Goal: Task Accomplishment & Management: Manage account settings

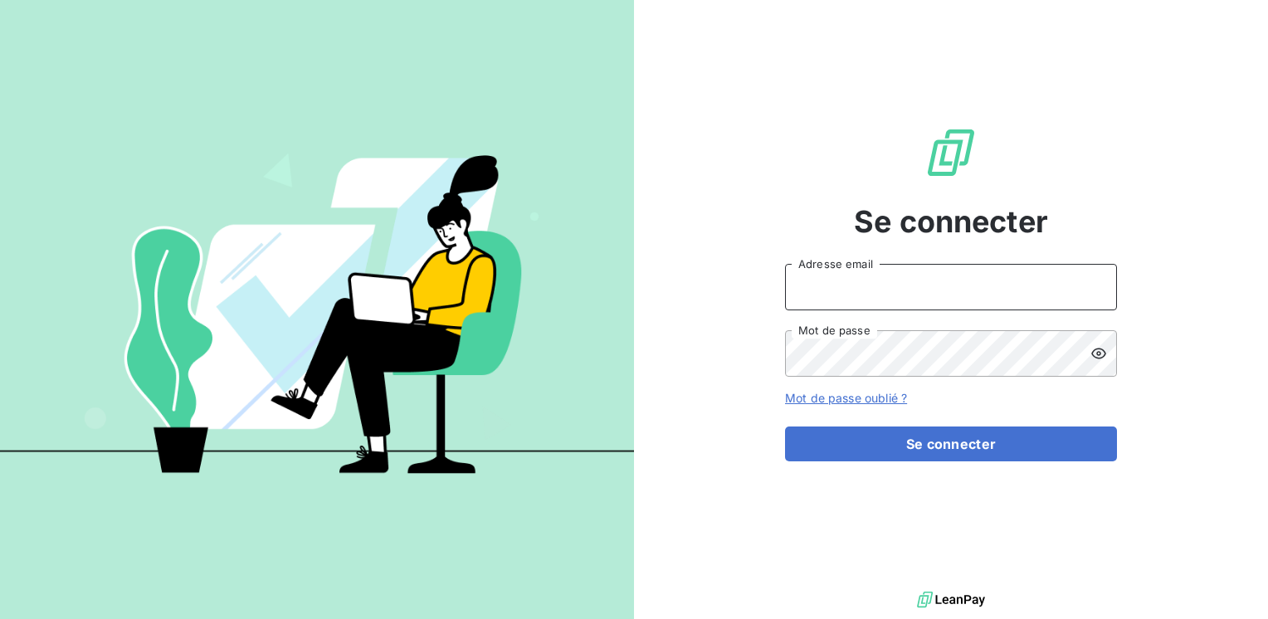
click at [832, 281] on input "Adresse email" at bounding box center [951, 287] width 332 height 46
type input "[EMAIL_ADDRESS][PERSON_NAME][DOMAIN_NAME]"
click at [785, 427] on button "Se connecter" at bounding box center [951, 444] width 332 height 35
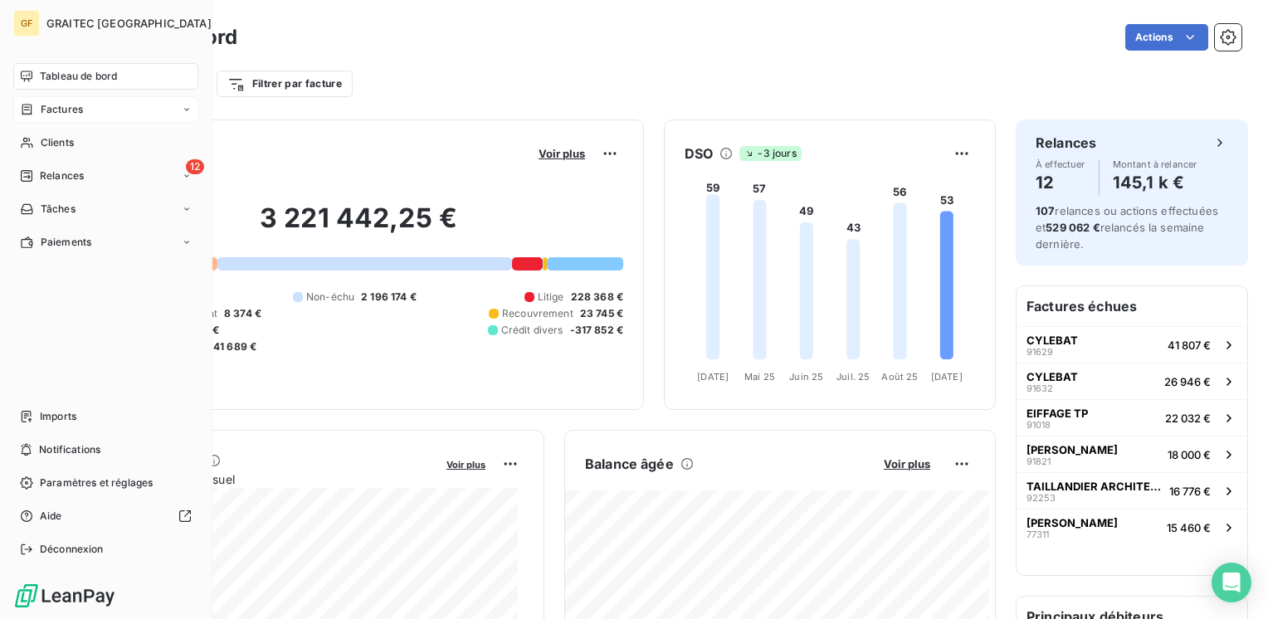
click at [66, 103] on span "Factures" at bounding box center [62, 109] width 42 height 15
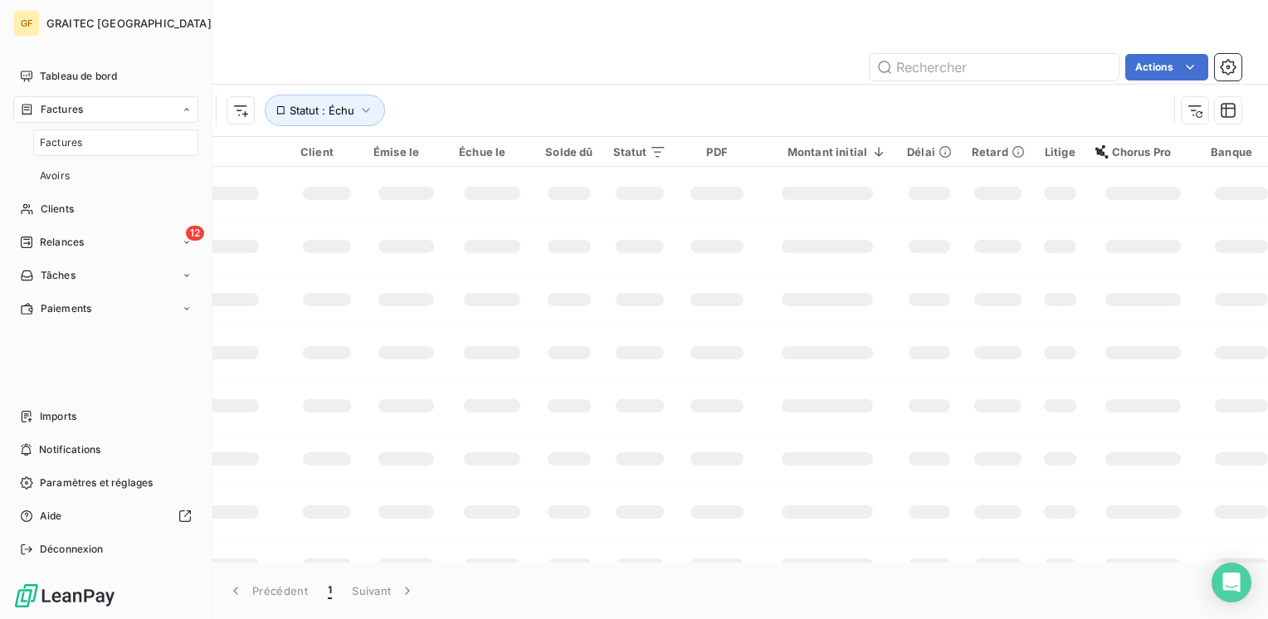
click at [66, 141] on span "Factures" at bounding box center [61, 142] width 42 height 15
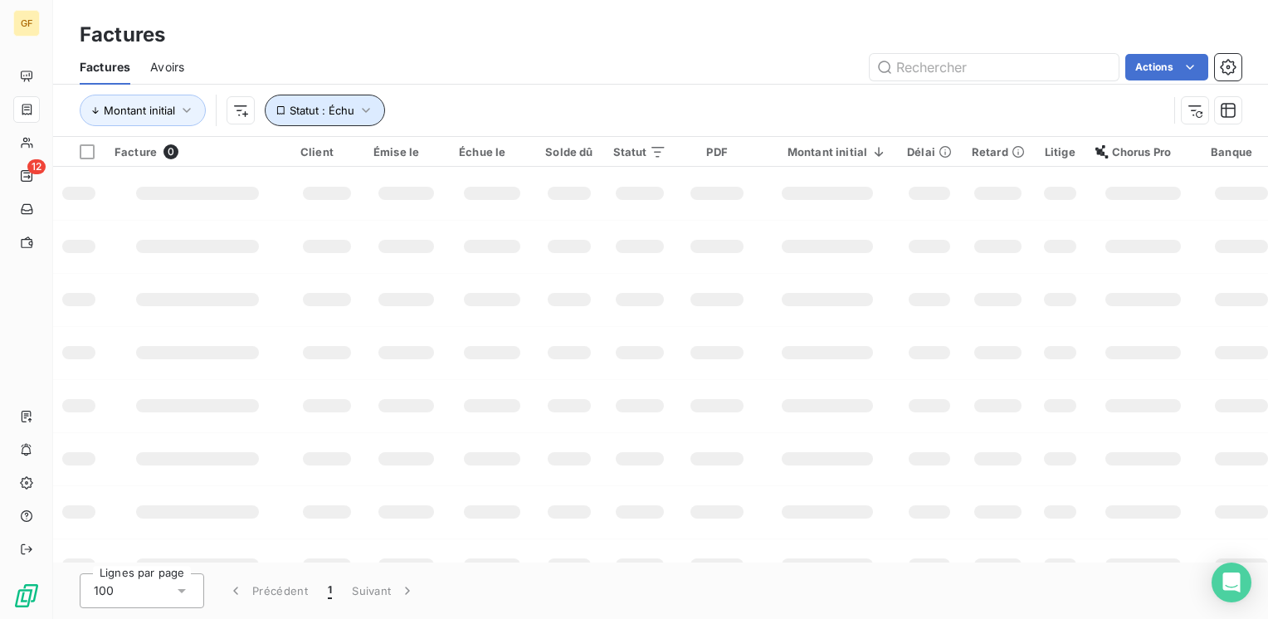
click at [368, 110] on icon "button" at bounding box center [366, 110] width 17 height 17
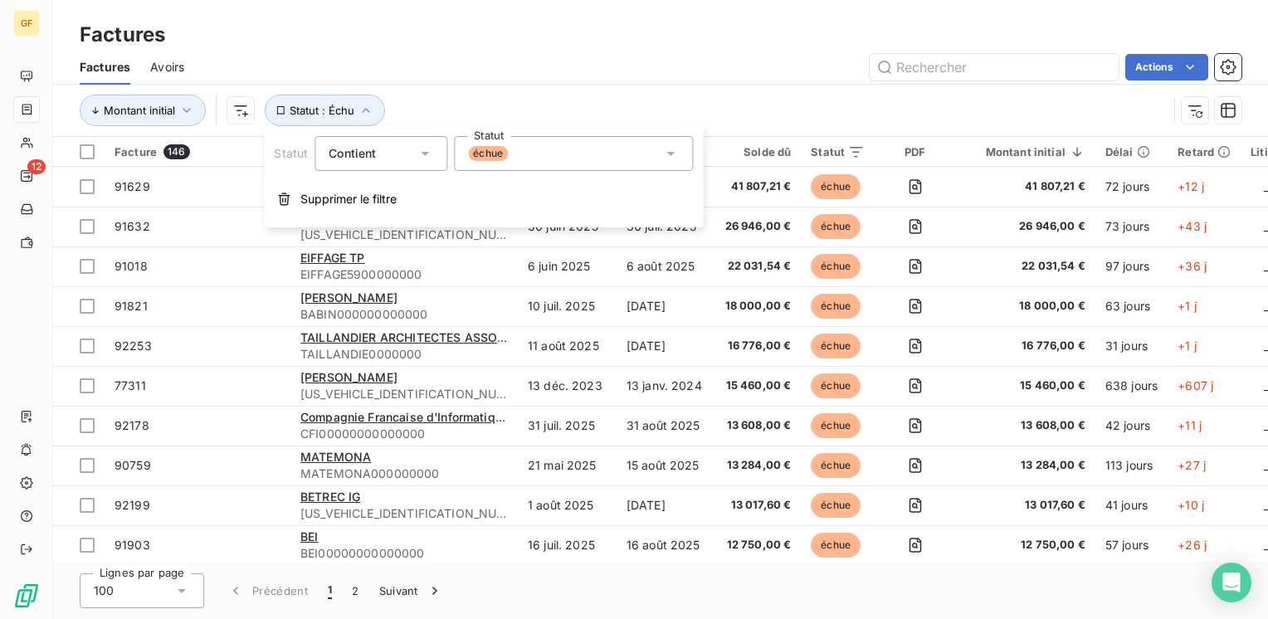
click at [478, 158] on span "échue" at bounding box center [488, 153] width 40 height 15
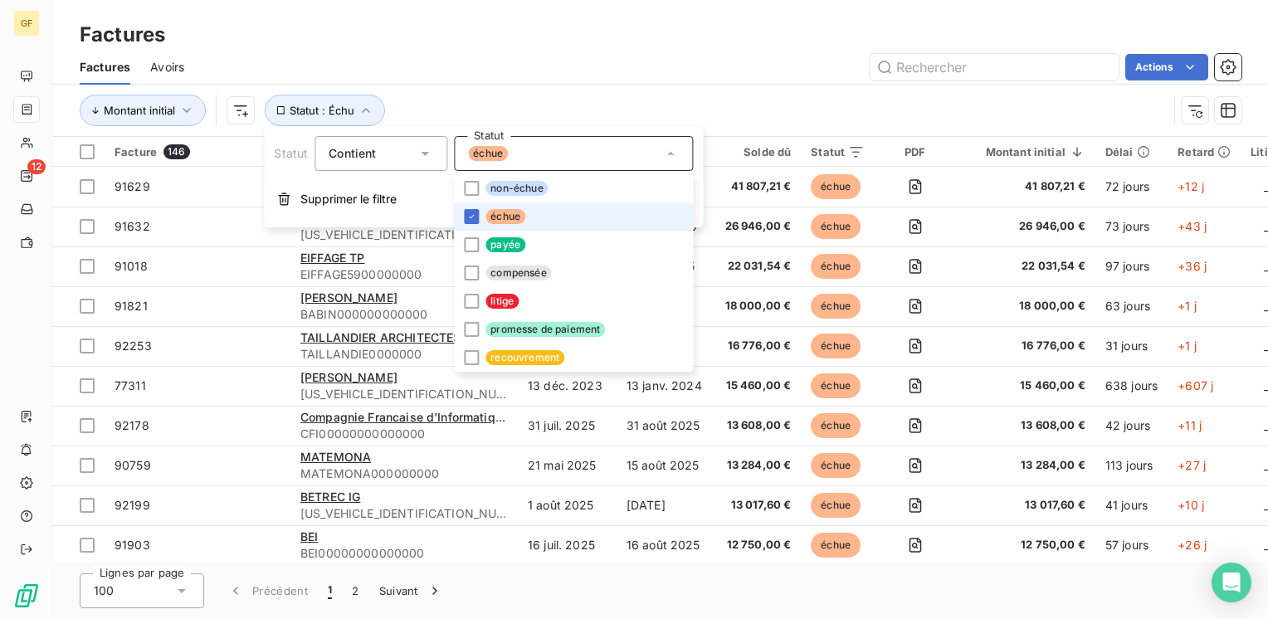
click at [481, 212] on li "échue" at bounding box center [573, 216] width 239 height 28
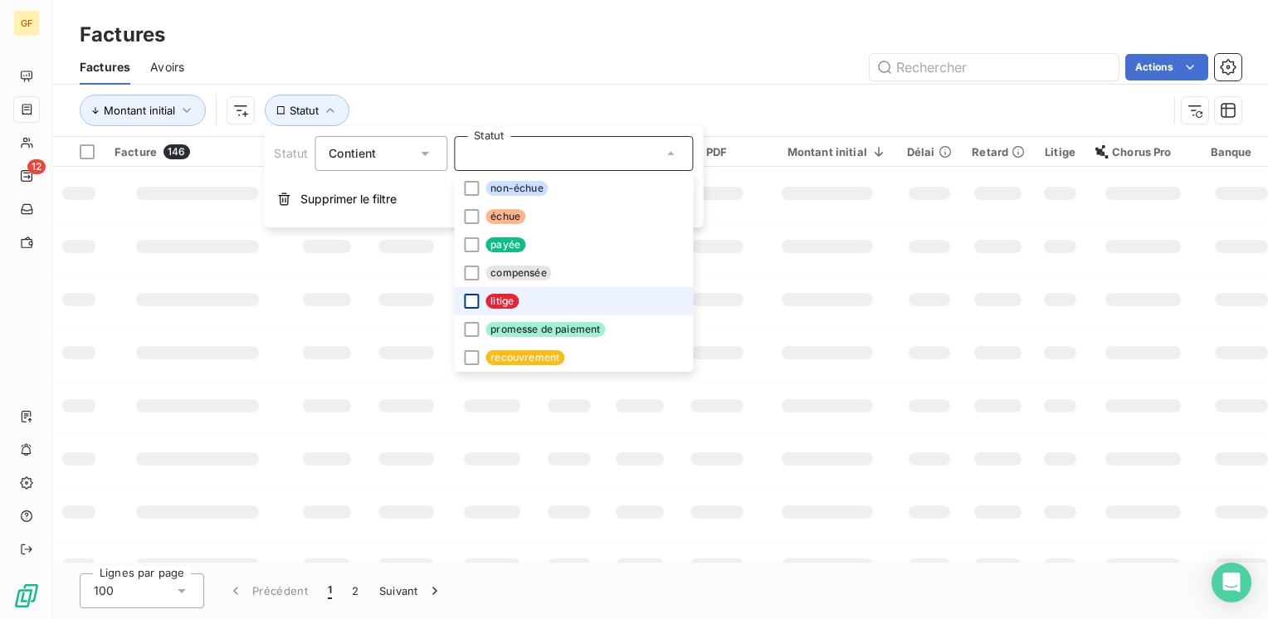
click at [495, 303] on span "litige" at bounding box center [502, 301] width 33 height 15
click at [474, 301] on icon at bounding box center [471, 301] width 10 height 10
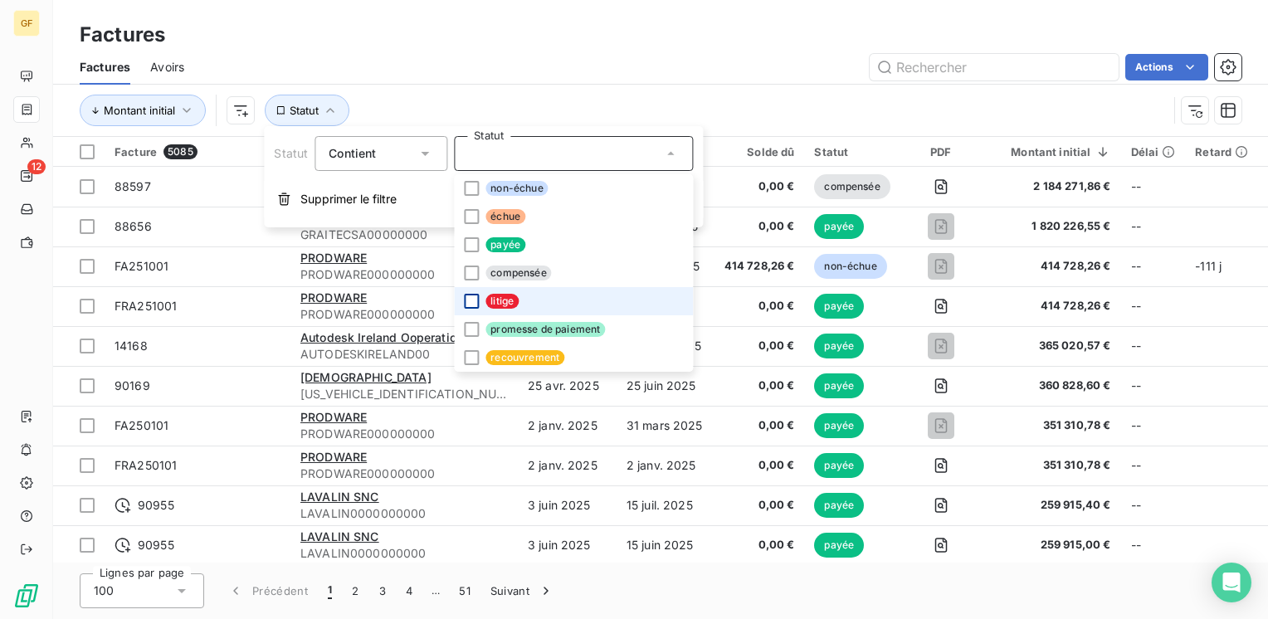
click at [466, 300] on div at bounding box center [471, 301] width 15 height 15
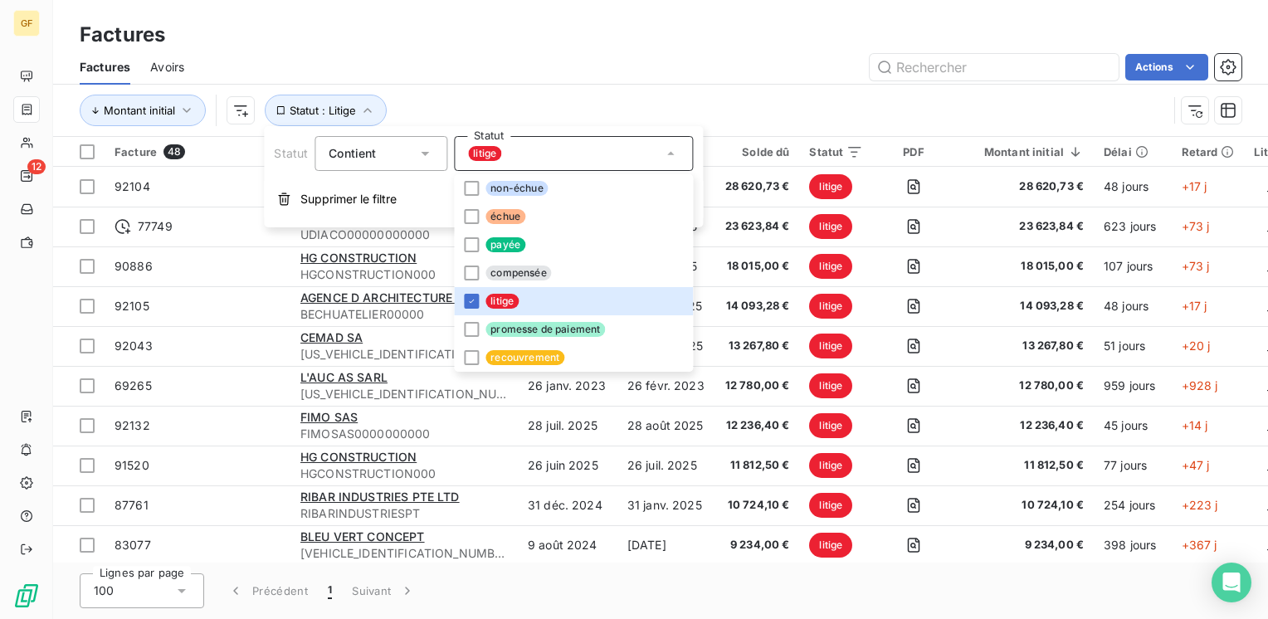
click at [500, 41] on div "Factures" at bounding box center [660, 35] width 1215 height 30
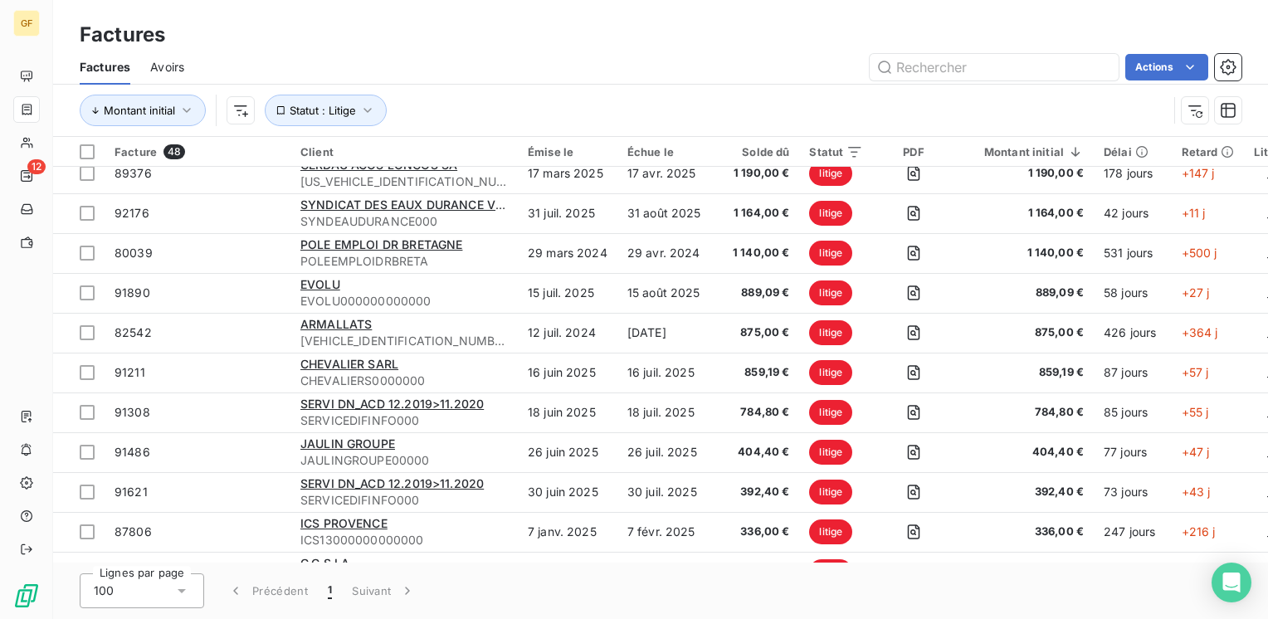
scroll to position [1523, 0]
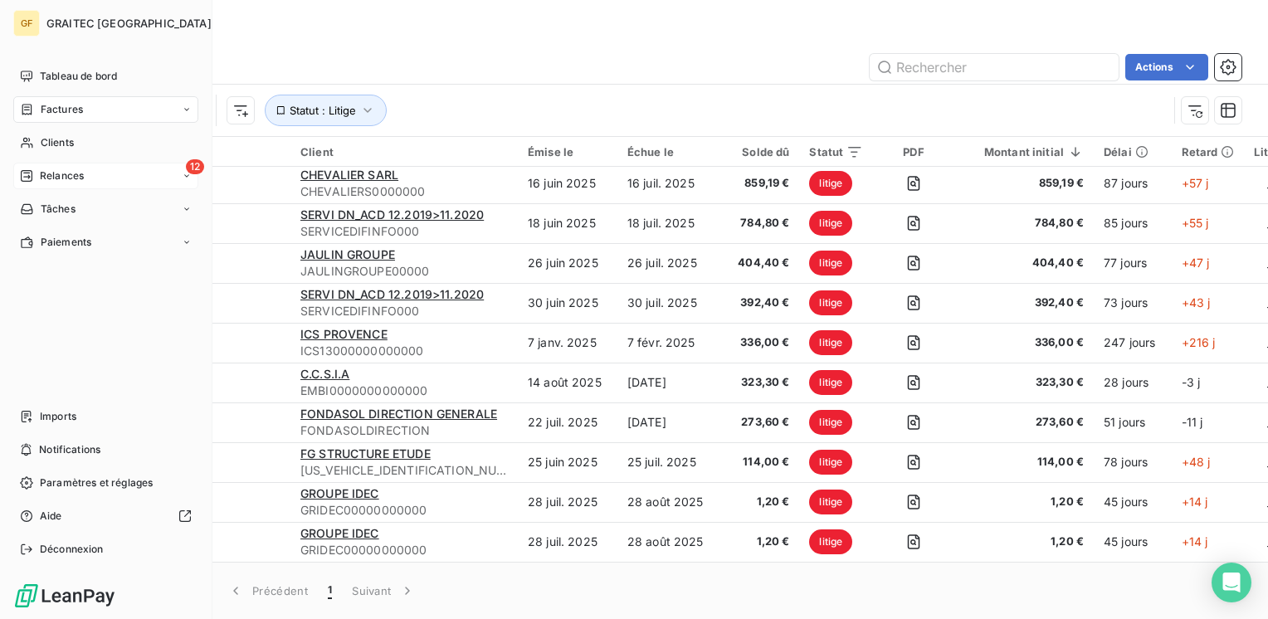
click at [37, 176] on div "Relances" at bounding box center [52, 175] width 64 height 15
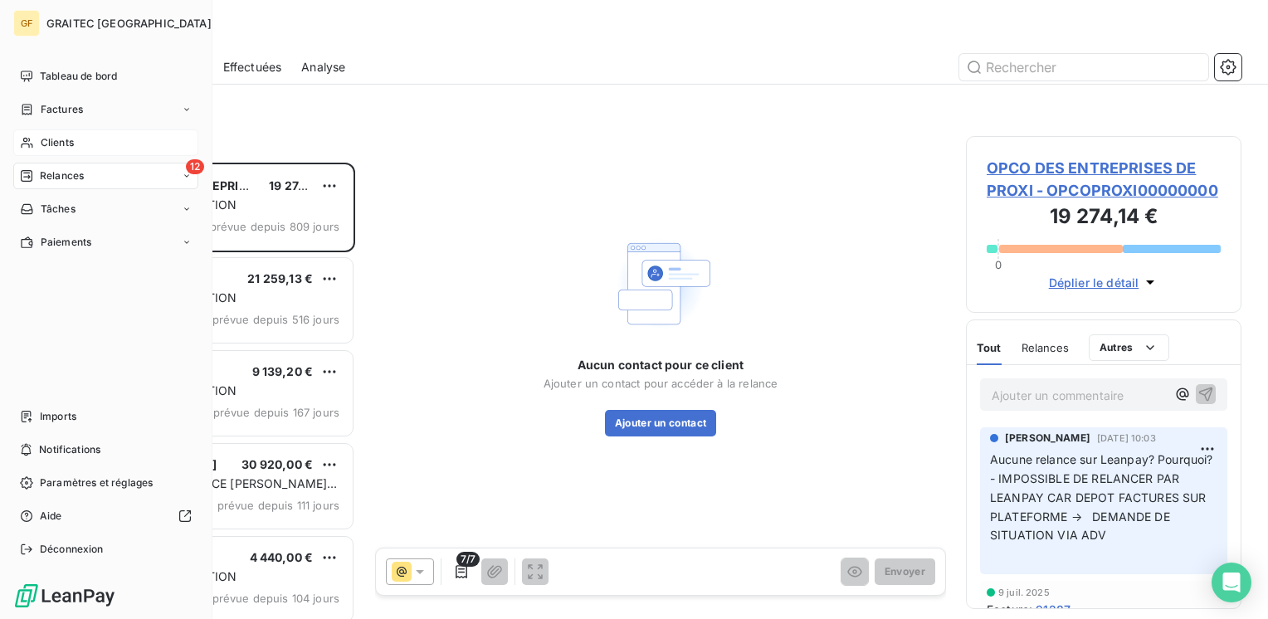
click at [47, 138] on span "Clients" at bounding box center [57, 142] width 33 height 15
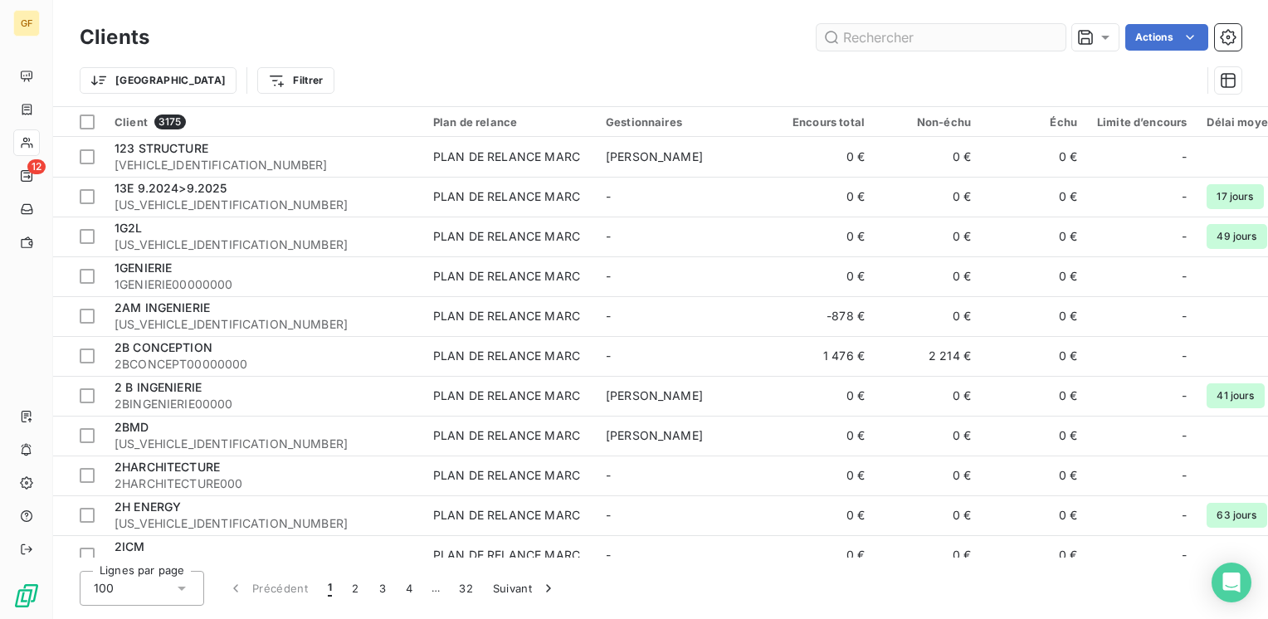
click at [944, 35] on input "text" at bounding box center [941, 37] width 249 height 27
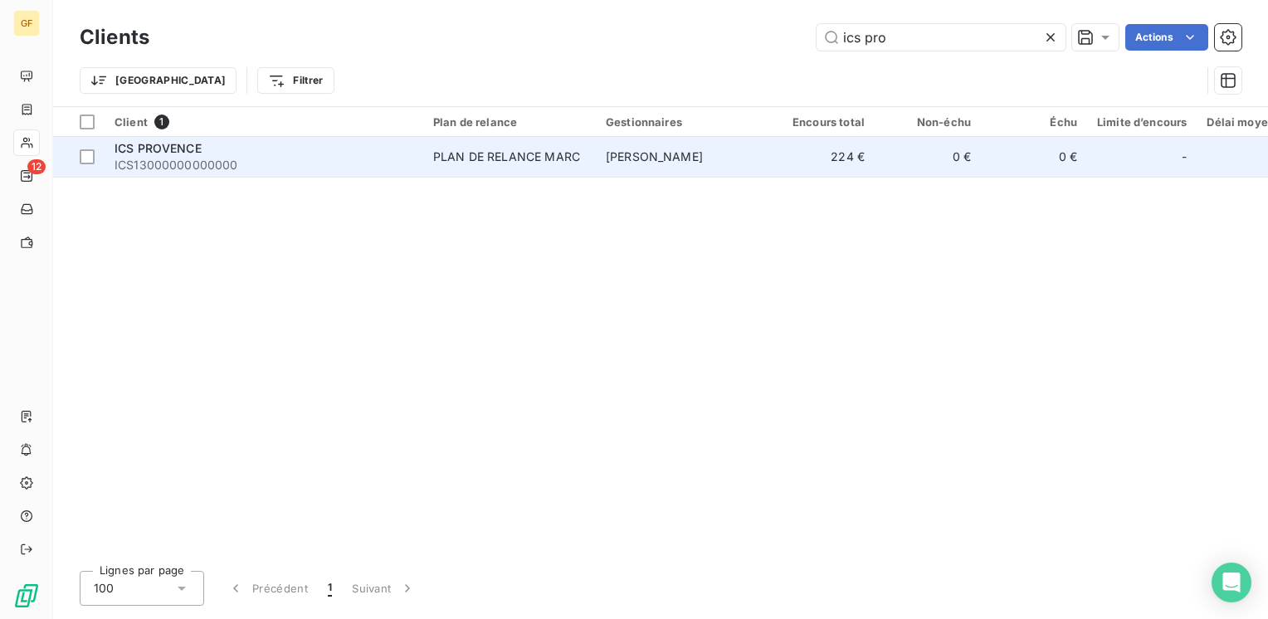
type input "ics pro"
click at [327, 146] on div "ICS PROVENCE" at bounding box center [264, 148] width 299 height 17
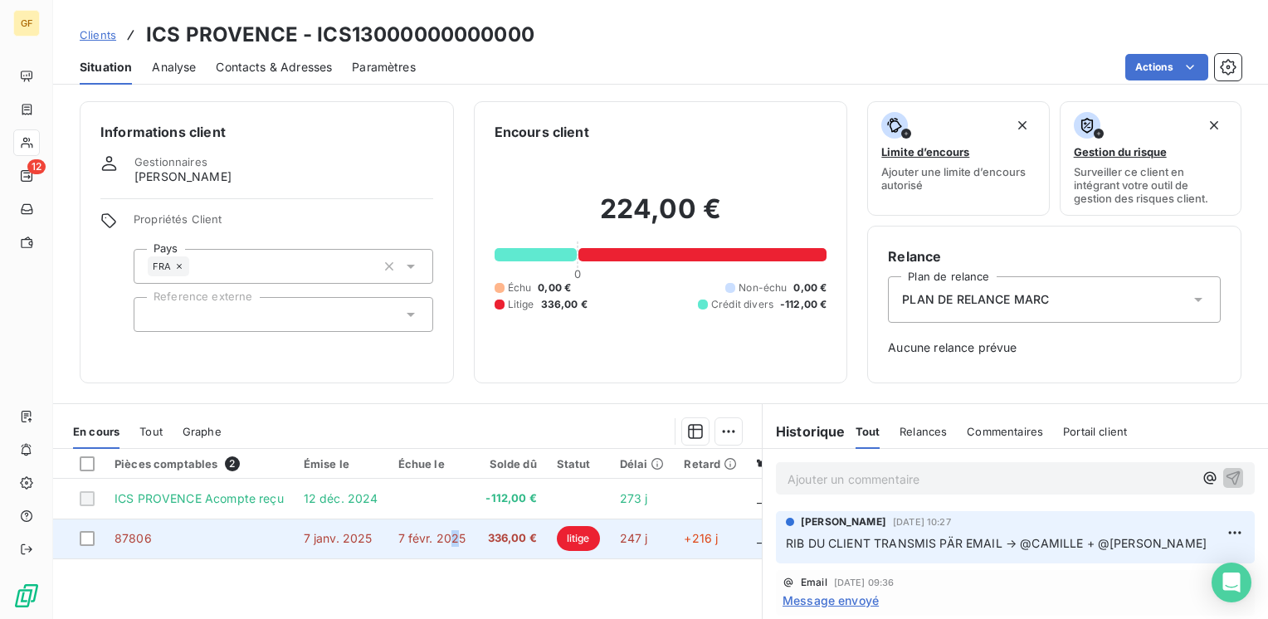
click at [451, 529] on td "7 févr. 2025" at bounding box center [432, 539] width 88 height 40
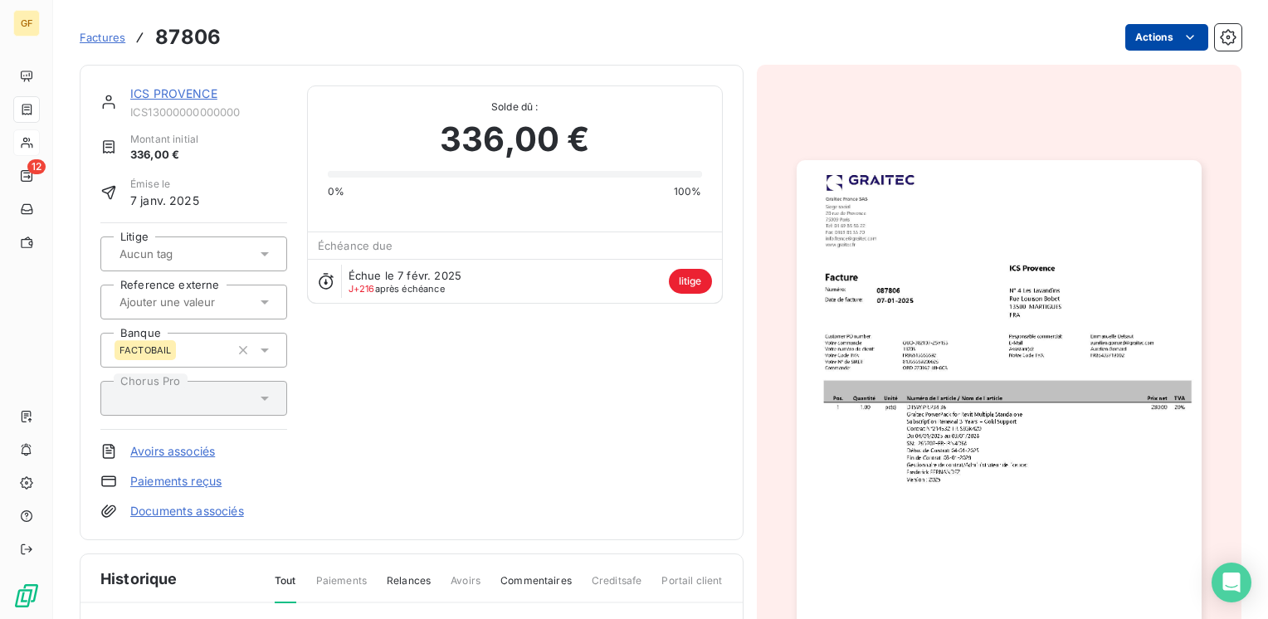
click at [1145, 48] on html "GF 12 Factures 87806 Actions ICS PROVENCE ICS13000000000000 Montant initial 336…" at bounding box center [634, 309] width 1268 height 619
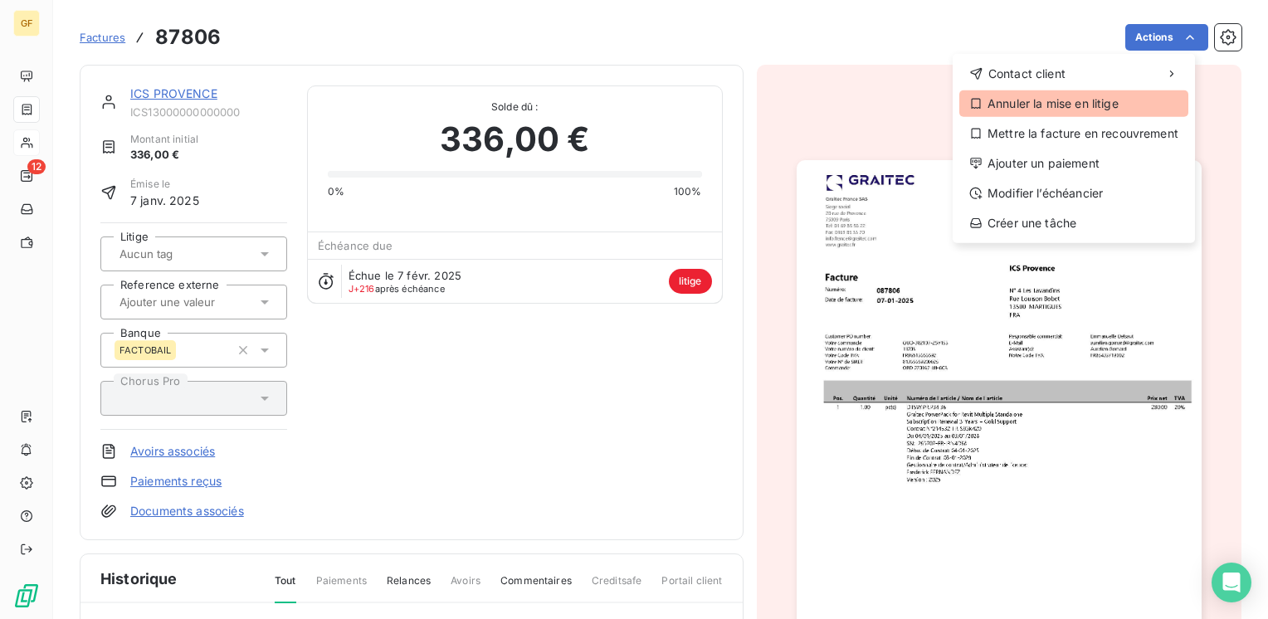
click at [1052, 105] on div "Annuler la mise en litige" at bounding box center [1073, 103] width 229 height 27
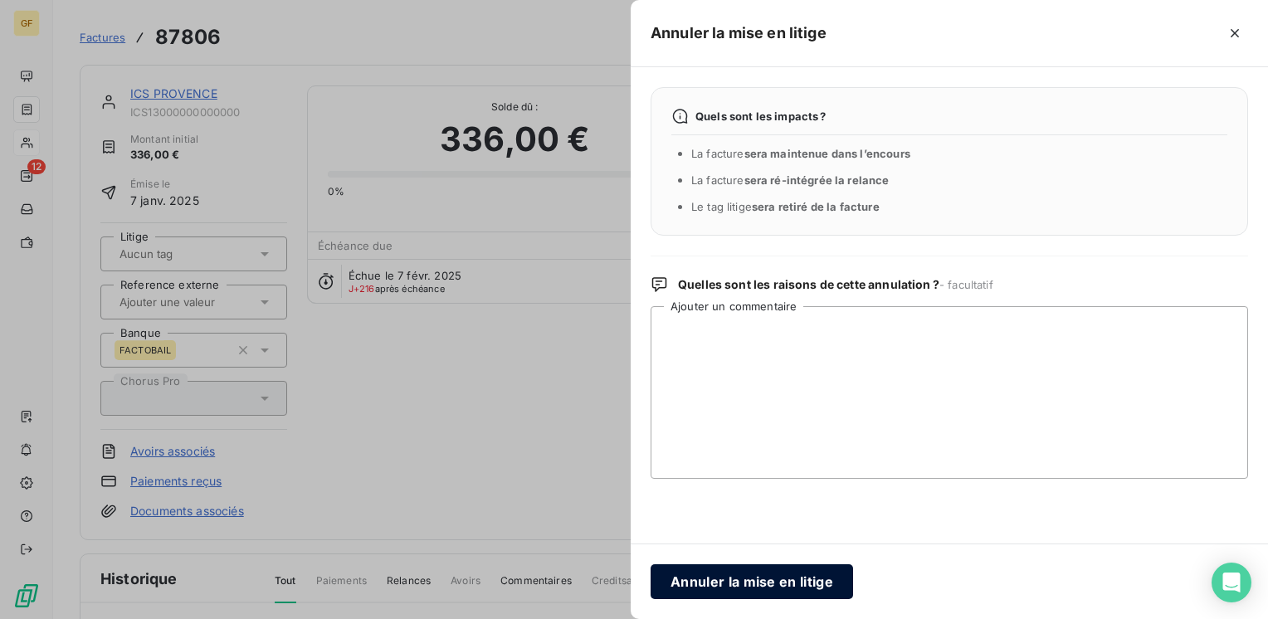
click at [754, 582] on button "Annuler la mise en litige" at bounding box center [752, 581] width 202 height 35
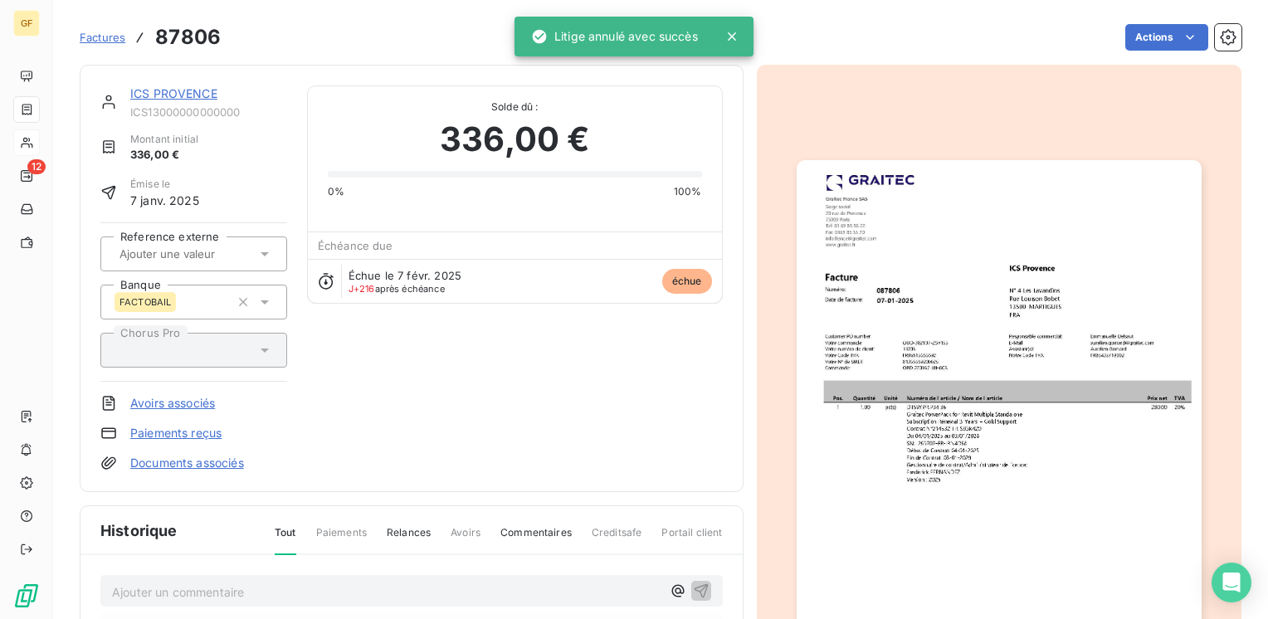
click at [173, 94] on link "ICS PROVENCE" at bounding box center [173, 93] width 87 height 14
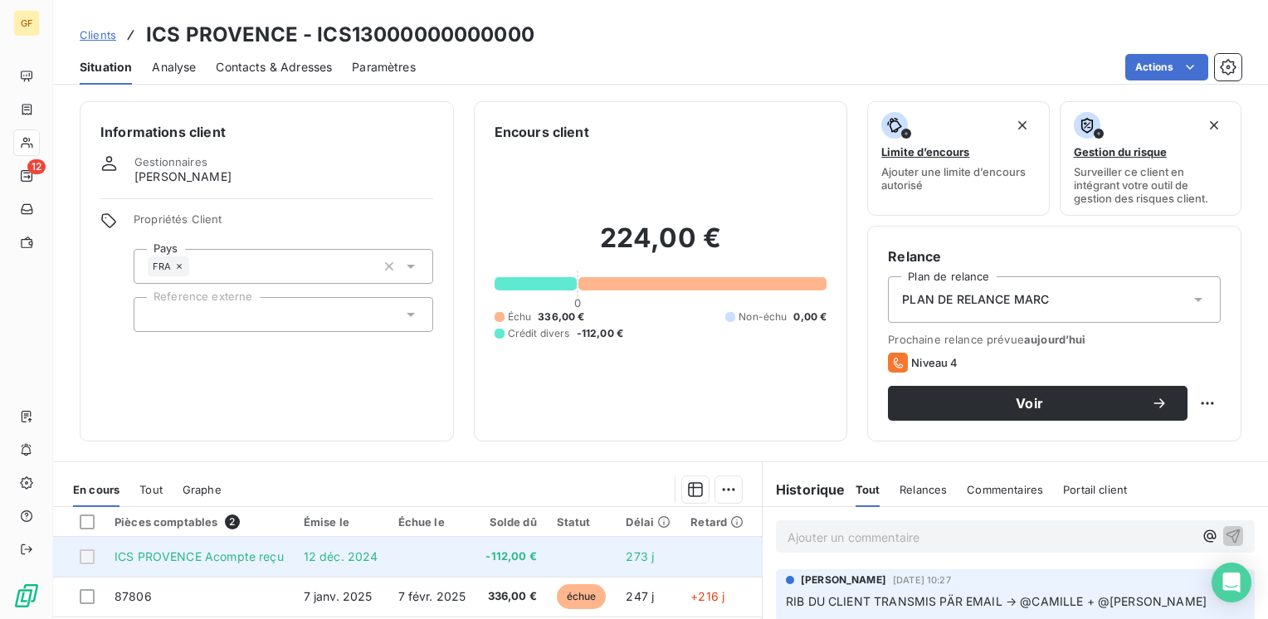
scroll to position [166, 0]
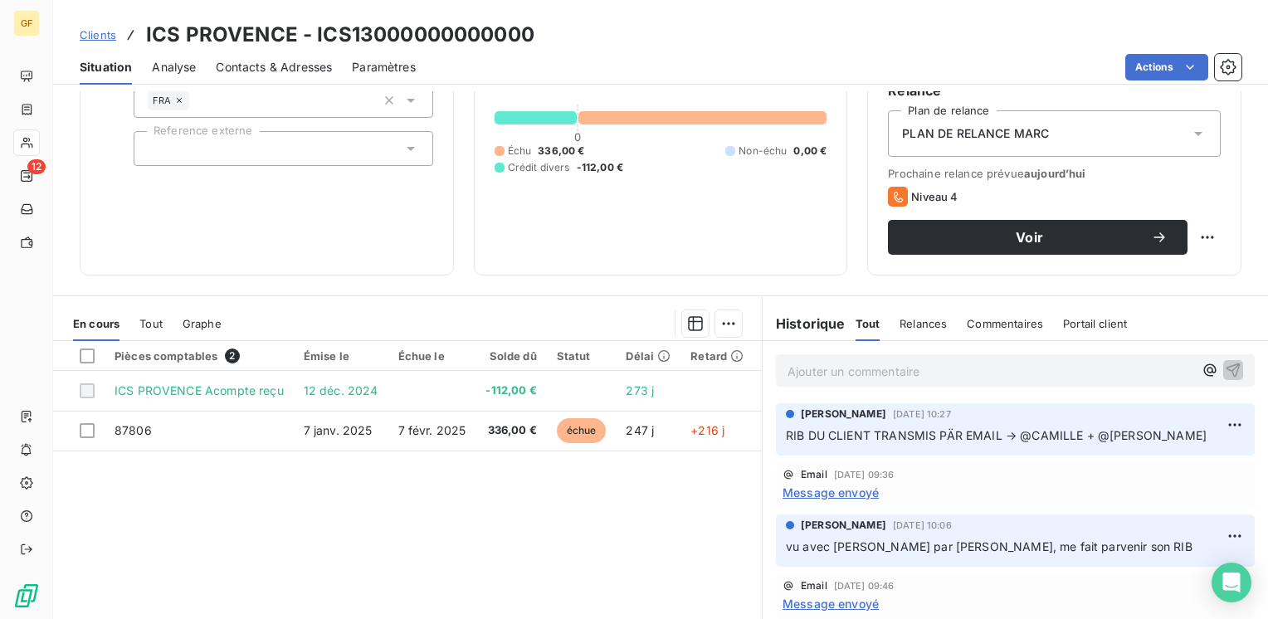
click at [304, 67] on span "Contacts & Adresses" at bounding box center [274, 67] width 116 height 17
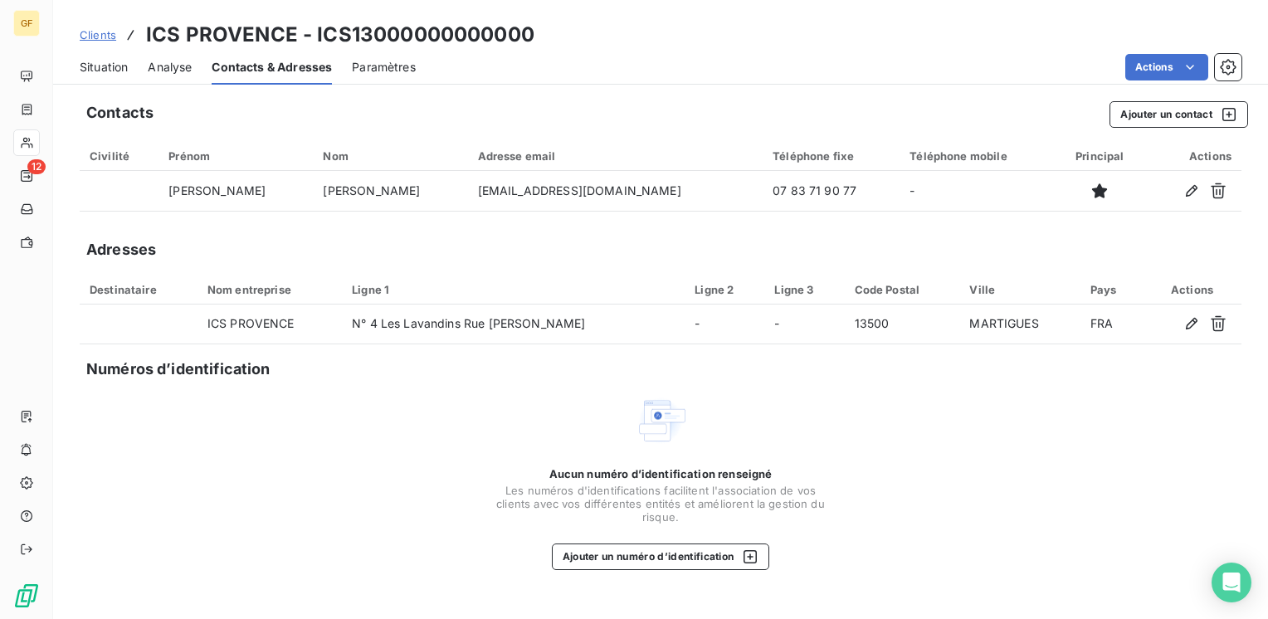
click at [96, 71] on span "Situation" at bounding box center [104, 67] width 48 height 17
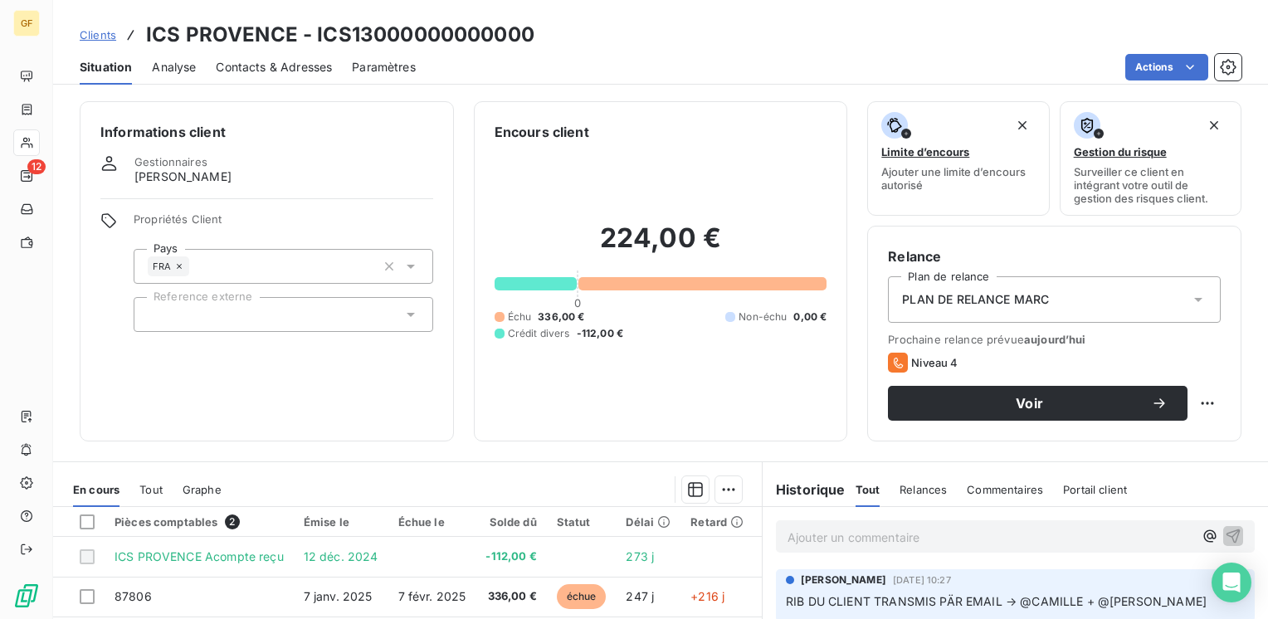
click at [1174, 65] on html "GF 12 Clients ICS PROVENCE - ICS13000000000000 Situation Analyse Contacts & Adr…" at bounding box center [634, 309] width 1268 height 619
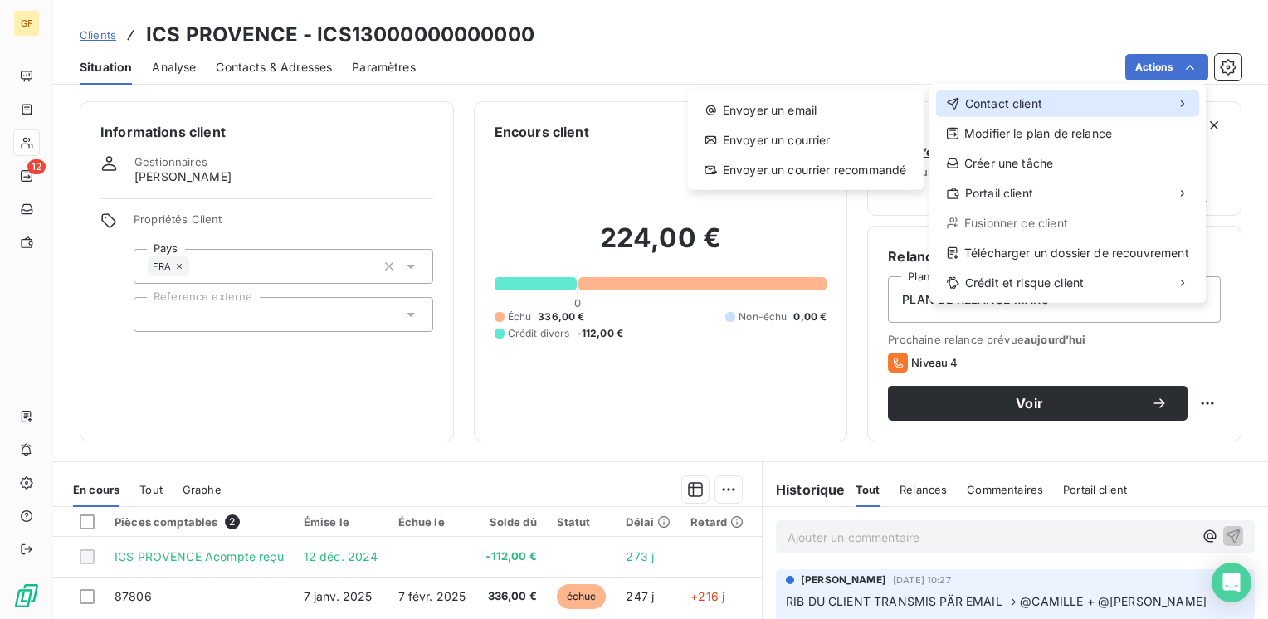
click at [1042, 100] on span "Contact client" at bounding box center [1003, 103] width 77 height 17
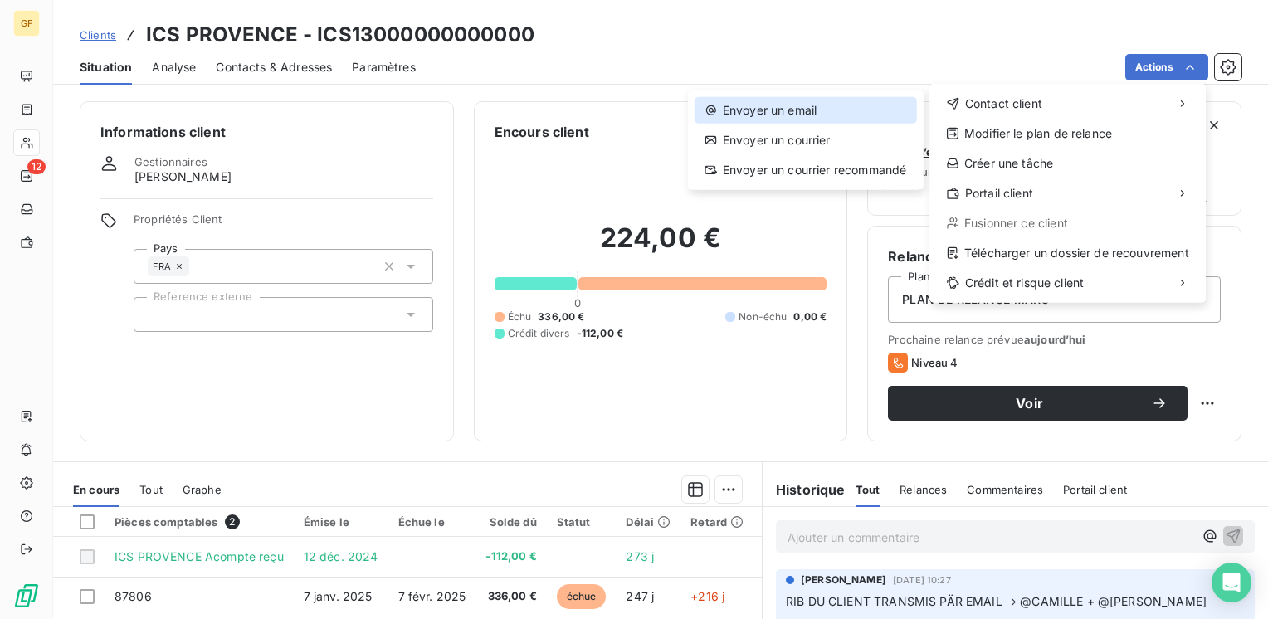
click at [783, 115] on div "Envoyer un email" at bounding box center [806, 110] width 222 height 27
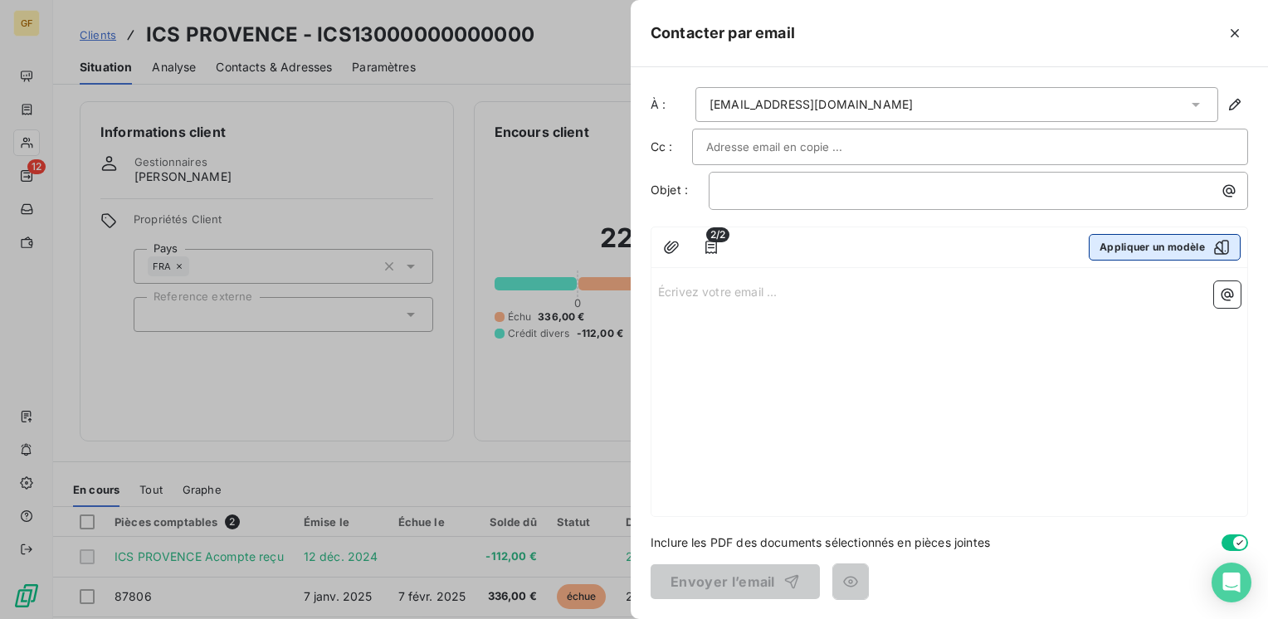
click at [1121, 250] on button "Appliquer un modèle" at bounding box center [1165, 247] width 152 height 27
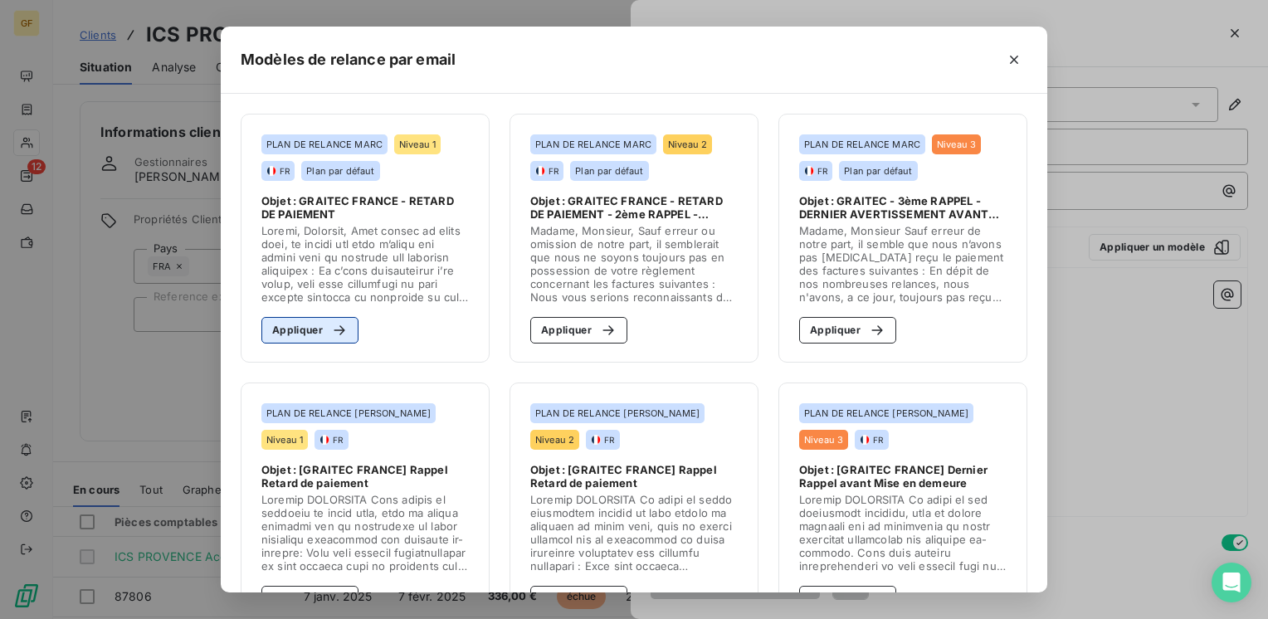
click at [304, 329] on button "Appliquer" at bounding box center [309, 330] width 97 height 27
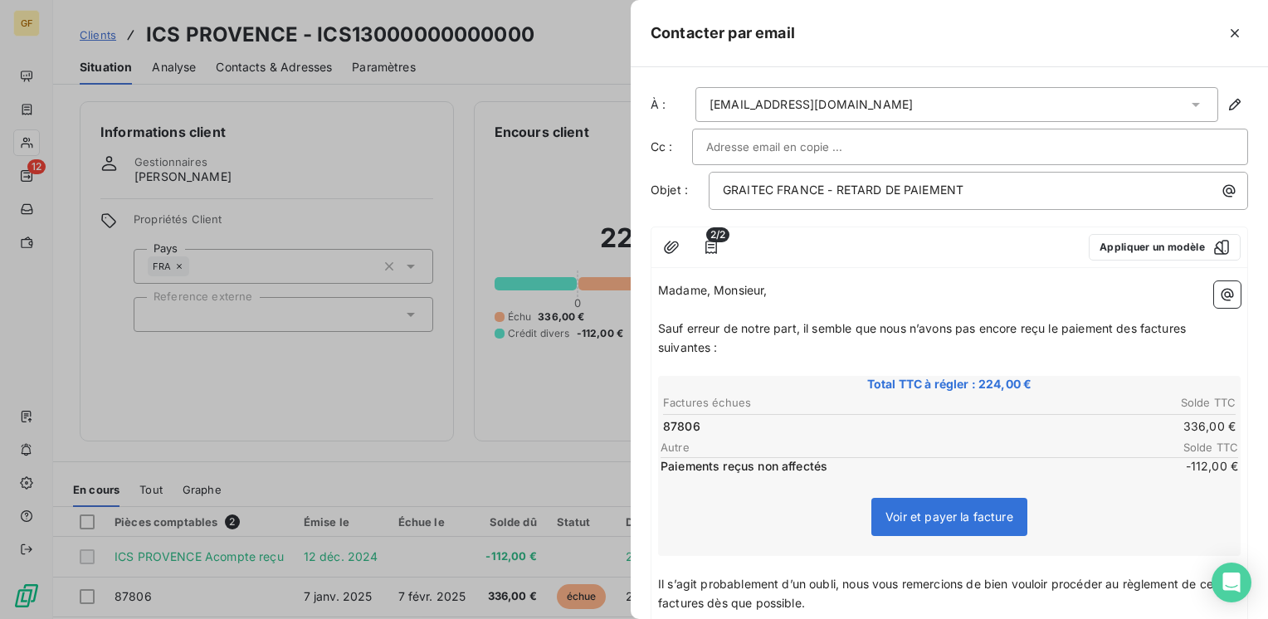
click at [876, 201] on div "GRAITEC FRANCE - RETARD DE PAIEMENT" at bounding box center [978, 191] width 539 height 38
click at [897, 504] on span "Voir et payer la facture" at bounding box center [949, 517] width 156 height 38
click at [1007, 387] on span "Total TTC à régler : 224,00 €" at bounding box center [950, 384] width 578 height 17
click at [1026, 383] on span "Total TTC à régler : 224,00 €" at bounding box center [950, 384] width 578 height 17
drag, startPoint x: 1030, startPoint y: 380, endPoint x: 857, endPoint y: 388, distance: 172.8
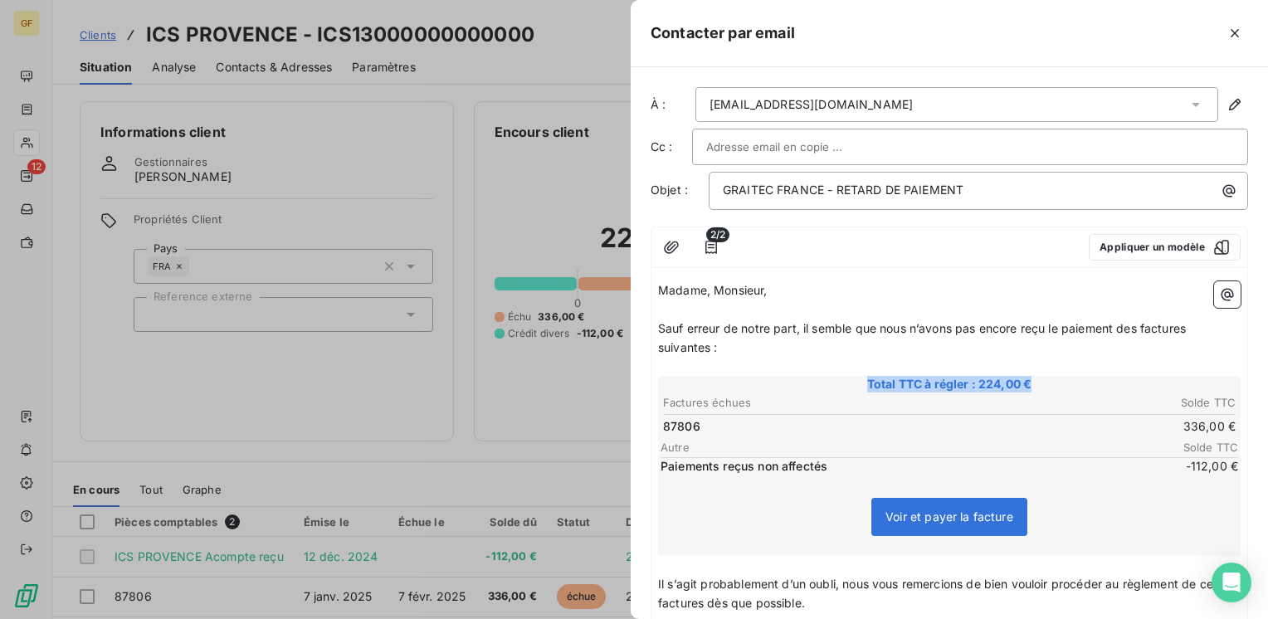
click at [857, 388] on span "Total TTC à régler : 224,00 €" at bounding box center [950, 384] width 578 height 17
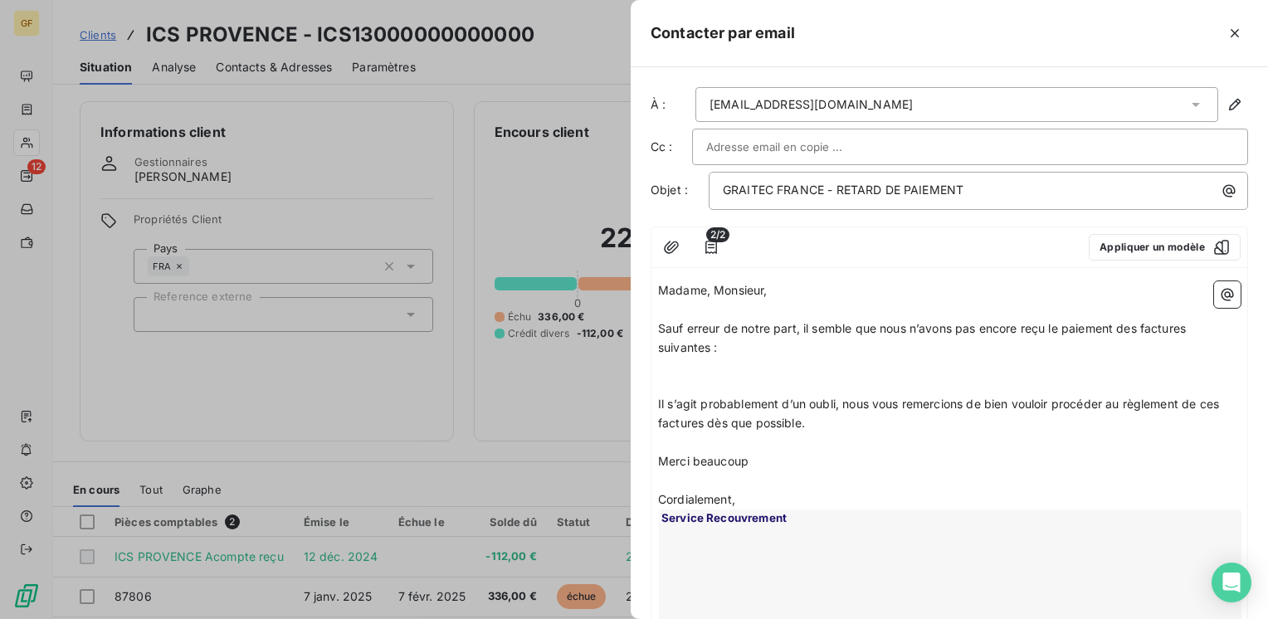
click at [750, 350] on p "Sauf erreur de notre part, il semble que nous n’avons pas encore reçu le paieme…" at bounding box center [949, 339] width 583 height 38
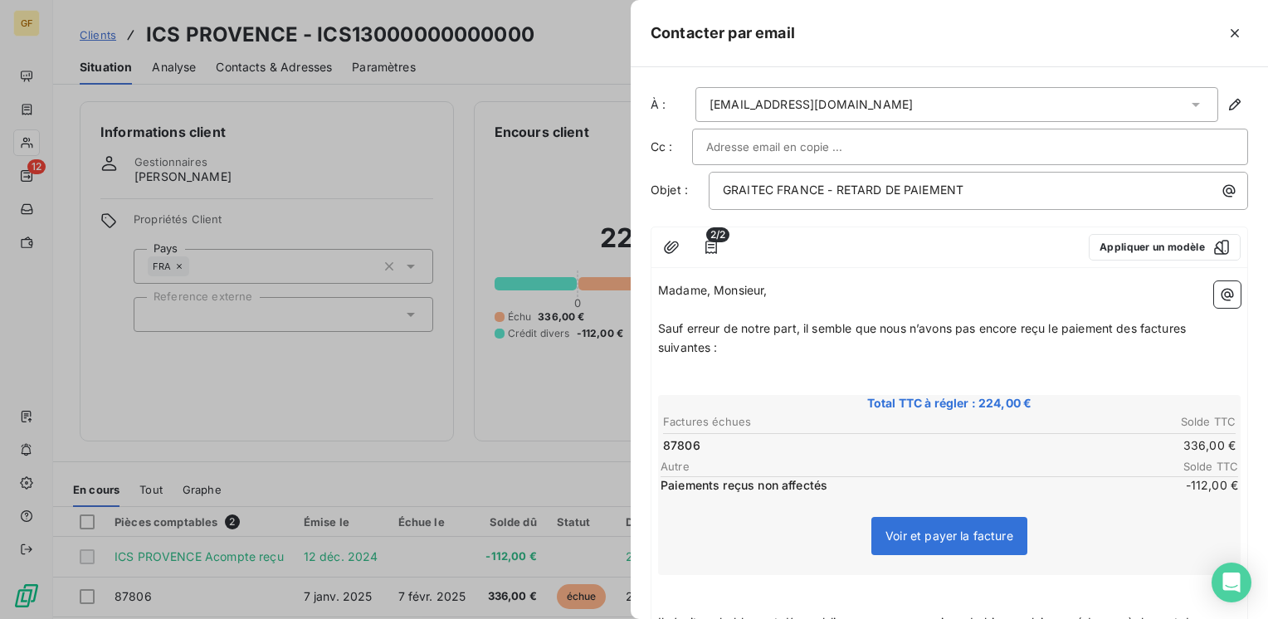
click at [810, 432] on td at bounding box center [949, 433] width 574 height 2
click at [784, 351] on p "Sauf erreur de notre part, il semble que nous n’avons pas encore reçu le paieme…" at bounding box center [949, 339] width 583 height 38
click at [764, 512] on div "Voir et payer la facture" at bounding box center [950, 539] width 578 height 71
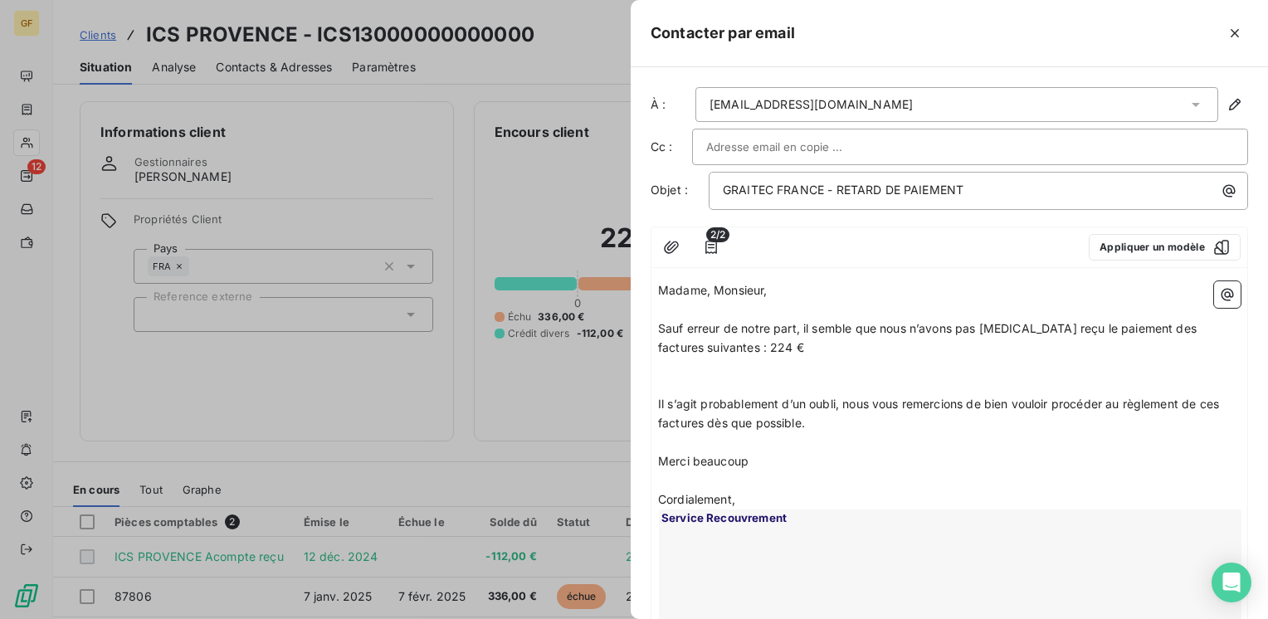
click at [771, 346] on p "Sauf erreur de notre part, il semble que nous n’avons pas encore reçu le paieme…" at bounding box center [949, 339] width 583 height 38
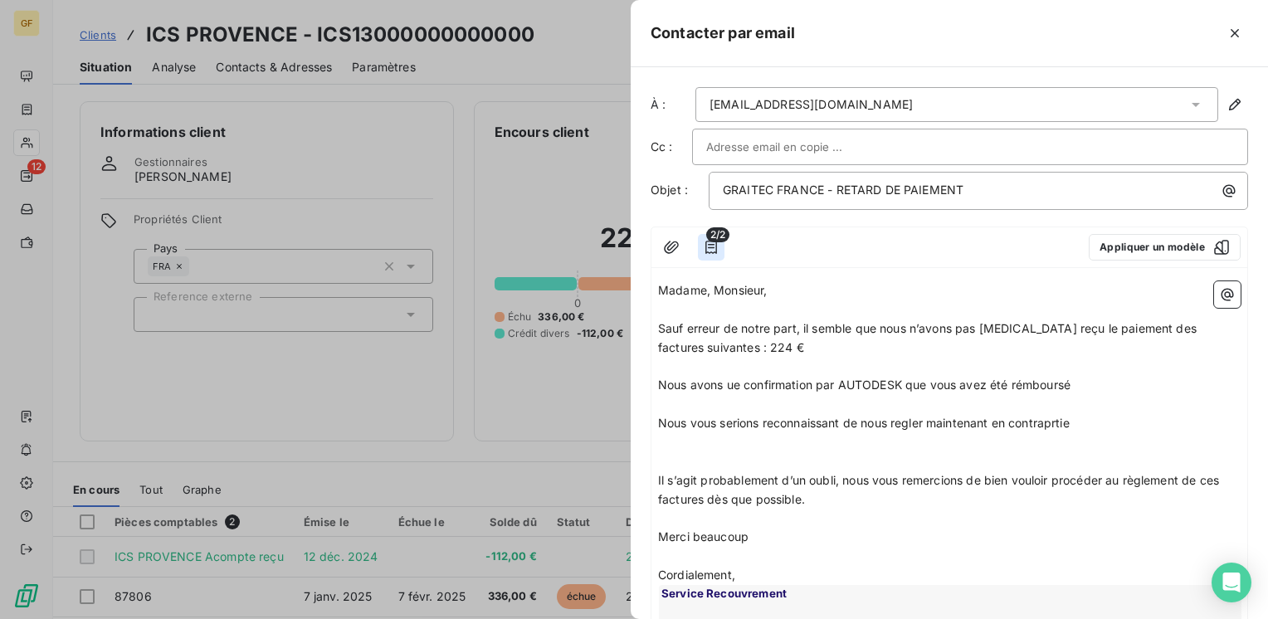
click at [717, 247] on icon "button" at bounding box center [711, 247] width 17 height 17
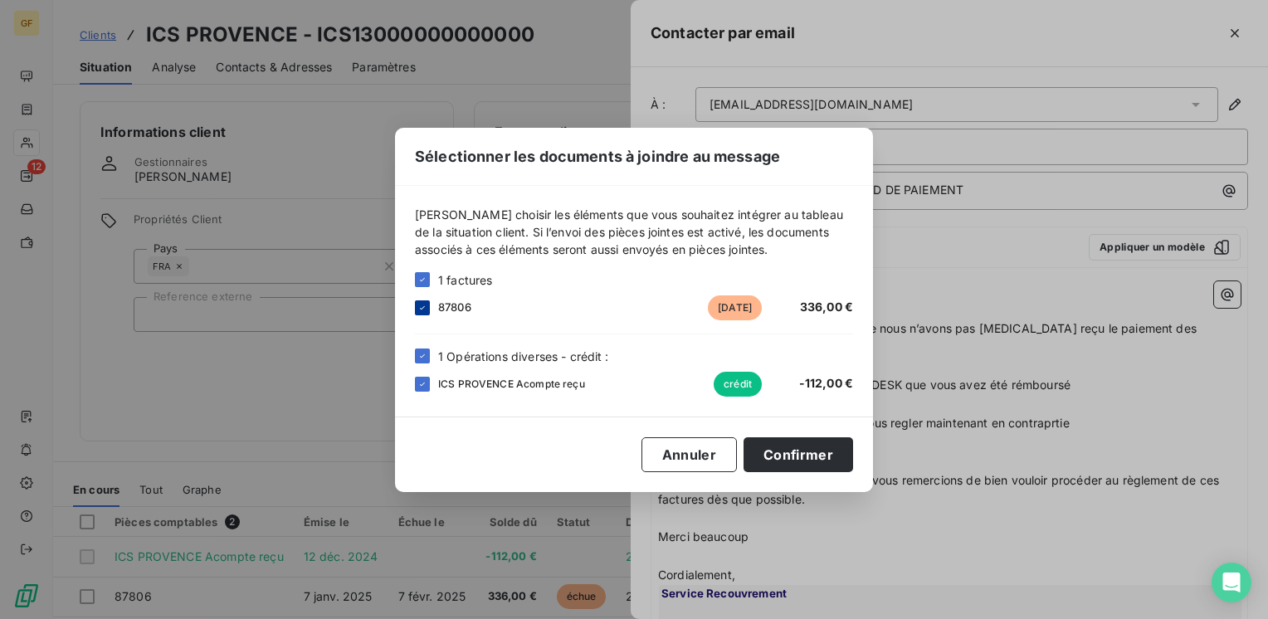
click at [417, 307] on icon at bounding box center [422, 308] width 10 height 10
click at [424, 355] on icon at bounding box center [422, 356] width 10 height 10
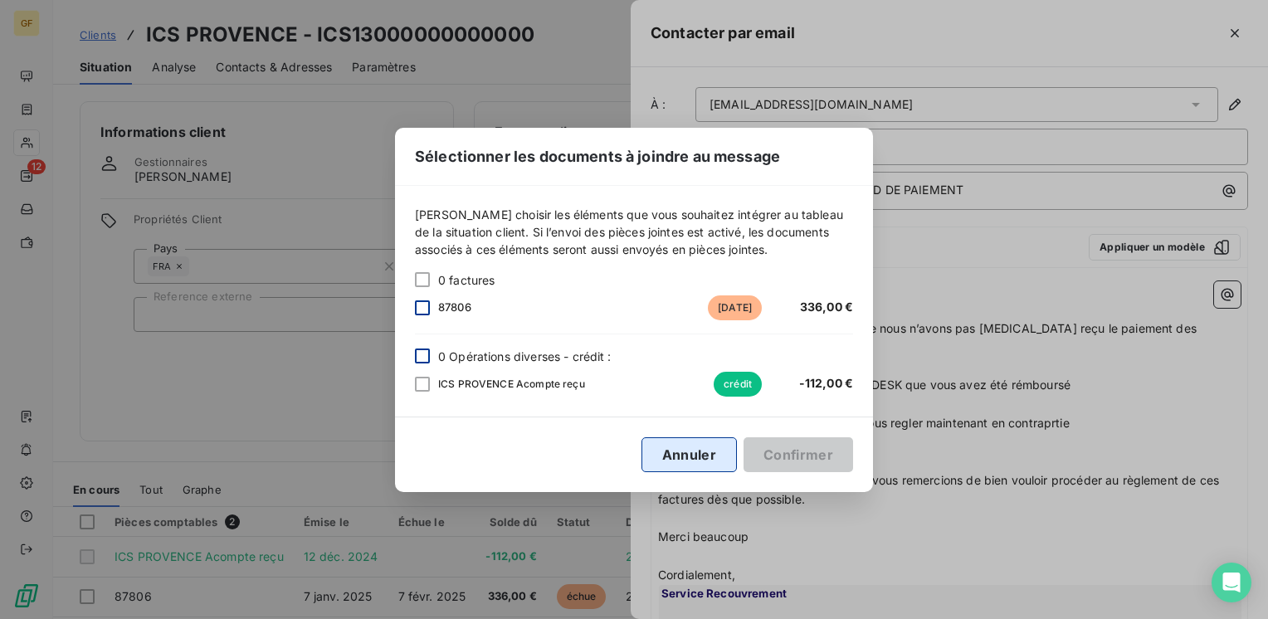
click at [702, 456] on button "Annuler" at bounding box center [689, 454] width 95 height 35
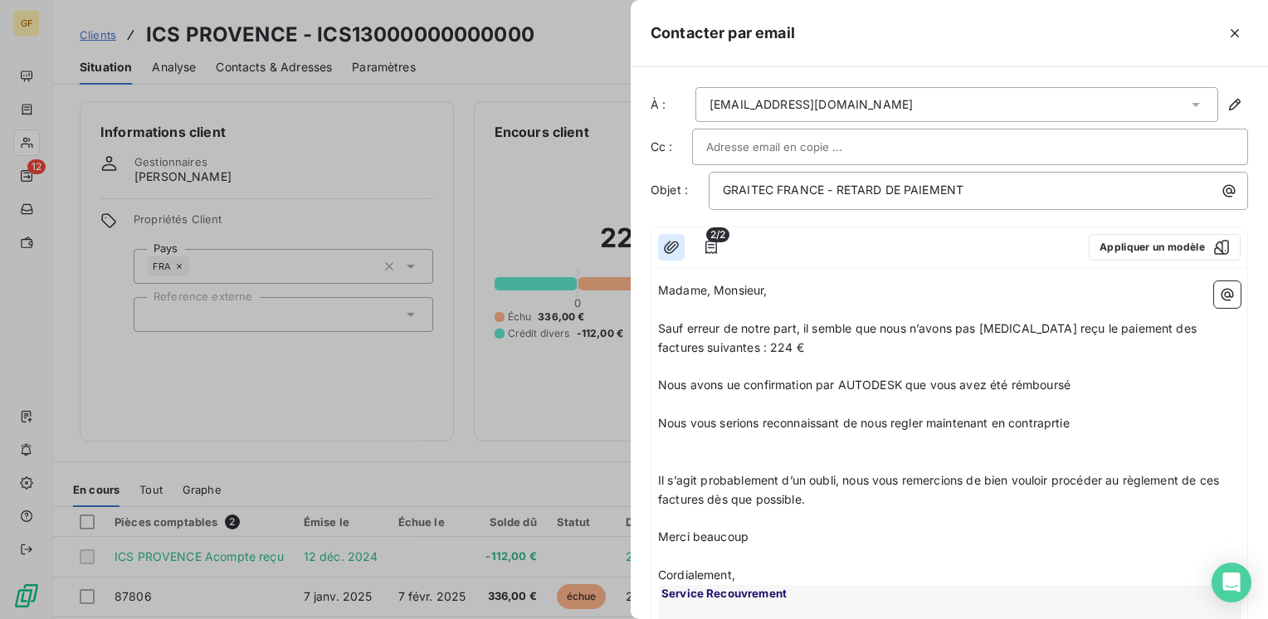
click at [666, 242] on icon "button" at bounding box center [671, 247] width 17 height 17
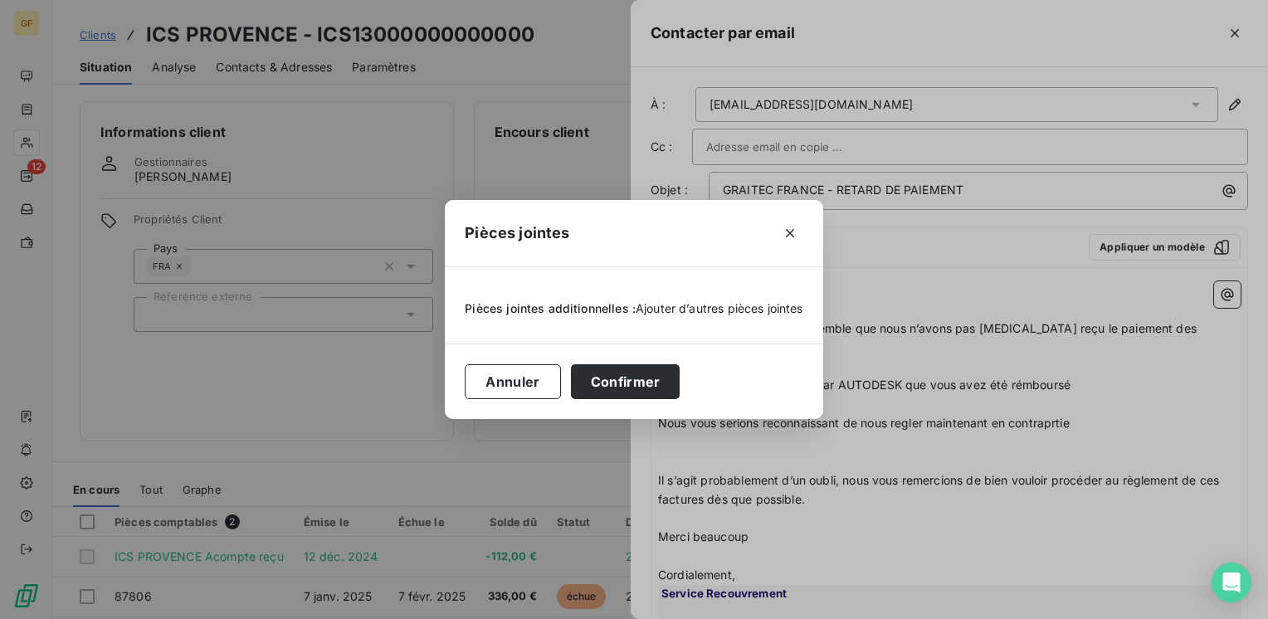
click at [694, 307] on span "Ajouter d’autres pièces jointes" at bounding box center [720, 308] width 168 height 14
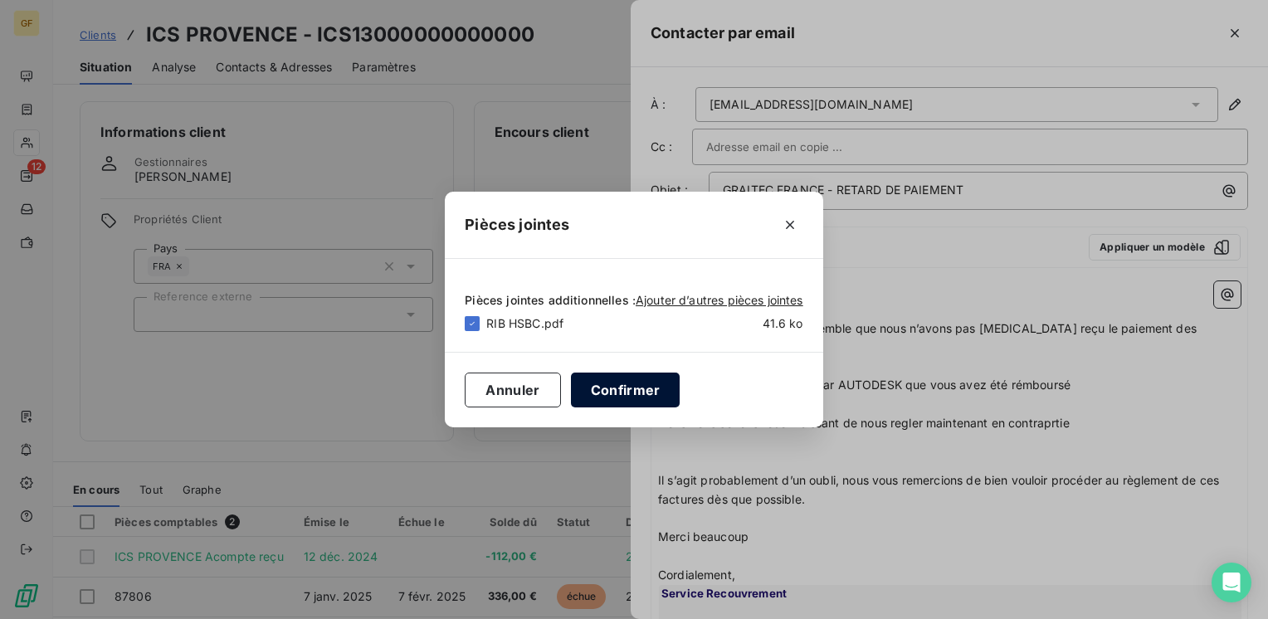
click at [603, 385] on button "Confirmer" at bounding box center [626, 390] width 110 height 35
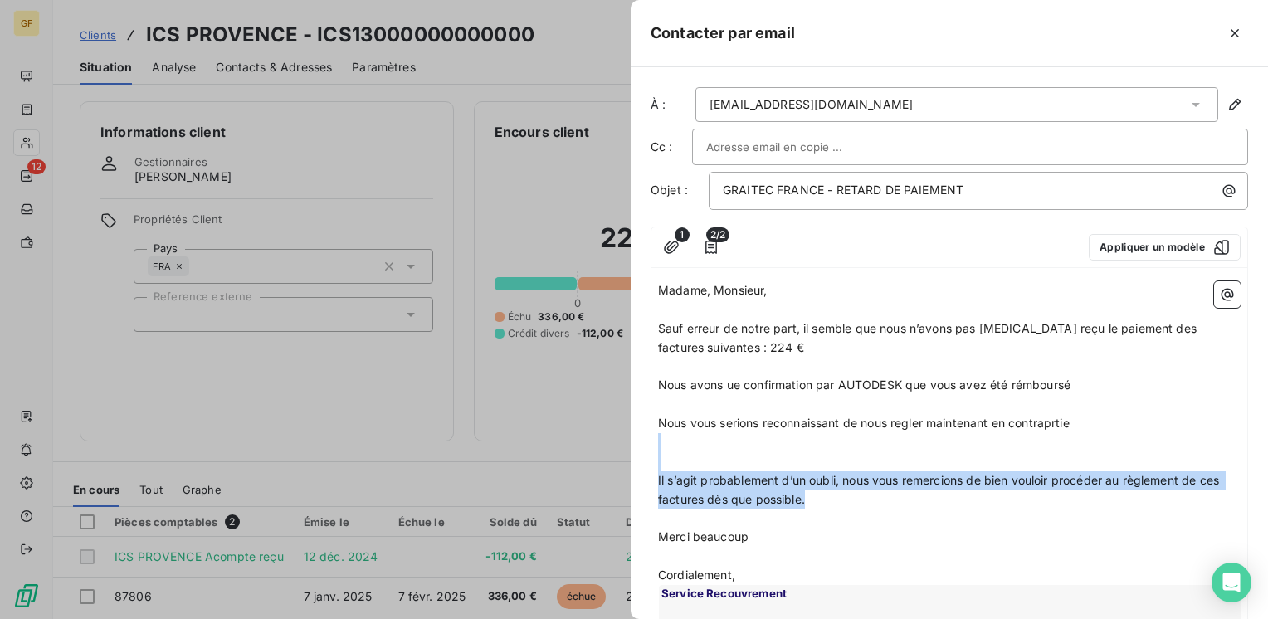
drag, startPoint x: 830, startPoint y: 500, endPoint x: 647, endPoint y: 450, distance: 189.2
click at [647, 450] on div "À : fd.fernandez@gmail.com Cc : Objet : GRAITEC FRANCE - RETARD DE PAIEMENT 1 2…" at bounding box center [949, 343] width 637 height 552
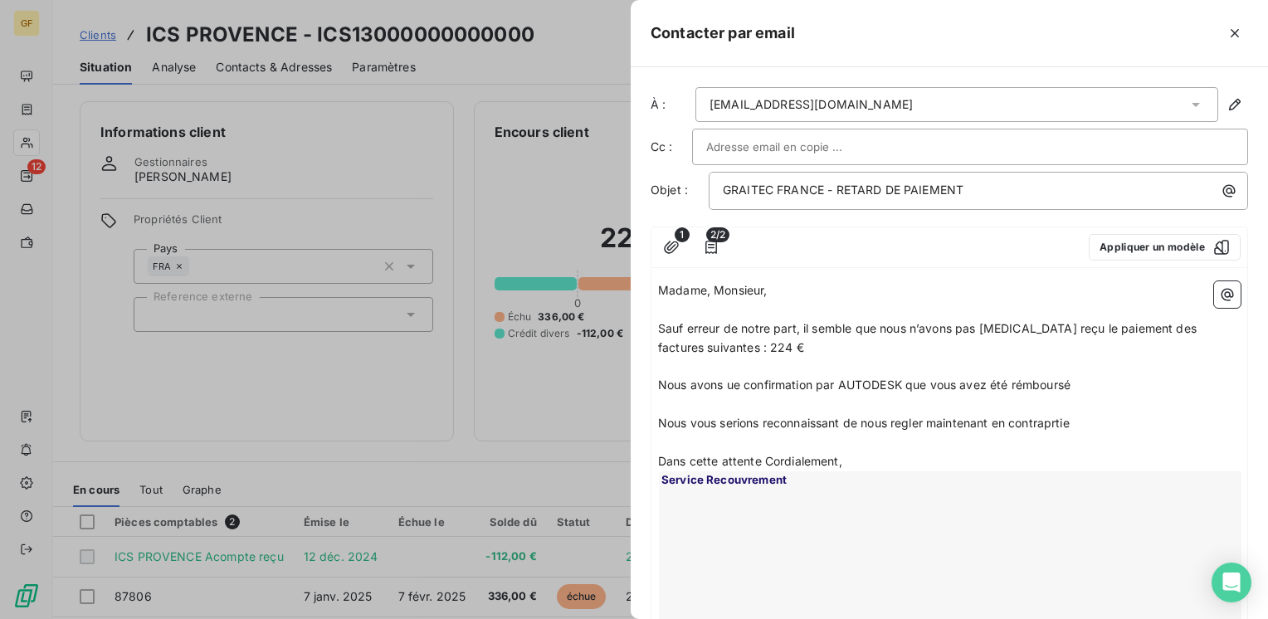
click at [727, 381] on span "Nous avons ue confirmation par AUTODESK que vous avez été rémboursé" at bounding box center [864, 385] width 412 height 14
click at [720, 345] on span "Sauf erreur de notre part, il semble que nous n’avons pas encore reçu le paieme…" at bounding box center [929, 337] width 542 height 33
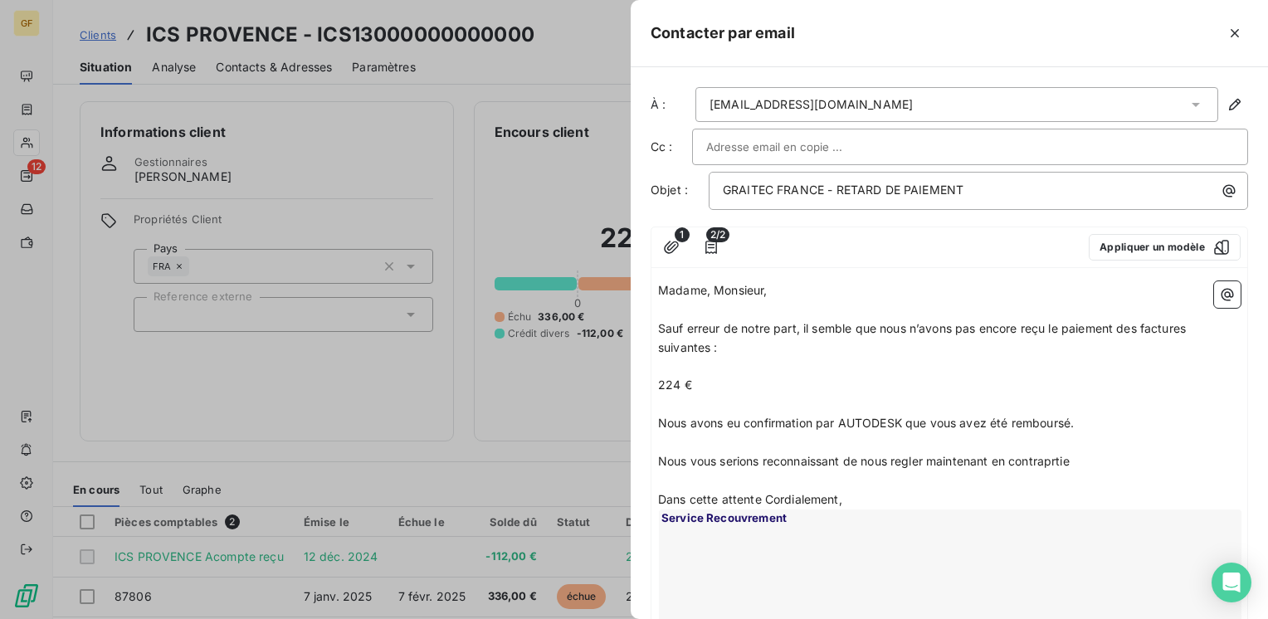
drag, startPoint x: 916, startPoint y: 384, endPoint x: 866, endPoint y: 382, distance: 49.9
click at [866, 382] on p "224 €" at bounding box center [949, 385] width 583 height 19
click at [981, 364] on p "﻿" at bounding box center [949, 367] width 583 height 19
click at [880, 350] on p "Sauf erreur de notre part, il semble que nous n’avons pas encore reçu le paieme…" at bounding box center [949, 339] width 583 height 38
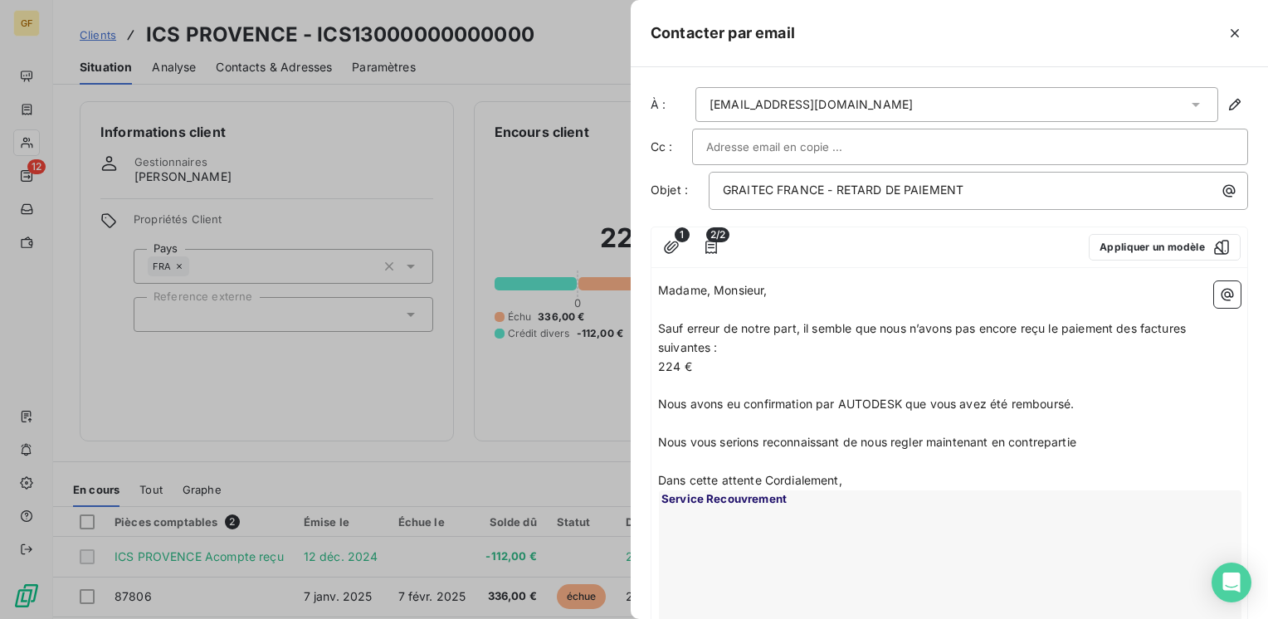
click at [900, 437] on span "Nous vous serions reconnaissant de nous regler maintenant en contrepartie" at bounding box center [867, 442] width 418 height 14
click at [930, 444] on span "Nous vous serions reconnaissant de nous regler maintenant en contrepartie" at bounding box center [867, 442] width 418 height 14
click at [1095, 437] on p "Nous vous serions reconnaissant de nous régler maintenant en contrepartie" at bounding box center [949, 442] width 583 height 19
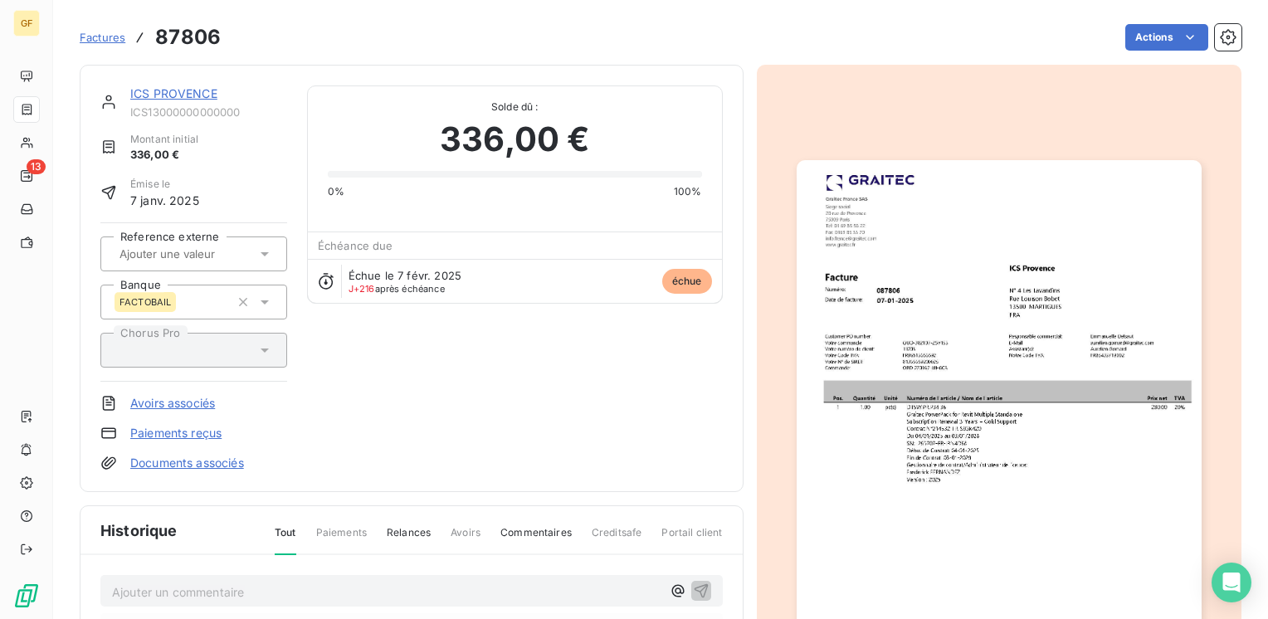
click at [171, 93] on link "ICS PROVENCE" at bounding box center [173, 93] width 87 height 14
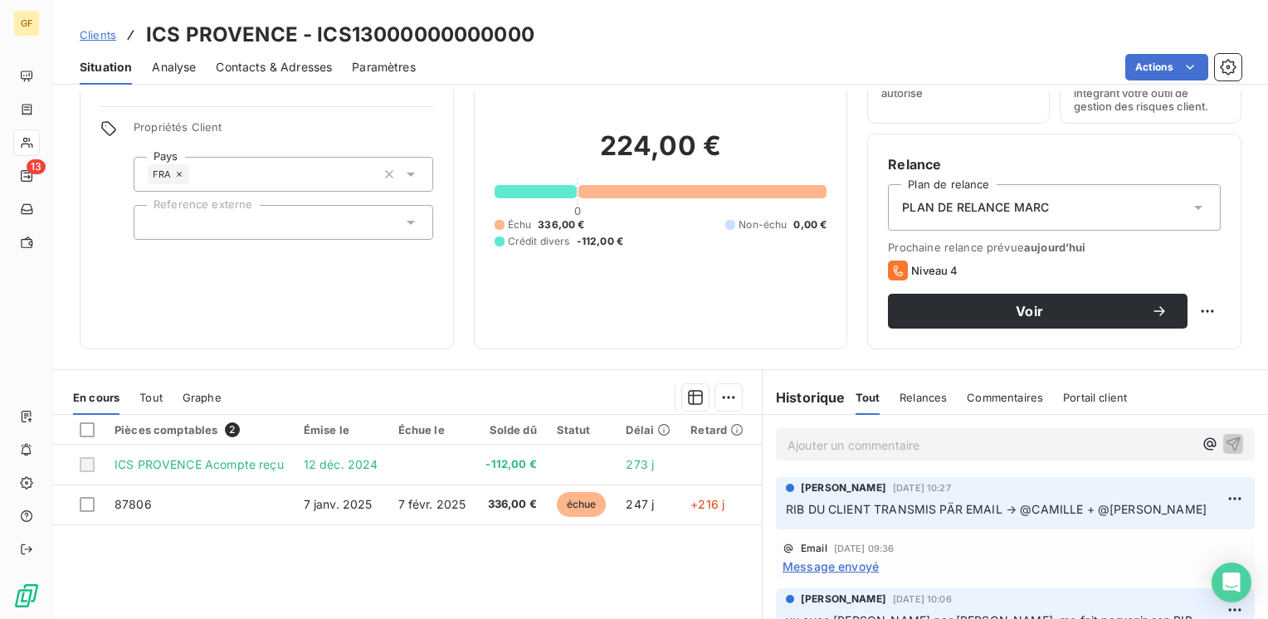
scroll to position [83, 0]
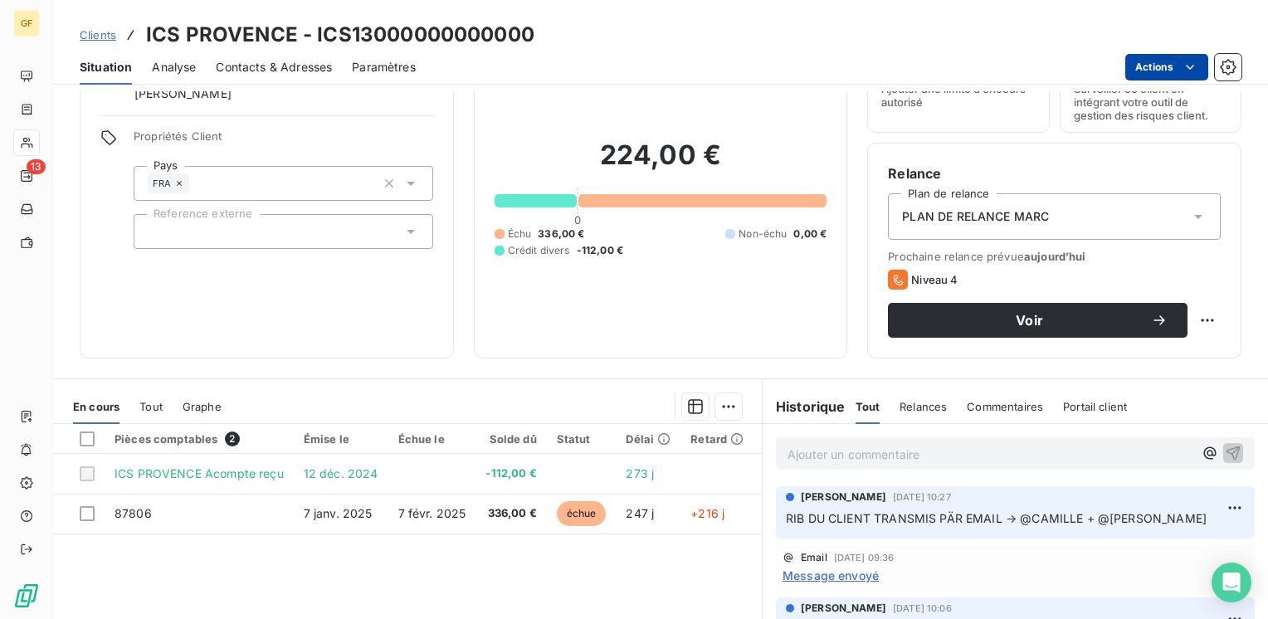
click at [1161, 61] on html "GF 13 Clients ICS PROVENCE - ICS13000000000000 Situation Analyse Contacts & Adr…" at bounding box center [634, 309] width 1268 height 619
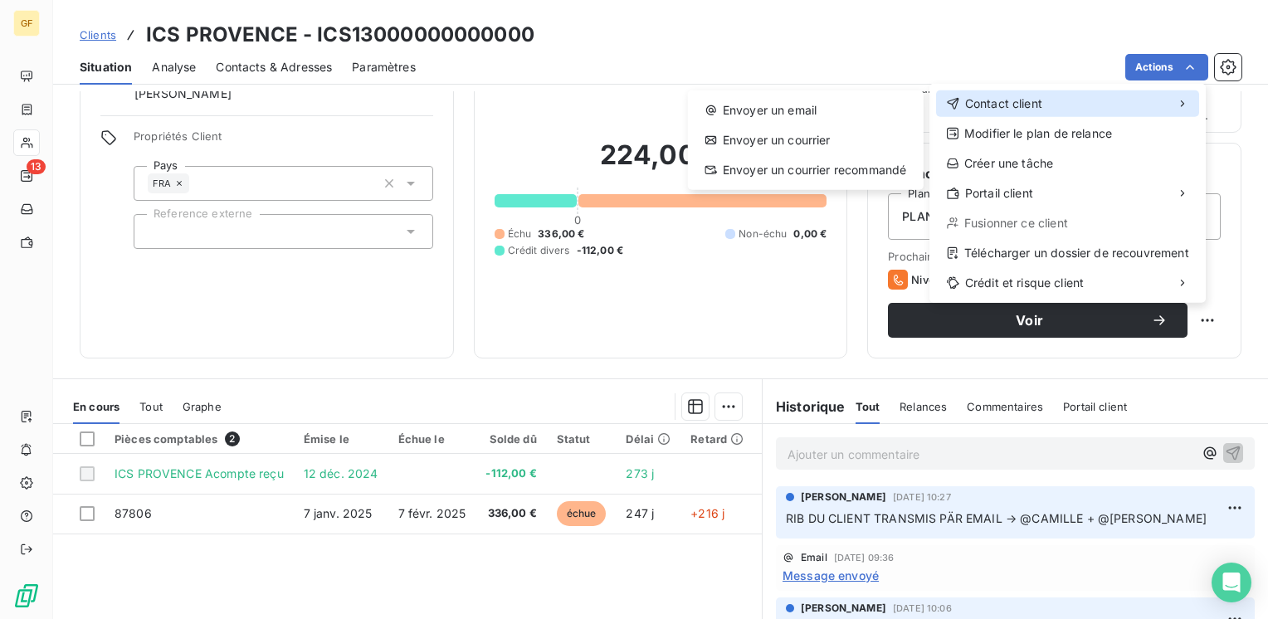
click at [986, 102] on span "Contact client" at bounding box center [1003, 103] width 77 height 17
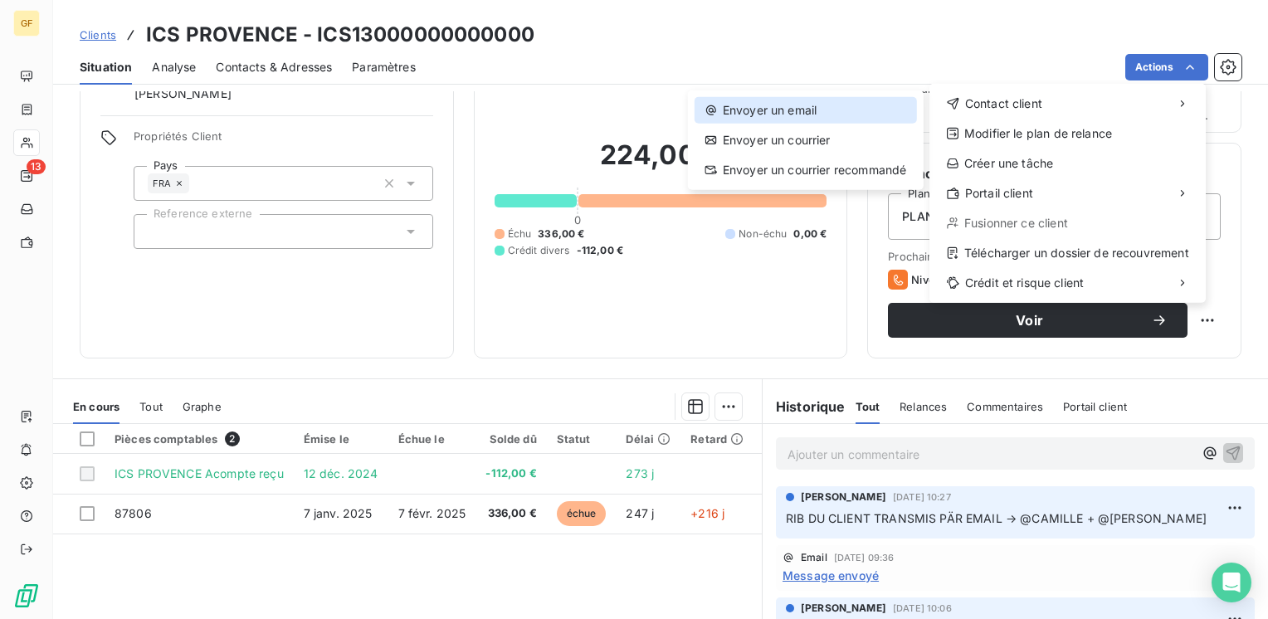
click at [794, 101] on div "Envoyer un email" at bounding box center [806, 110] width 222 height 27
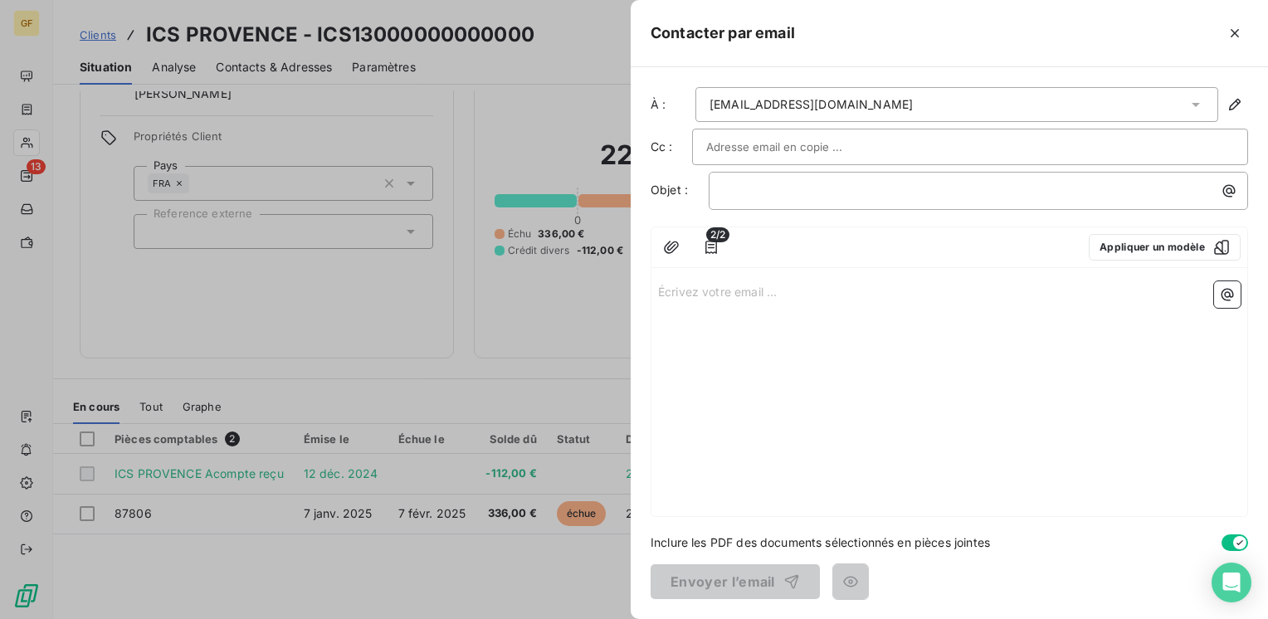
click at [783, 243] on div at bounding box center [907, 247] width 338 height 27
click at [1152, 237] on button "Appliquer un modèle" at bounding box center [1165, 247] width 152 height 27
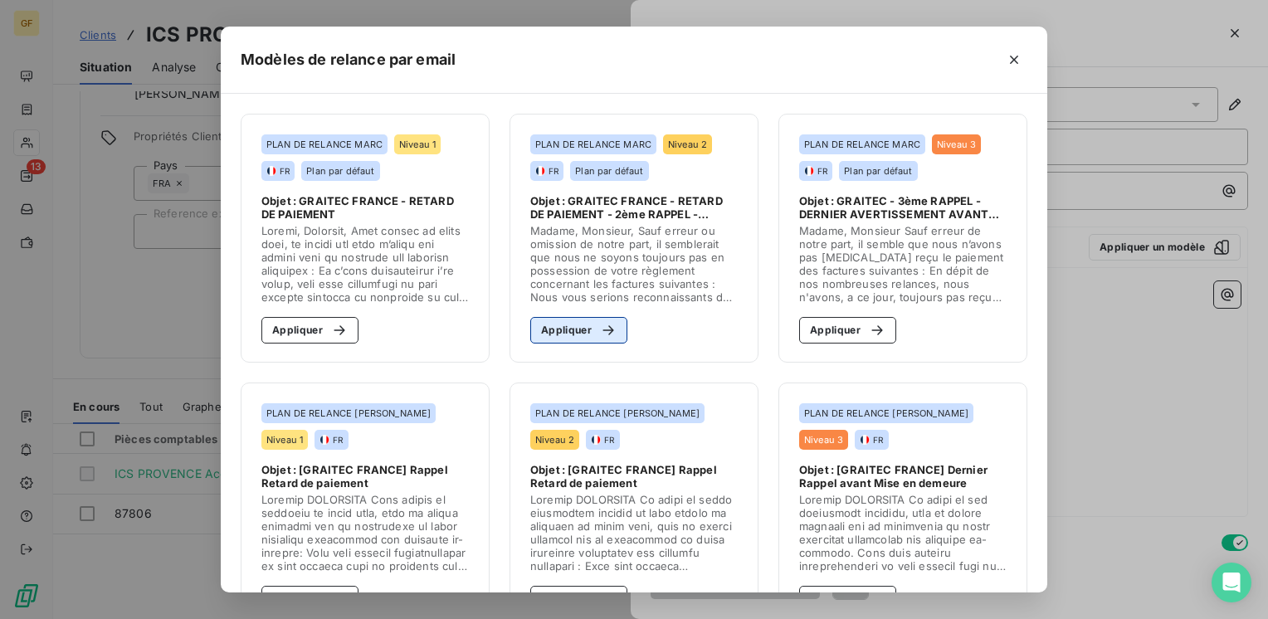
click at [592, 326] on div "button" at bounding box center [604, 330] width 25 height 17
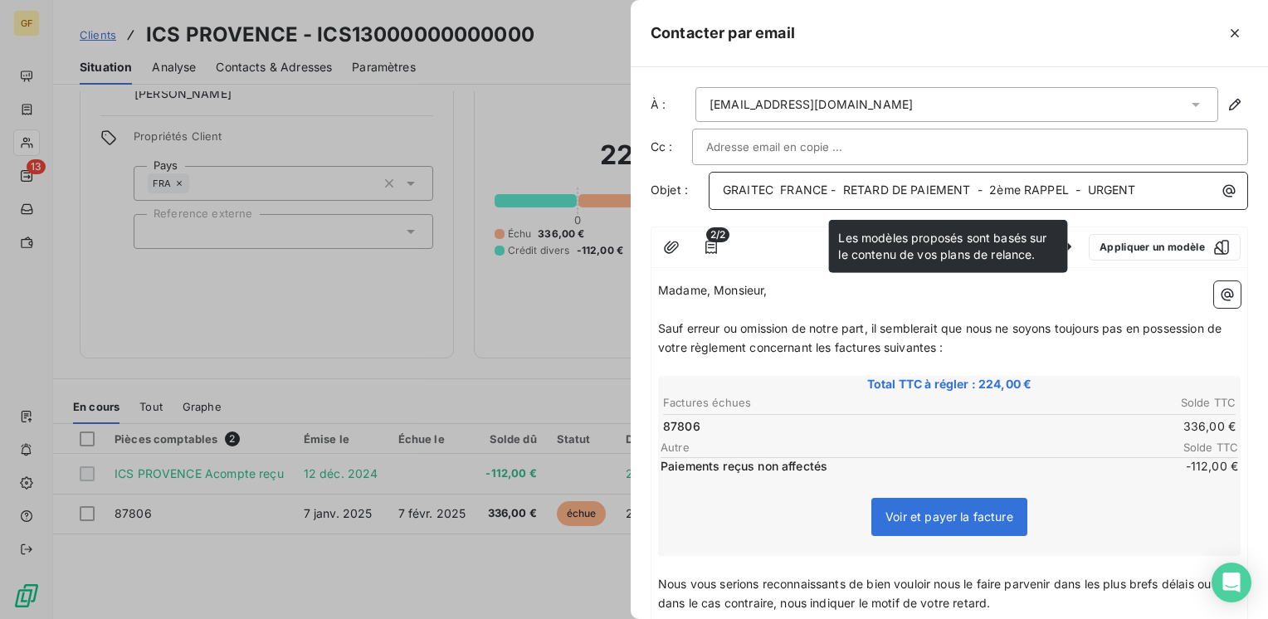
click at [991, 183] on span "GRAITEC FRANCE - RETARD DE PAIEMENT - 2ème RAPPEL - URGENT" at bounding box center [929, 190] width 413 height 14
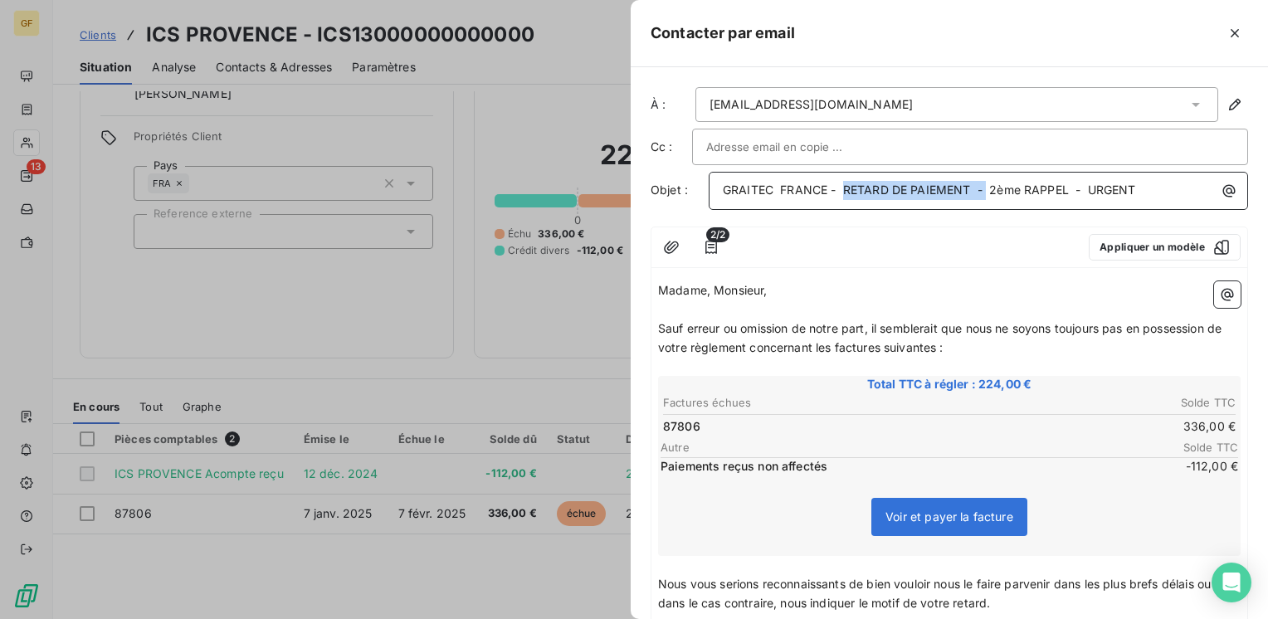
drag, startPoint x: 843, startPoint y: 186, endPoint x: 987, endPoint y: 189, distance: 143.6
click at [987, 189] on span "GRAITEC FRANCE - RETARD DE PAIEMENT - 2ème RAPPEL - URGENT" at bounding box center [929, 190] width 413 height 14
click at [995, 184] on span "GRAITEC FRANCE - RETARD DE PAIEMENT - 2ème RAPPEL - URGENT" at bounding box center [929, 190] width 413 height 14
drag, startPoint x: 993, startPoint y: 183, endPoint x: 1092, endPoint y: 181, distance: 99.6
click at [1082, 181] on p "GRAITEC FRANCE - RETARD DE PAIEMENT - 2ème RAPPEL - URGENT" at bounding box center [983, 190] width 520 height 19
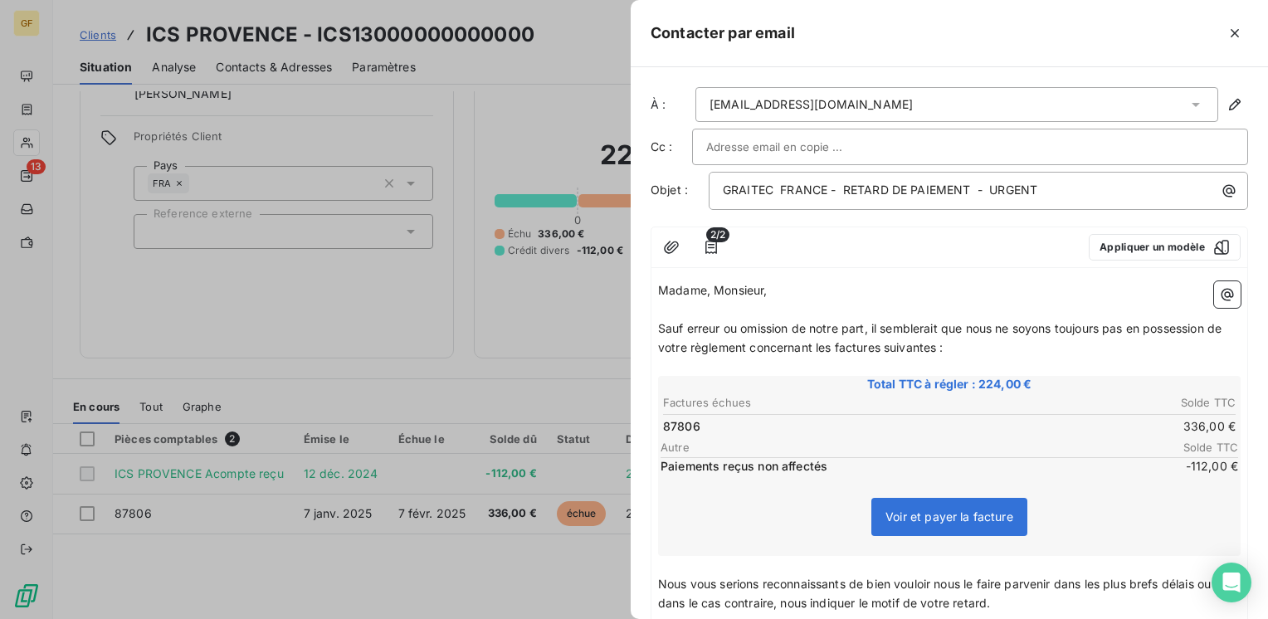
click at [661, 327] on span "Sauf erreur ou omission de notre part, il semblerait que nous ne soyons toujour…" at bounding box center [941, 337] width 567 height 33
click at [994, 347] on p "Sauf erreur ou omission de notre part, il semblerait que nous ne soyons toujour…" at bounding box center [949, 339] width 583 height 38
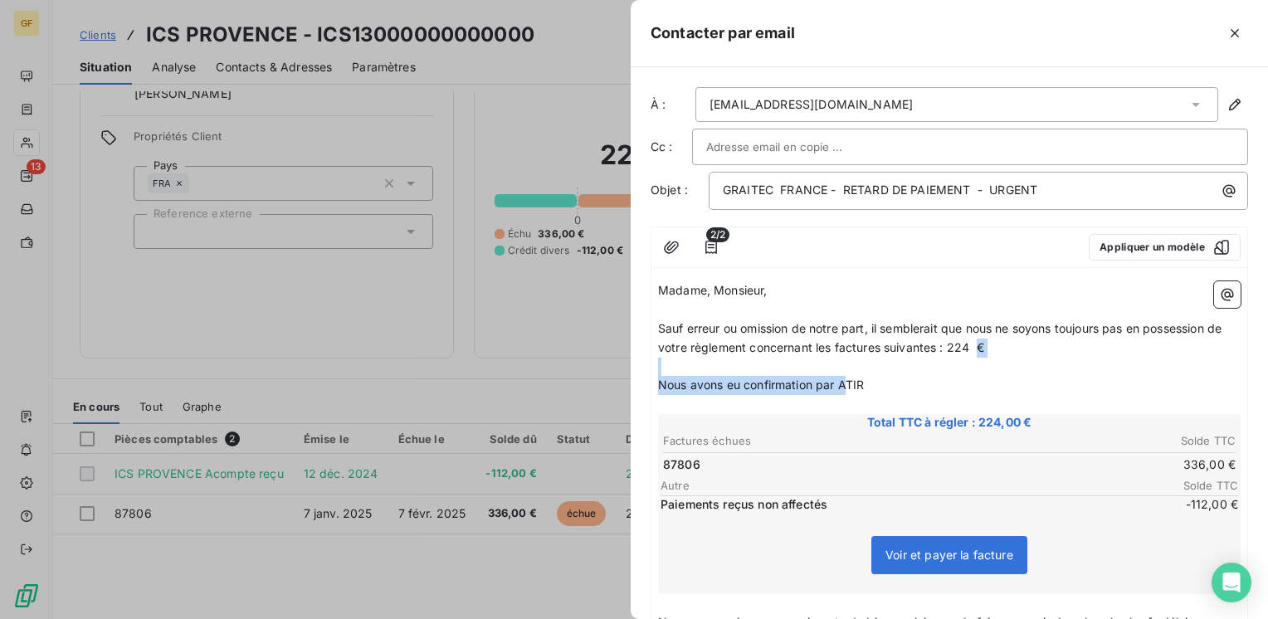
click at [994, 347] on span "Sauf erreur ou omission de notre part, il semblerait que nous ne soyons toujour…" at bounding box center [941, 337] width 567 height 33
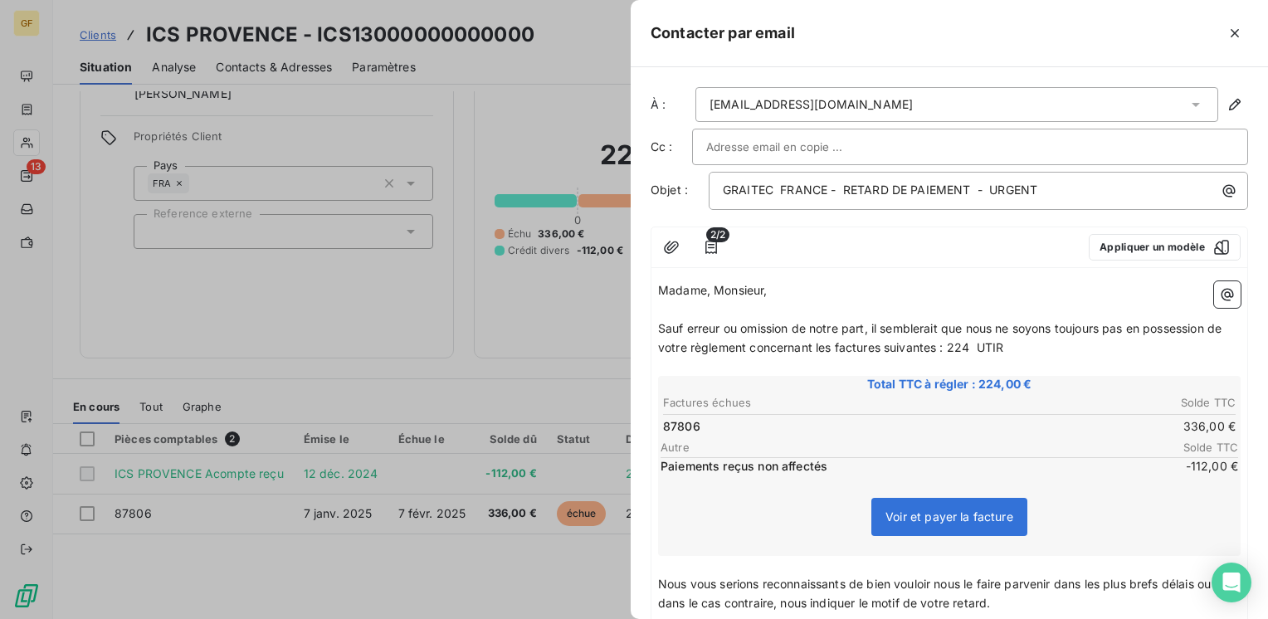
click at [1009, 446] on span "Autre" at bounding box center [900, 447] width 478 height 13
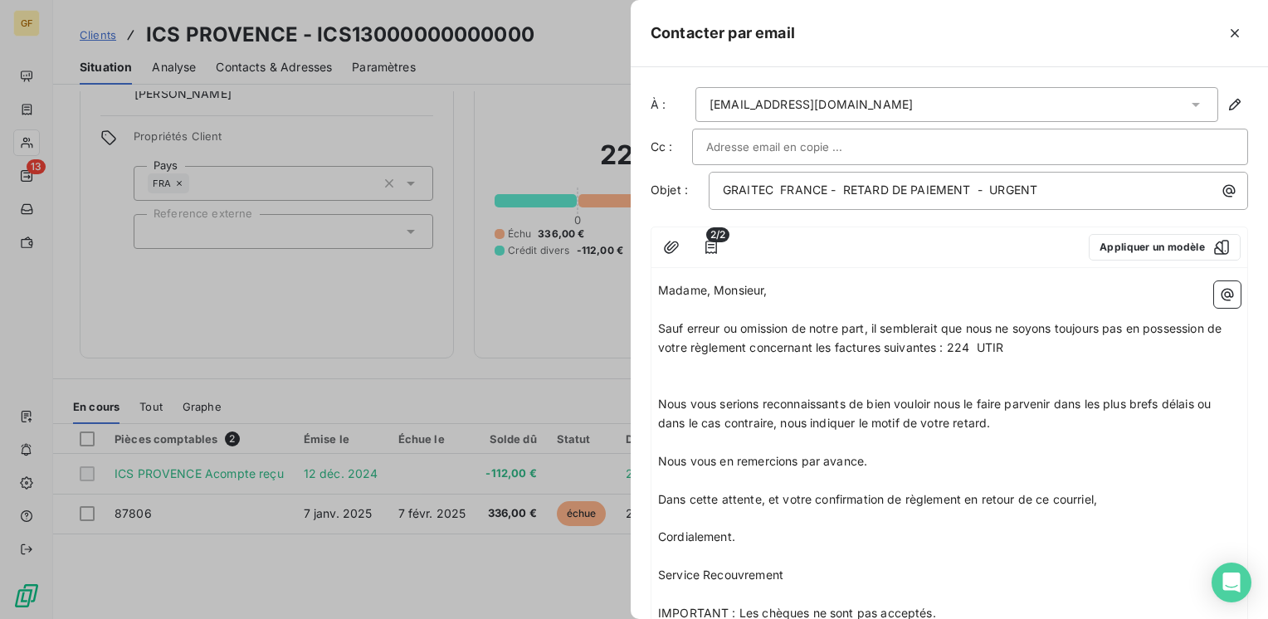
drag, startPoint x: 996, startPoint y: 346, endPoint x: 1008, endPoint y: 339, distance: 13.8
click at [999, 344] on span "Sauf erreur ou omission de notre part, il semblerait que nous ne soyons toujour…" at bounding box center [941, 337] width 567 height 33
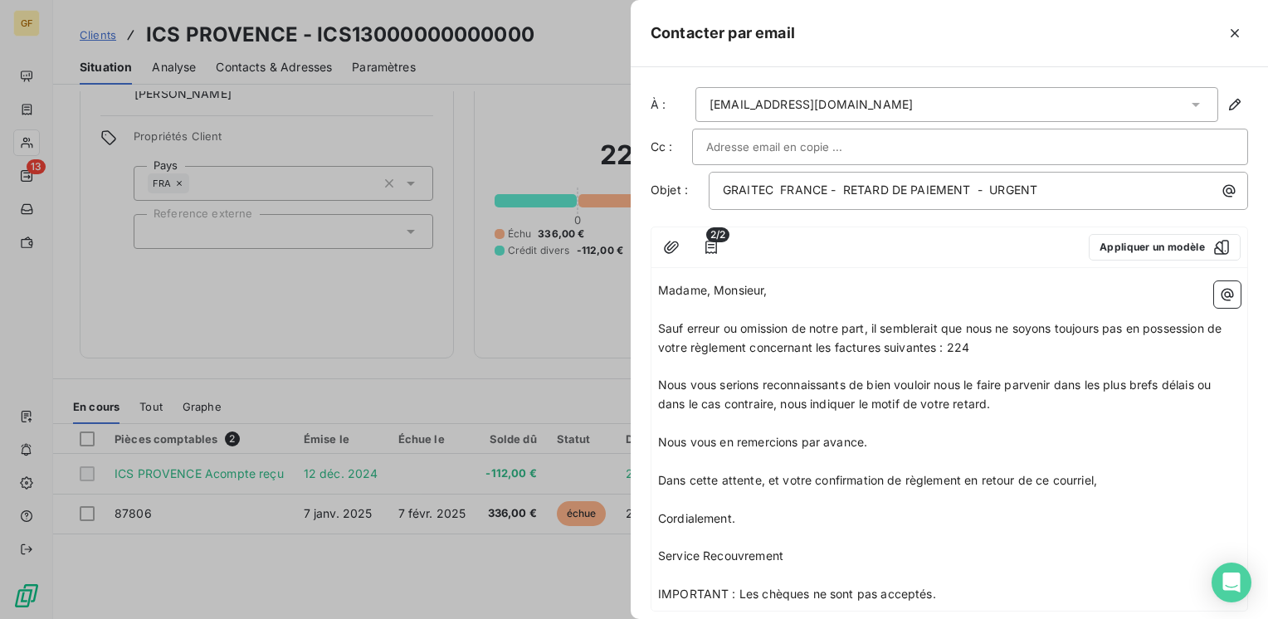
click at [1207, 379] on span "Nous vous serions reconnaissants de bien vouloir nous le faire parvenir dans le…" at bounding box center [936, 394] width 556 height 33
click at [1029, 349] on p "Sauf erreur ou omission de notre part, il semblerait que nous ne soyons toujour…" at bounding box center [949, 339] width 583 height 38
click at [994, 317] on p "﻿" at bounding box center [949, 309] width 583 height 19
click at [988, 351] on span "Sauf erreur ou omission de notre part, il semblerait que nous ne soyons toujour…" at bounding box center [941, 337] width 567 height 33
click at [770, 342] on span "Sauf erreur ou omission de notre part, il semblerait que nous ne soyons toujour…" at bounding box center [941, 337] width 567 height 33
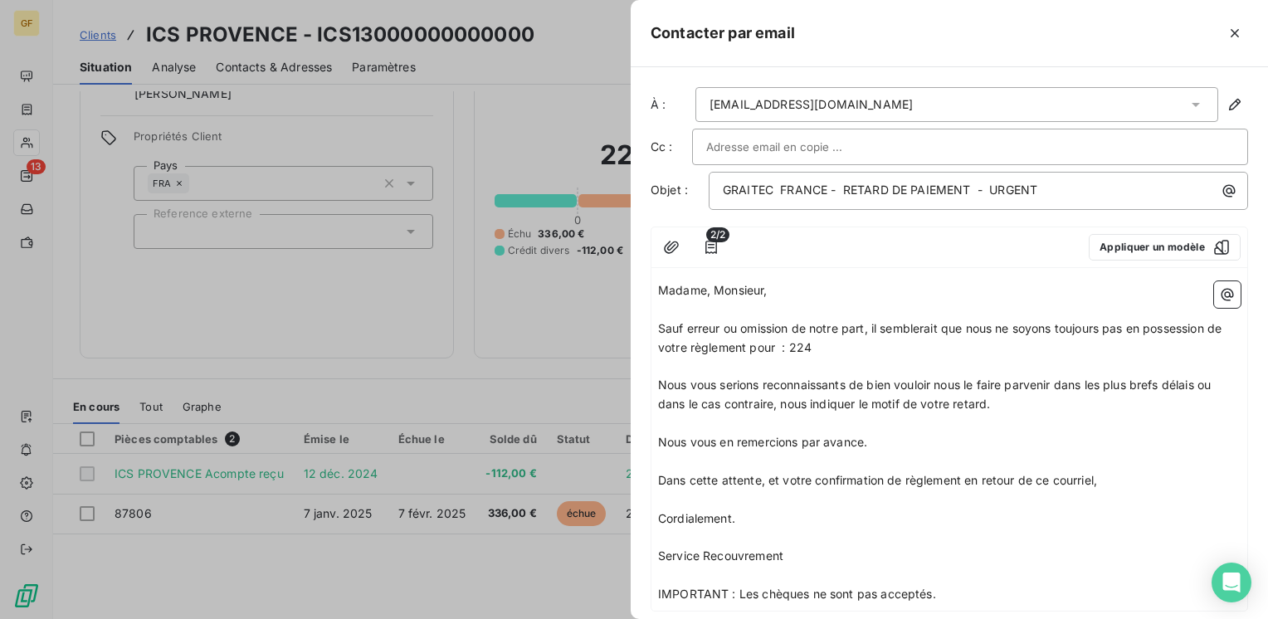
click at [791, 341] on span "Sauf erreur ou omission de notre part, il semblerait que nous ne soyons toujour…" at bounding box center [941, 337] width 567 height 33
click at [834, 343] on p "Sauf erreur ou omission de notre part, il semblerait que nous ne soyons toujour…" at bounding box center [949, 339] width 583 height 38
click at [690, 378] on span "Nous vous serions reconnaissants de bien vouloir nous le faire parvenir dans le…" at bounding box center [936, 394] width 556 height 33
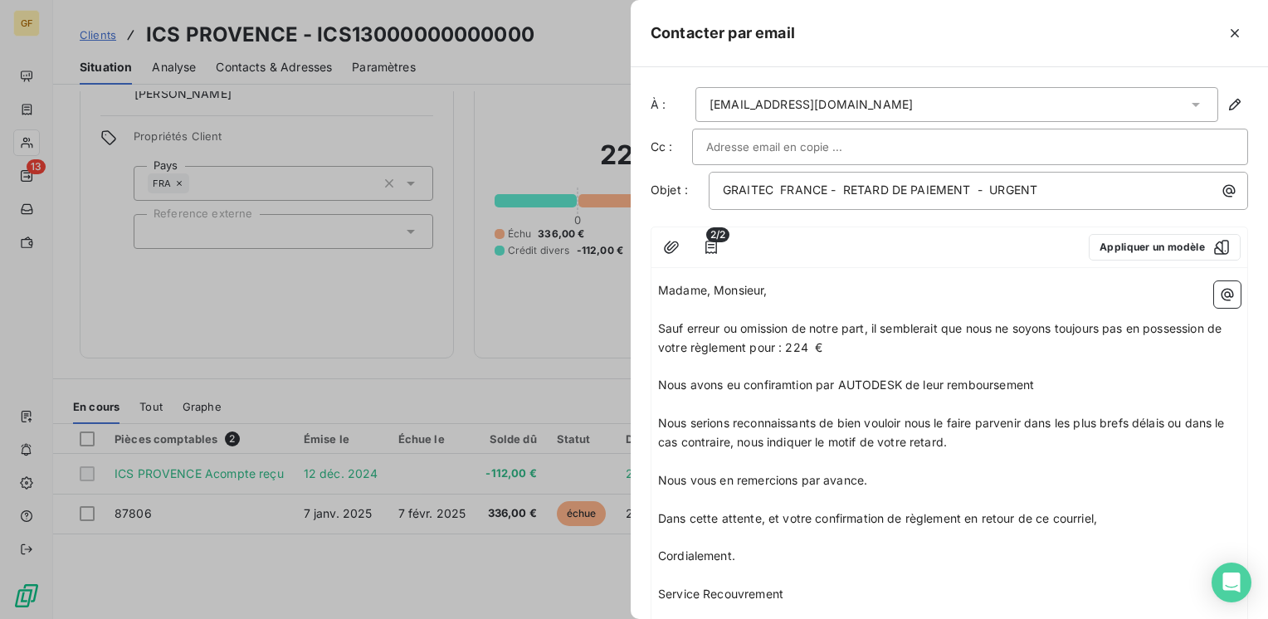
click at [1172, 416] on span "Nous serions reconnaissants de bien vouloir nous le faire parvenir dans les plu…" at bounding box center [943, 432] width 570 height 33
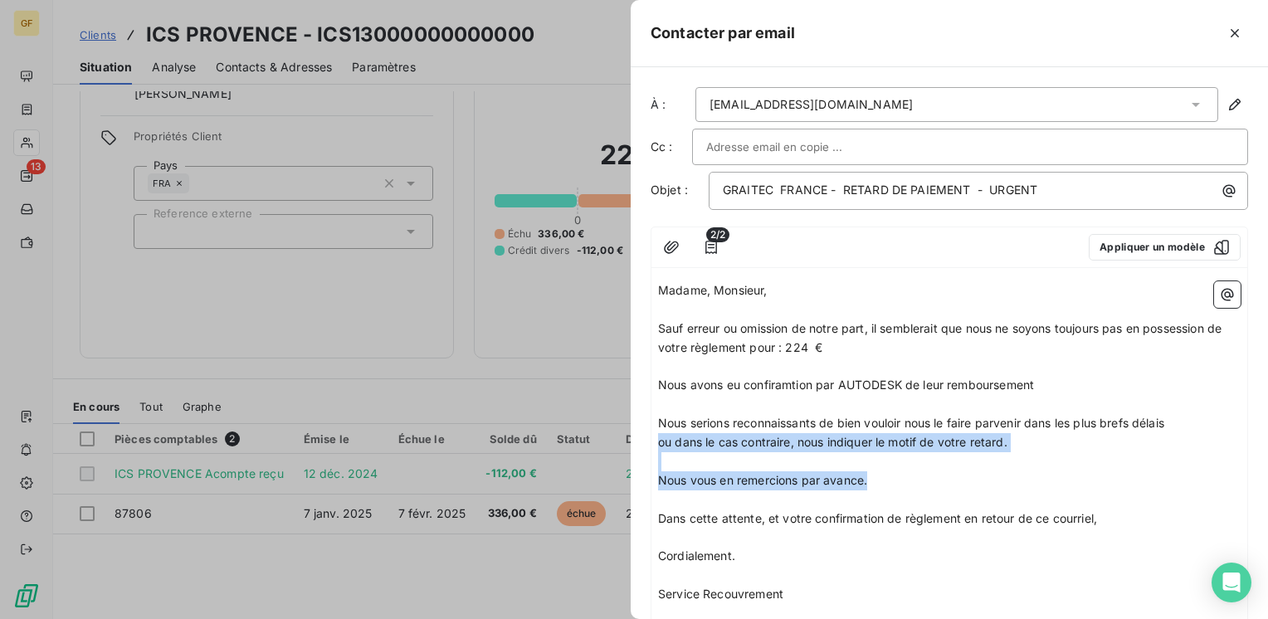
drag, startPoint x: 932, startPoint y: 488, endPoint x: 654, endPoint y: 441, distance: 282.0
click at [654, 441] on div "Madame, Monsieur, ﻿ Sauf erreur ou omission de notre part, il semblerait que no…" at bounding box center [949, 462] width 596 height 374
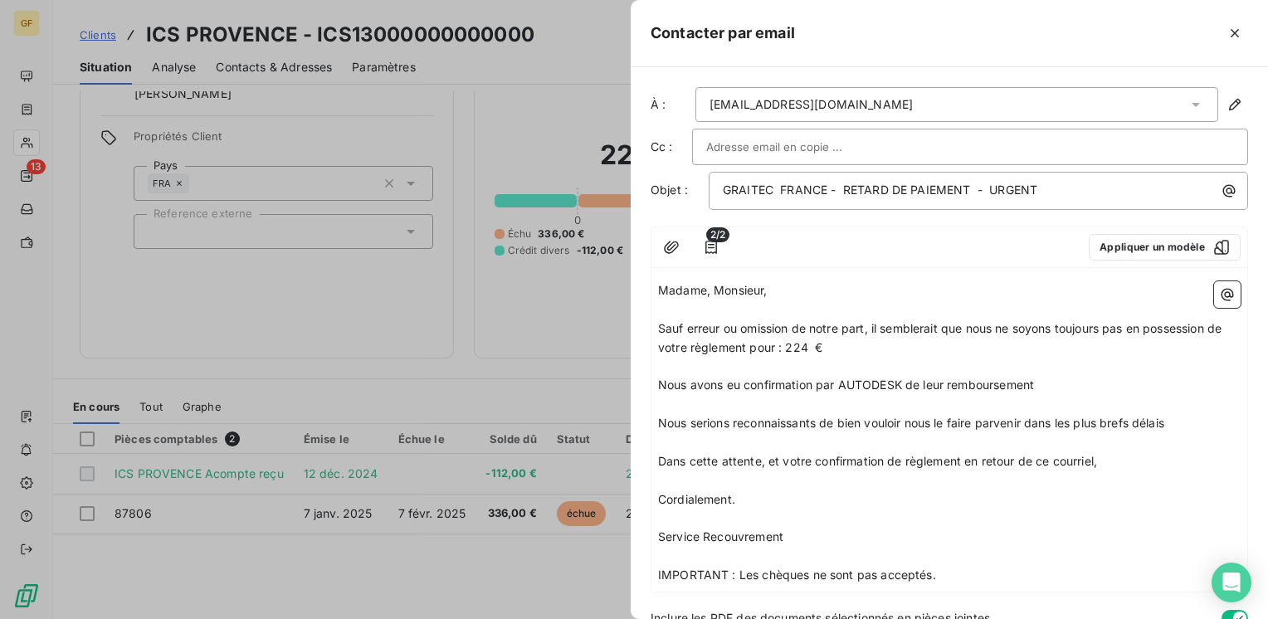
click at [1034, 379] on span "Nous avons eu confirmation par AUTODESK de leur remboursement" at bounding box center [846, 385] width 376 height 14
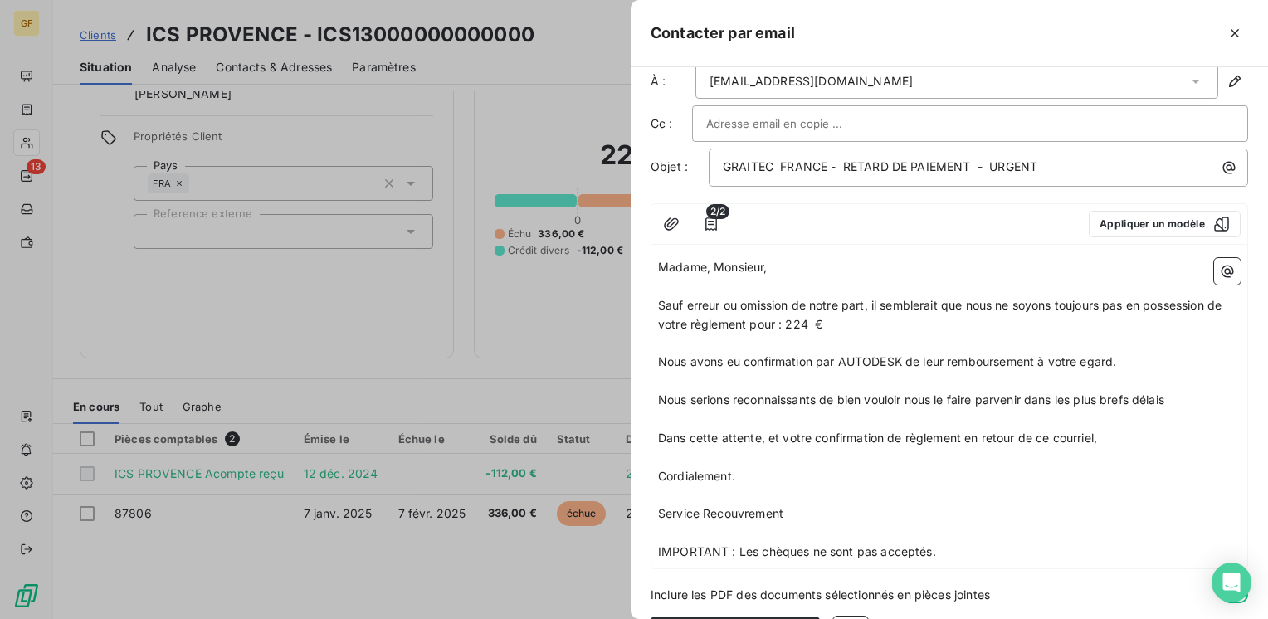
scroll to position [0, 0]
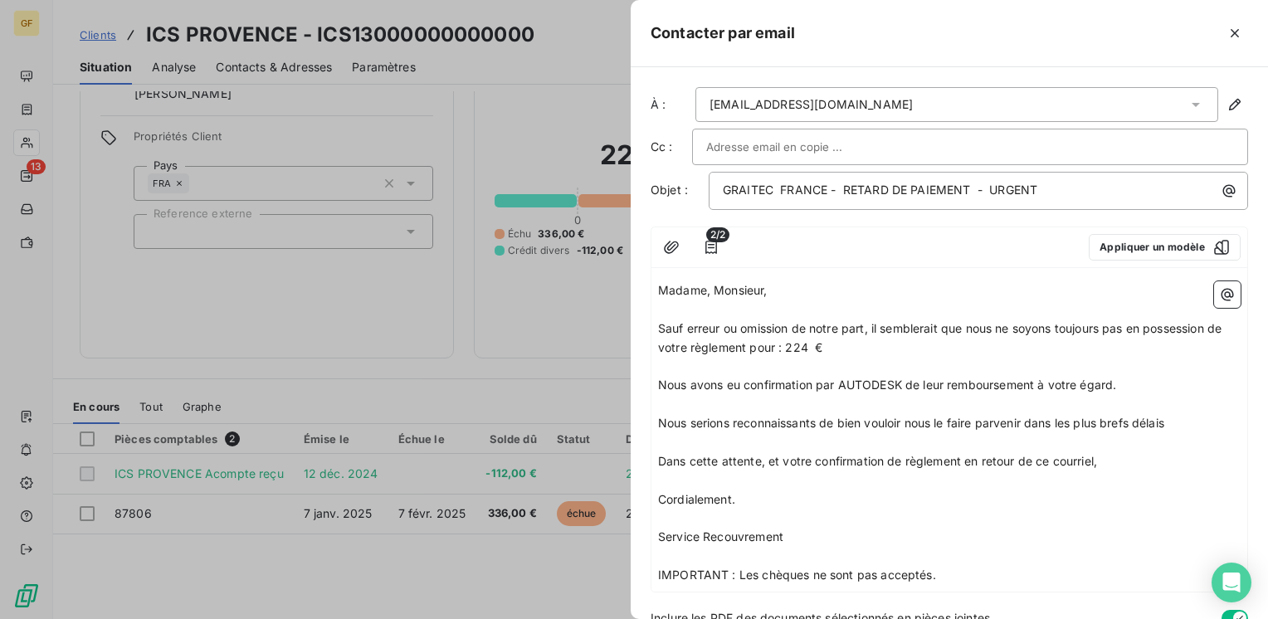
click at [1033, 417] on span "Nous serions reconnaissants de bien vouloir nous le faire parvenir dans les plu…" at bounding box center [911, 423] width 506 height 14
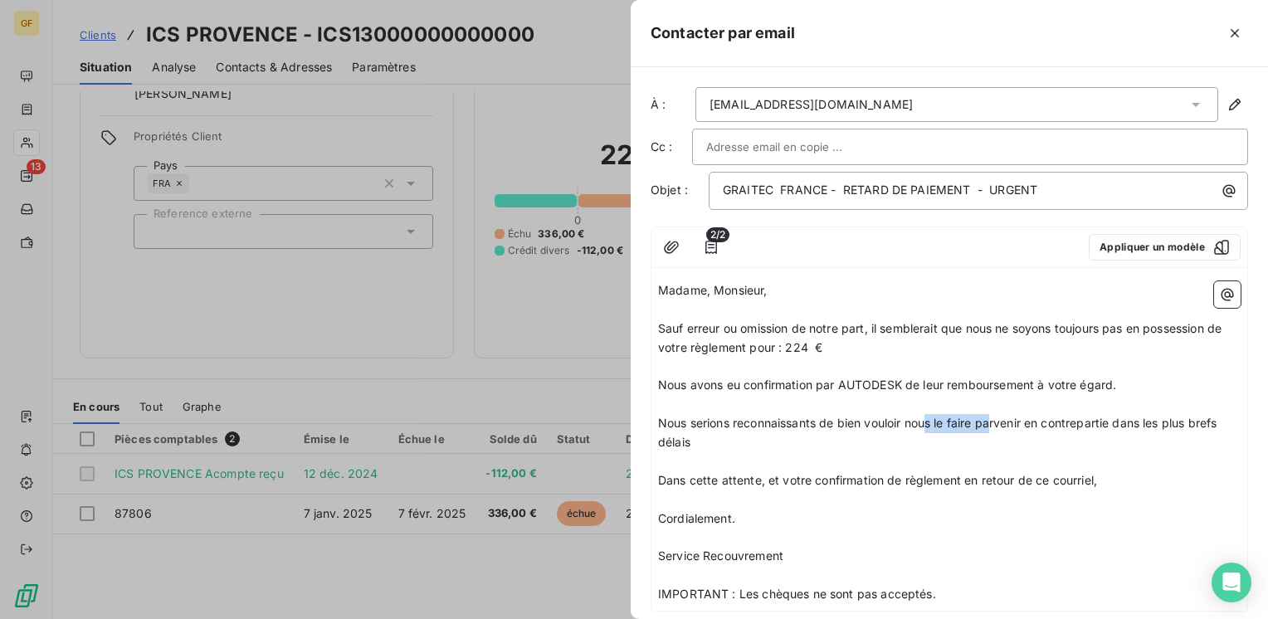
drag, startPoint x: 970, startPoint y: 414, endPoint x: 788, endPoint y: 461, distance: 188.6
click at [930, 428] on span "Nous serions reconnaissants de bien vouloir nous le faire parvenir en contrepar…" at bounding box center [939, 432] width 562 height 33
click at [706, 446] on p "Nous serions reconnaissants de bien vouloir nous le faire parvenir en contrepar…" at bounding box center [949, 433] width 583 height 38
click at [703, 247] on icon "button" at bounding box center [711, 247] width 17 height 17
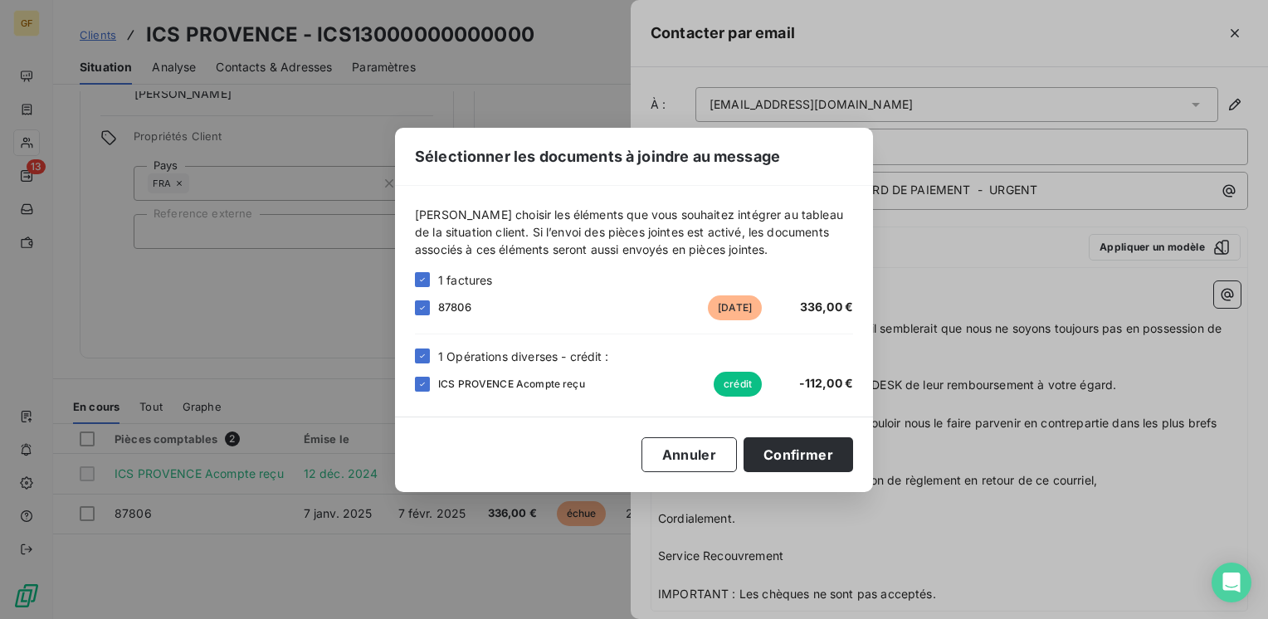
click at [433, 277] on div "1 factures" at bounding box center [634, 279] width 438 height 17
click at [423, 308] on icon at bounding box center [422, 308] width 10 height 10
click at [427, 355] on div at bounding box center [422, 356] width 15 height 15
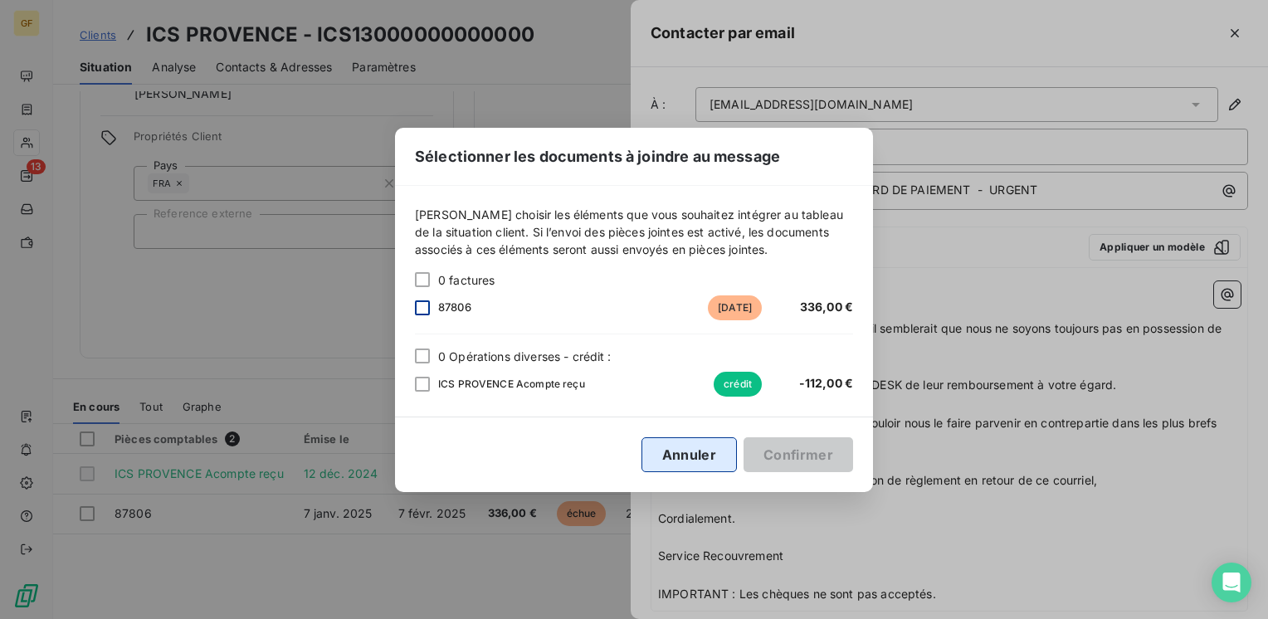
click at [719, 453] on button "Annuler" at bounding box center [689, 454] width 95 height 35
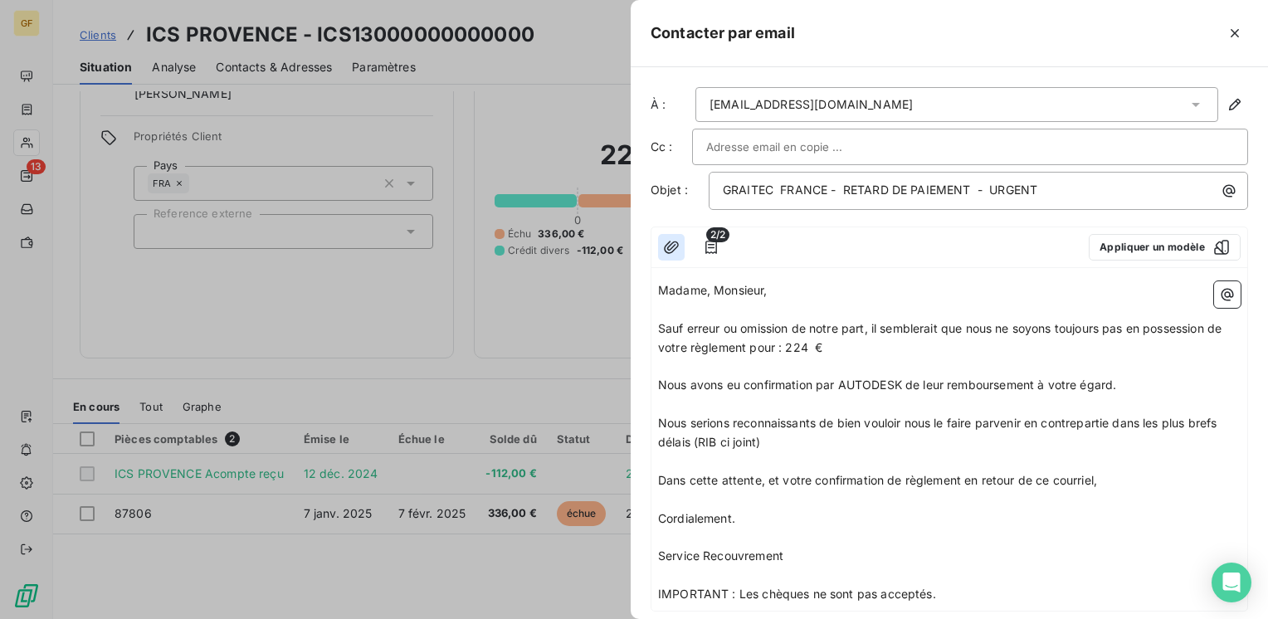
click at [677, 249] on icon "button" at bounding box center [671, 247] width 17 height 17
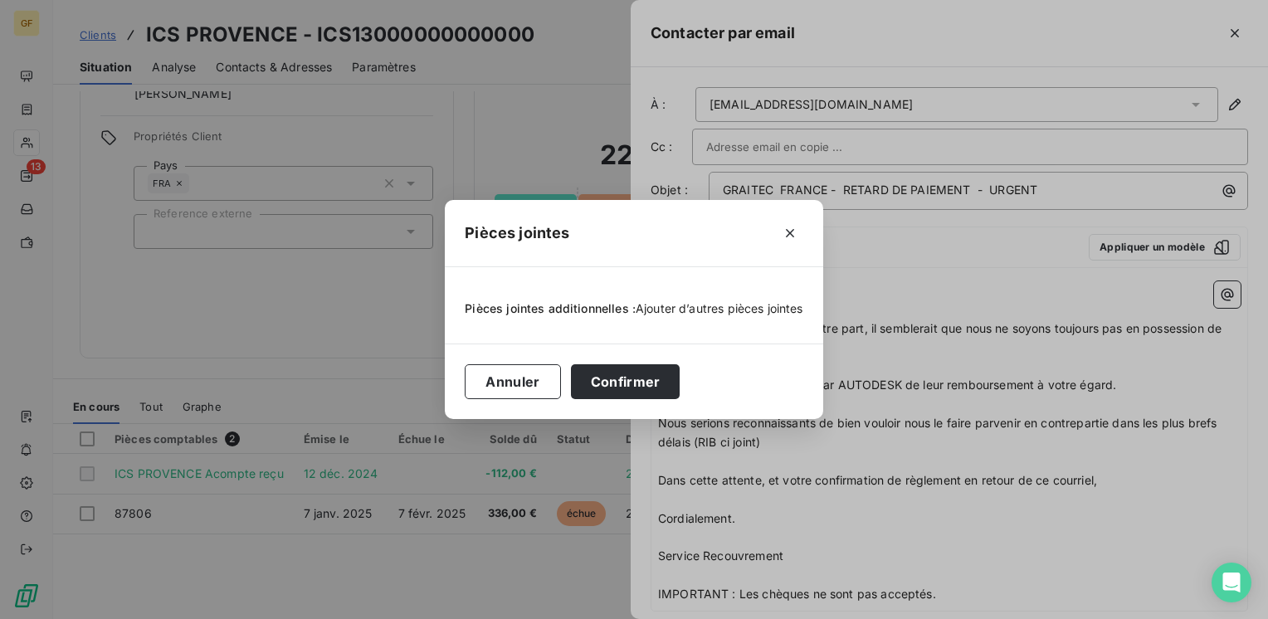
click at [639, 314] on span "Ajouter d’autres pièces jointes" at bounding box center [720, 308] width 168 height 14
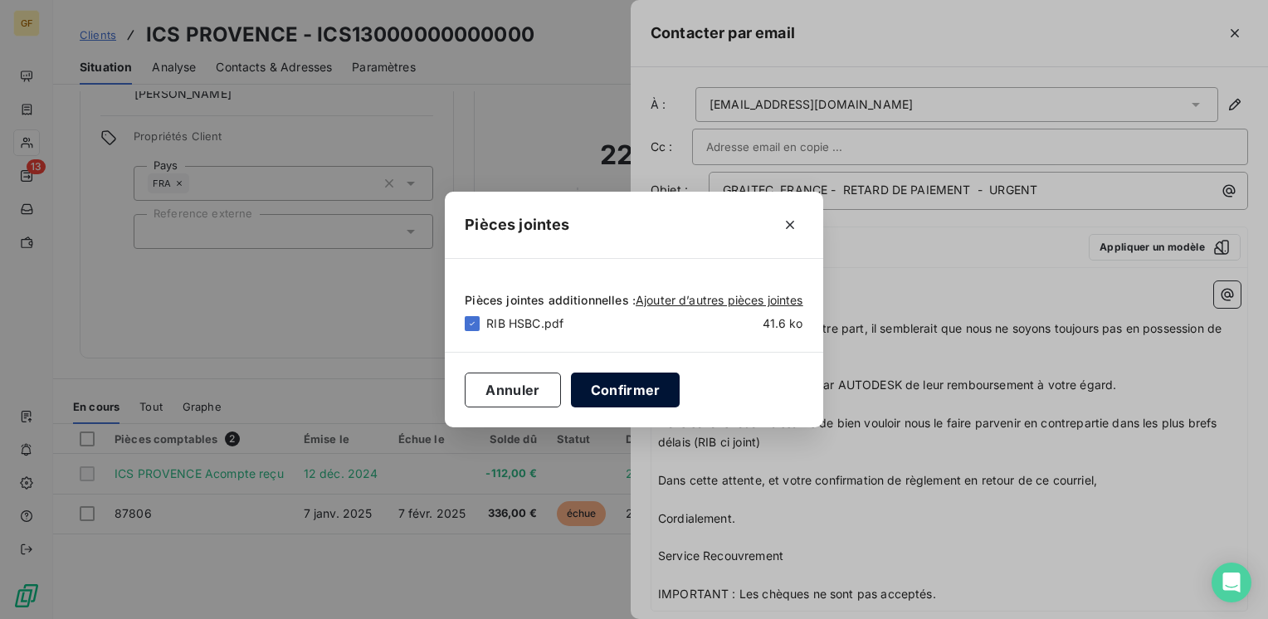
click at [651, 386] on button "Confirmer" at bounding box center [626, 390] width 110 height 35
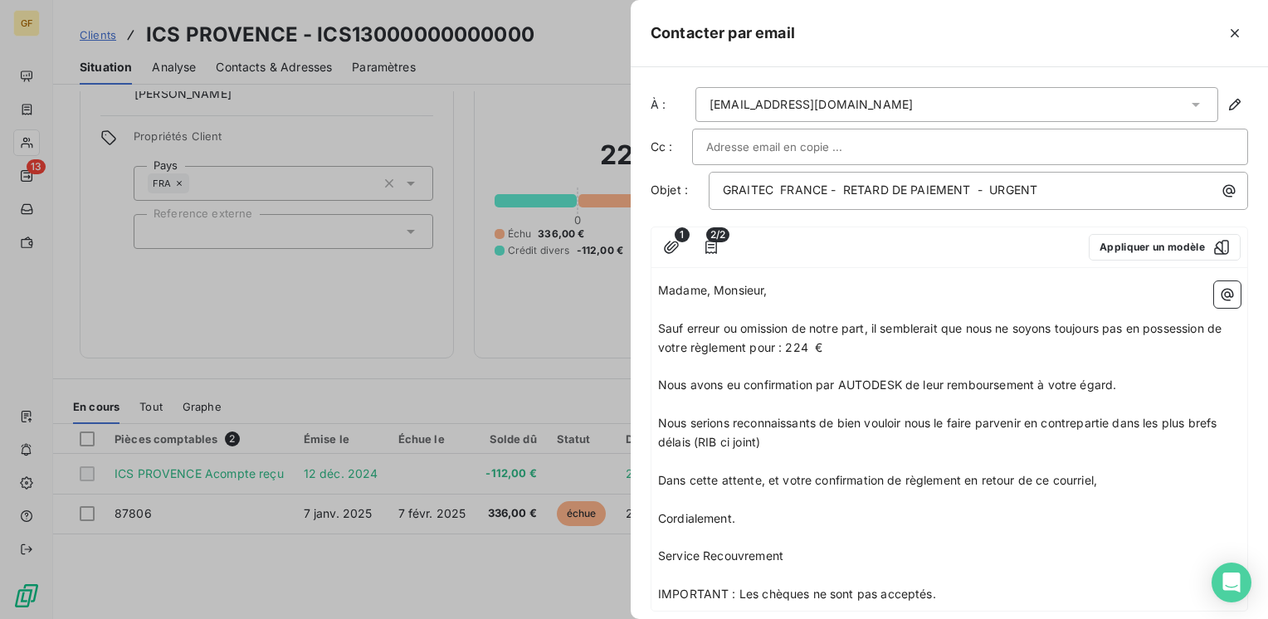
click at [898, 158] on div at bounding box center [970, 146] width 528 height 25
click at [860, 257] on div at bounding box center [907, 247] width 338 height 27
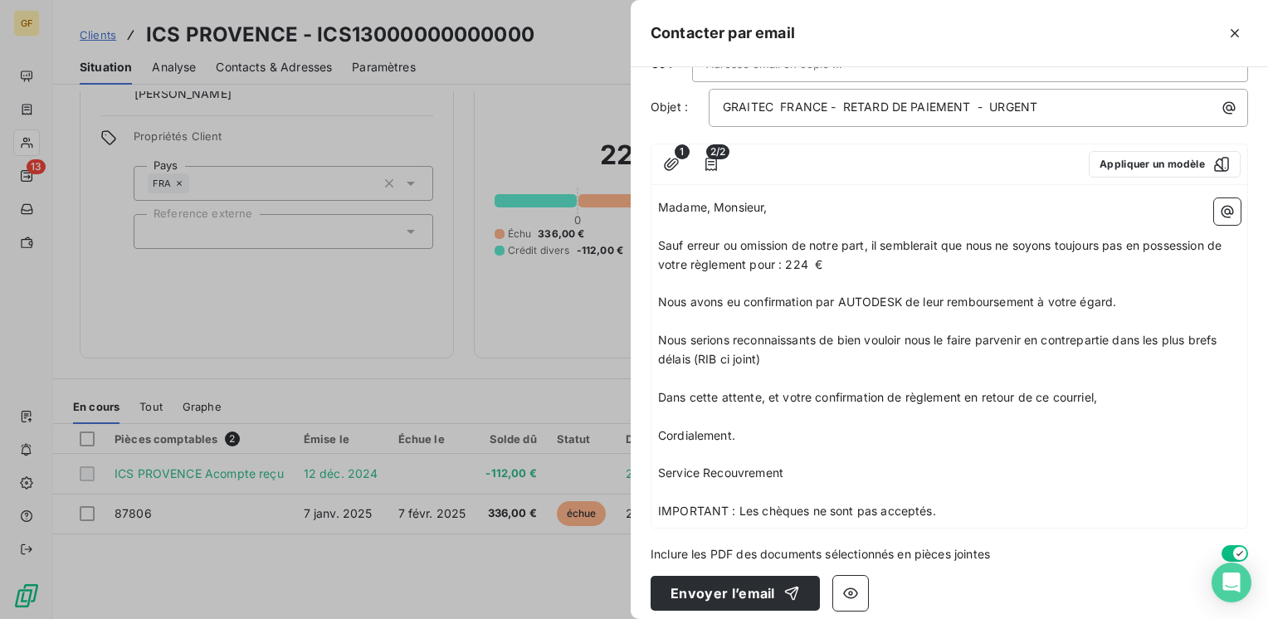
scroll to position [93, 0]
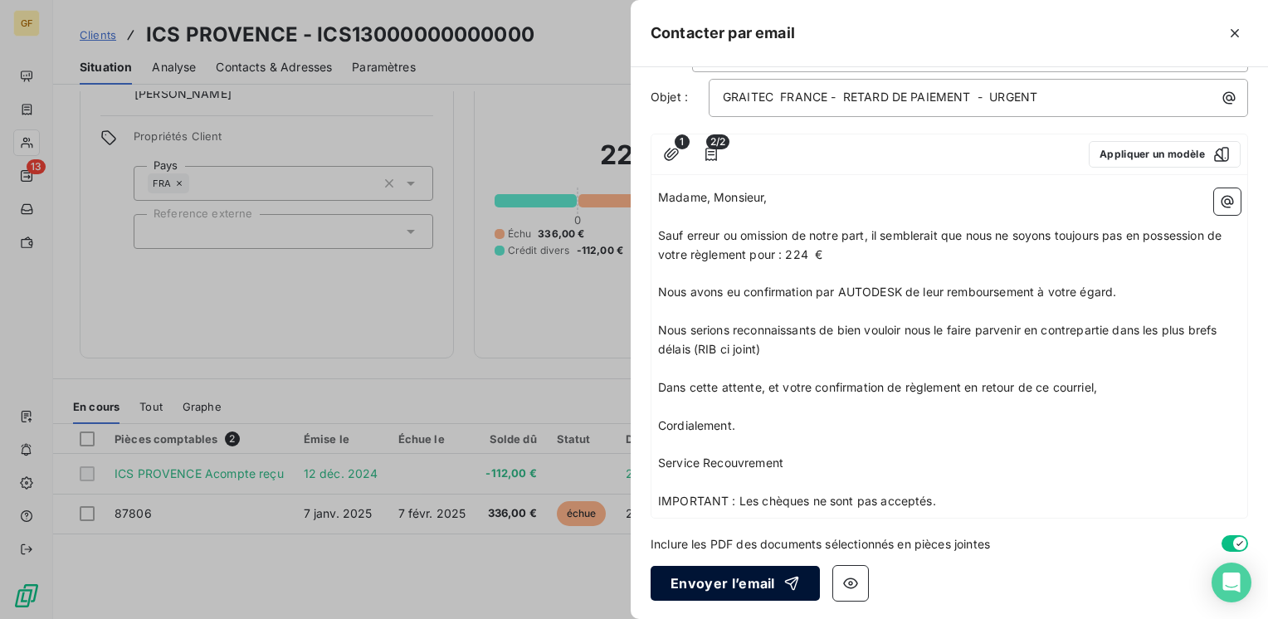
click at [754, 576] on button "Envoyer l’email" at bounding box center [735, 583] width 169 height 35
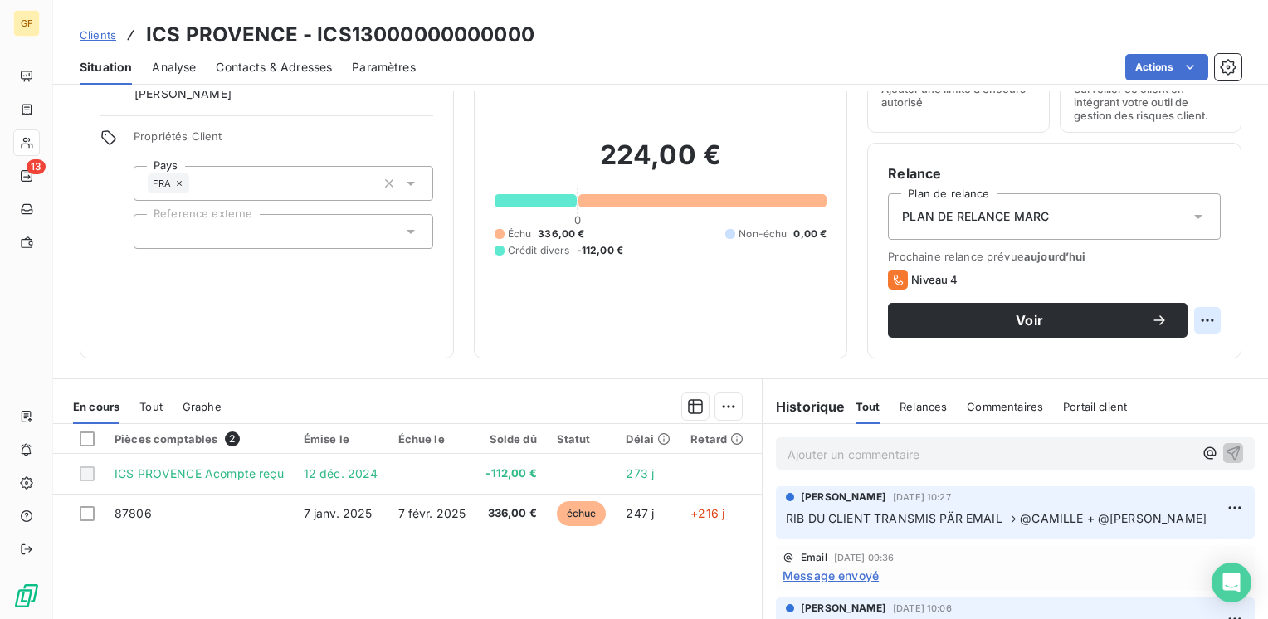
click at [1193, 315] on html "GF 13 Clients ICS PROVENCE - ICS13000000000000 Situation Analyse Contacts & Adr…" at bounding box center [634, 309] width 1268 height 619
click at [1100, 352] on div "Replanifier cette action" at bounding box center [1126, 357] width 149 height 27
select select "8"
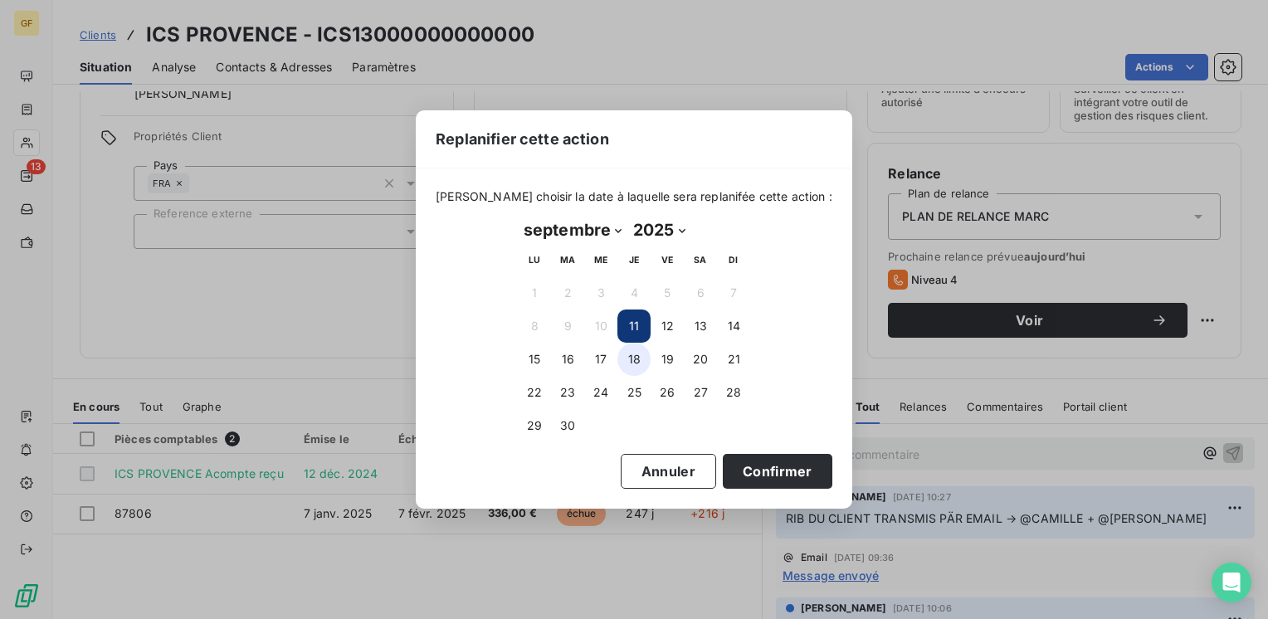
click at [627, 352] on button "18" at bounding box center [633, 359] width 33 height 33
click at [761, 472] on button "Confirmer" at bounding box center [778, 471] width 110 height 35
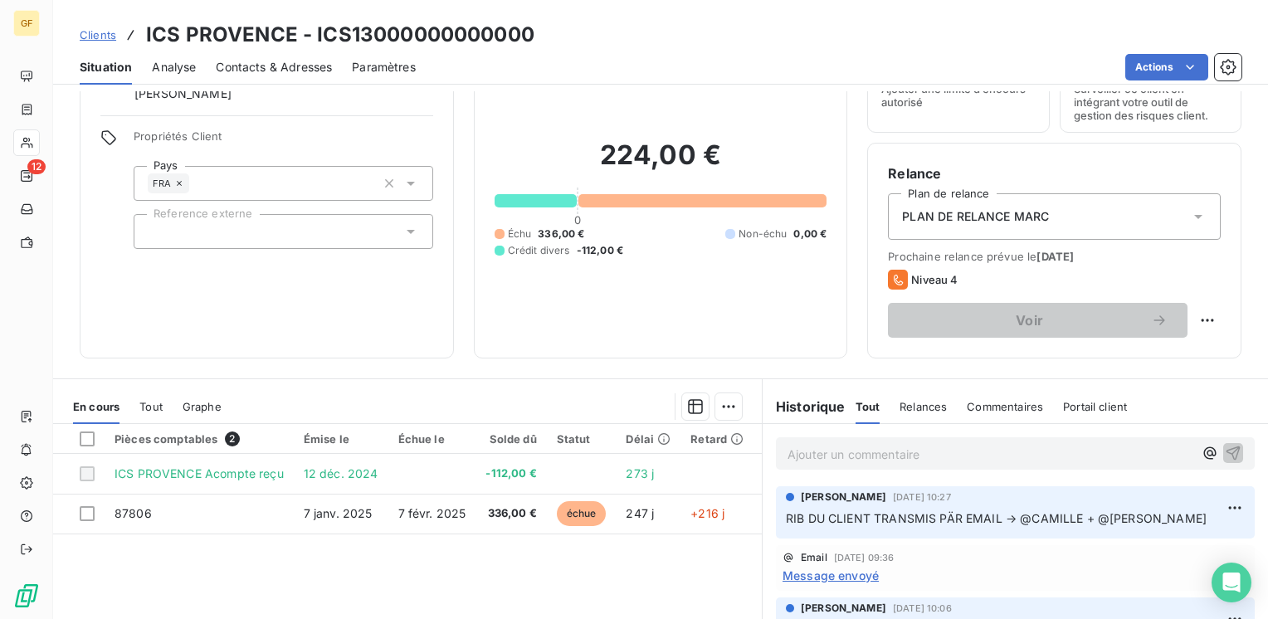
drag, startPoint x: 249, startPoint y: 70, endPoint x: 103, endPoint y: 76, distance: 146.2
click at [246, 70] on span "Contacts & Adresses" at bounding box center [274, 67] width 116 height 17
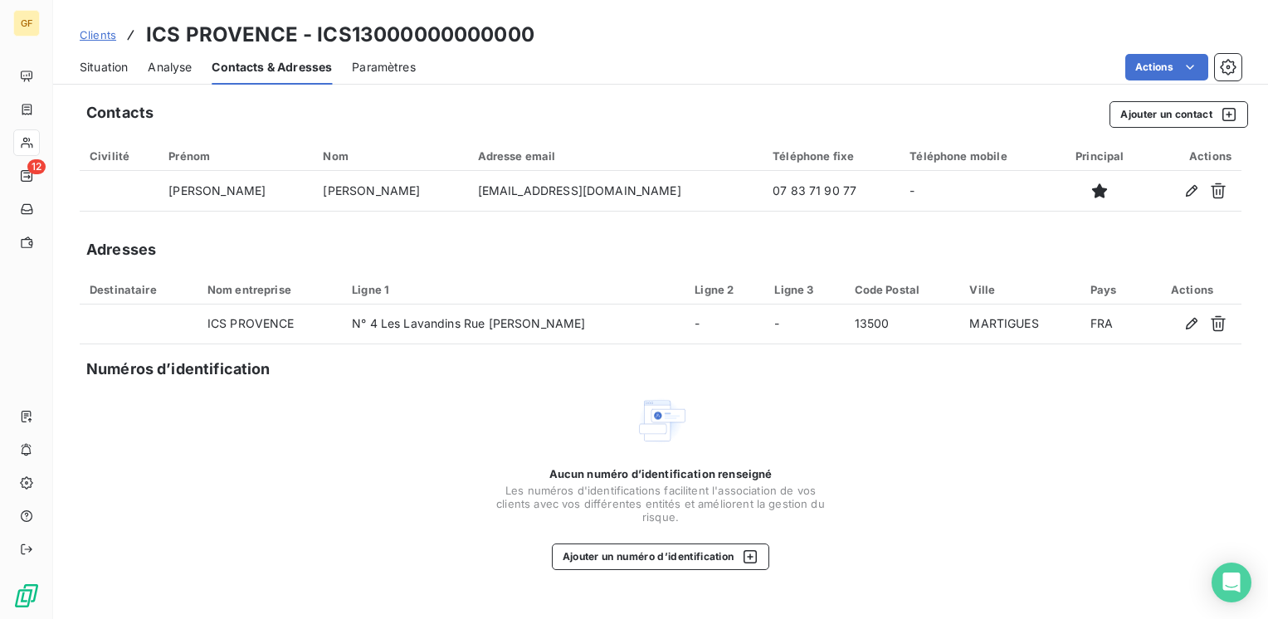
click at [101, 68] on span "Situation" at bounding box center [104, 67] width 48 height 17
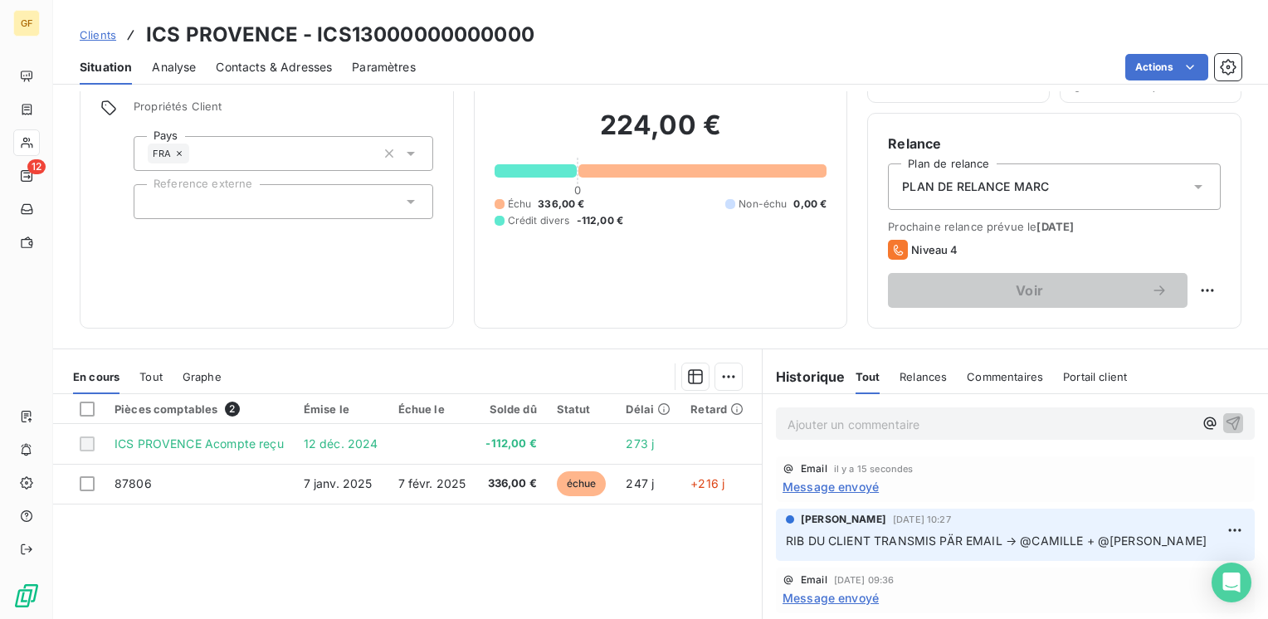
scroll to position [166, 0]
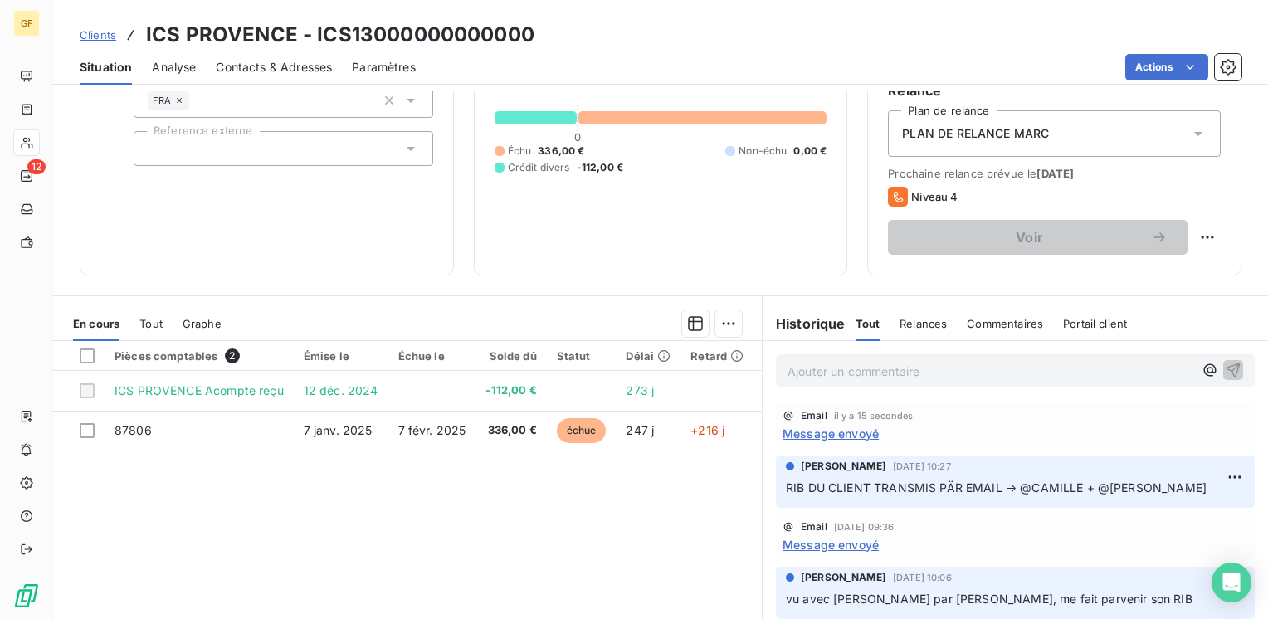
click at [825, 429] on span "Message envoyé" at bounding box center [831, 433] width 96 height 17
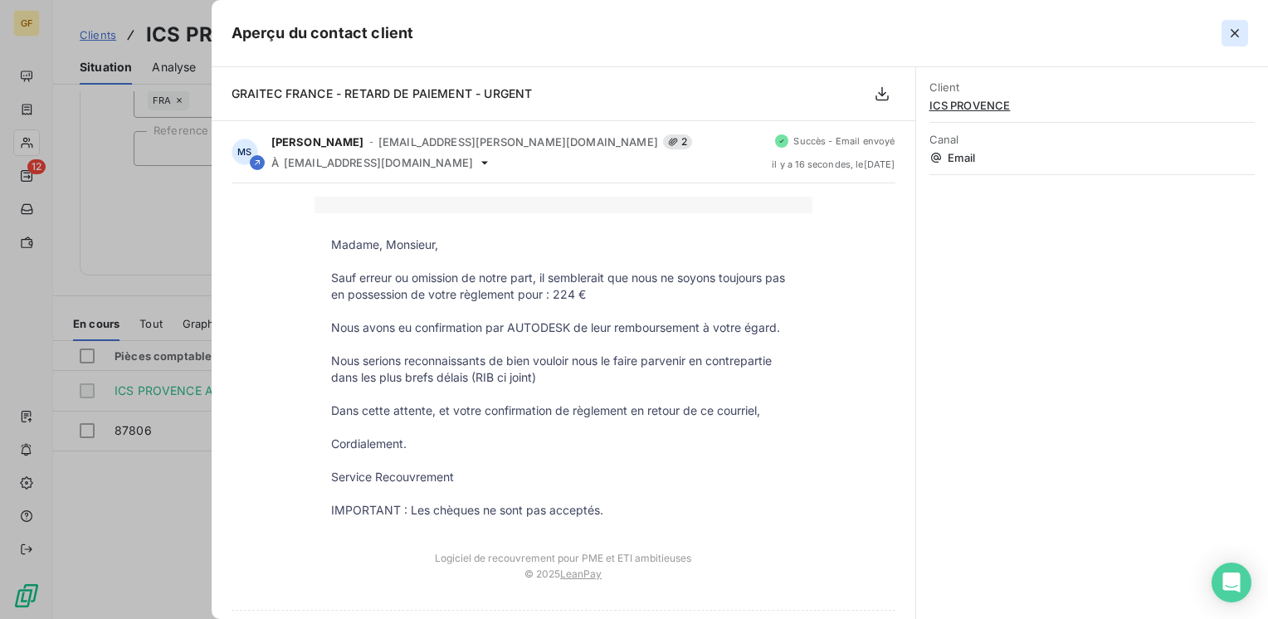
click at [1234, 38] on icon "button" at bounding box center [1235, 33] width 17 height 17
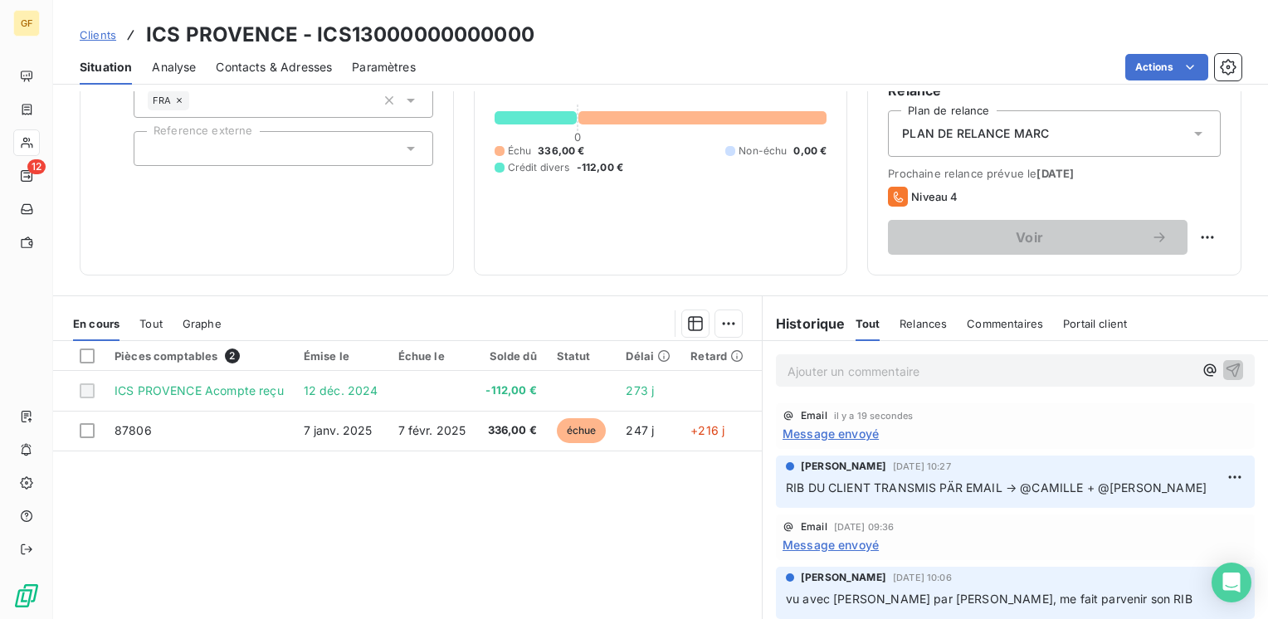
click at [100, 74] on span "Situation" at bounding box center [106, 67] width 52 height 17
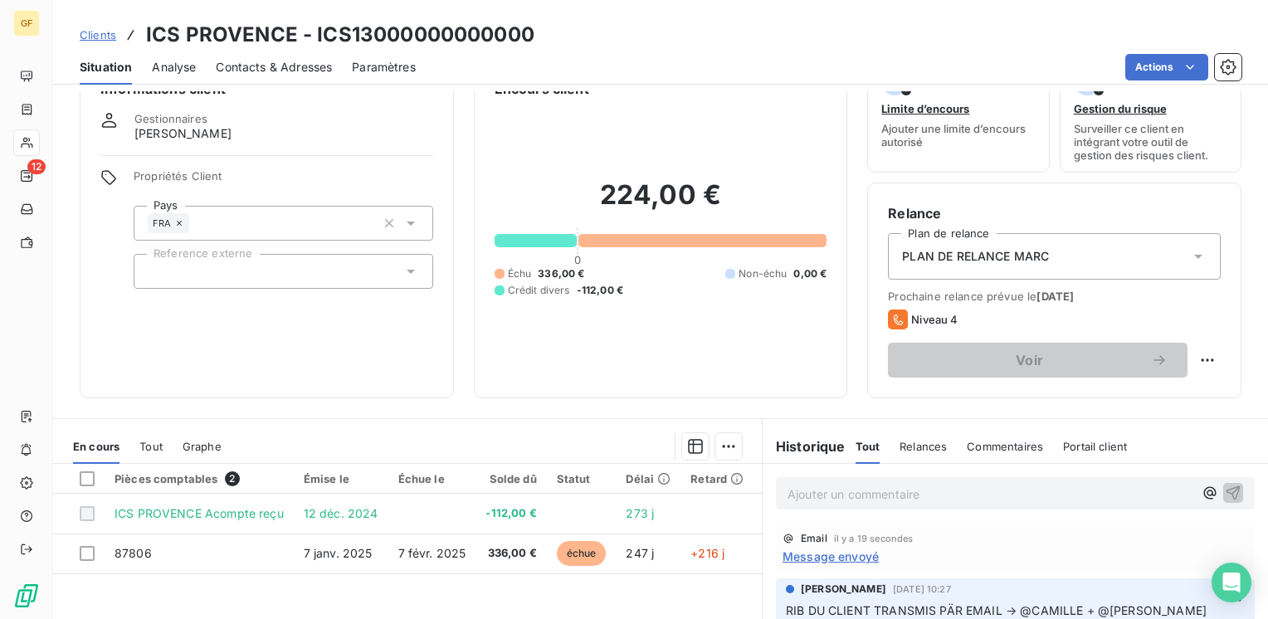
scroll to position [0, 0]
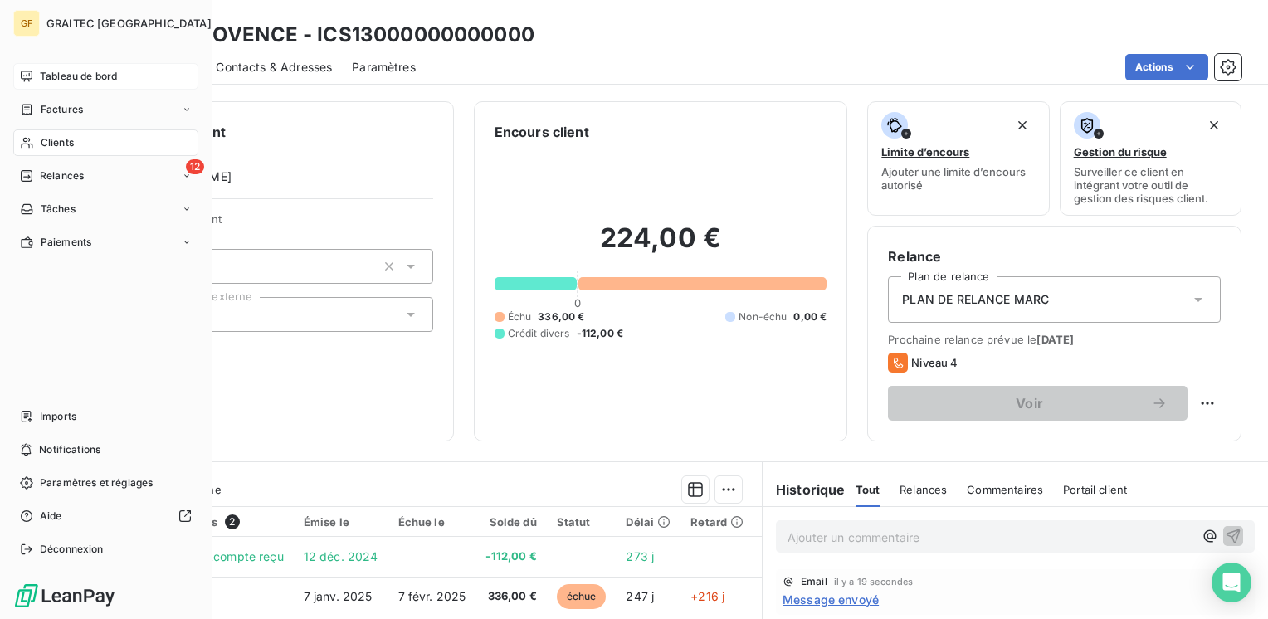
click at [61, 71] on span "Tableau de bord" at bounding box center [78, 76] width 77 height 15
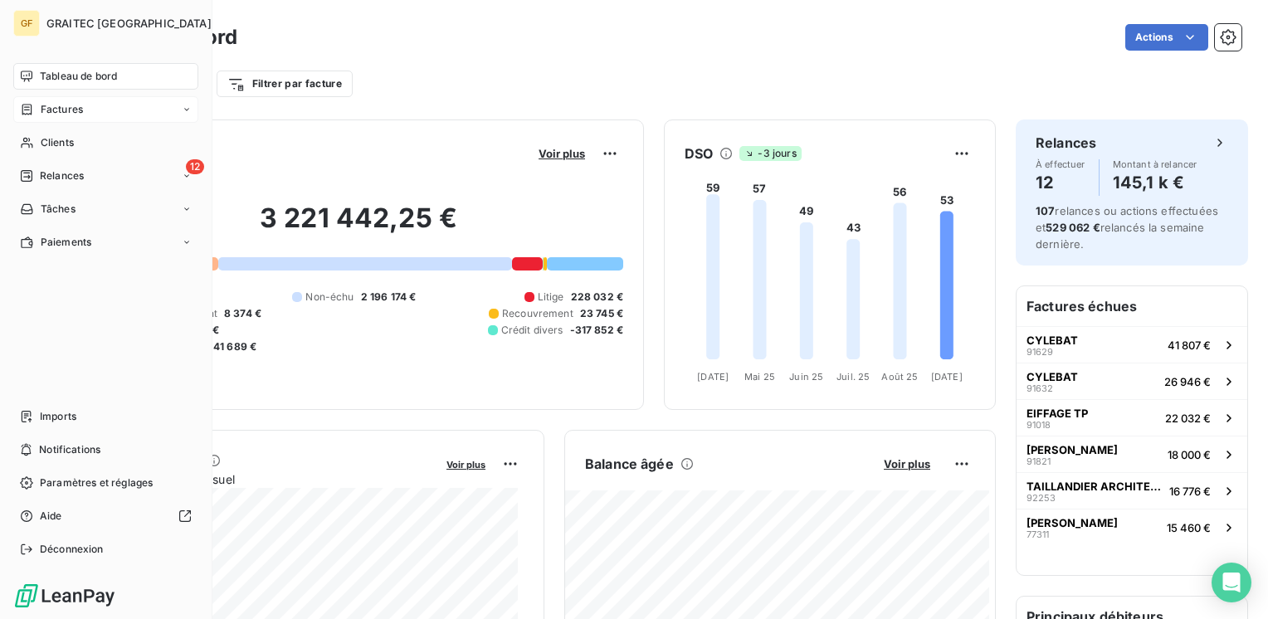
click at [66, 102] on span "Factures" at bounding box center [62, 109] width 42 height 15
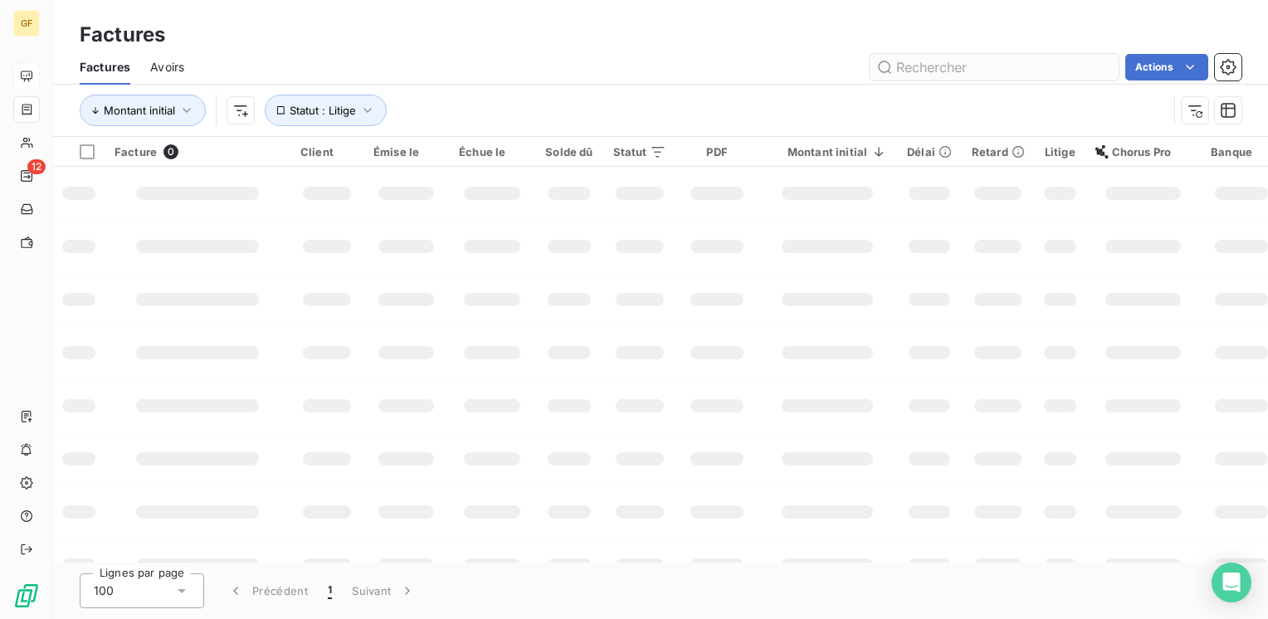
click at [956, 68] on input "text" at bounding box center [994, 67] width 249 height 27
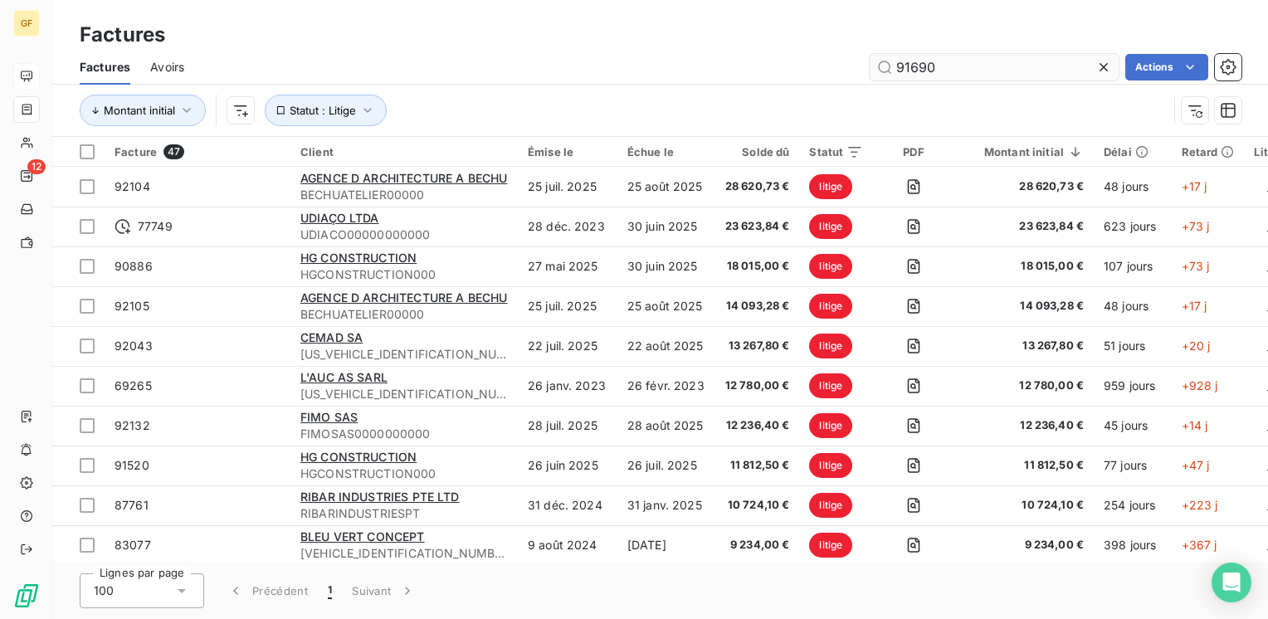
type input "91690"
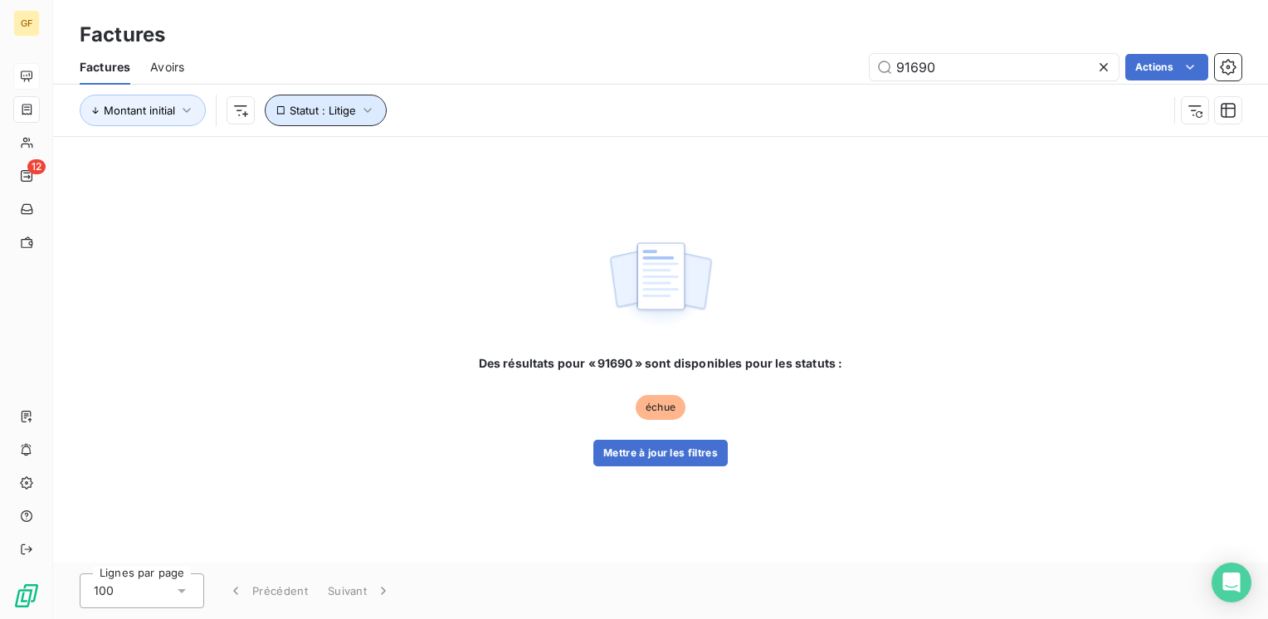
click at [355, 116] on button "Statut : Litige" at bounding box center [326, 111] width 122 height 32
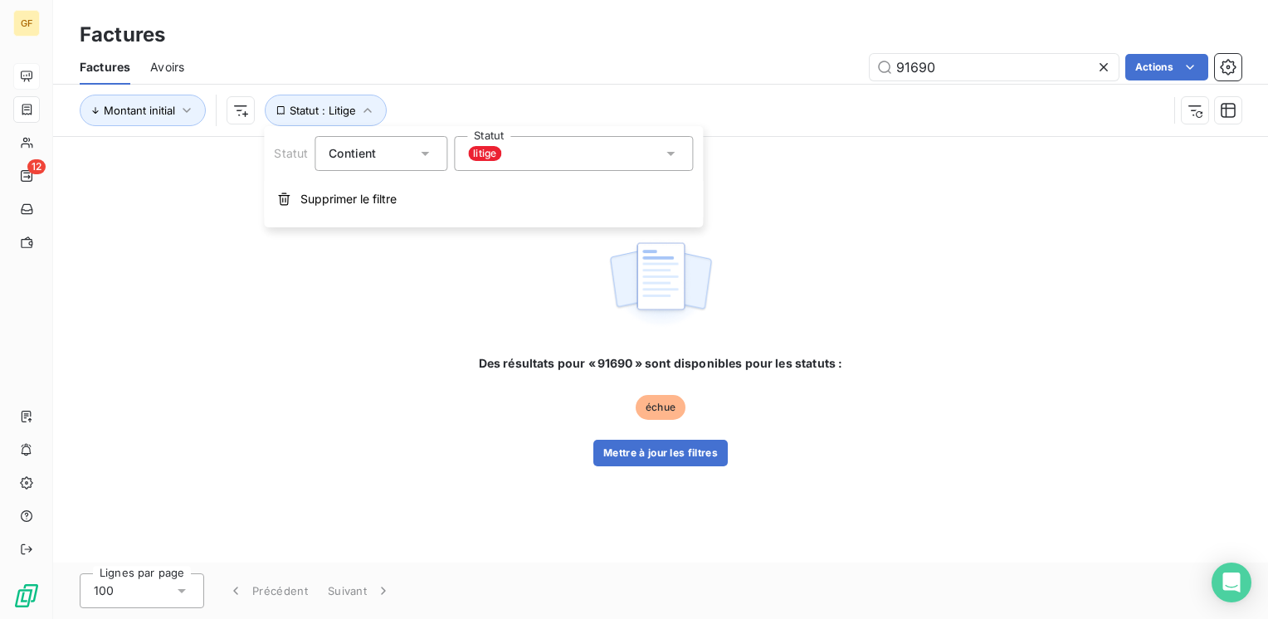
click at [513, 154] on div "litige" at bounding box center [573, 153] width 239 height 35
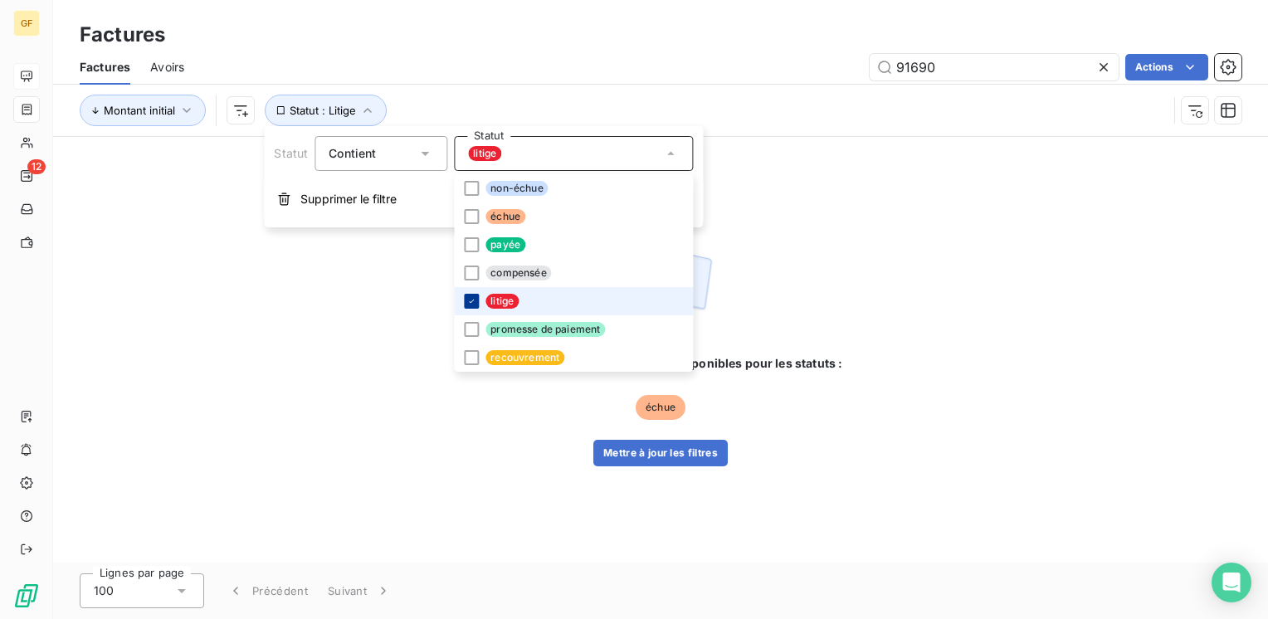
click at [466, 298] on icon at bounding box center [471, 301] width 10 height 10
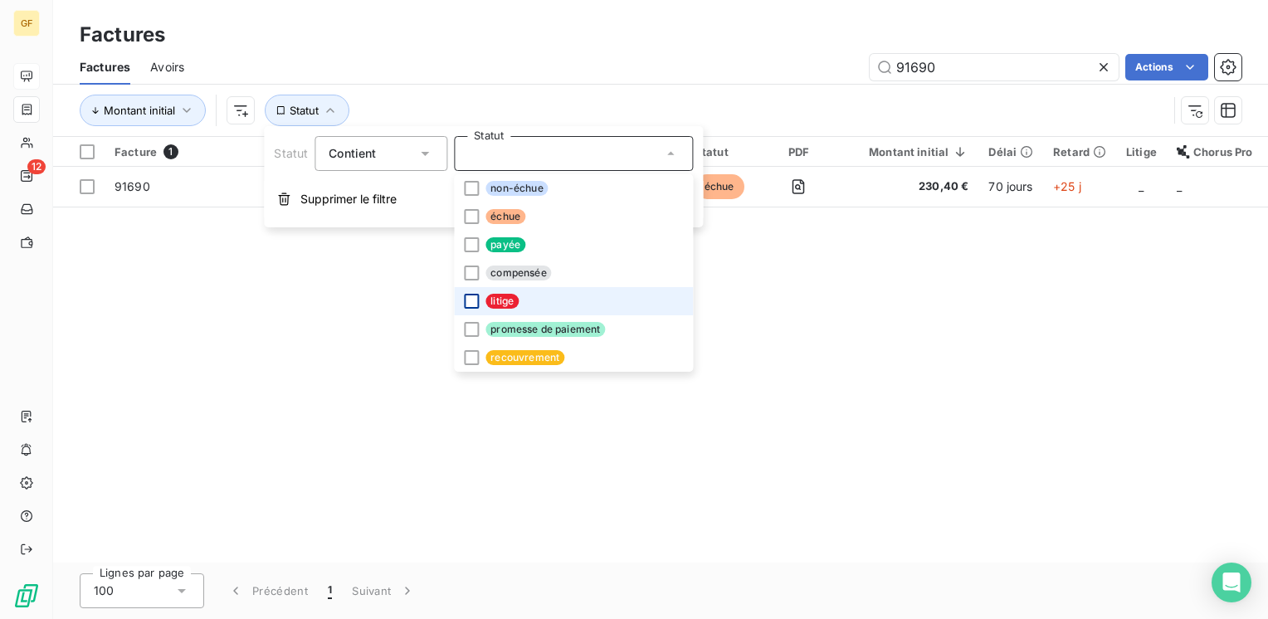
click at [1119, 238] on div "Facture 1 Client Émise le Échue le Solde dû Statut PDF Montant initial Délai Re…" at bounding box center [660, 350] width 1215 height 426
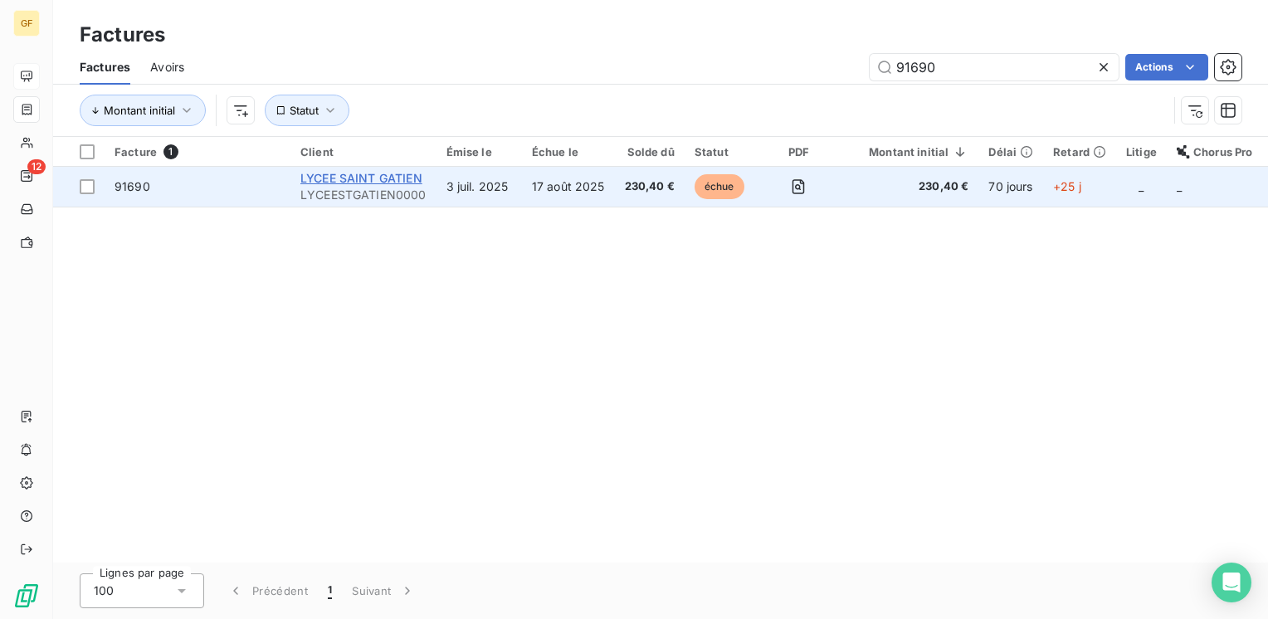
click at [412, 181] on span "LYCEE SAINT GATIEN" at bounding box center [361, 178] width 122 height 14
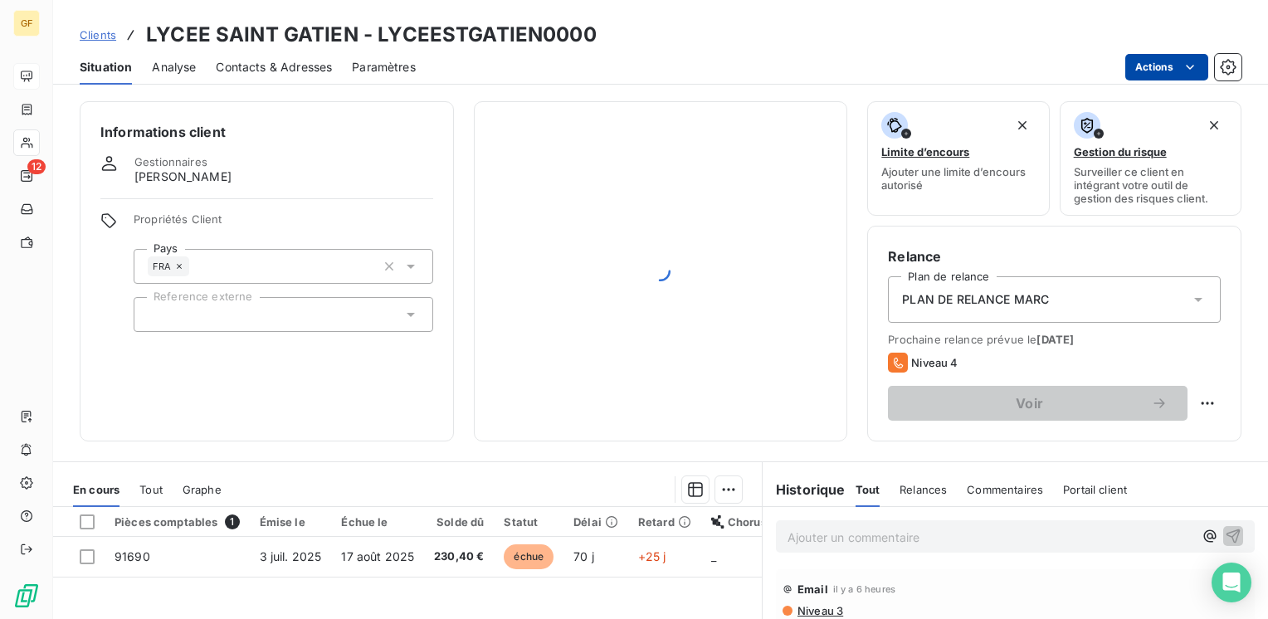
click at [1154, 66] on html "GF 12 Clients LYCEE SAINT GATIEN - LYCEESTGATIEN0000 Situation Analyse Contacts…" at bounding box center [634, 309] width 1268 height 619
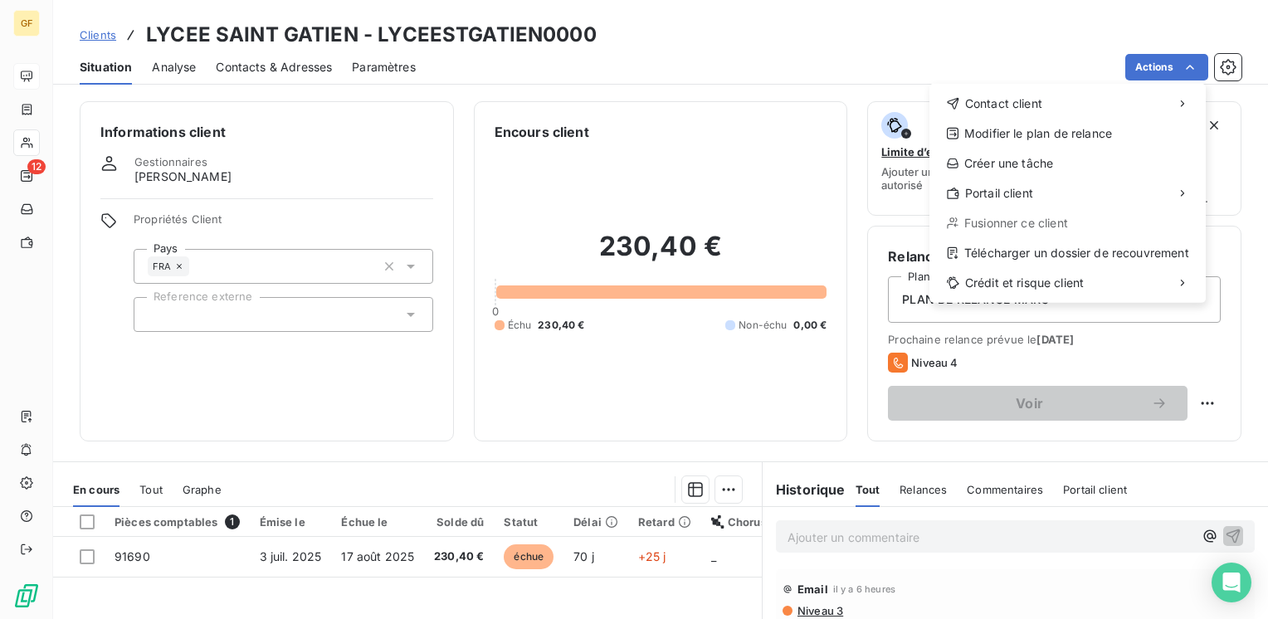
click at [388, 549] on html "GF 12 Clients LYCEE SAINT GATIEN - LYCEESTGATIEN0000 Situation Analyse Contacts…" at bounding box center [634, 309] width 1268 height 619
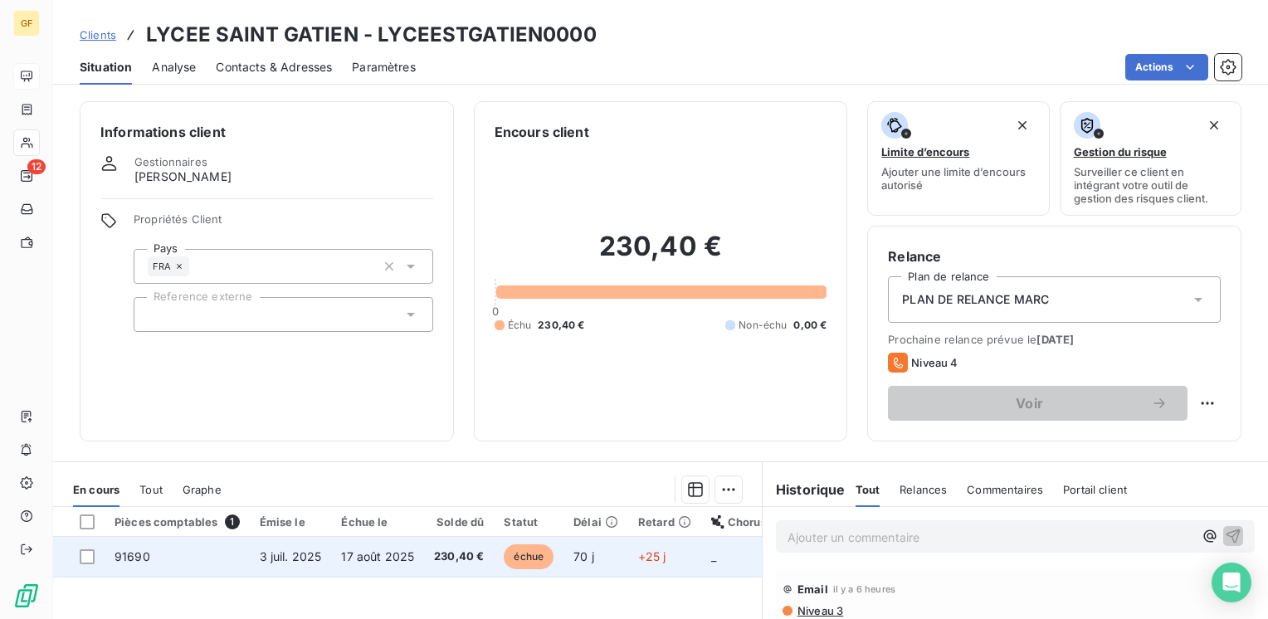
click at [369, 557] on span "17 août 2025" at bounding box center [377, 556] width 73 height 14
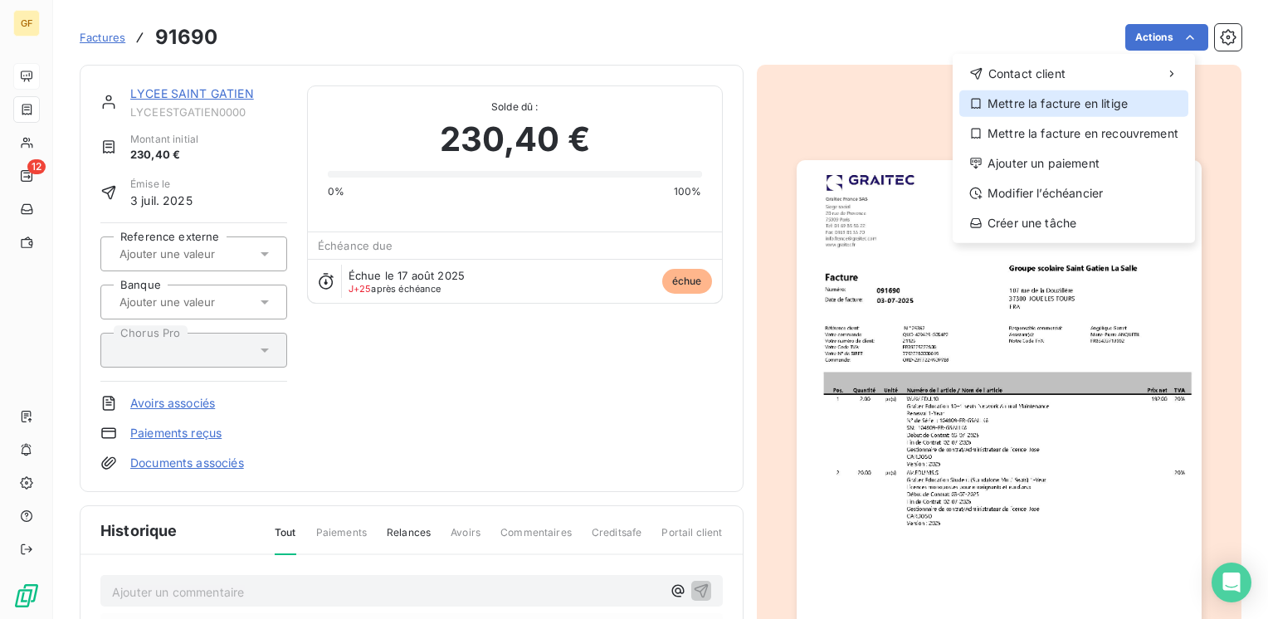
click at [1052, 104] on div "Mettre la facture en litige" at bounding box center [1073, 103] width 229 height 27
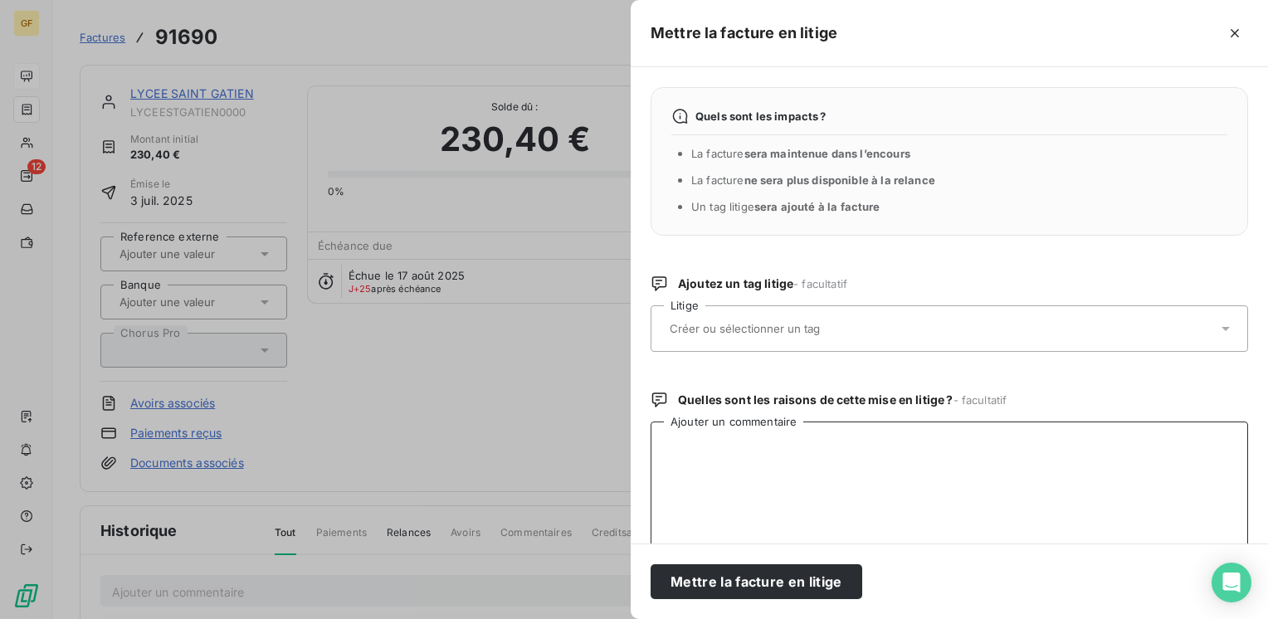
click at [767, 451] on textarea "Ajouter un commentaire" at bounding box center [950, 508] width 598 height 173
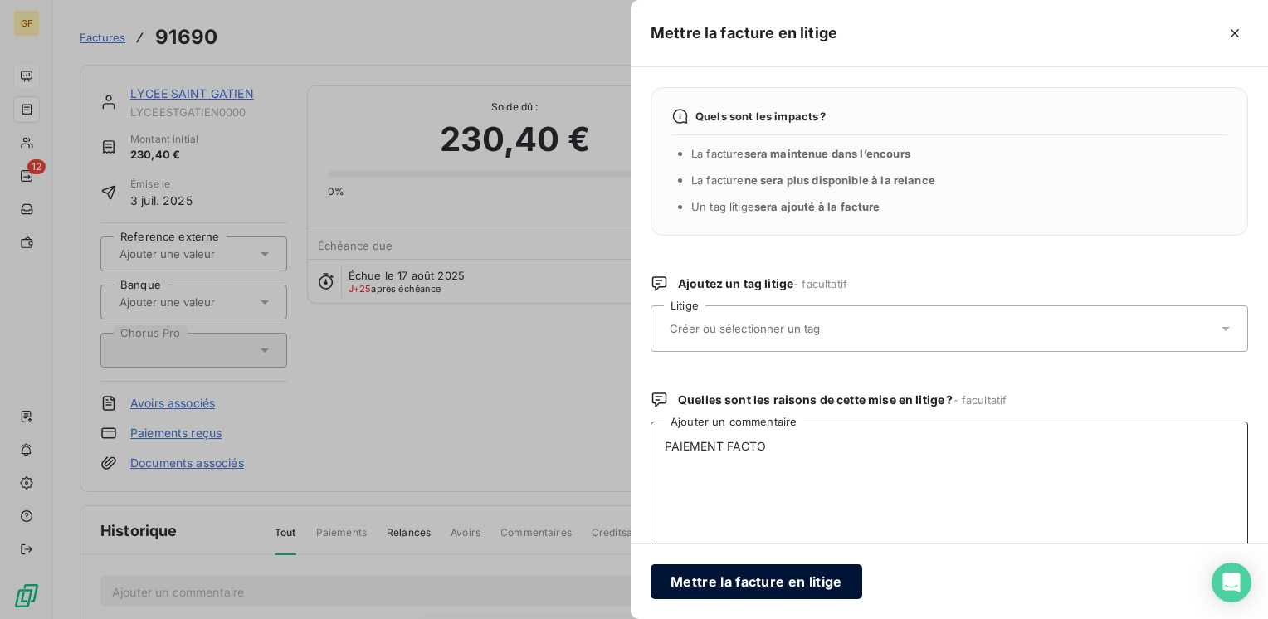
type textarea "PAIEMENT FACTO"
click at [776, 573] on button "Mettre la facture en litige" at bounding box center [757, 581] width 212 height 35
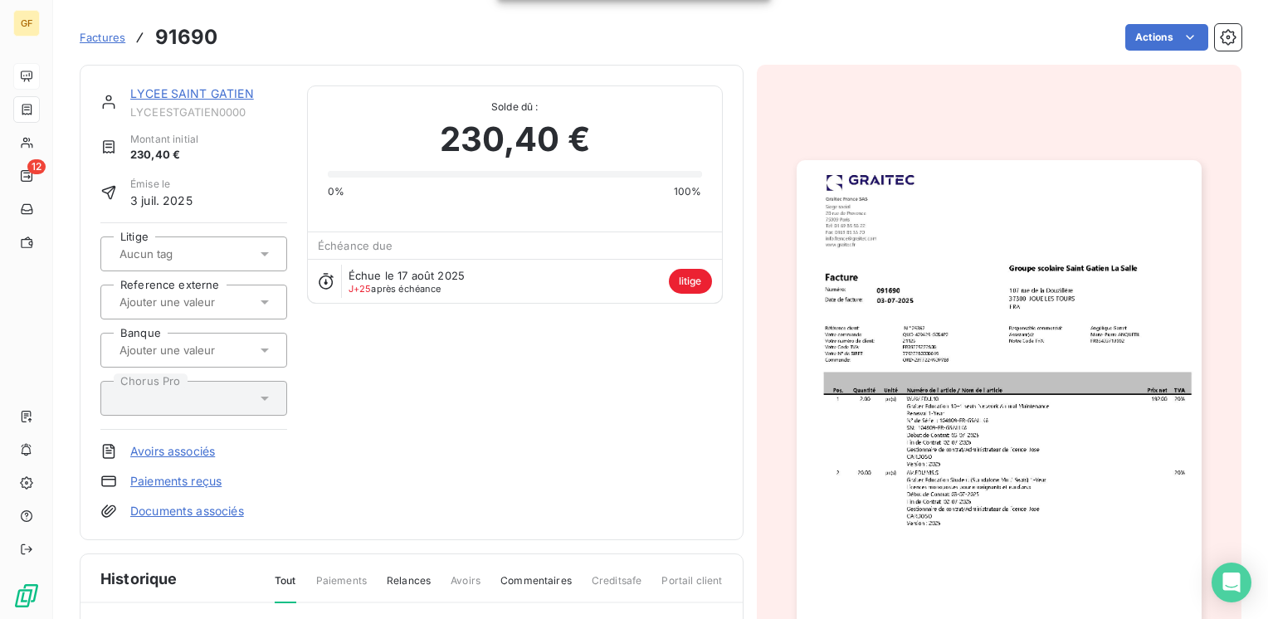
click at [226, 88] on link "LYCEE SAINT GATIEN" at bounding box center [192, 93] width 124 height 14
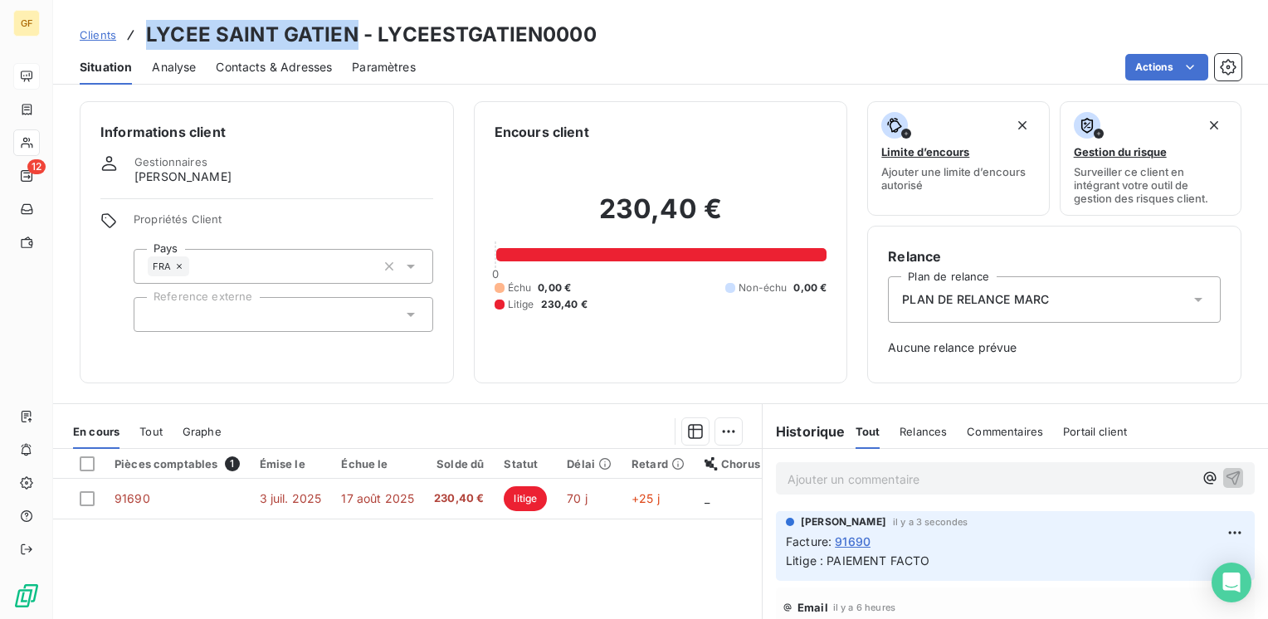
drag, startPoint x: 354, startPoint y: 28, endPoint x: 144, endPoint y: 43, distance: 210.5
click at [144, 43] on div "Clients LYCEE SAINT GATIEN - LYCEESTGATIEN0000" at bounding box center [338, 35] width 517 height 30
copy h3 "LYCEE SAINT GATIEN"
drag, startPoint x: 315, startPoint y: 64, endPoint x: 329, endPoint y: 50, distance: 19.4
click at [315, 62] on span "Contacts & Adresses" at bounding box center [274, 67] width 116 height 17
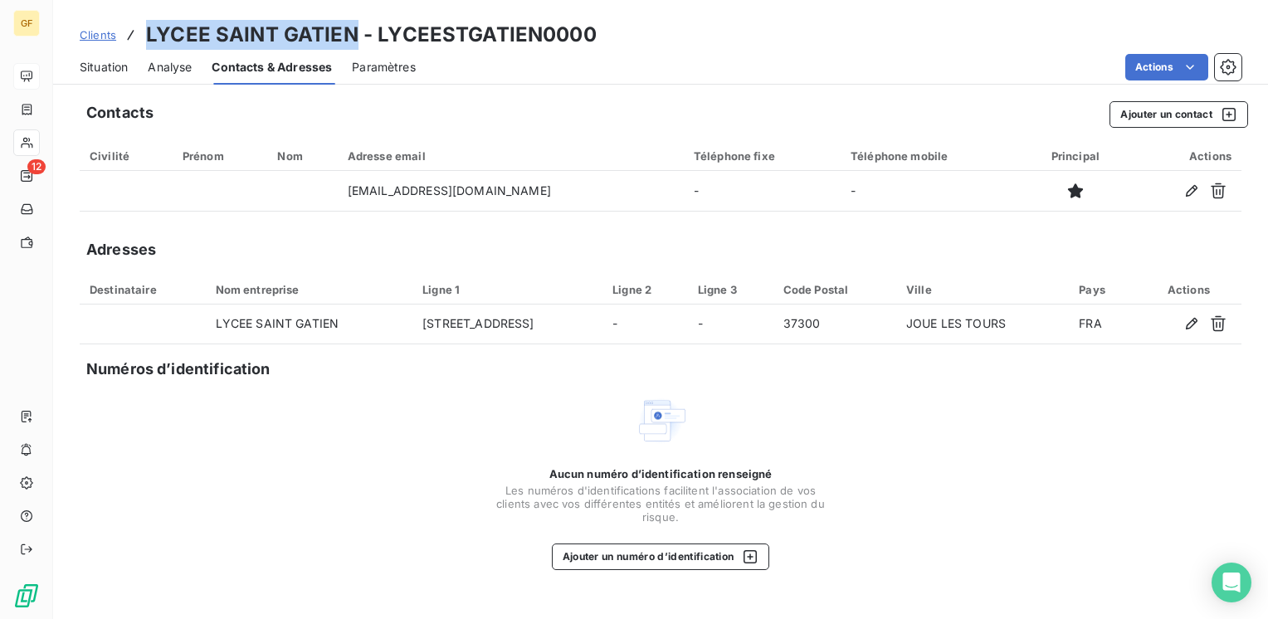
click at [347, 38] on h3 "LYCEE SAINT GATIEN - LYCEESTGATIEN0000" at bounding box center [371, 35] width 451 height 30
drag, startPoint x: 355, startPoint y: 37, endPoint x: 143, endPoint y: 39, distance: 212.5
click at [143, 39] on div "Clients LYCEE SAINT GATIEN - LYCEESTGATIEN0000" at bounding box center [338, 35] width 517 height 30
copy h3 "LYCEE SAINT GATIEN"
click at [100, 64] on span "Situation" at bounding box center [104, 67] width 48 height 17
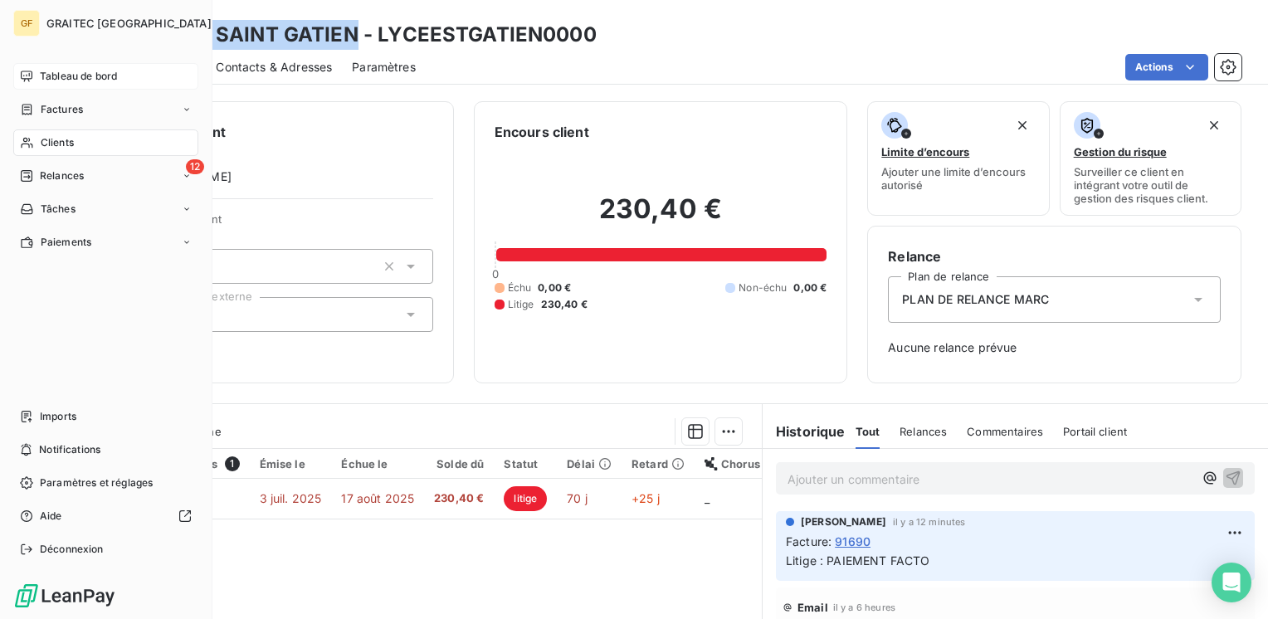
click at [50, 71] on span "Tableau de bord" at bounding box center [78, 76] width 77 height 15
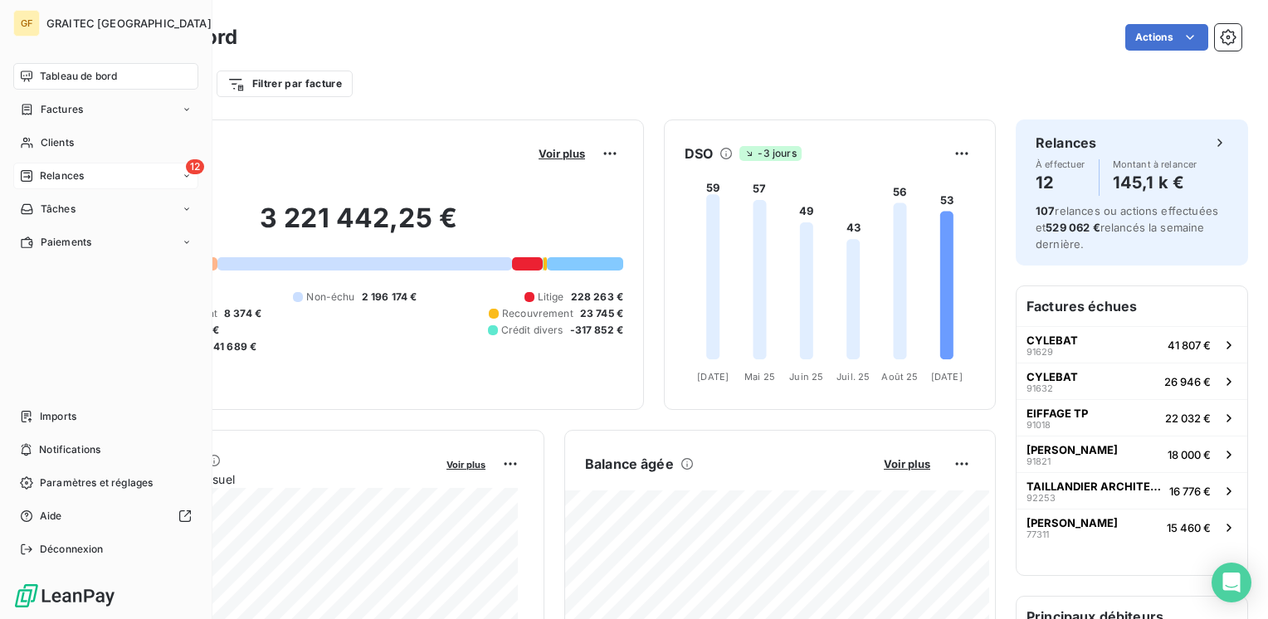
click at [40, 173] on span "Relances" at bounding box center [62, 175] width 44 height 15
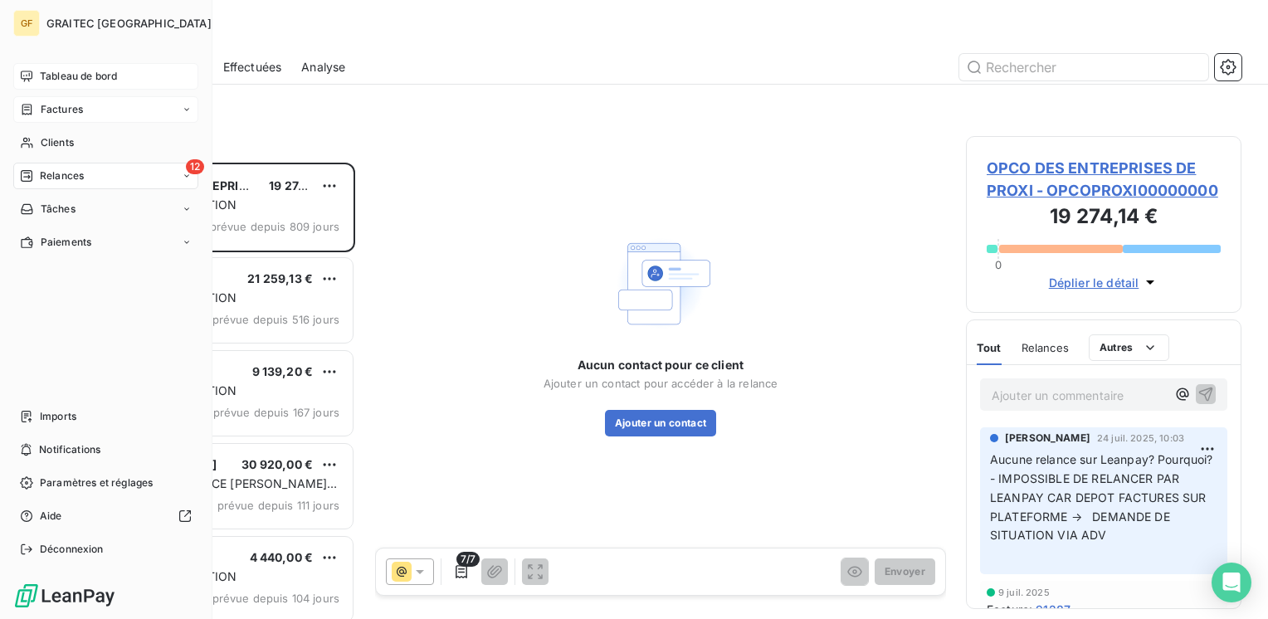
click at [49, 108] on span "Factures" at bounding box center [62, 109] width 42 height 15
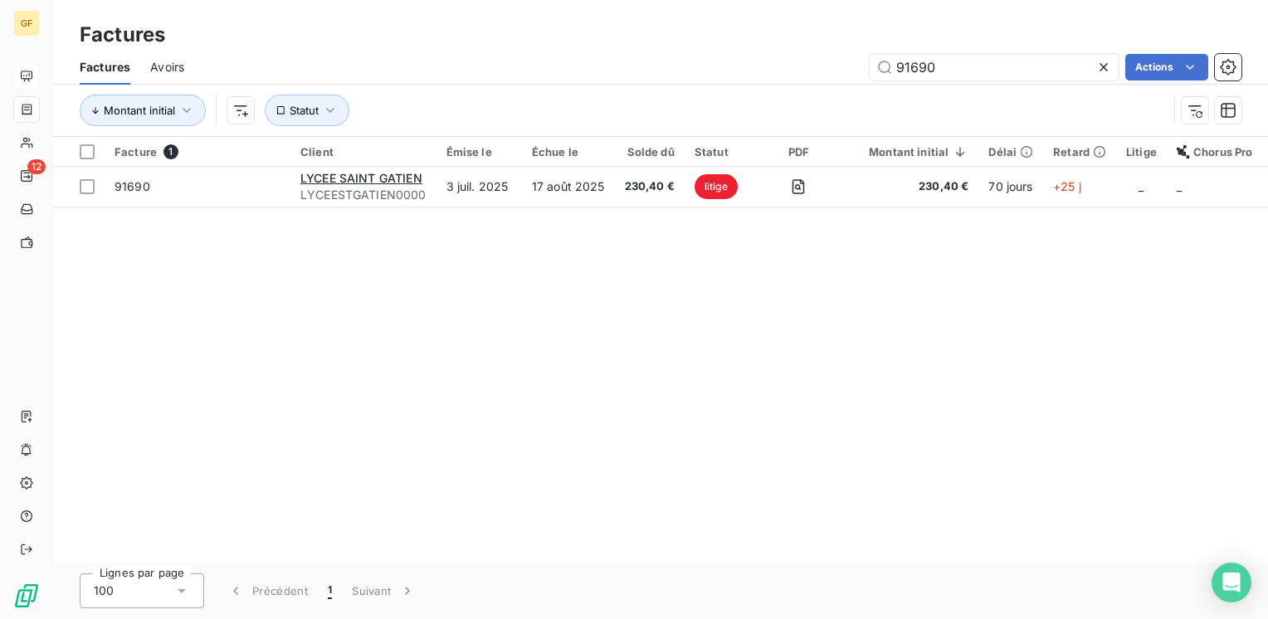
click at [1107, 61] on icon at bounding box center [1103, 67] width 17 height 17
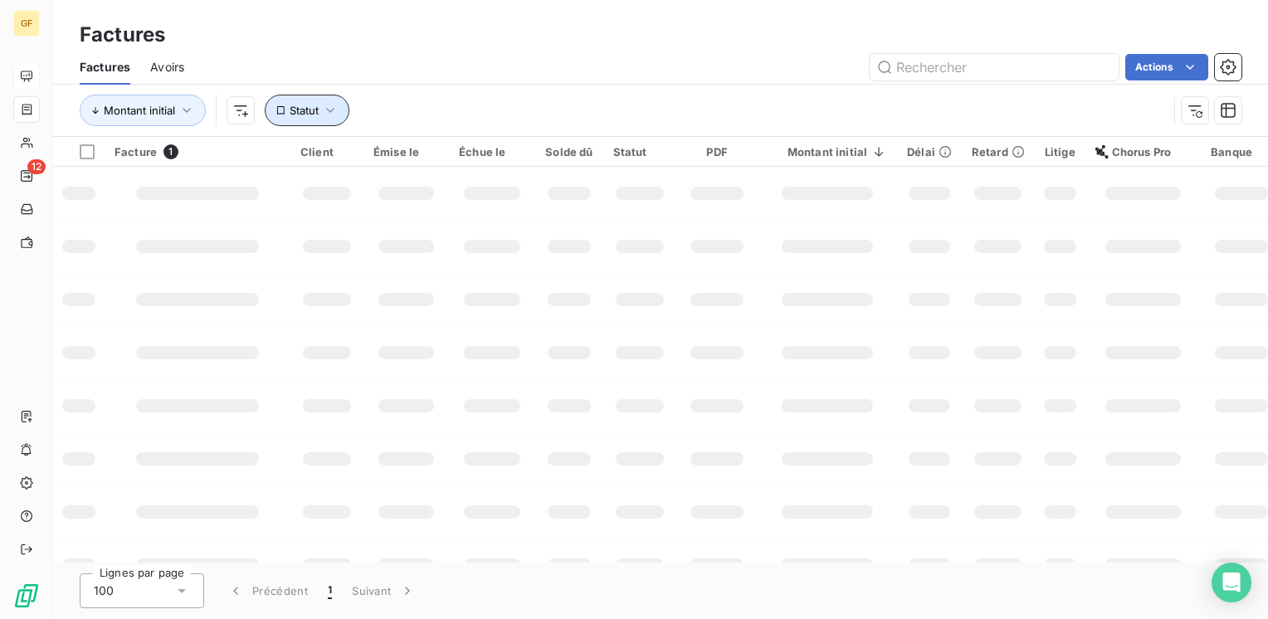
click at [322, 108] on icon "button" at bounding box center [330, 110] width 17 height 17
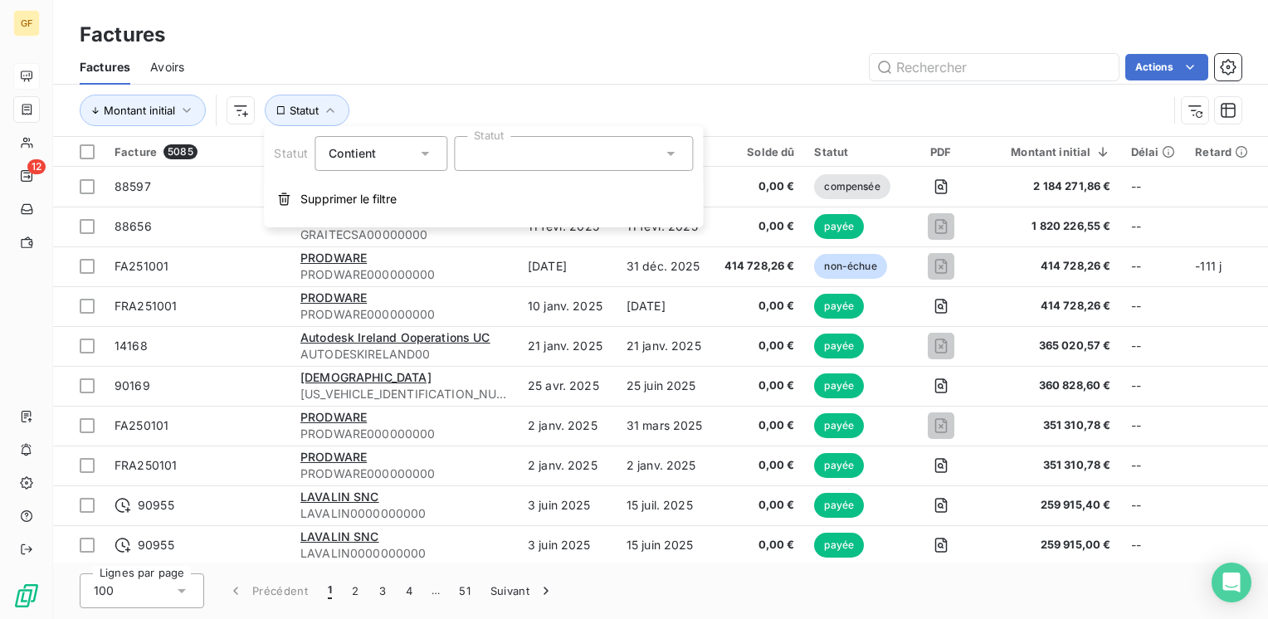
click at [545, 147] on div at bounding box center [573, 153] width 239 height 35
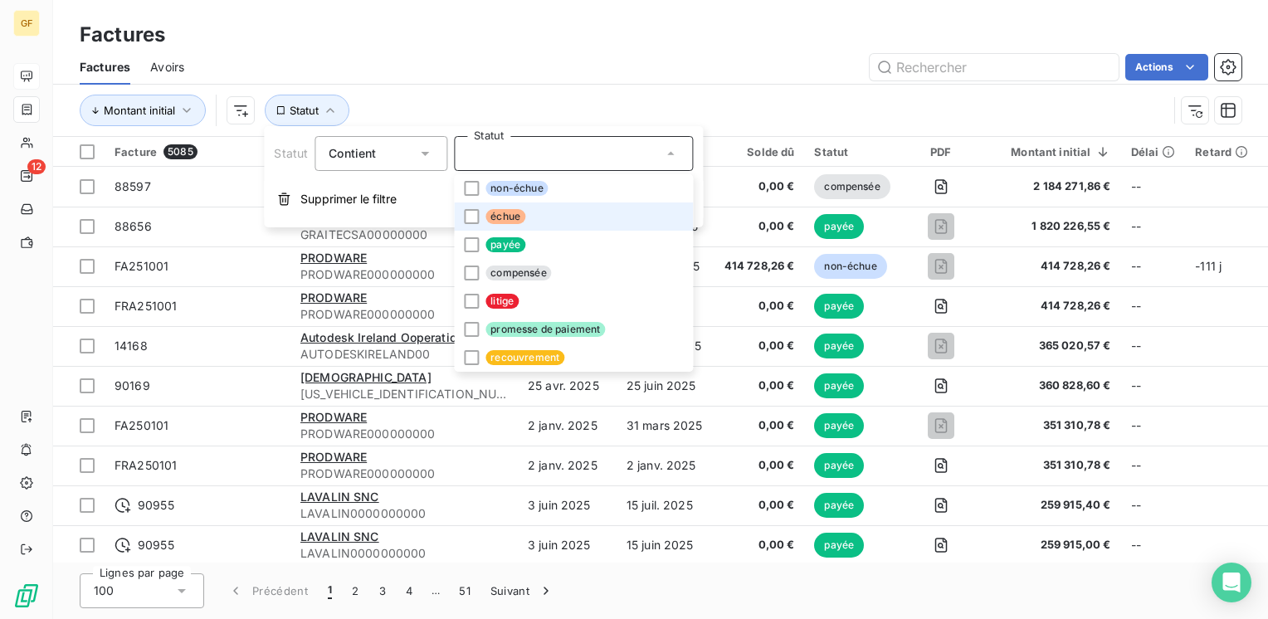
click at [508, 213] on span "échue" at bounding box center [506, 216] width 40 height 15
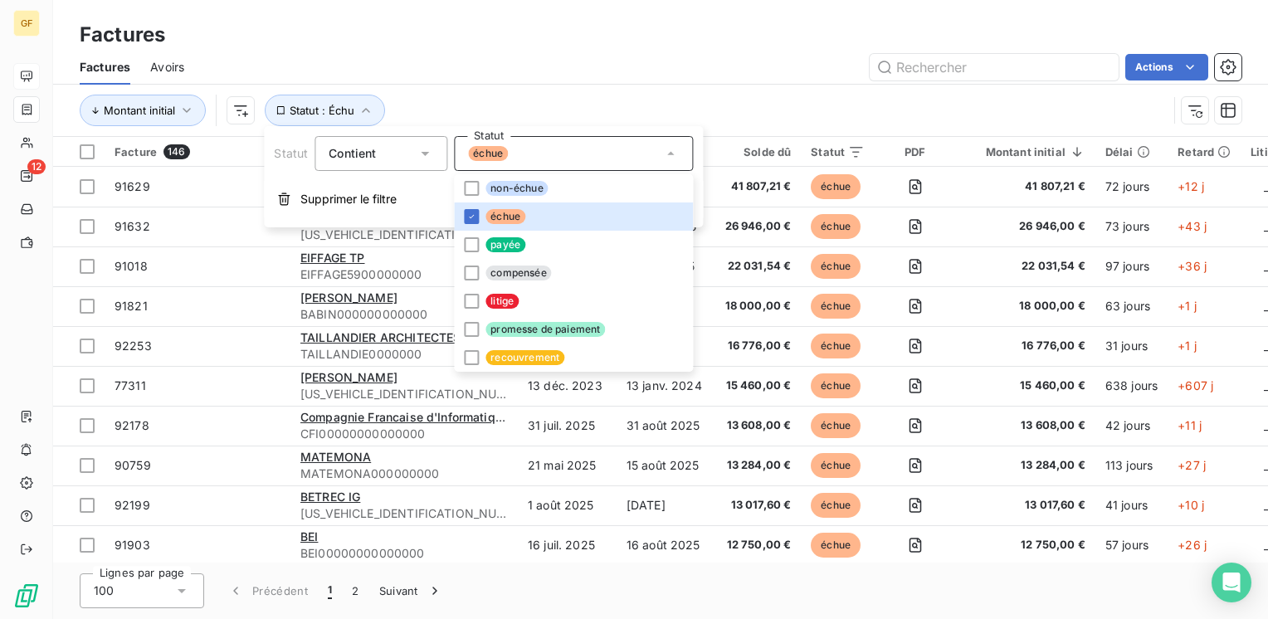
click at [649, 76] on div "Actions" at bounding box center [722, 67] width 1037 height 27
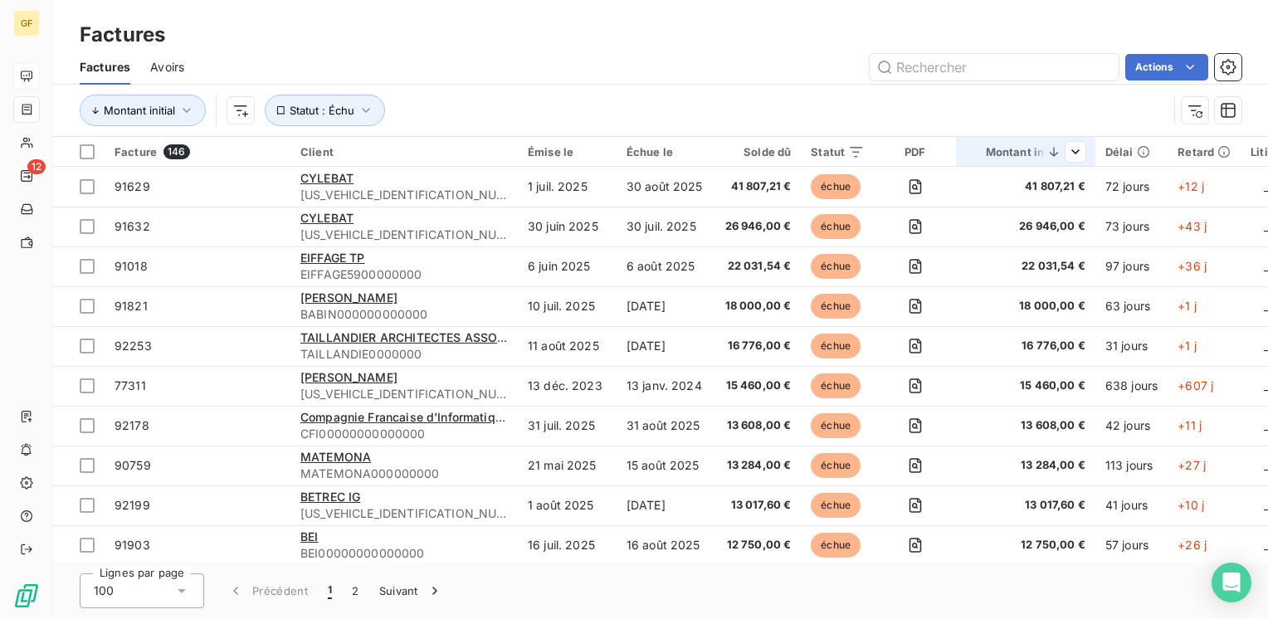
click at [1046, 146] on icon at bounding box center [1054, 152] width 17 height 17
click at [1046, 148] on icon at bounding box center [1054, 152] width 17 height 17
click at [1049, 154] on icon at bounding box center [1054, 152] width 17 height 17
click at [1050, 154] on icon at bounding box center [1054, 151] width 8 height 9
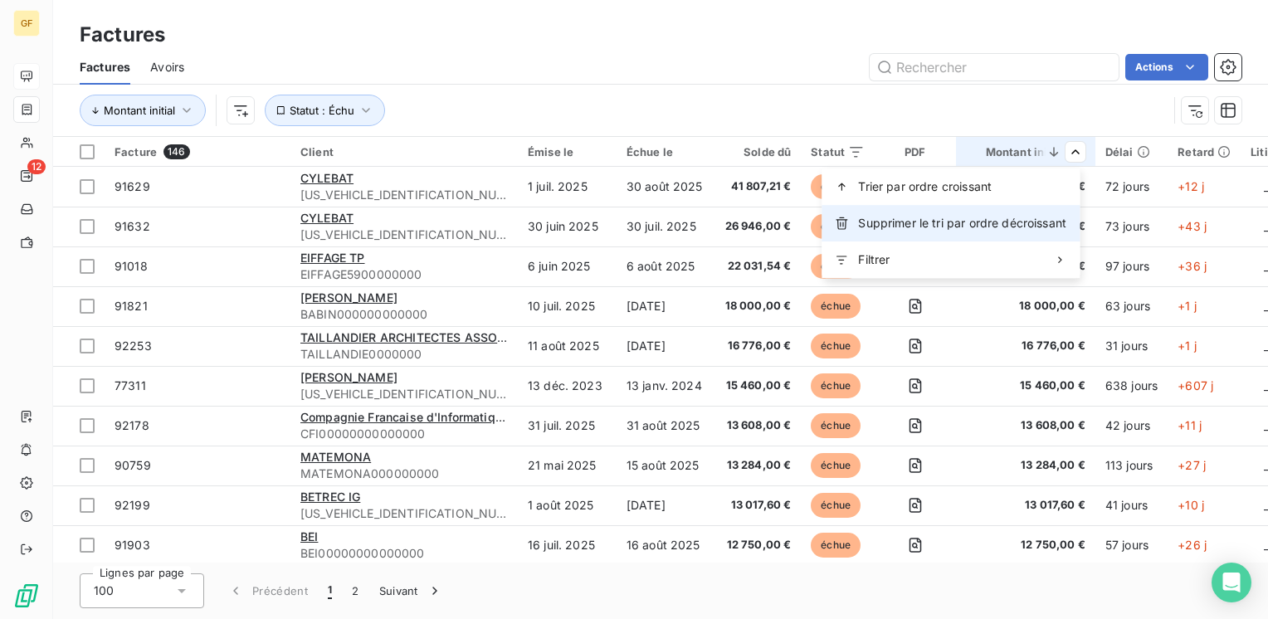
click at [946, 222] on span "Supprimer le tri par ordre décroissant" at bounding box center [962, 223] width 208 height 17
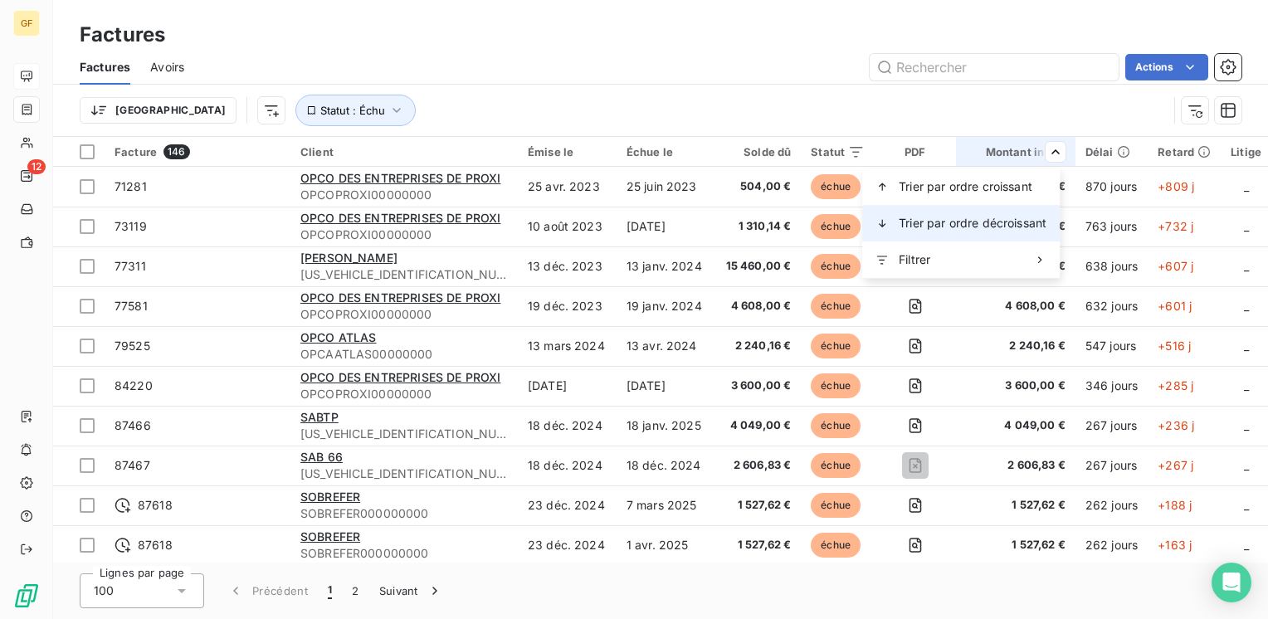
click at [982, 217] on span "Trier par ordre décroissant" at bounding box center [973, 223] width 148 height 17
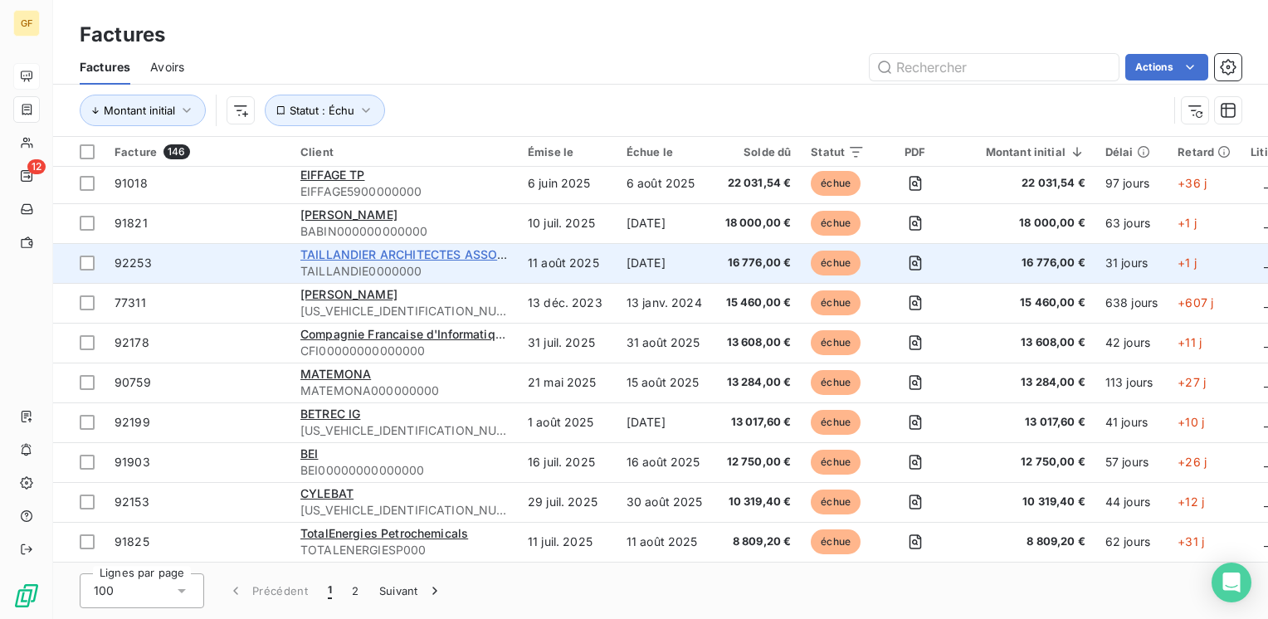
scroll to position [166, 0]
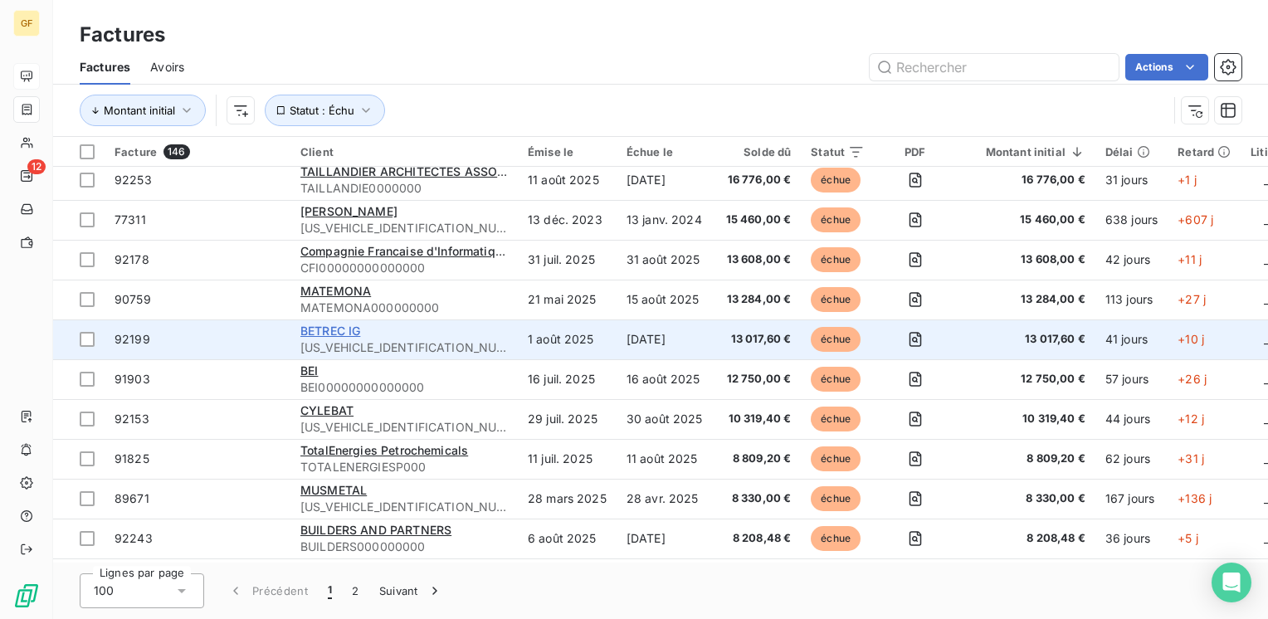
click at [342, 327] on span "BETREC IG" at bounding box center [330, 331] width 60 height 14
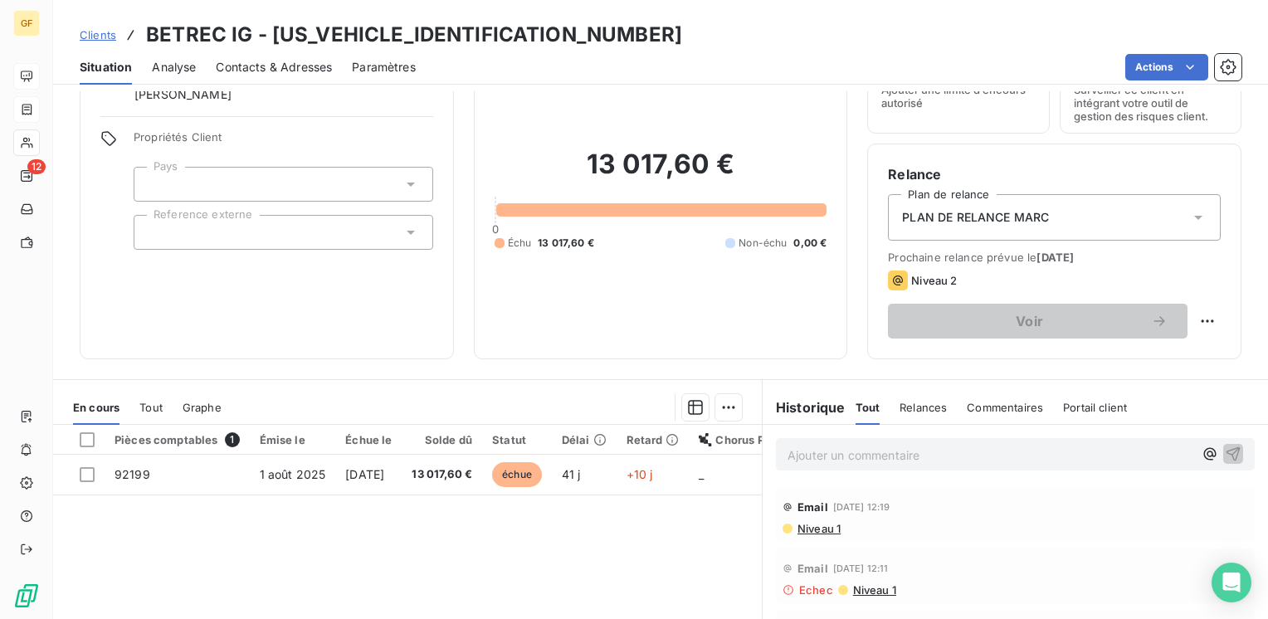
scroll to position [83, 0]
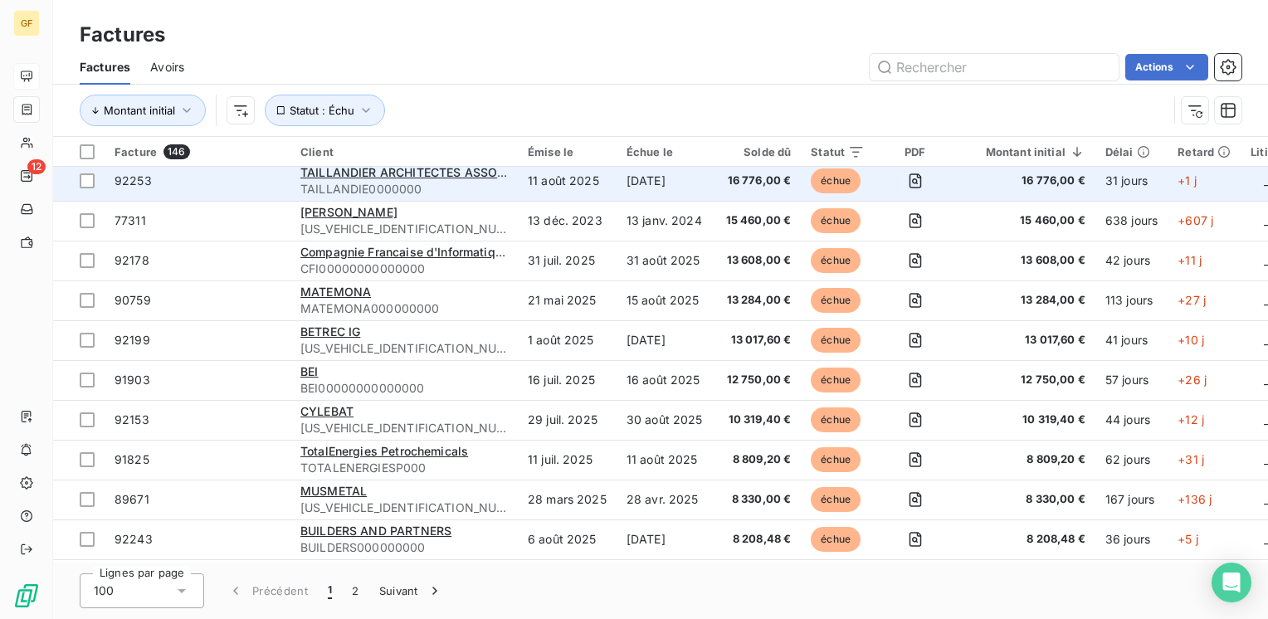
scroll to position [166, 0]
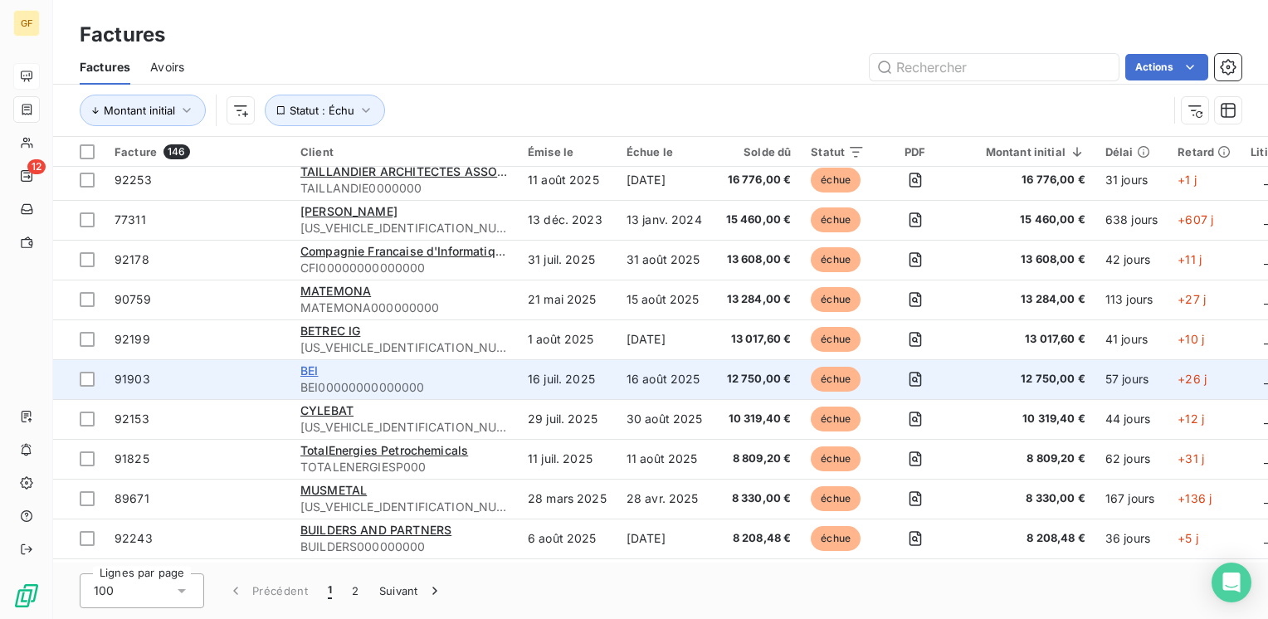
click at [304, 368] on span "BEI" at bounding box center [308, 371] width 17 height 14
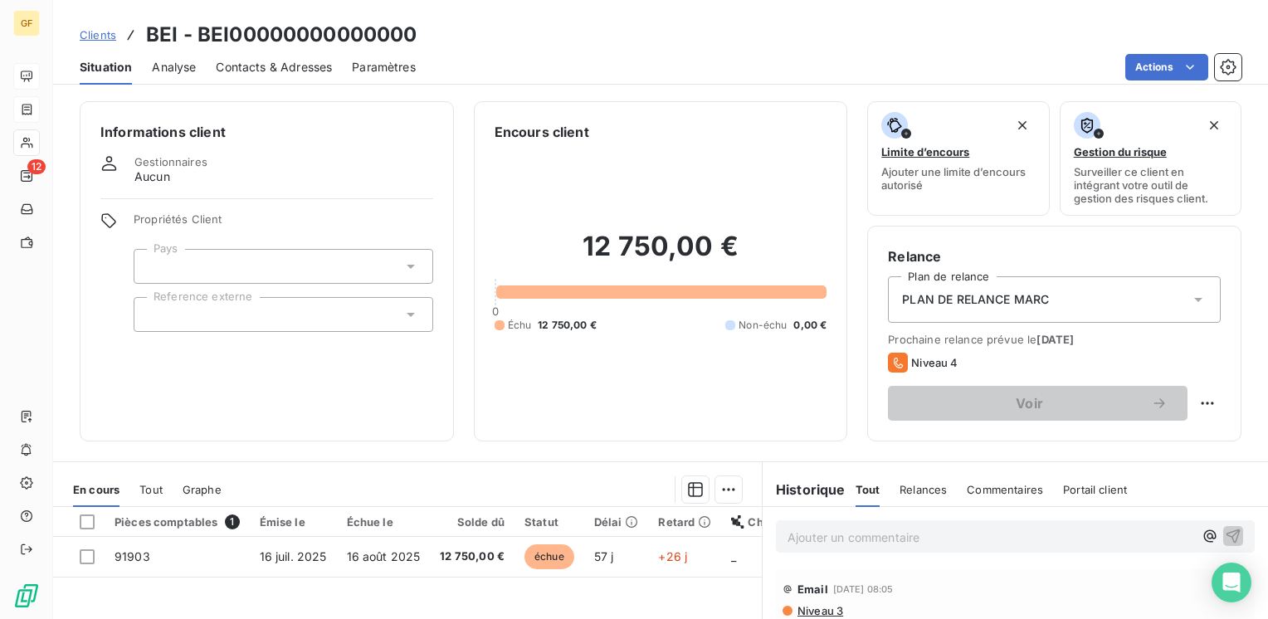
scroll to position [83, 0]
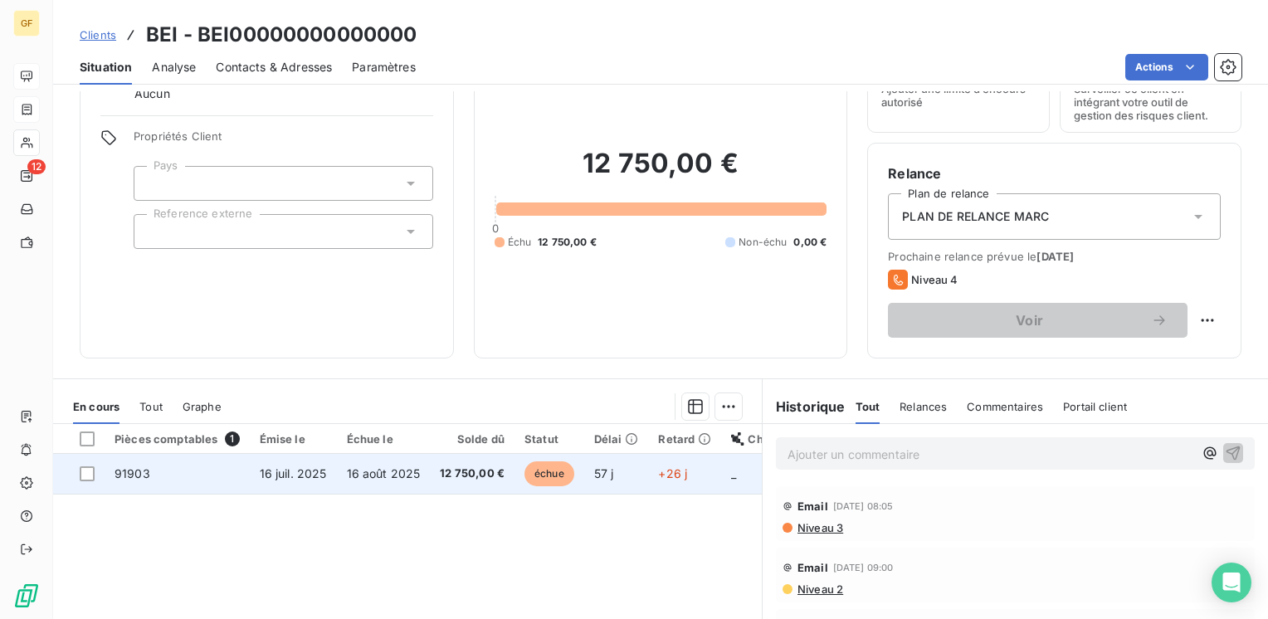
click at [366, 461] on td "16 août 2025" at bounding box center [384, 474] width 94 height 40
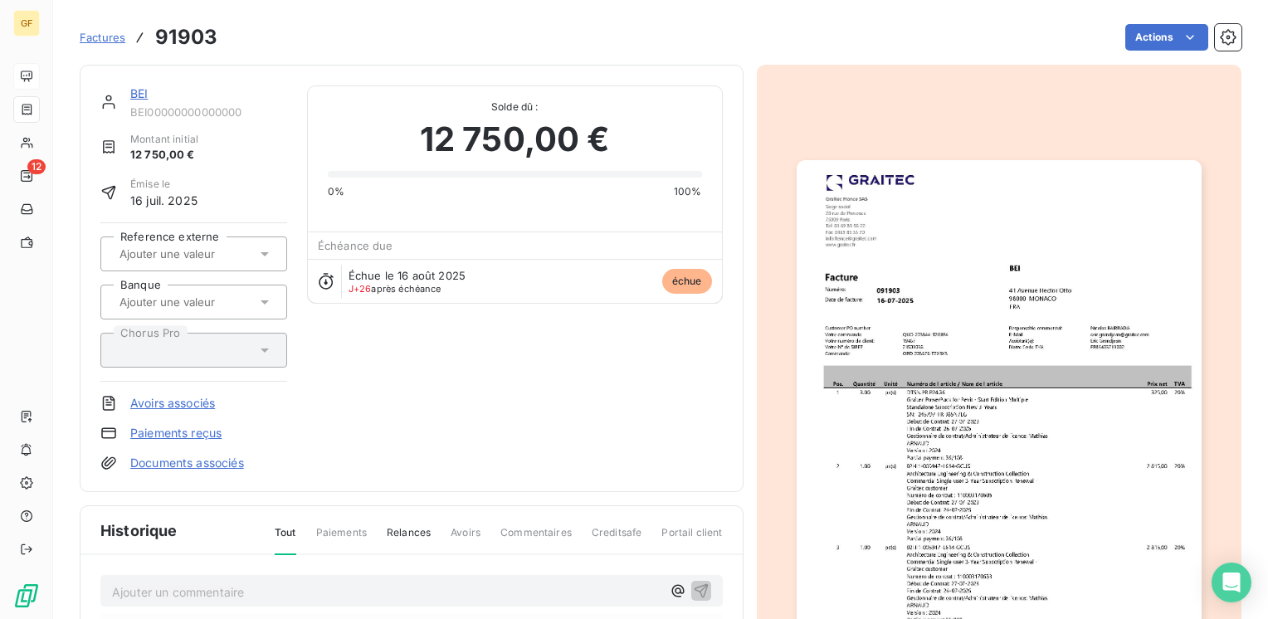
click at [146, 92] on link "BEI" at bounding box center [138, 93] width 17 height 14
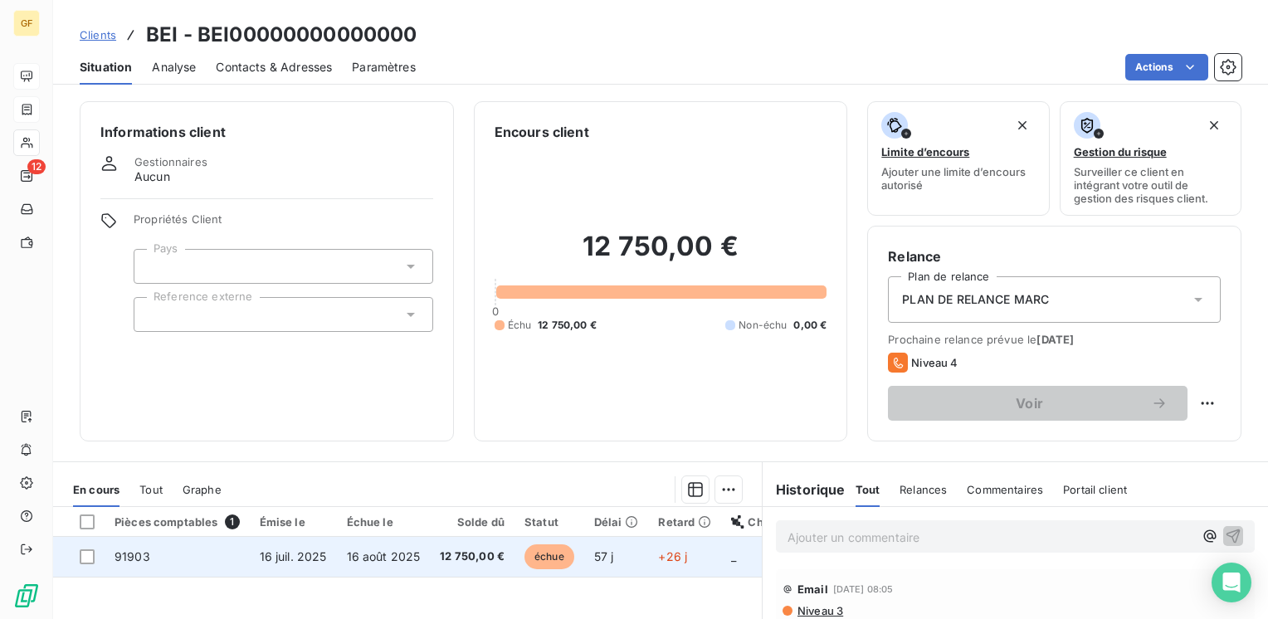
click at [351, 563] on span "16 août 2025" at bounding box center [384, 556] width 74 height 14
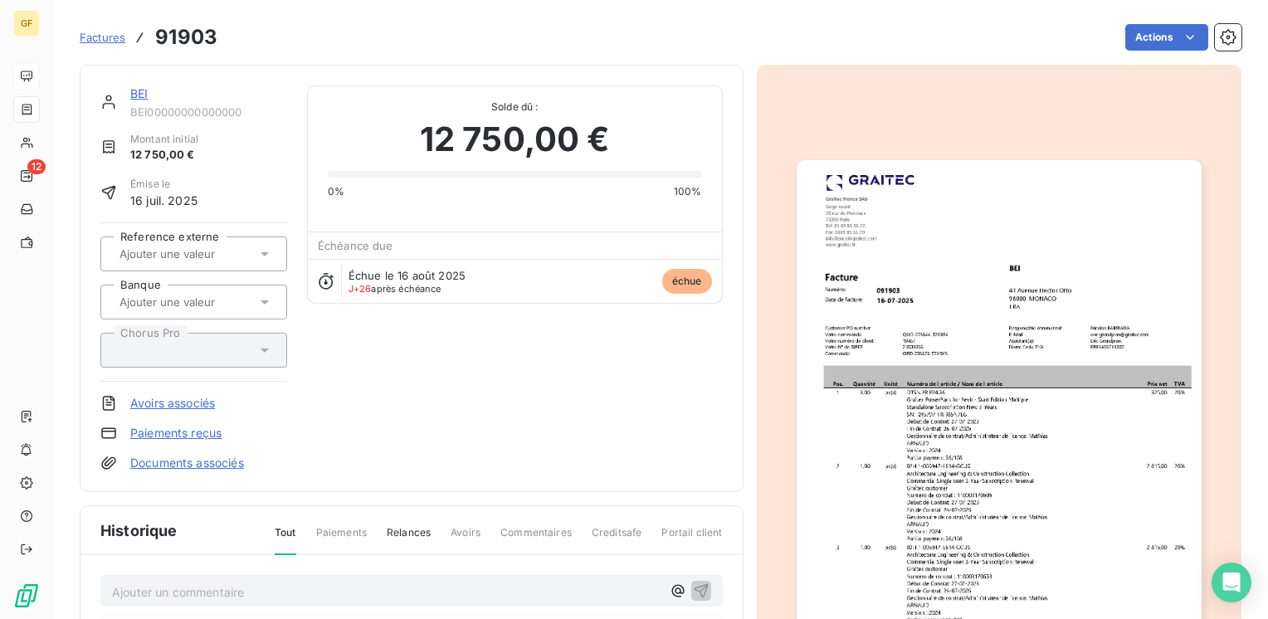
click at [846, 373] on img "button" at bounding box center [999, 446] width 405 height 572
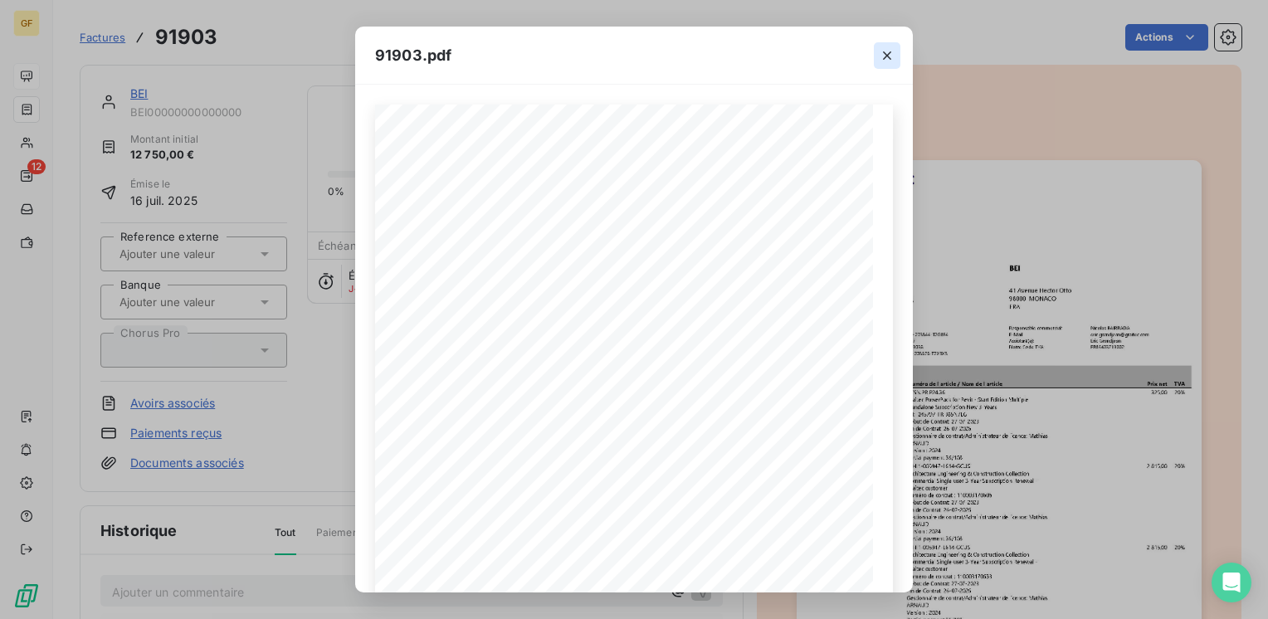
click at [883, 50] on icon "button" at bounding box center [887, 55] width 17 height 17
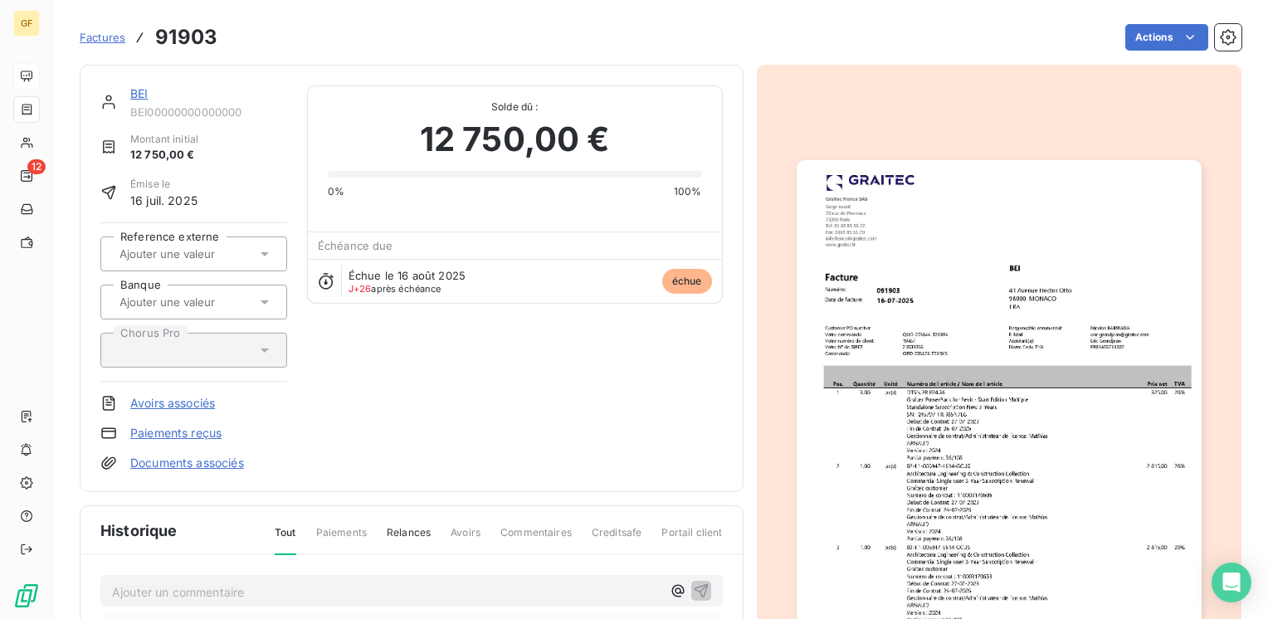
click at [882, 60] on icon "button" at bounding box center [874, 68] width 16 height 16
click at [140, 98] on link "BEI" at bounding box center [138, 93] width 17 height 14
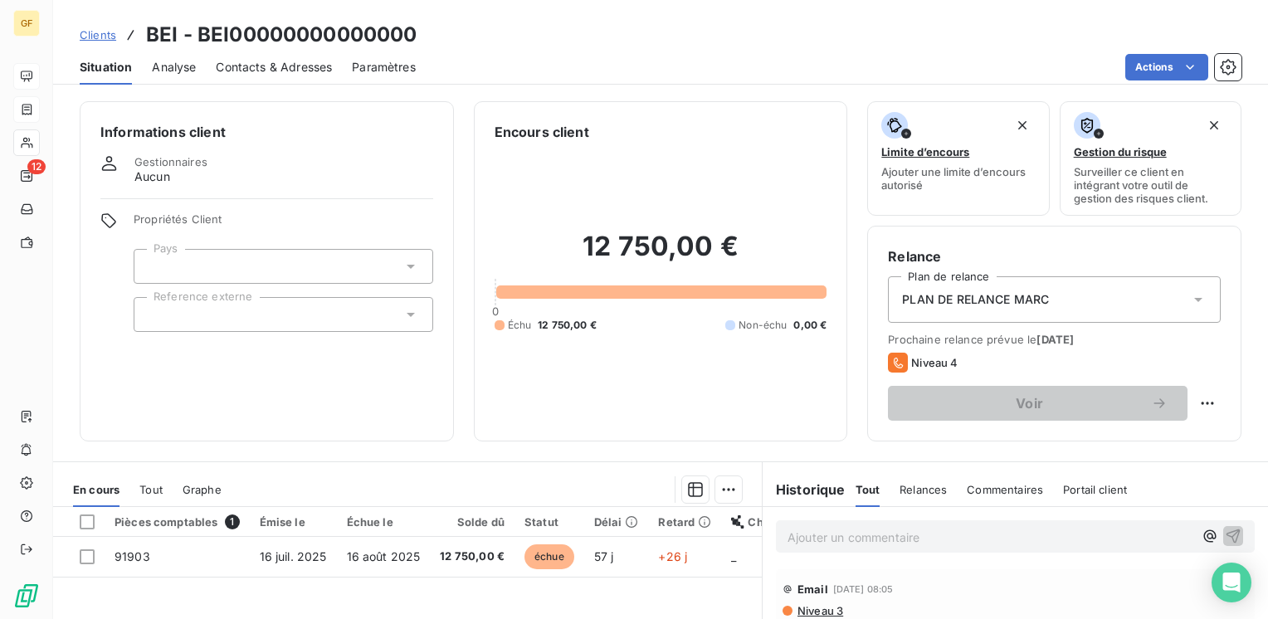
click at [265, 72] on span "Contacts & Adresses" at bounding box center [274, 67] width 116 height 17
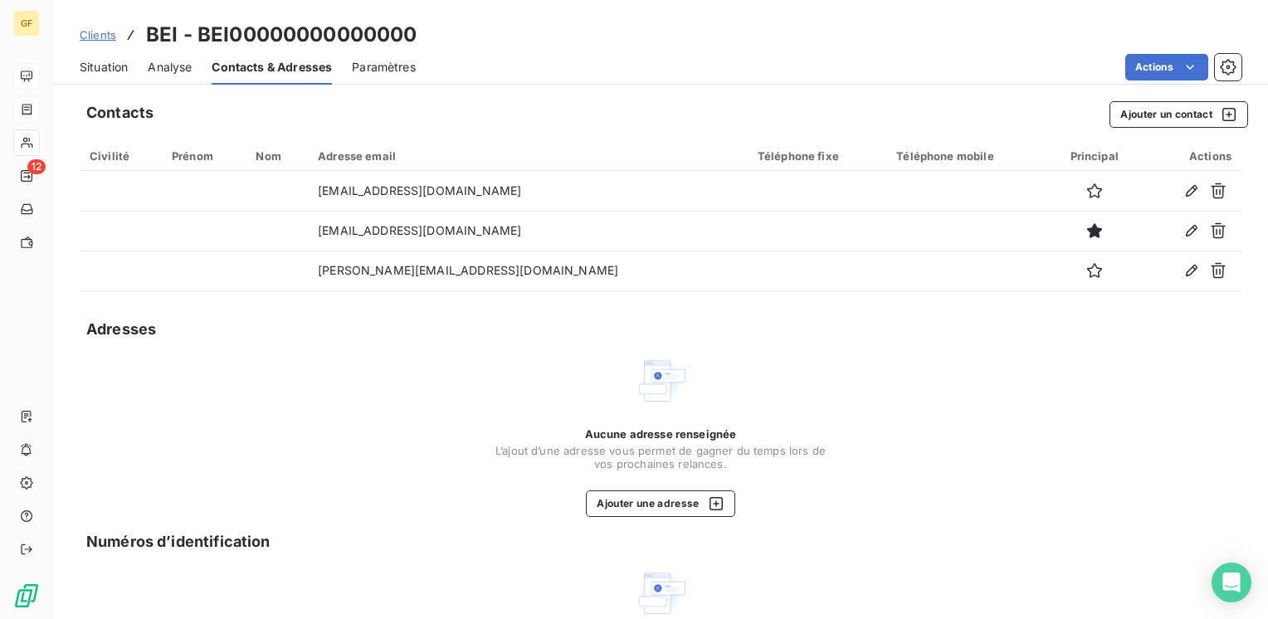
click at [95, 68] on span "Situation" at bounding box center [104, 67] width 48 height 17
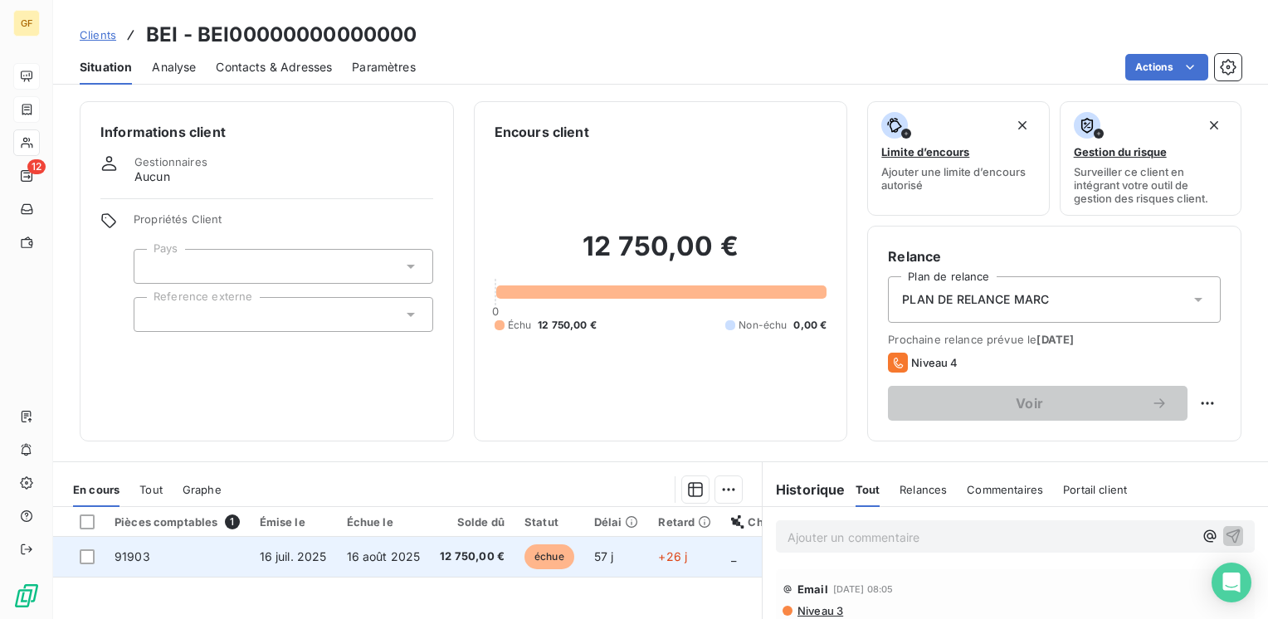
click at [292, 563] on span "16 juil. 2025" at bounding box center [293, 556] width 67 height 14
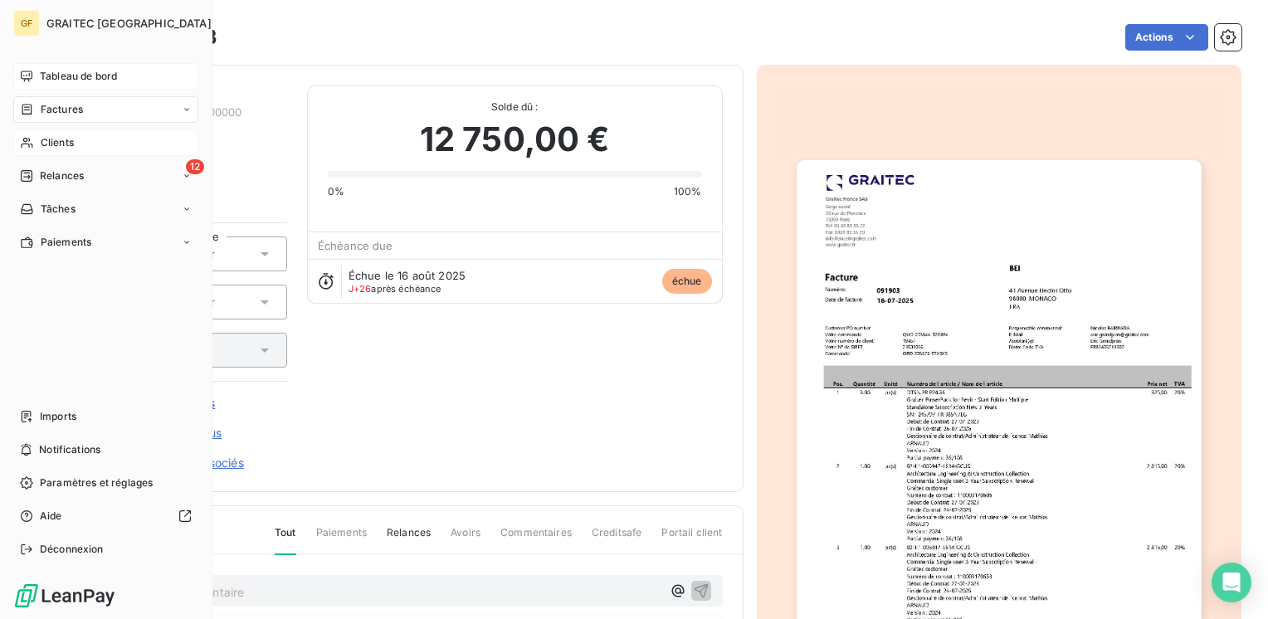
click at [48, 141] on span "Clients" at bounding box center [57, 142] width 33 height 15
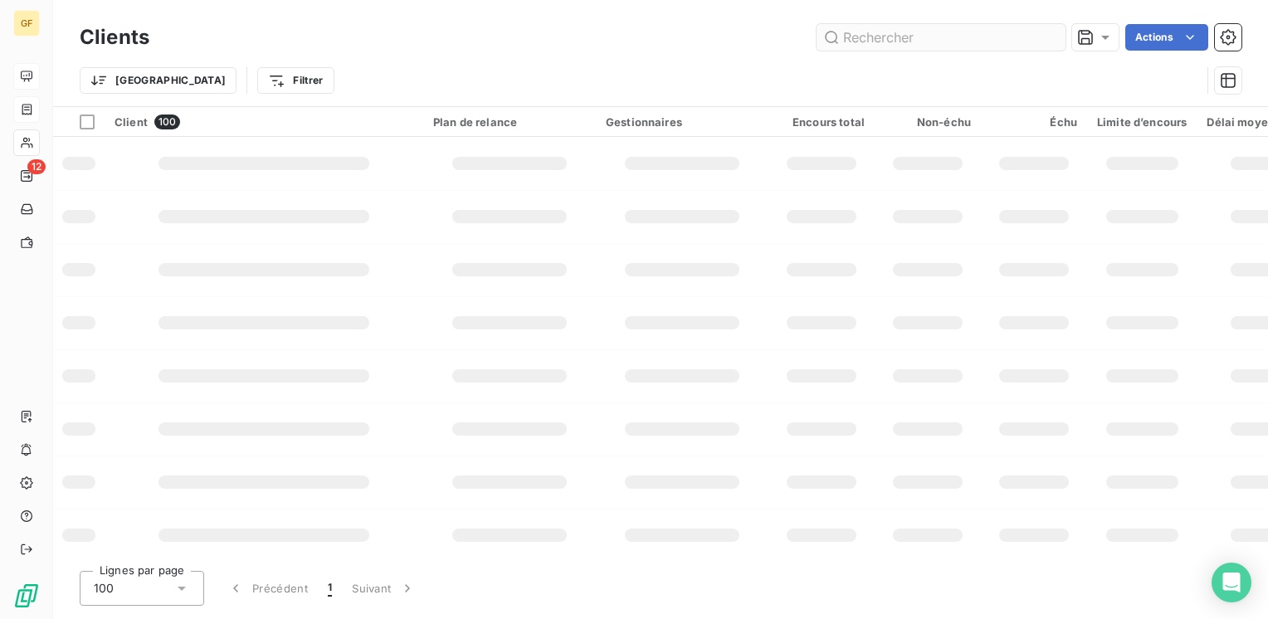
click at [936, 41] on input "text" at bounding box center [941, 37] width 249 height 27
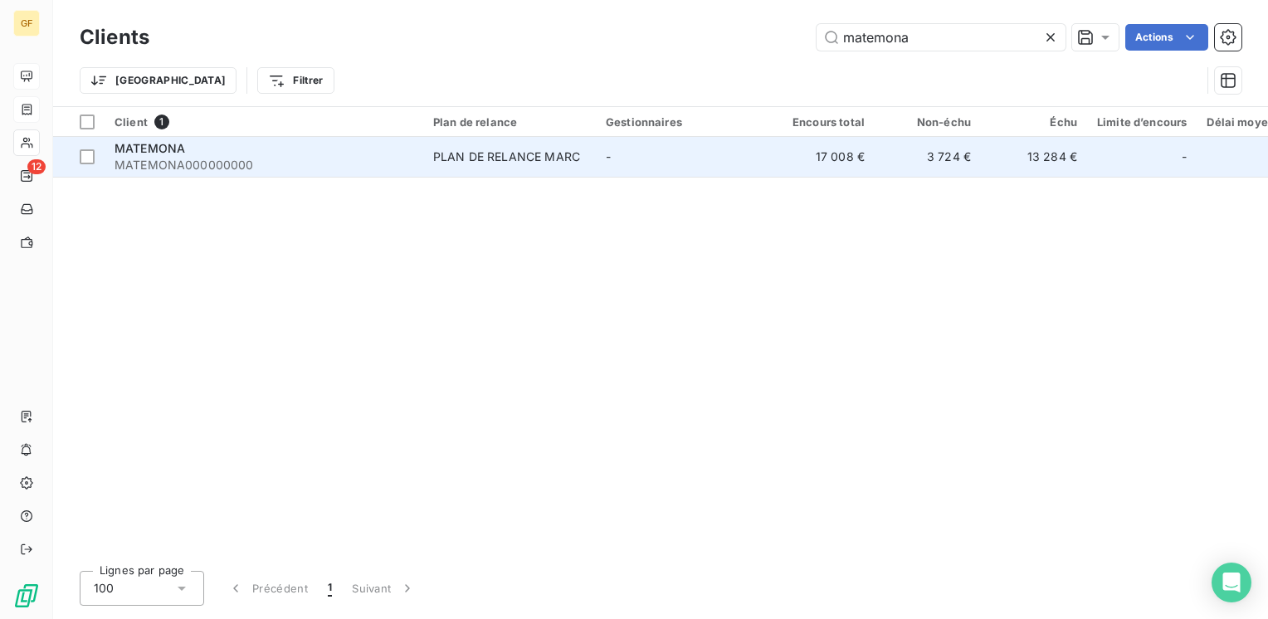
type input "matemona"
click at [249, 161] on span "MATEMONA000000000" at bounding box center [264, 165] width 299 height 17
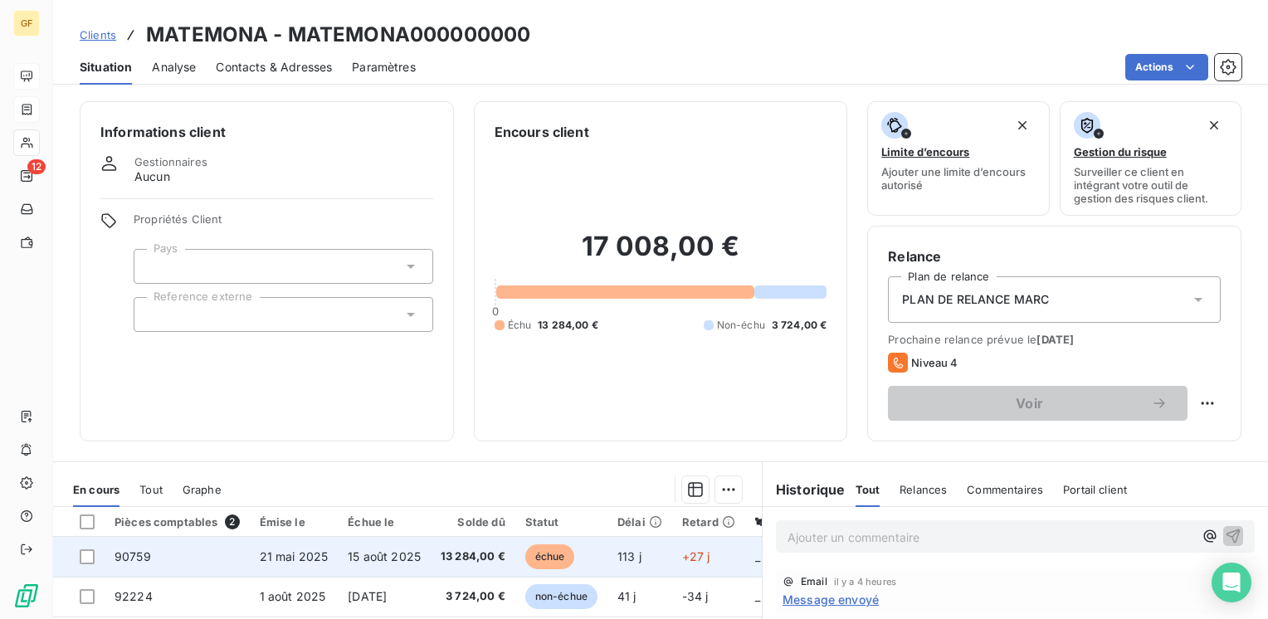
click at [363, 549] on span "15 août 2025" at bounding box center [384, 556] width 73 height 14
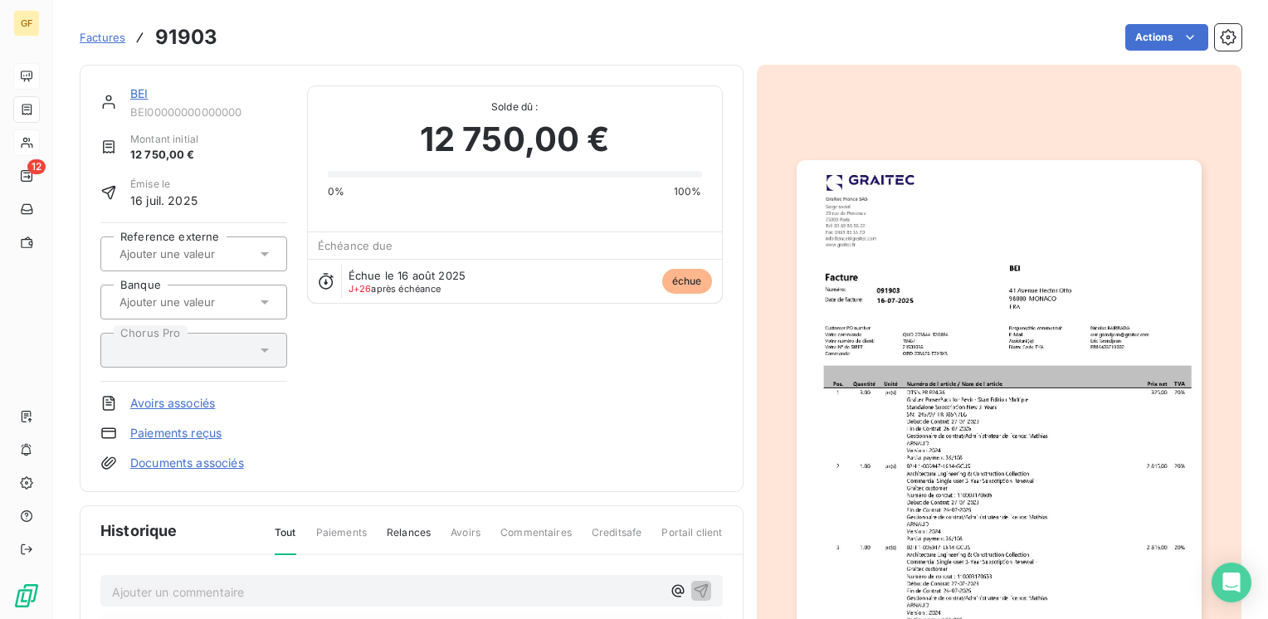
click at [986, 373] on img "button" at bounding box center [999, 446] width 405 height 572
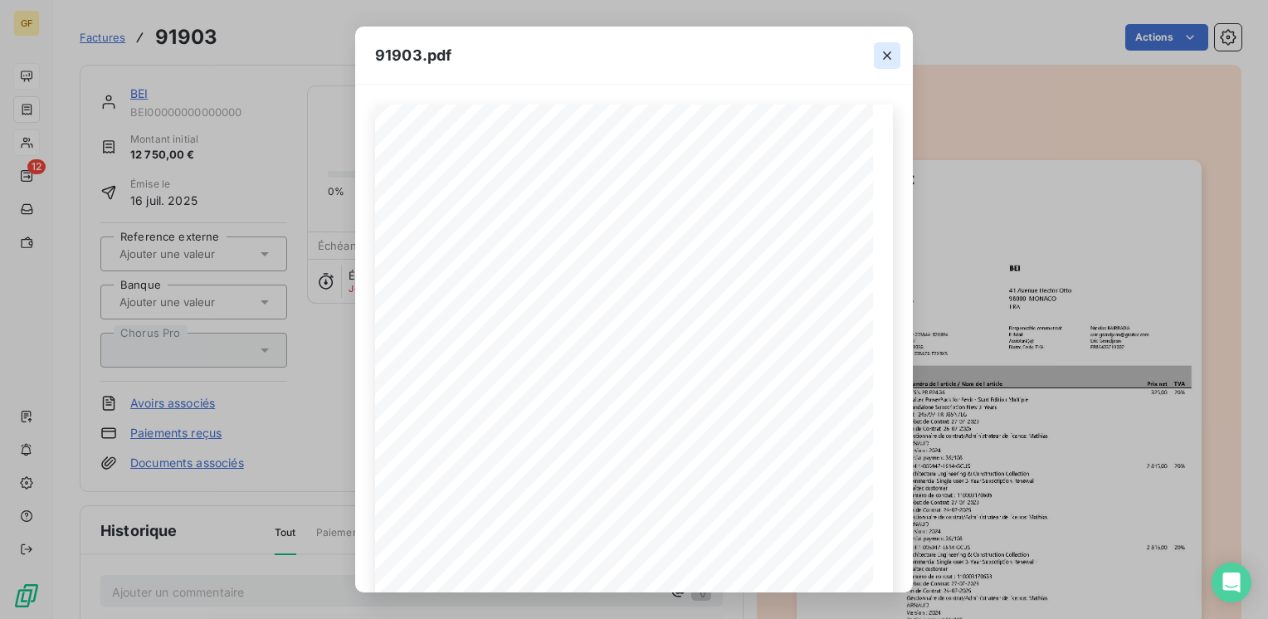
click at [884, 52] on icon "button" at bounding box center [887, 55] width 8 height 8
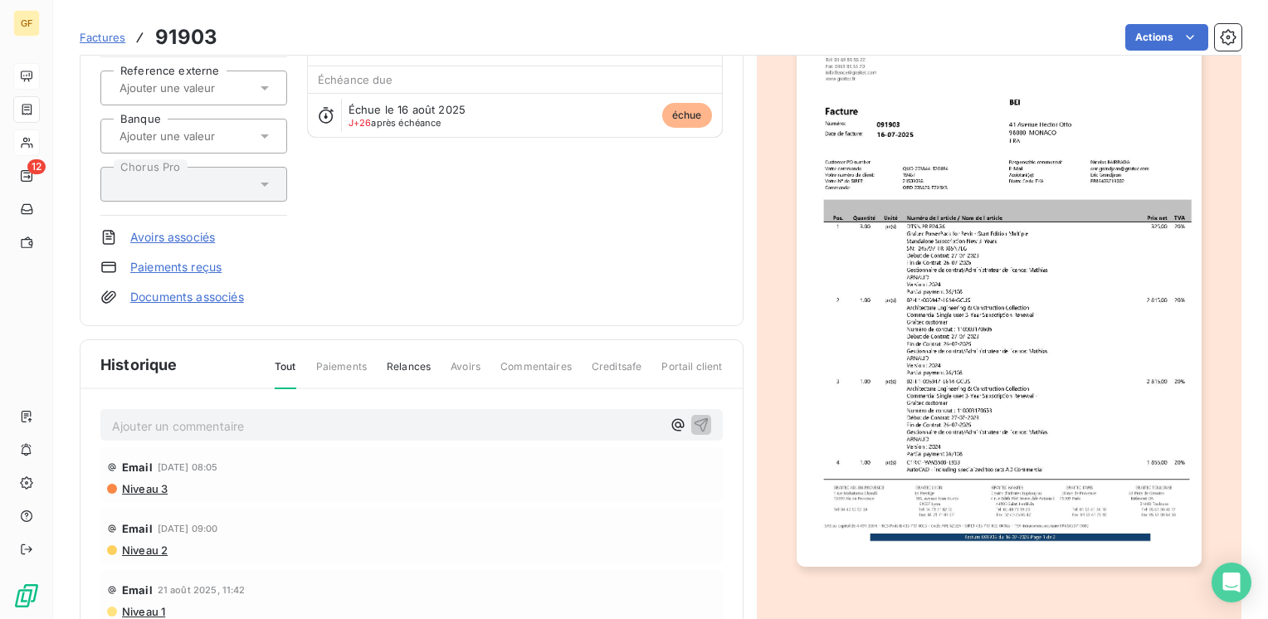
scroll to position [168, 0]
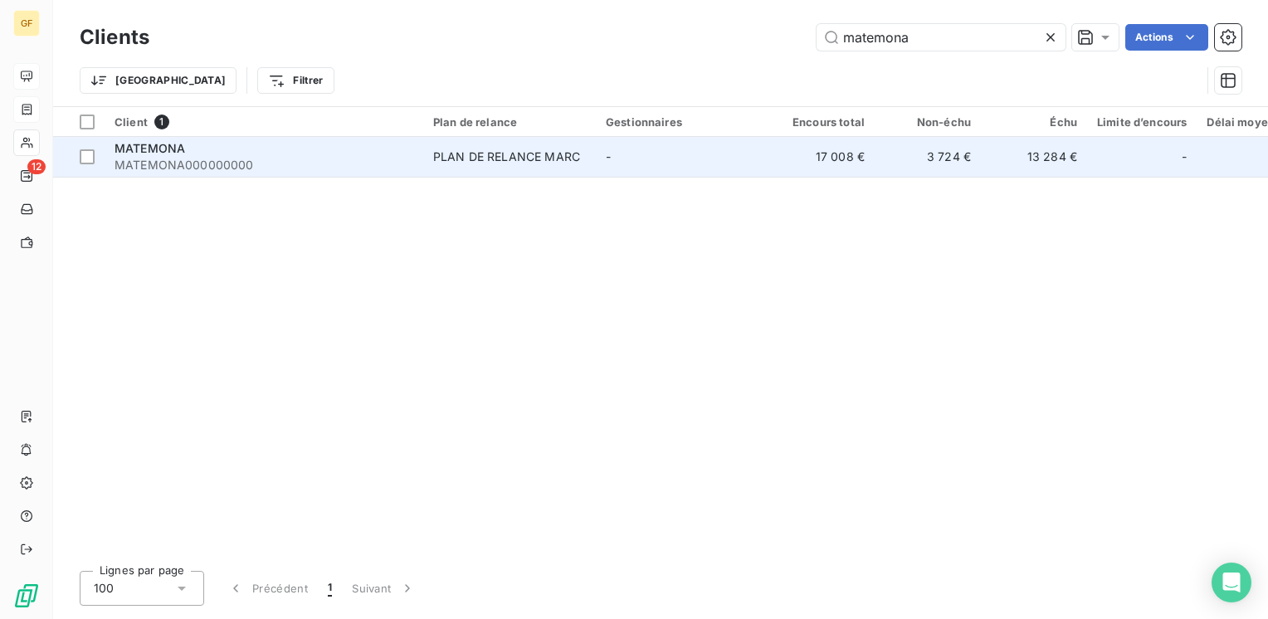
click at [391, 155] on div "MATEMONA" at bounding box center [264, 148] width 299 height 17
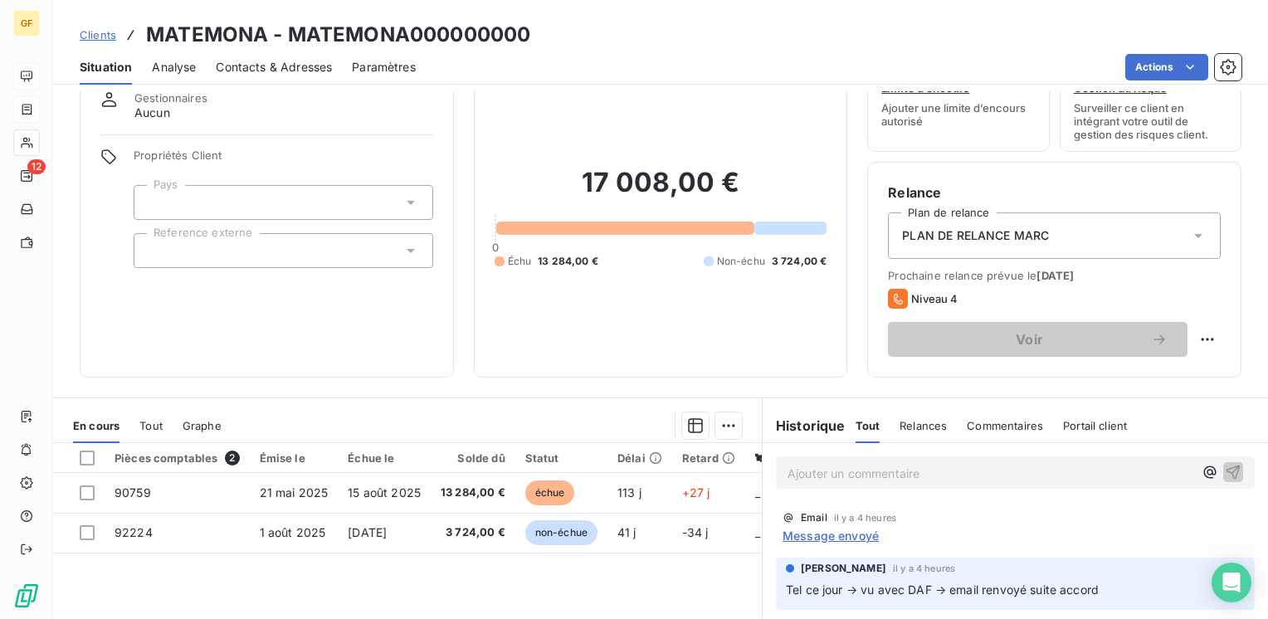
scroll to position [166, 0]
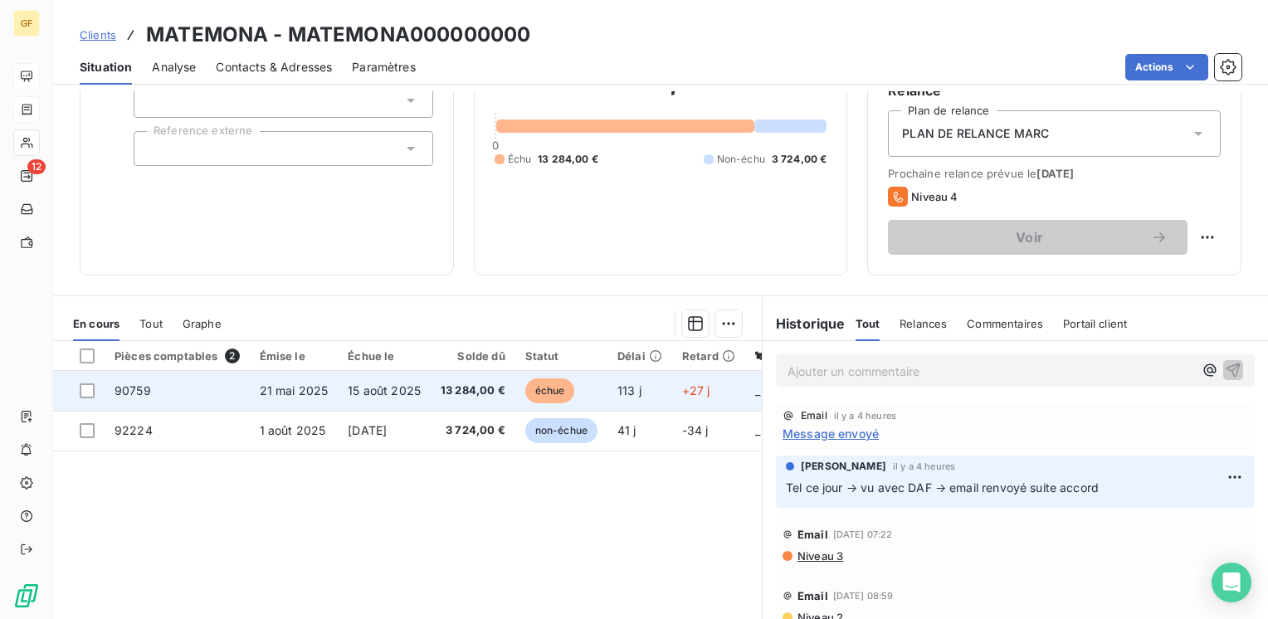
click at [384, 397] on td "15 août 2025" at bounding box center [384, 391] width 93 height 40
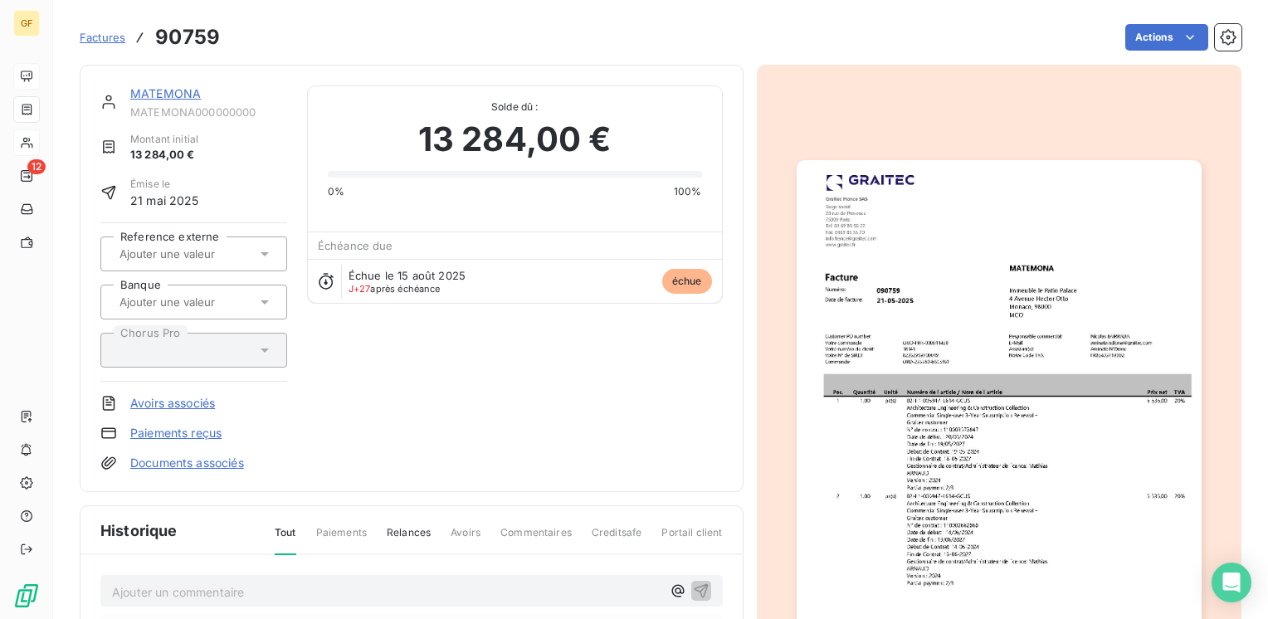
click at [913, 339] on img "button" at bounding box center [999, 446] width 405 height 572
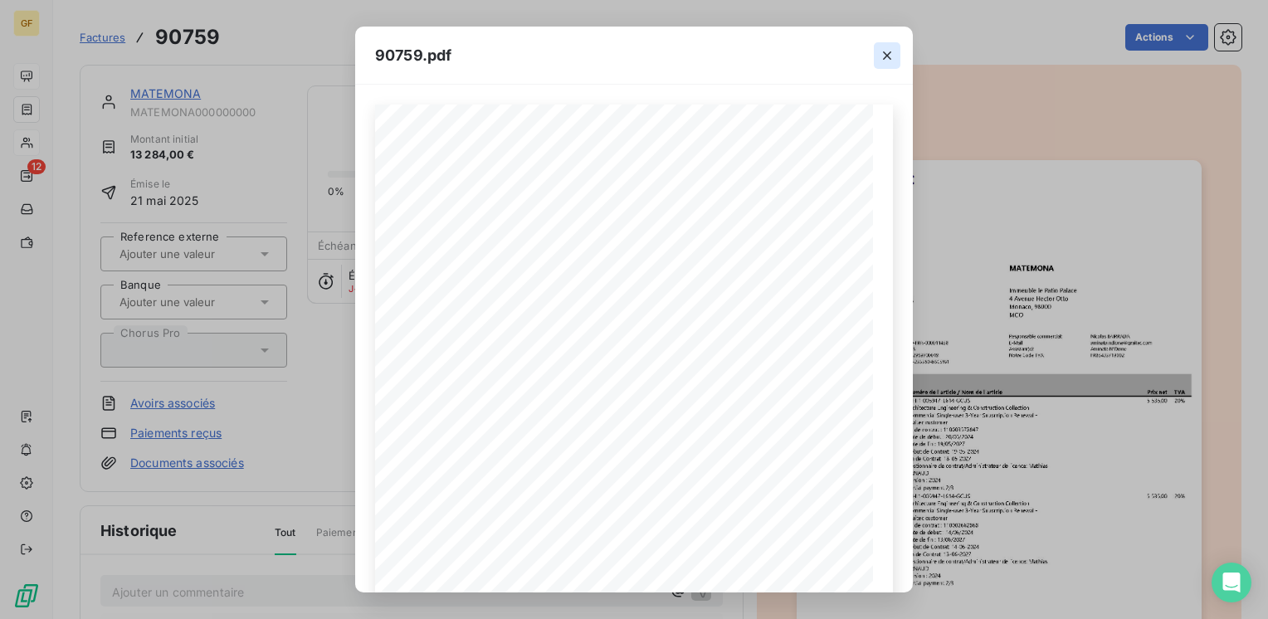
click at [888, 50] on icon "button" at bounding box center [887, 55] width 17 height 17
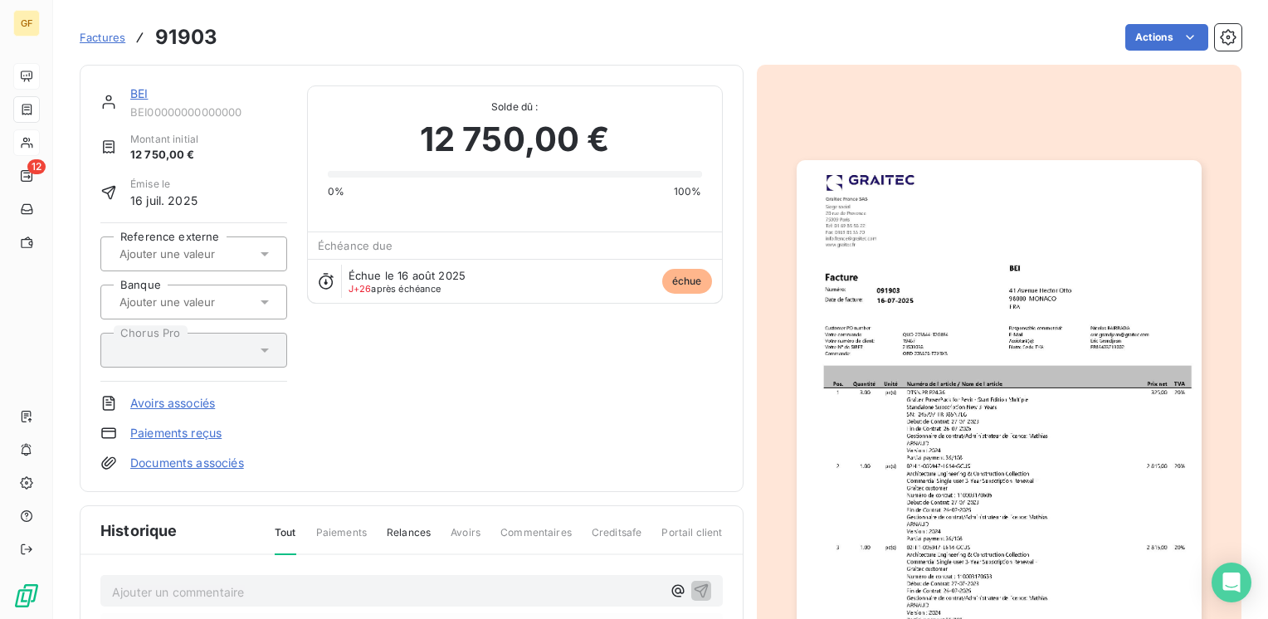
click at [926, 342] on img "button" at bounding box center [999, 446] width 405 height 572
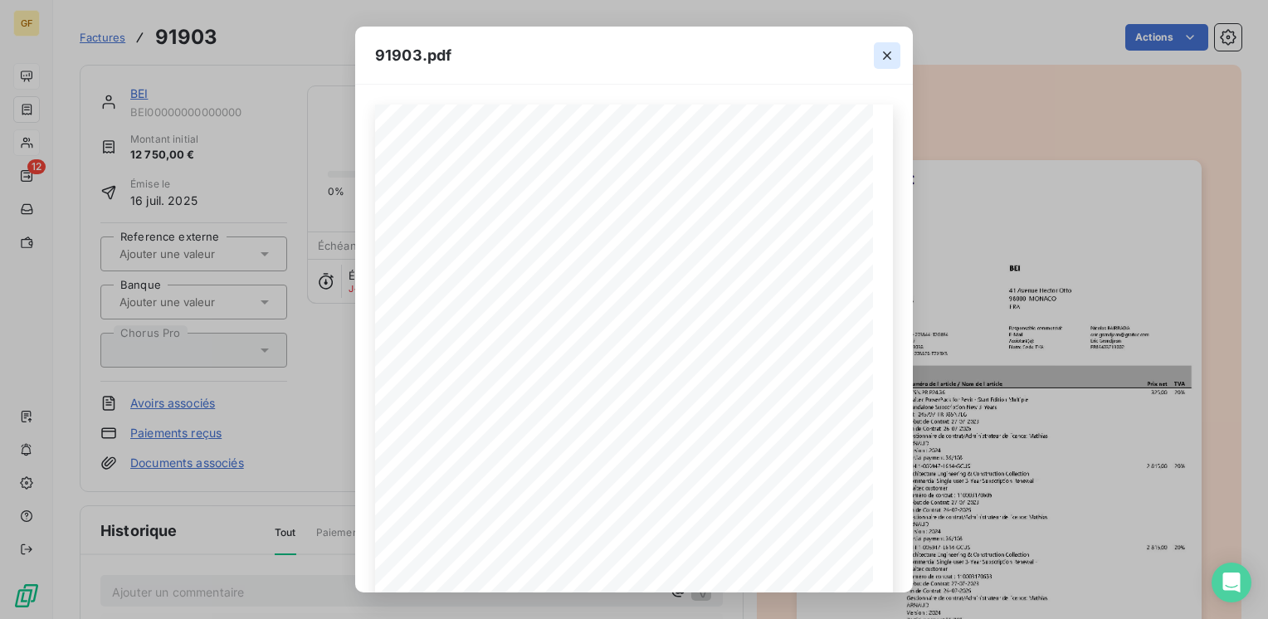
click at [886, 48] on icon "button" at bounding box center [887, 55] width 17 height 17
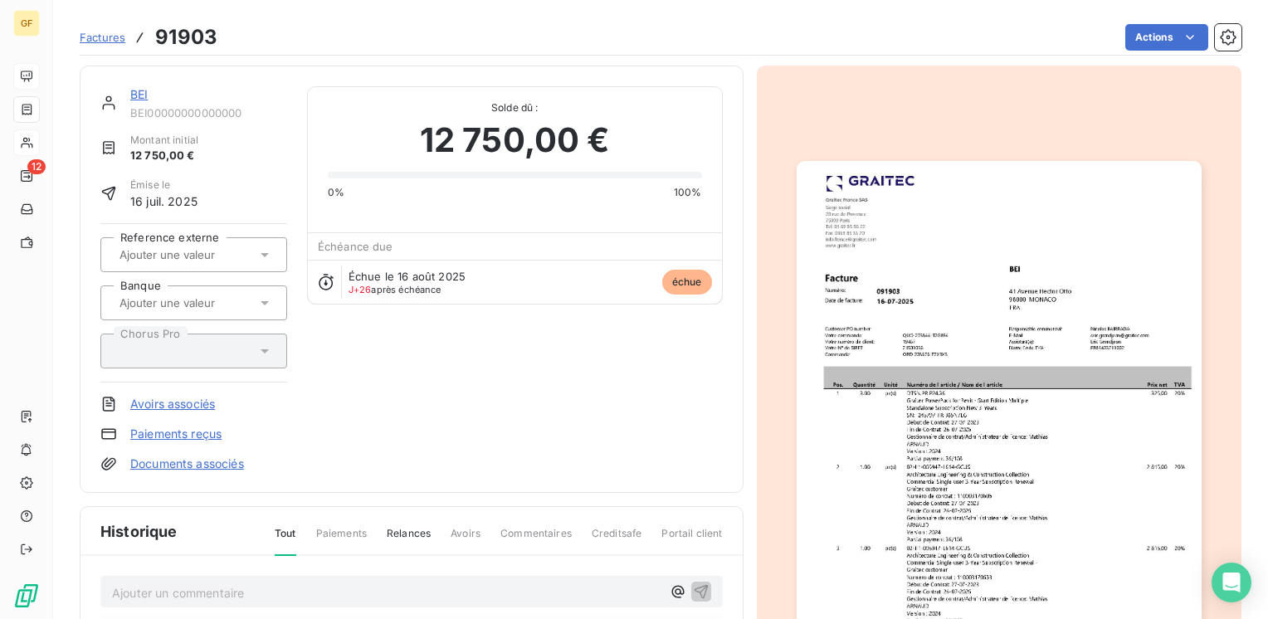
click at [910, 303] on img "button" at bounding box center [999, 447] width 405 height 572
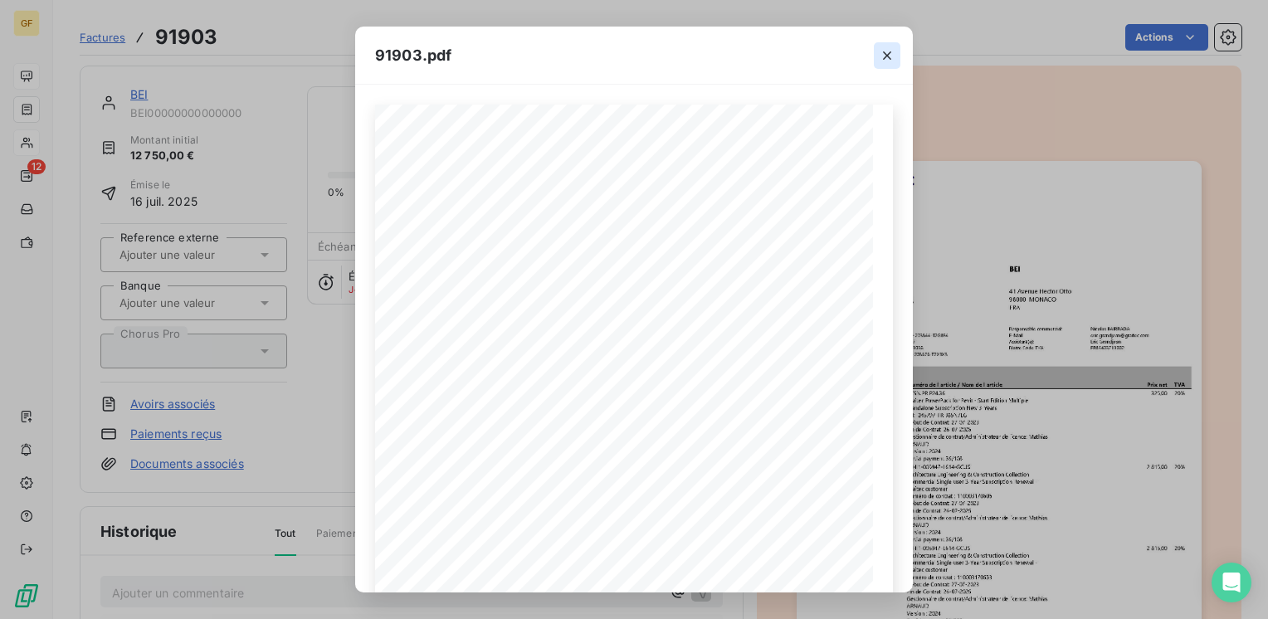
click at [883, 56] on icon "button" at bounding box center [887, 55] width 17 height 17
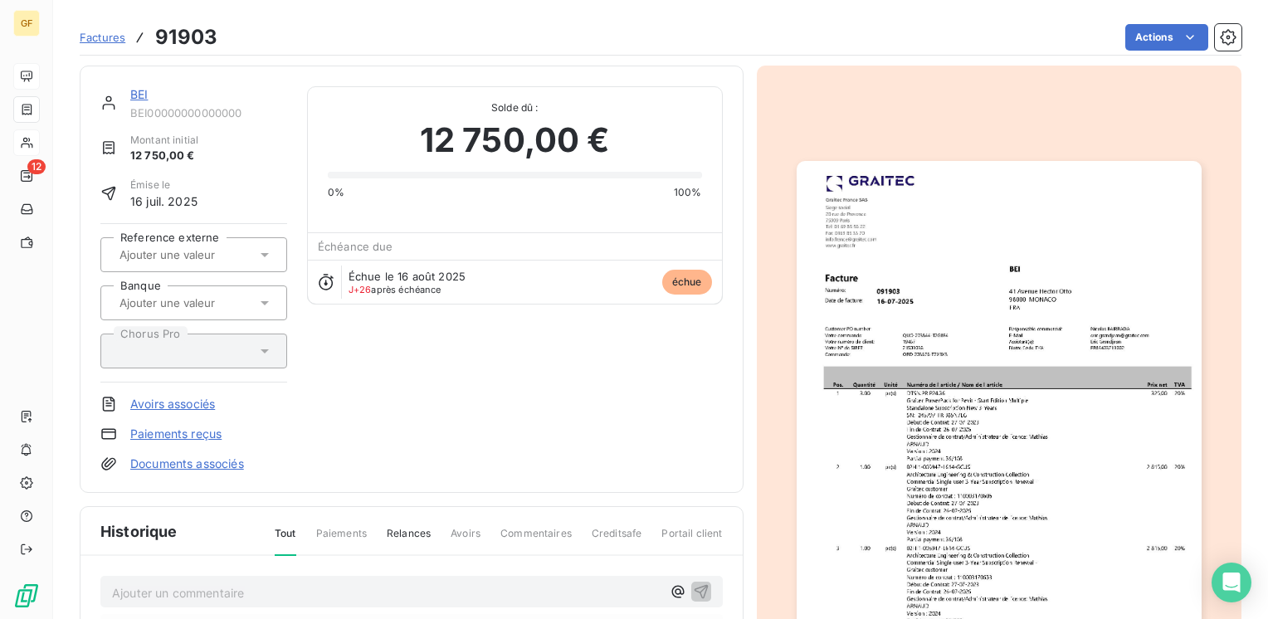
click at [143, 97] on link "BEI" at bounding box center [138, 94] width 17 height 14
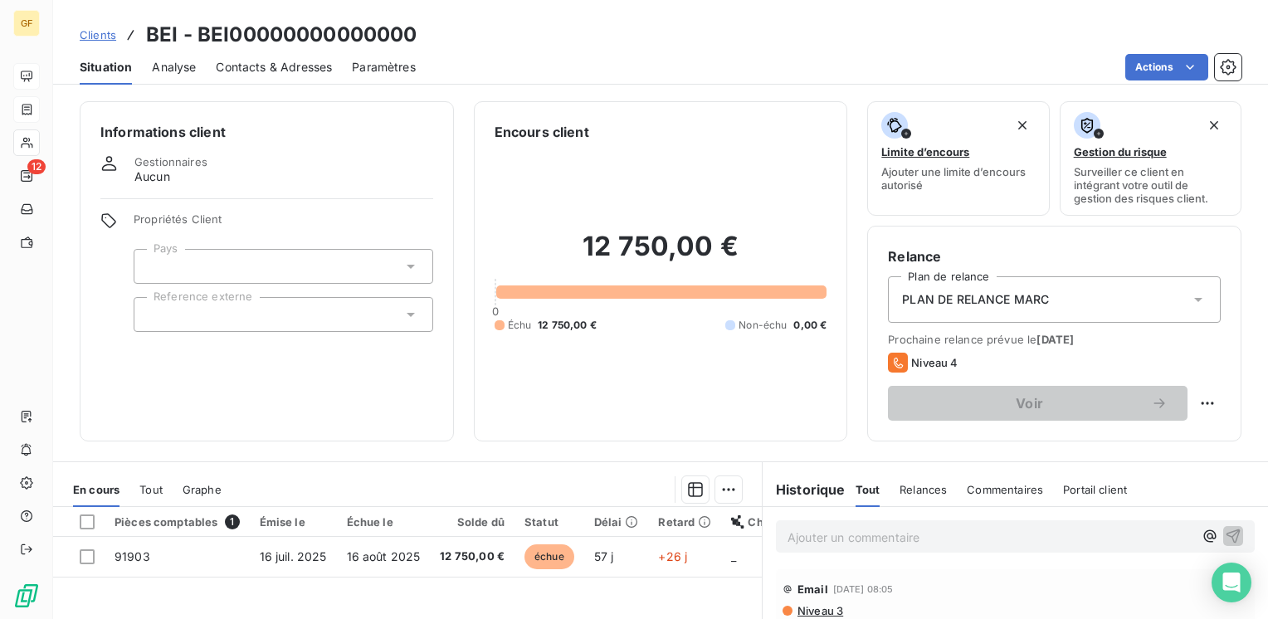
scroll to position [83, 0]
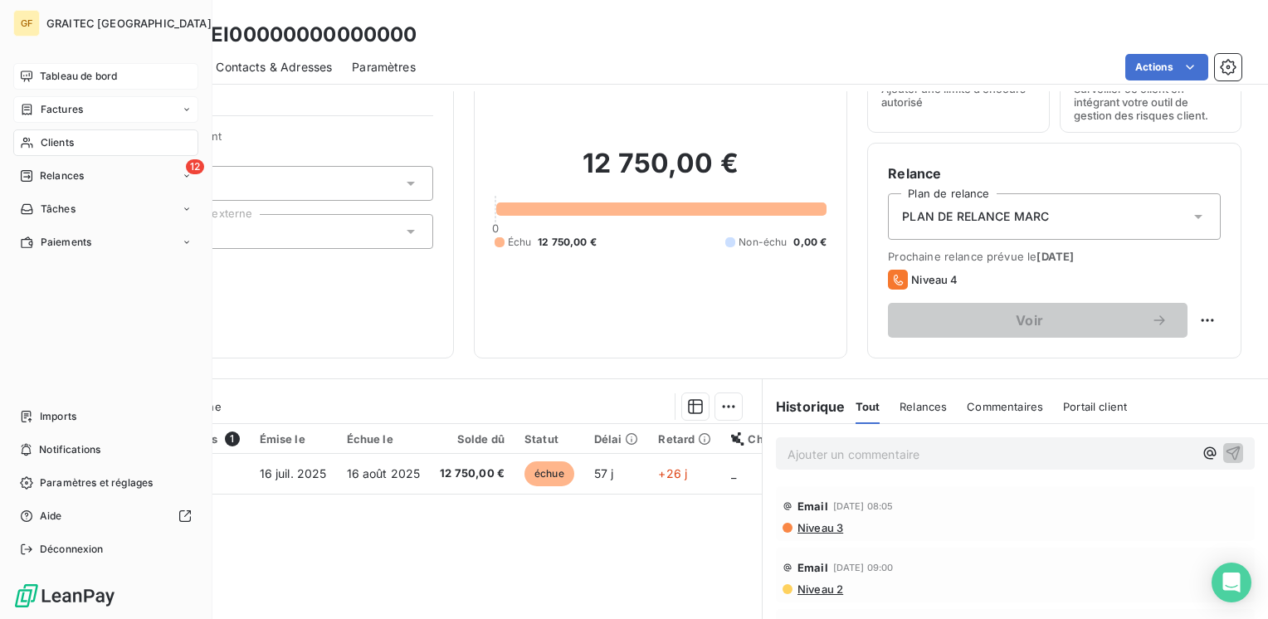
click at [48, 133] on div "Clients" at bounding box center [105, 142] width 185 height 27
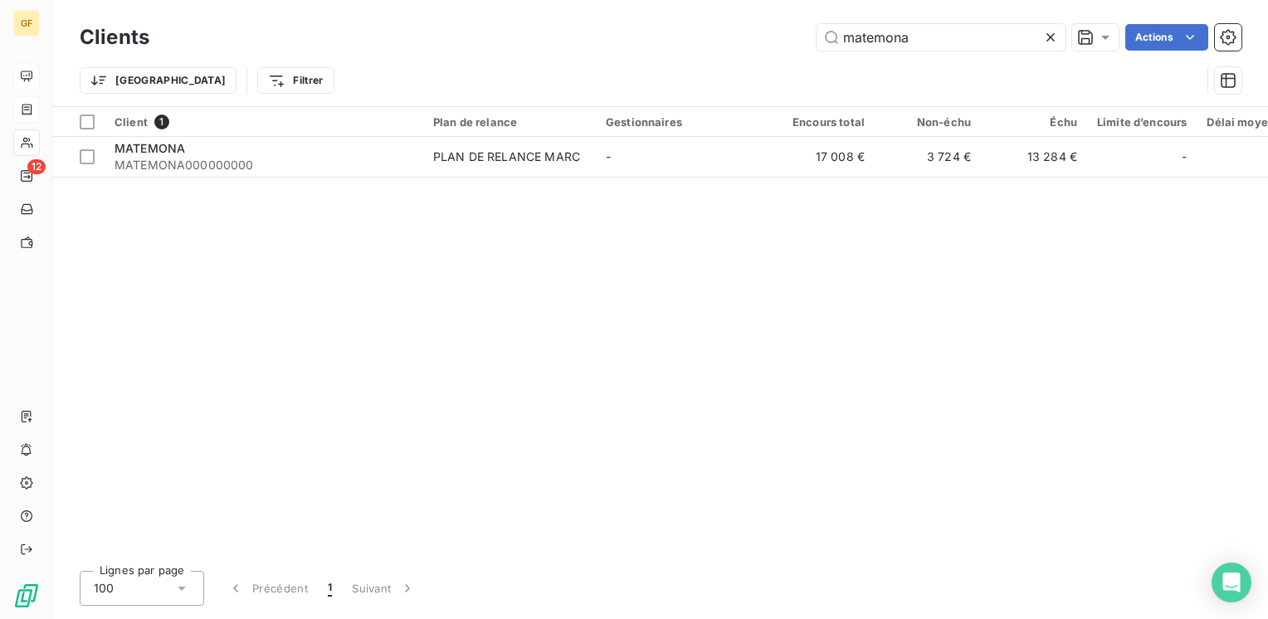
drag, startPoint x: 924, startPoint y: 35, endPoint x: 409, endPoint y: 71, distance: 515.8
click at [410, 71] on div "Clients matemona Actions Trier Filtrer" at bounding box center [661, 63] width 1162 height 86
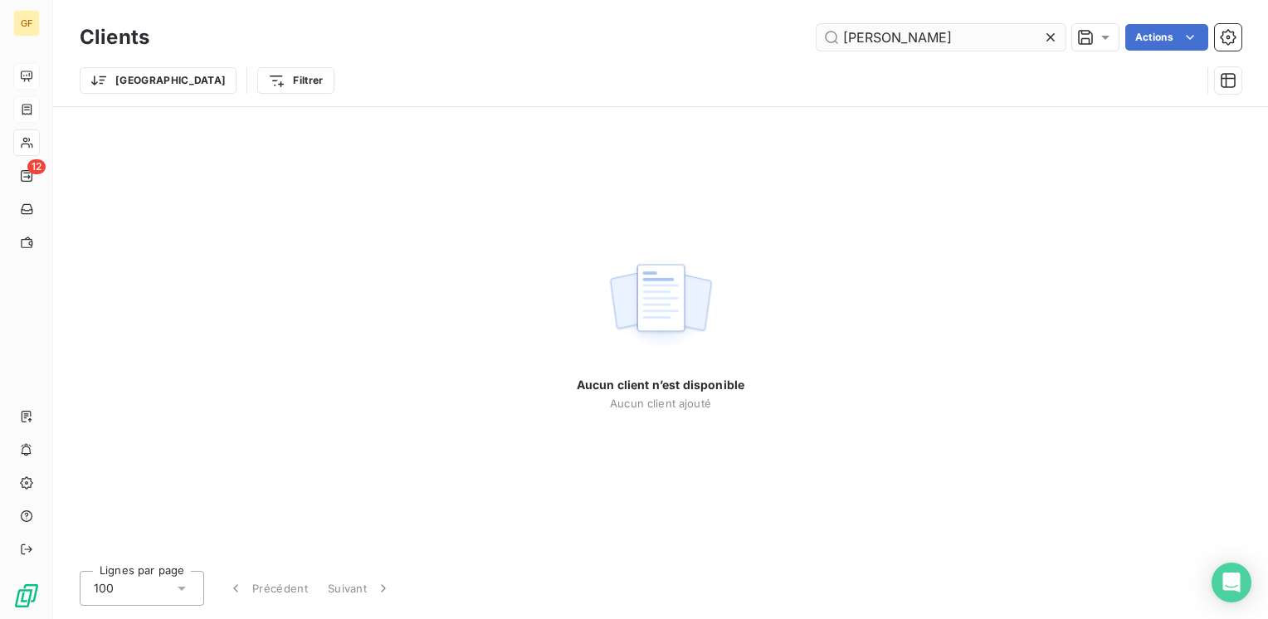
click at [852, 30] on input "[PERSON_NAME]" at bounding box center [941, 37] width 249 height 27
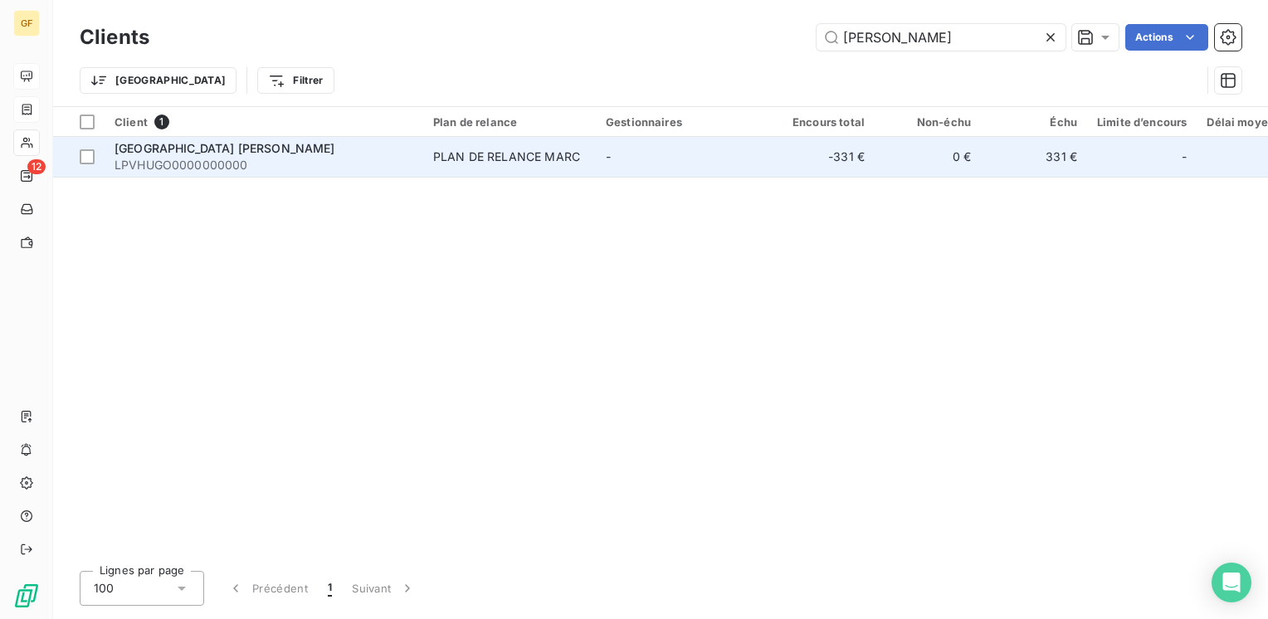
type input "[PERSON_NAME]"
click at [366, 141] on div "[GEOGRAPHIC_DATA] [PERSON_NAME]" at bounding box center [264, 148] width 299 height 17
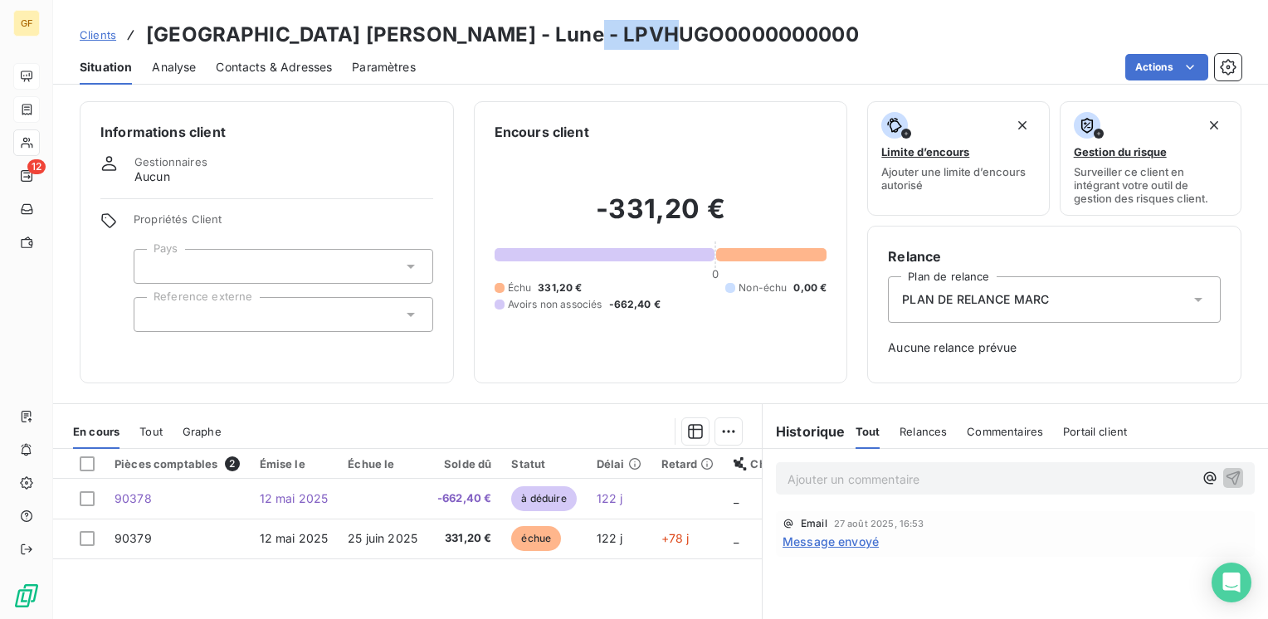
drag, startPoint x: 617, startPoint y: 35, endPoint x: 521, endPoint y: 40, distance: 96.4
click at [521, 40] on h3 "[GEOGRAPHIC_DATA] [PERSON_NAME] - Lune - LPVHUGO0000000000" at bounding box center [502, 35] width 713 height 30
click at [802, 544] on span "Message envoyé" at bounding box center [831, 541] width 96 height 17
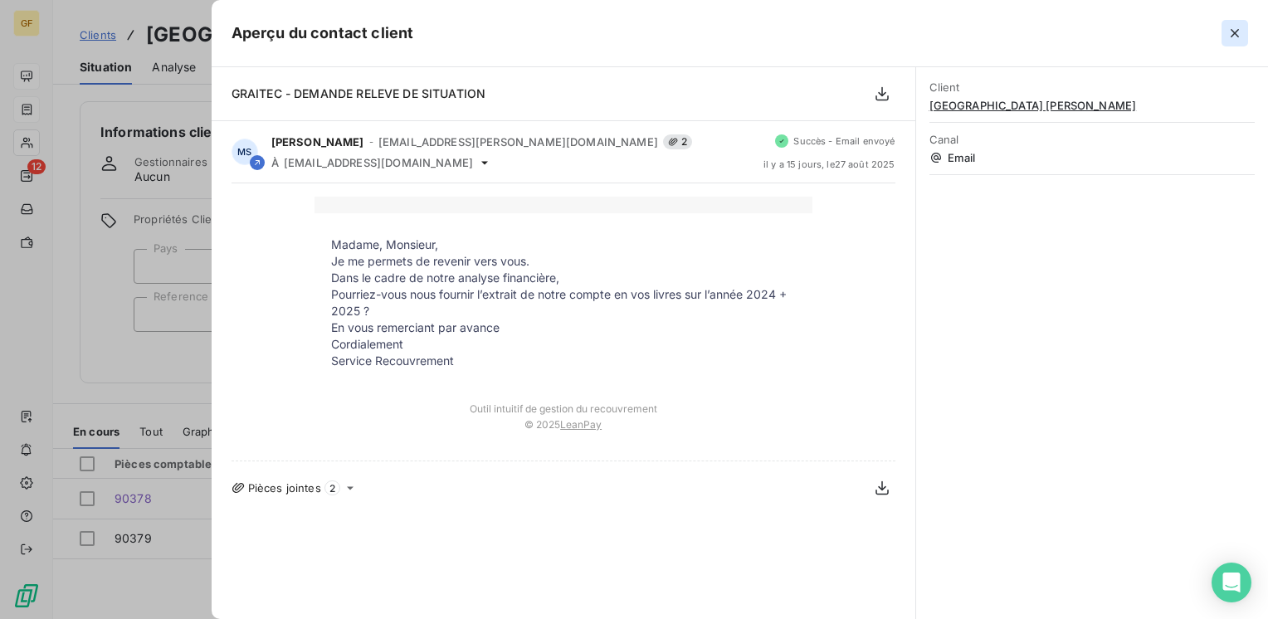
click at [1237, 31] on icon "button" at bounding box center [1235, 33] width 8 height 8
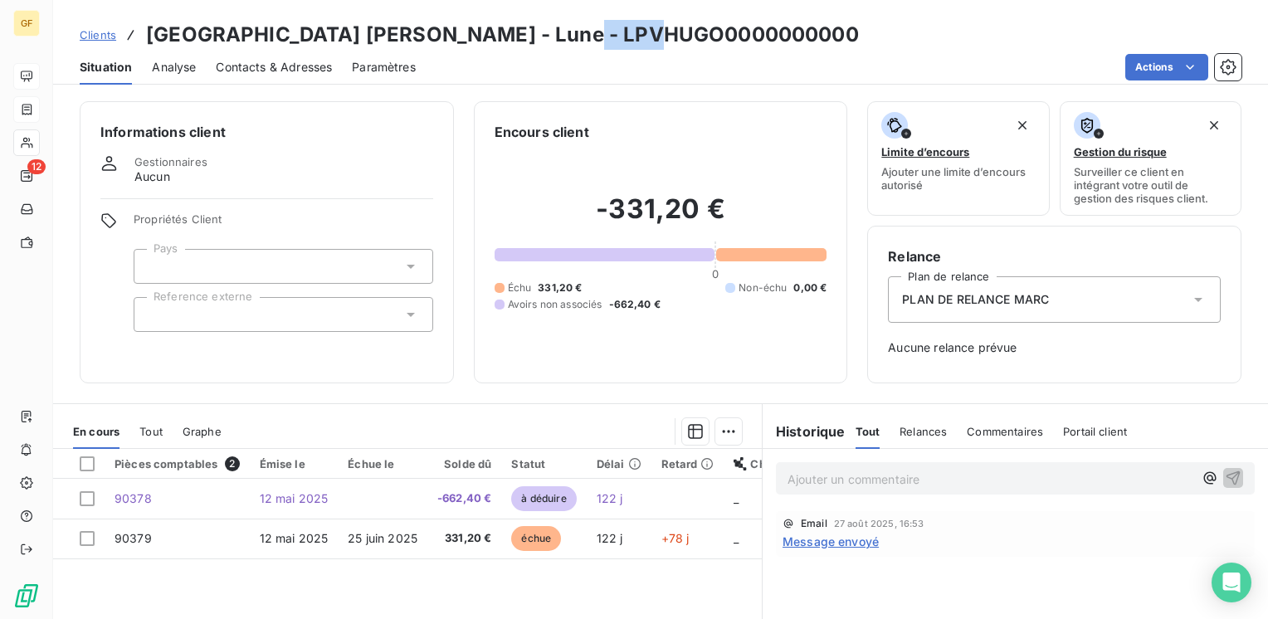
drag, startPoint x: 608, startPoint y: 32, endPoint x: 525, endPoint y: 38, distance: 84.1
click at [525, 38] on h3 "[GEOGRAPHIC_DATA] [PERSON_NAME] - Lune - LPVHUGO0000000000" at bounding box center [502, 35] width 713 height 30
copy h3 "LPVHUG"
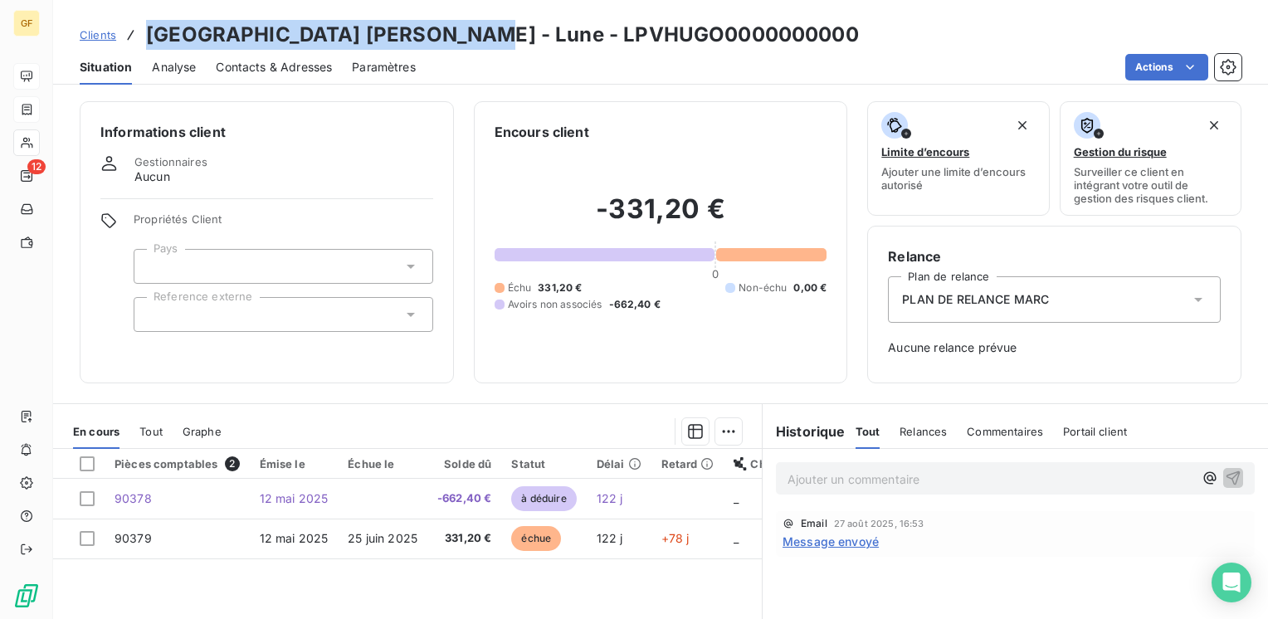
drag, startPoint x: 437, startPoint y: 37, endPoint x: 146, endPoint y: 32, distance: 291.4
click at [146, 32] on h3 "[GEOGRAPHIC_DATA] [PERSON_NAME] - Lune - LPVHUGO0000000000" at bounding box center [502, 35] width 713 height 30
copy h3 "[GEOGRAPHIC_DATA][PERSON_NAME]"
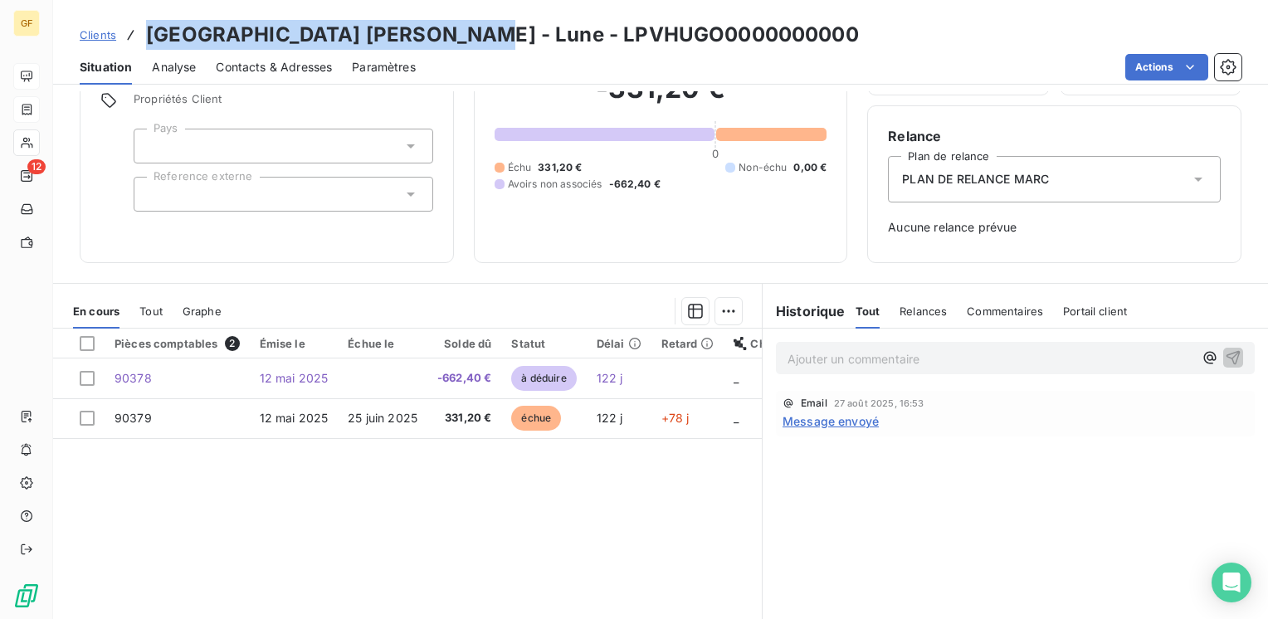
scroll to position [166, 0]
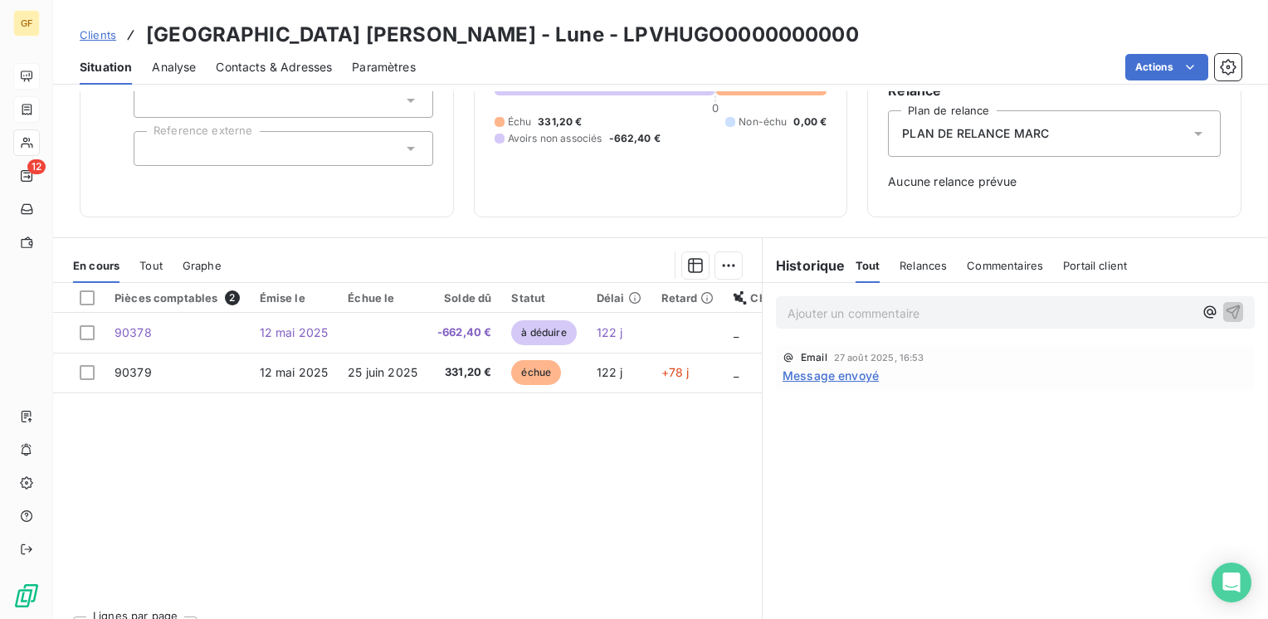
click at [800, 310] on p "Ajouter un commentaire ﻿" at bounding box center [991, 313] width 406 height 21
drag, startPoint x: 1014, startPoint y: 306, endPoint x: 1042, endPoint y: 281, distance: 38.2
click at [1026, 292] on div "DEMANDE RIB CLIENT POUR LE REMBOUSER" at bounding box center [1015, 311] width 505 height 57
click at [1227, 307] on icon "button" at bounding box center [1234, 312] width 14 height 14
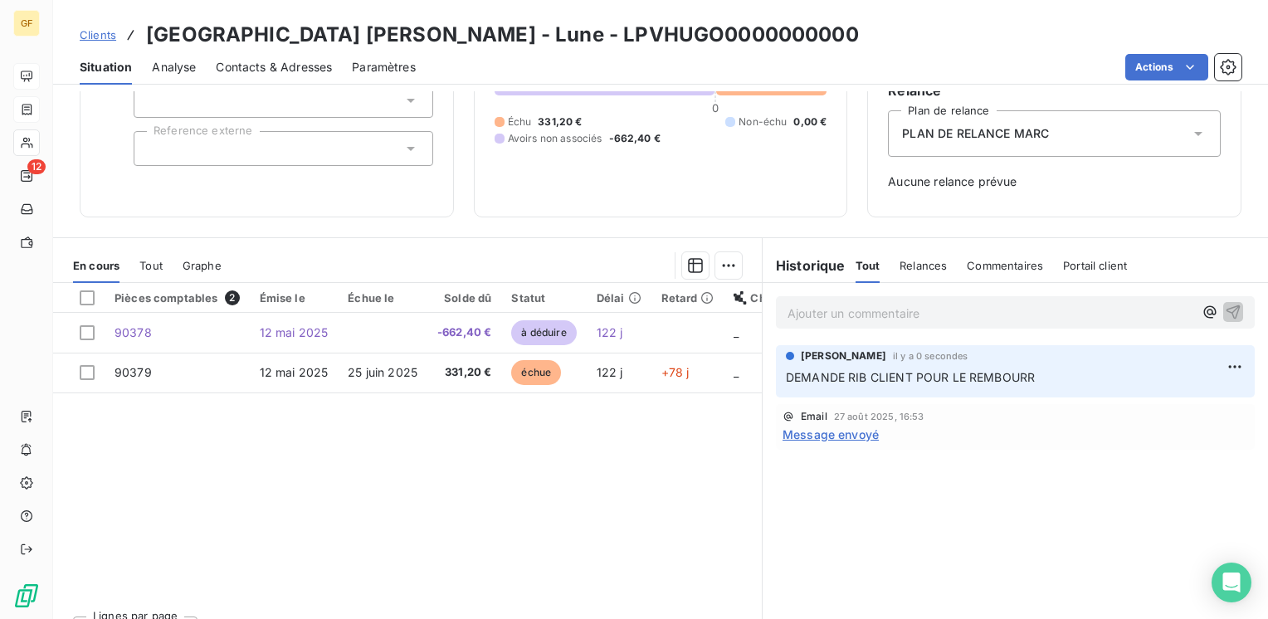
click at [850, 436] on span "Message envoyé" at bounding box center [831, 434] width 96 height 17
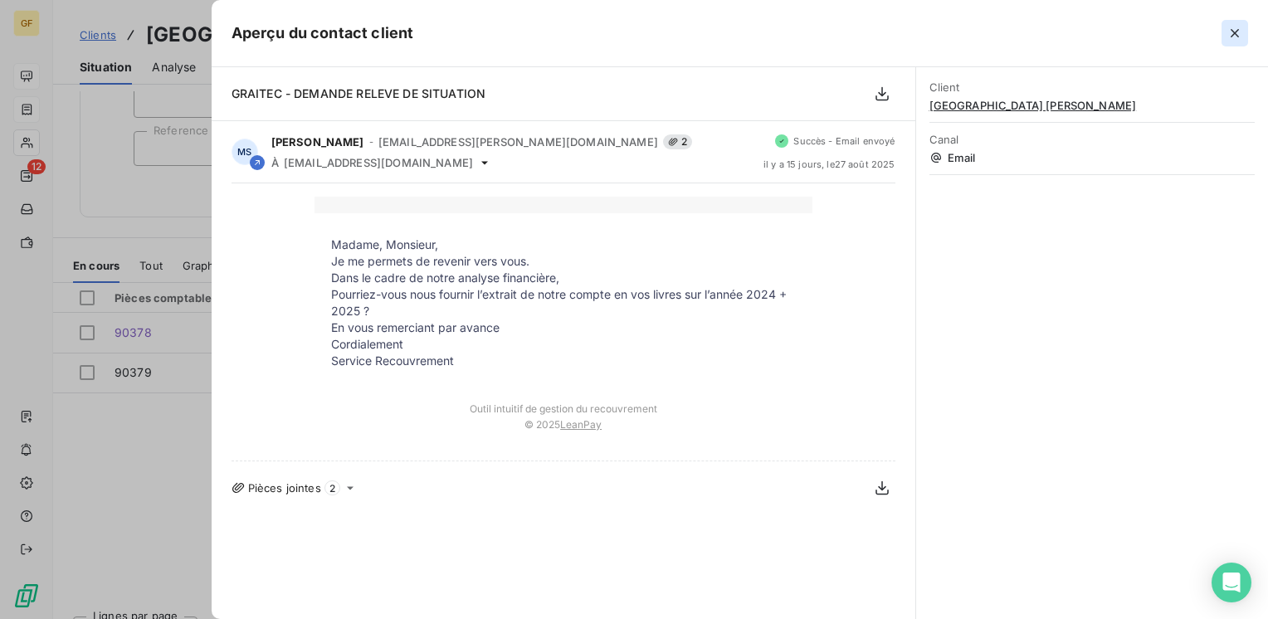
click at [1230, 30] on icon "button" at bounding box center [1235, 33] width 17 height 17
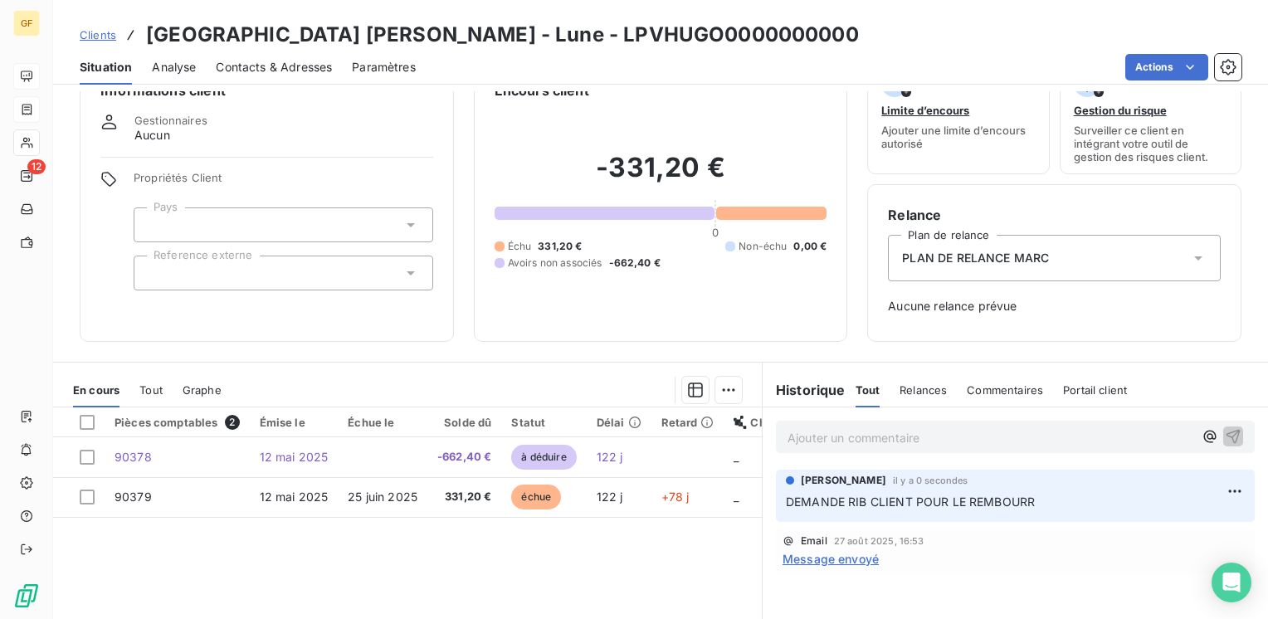
scroll to position [0, 0]
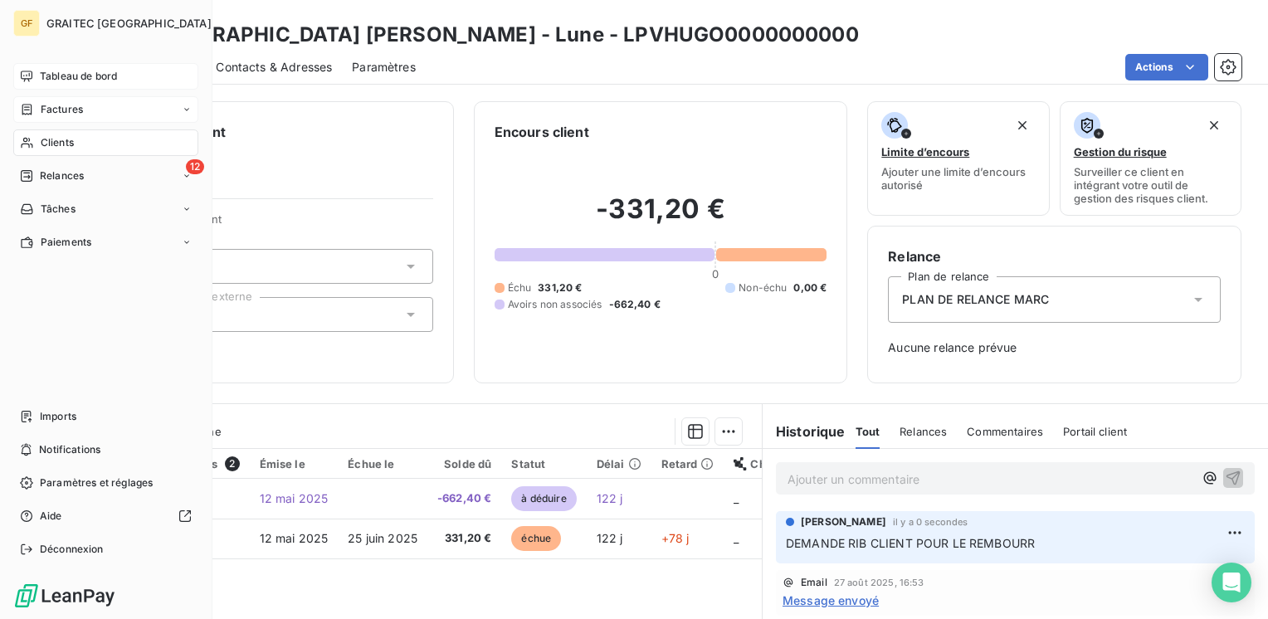
click at [68, 77] on span "Tableau de bord" at bounding box center [78, 76] width 77 height 15
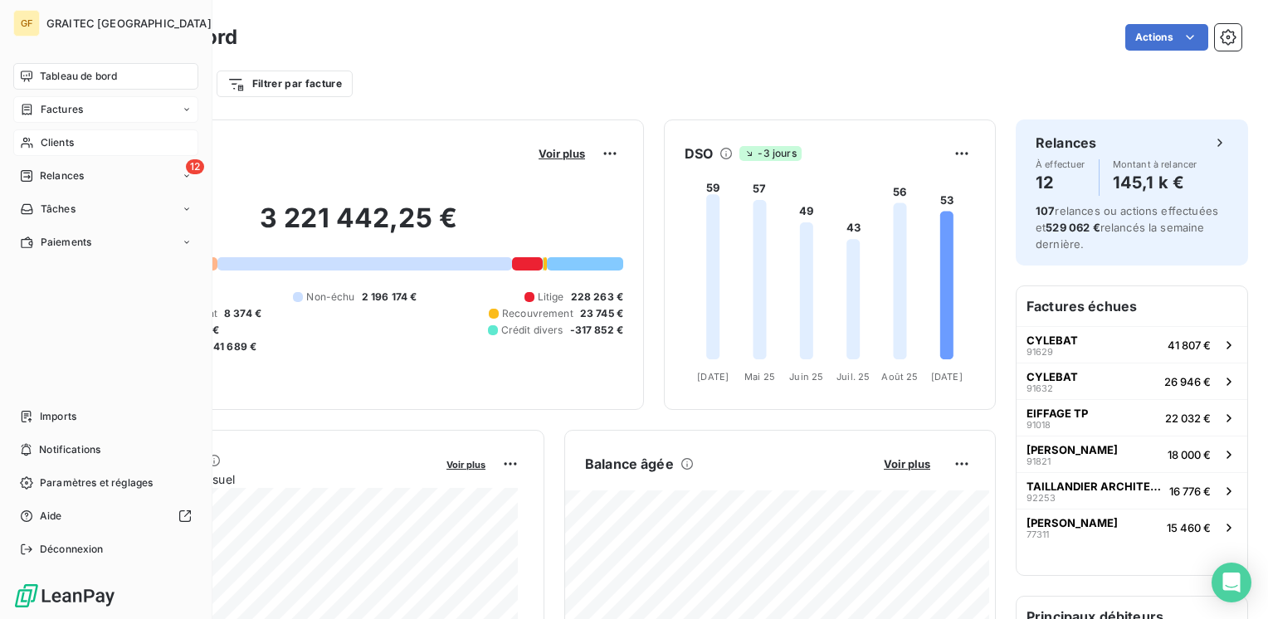
click at [44, 139] on span "Clients" at bounding box center [57, 142] width 33 height 15
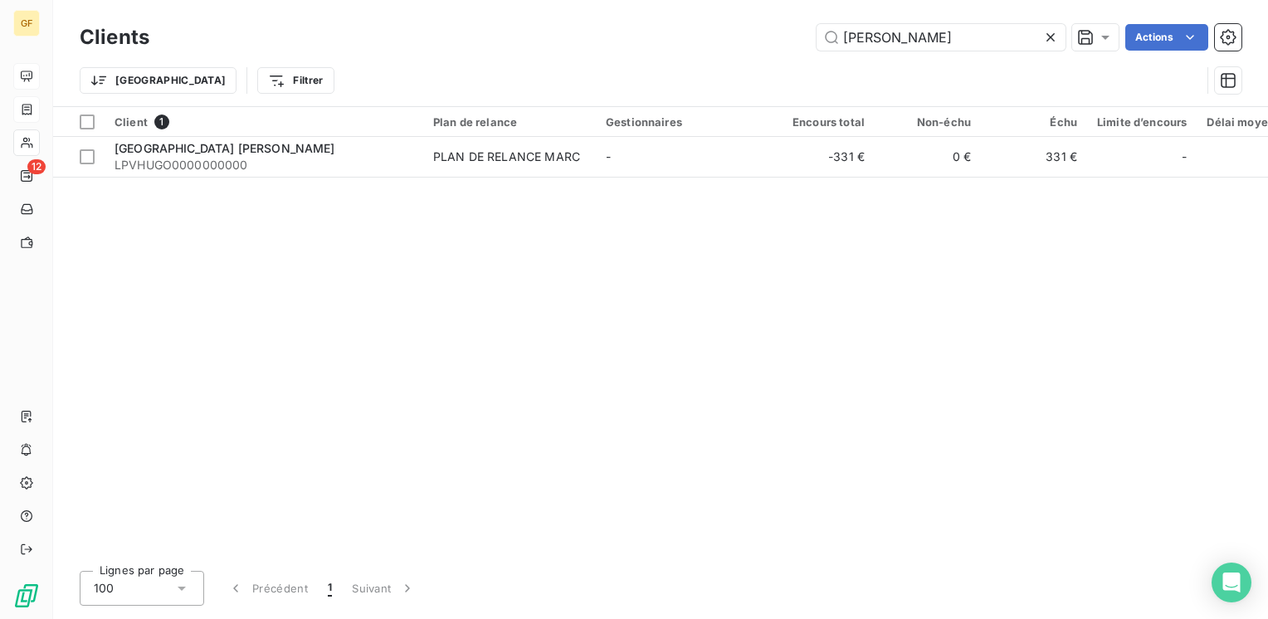
drag, startPoint x: 898, startPoint y: 32, endPoint x: 770, endPoint y: 46, distance: 128.5
click at [770, 46] on div "[PERSON_NAME] Actions" at bounding box center [705, 37] width 1072 height 27
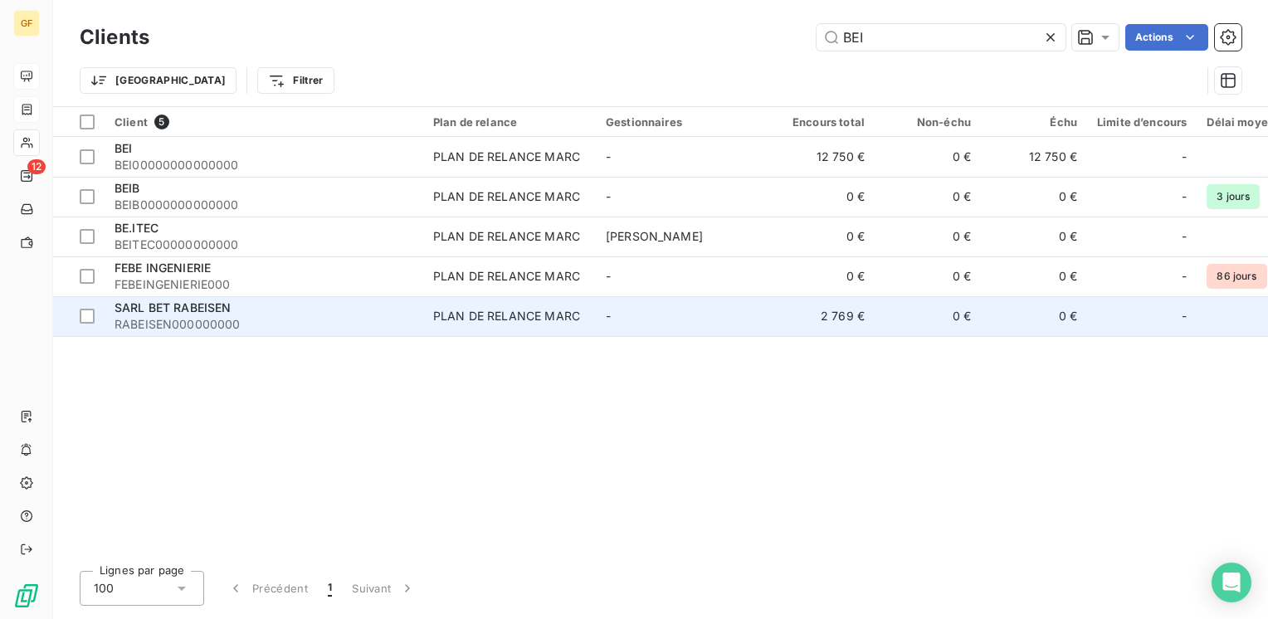
type input "BEI"
click at [472, 313] on div "PLAN DE RELANCE MARC" at bounding box center [506, 316] width 147 height 17
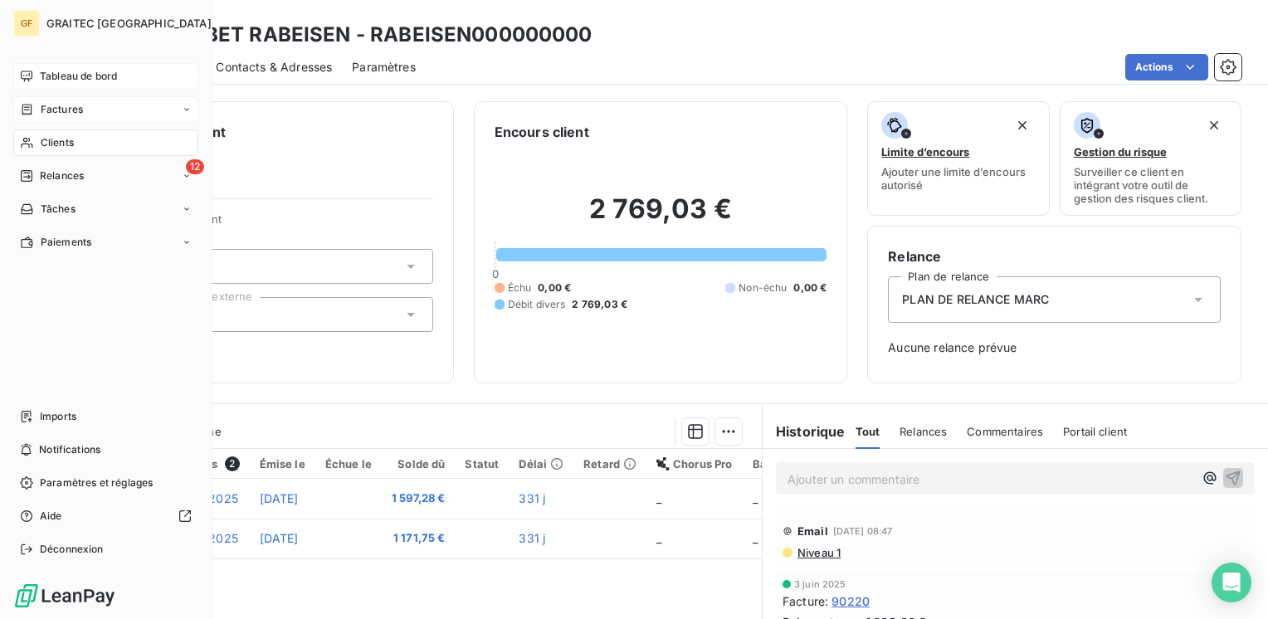
click at [54, 149] on span "Clients" at bounding box center [57, 142] width 33 height 15
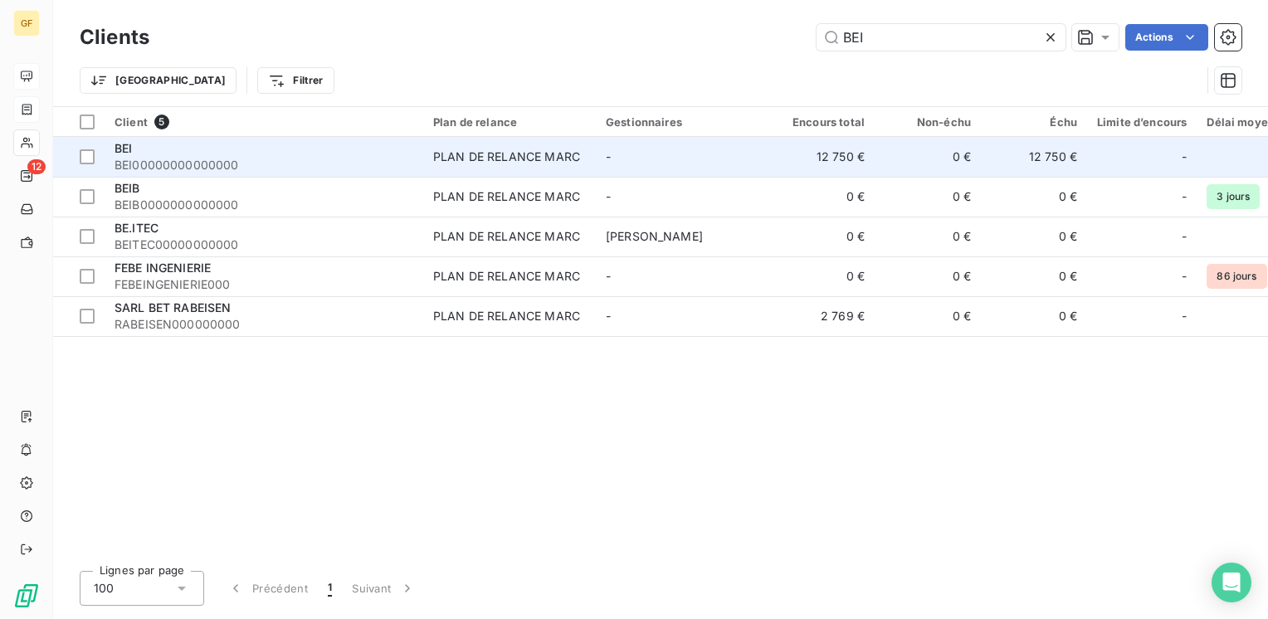
click at [520, 149] on div "PLAN DE RELANCE MARC" at bounding box center [506, 157] width 147 height 17
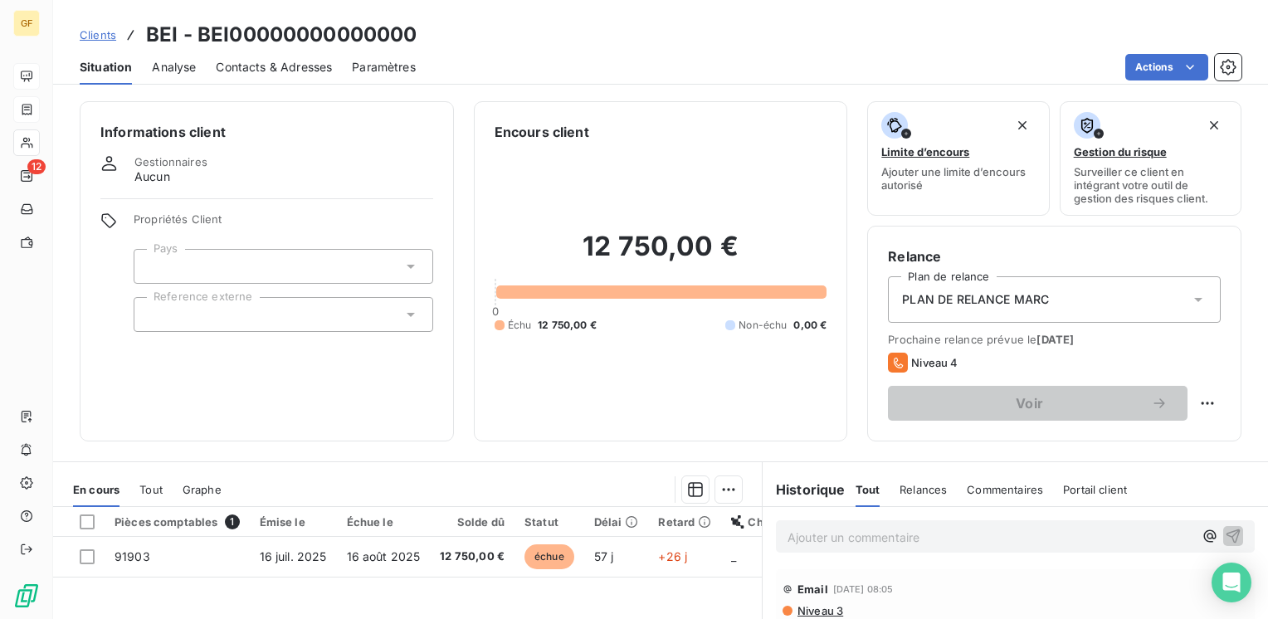
scroll to position [83, 0]
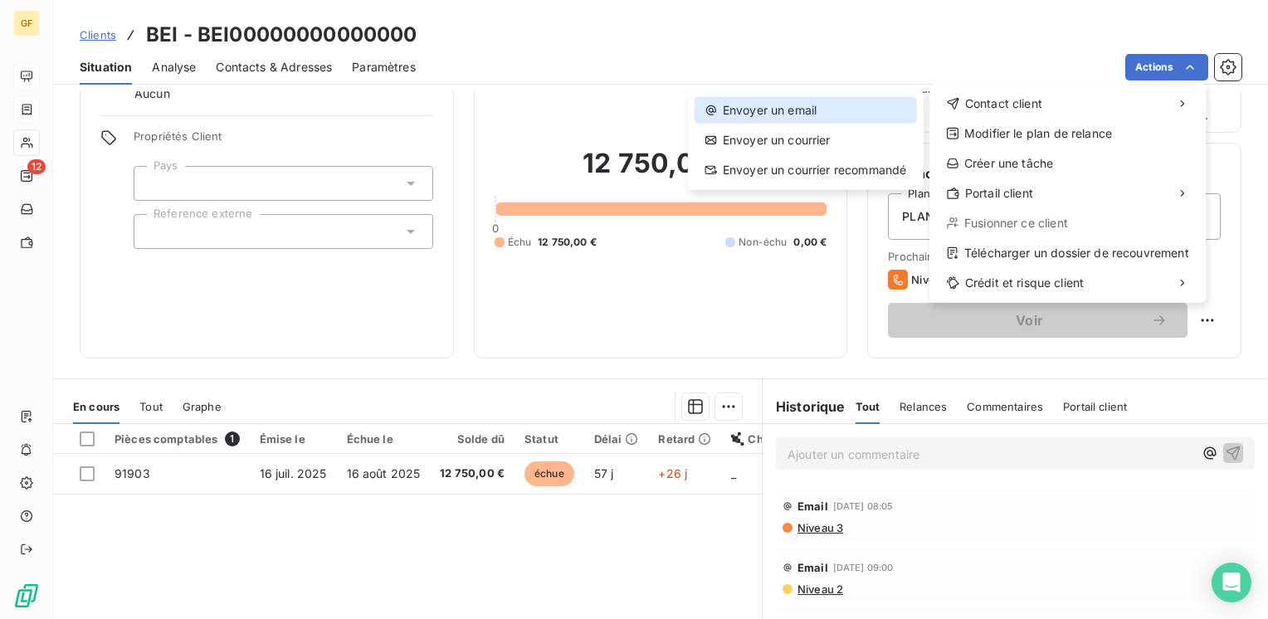
click at [813, 108] on div "Envoyer un email" at bounding box center [806, 110] width 222 height 27
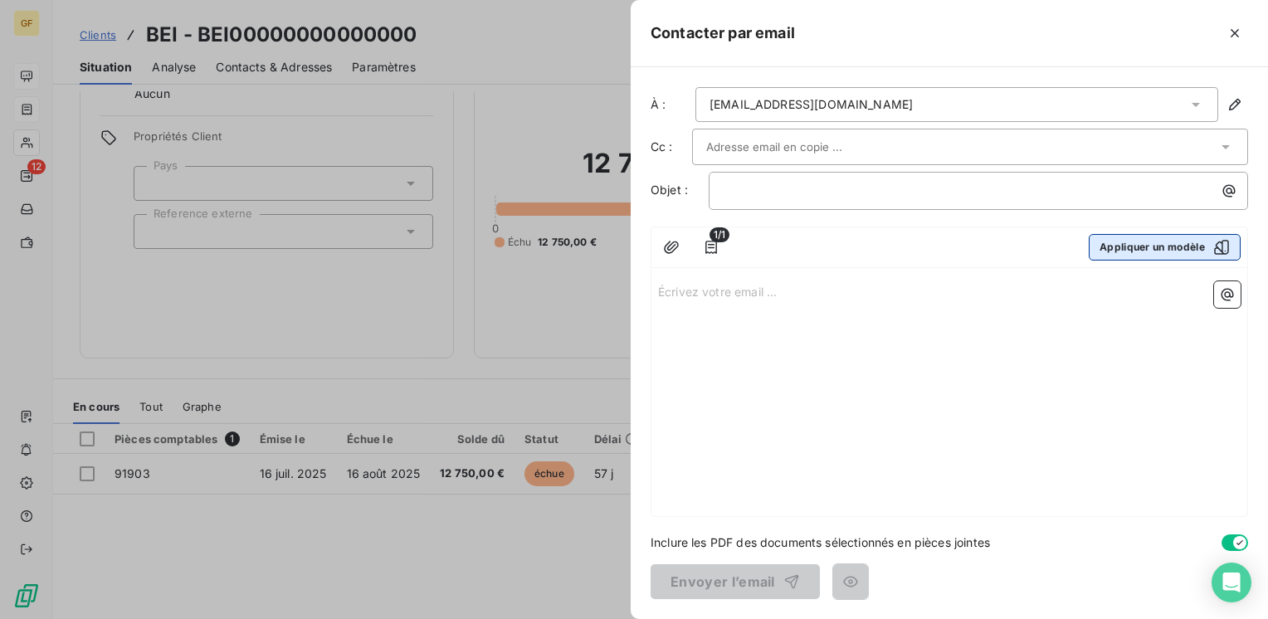
click at [1143, 237] on button "Appliquer un modèle" at bounding box center [1165, 247] width 152 height 27
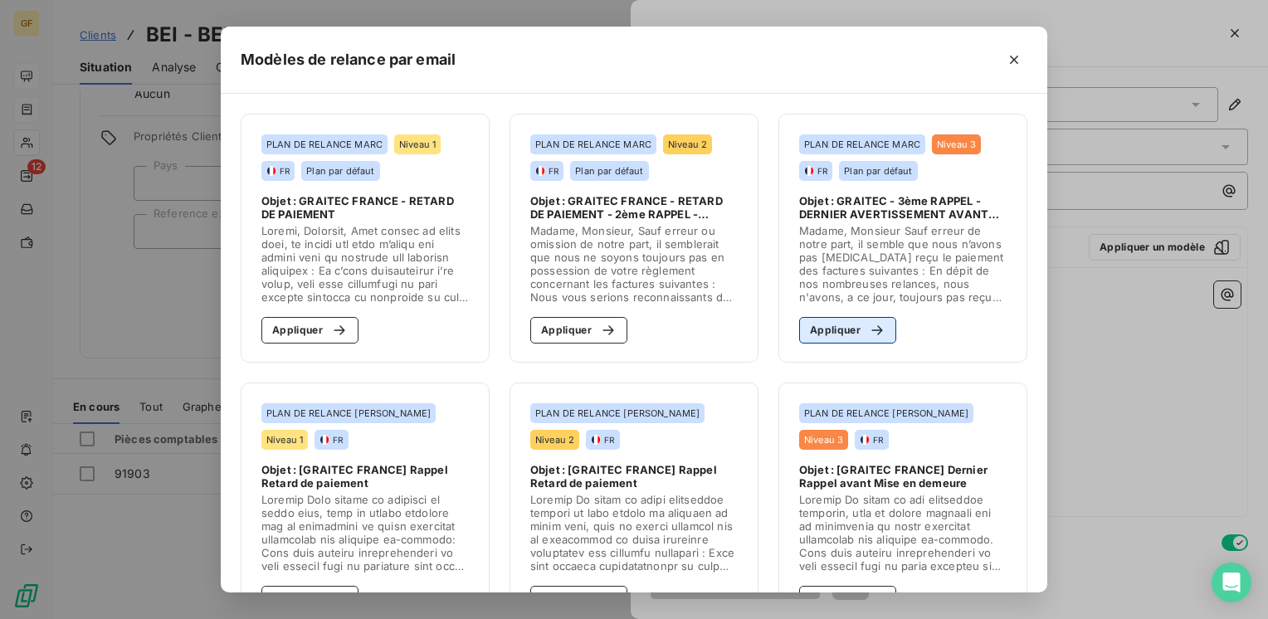
click at [837, 334] on button "Appliquer" at bounding box center [847, 330] width 97 height 27
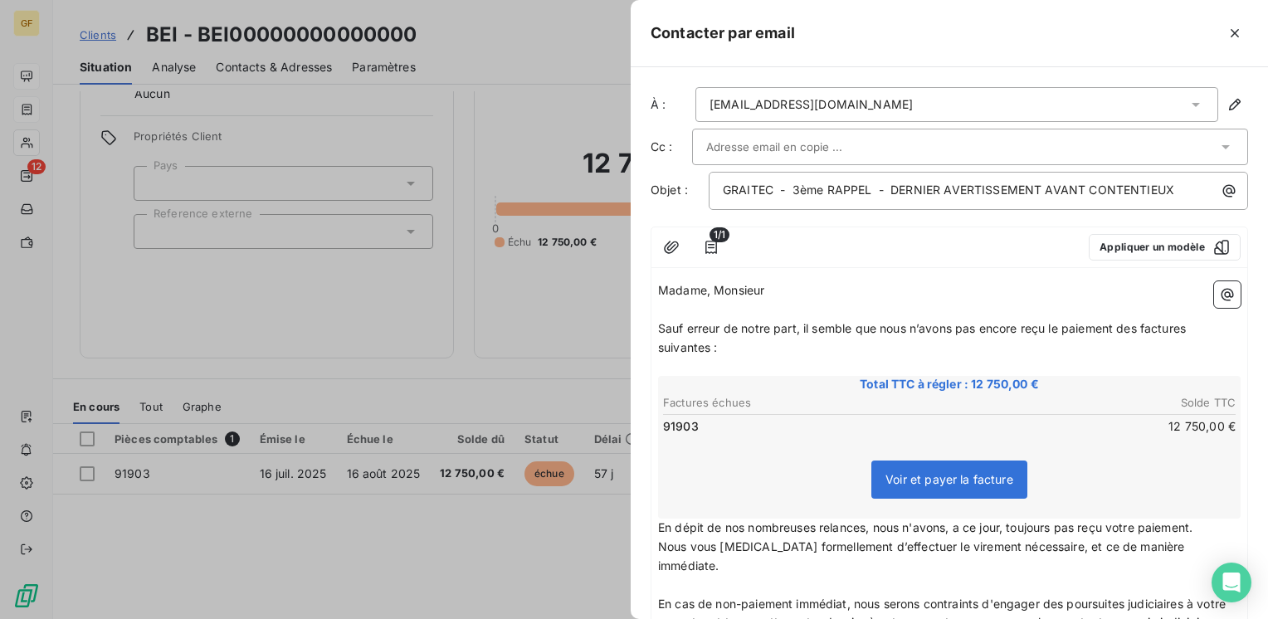
click at [895, 154] on div at bounding box center [961, 146] width 511 height 25
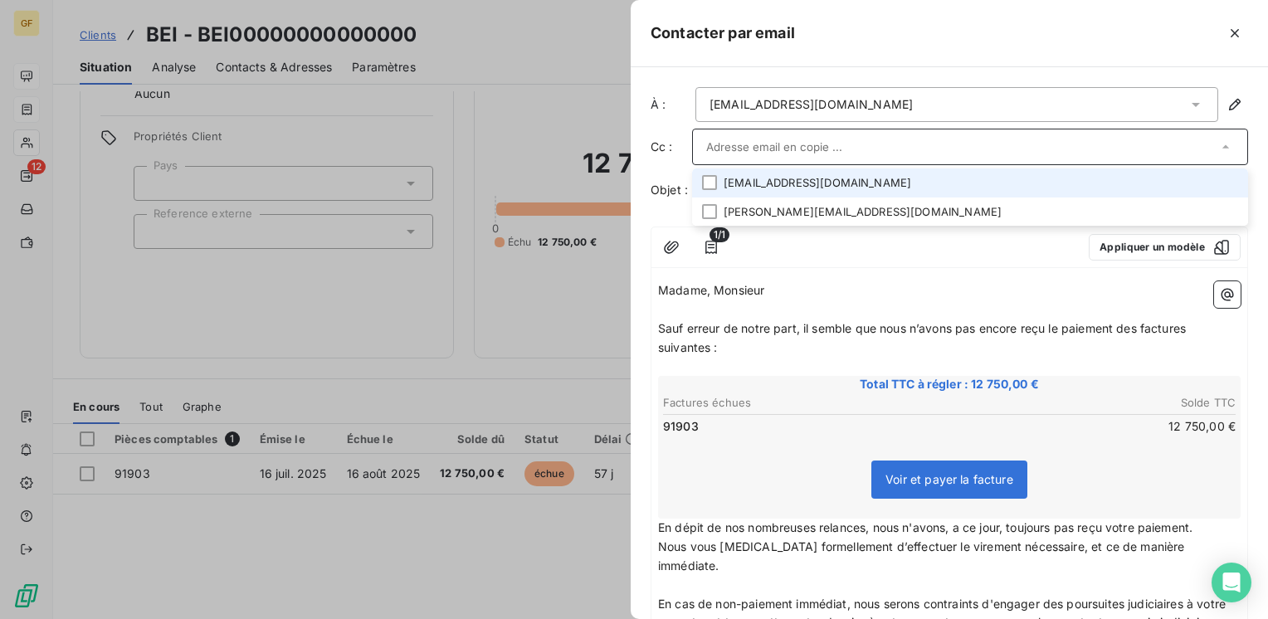
click at [823, 181] on li "[EMAIL_ADDRESS][DOMAIN_NAME]" at bounding box center [970, 182] width 556 height 29
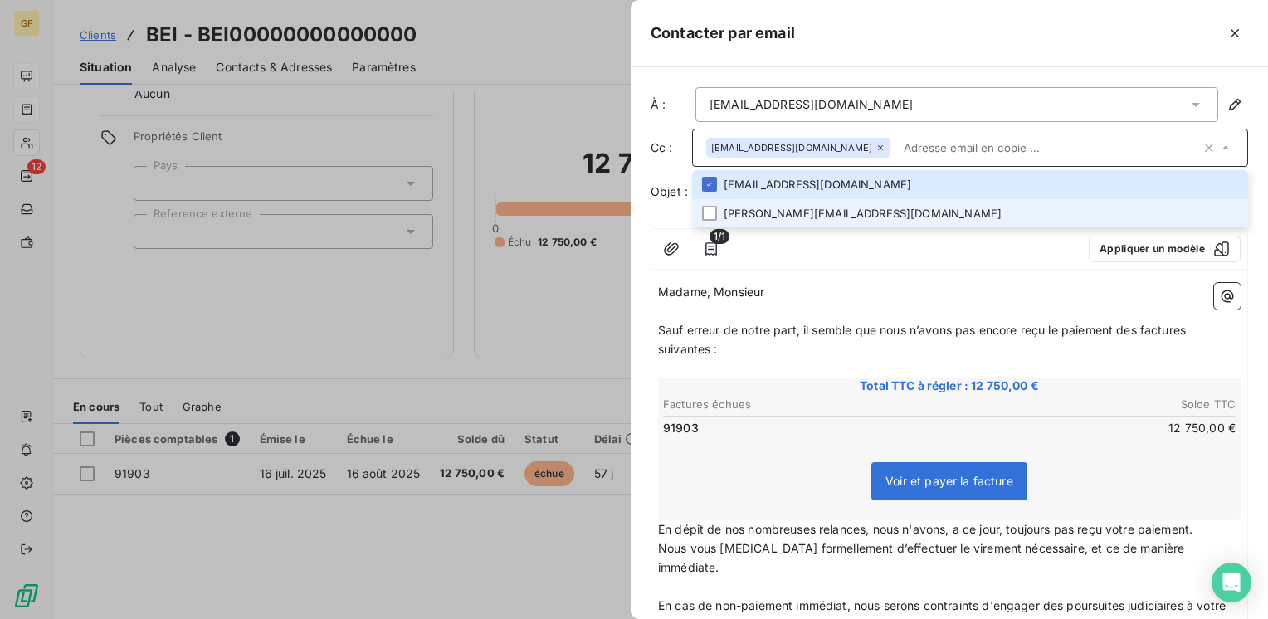
click at [833, 207] on li "[PERSON_NAME][EMAIL_ADDRESS][DOMAIN_NAME]" at bounding box center [970, 213] width 556 height 29
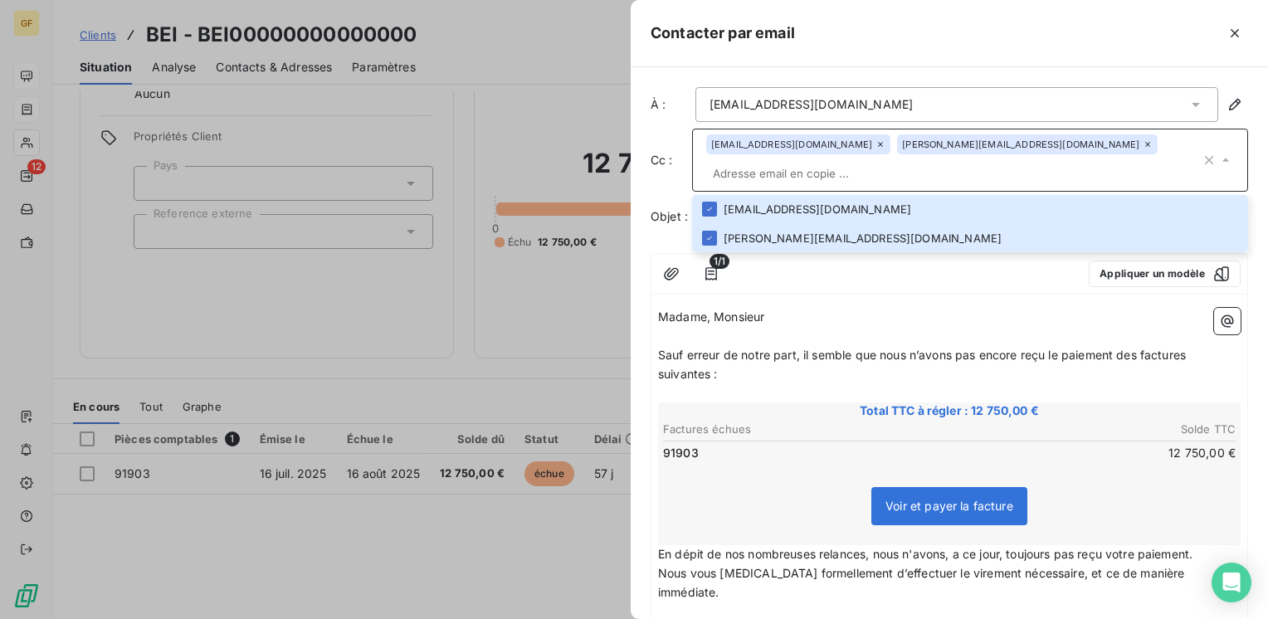
click at [933, 270] on div "1/1 Appliquer un modèle Madame, Monsieur ﻿ Sauf erreur de notre part, il semble…" at bounding box center [950, 564] width 598 height 622
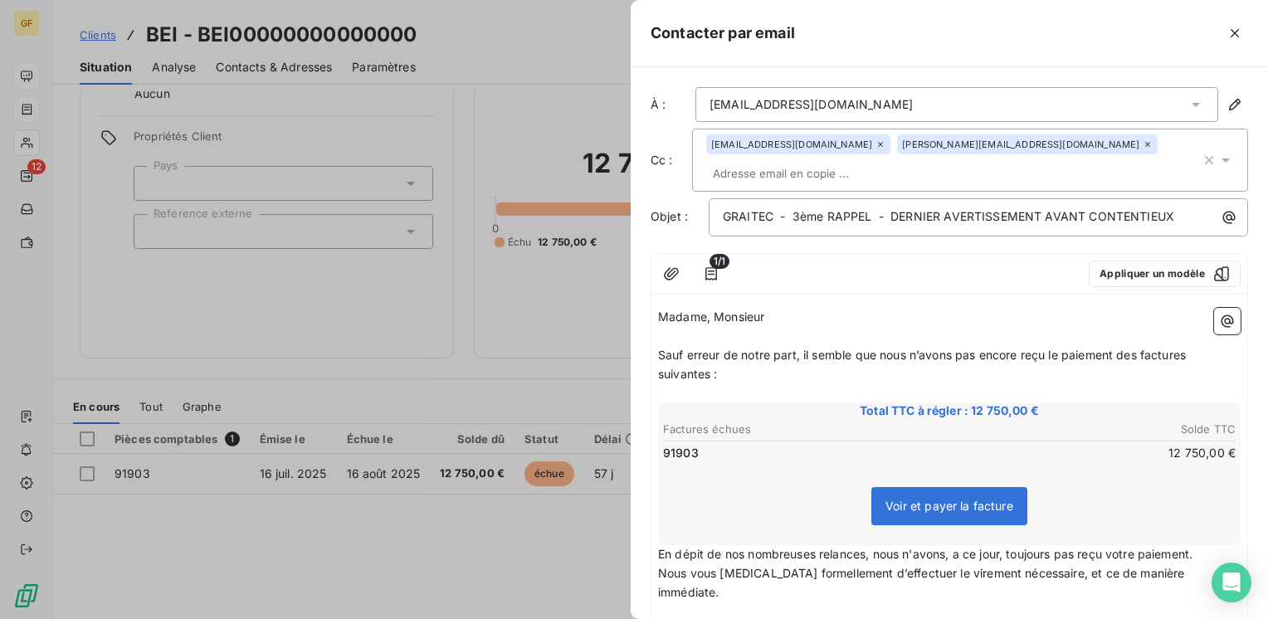
click at [803, 348] on span "Sauf erreur de notre part, il semble que nous n’avons pas encore reçu le paieme…" at bounding box center [923, 364] width 531 height 33
drag, startPoint x: 1175, startPoint y: 234, endPoint x: 943, endPoint y: 290, distance: 238.9
click at [943, 308] on p "Madame, Monsieur" at bounding box center [949, 317] width 583 height 19
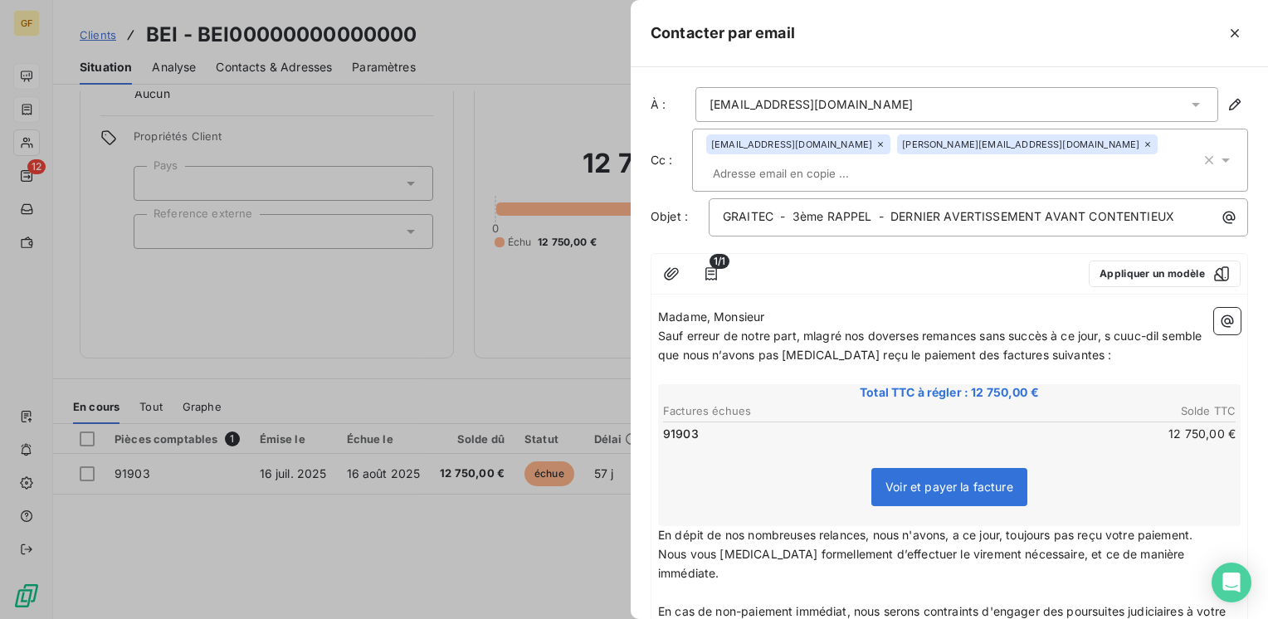
click at [1105, 329] on span "Sauf erreur de notre part, mlagré nos doverses remances sans succès à ce jour, …" at bounding box center [932, 345] width 548 height 33
click at [783, 308] on p "Madame, Monsieur" at bounding box center [949, 317] width 583 height 19
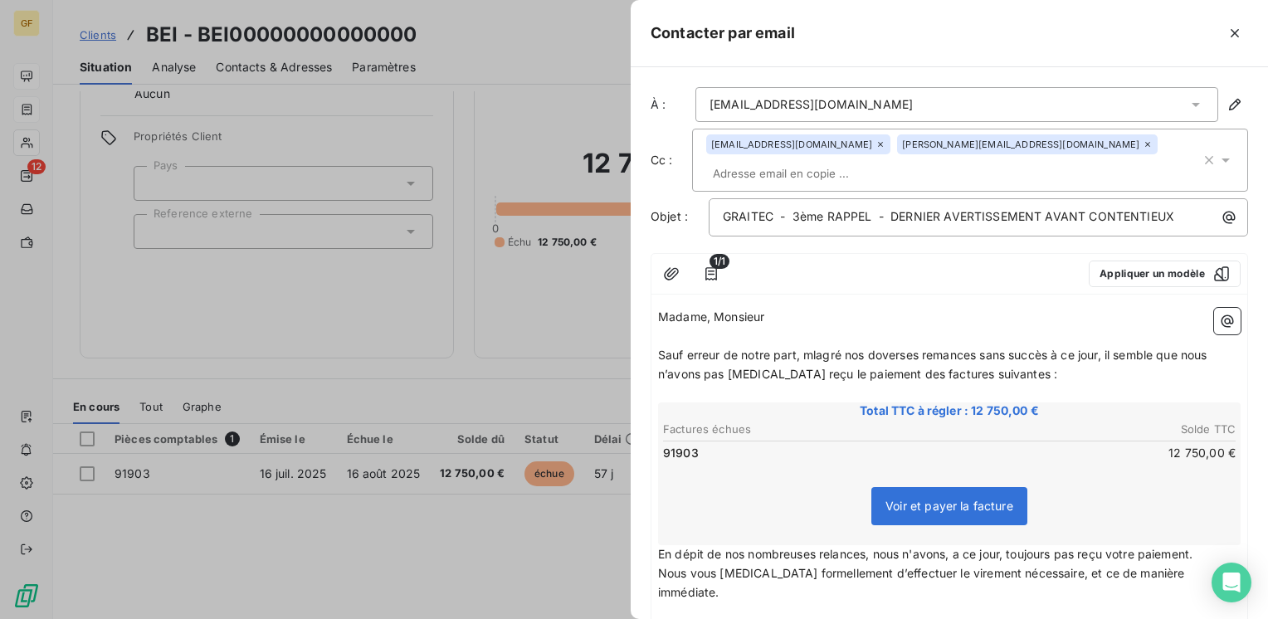
drag, startPoint x: 833, startPoint y: 330, endPoint x: 783, endPoint y: 398, distance: 83.7
click at [783, 421] on th "Factures échues" at bounding box center [805, 429] width 286 height 17
click at [1056, 421] on th "Solde TTC" at bounding box center [1093, 429] width 286 height 17
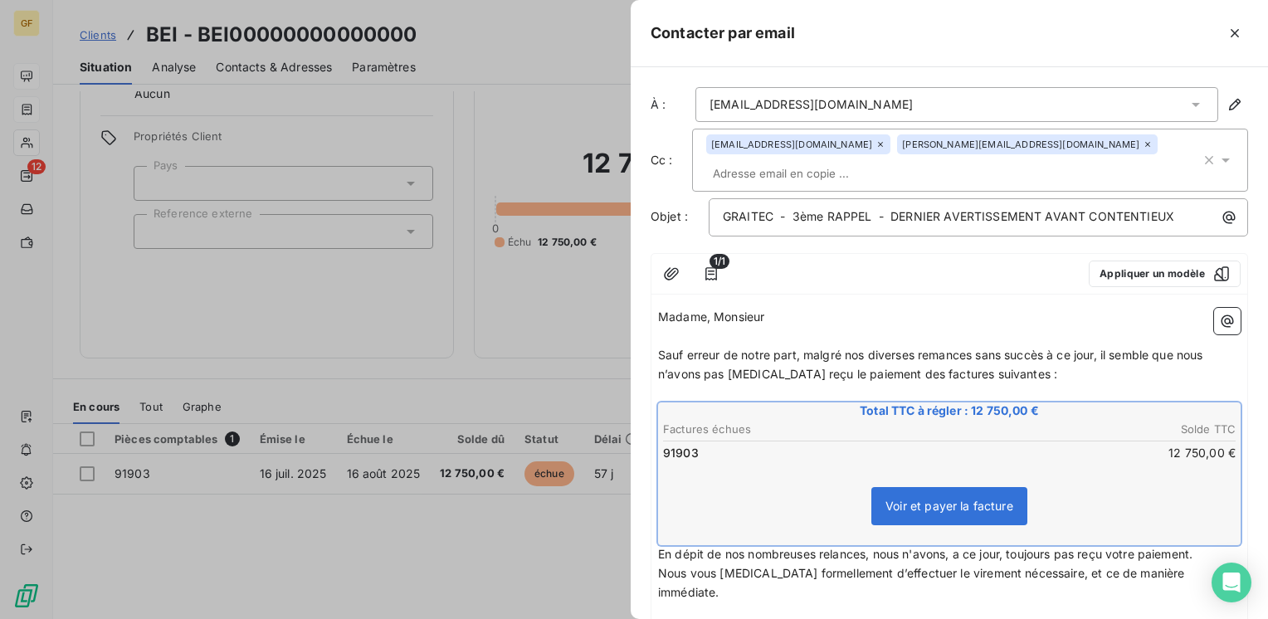
click at [966, 327] on p "﻿" at bounding box center [949, 336] width 583 height 19
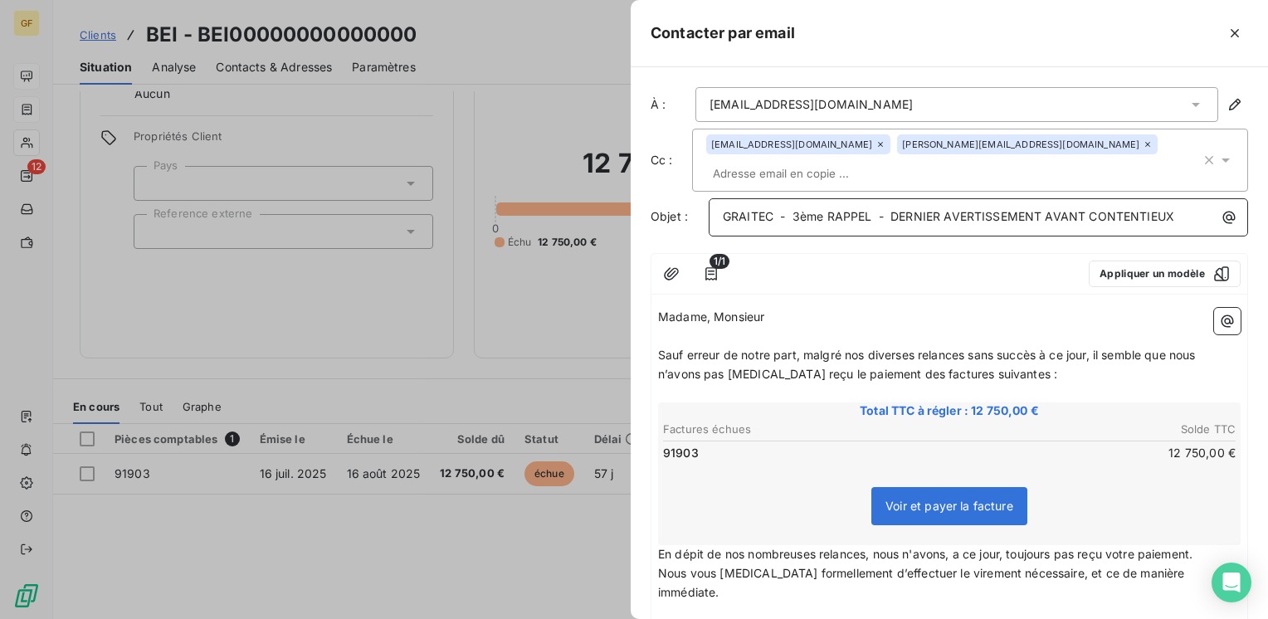
click at [797, 209] on span "GRAITEC - 3ème RAPPEL - DERNIER AVERTISSEMENT AVANT CONTENTIEUX" at bounding box center [948, 216] width 451 height 14
click at [898, 161] on input "text" at bounding box center [802, 173] width 192 height 25
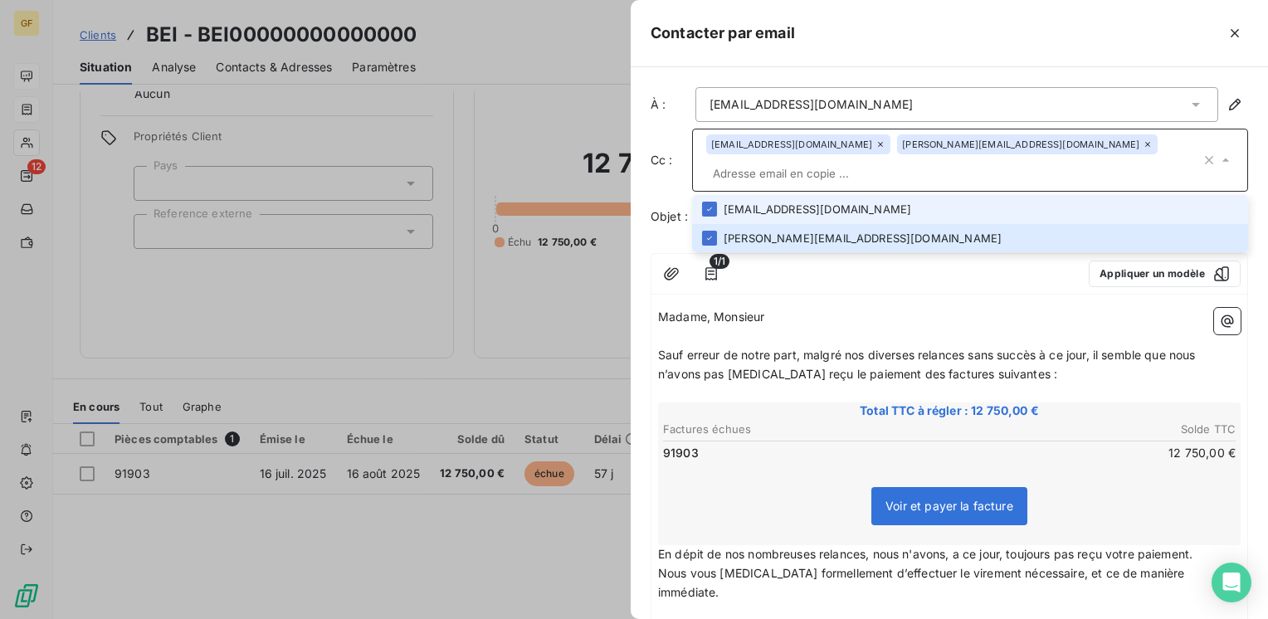
paste input "[PERSON_NAME][EMAIL_ADDRESS][DOMAIN_NAME]"
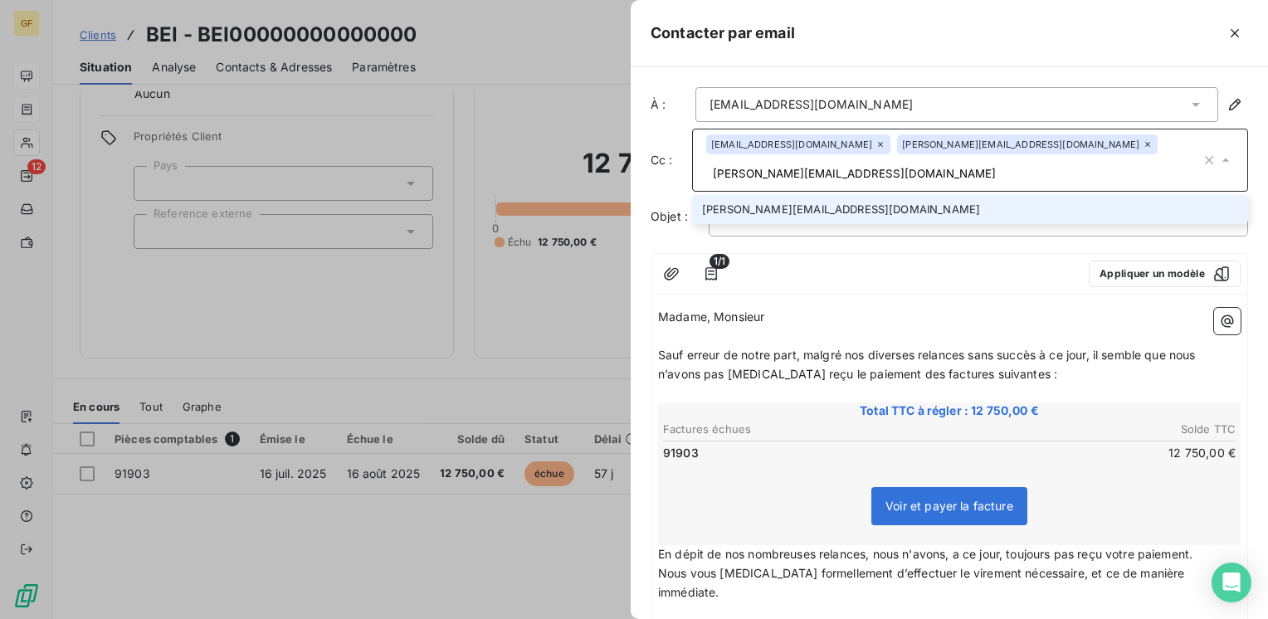
type input "[PERSON_NAME][EMAIL_ADDRESS][DOMAIN_NAME]"
click at [833, 195] on li "[PERSON_NAME][EMAIL_ADDRESS][DOMAIN_NAME]" at bounding box center [970, 209] width 556 height 29
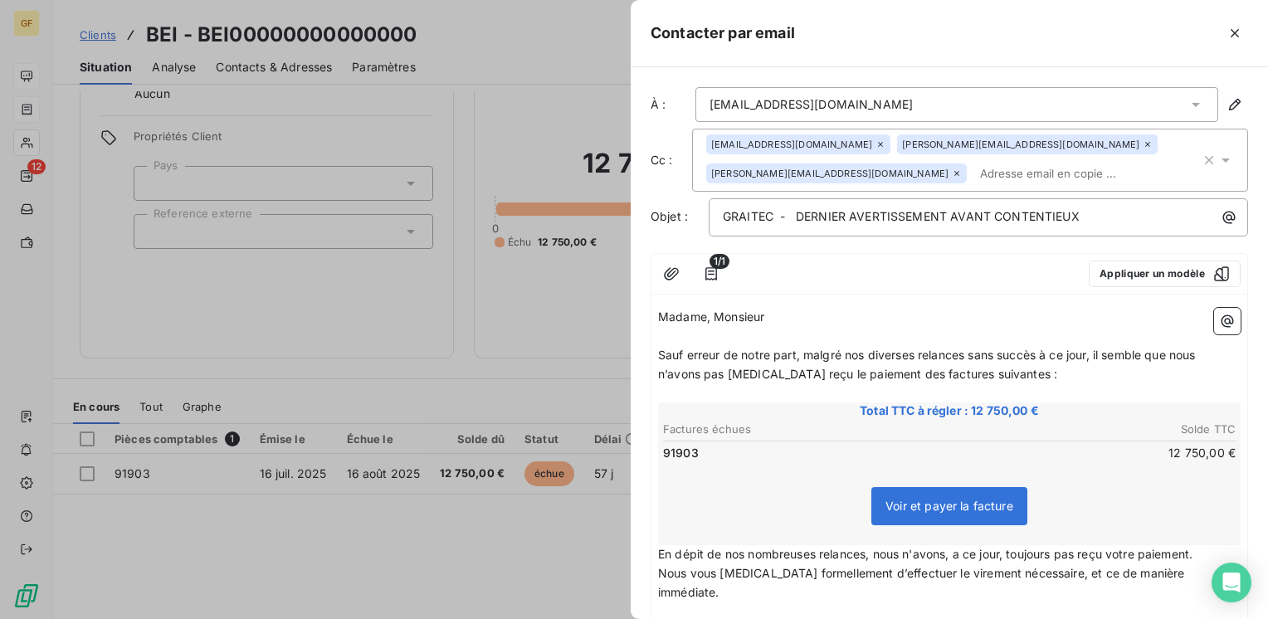
click at [886, 171] on div "[EMAIL_ADDRESS][DOMAIN_NAME] [DOMAIN_NAME][EMAIL_ADDRESS][DOMAIN_NAME] [PERSON_…" at bounding box center [953, 159] width 495 height 51
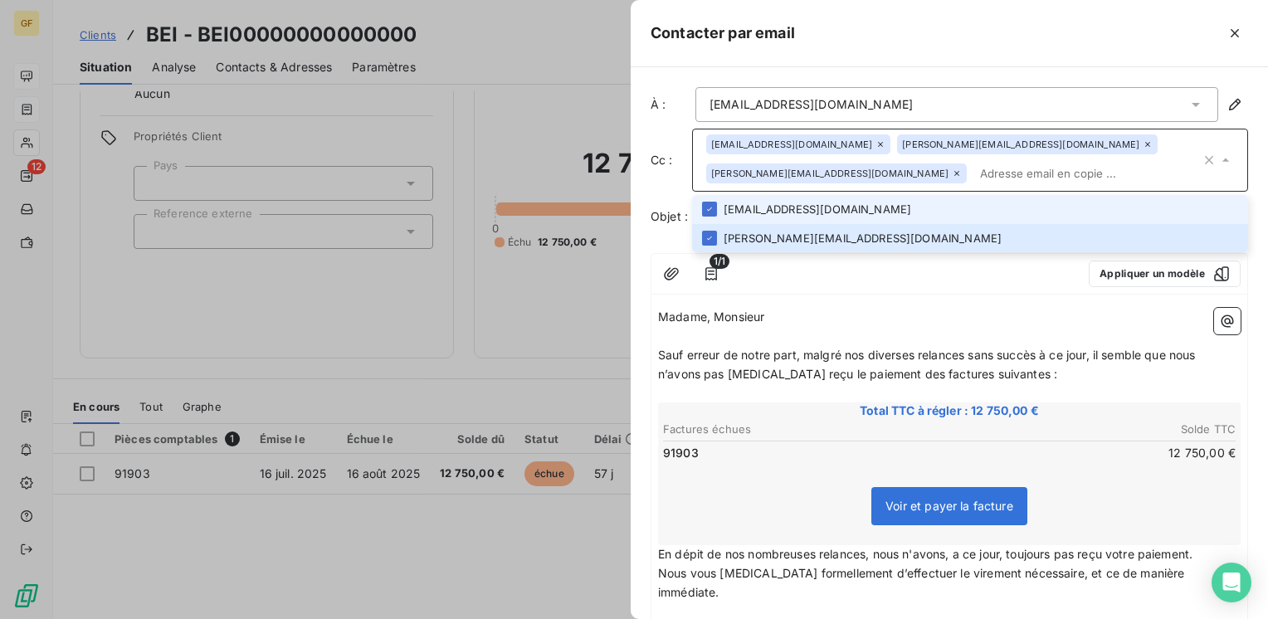
paste input "[EMAIL_ADDRESS][DOMAIN_NAME]"
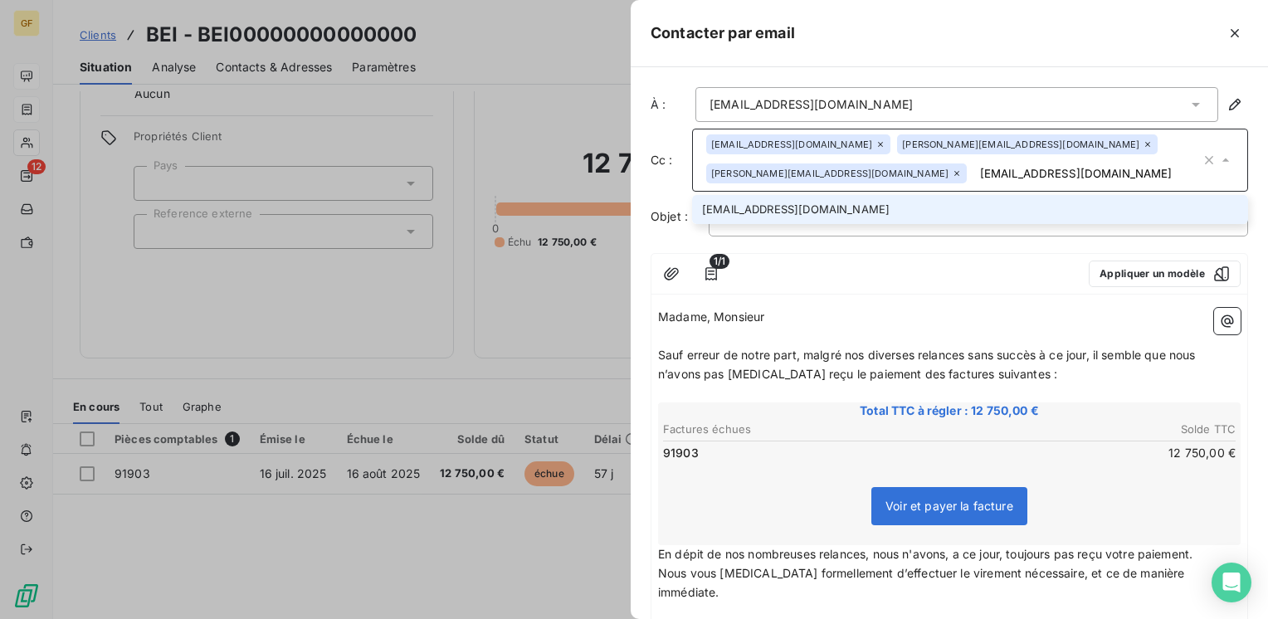
type input "[EMAIL_ADDRESS][DOMAIN_NAME]"
click at [864, 204] on li "[EMAIL_ADDRESS][DOMAIN_NAME]" at bounding box center [970, 209] width 556 height 29
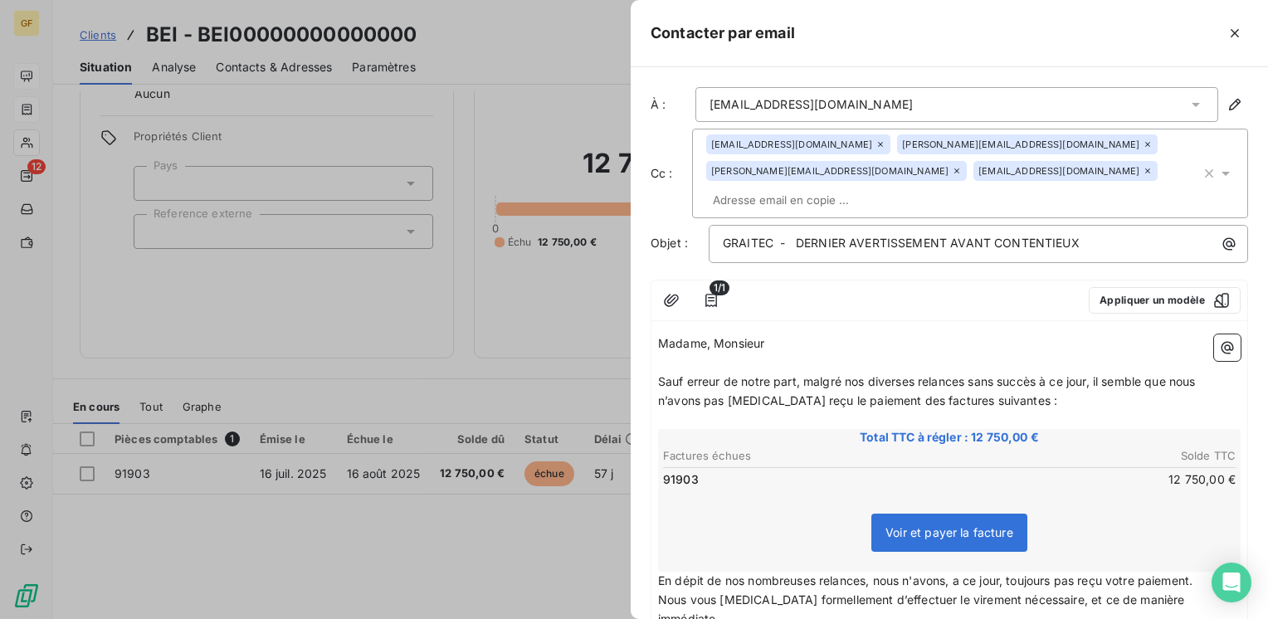
click at [873, 287] on div at bounding box center [907, 300] width 338 height 27
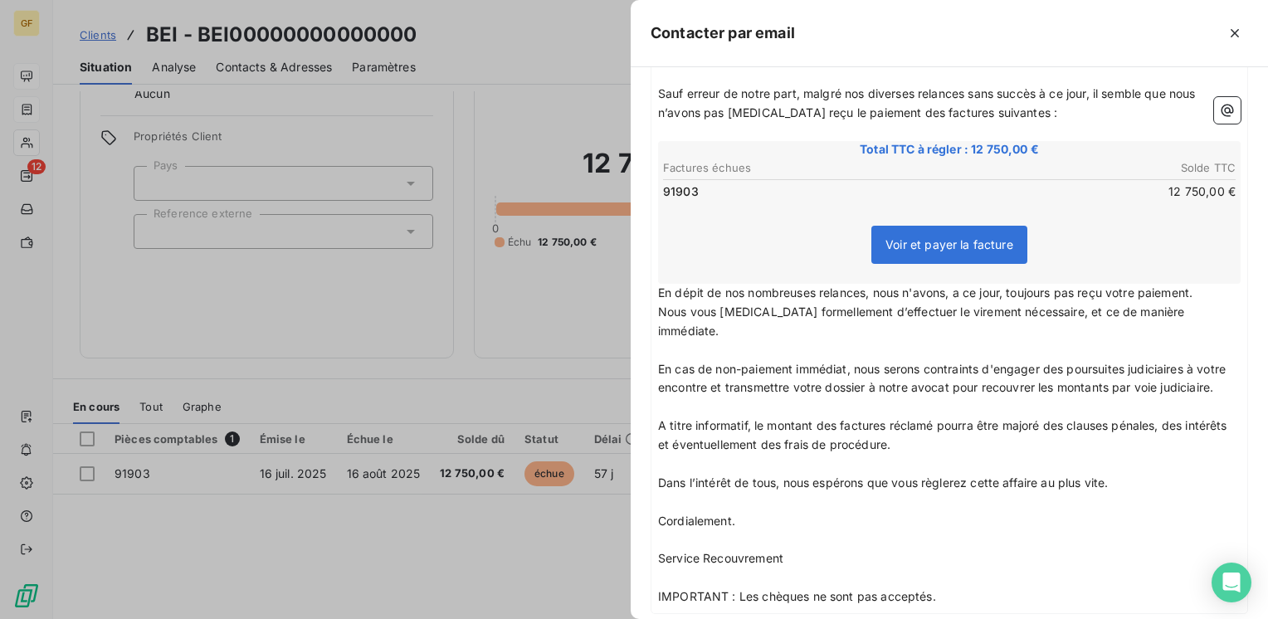
scroll to position [332, 0]
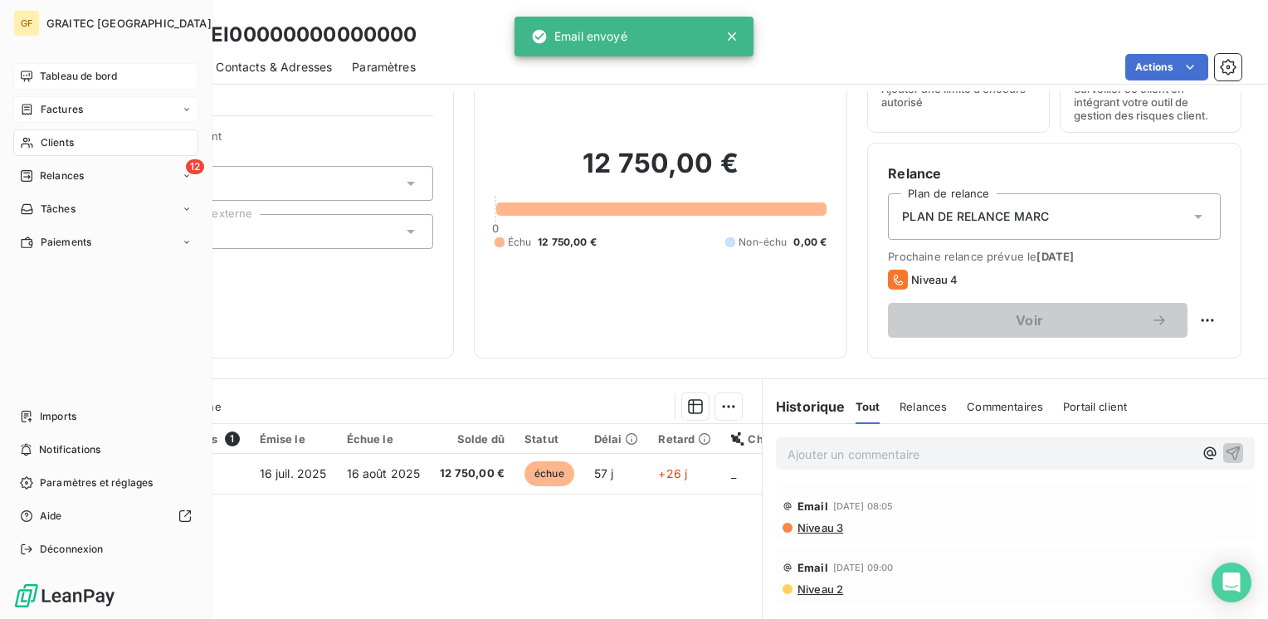
click at [56, 69] on span "Tableau de bord" at bounding box center [78, 76] width 77 height 15
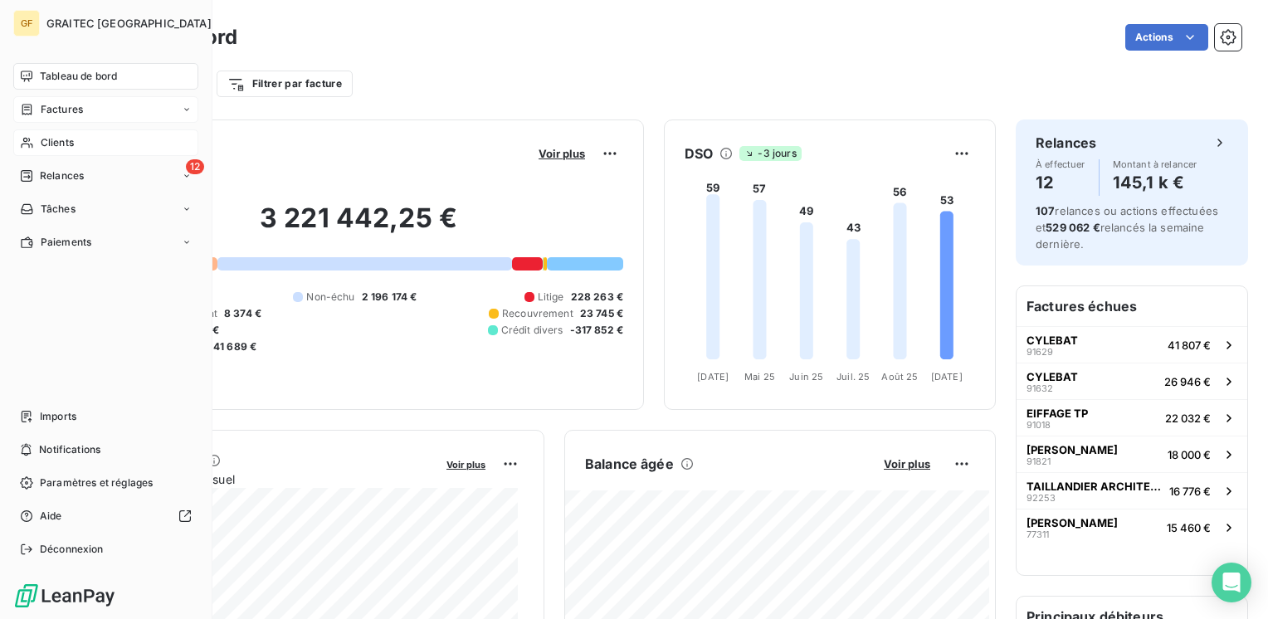
click at [61, 111] on span "Factures" at bounding box center [62, 109] width 42 height 15
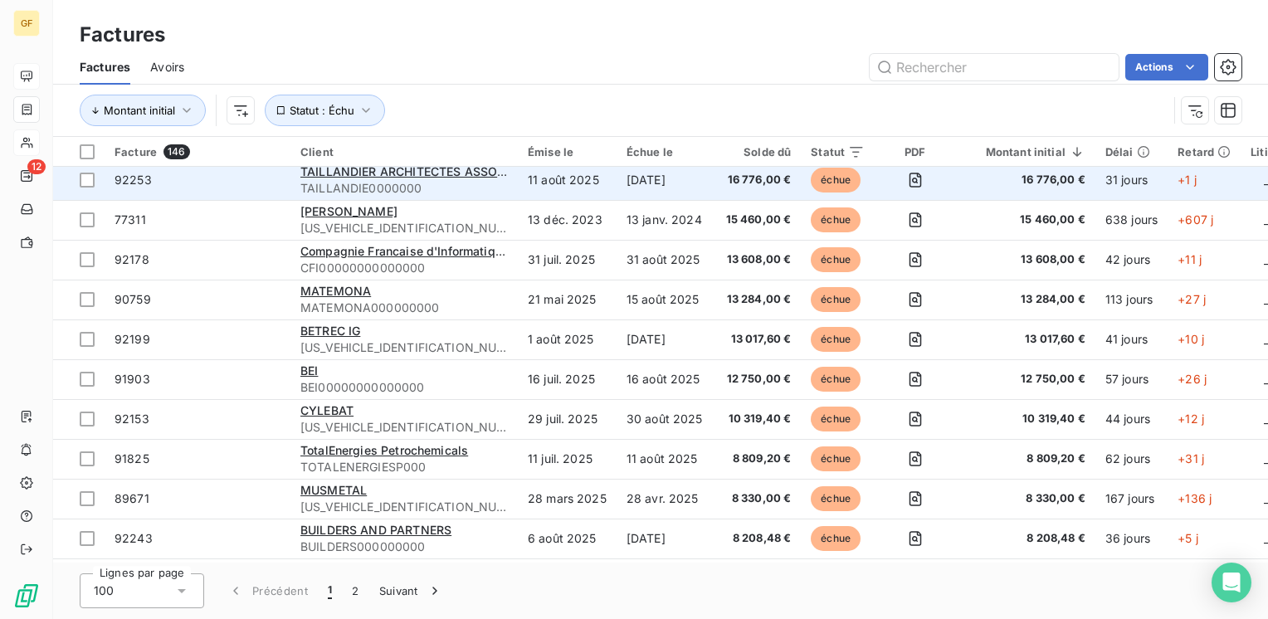
scroll to position [249, 0]
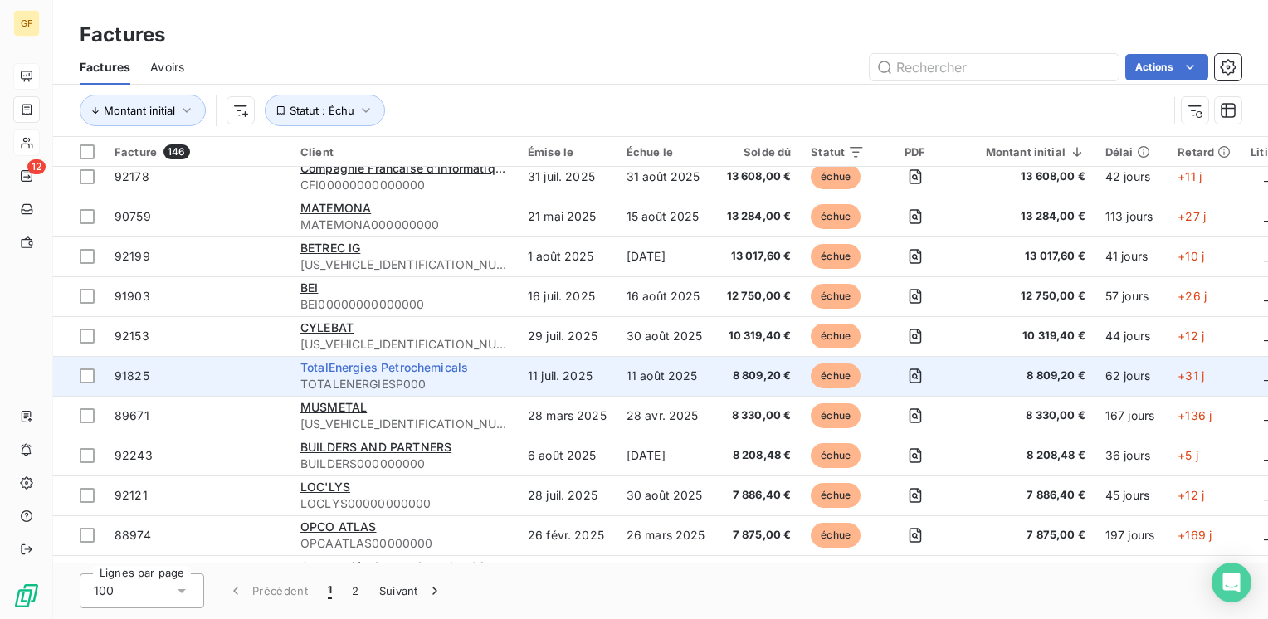
click at [436, 364] on span "TotalEnergies Petrochemicals" at bounding box center [384, 367] width 168 height 14
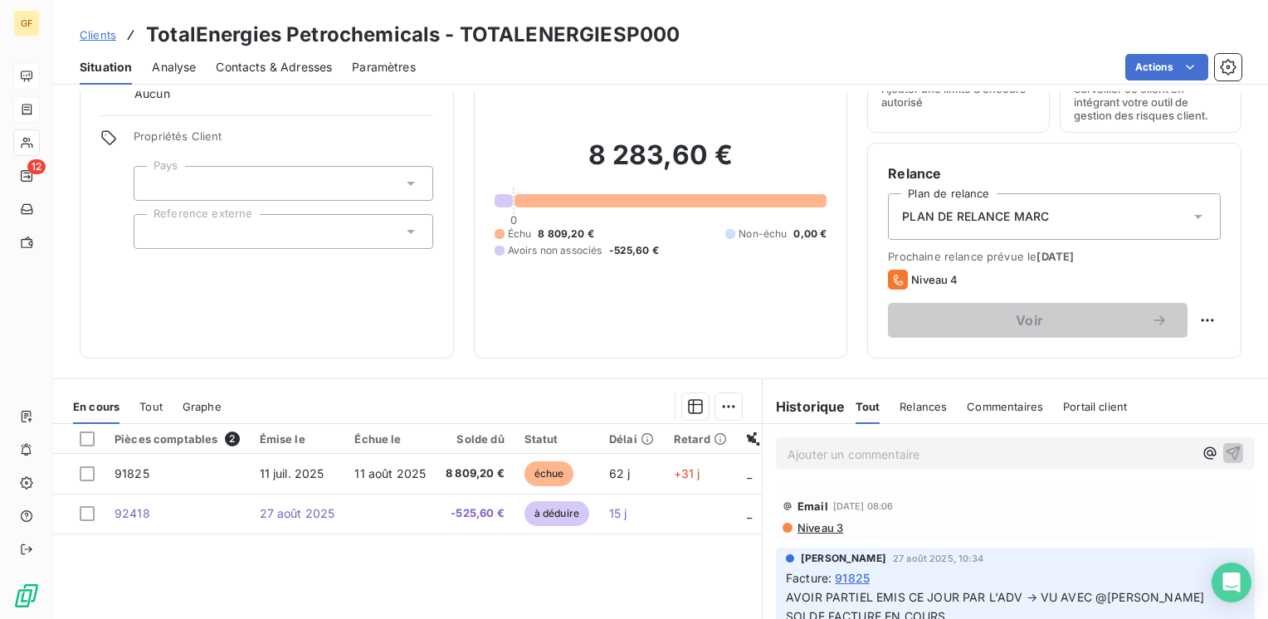
scroll to position [166, 0]
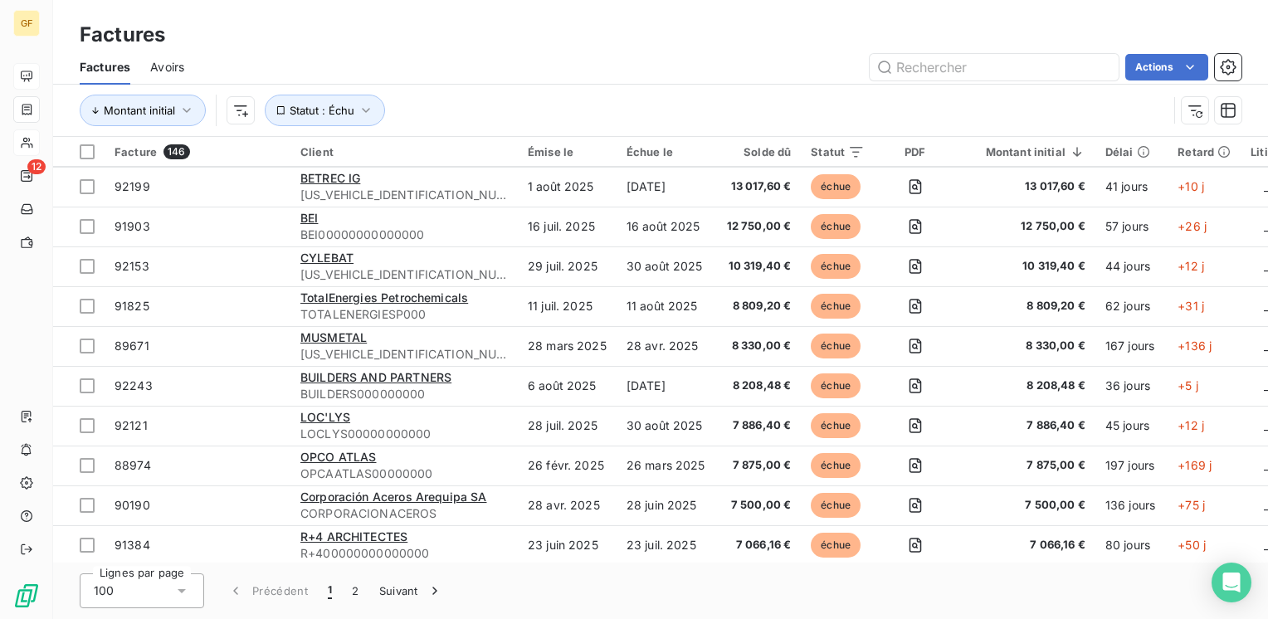
scroll to position [332, 0]
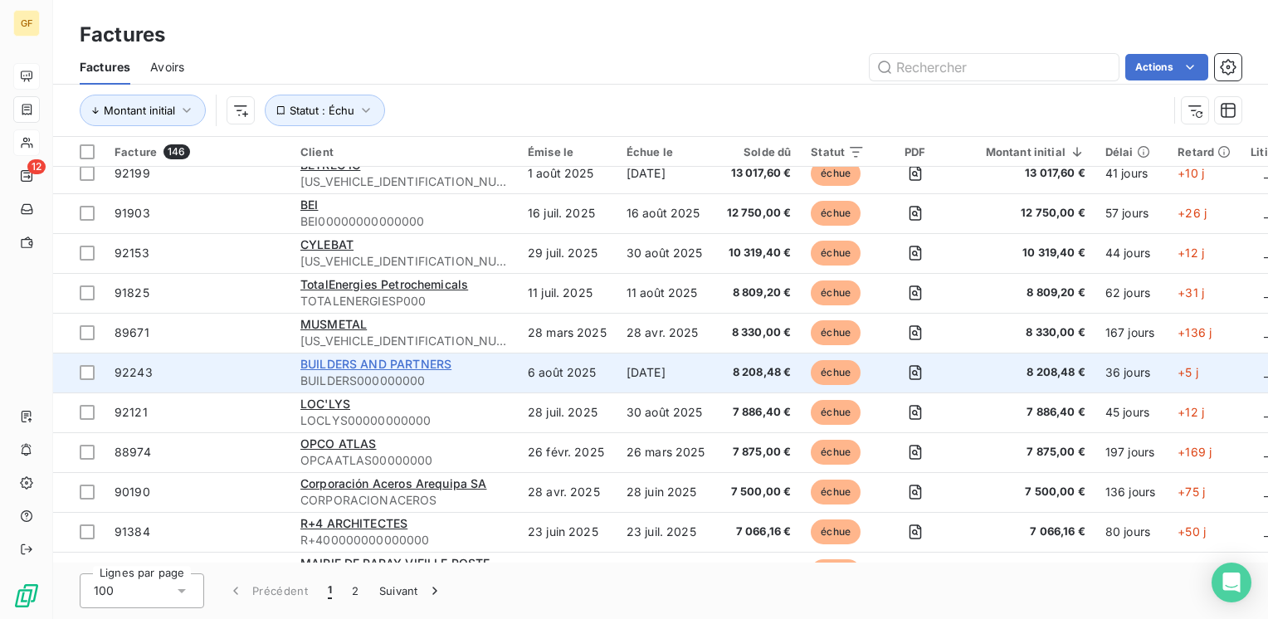
click at [384, 357] on span "BUILDERS AND PARTNERS" at bounding box center [375, 364] width 151 height 14
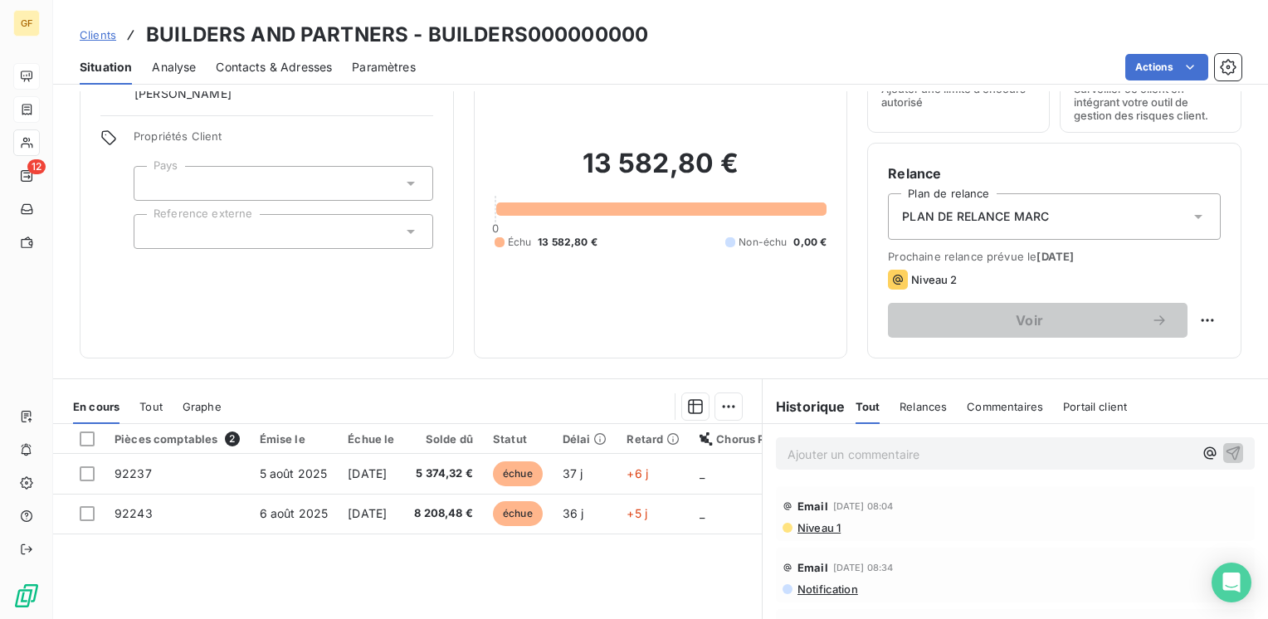
scroll to position [166, 0]
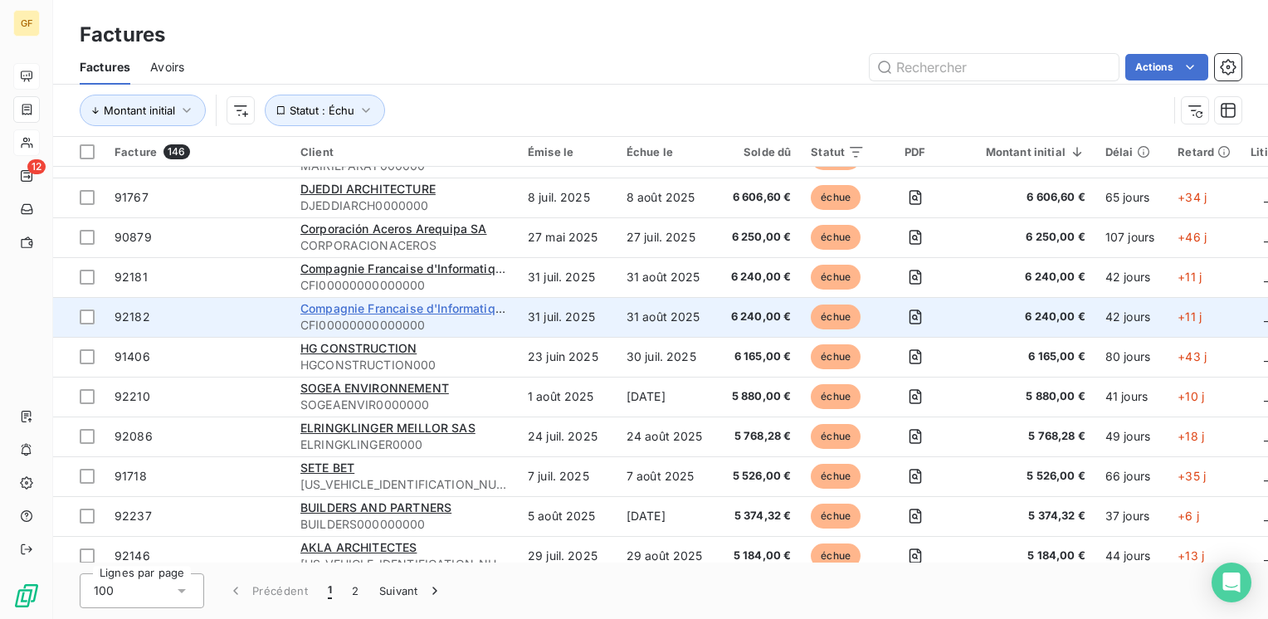
scroll to position [747, 0]
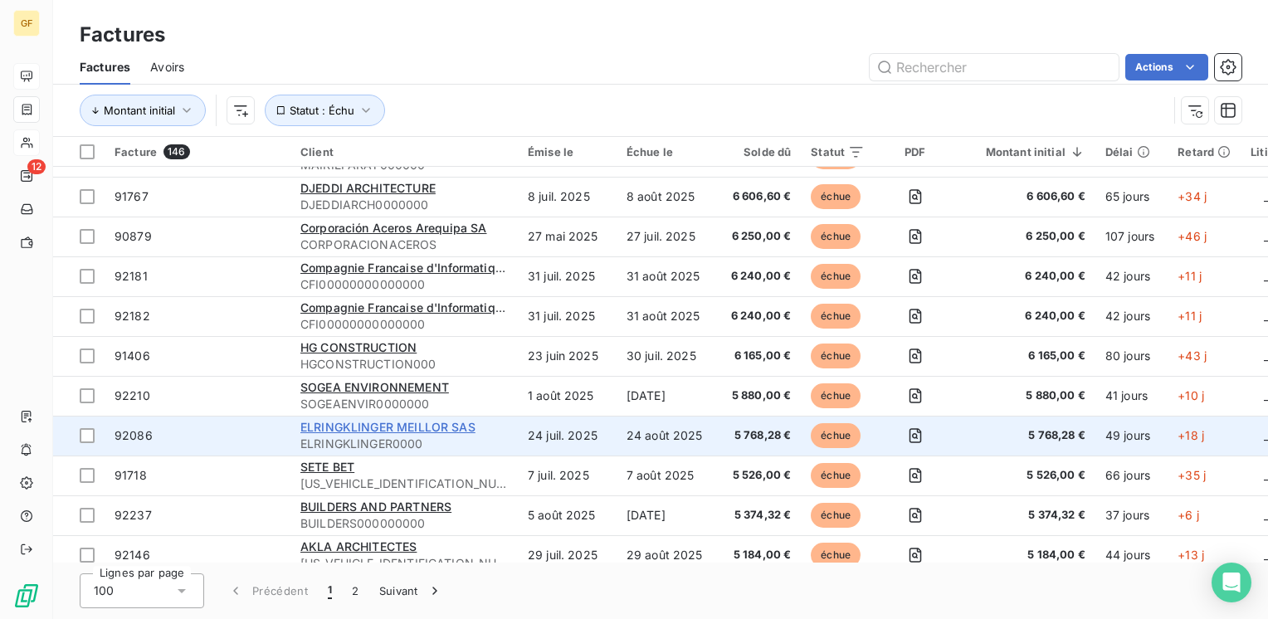
click at [393, 423] on span "ELRINGKLINGER MEILLOR SAS" at bounding box center [387, 427] width 175 height 14
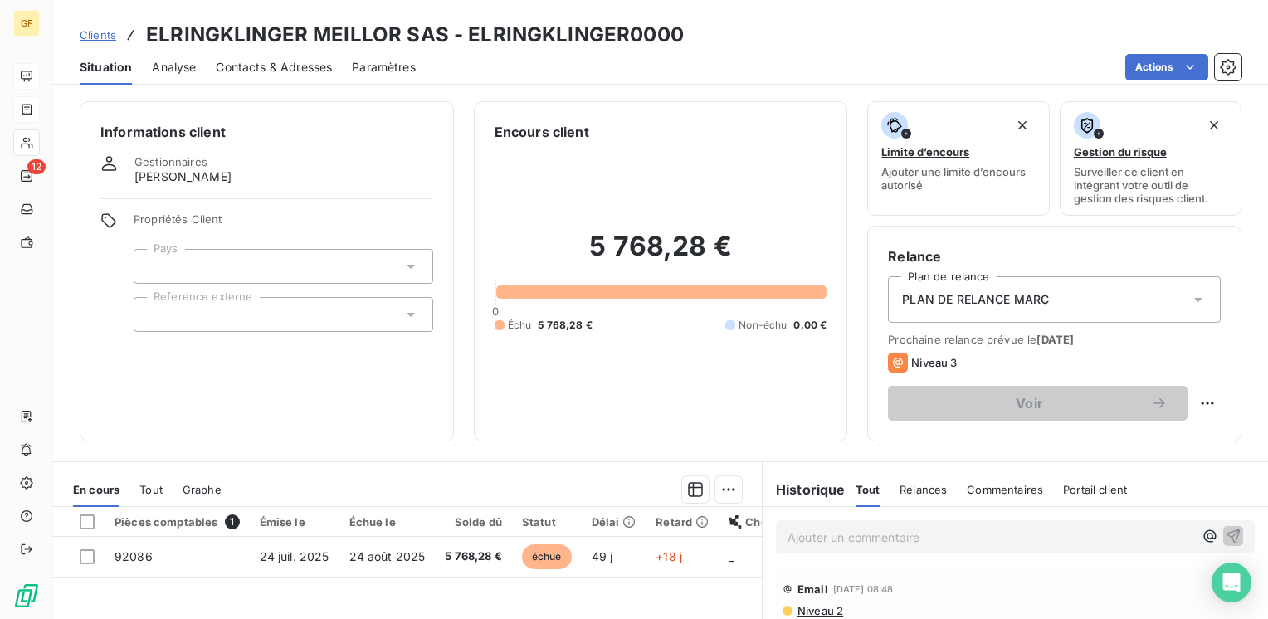
scroll to position [83, 0]
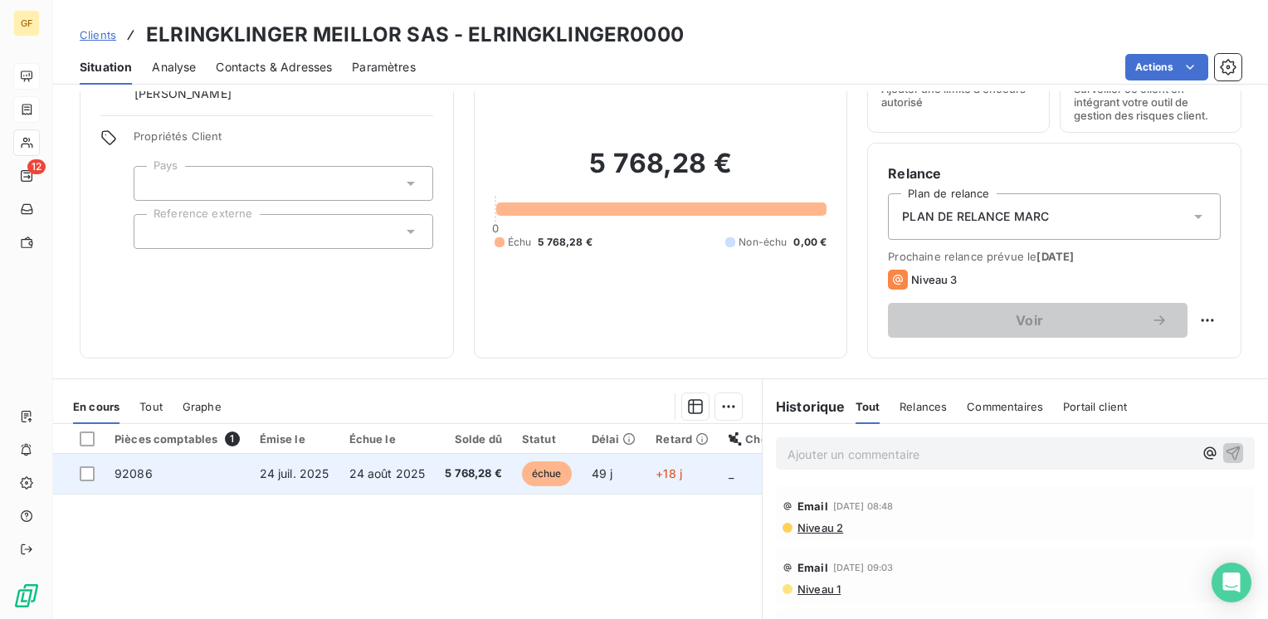
click at [319, 476] on span "24 juil. 2025" at bounding box center [295, 473] width 70 height 14
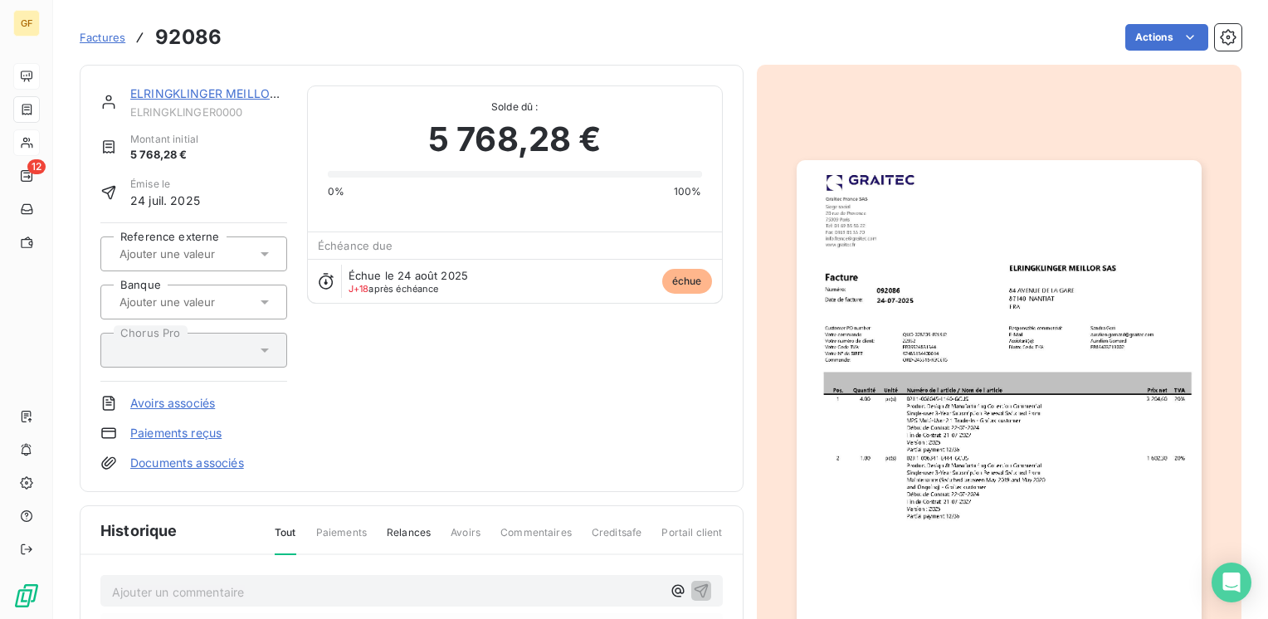
click at [866, 317] on img "button" at bounding box center [999, 446] width 405 height 572
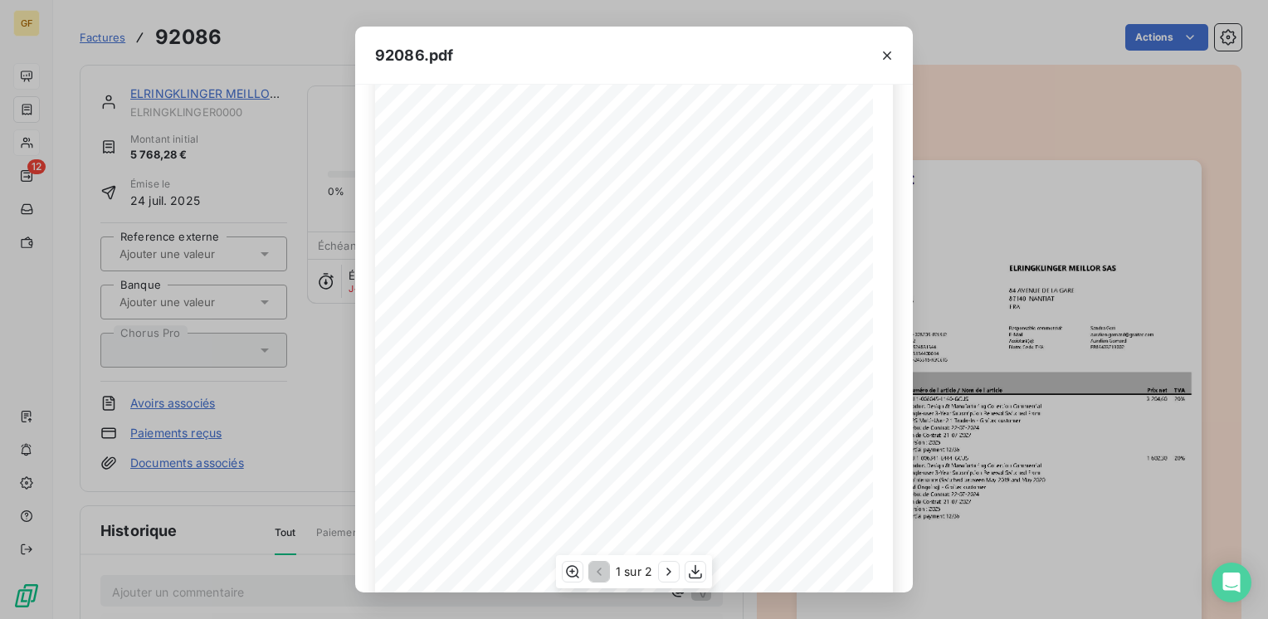
scroll to position [235, 0]
click at [890, 52] on icon "button" at bounding box center [887, 55] width 8 height 8
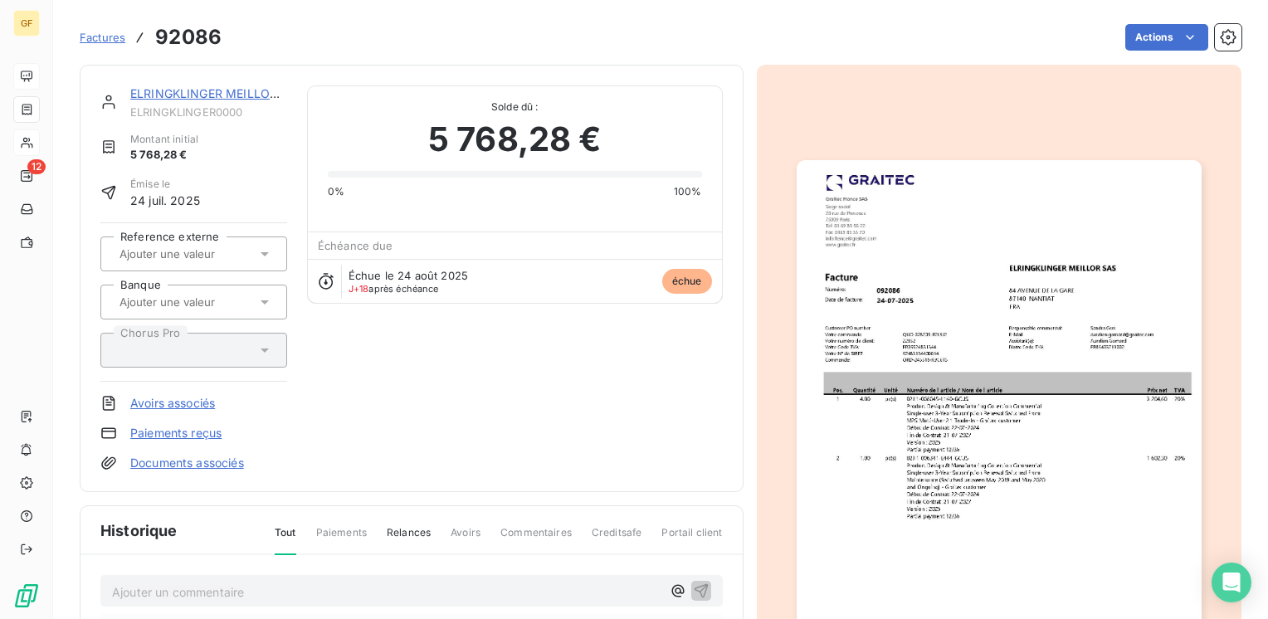
click at [201, 86] on link "ELRINGKLINGER MEILLOR SAS" at bounding box center [217, 93] width 174 height 14
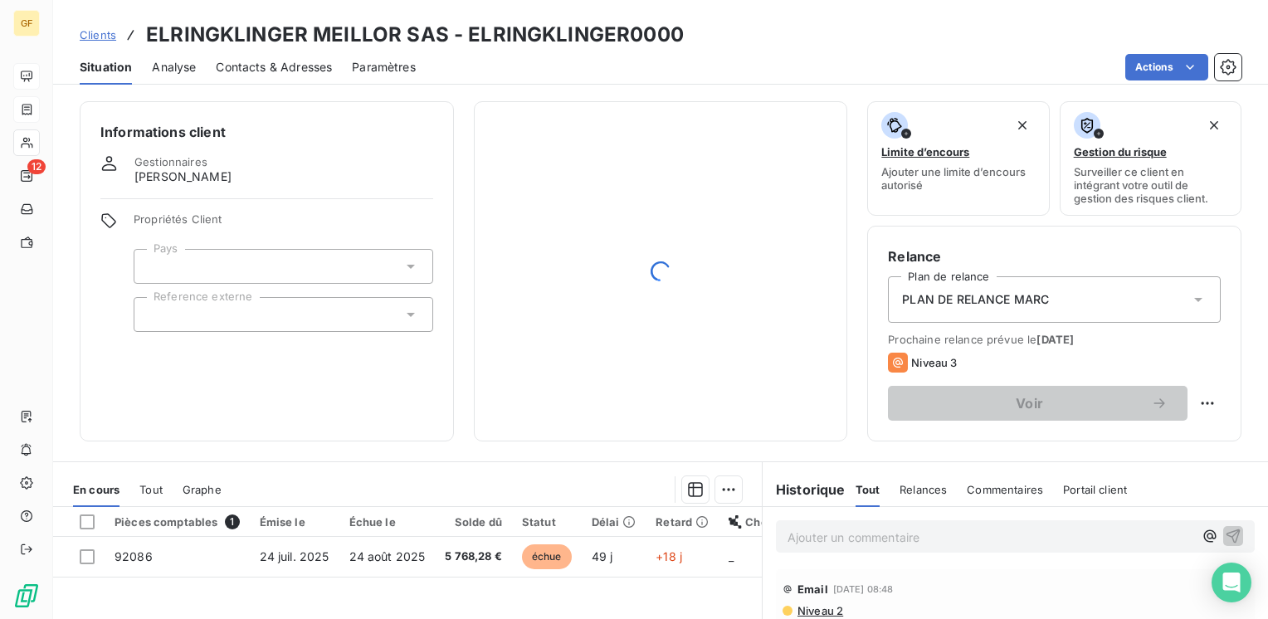
click at [299, 70] on span "Contacts & Adresses" at bounding box center [274, 67] width 116 height 17
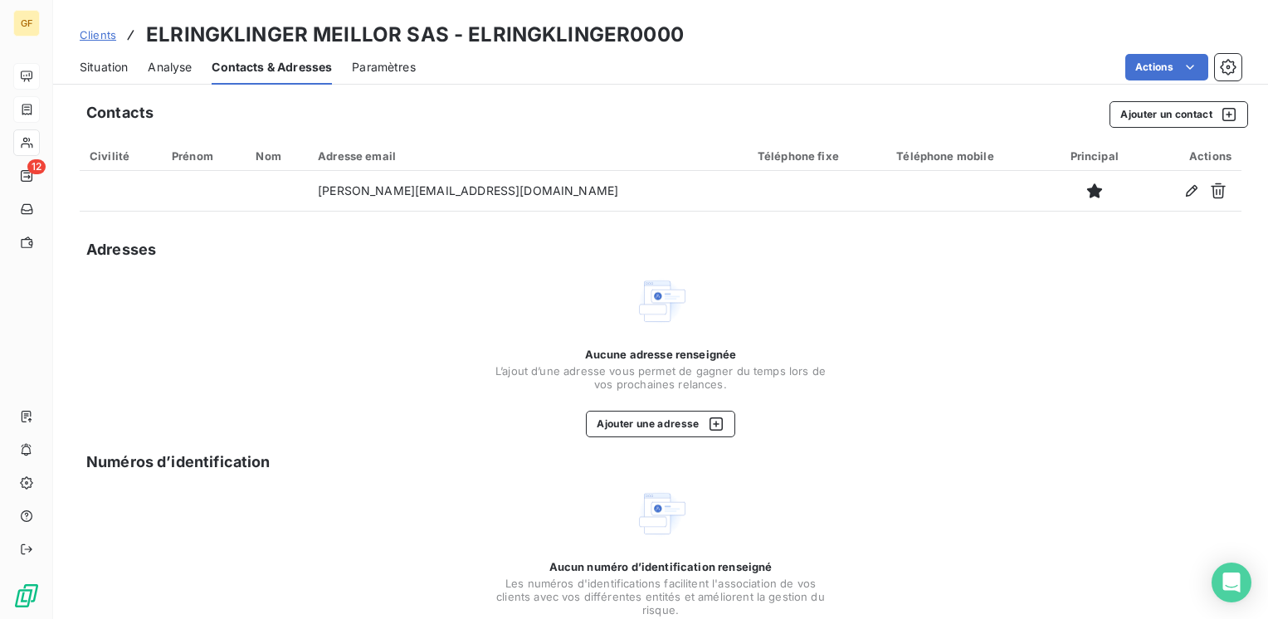
click at [113, 68] on span "Situation" at bounding box center [104, 67] width 48 height 17
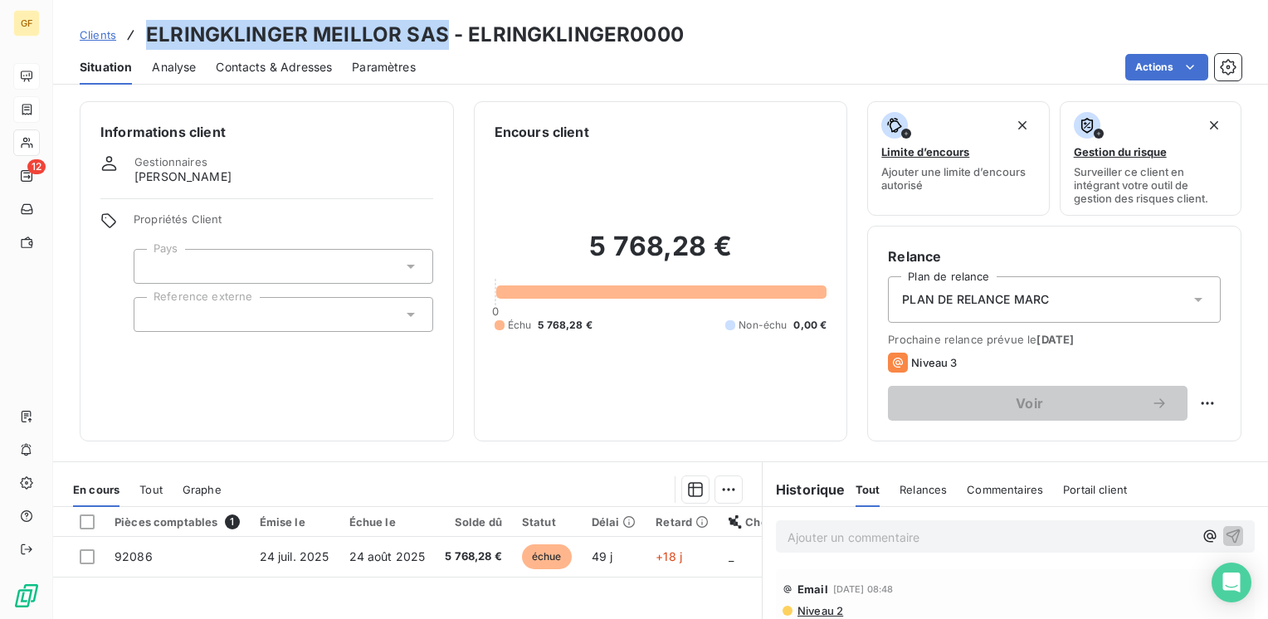
drag, startPoint x: 445, startPoint y: 36, endPoint x: 147, endPoint y: 45, distance: 298.1
click at [147, 45] on h3 "ELRINGKLINGER MEILLOR SAS - ELRINGKLINGER0000" at bounding box center [415, 35] width 538 height 30
copy h3 "ELRINGKLINGER MEILLOR SAS"
click at [323, 68] on span "Contacts & Adresses" at bounding box center [274, 67] width 116 height 17
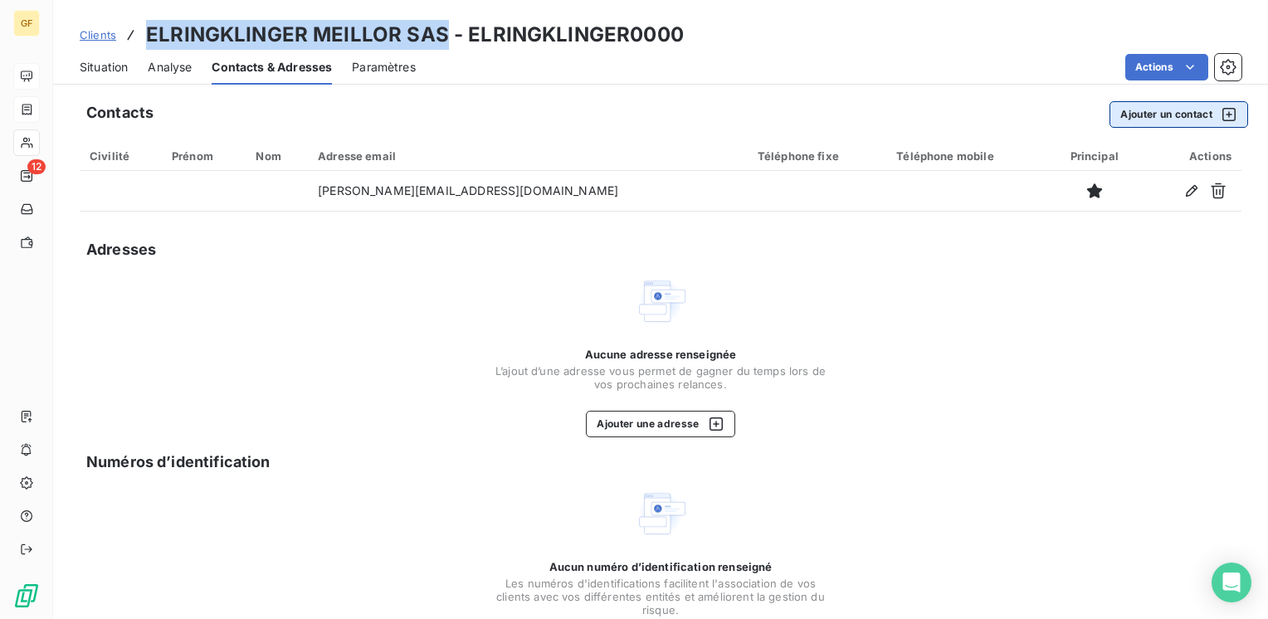
click at [1166, 107] on button "Ajouter un contact" at bounding box center [1179, 114] width 139 height 27
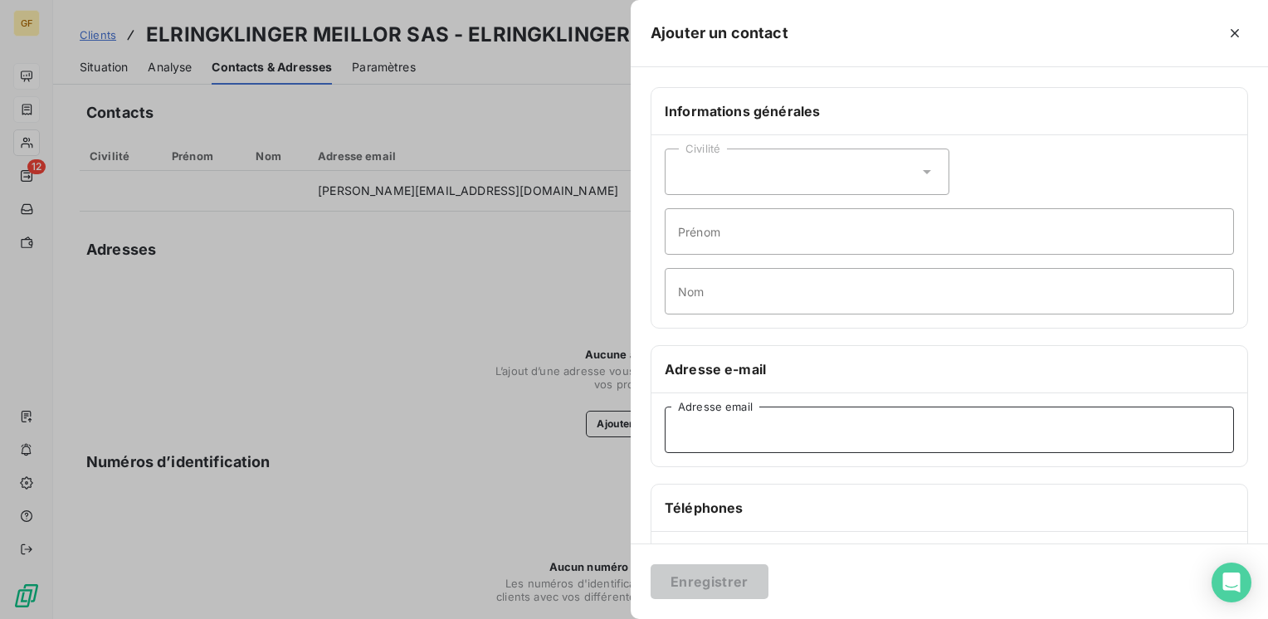
click at [678, 441] on input "Adresse email" at bounding box center [949, 430] width 569 height 46
paste input "[EMAIL_ADDRESS][DOMAIN_NAME]"
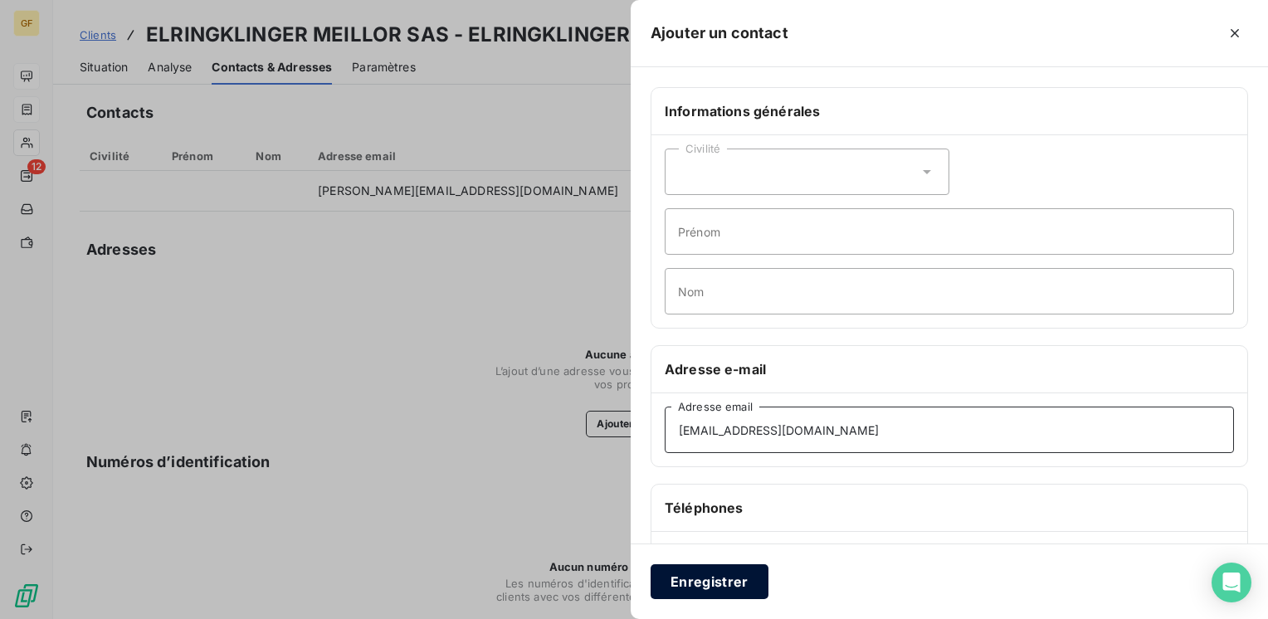
type input "[EMAIL_ADDRESS][DOMAIN_NAME]"
click at [725, 585] on button "Enregistrer" at bounding box center [710, 581] width 118 height 35
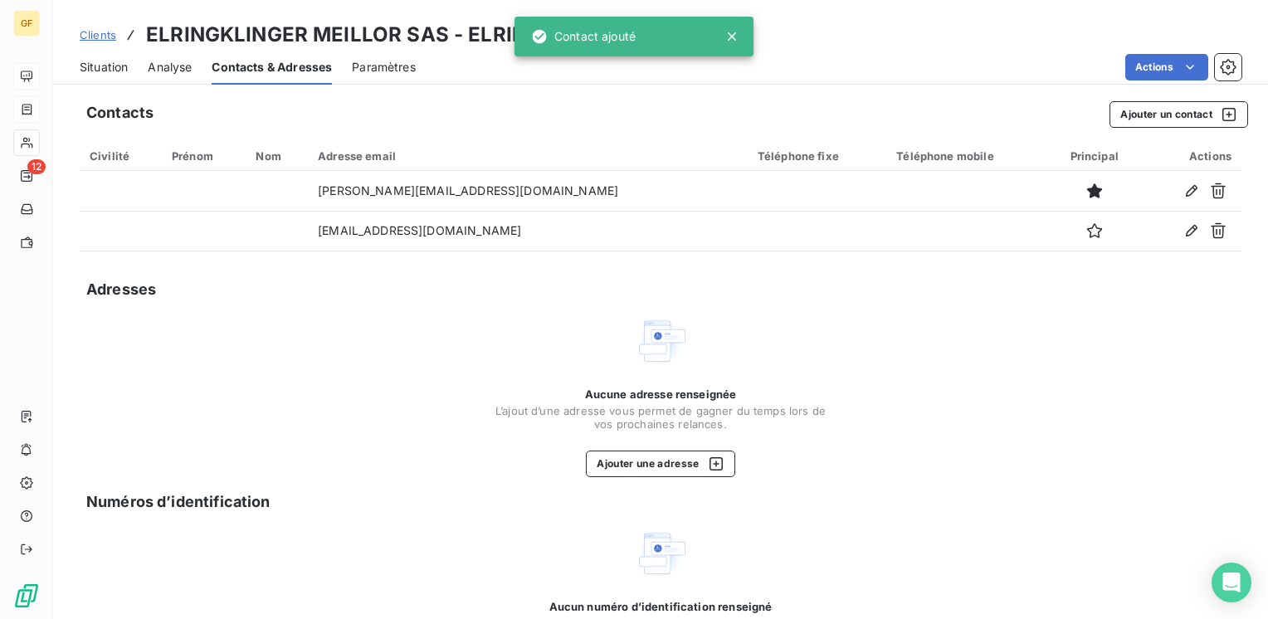
drag, startPoint x: 96, startPoint y: 66, endPoint x: 161, endPoint y: 79, distance: 65.9
click at [100, 66] on span "Situation" at bounding box center [104, 67] width 48 height 17
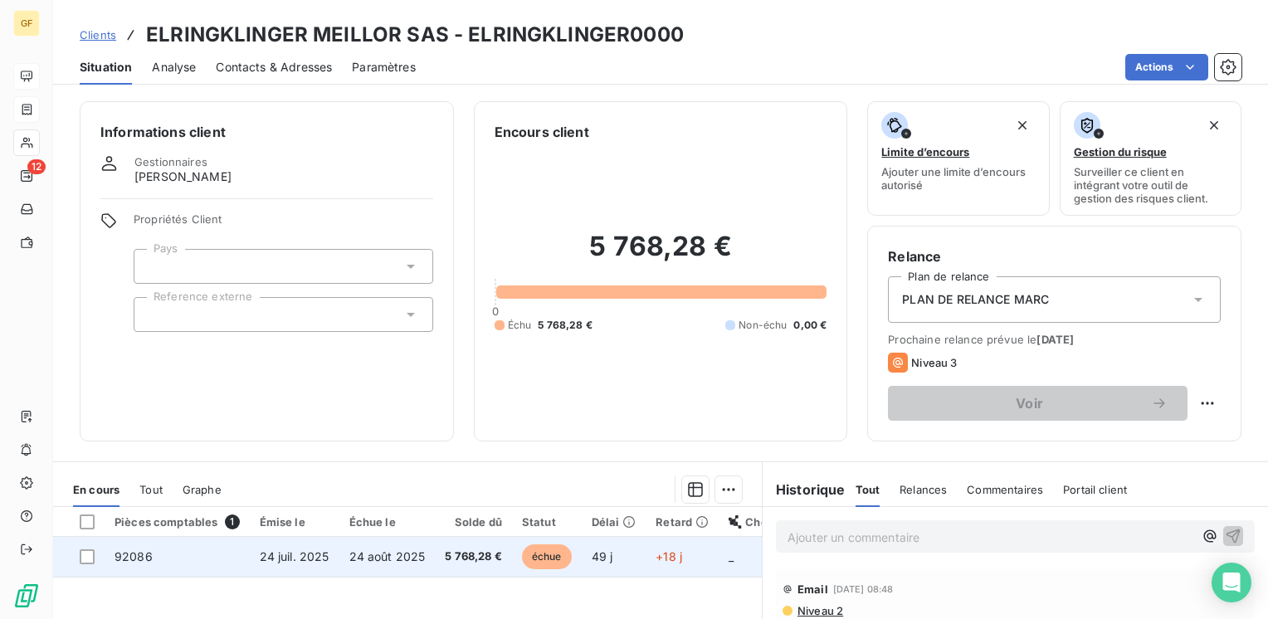
click at [461, 565] on td "5 768,28 €" at bounding box center [473, 557] width 77 height 40
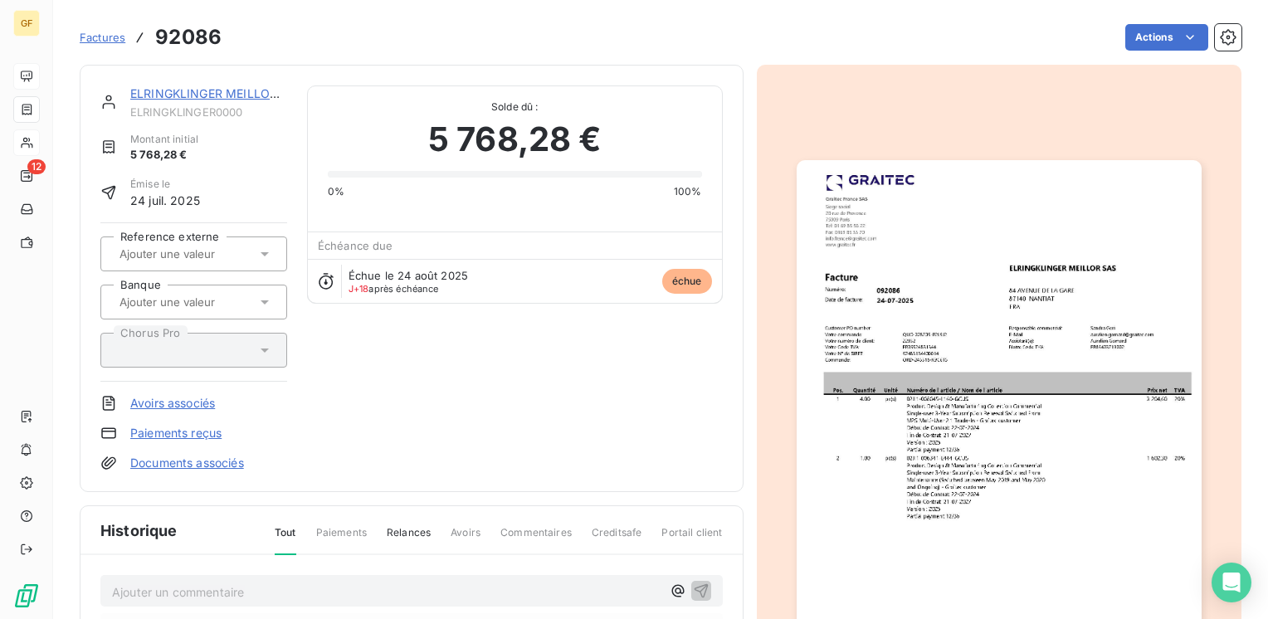
click at [859, 445] on img "button" at bounding box center [999, 446] width 405 height 572
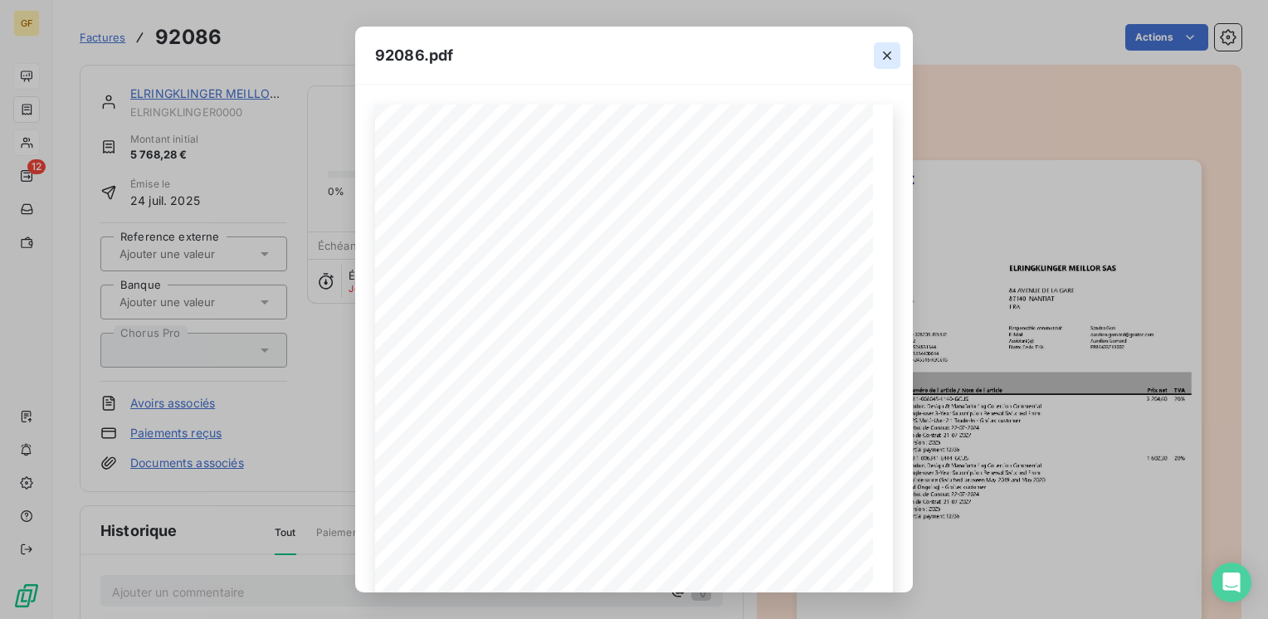
click at [886, 55] on icon "button" at bounding box center [887, 55] width 8 height 8
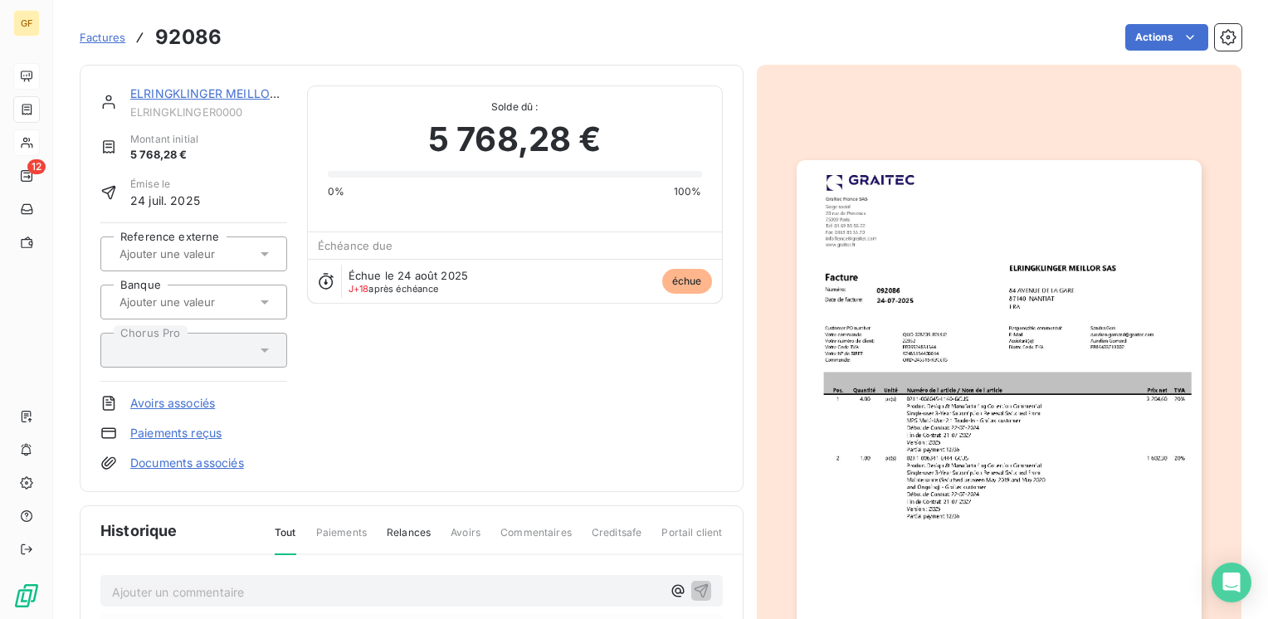
click at [191, 87] on link "ELRINGKLINGER MEILLOR SAS" at bounding box center [217, 93] width 174 height 14
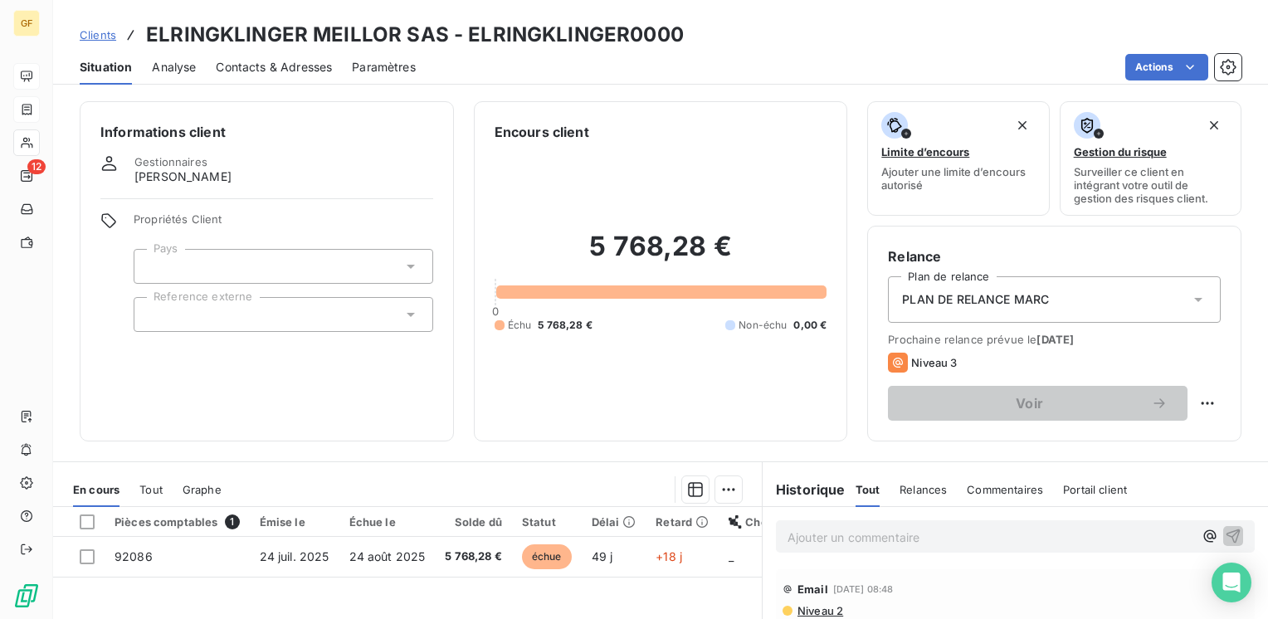
click at [291, 66] on span "Contacts & Adresses" at bounding box center [274, 67] width 116 height 17
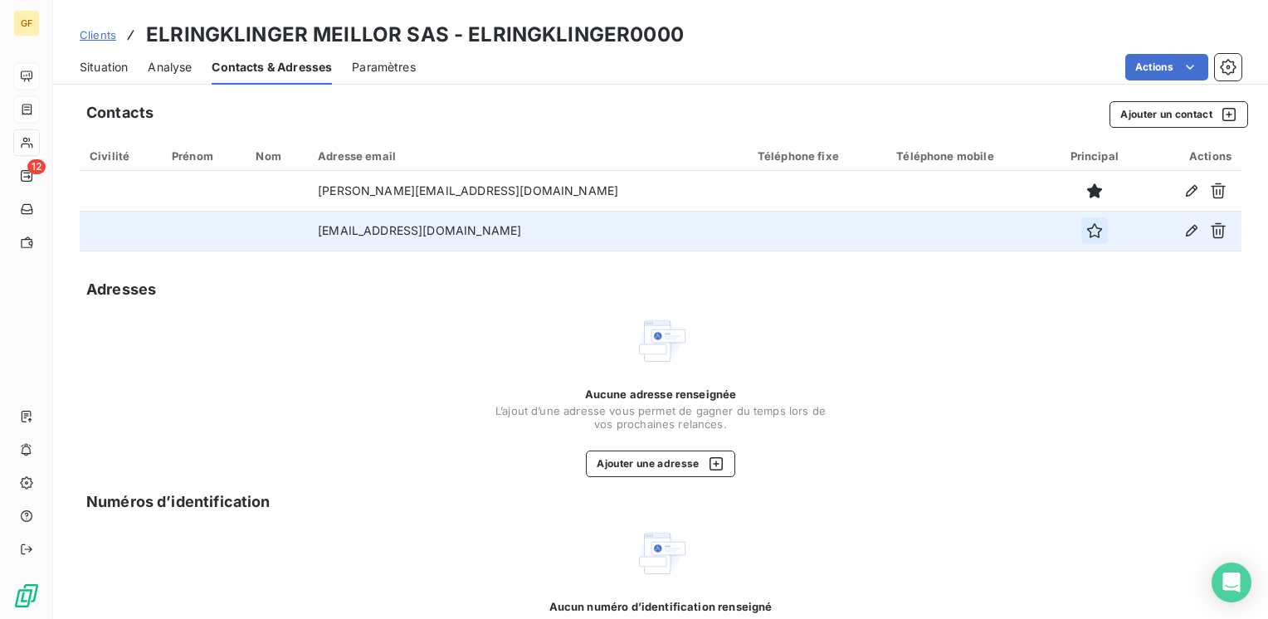
click at [1087, 231] on icon "button" at bounding box center [1094, 230] width 15 height 15
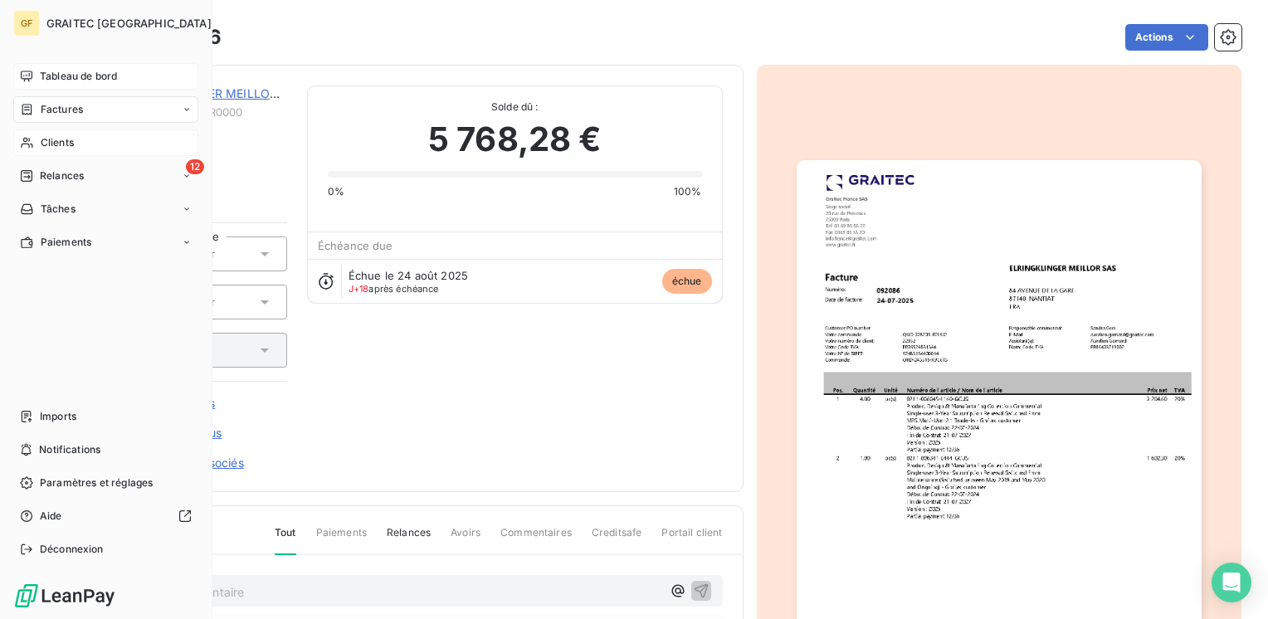
click at [61, 113] on span "Factures" at bounding box center [62, 109] width 42 height 15
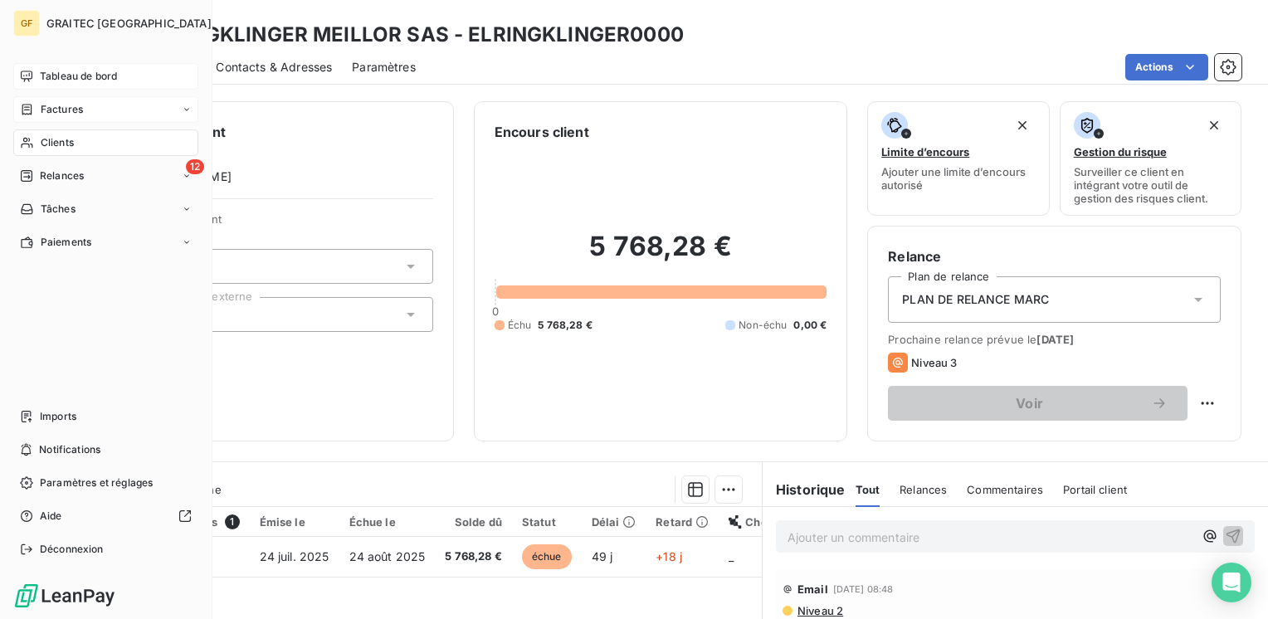
click at [66, 118] on div "Factures" at bounding box center [105, 109] width 185 height 27
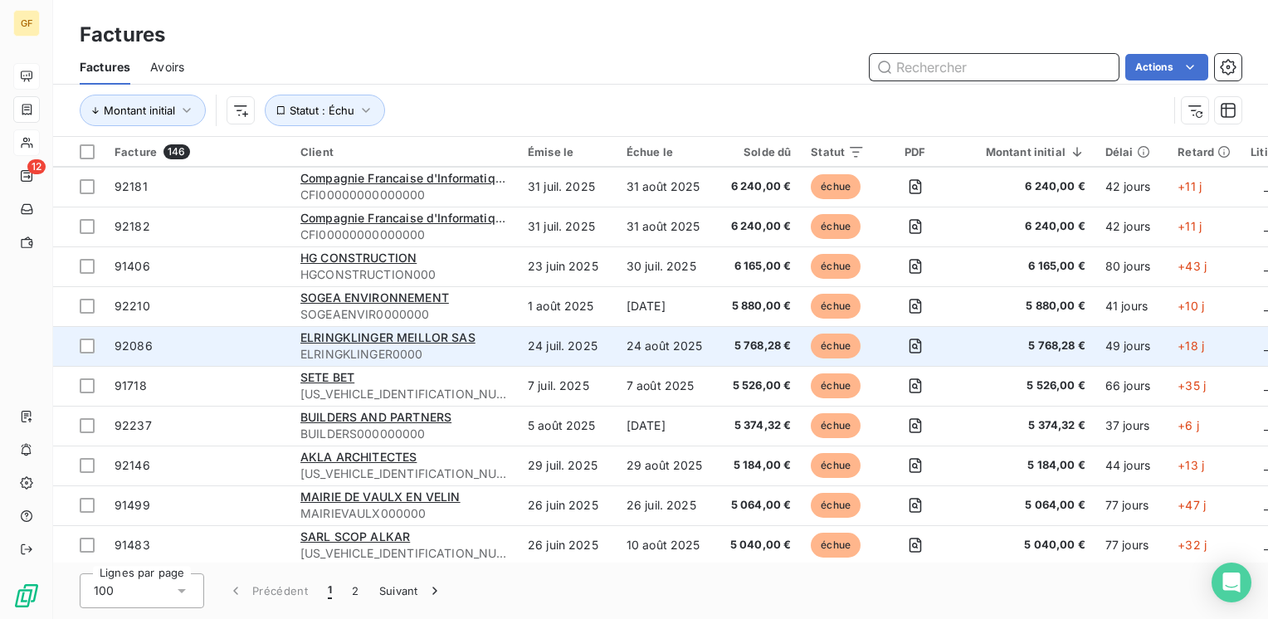
scroll to position [830, 0]
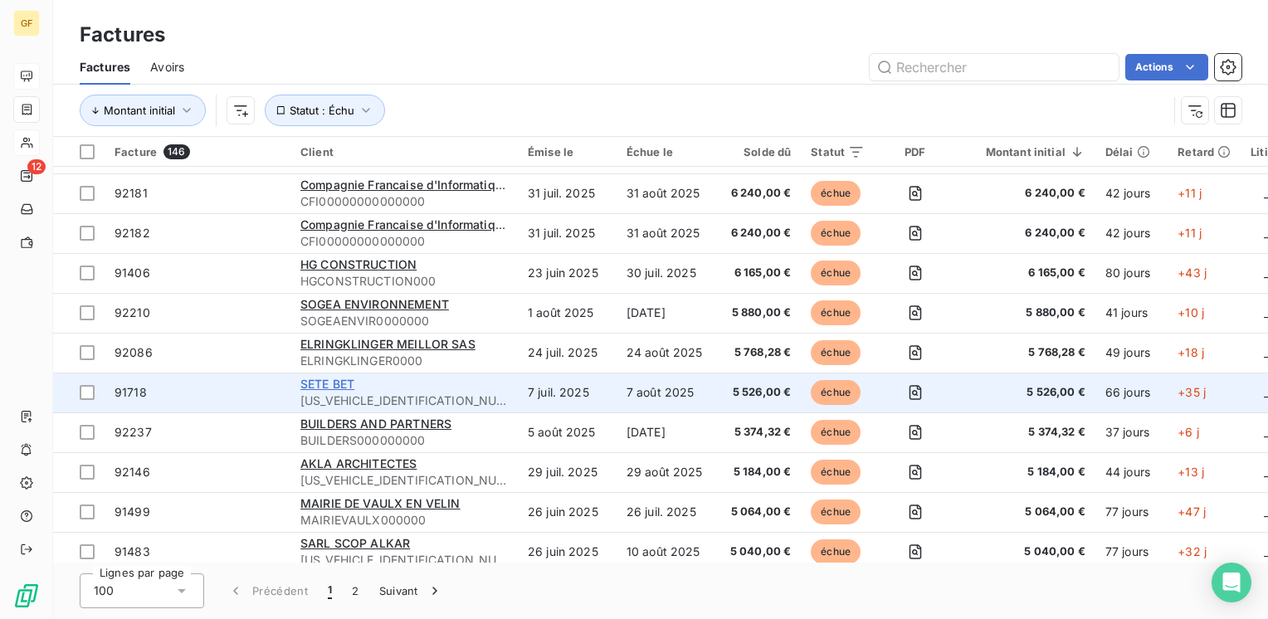
click at [318, 380] on span "SETE BET" at bounding box center [327, 384] width 54 height 14
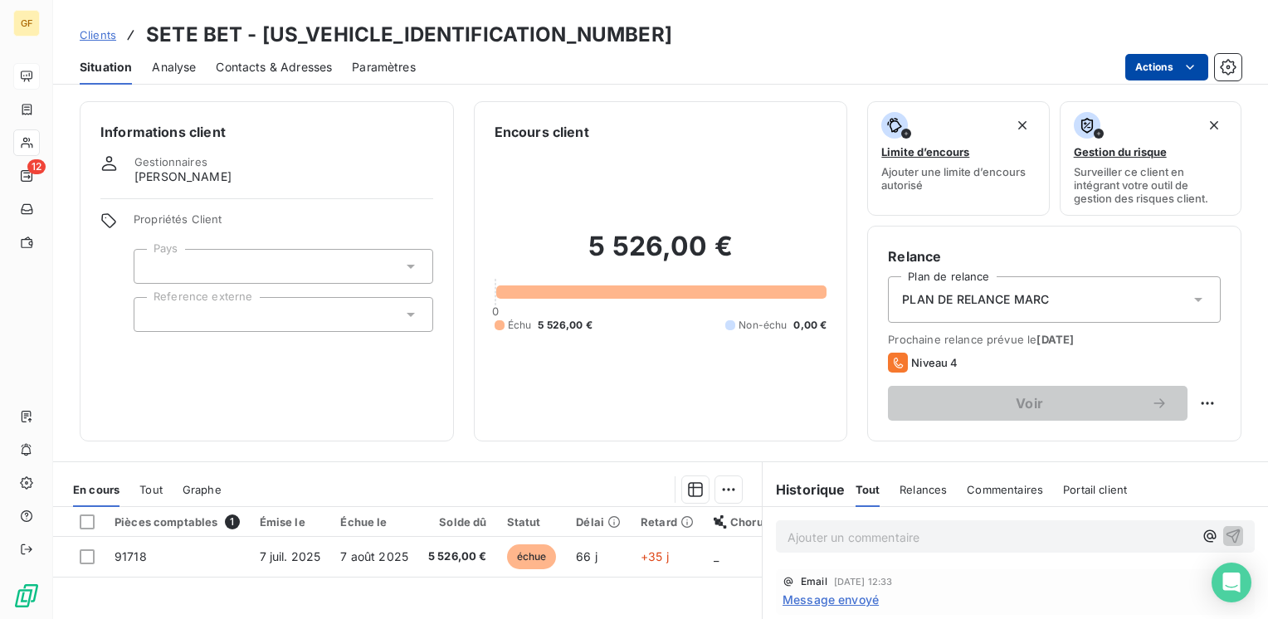
click at [1159, 63] on html "GF 12 Clients SETE BET - [US_VEHICLE_IDENTIFICATION_NUMBER] Situation Analyse C…" at bounding box center [634, 309] width 1268 height 619
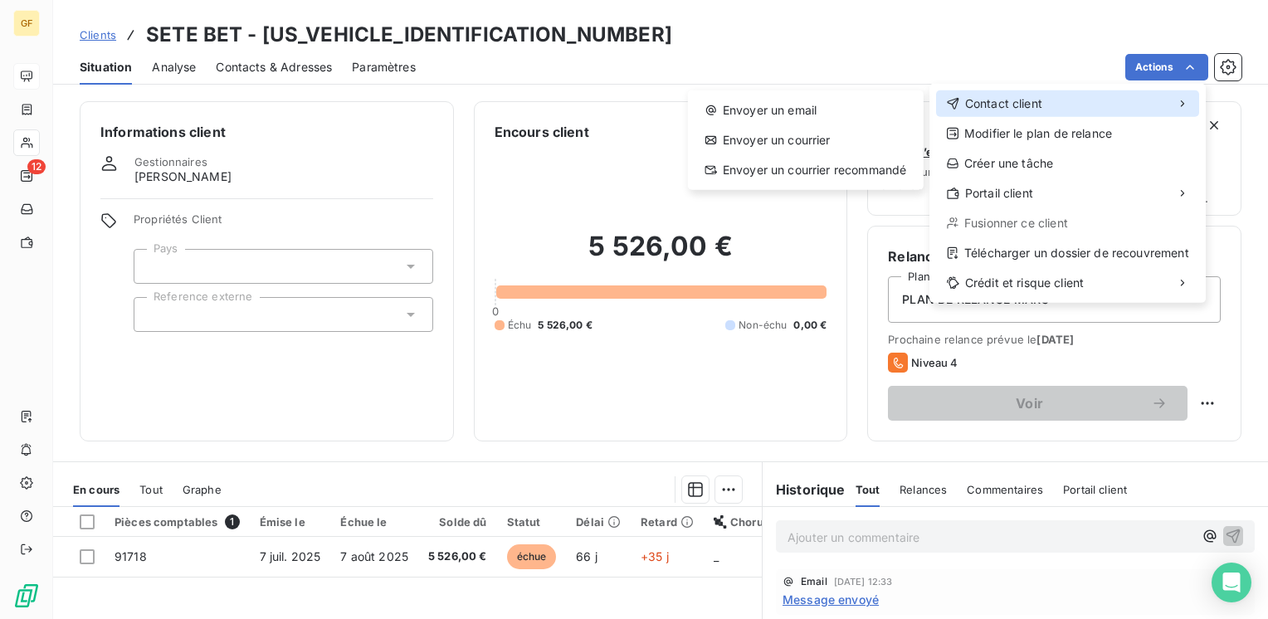
drag, startPoint x: 1069, startPoint y: 108, endPoint x: 974, endPoint y: 108, distance: 94.6
click at [1053, 108] on div "Contact client" at bounding box center [1067, 103] width 263 height 27
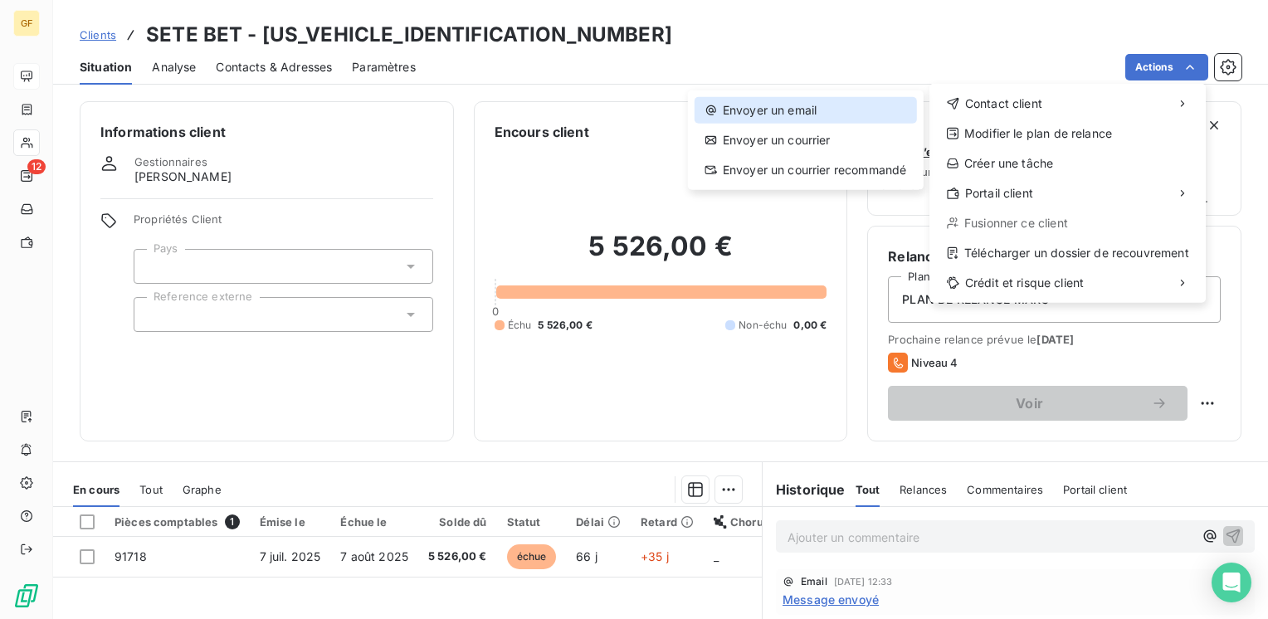
click at [787, 115] on div "Envoyer un email" at bounding box center [806, 110] width 222 height 27
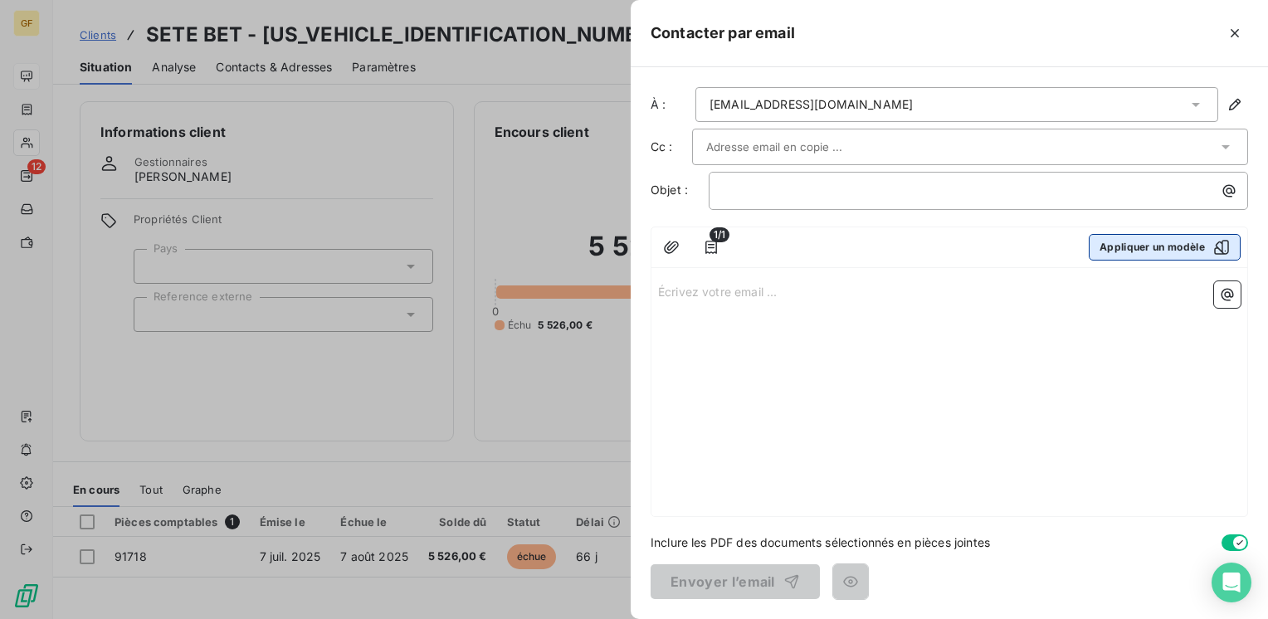
click at [1139, 242] on button "Appliquer un modèle" at bounding box center [1165, 247] width 152 height 27
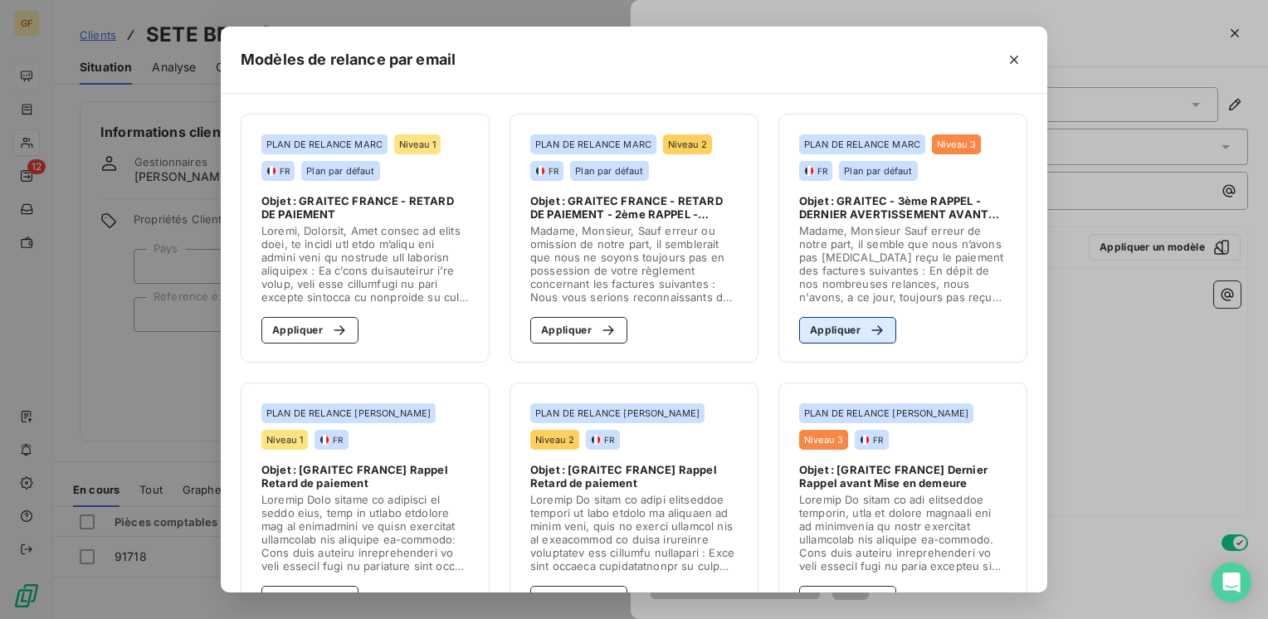
click at [822, 327] on button "Appliquer" at bounding box center [847, 330] width 97 height 27
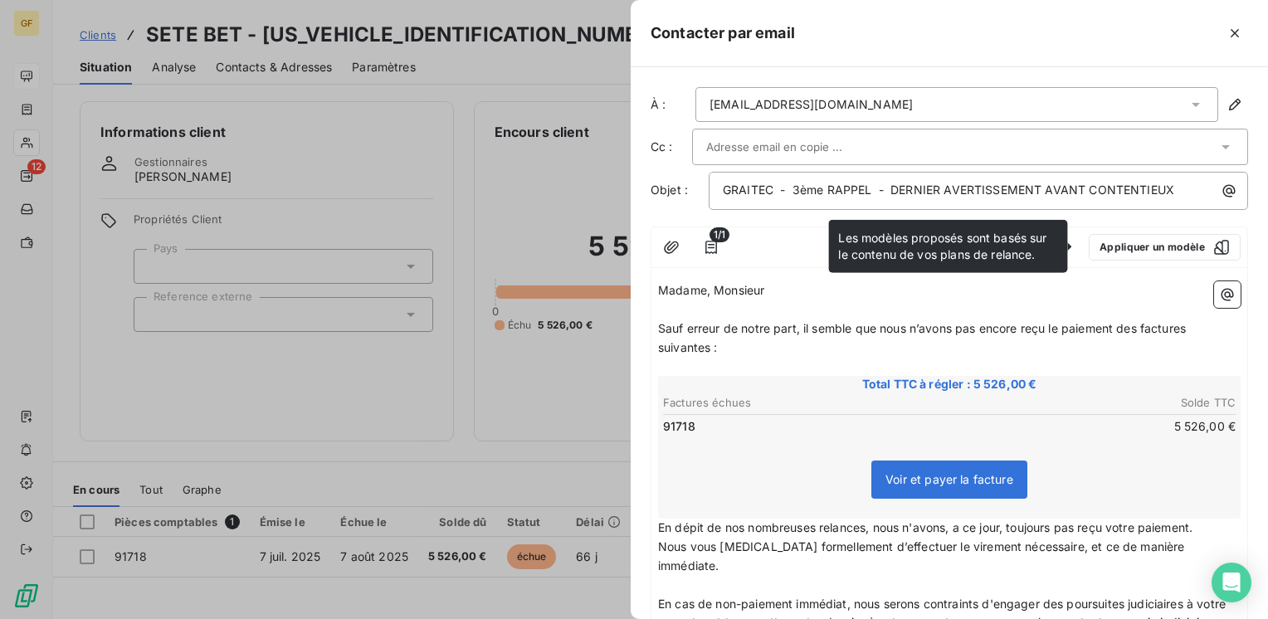
click at [718, 368] on p "﻿" at bounding box center [949, 367] width 583 height 19
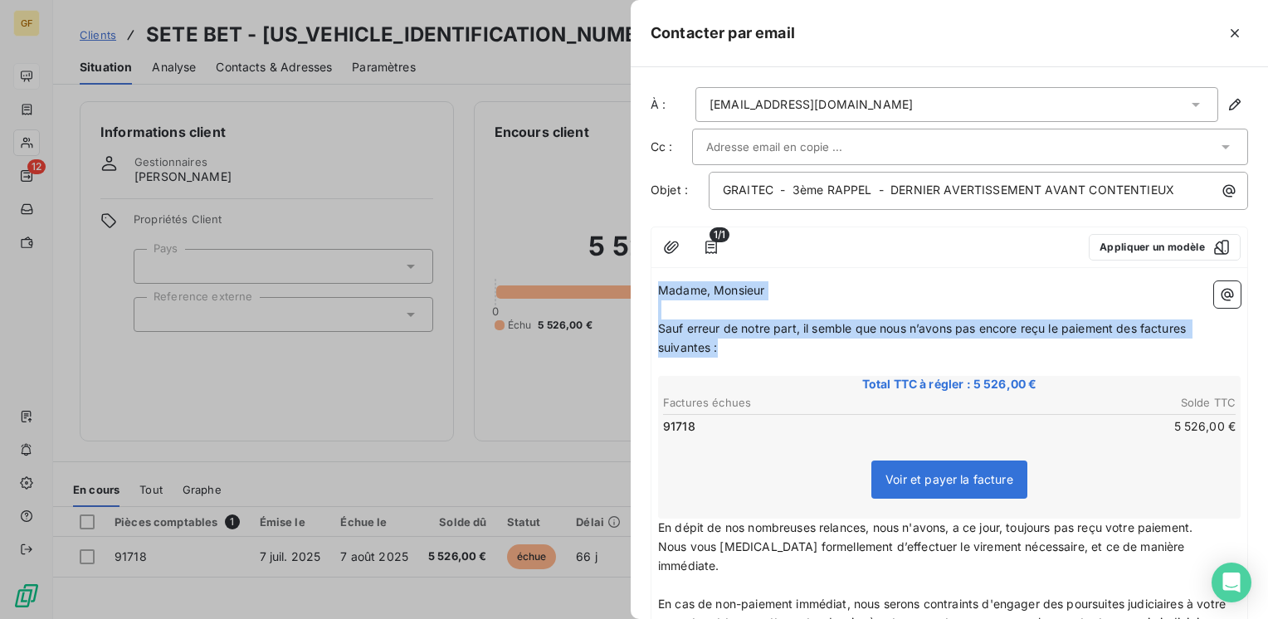
drag, startPoint x: 730, startPoint y: 349, endPoint x: 631, endPoint y: 275, distance: 124.5
click at [631, 275] on div "À : [EMAIL_ADDRESS][DOMAIN_NAME] Cc : Objet : GRAITEC - 3ème RAPPEL - DERNIER A…" at bounding box center [949, 343] width 637 height 552
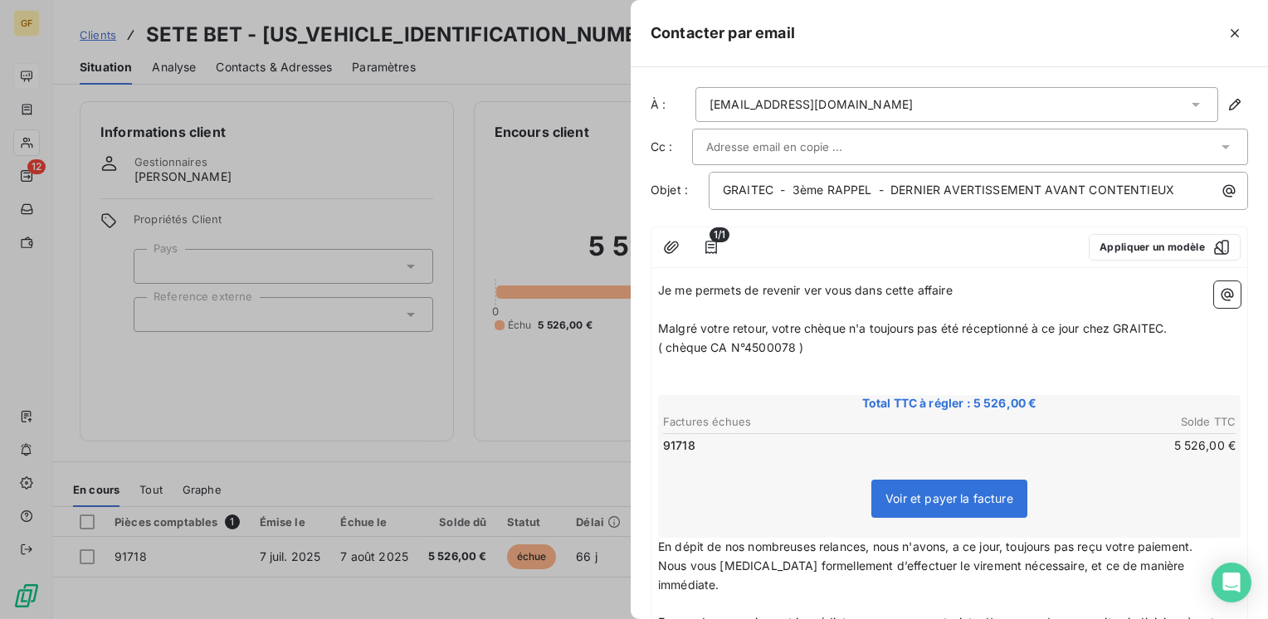
click at [660, 284] on span "Je me permets de revenir ver vous dans cette affaire" at bounding box center [805, 290] width 295 height 14
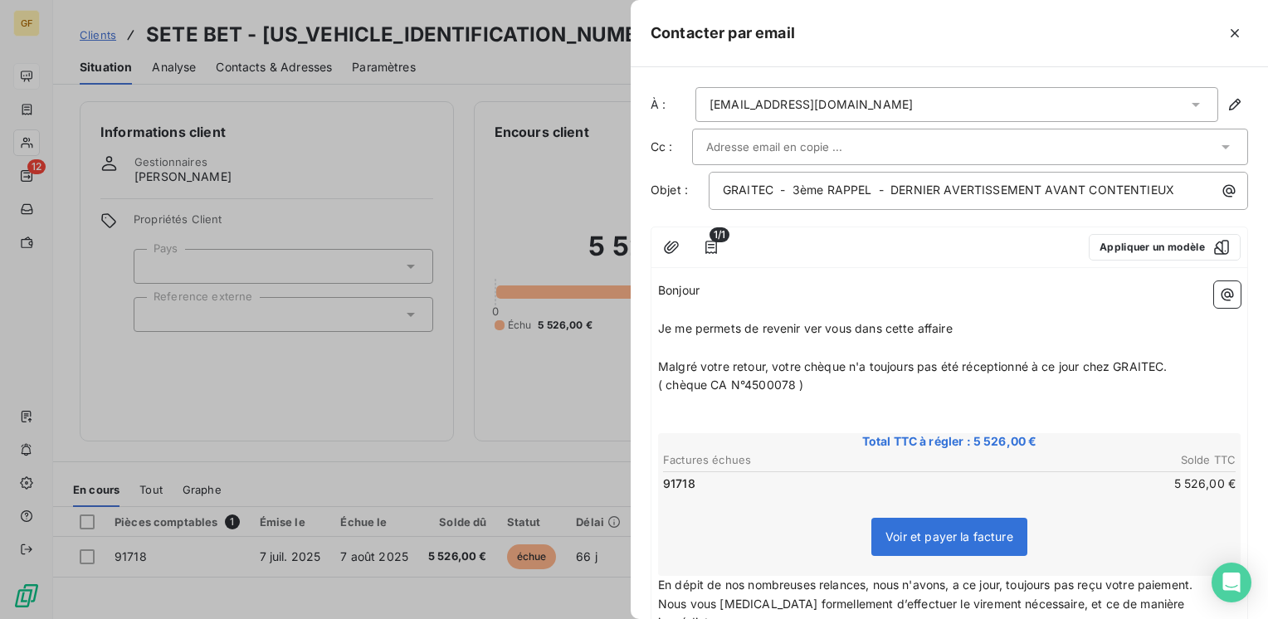
click at [820, 325] on span "Je me permets de revenir ver vous dans cette affaire" at bounding box center [805, 328] width 295 height 14
click at [866, 322] on span "Je me permets de revenir vers vous dans cette affaire" at bounding box center [808, 328] width 300 height 14
click at [865, 322] on span "Je me permets de revenir vers vous dans cette affaire" at bounding box center [808, 328] width 300 height 14
click at [659, 364] on span "Malgré votre retour, votre chèque n'a toujours pas été réceptionné à ce jour ch…" at bounding box center [913, 366] width 510 height 14
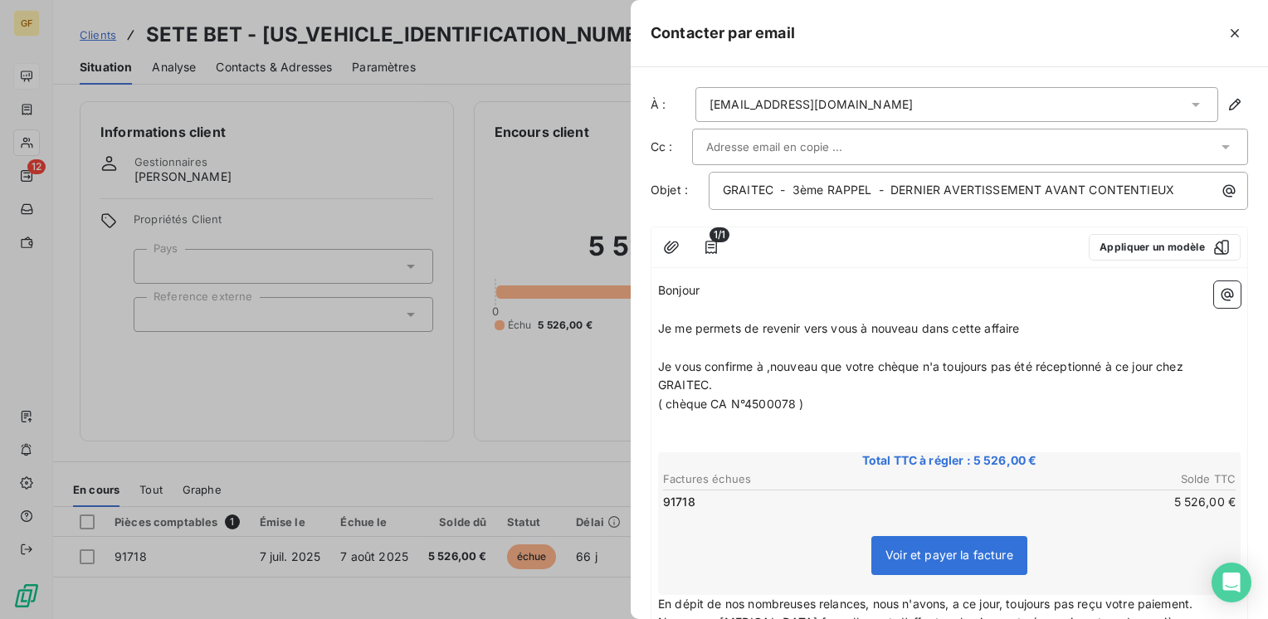
click at [721, 381] on p "Je vous confirme à ,nouveau que votre chèque n'a toujours pas été réceptionné à…" at bounding box center [949, 377] width 583 height 38
drag, startPoint x: 788, startPoint y: 403, endPoint x: 654, endPoint y: 403, distance: 133.6
click at [654, 403] on div "Bonjour ﻿ Je me permets de revenir vers vous à nouveau dans cette affaire Je vo…" at bounding box center [949, 599] width 596 height 649
copy span "( chèque CA N°4500078 )"
click at [923, 359] on span "Je vous confirme à ,nouveau que votre chèque n'a toujours pas été réceptionné à…" at bounding box center [922, 375] width 529 height 33
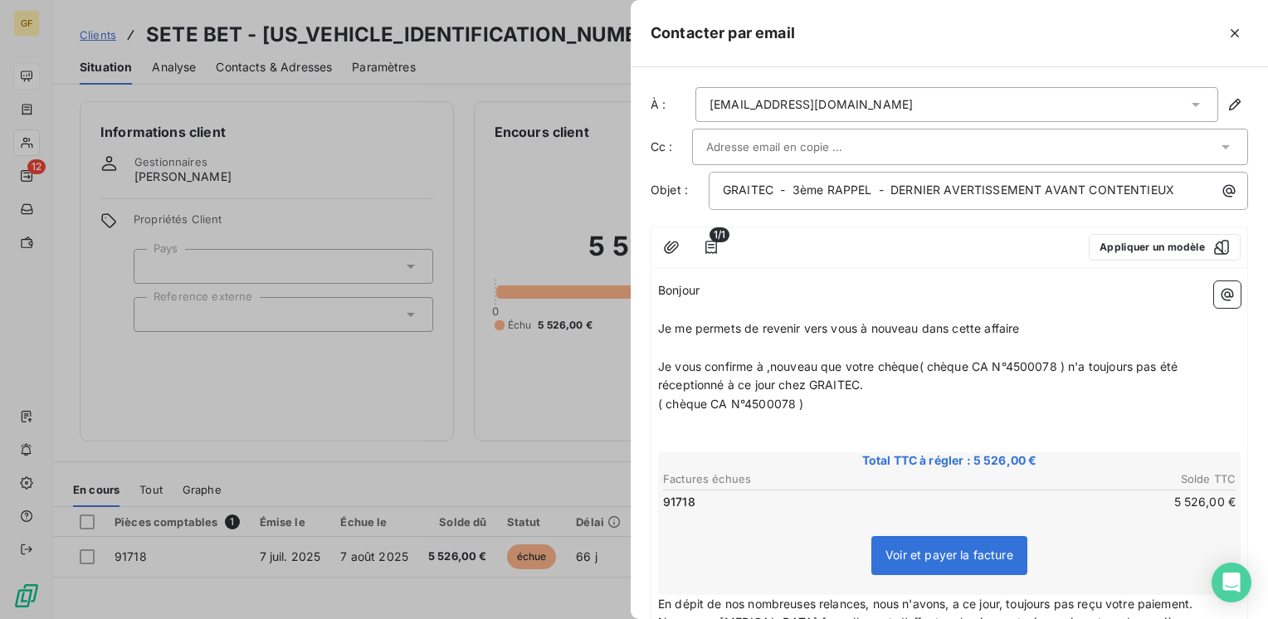
click at [868, 383] on span "Je vous confirme à ,nouveau que votre chèque( chèque CA N°4500078 ) n'a toujour…" at bounding box center [919, 375] width 523 height 33
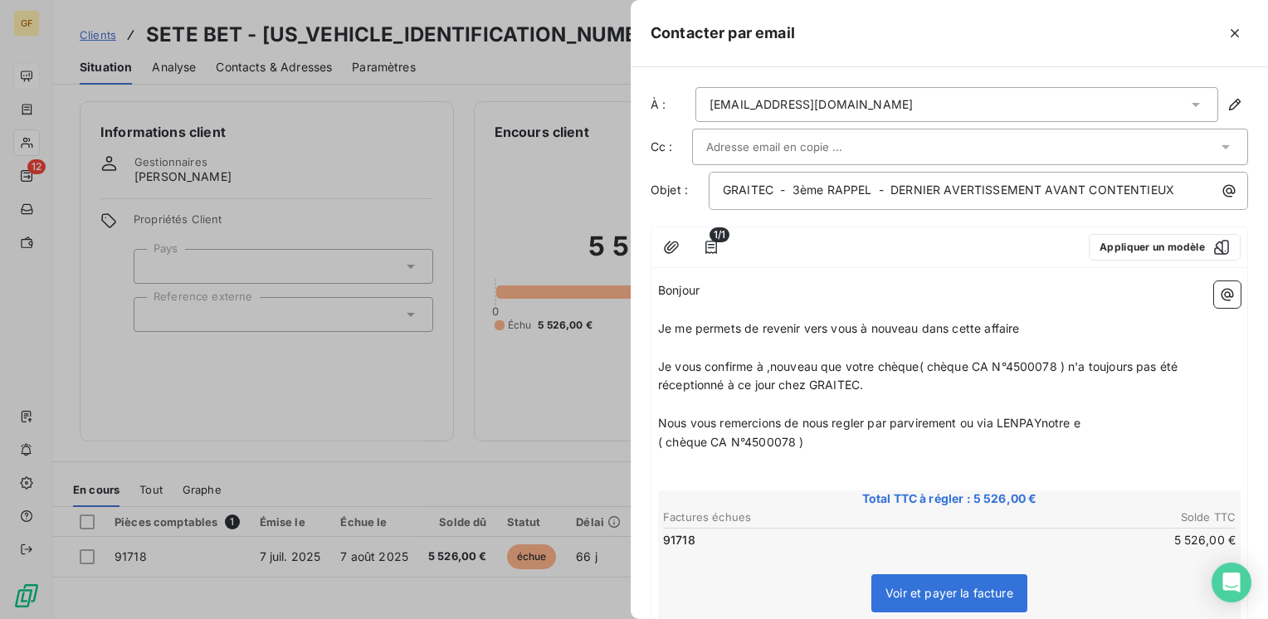
click at [1015, 420] on span "Nous vous remercions de nous regler par parvirement ou via LENPAYnotre e" at bounding box center [869, 423] width 422 height 14
drag, startPoint x: 1112, startPoint y: 407, endPoint x: 1121, endPoint y: 407, distance: 9.1
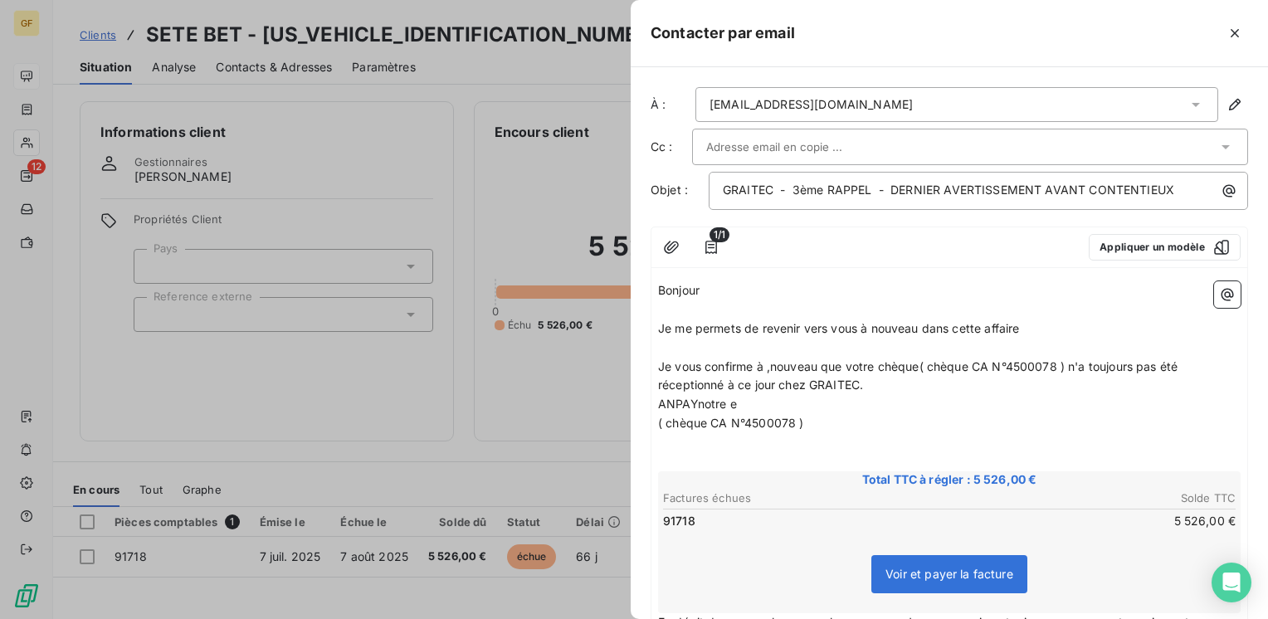
click at [876, 383] on p "Je vous confirme à ,nouveau que votre chèque( chèque CA N°4500078 ) n'a toujour…" at bounding box center [949, 377] width 583 height 38
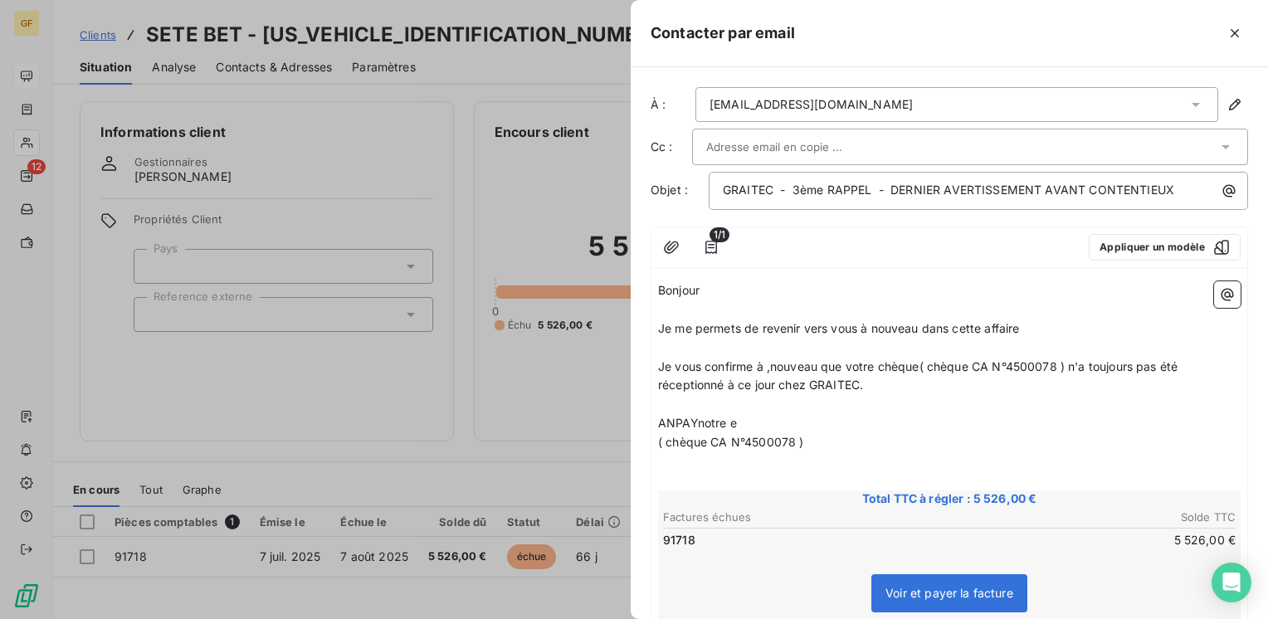
drag, startPoint x: 830, startPoint y: 439, endPoint x: 639, endPoint y: 422, distance: 191.6
click at [639, 422] on div "À : [EMAIL_ADDRESS][DOMAIN_NAME] Cc : Objet : GRAITEC - 3ème RAPPEL - DERNIER A…" at bounding box center [949, 343] width 637 height 552
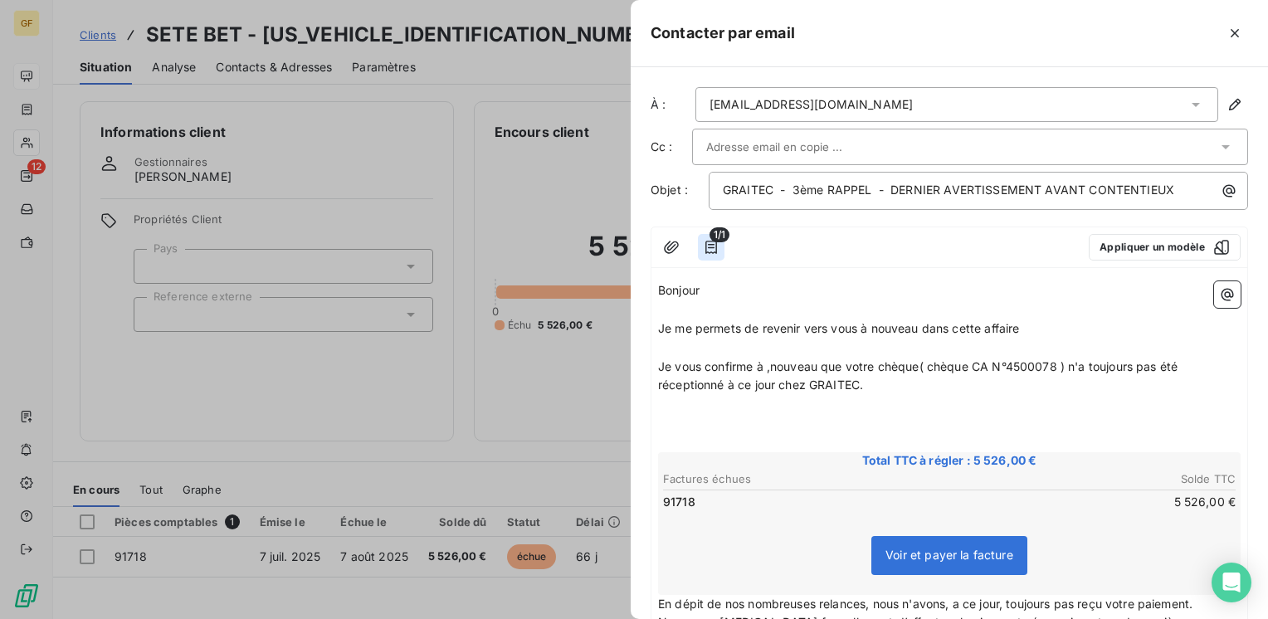
click at [712, 247] on icon "button" at bounding box center [711, 247] width 17 height 17
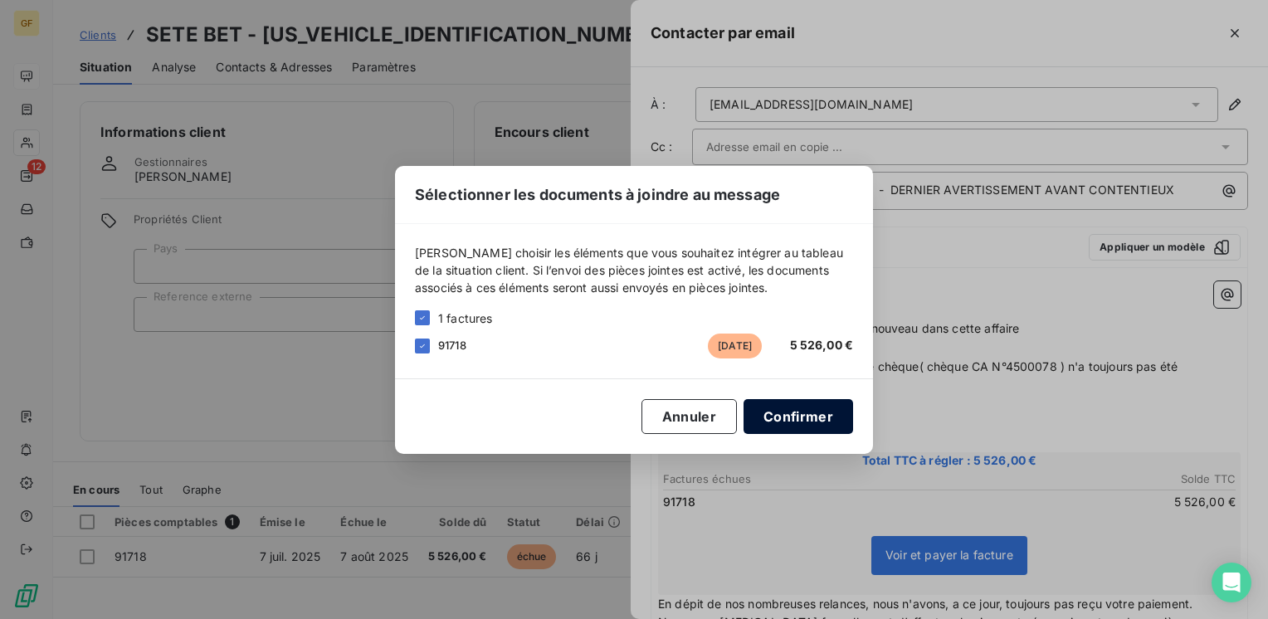
click at [777, 412] on button "Confirmer" at bounding box center [799, 416] width 110 height 35
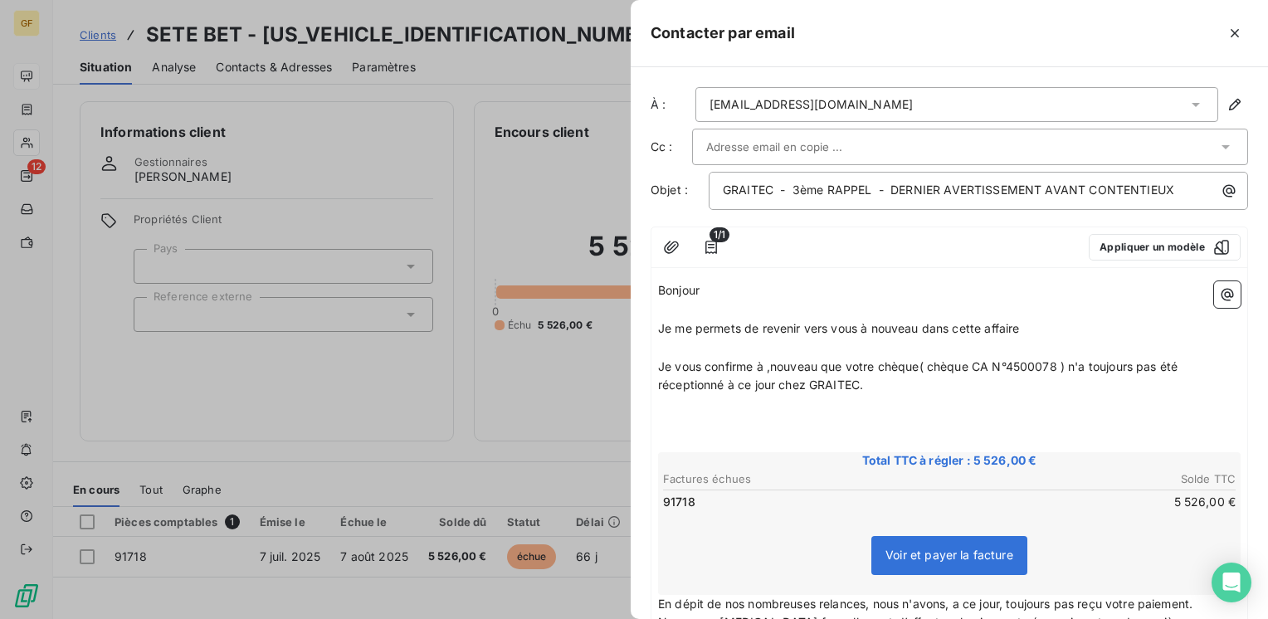
click at [873, 382] on p "Je vous confirme à ,nouveau que votre chèque( chèque CA N°4500078 ) n'a toujour…" at bounding box center [949, 377] width 583 height 38
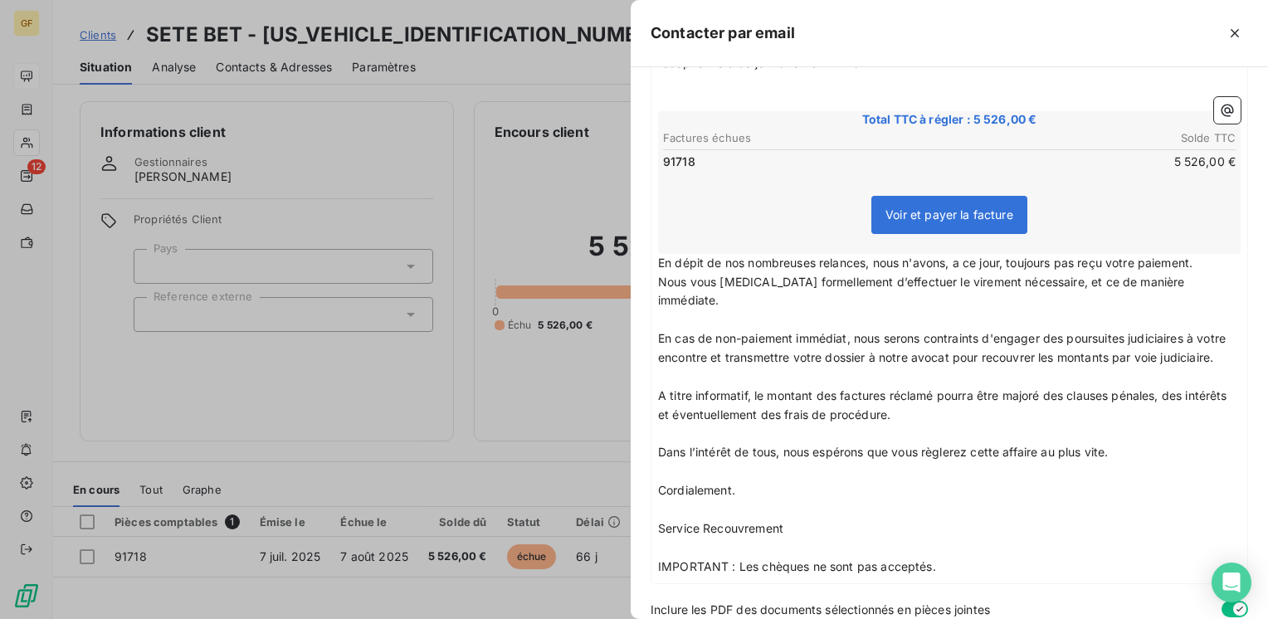
scroll to position [332, 0]
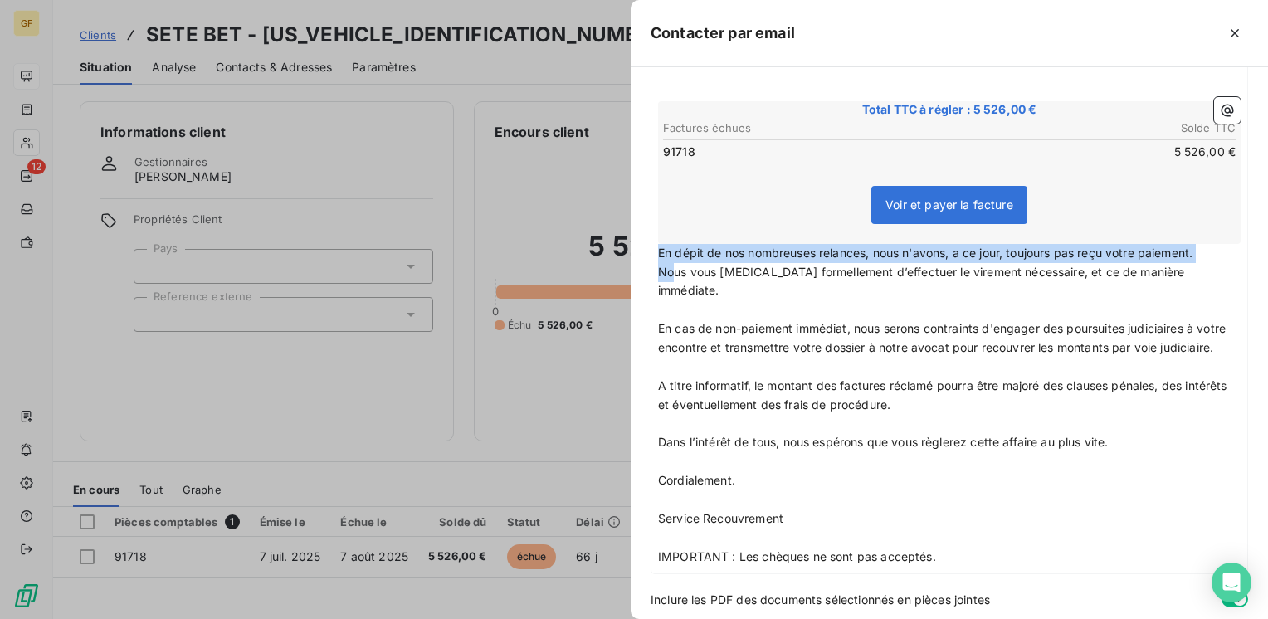
drag, startPoint x: 731, startPoint y: 355, endPoint x: 646, endPoint y: 257, distance: 130.0
click at [646, 257] on div "À : [EMAIL_ADDRESS][DOMAIN_NAME] Cc : Objet : GRAITEC - 3ème RAPPEL - DERNIER A…" at bounding box center [949, 343] width 637 height 552
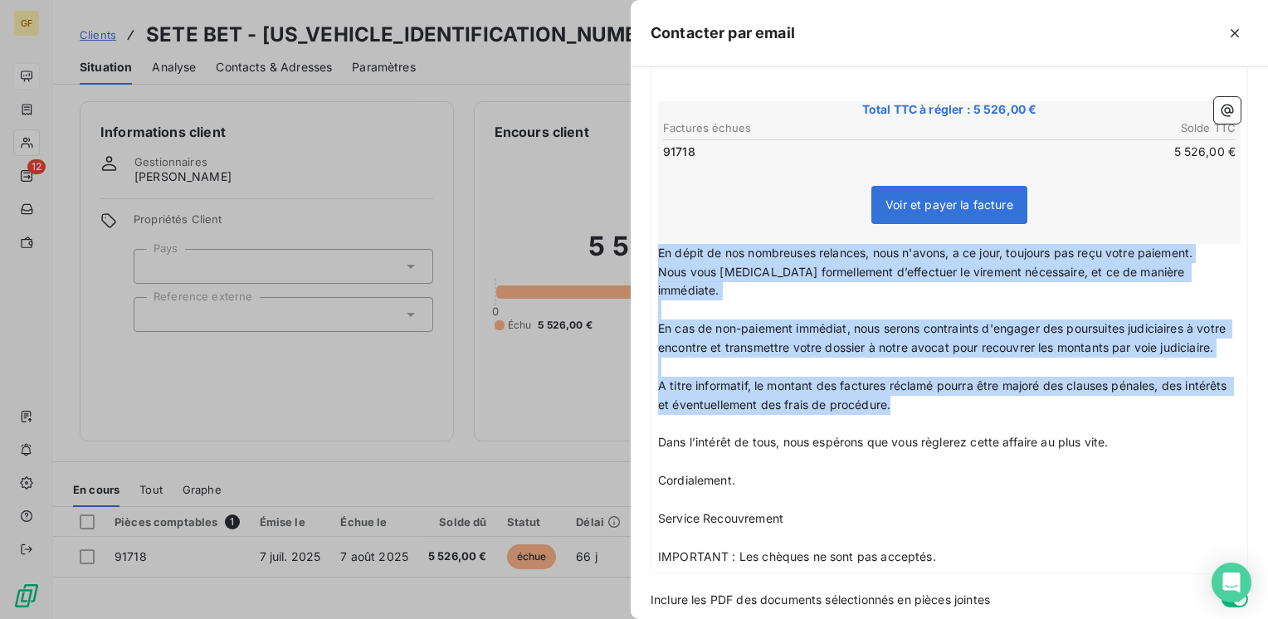
drag, startPoint x: 962, startPoint y: 404, endPoint x: 784, endPoint y: 275, distance: 219.8
click at [649, 244] on div "À : [EMAIL_ADDRESS][DOMAIN_NAME] Cc : Objet : GRAITEC - 3ème RAPPEL - DERNIER A…" at bounding box center [949, 343] width 637 height 552
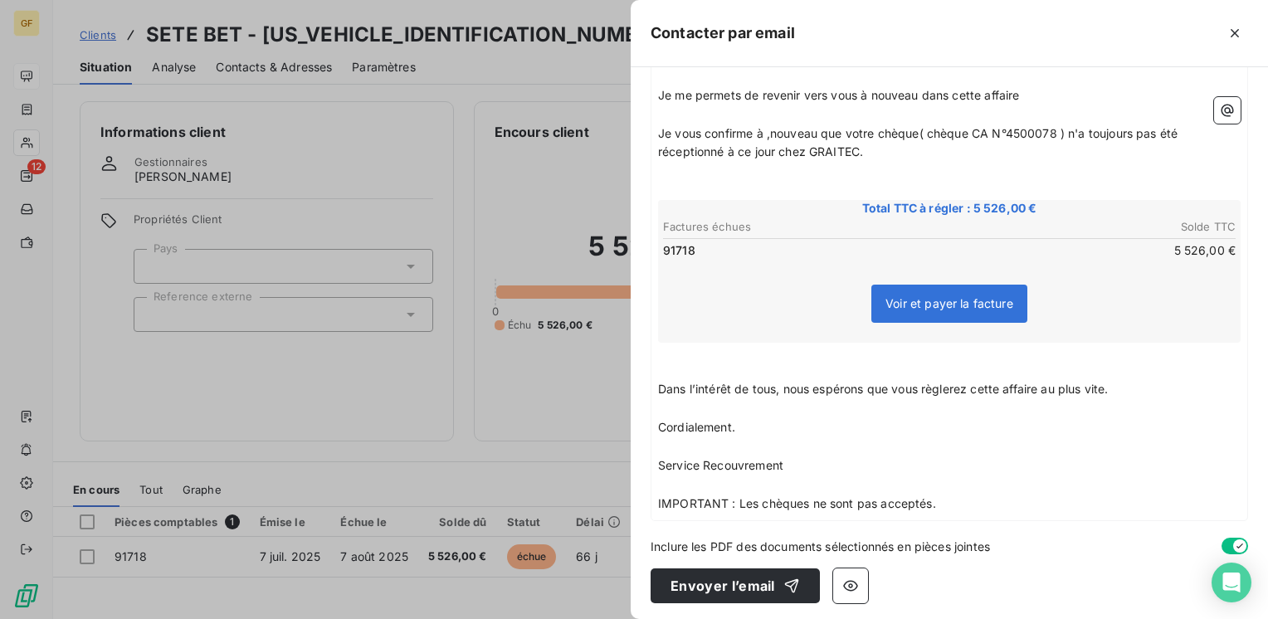
scroll to position [150, 0]
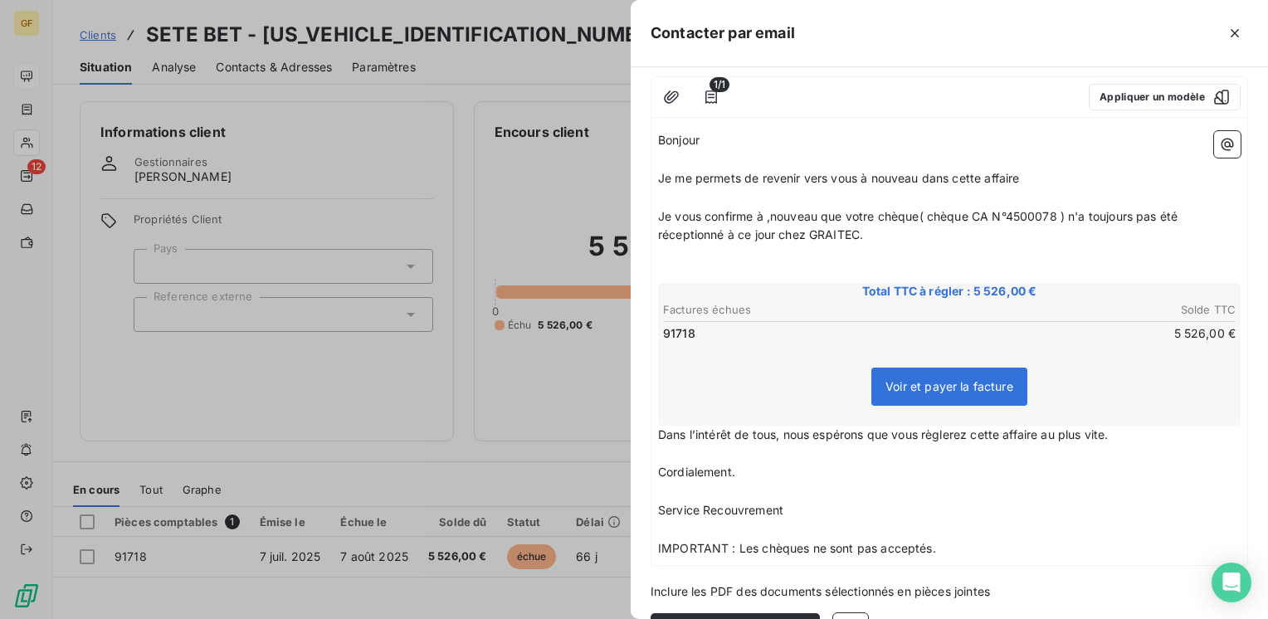
click at [886, 231] on p "Je vous confirme à ,nouveau que votre chèque( chèque CA N°4500078 ) n'a toujour…" at bounding box center [949, 226] width 583 height 38
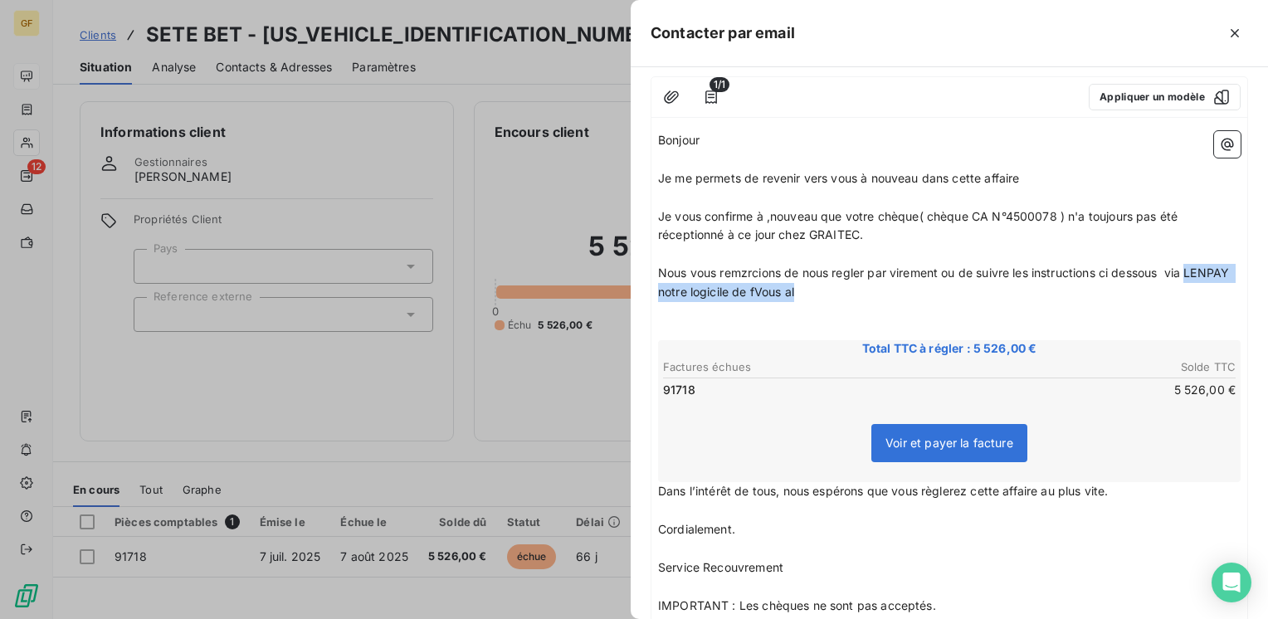
drag, startPoint x: 866, startPoint y: 295, endPoint x: 644, endPoint y: 284, distance: 221.8
click at [644, 284] on div "À : [EMAIL_ADDRESS][DOMAIN_NAME] Cc : Objet : GRAITEC - 3ème RAPPEL - DERNIER A…" at bounding box center [949, 343] width 637 height 552
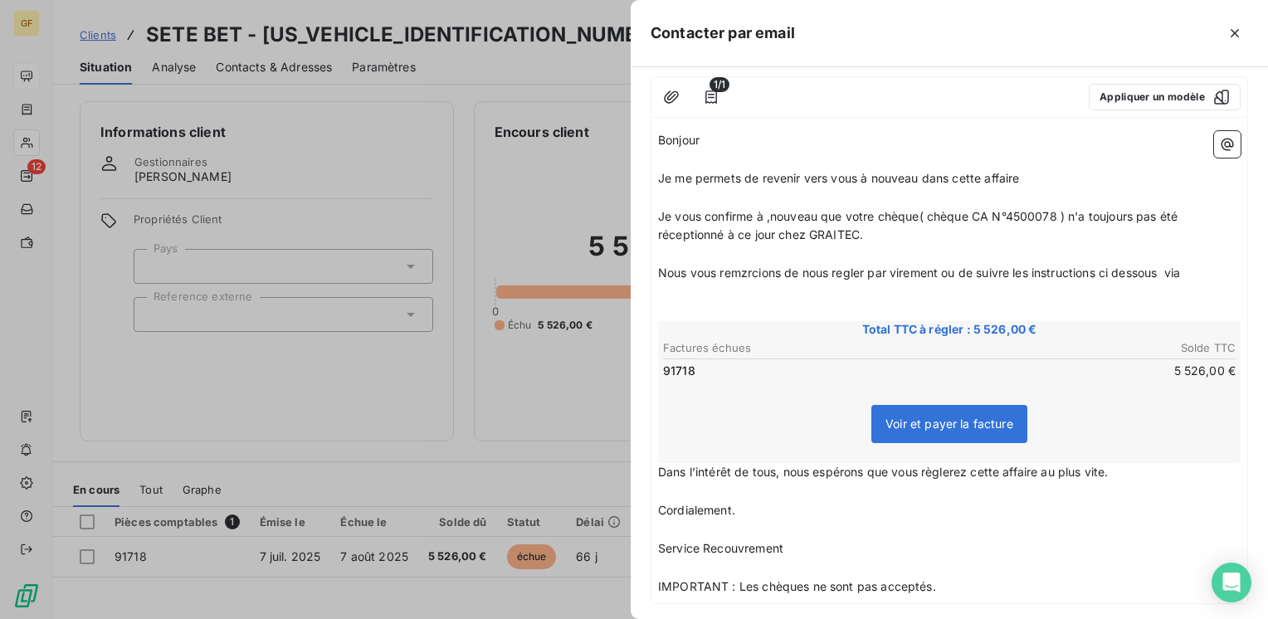
click at [1178, 269] on span "Nous vous remzrcions de nous regler par virement ou de suivre les instructions …" at bounding box center [919, 273] width 522 height 14
click at [1177, 267] on span "Nous vous remzrcions de nous regler par virement ou de suivre les instructions …" at bounding box center [919, 273] width 522 height 14
drag, startPoint x: 852, startPoint y: 270, endPoint x: 834, endPoint y: 297, distance: 32.9
click at [832, 299] on p "﻿" at bounding box center [949, 292] width 583 height 19
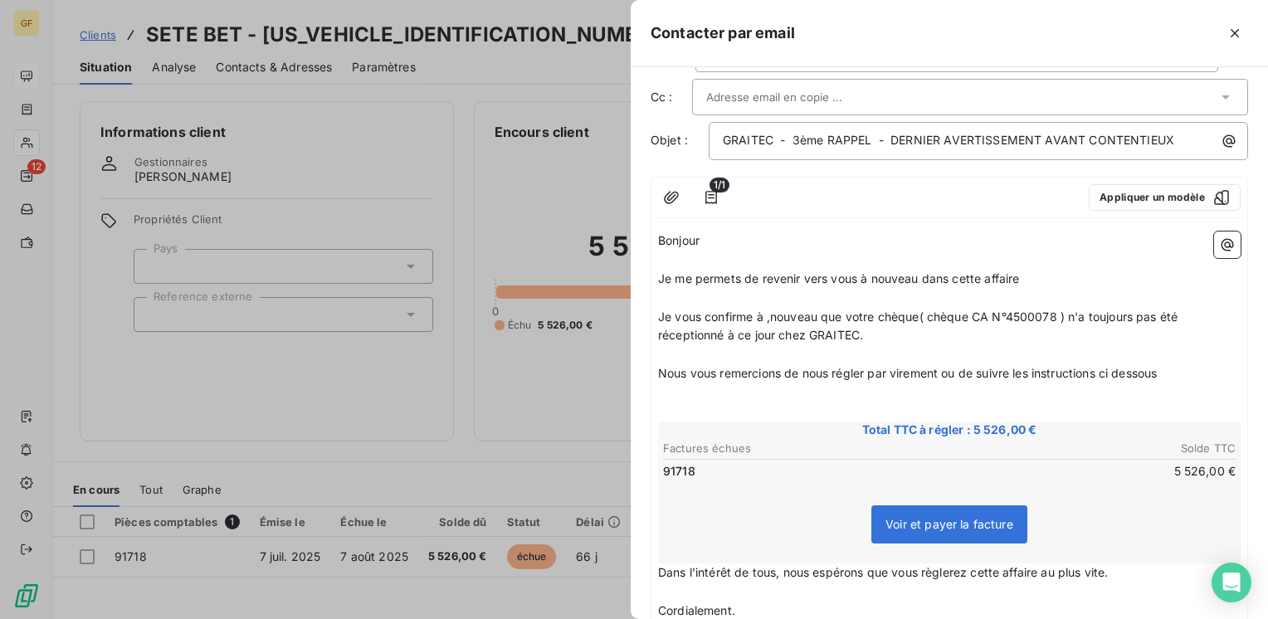
scroll to position [0, 0]
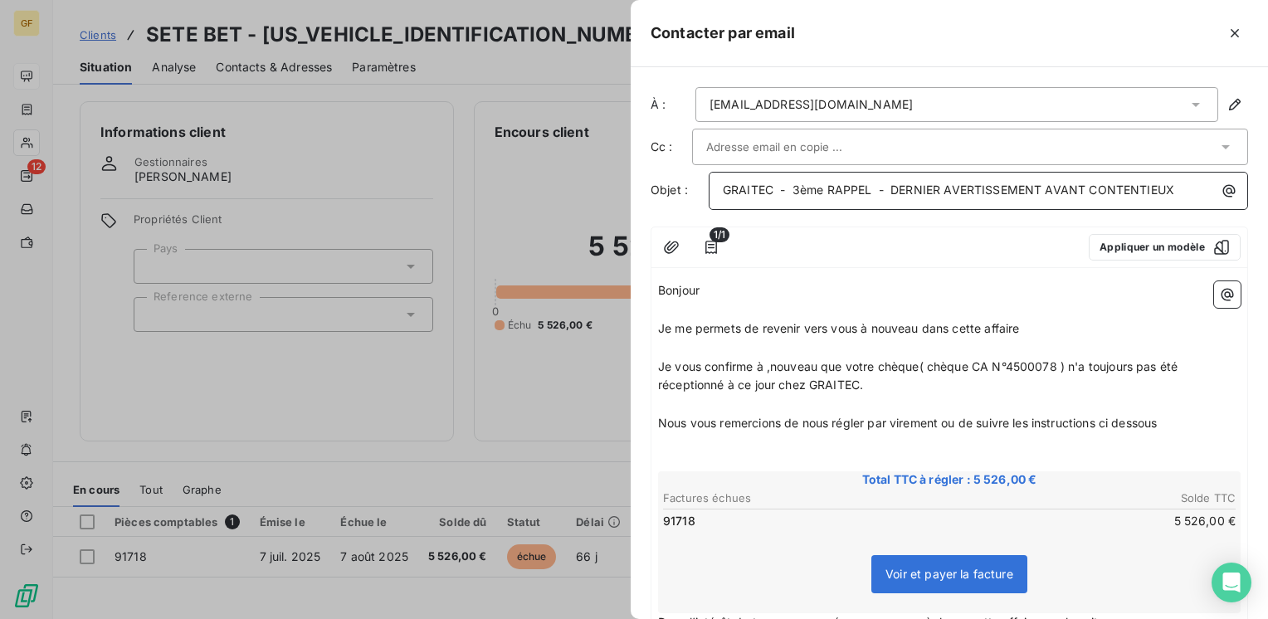
click at [793, 187] on span "GRAITEC - 3ème RAPPEL - DERNIER AVERTISSEMENT AVANT CONTENTIEUX" at bounding box center [948, 190] width 451 height 14
click at [705, 287] on p "Bonjour" at bounding box center [949, 290] width 583 height 19
click at [660, 289] on span "Bonjour" at bounding box center [678, 290] width 41 height 14
drag, startPoint x: 744, startPoint y: 289, endPoint x: 616, endPoint y: 294, distance: 127.9
click at [616, 618] on div "Contacter par email À : [EMAIL_ADDRESS][DOMAIN_NAME] Cc : Objet : GRAITEC - URG…" at bounding box center [634, 619] width 1268 height 0
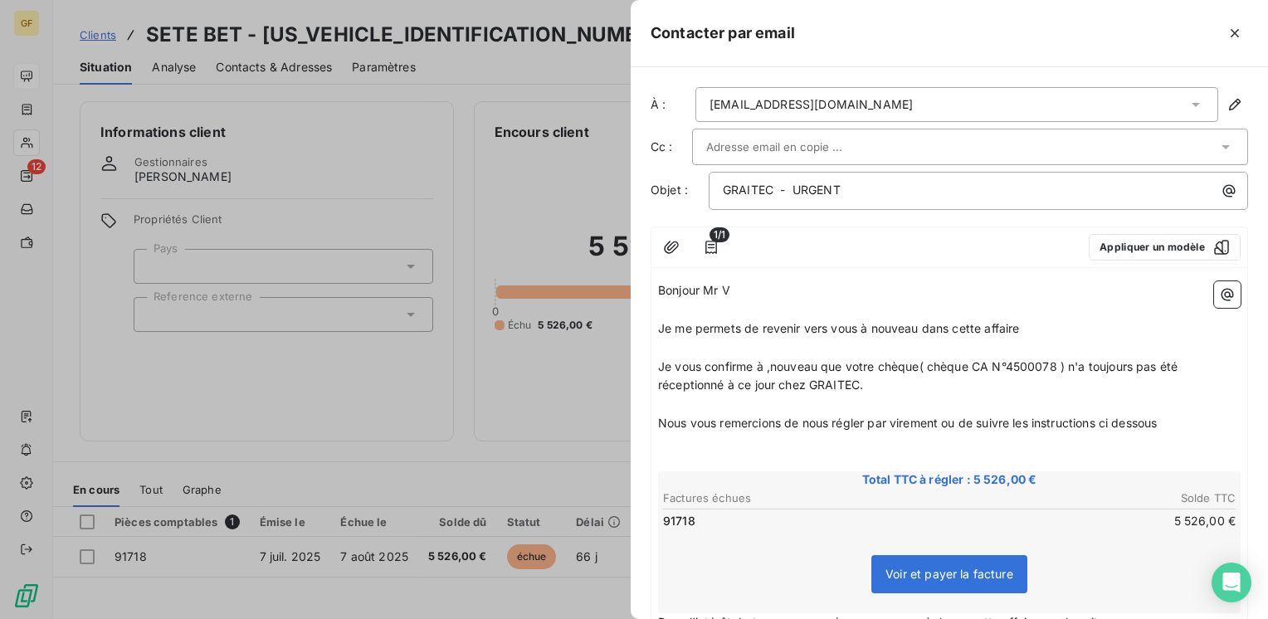
click at [725, 285] on span "Bonjour Mr V" at bounding box center [694, 290] width 72 height 14
click at [757, 362] on span "Je vous confirme à ,nouveau que votre chèque( chèque CA N°4500078 ) n'a toujour…" at bounding box center [919, 375] width 523 height 33
click at [916, 359] on span "Je vous confirme à nouveau que votre chèque( chèque CA N°4500078 ) n'a toujours…" at bounding box center [918, 375] width 520 height 33
click at [928, 359] on span "Je vous confirme à nouveau que votre chèque ( chèque CA N°4500078 ) n'a toujour…" at bounding box center [919, 375] width 523 height 33
click at [928, 360] on span "Je vous confirme à nouveau que votre chèque ( hèque CA N°4500078 ) n'a toujours…" at bounding box center [951, 375] width 586 height 33
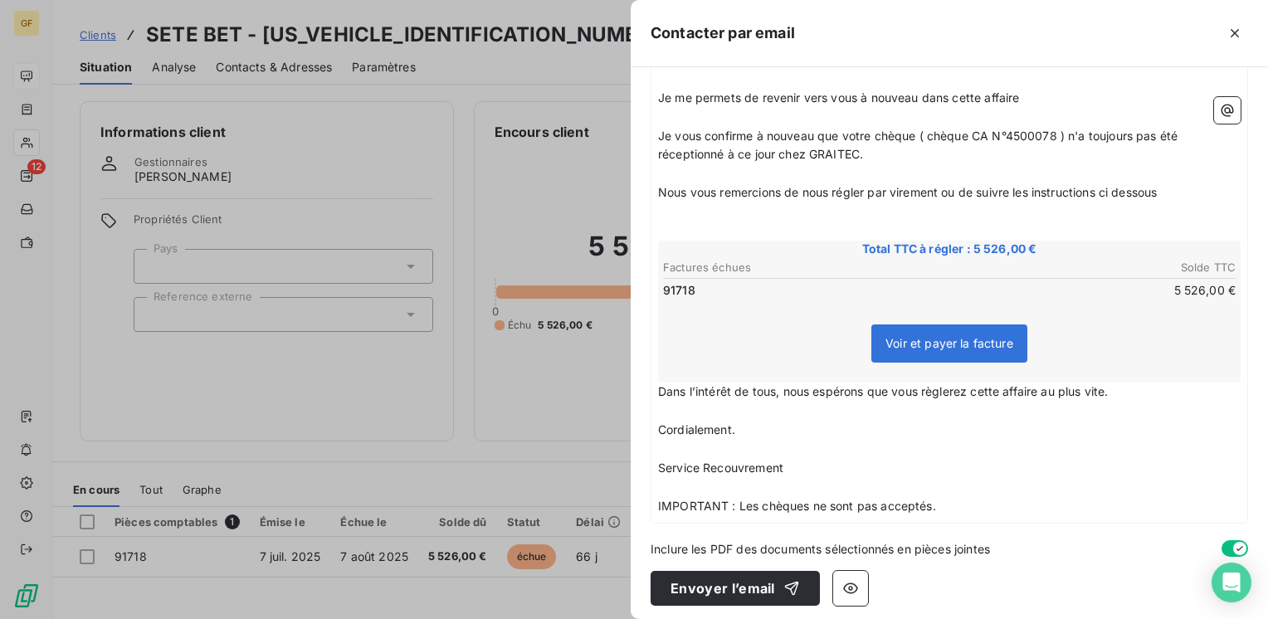
scroll to position [233, 0]
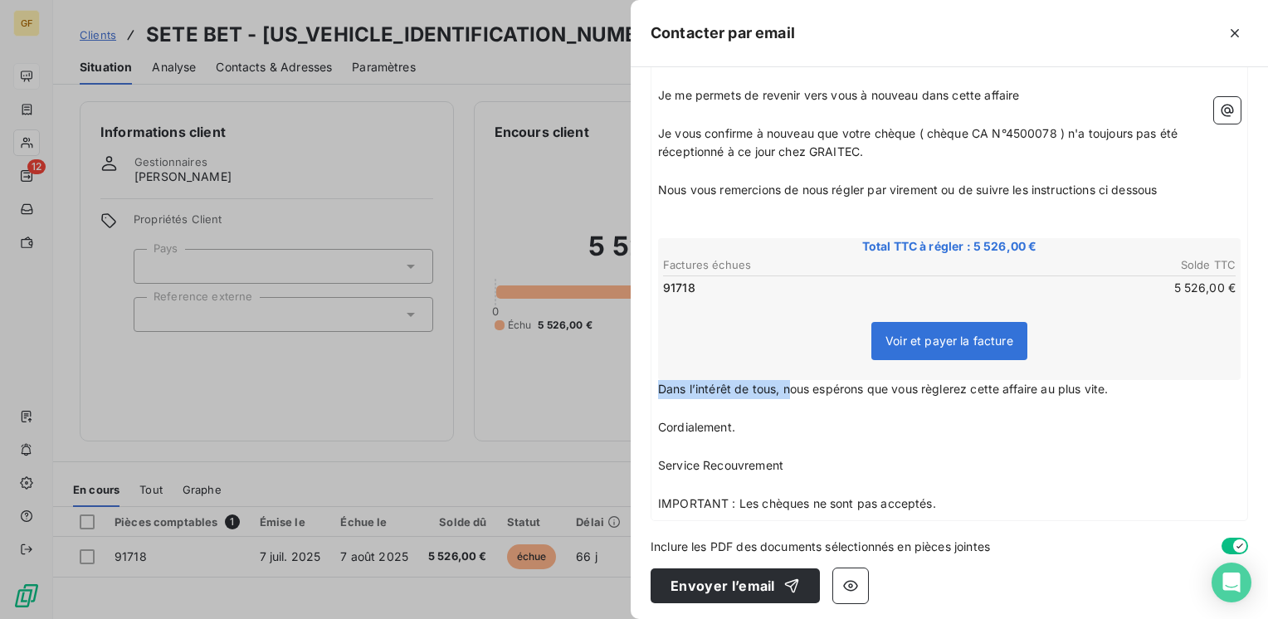
drag, startPoint x: 790, startPoint y: 394, endPoint x: 640, endPoint y: 380, distance: 150.9
click at [640, 380] on div "À : [EMAIL_ADDRESS][DOMAIN_NAME] Cc : Objet : GRAITEC - URGENT 1/1 Appliquer un…" at bounding box center [949, 343] width 637 height 552
click at [1082, 412] on p "﻿" at bounding box center [949, 408] width 583 height 19
click at [1086, 383] on span "DAns cette attente, et votre confiramtion de reglement en retour de ce courrile," at bounding box center [878, 389] width 441 height 14
drag, startPoint x: 1095, startPoint y: 383, endPoint x: 1127, endPoint y: 384, distance: 31.6
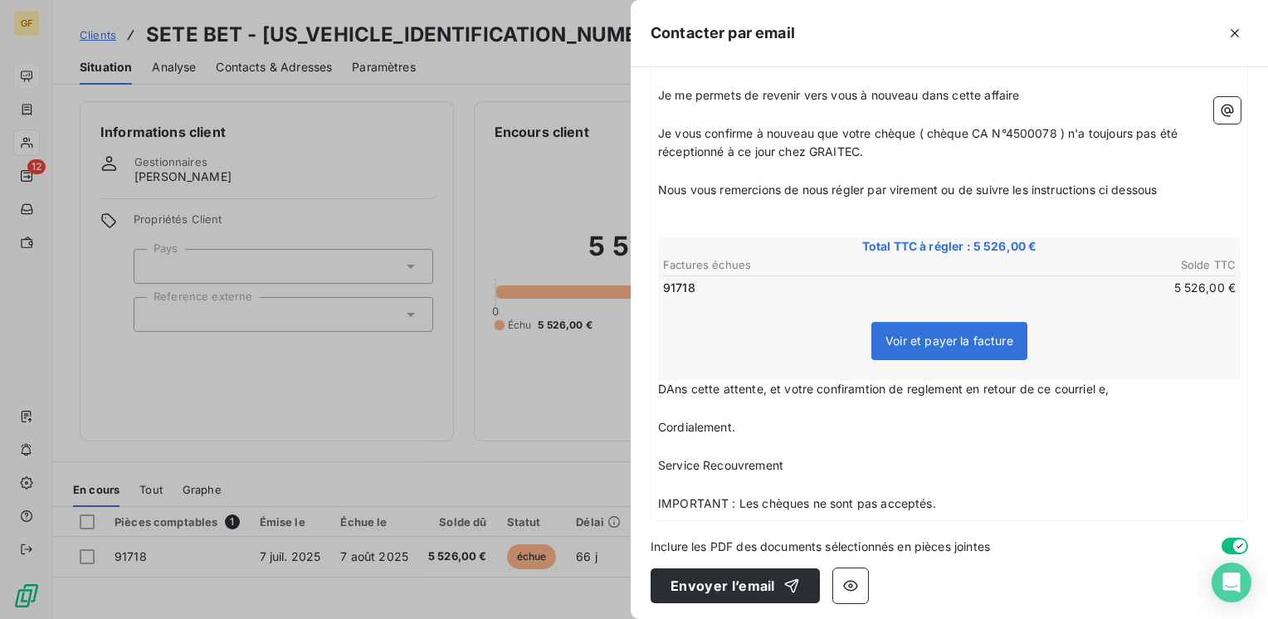
click at [1095, 383] on span "DAns cette attente, et votre confiramtion de reglement en retour de ce courriel…" at bounding box center [883, 389] width 451 height 14
click at [904, 456] on p "Service Recouvrement" at bounding box center [949, 465] width 583 height 19
click at [667, 382] on span "DAns cette attente, et votre confiramtion de reglement en retour de ce courriel," at bounding box center [878, 389] width 441 height 14
click at [856, 421] on p "Cordialement." at bounding box center [949, 427] width 583 height 19
click at [847, 382] on span "Dans cette attente, et votre confiramtion de reglement en retour de ce courriel," at bounding box center [877, 389] width 439 height 14
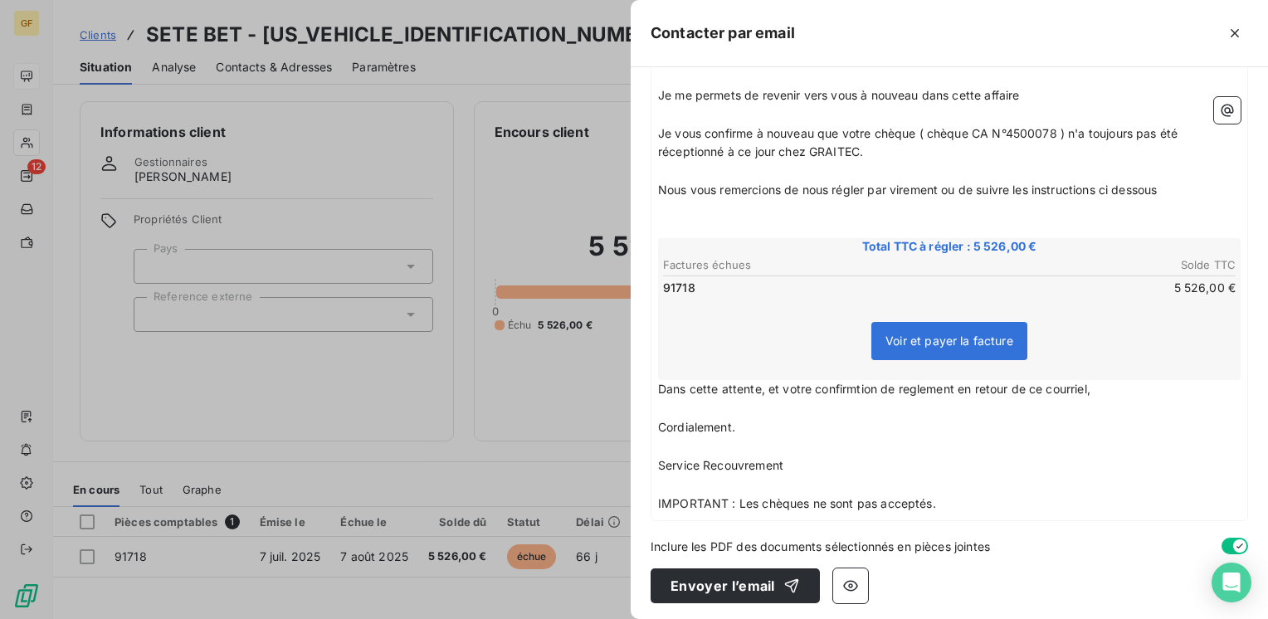
click at [858, 383] on span "Dans cette attente, et votre confirmtion de reglement en retour de ce courriel," at bounding box center [874, 389] width 432 height 14
click at [1059, 450] on p "﻿" at bounding box center [949, 446] width 583 height 19
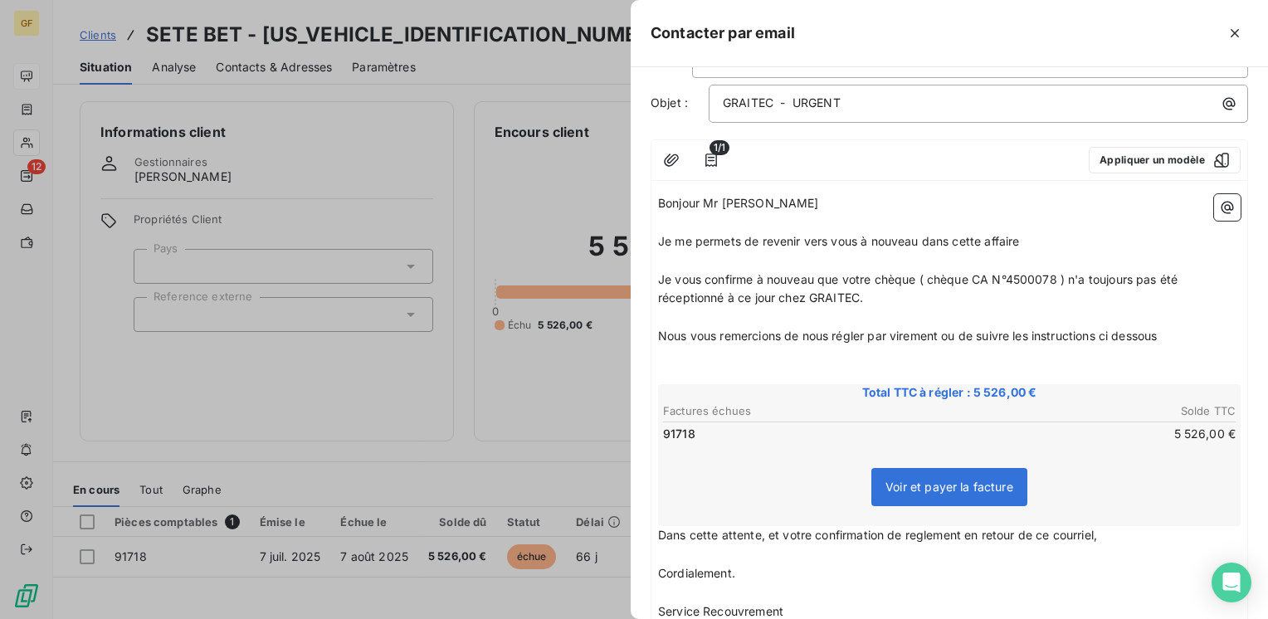
scroll to position [0, 0]
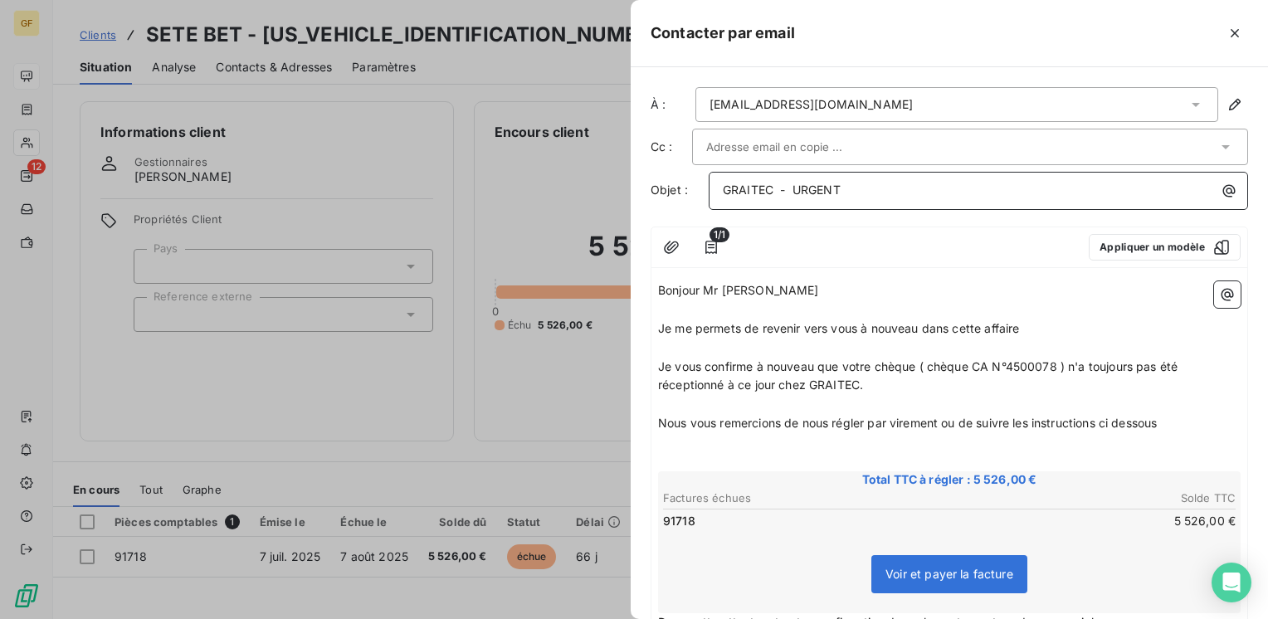
click at [847, 184] on p "GRAITEC - URGENT" at bounding box center [983, 190] width 520 height 19
click at [773, 284] on p "Bonjour Mr [PERSON_NAME]" at bounding box center [949, 290] width 583 height 19
click at [1019, 324] on span "Je me permets de revenir vers vous à nouveau dans cette affaire" at bounding box center [838, 328] width 361 height 14
click at [1157, 419] on span "Nous vous remercions de nous régler par virement ou de suivre les instructions …" at bounding box center [907, 423] width 499 height 14
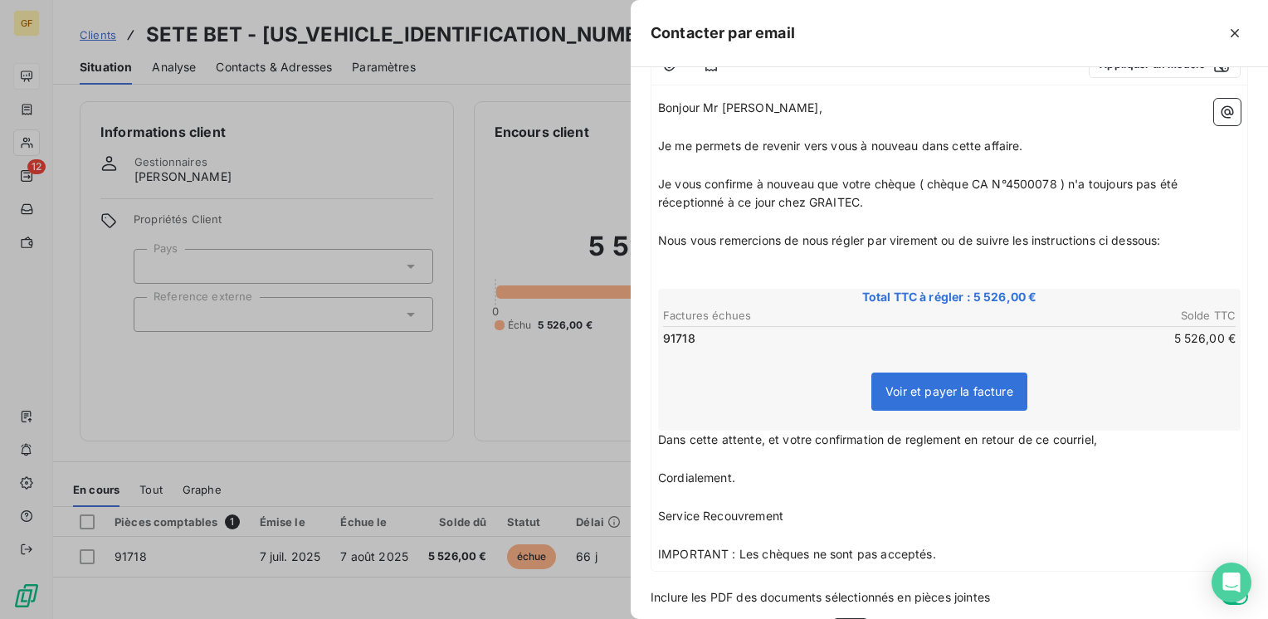
scroll to position [233, 0]
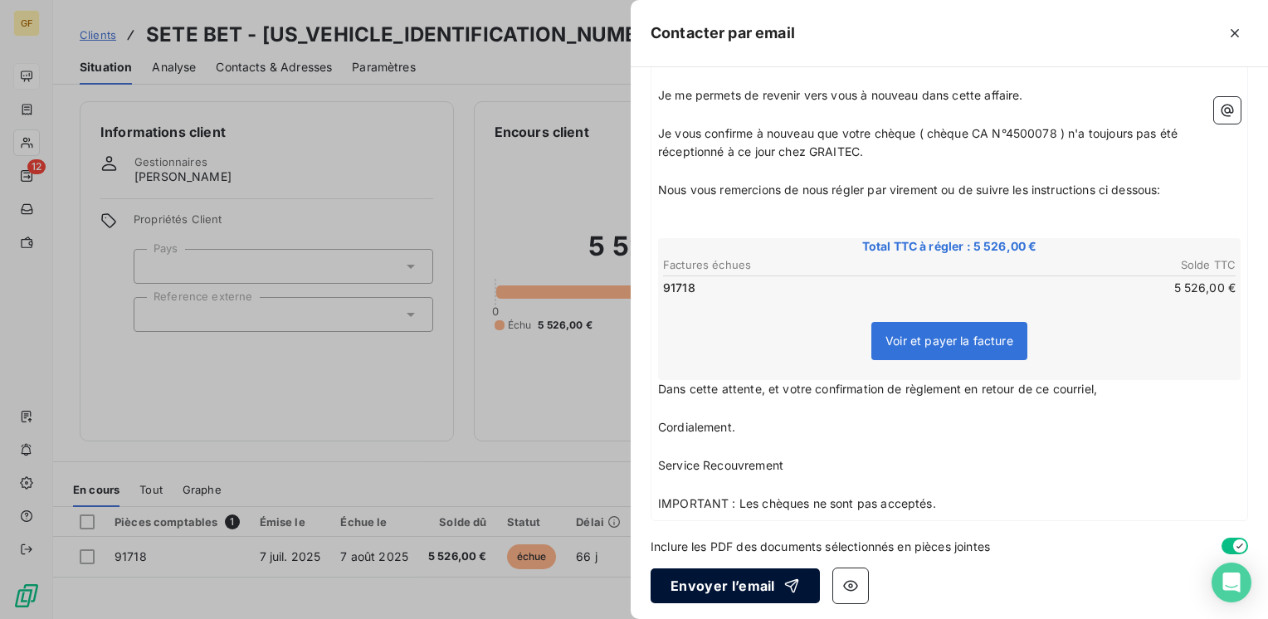
click at [760, 573] on button "Envoyer l’email" at bounding box center [735, 585] width 169 height 35
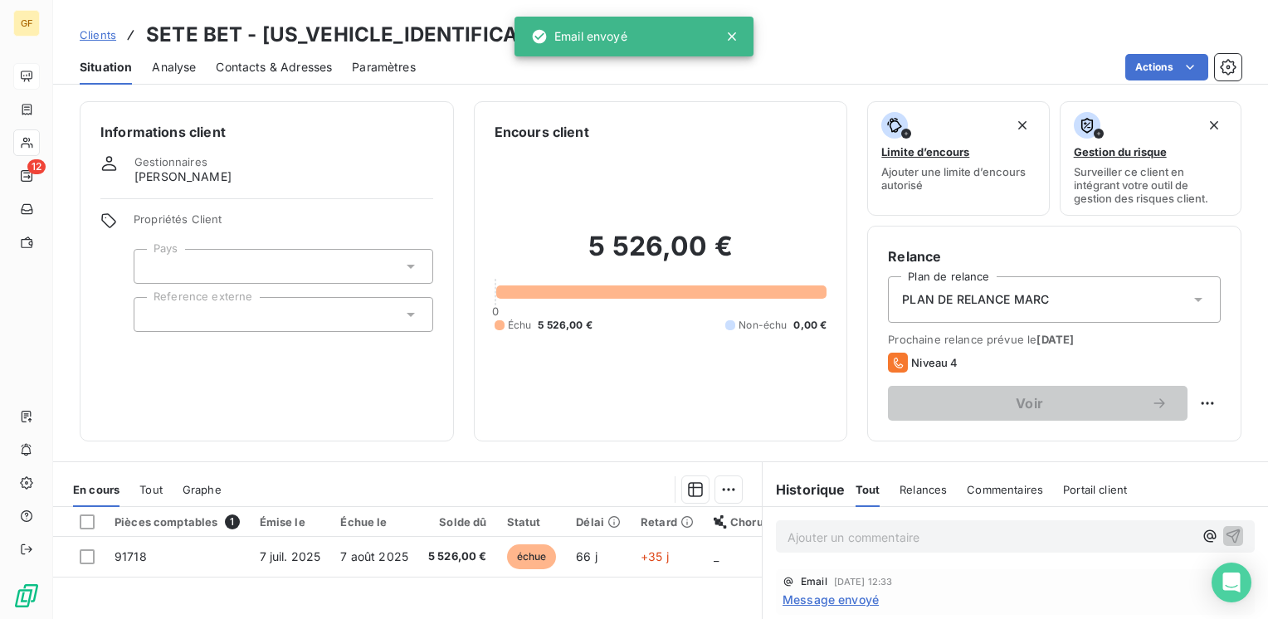
drag, startPoint x: 166, startPoint y: 64, endPoint x: 143, endPoint y: 67, distance: 23.5
click at [166, 64] on span "Analyse" at bounding box center [174, 67] width 44 height 17
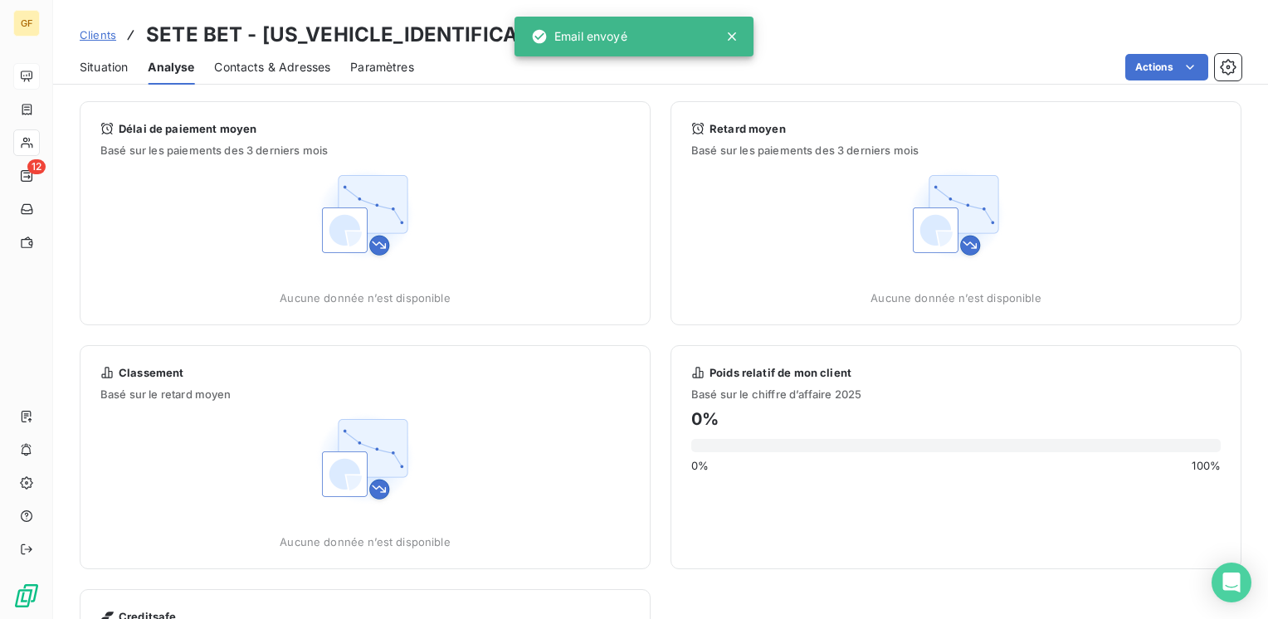
click at [111, 68] on span "Situation" at bounding box center [104, 67] width 48 height 17
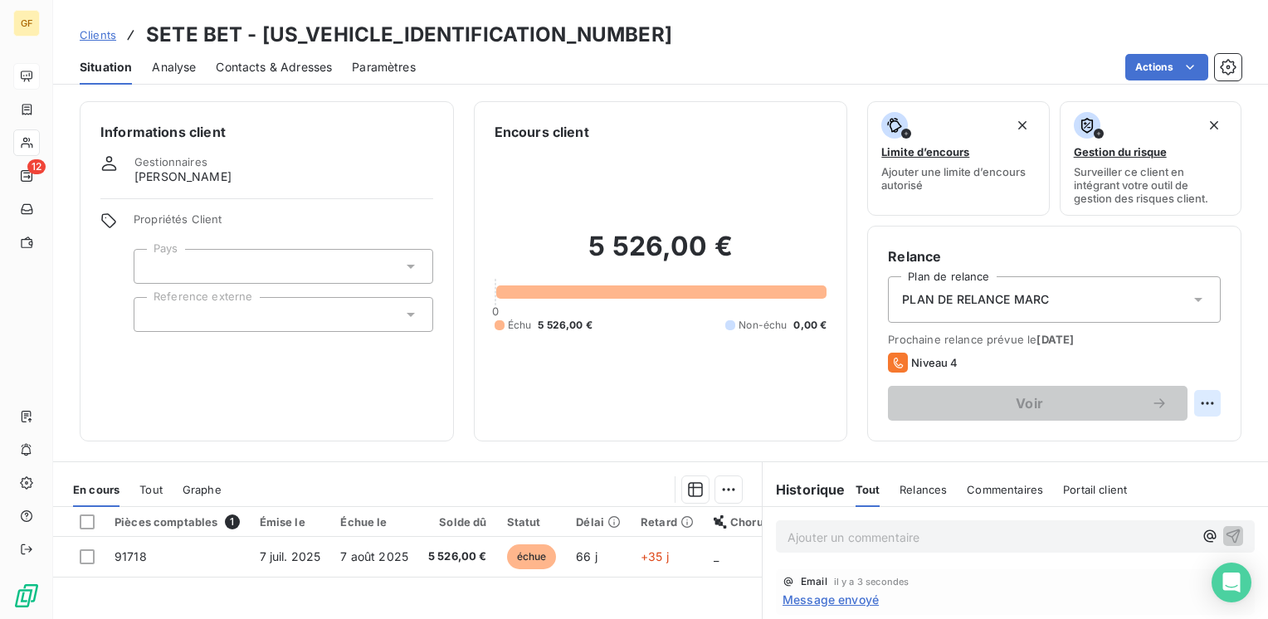
click at [1193, 401] on html "GF 12 Clients SETE BET - [US_VEHICLE_IDENTIFICATION_NUMBER] Situation Analyse C…" at bounding box center [634, 309] width 1268 height 619
click at [1092, 433] on div "Replanifier cette action" at bounding box center [1126, 440] width 149 height 27
select select "8"
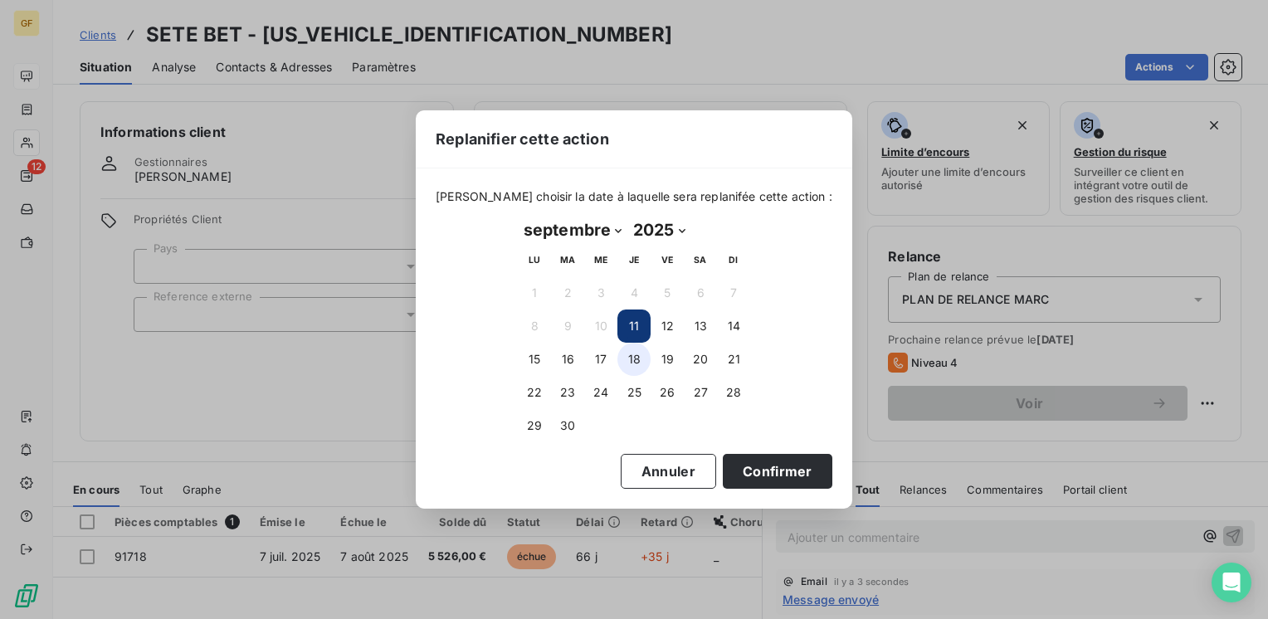
click at [631, 355] on button "18" at bounding box center [633, 359] width 33 height 33
click at [733, 466] on button "Confirmer" at bounding box center [778, 471] width 110 height 35
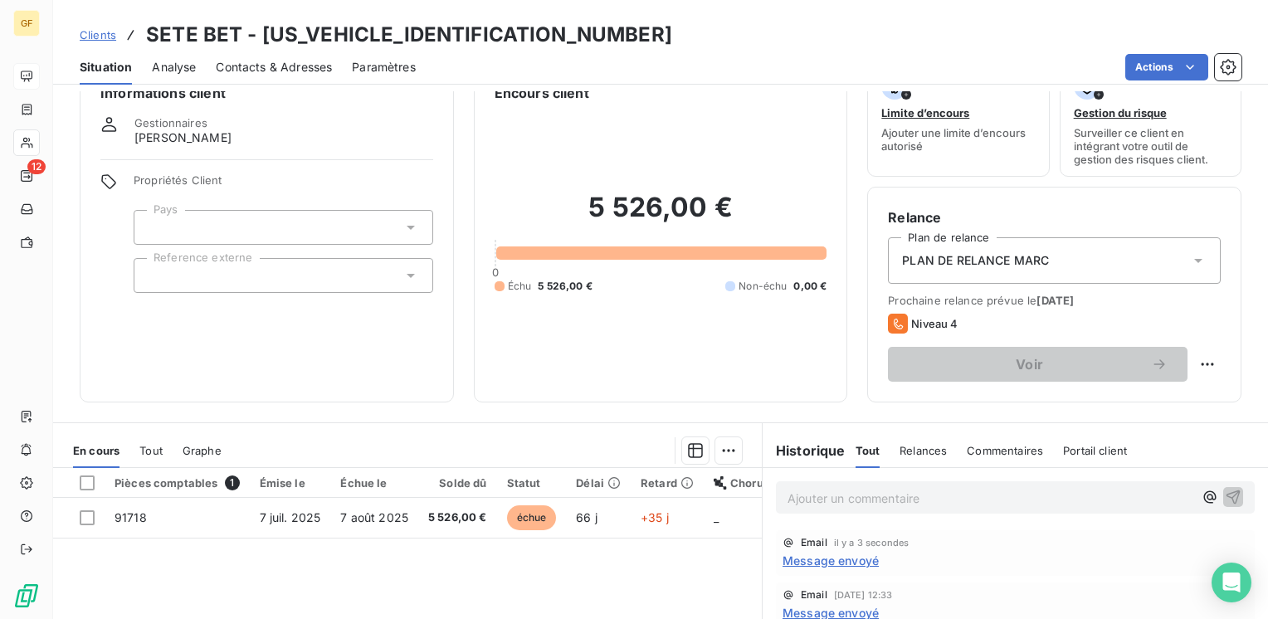
scroll to position [166, 0]
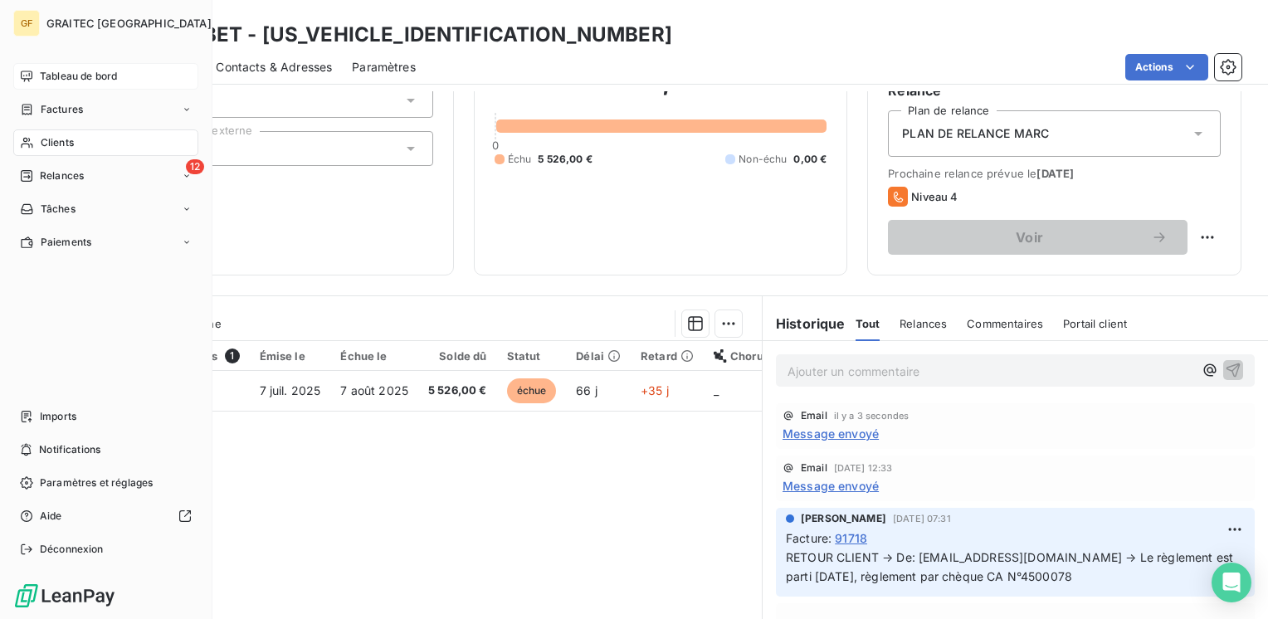
click at [68, 80] on span "Tableau de bord" at bounding box center [78, 76] width 77 height 15
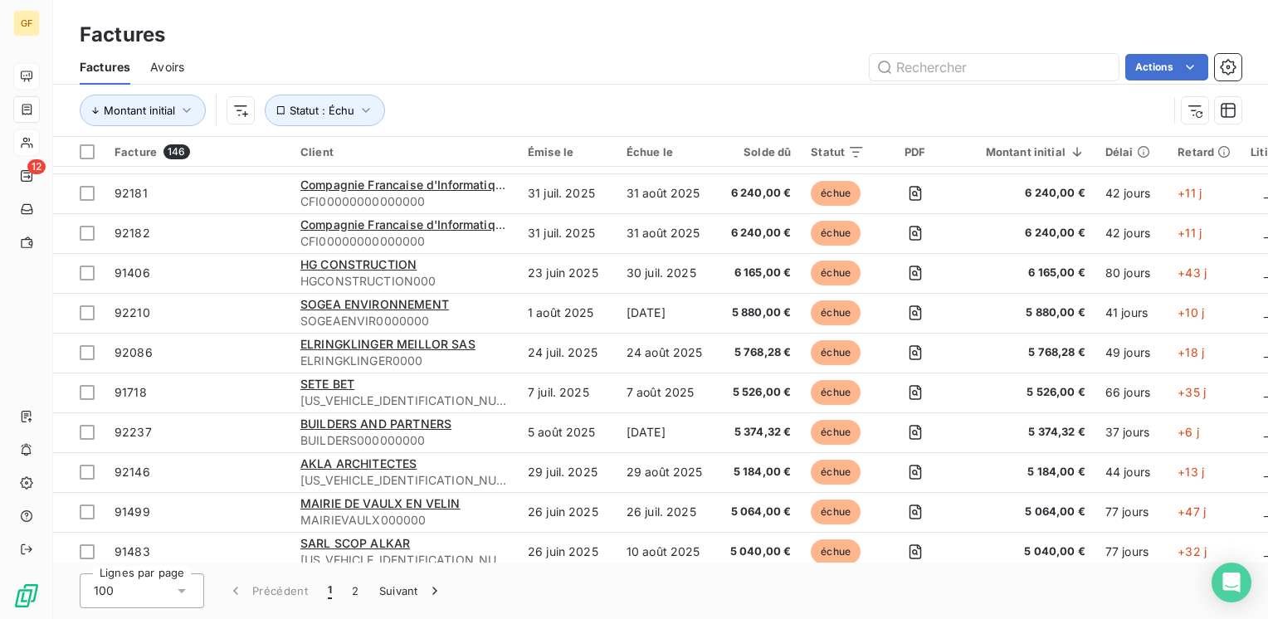
scroll to position [996, 0]
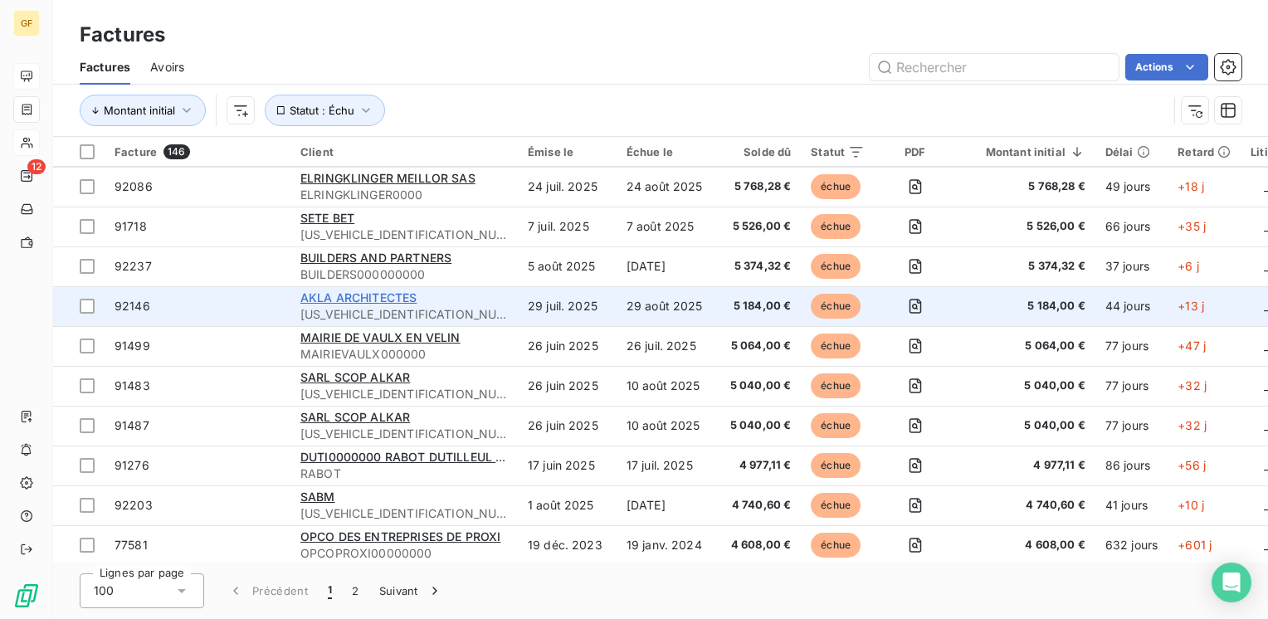
click at [392, 290] on span "AKLA ARCHITECTES" at bounding box center [358, 297] width 116 height 14
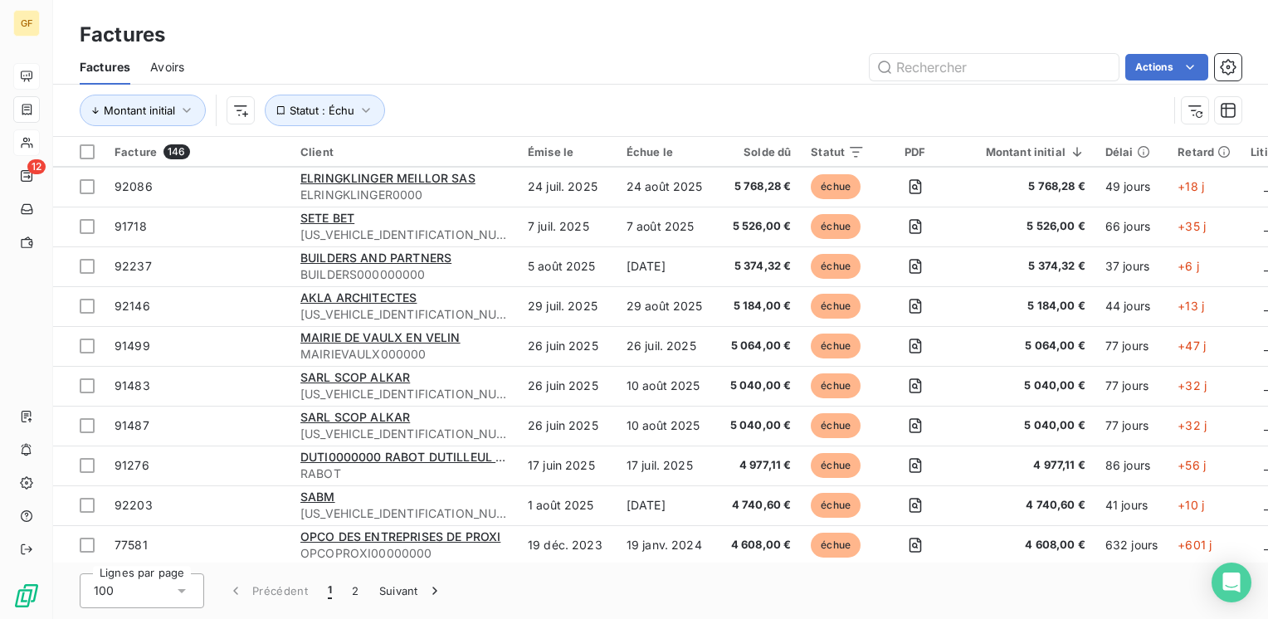
scroll to position [1079, 0]
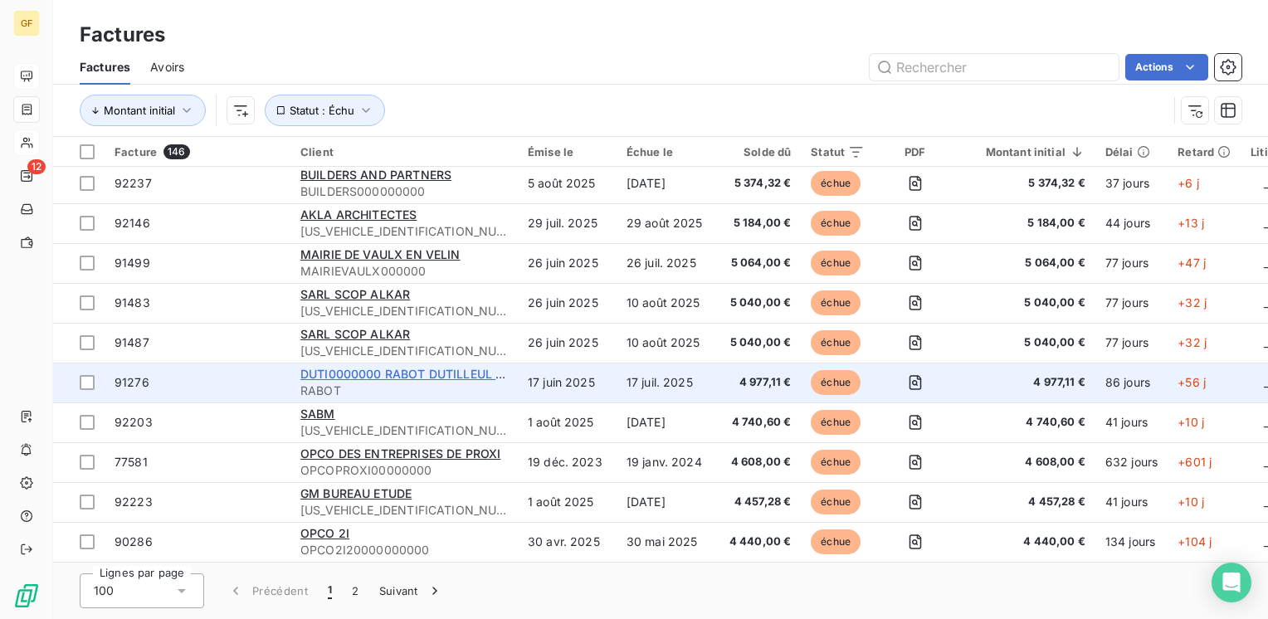
click at [398, 370] on span "DUTI0000000 RABOT DUTILLEUL RD CORP" at bounding box center [423, 374] width 247 height 14
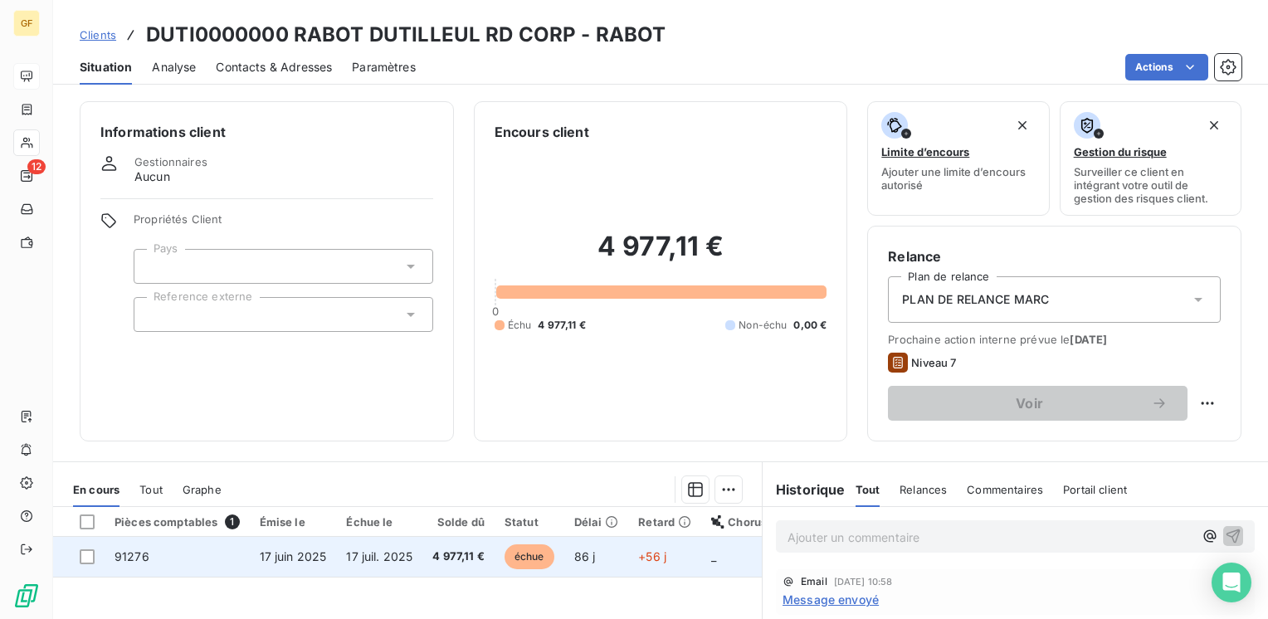
click at [359, 559] on span "17 juil. 2025" at bounding box center [379, 556] width 66 height 14
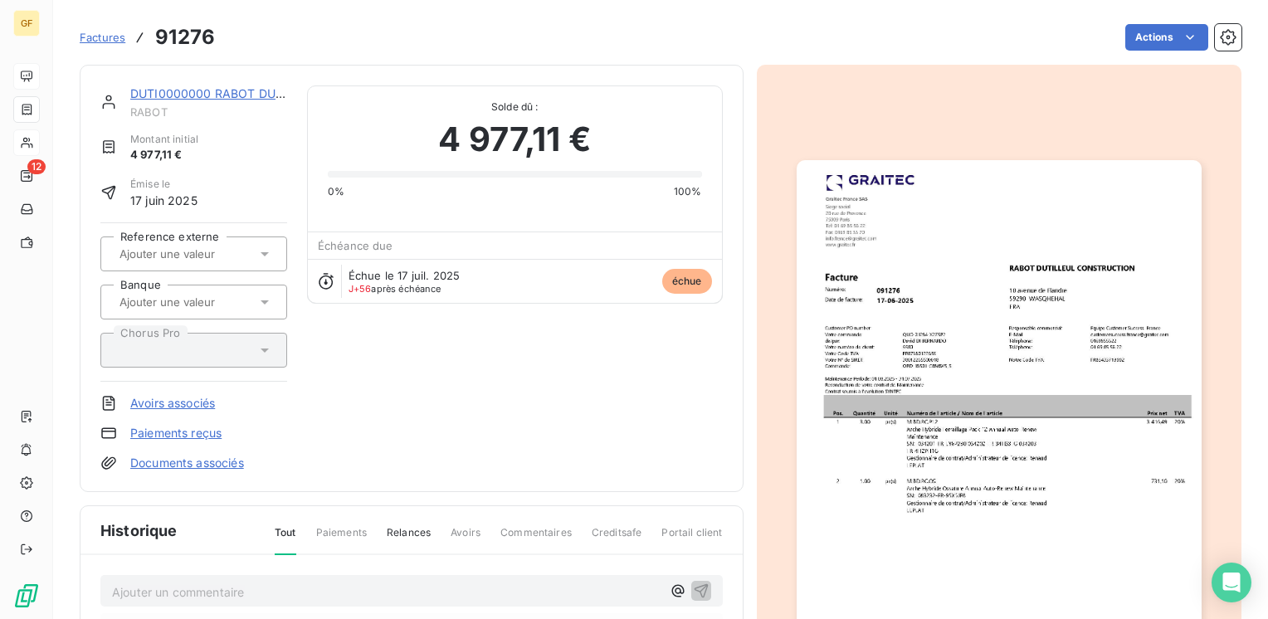
click at [886, 383] on img "button" at bounding box center [999, 446] width 405 height 572
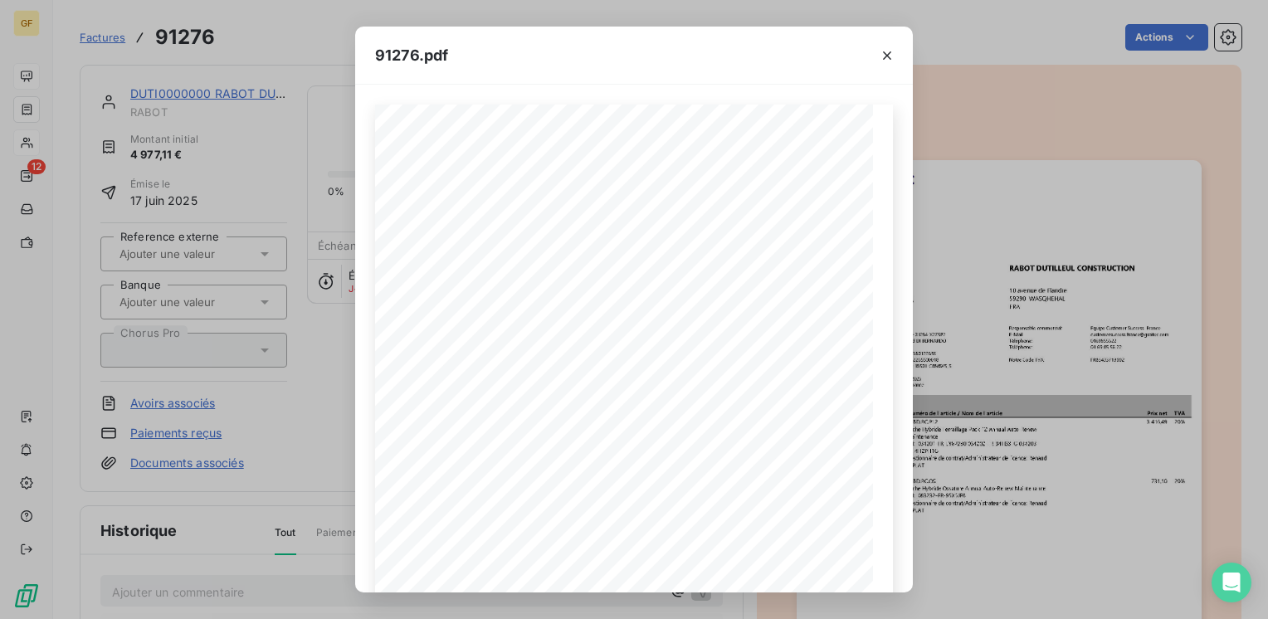
click at [185, 120] on div "91276.pdf Pos. Quantité Unité Numéro de l'article / Nom de l'article Prix net T…" at bounding box center [634, 309] width 1268 height 619
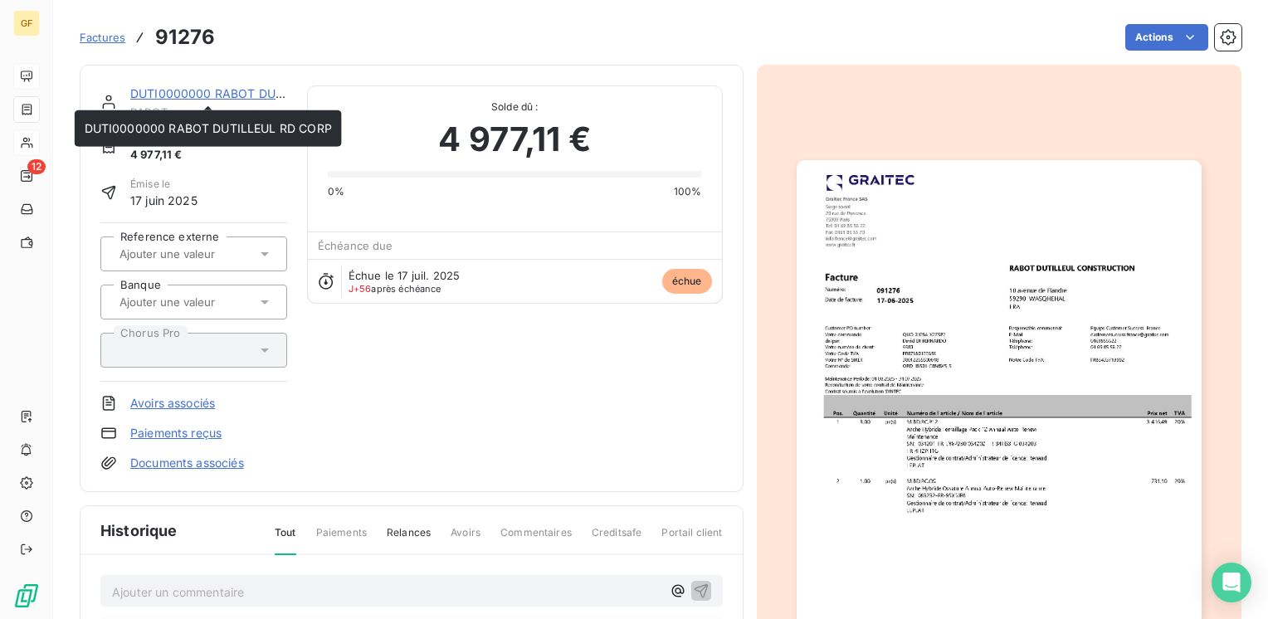
click at [212, 92] on link "DUTI0000000 RABOT DUTILLEUL RD CORP" at bounding box center [253, 93] width 247 height 14
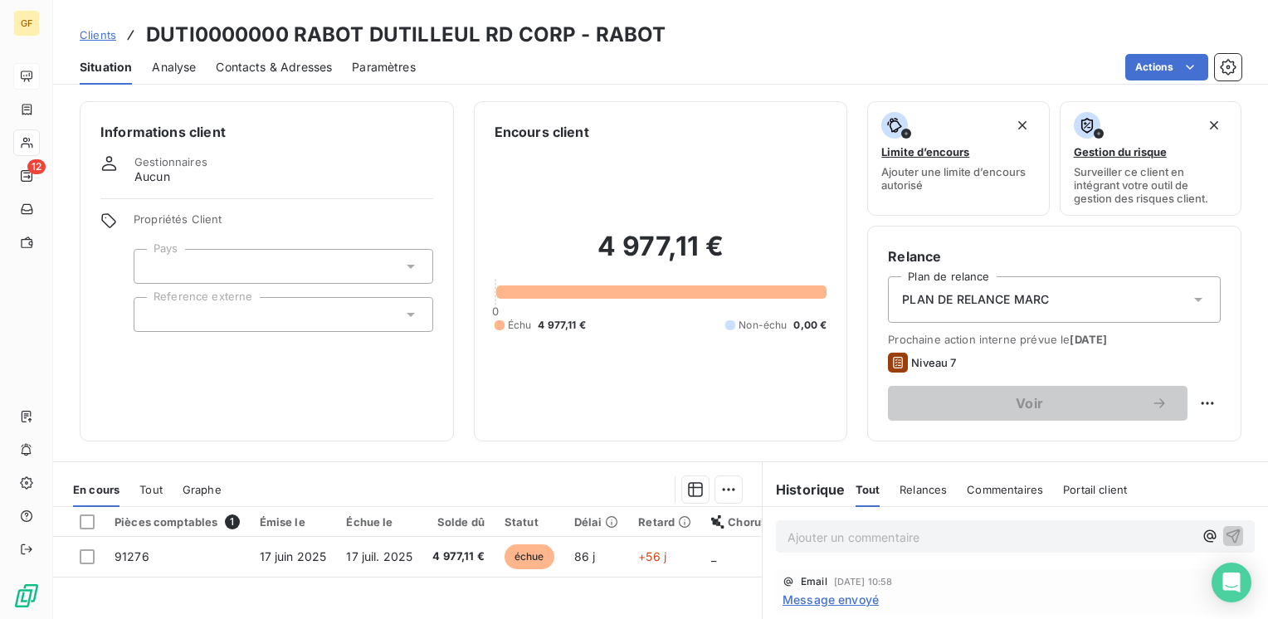
click at [199, 173] on div "Gestionnaires Aucun" at bounding box center [170, 170] width 73 height 30
click at [161, 179] on span "Aucun" at bounding box center [152, 176] width 36 height 17
click at [169, 178] on span "Aucun" at bounding box center [152, 176] width 36 height 17
click at [382, 71] on span "Paramètres" at bounding box center [384, 67] width 64 height 17
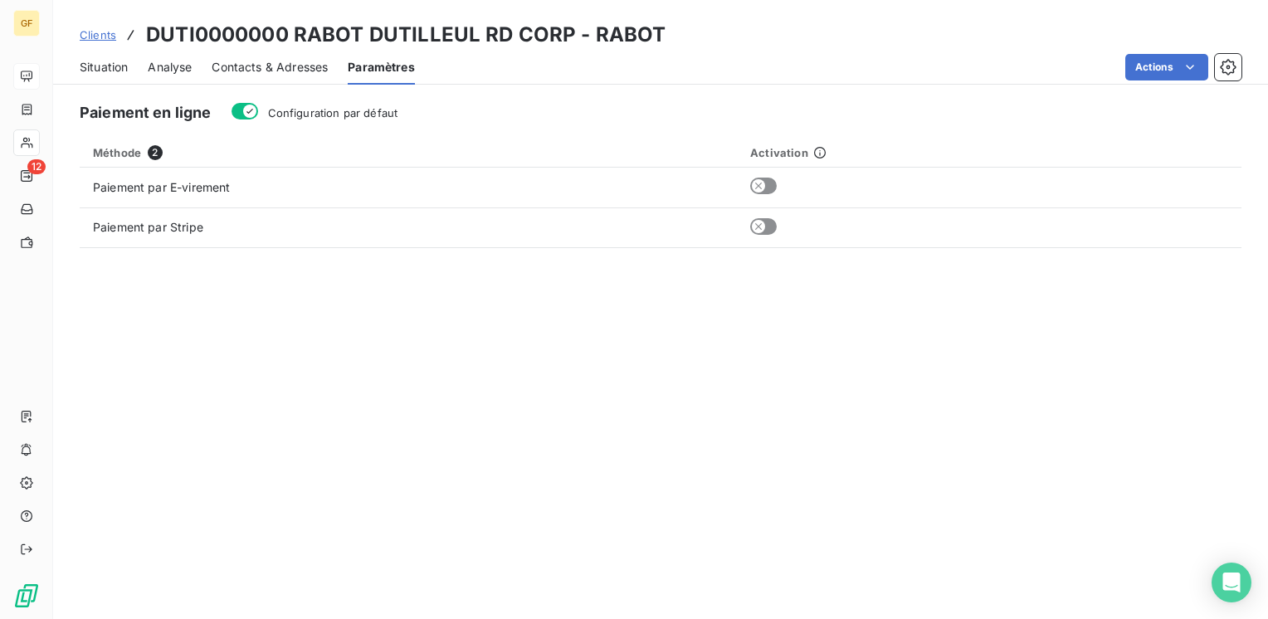
click at [100, 66] on span "Situation" at bounding box center [104, 67] width 48 height 17
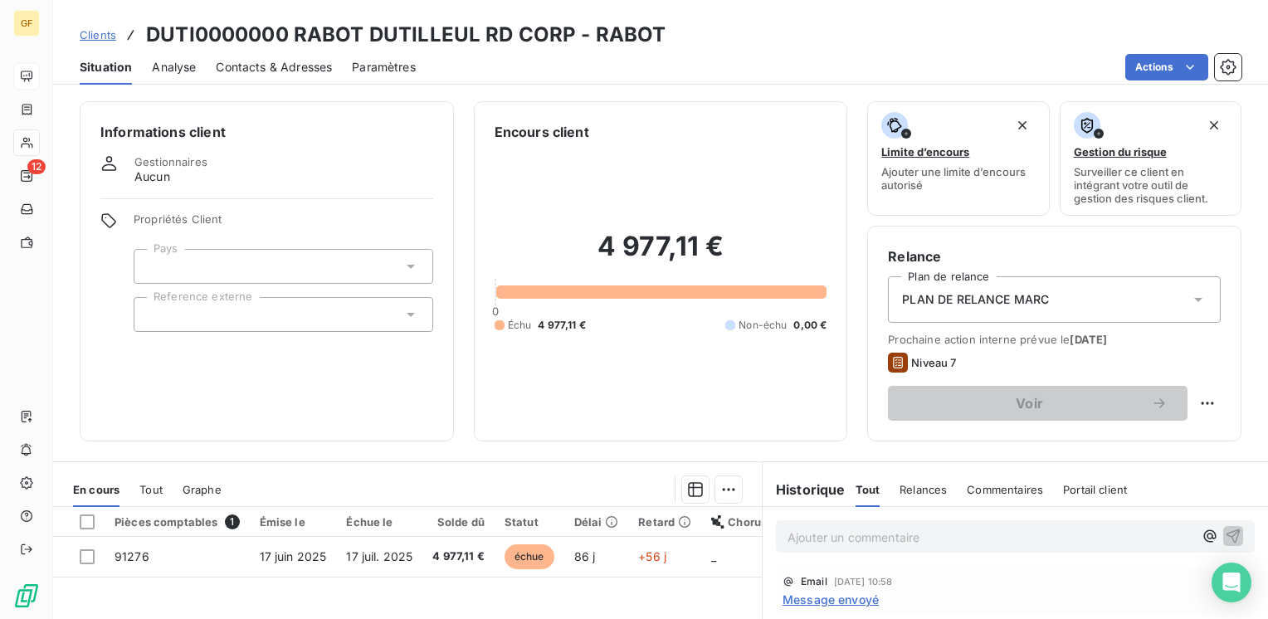
click at [107, 163] on icon at bounding box center [108, 163] width 17 height 17
click at [195, 256] on div at bounding box center [284, 266] width 300 height 35
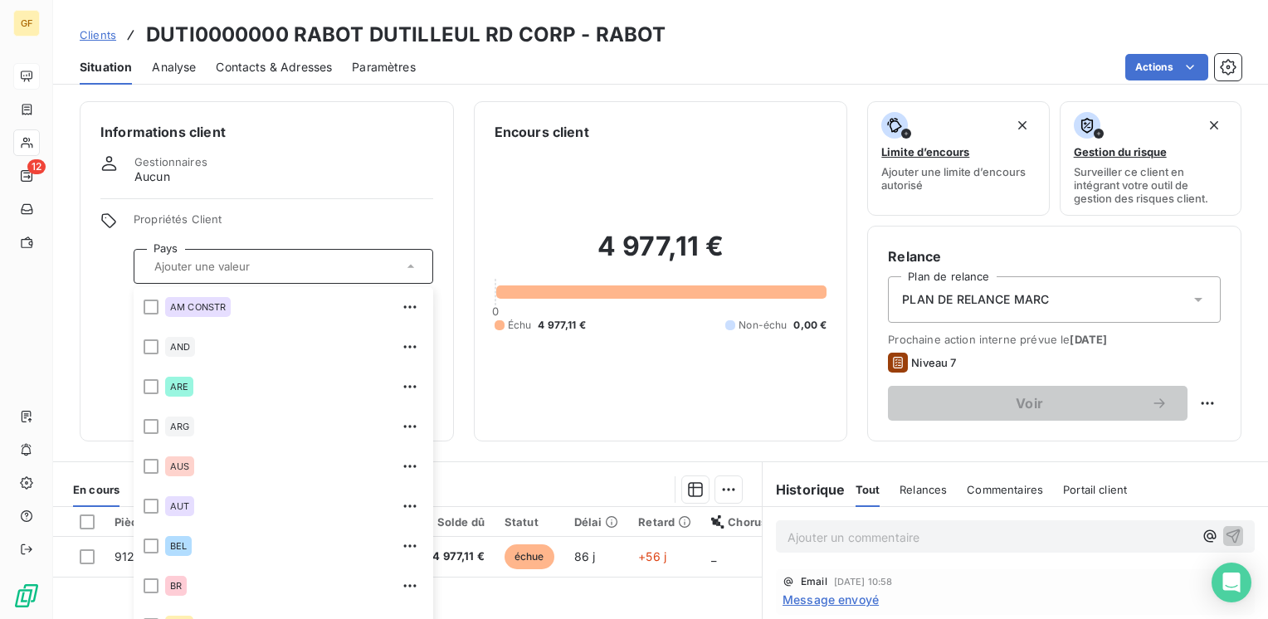
click at [261, 221] on span "Propriétés Client" at bounding box center [284, 223] width 300 height 23
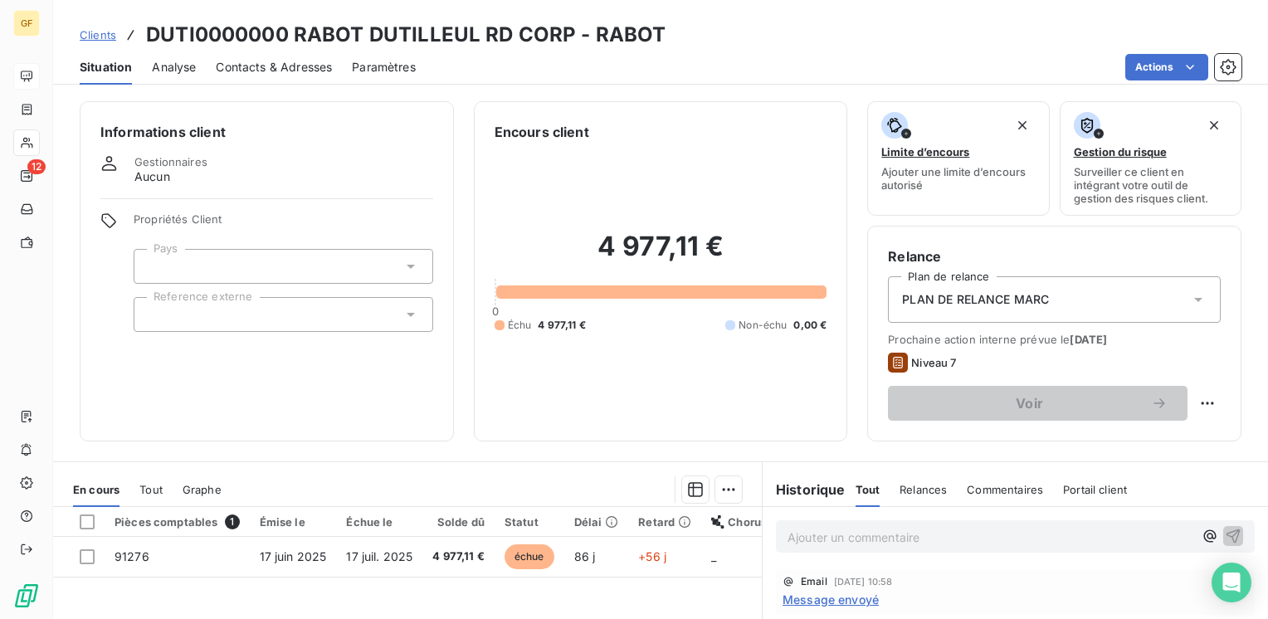
click at [246, 265] on div at bounding box center [284, 266] width 300 height 35
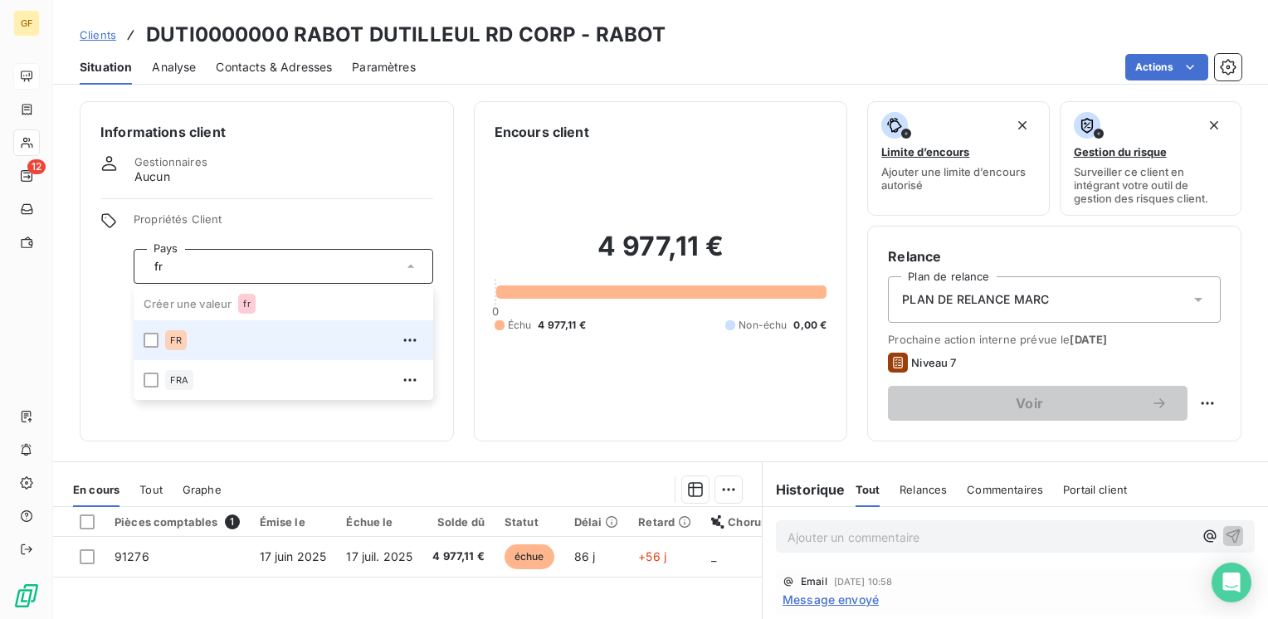
click at [203, 344] on div "FR" at bounding box center [294, 340] width 258 height 27
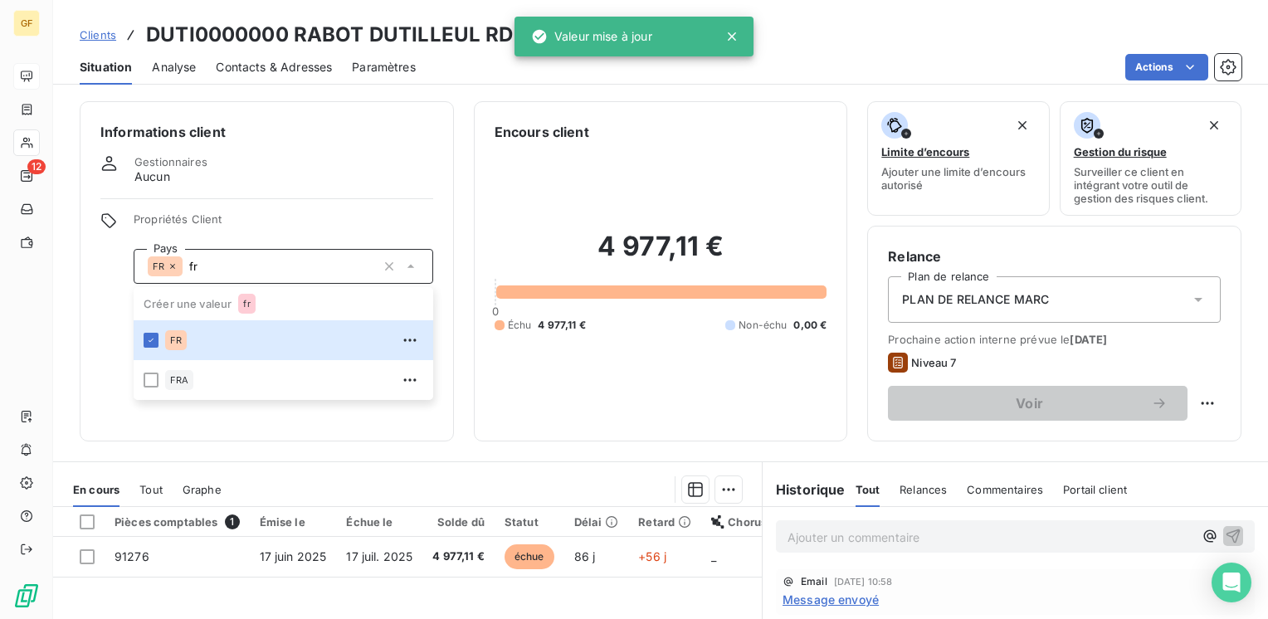
type input "fr"
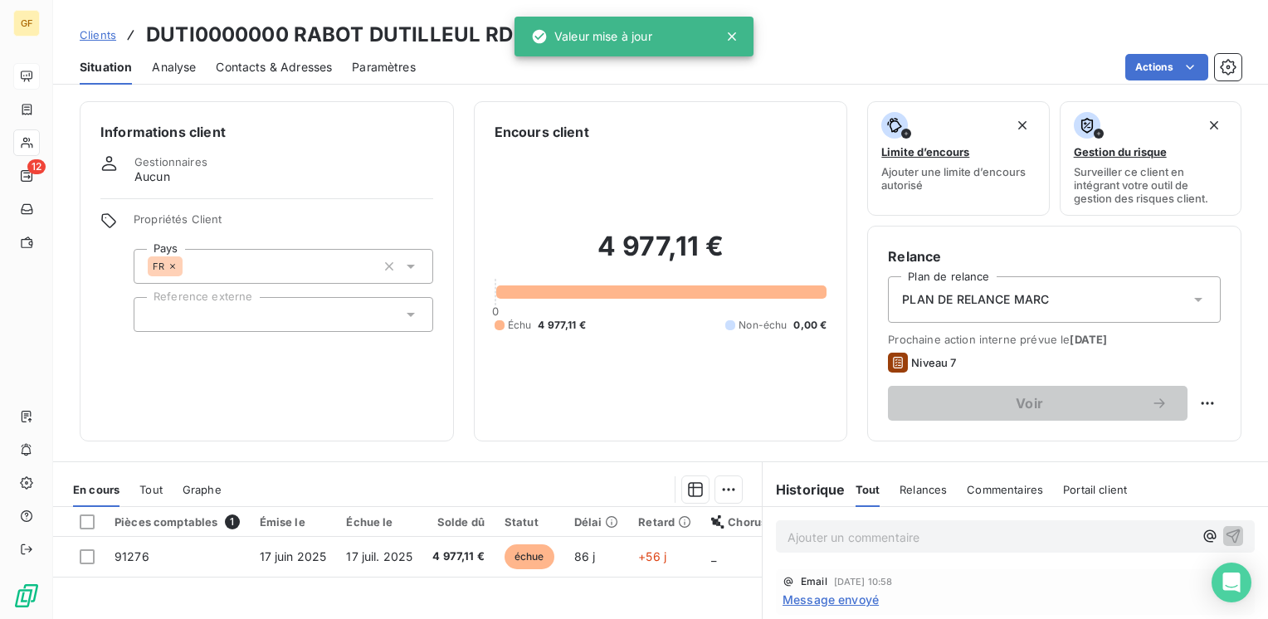
click at [253, 221] on span "Propriétés Client" at bounding box center [284, 223] width 300 height 23
click at [149, 173] on span "Aucun" at bounding box center [152, 176] width 36 height 17
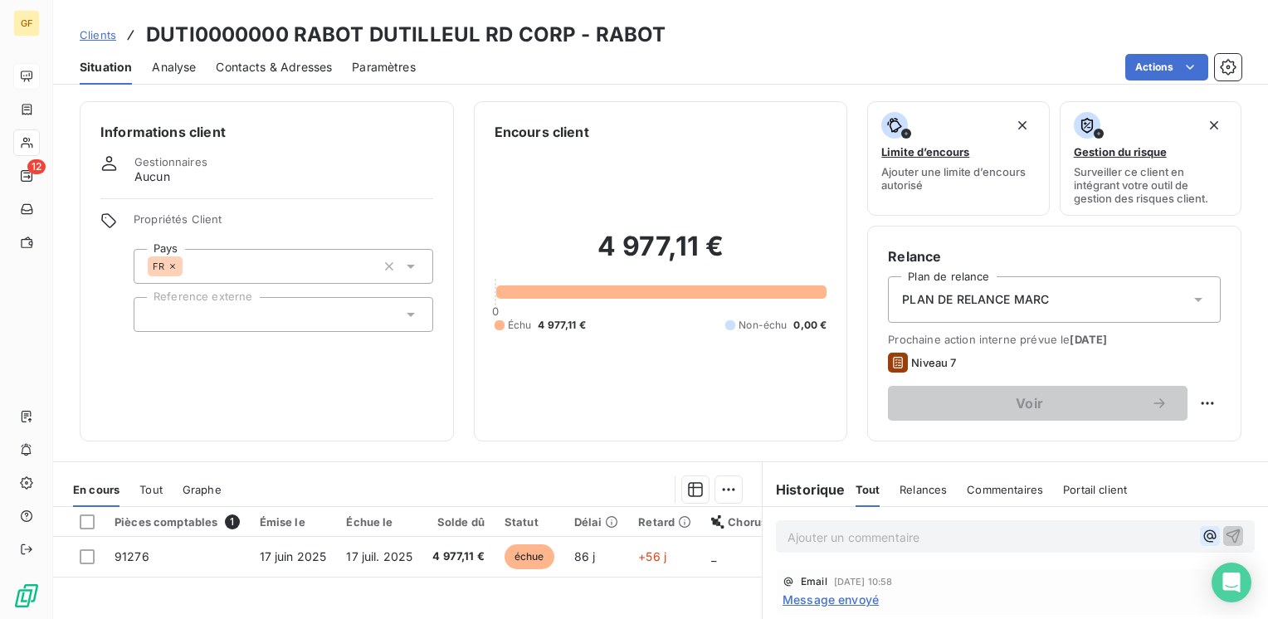
click at [1202, 529] on icon "button" at bounding box center [1210, 536] width 17 height 17
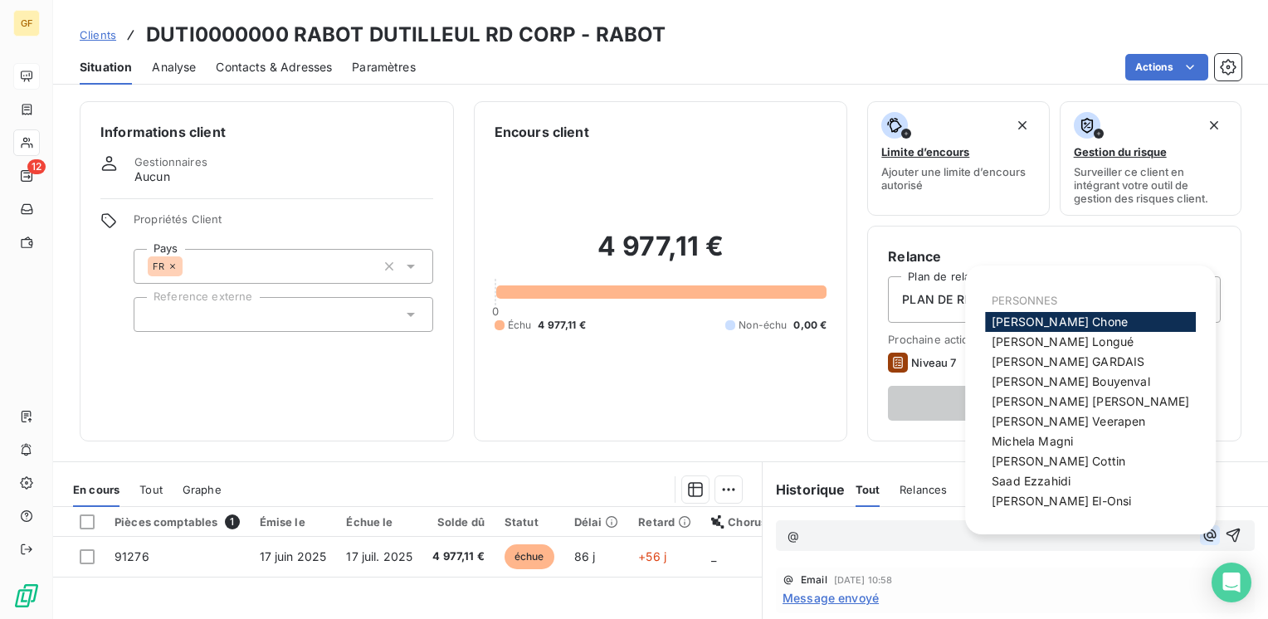
click at [1204, 529] on icon "button" at bounding box center [1210, 535] width 12 height 12
click at [1202, 531] on icon "button" at bounding box center [1210, 535] width 17 height 17
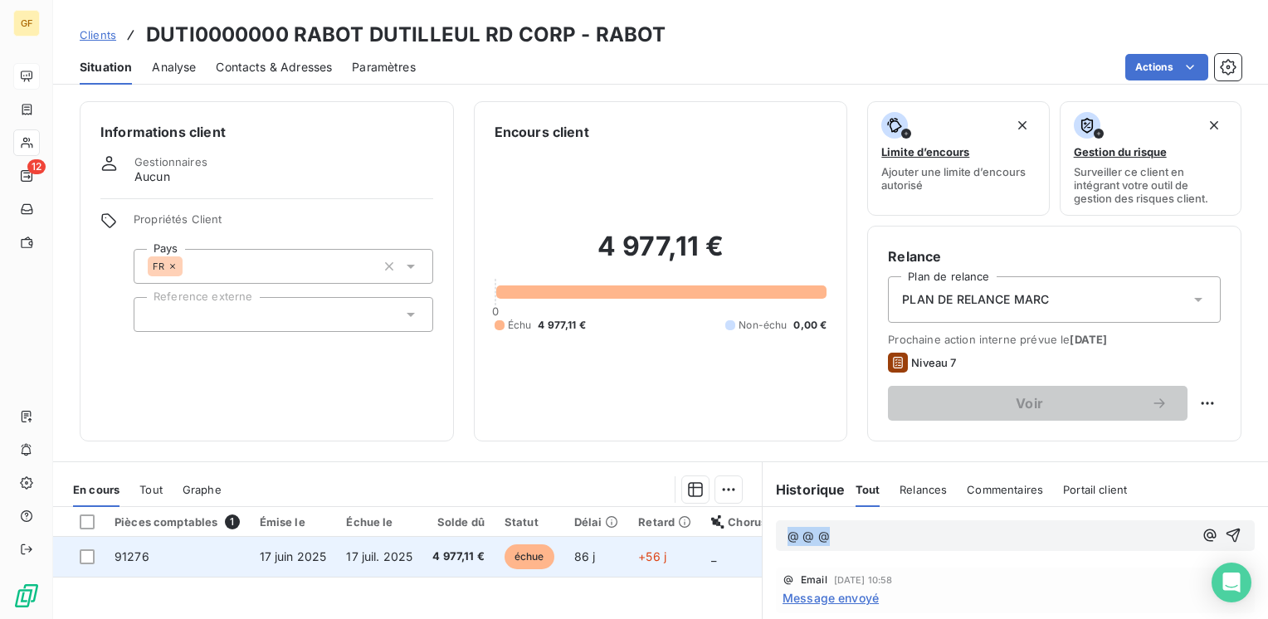
drag, startPoint x: 837, startPoint y: 537, endPoint x: 710, endPoint y: 540, distance: 127.0
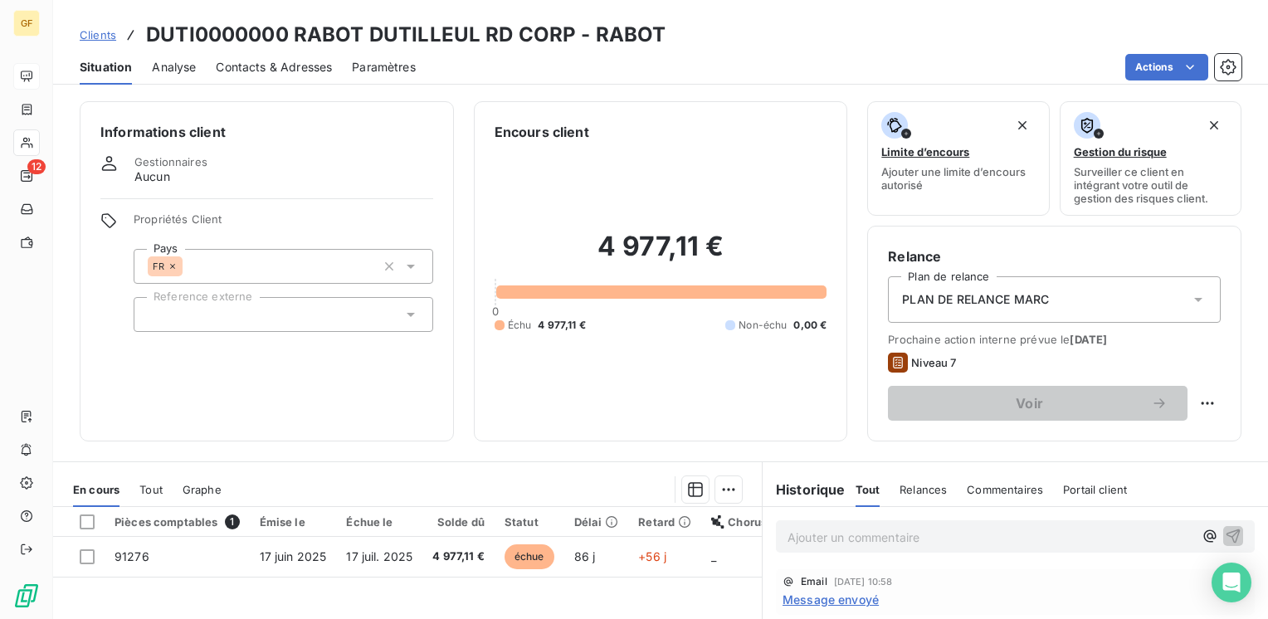
click at [369, 65] on span "Paramètres" at bounding box center [384, 67] width 64 height 17
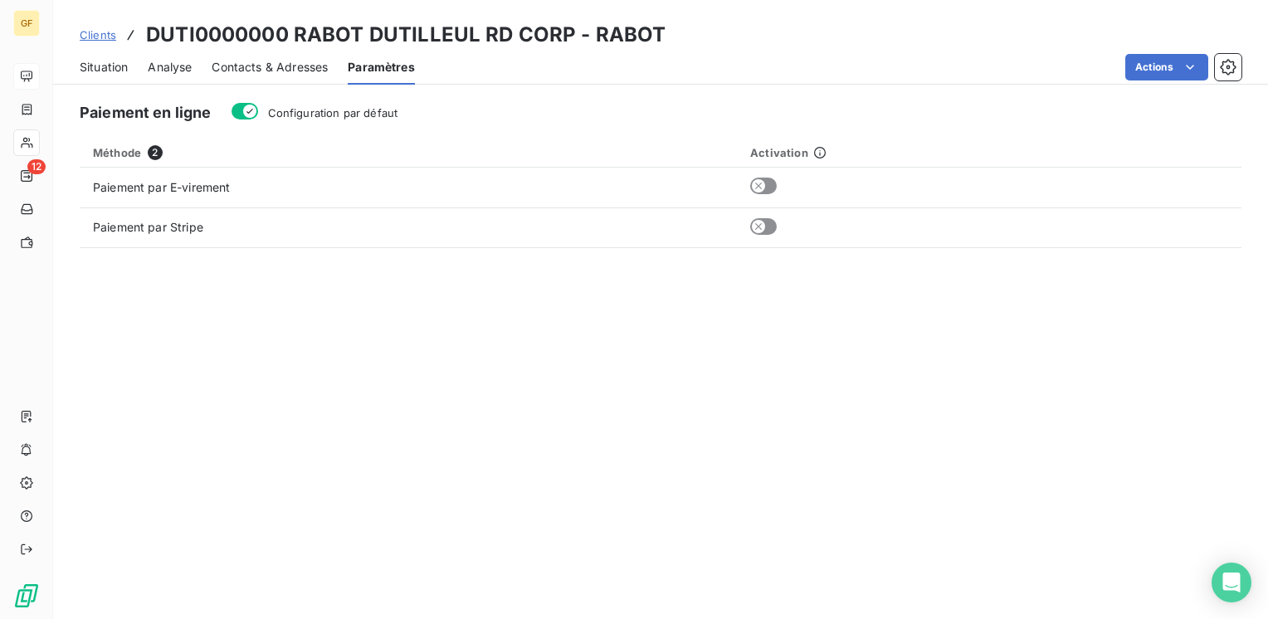
click at [281, 70] on span "Contacts & Adresses" at bounding box center [270, 67] width 116 height 17
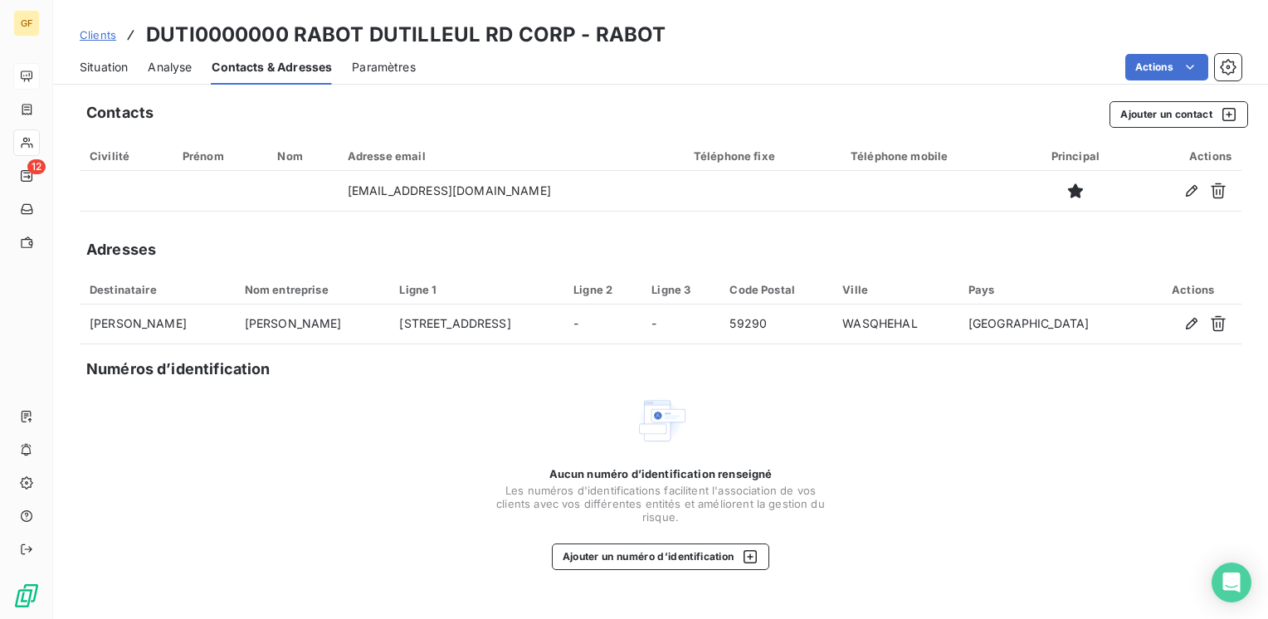
click at [96, 68] on span "Situation" at bounding box center [104, 67] width 48 height 17
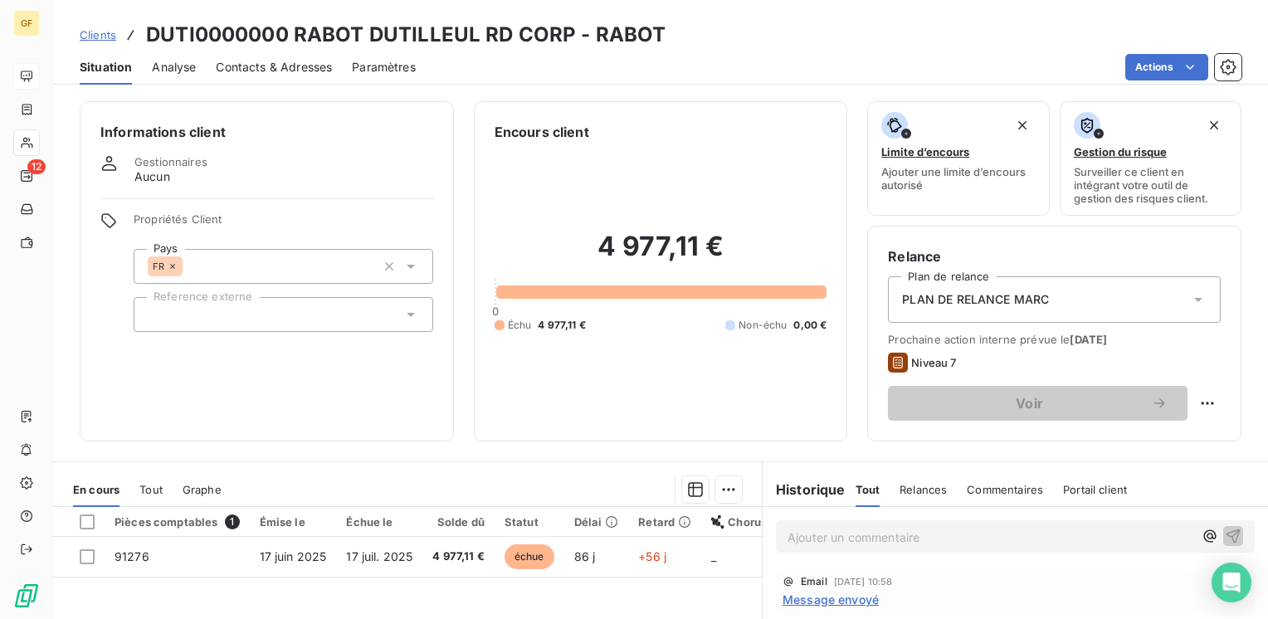
click at [163, 178] on span "Aucun" at bounding box center [152, 176] width 36 height 17
click at [373, 196] on div "Informations client Gestionnaires Aucun Propriétés Client Pays FR Reference ext…" at bounding box center [267, 271] width 374 height 340
click at [378, 195] on div "Informations client Gestionnaires Aucun Propriétés Client Pays FR Reference ext…" at bounding box center [267, 271] width 374 height 340
click at [380, 194] on div "Informations client Gestionnaires Aucun Propriétés Client Pays FR Reference ext…" at bounding box center [267, 271] width 374 height 340
click at [163, 178] on span "Aucun" at bounding box center [152, 176] width 36 height 17
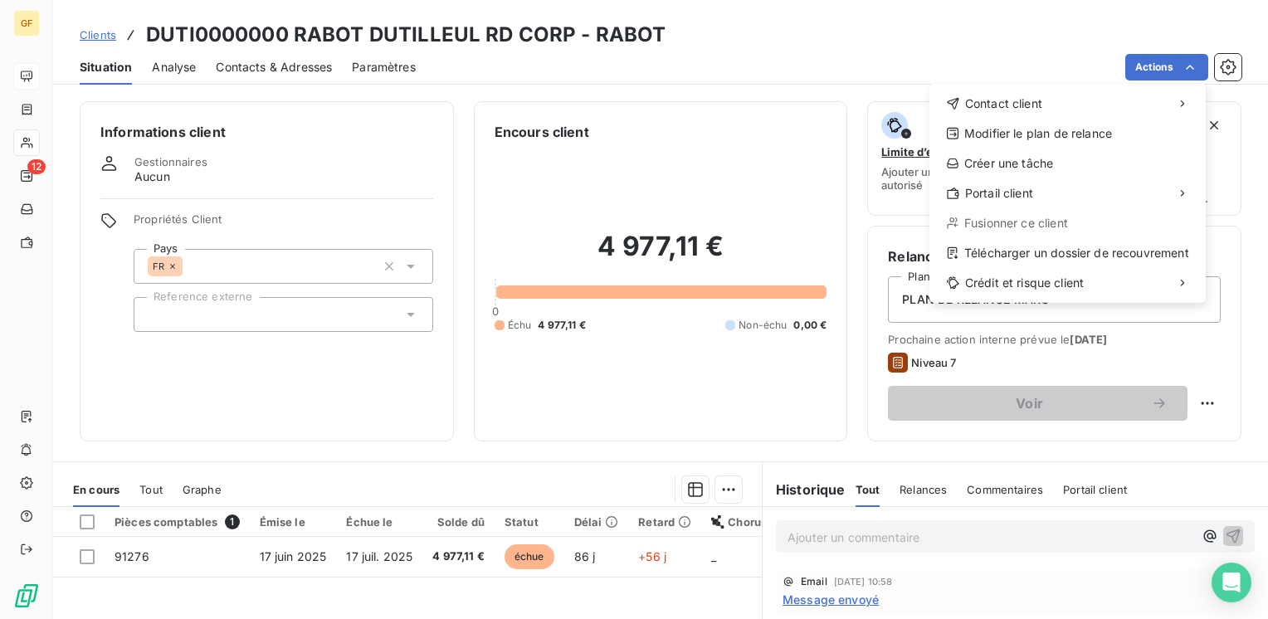
click at [1228, 64] on html "GF 12 Clients DUTI0000000 RABOT DUTILLEUL RD CORP - RABOT Situation Analyse Con…" at bounding box center [634, 309] width 1268 height 619
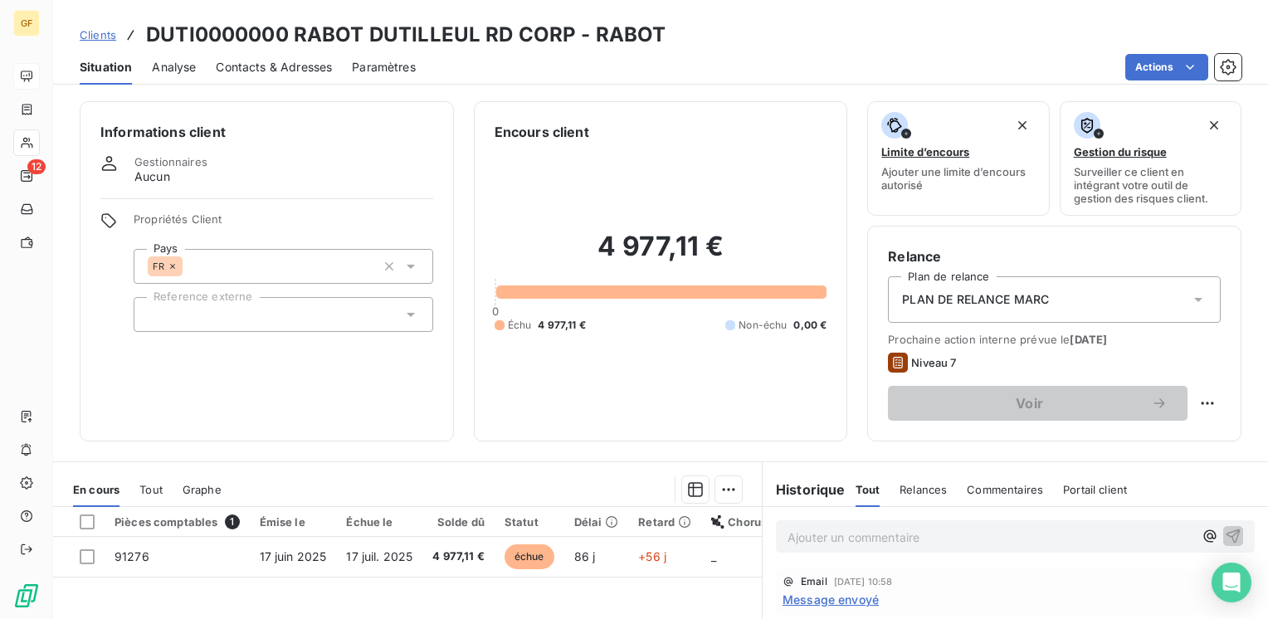
click at [1228, 64] on icon "button" at bounding box center [1228, 67] width 17 height 17
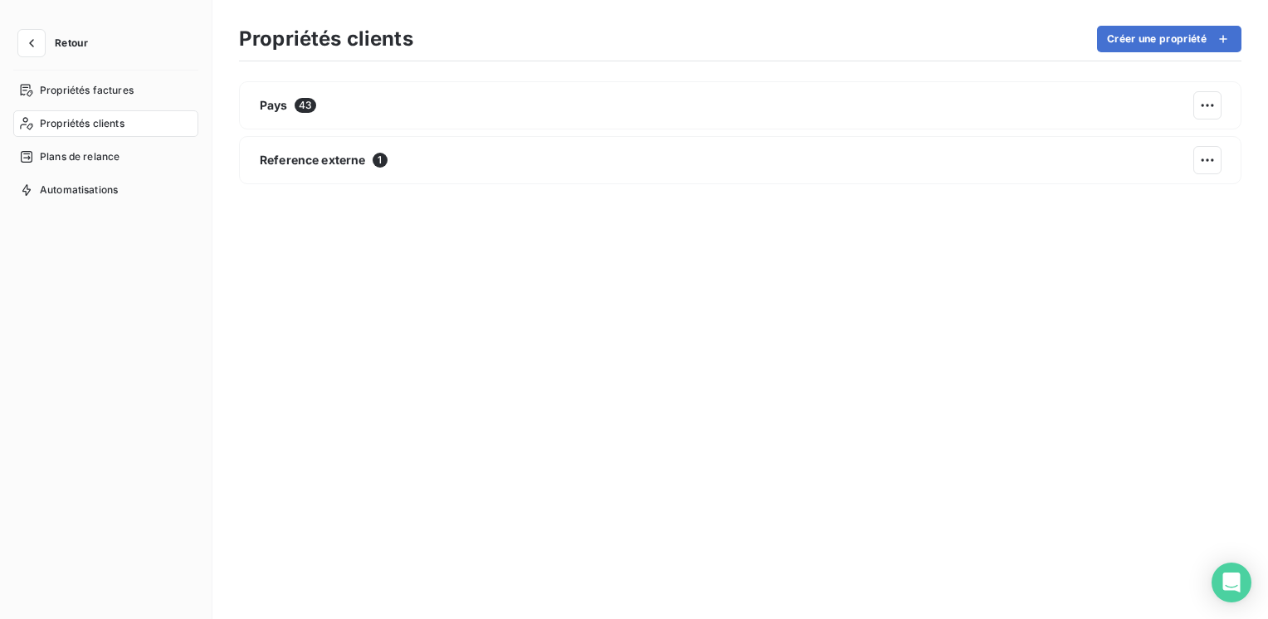
click at [114, 116] on span "Propriétés clients" at bounding box center [82, 123] width 85 height 15
click at [109, 121] on span "Propriétés clients" at bounding box center [82, 123] width 85 height 15
click at [1162, 37] on button "Créer une propriété" at bounding box center [1169, 39] width 144 height 27
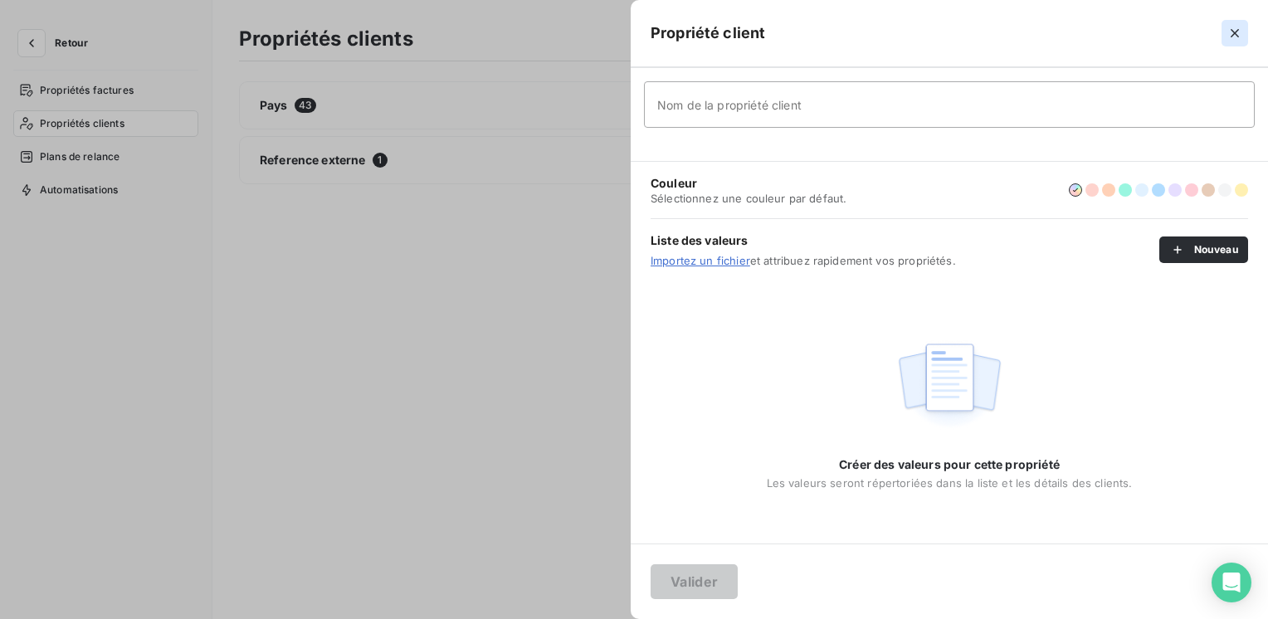
click at [1240, 29] on icon "button" at bounding box center [1235, 33] width 17 height 17
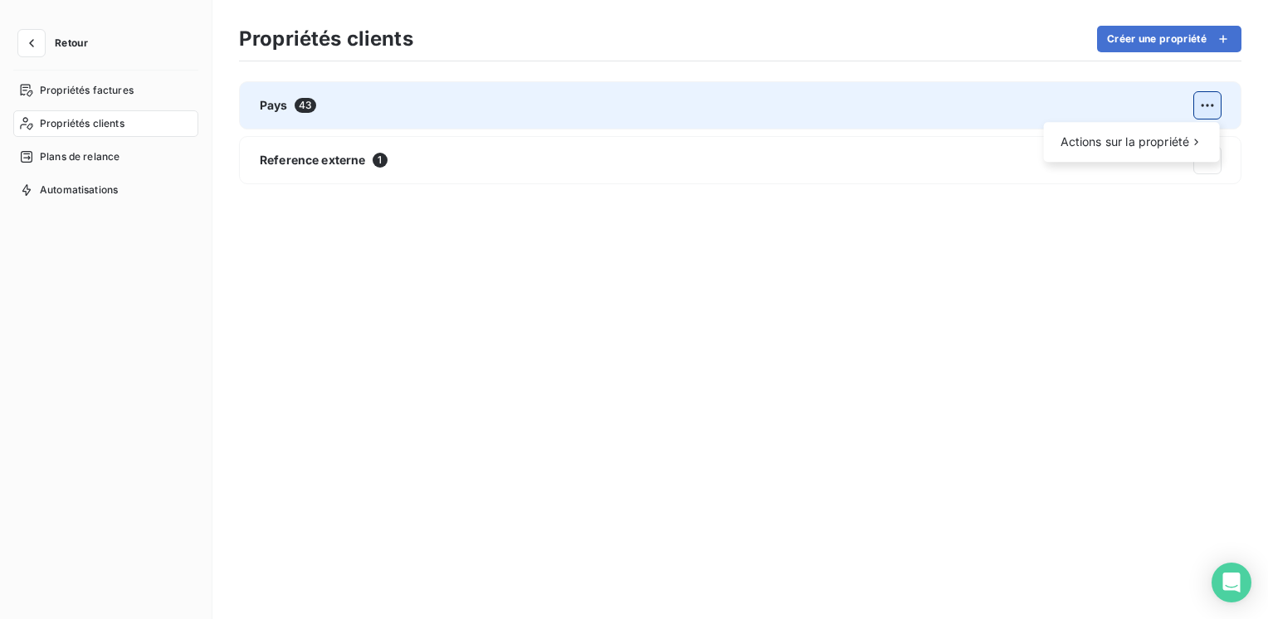
click at [1211, 103] on html "Retour Propriétés factures Propriétés clients Plans de relance Automatisations …" at bounding box center [634, 309] width 1268 height 619
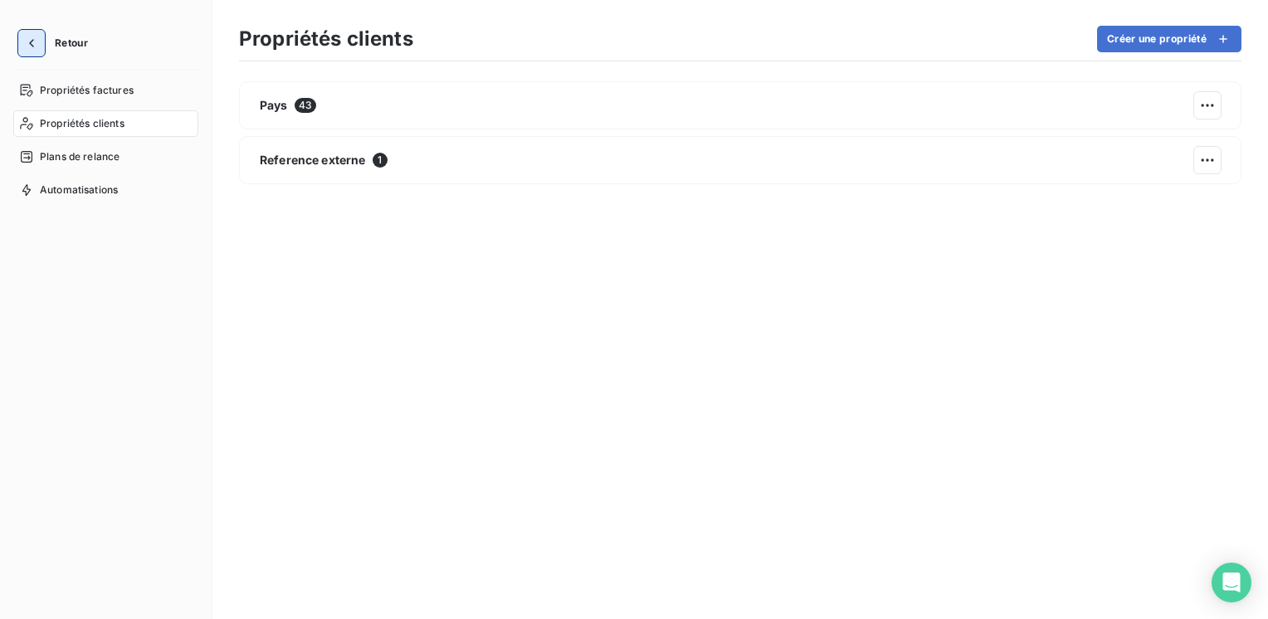
click at [36, 36] on icon "button" at bounding box center [31, 43] width 17 height 17
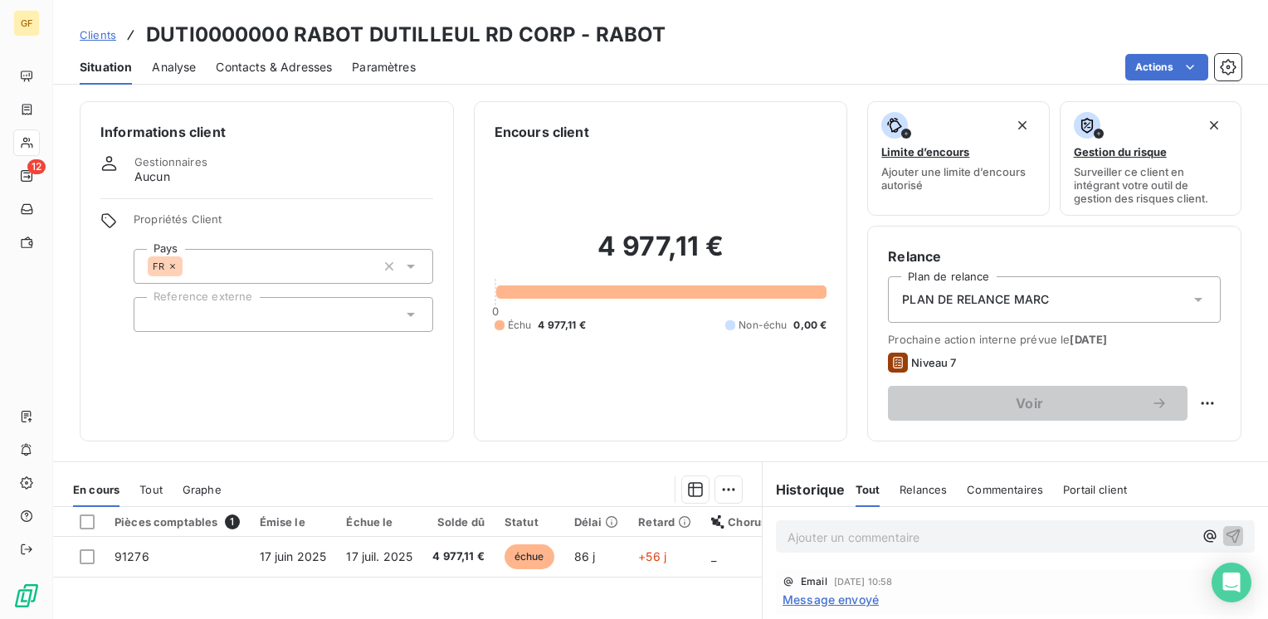
click at [300, 164] on div "Gestionnaires Aucun" at bounding box center [266, 170] width 333 height 30
click at [342, 303] on div at bounding box center [284, 314] width 300 height 35
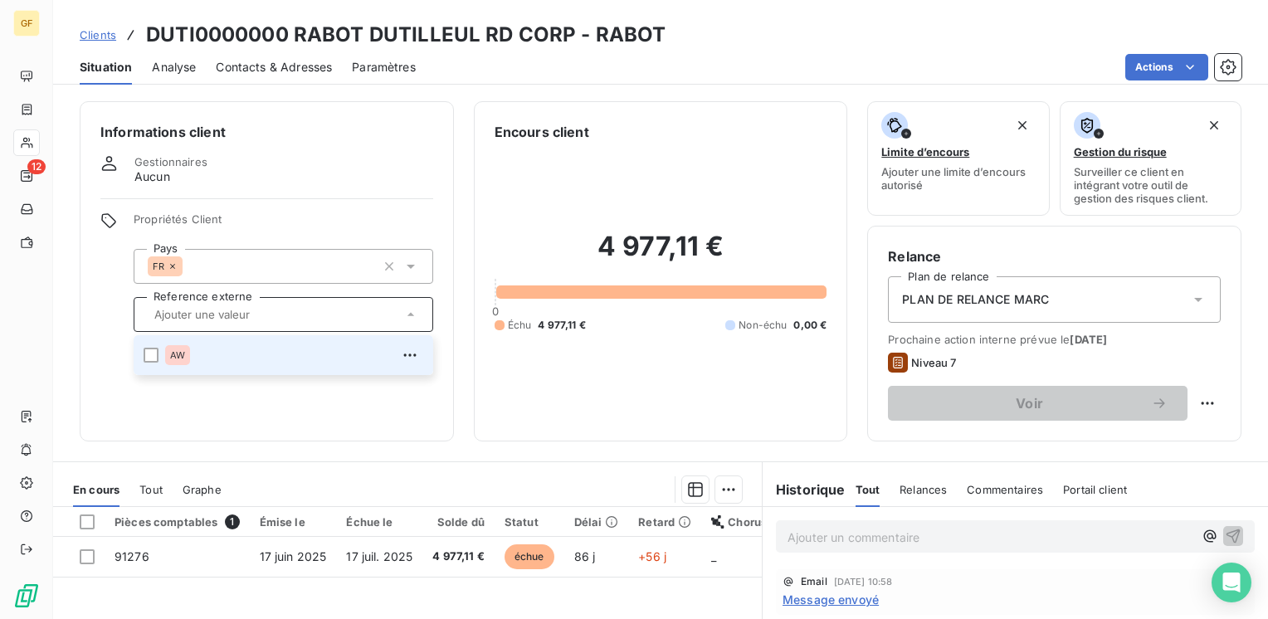
click at [342, 303] on div at bounding box center [284, 314] width 300 height 35
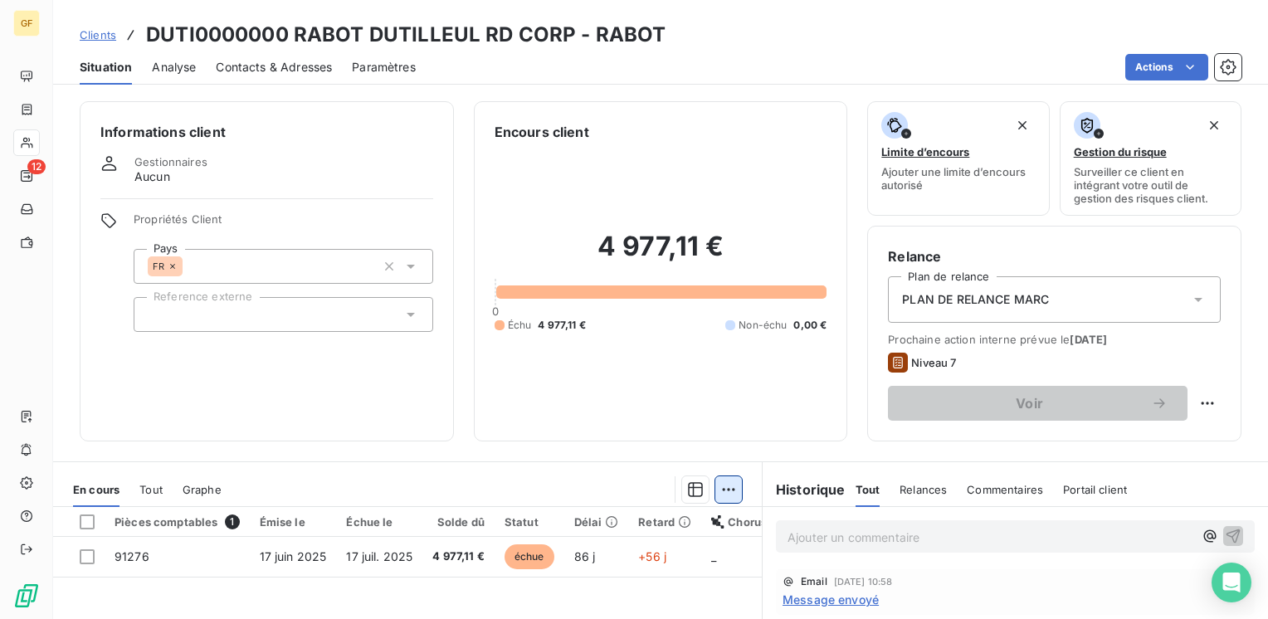
click at [725, 493] on html "GF 12 Clients DUTI0000000 RABOT DUTILLEUL RD CORP - RABOT Situation Analyse Con…" at bounding box center [634, 309] width 1268 height 619
click at [723, 490] on html "GF 12 Clients DUTI0000000 RABOT DUTILLEUL RD CORP - RABOT Situation Analyse Con…" at bounding box center [634, 309] width 1268 height 619
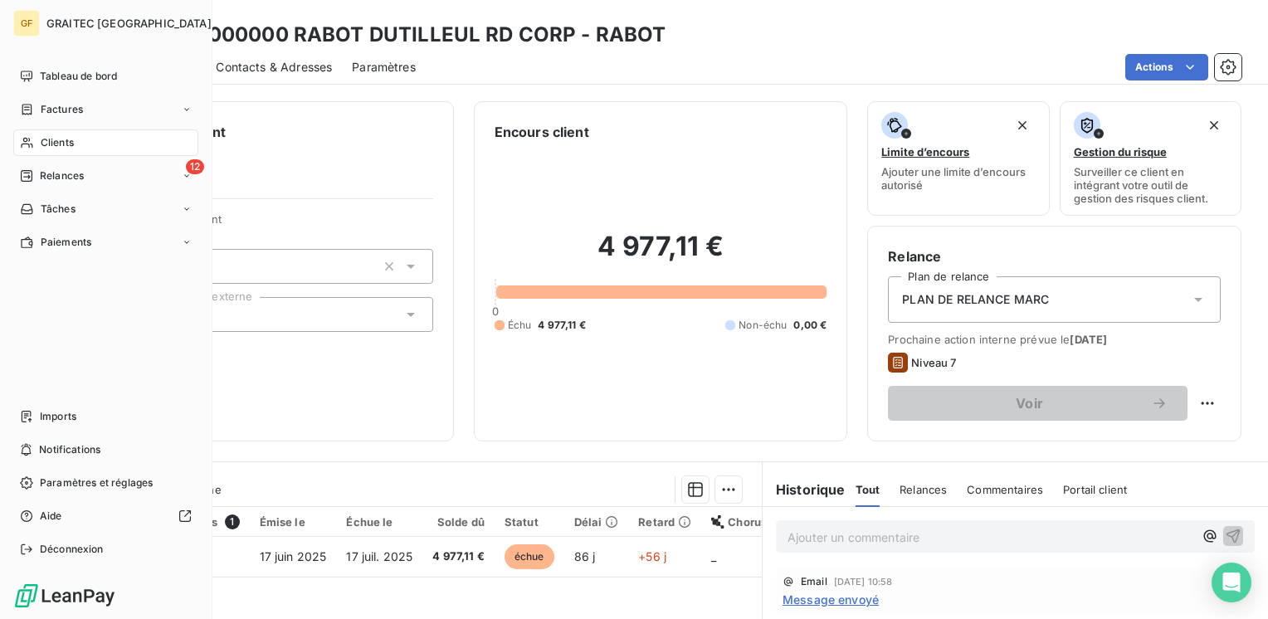
click at [61, 143] on span "Clients" at bounding box center [57, 142] width 33 height 15
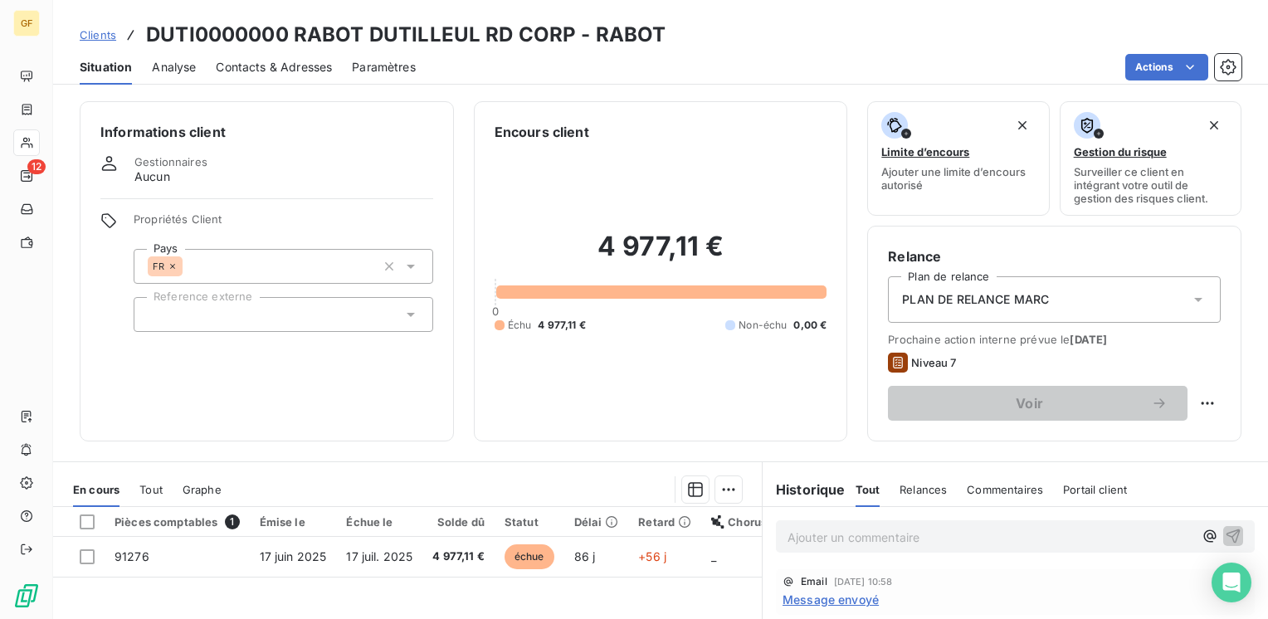
click at [261, 61] on span "Contacts & Adresses" at bounding box center [274, 67] width 116 height 17
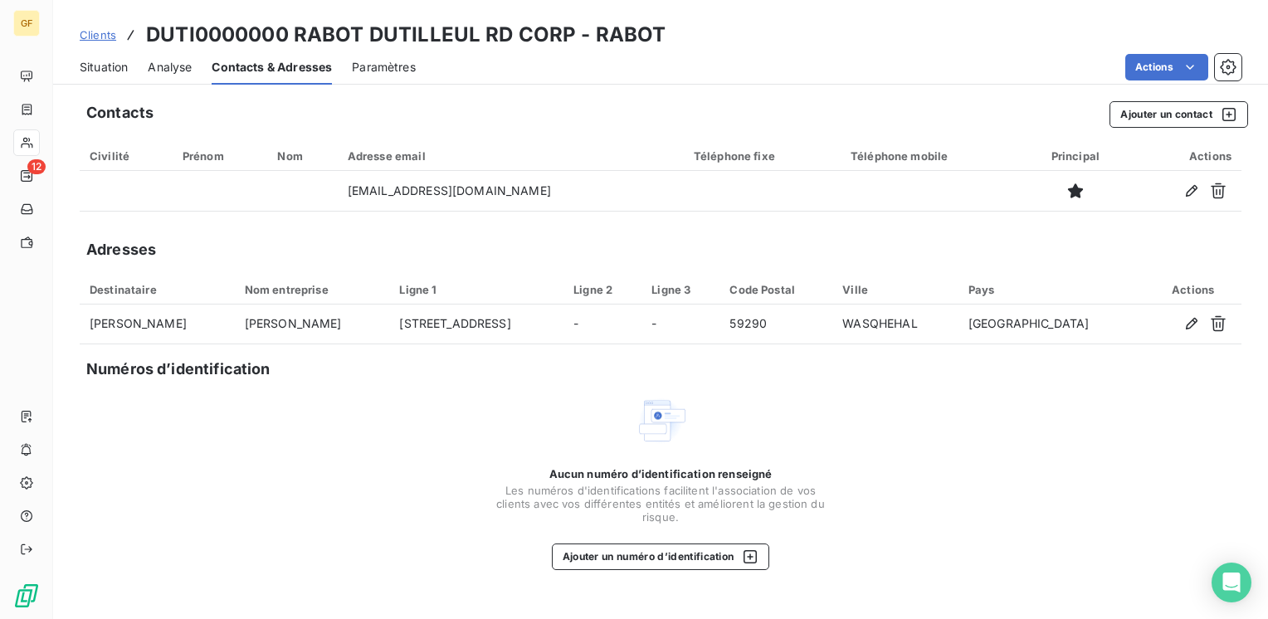
click at [115, 68] on span "Situation" at bounding box center [104, 67] width 48 height 17
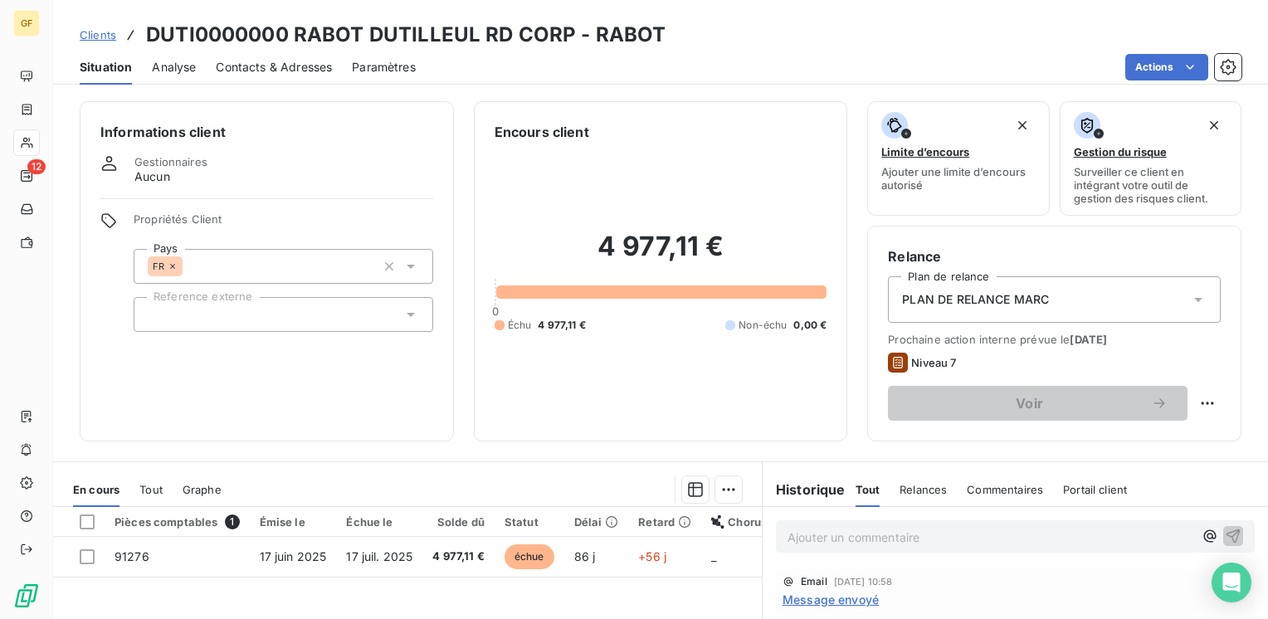
click at [166, 168] on span "Aucun" at bounding box center [152, 176] width 36 height 17
click at [166, 173] on span "Aucun" at bounding box center [152, 176] width 36 height 17
click at [252, 68] on span "Contacts & Adresses" at bounding box center [274, 67] width 116 height 17
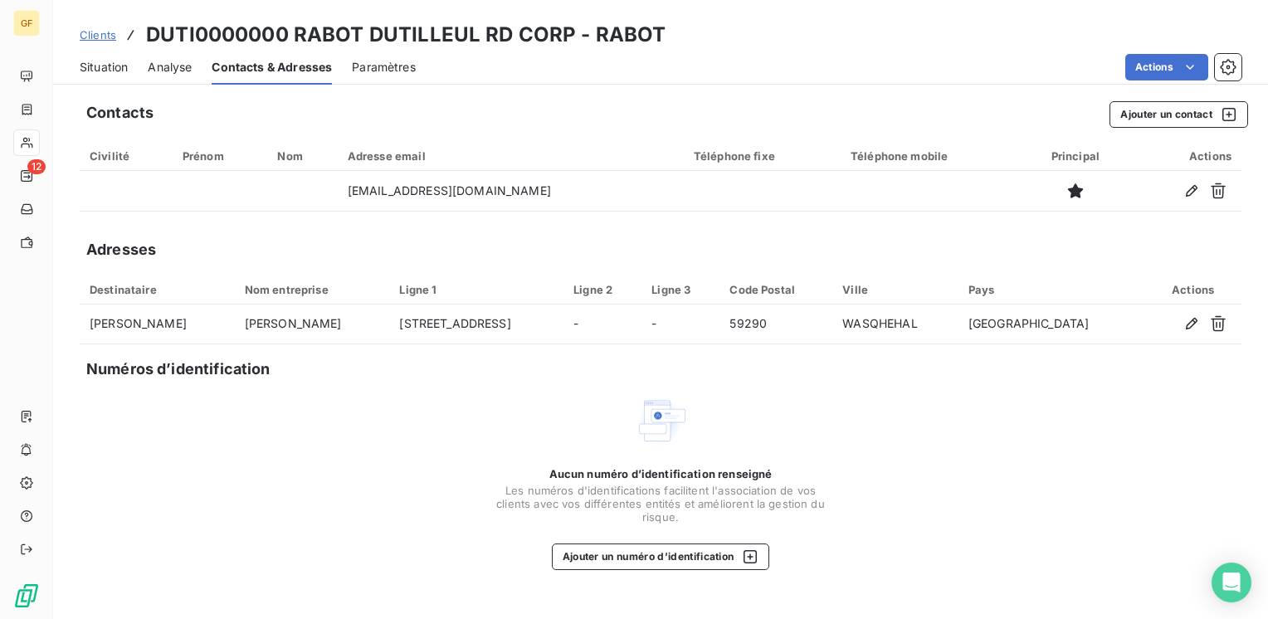
click at [100, 65] on span "Situation" at bounding box center [104, 67] width 48 height 17
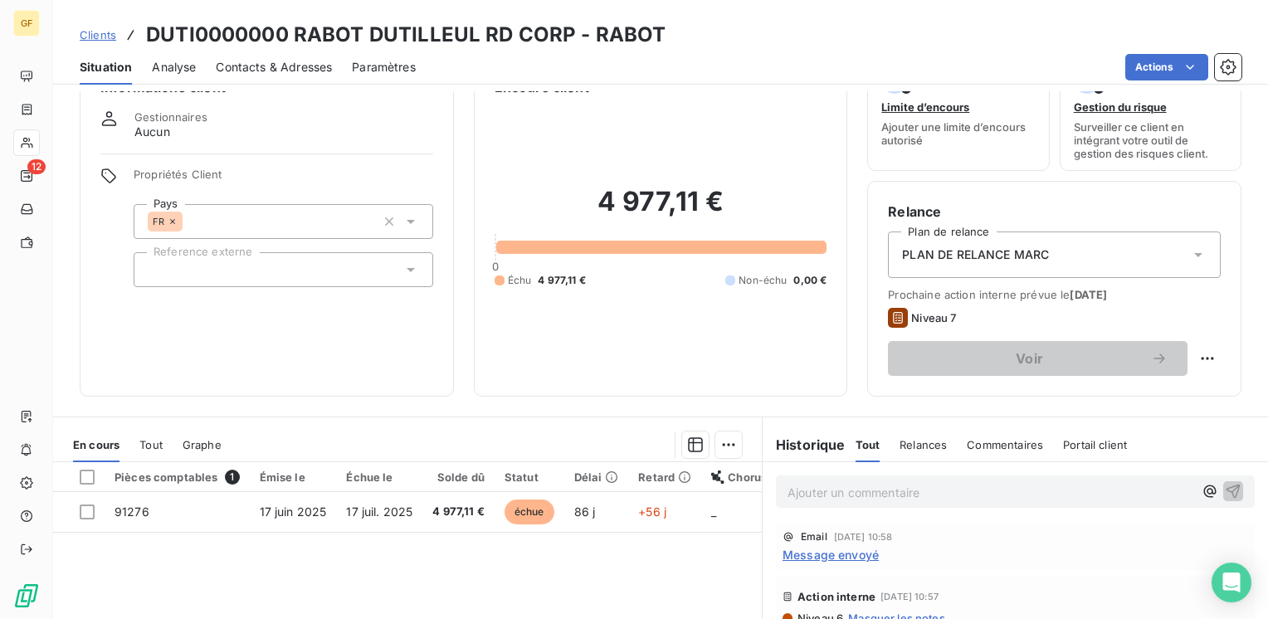
scroll to position [83, 0]
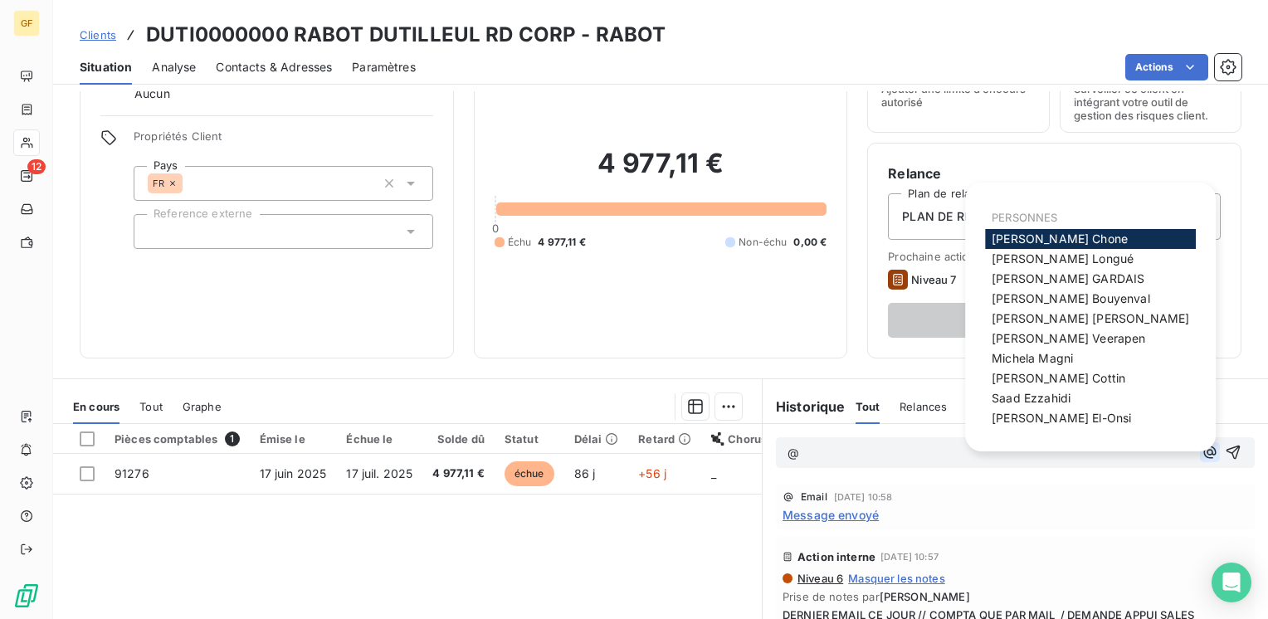
click at [1202, 457] on icon "button" at bounding box center [1210, 452] width 17 height 17
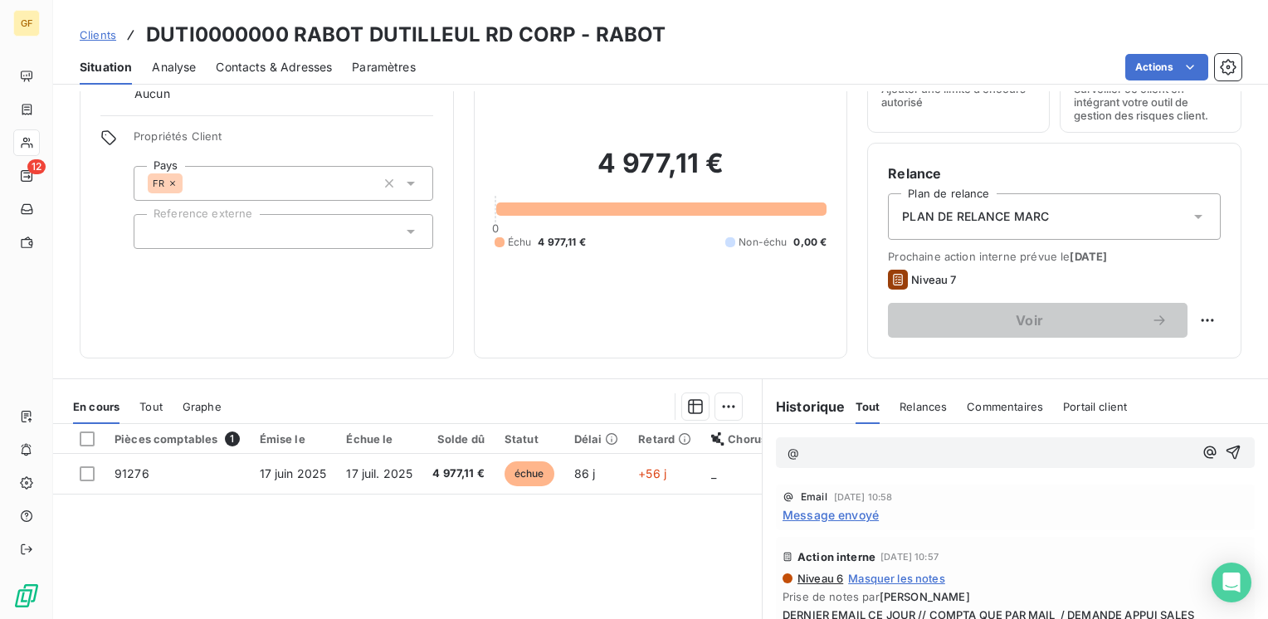
click at [515, 317] on div "4 977,11 € 0 Échu 4 977,11 € Non-échu 0,00 €" at bounding box center [661, 198] width 333 height 279
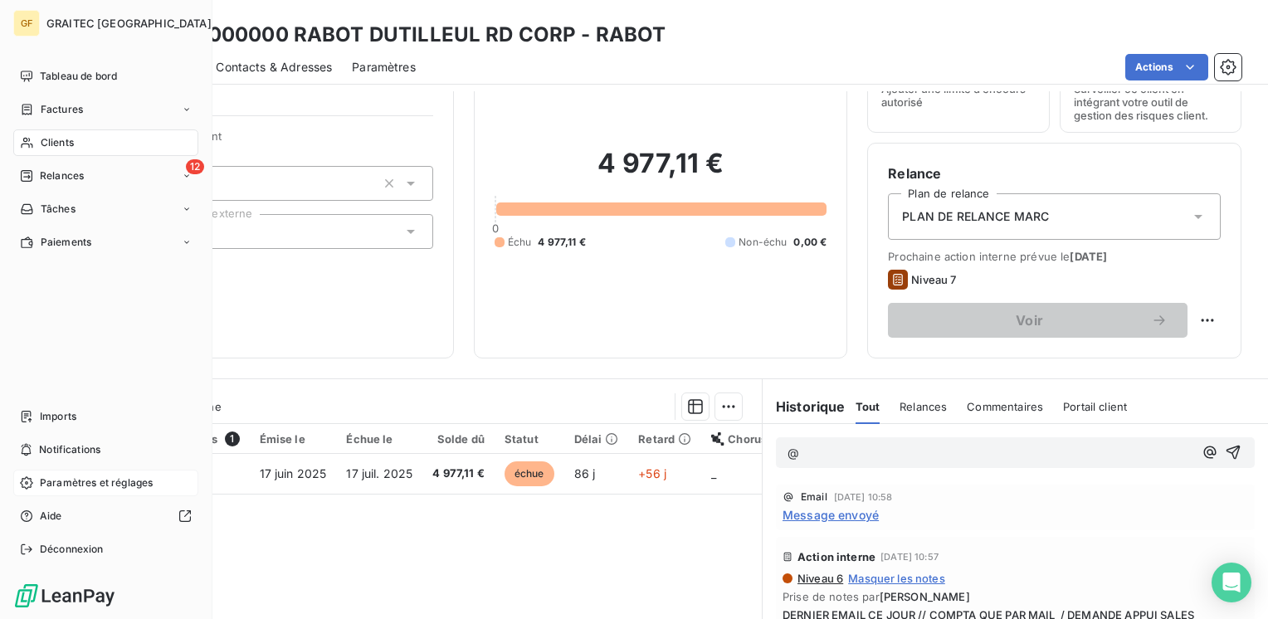
click at [90, 485] on span "Paramètres et réglages" at bounding box center [96, 483] width 113 height 15
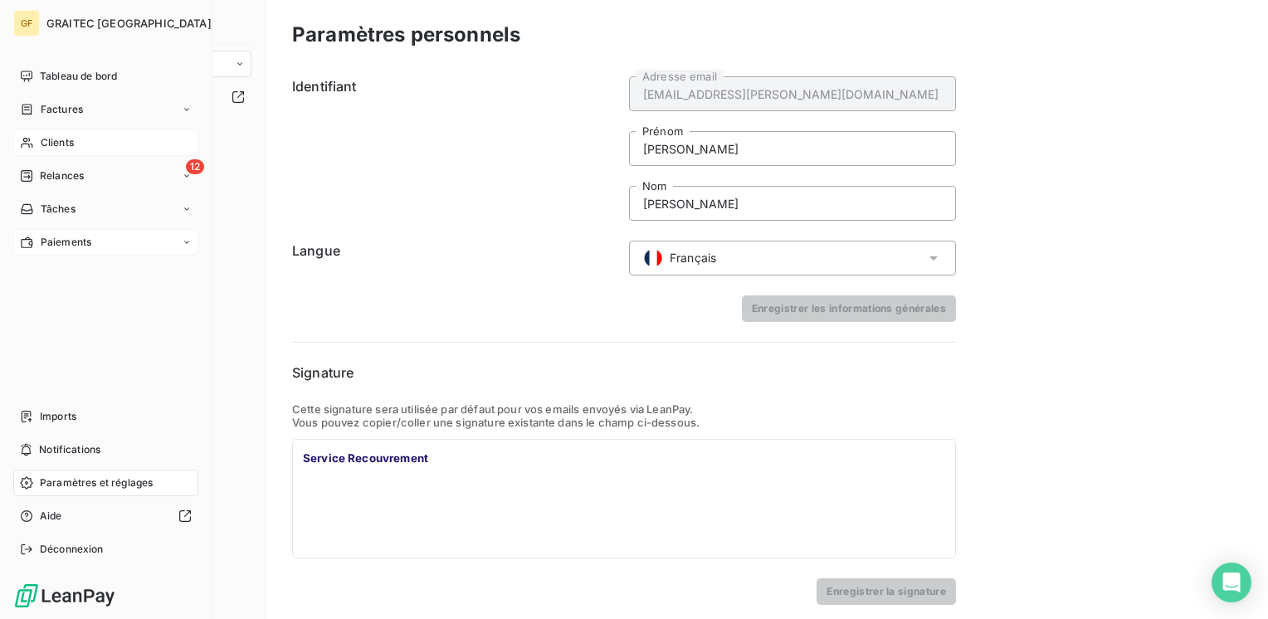
click at [63, 242] on span "Paiements" at bounding box center [66, 242] width 51 height 15
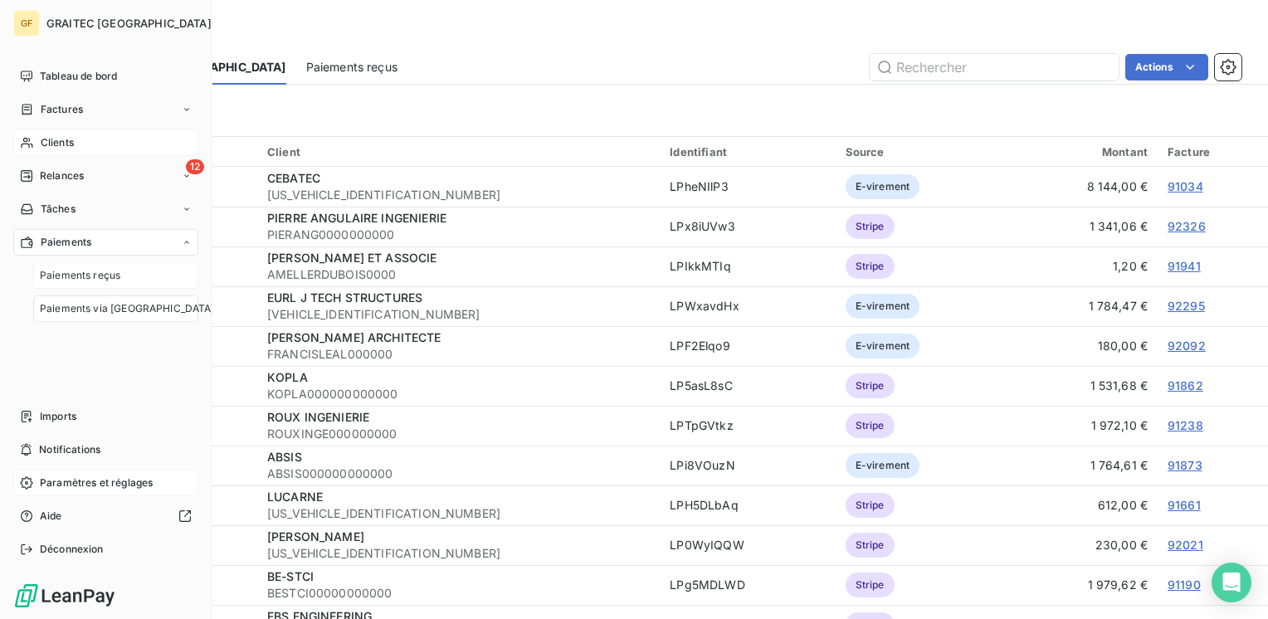
click at [126, 275] on div "Paiements reçus" at bounding box center [115, 275] width 165 height 27
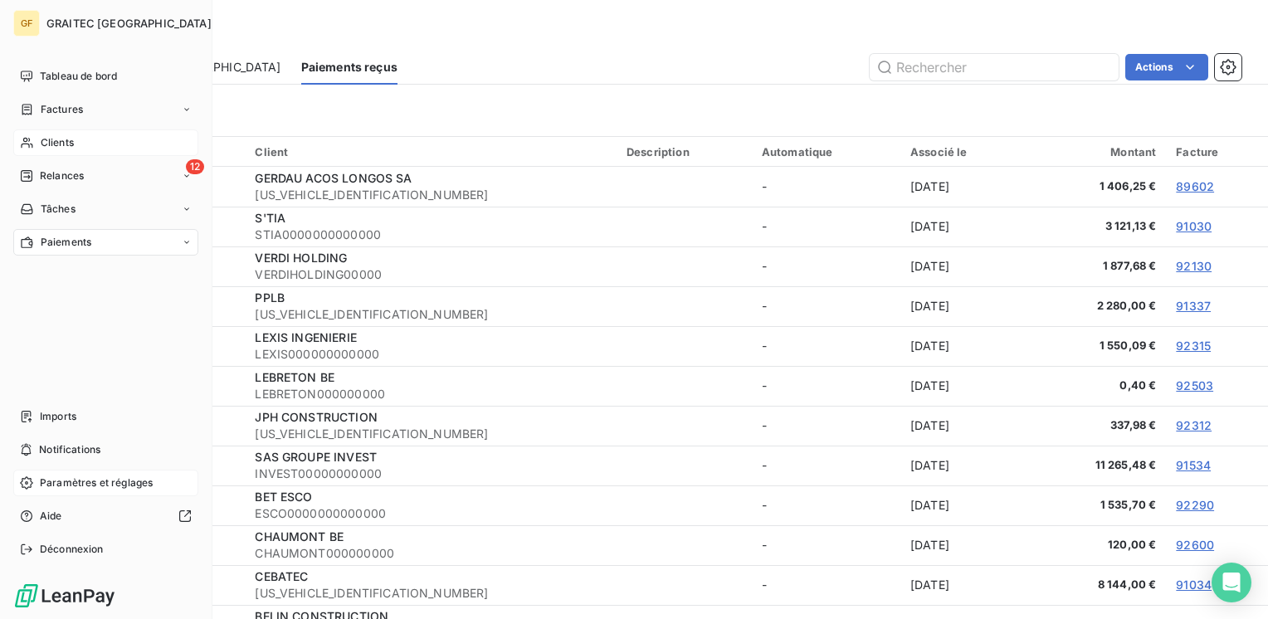
click at [66, 237] on span "Paiements" at bounding box center [66, 242] width 51 height 15
click at [67, 272] on span "Paiements reçus" at bounding box center [80, 275] width 81 height 15
click at [79, 307] on span "Paiements via [GEOGRAPHIC_DATA]" at bounding box center [127, 308] width 175 height 15
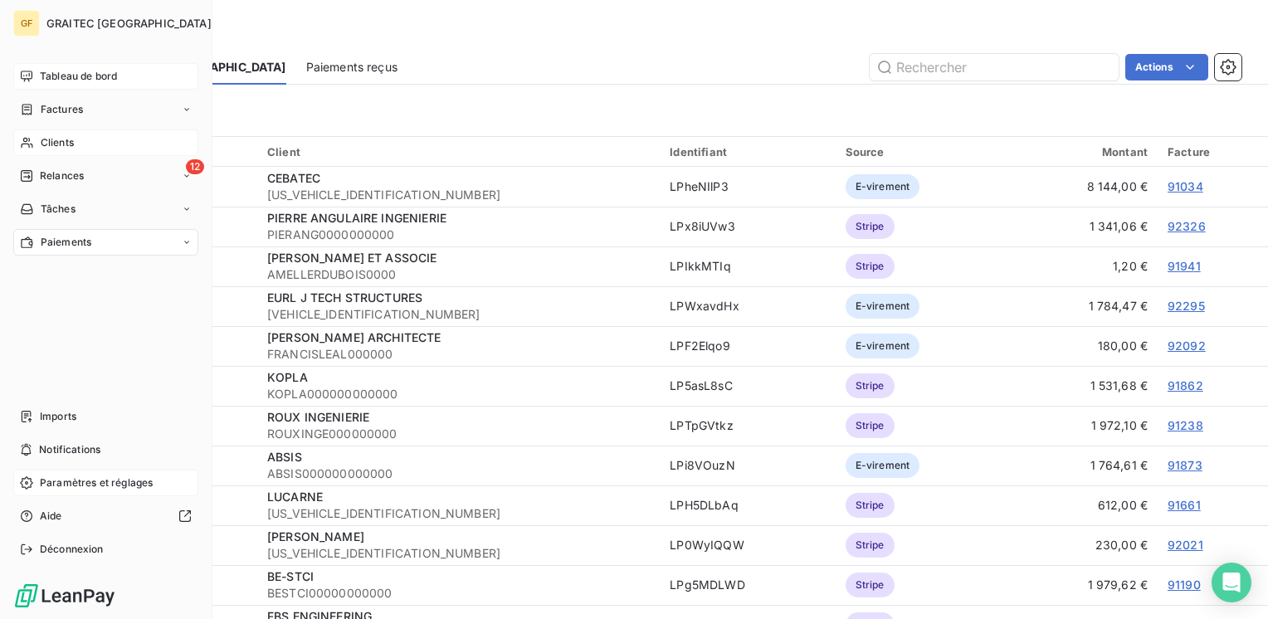
click at [55, 76] on span "Tableau de bord" at bounding box center [78, 76] width 77 height 15
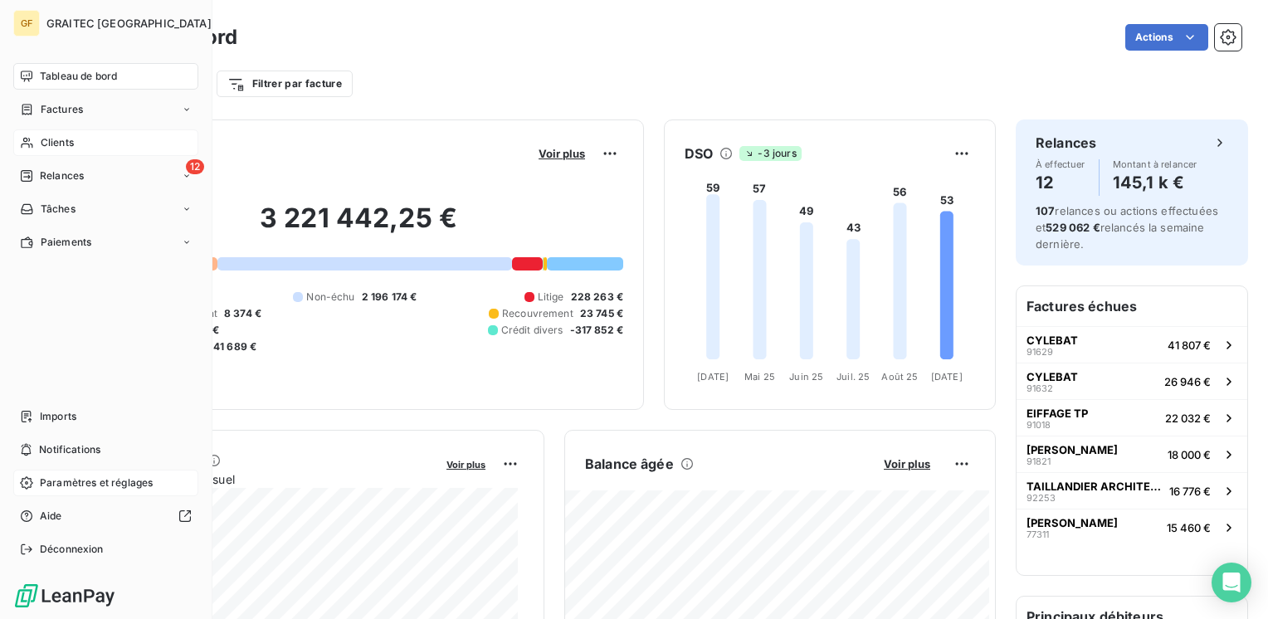
click at [57, 144] on span "Clients" at bounding box center [57, 142] width 33 height 15
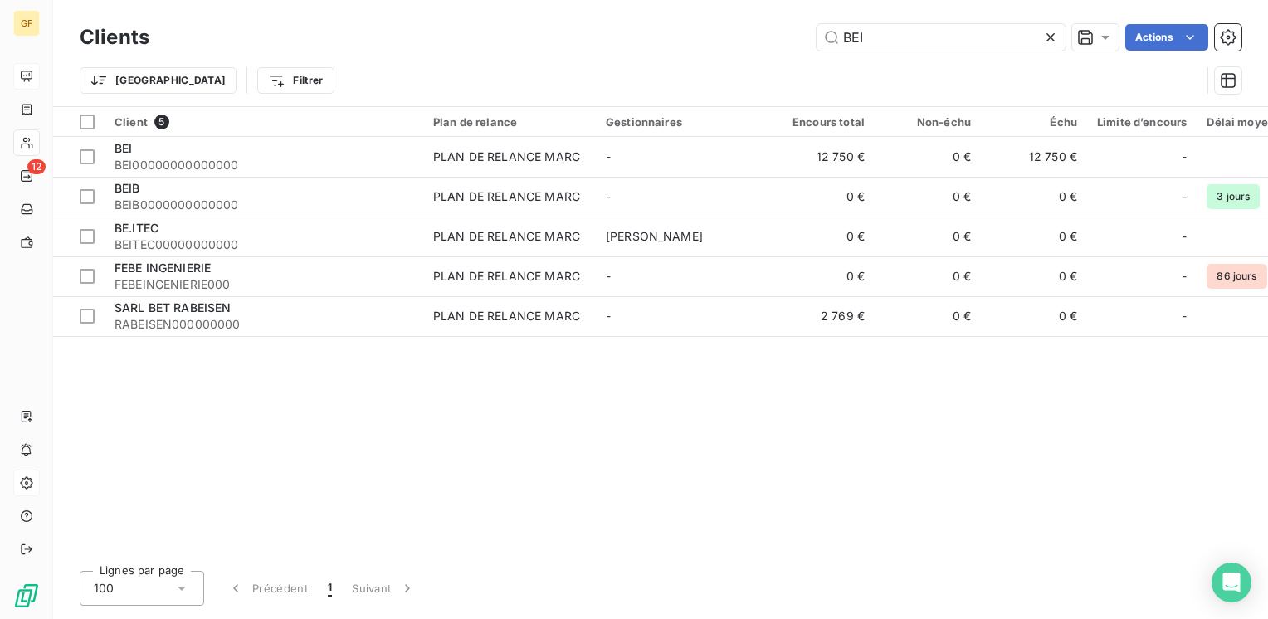
drag, startPoint x: 886, startPoint y: 35, endPoint x: 629, endPoint y: 40, distance: 257.3
click at [629, 40] on div "BEI Actions" at bounding box center [705, 37] width 1072 height 27
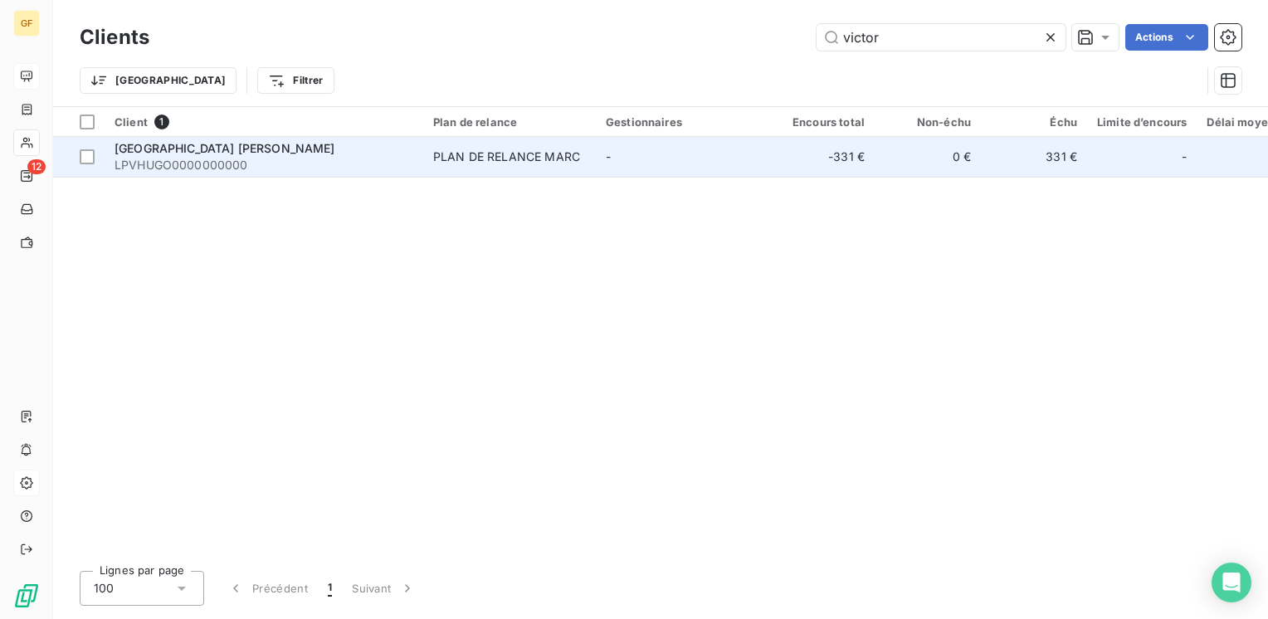
type input "victor"
click at [273, 157] on span "LPVHUGO0000000000" at bounding box center [264, 165] width 299 height 17
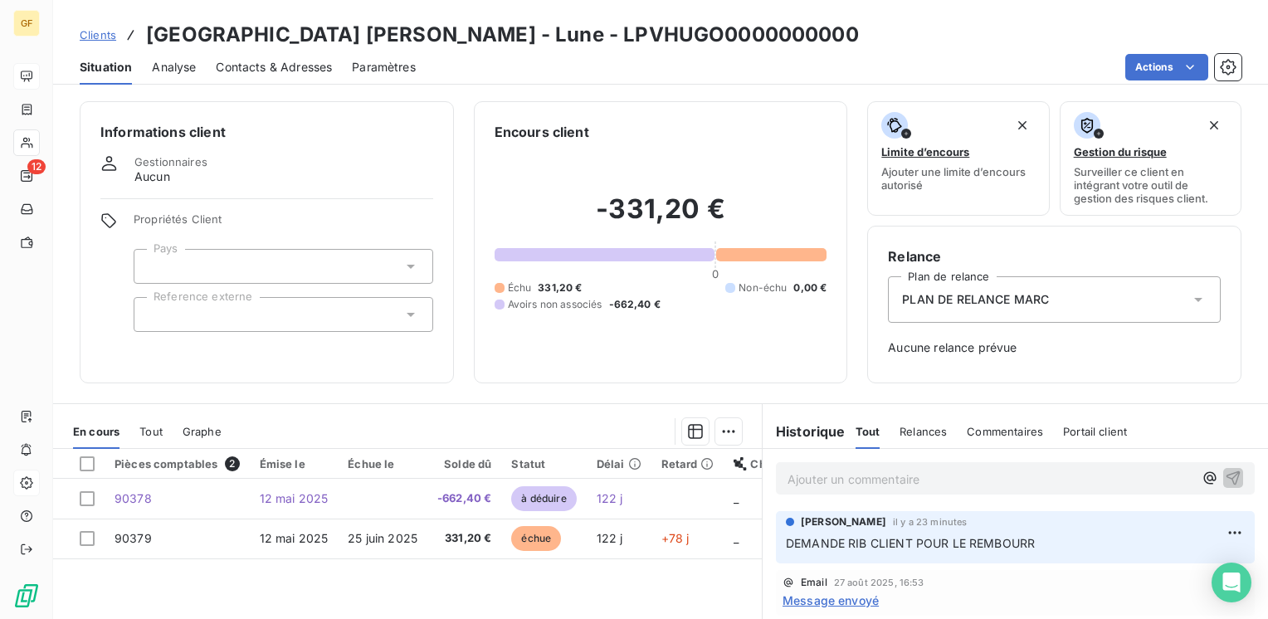
click at [802, 481] on p "Ajouter un commentaire ﻿" at bounding box center [991, 479] width 406 height 21
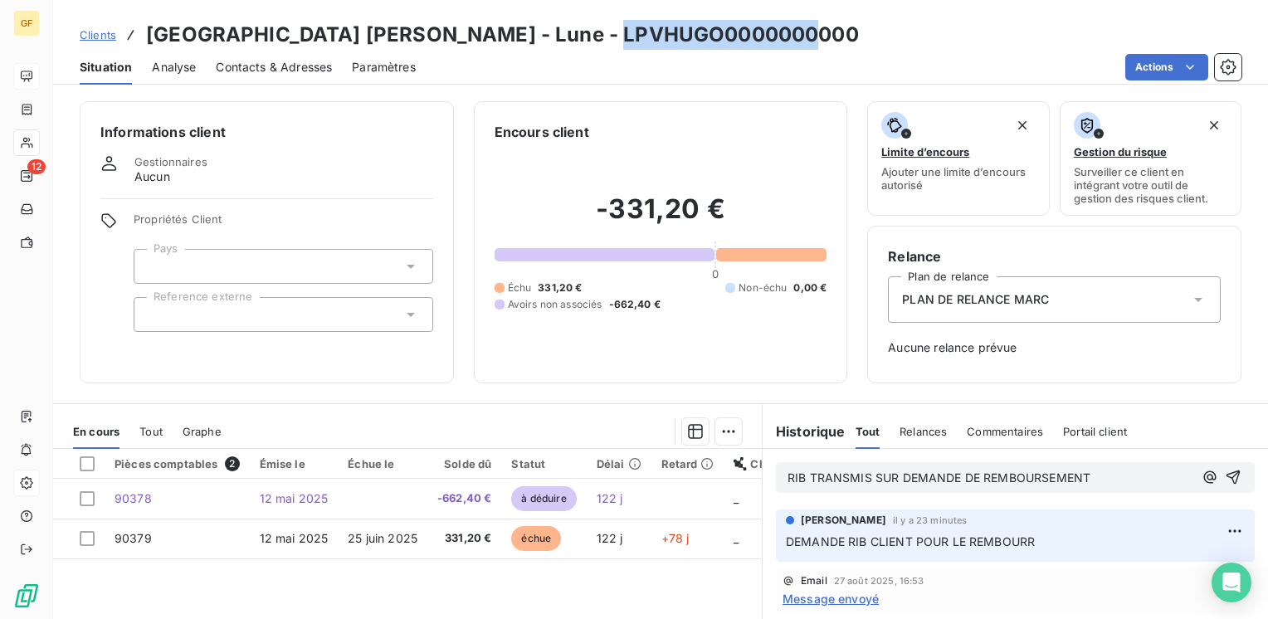
drag, startPoint x: 677, startPoint y: 29, endPoint x: 561, endPoint y: 26, distance: 116.2
click at [561, 26] on div "Clients [GEOGRAPHIC_DATA] [PERSON_NAME] - Lune - LPVHUGO0000000000" at bounding box center [660, 35] width 1215 height 30
drag, startPoint x: 561, startPoint y: 26, endPoint x: 569, endPoint y: 55, distance: 30.2
click at [569, 55] on div "Actions" at bounding box center [839, 67] width 806 height 27
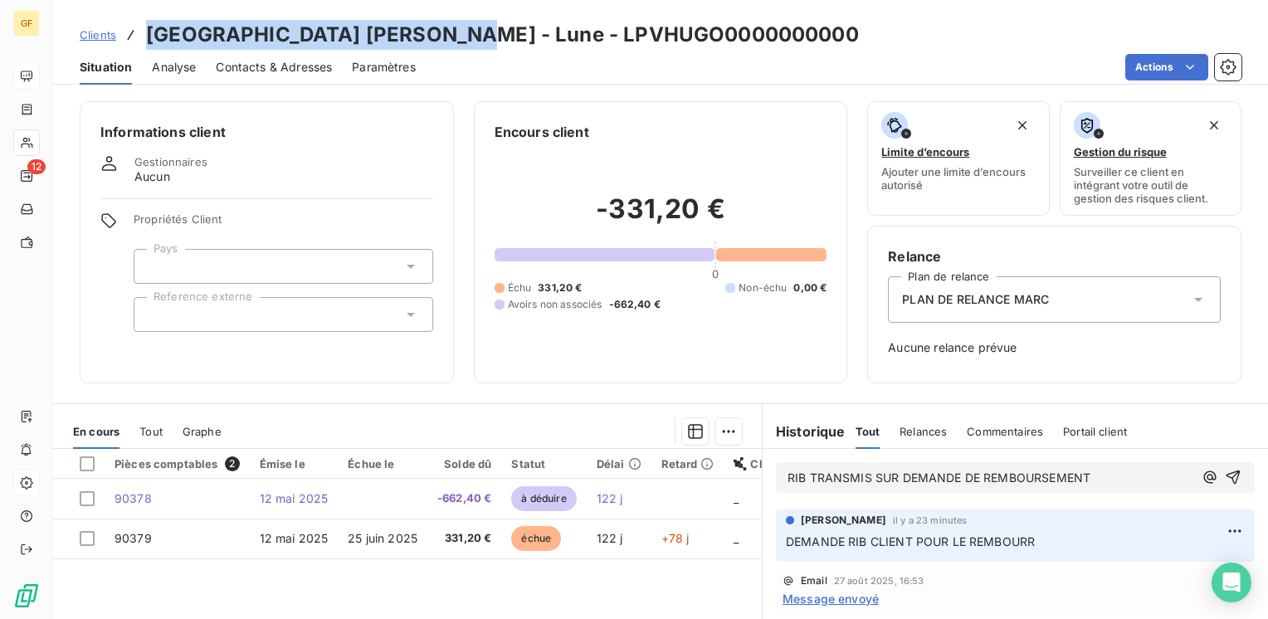
drag, startPoint x: 435, startPoint y: 38, endPoint x: 139, endPoint y: 38, distance: 296.3
click at [139, 38] on div "Clients [GEOGRAPHIC_DATA] [PERSON_NAME] - Lune - LPVHUGO0000000000" at bounding box center [469, 35] width 779 height 30
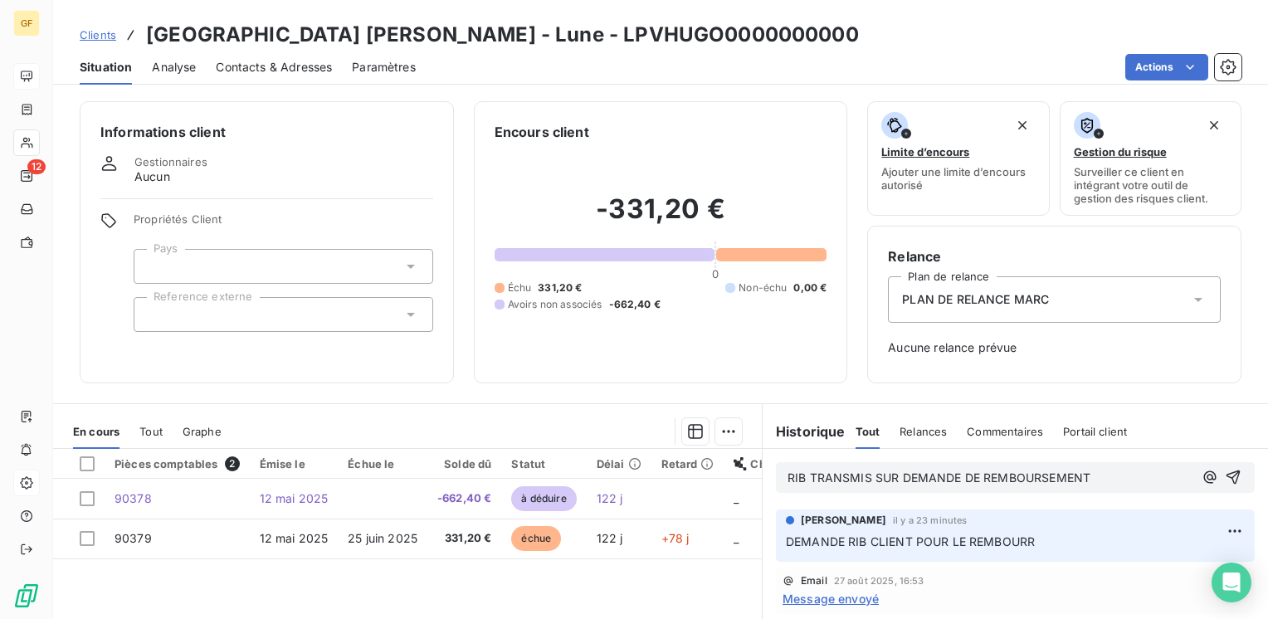
drag, startPoint x: 139, startPoint y: 38, endPoint x: 399, endPoint y: 132, distance: 277.0
click at [399, 133] on h6 "Informations client" at bounding box center [266, 132] width 333 height 20
drag, startPoint x: 163, startPoint y: 67, endPoint x: 136, endPoint y: 66, distance: 27.4
click at [163, 67] on span "Analyse" at bounding box center [174, 67] width 44 height 17
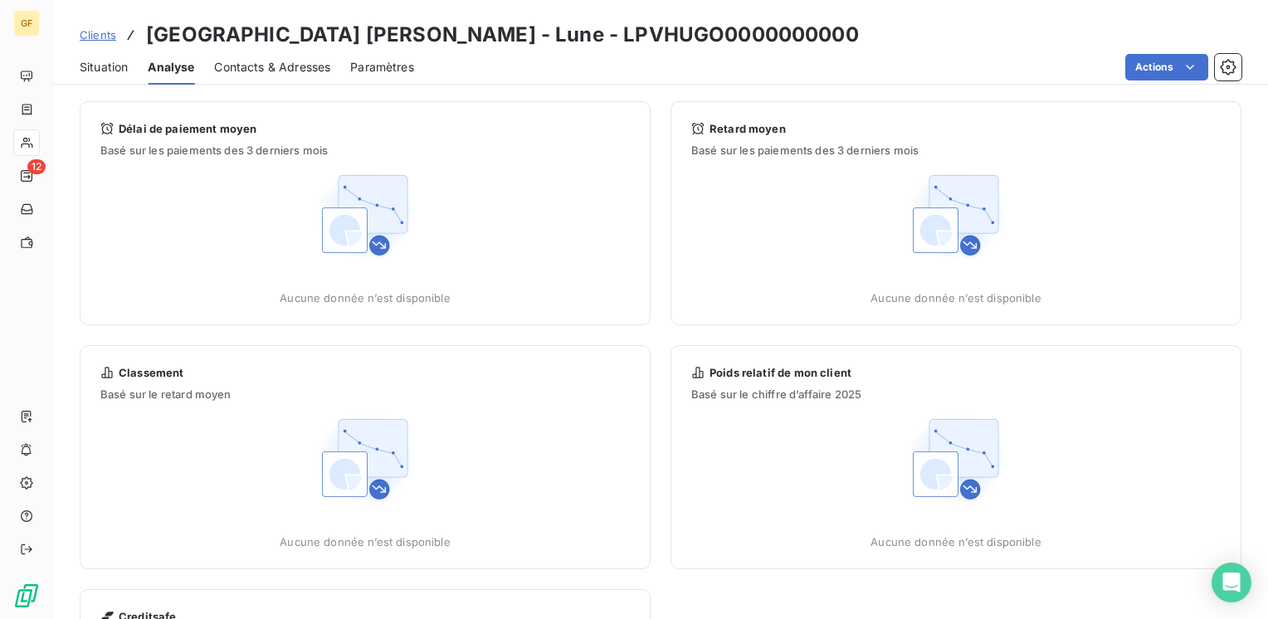
click at [105, 66] on span "Situation" at bounding box center [104, 67] width 48 height 17
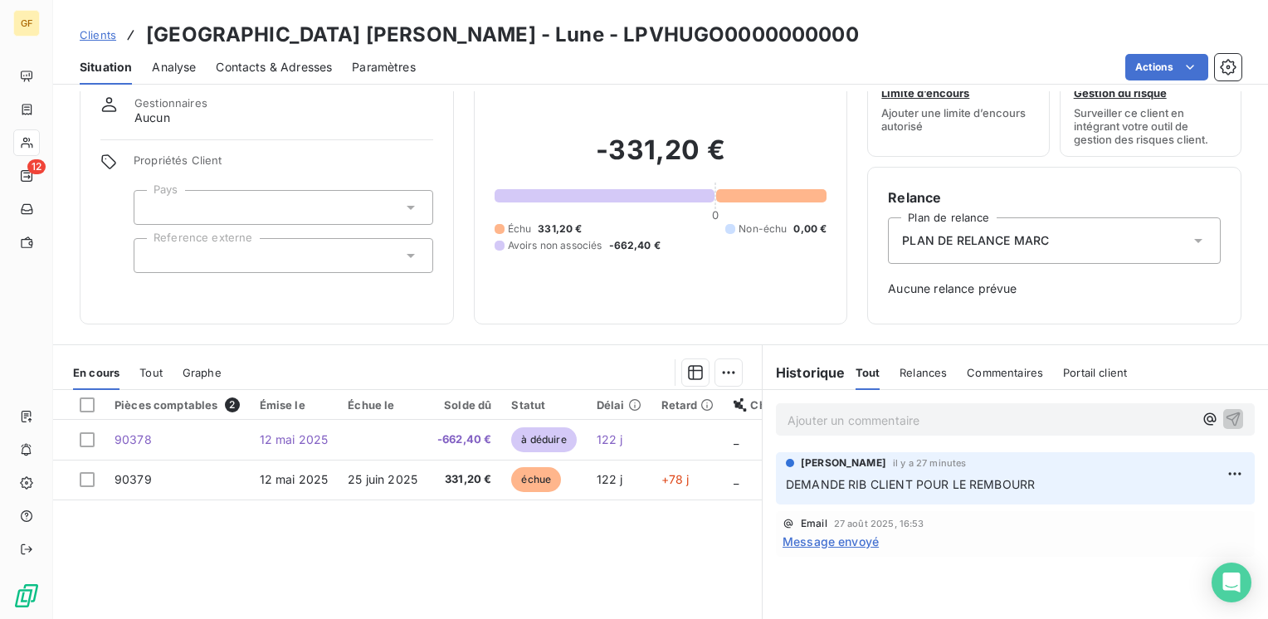
scroll to position [83, 0]
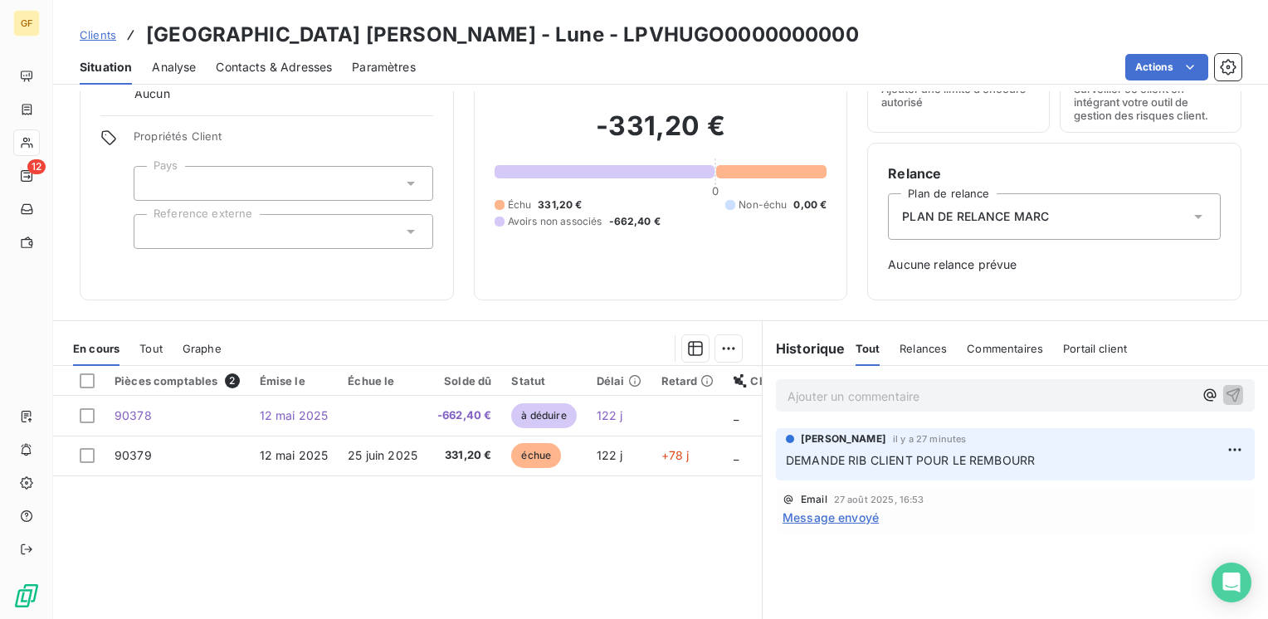
click at [821, 405] on p "Ajouter un commentaire ﻿" at bounding box center [991, 396] width 406 height 21
click at [1227, 393] on icon "button" at bounding box center [1234, 395] width 14 height 14
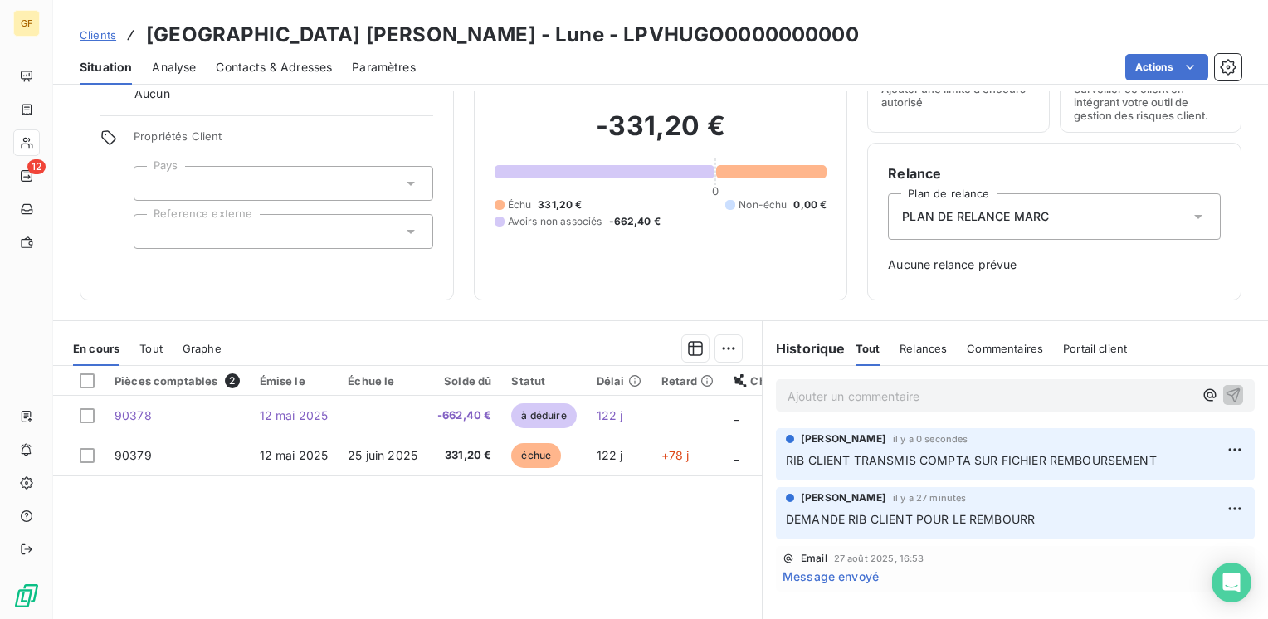
click at [279, 61] on span "Contacts & Adresses" at bounding box center [274, 67] width 116 height 17
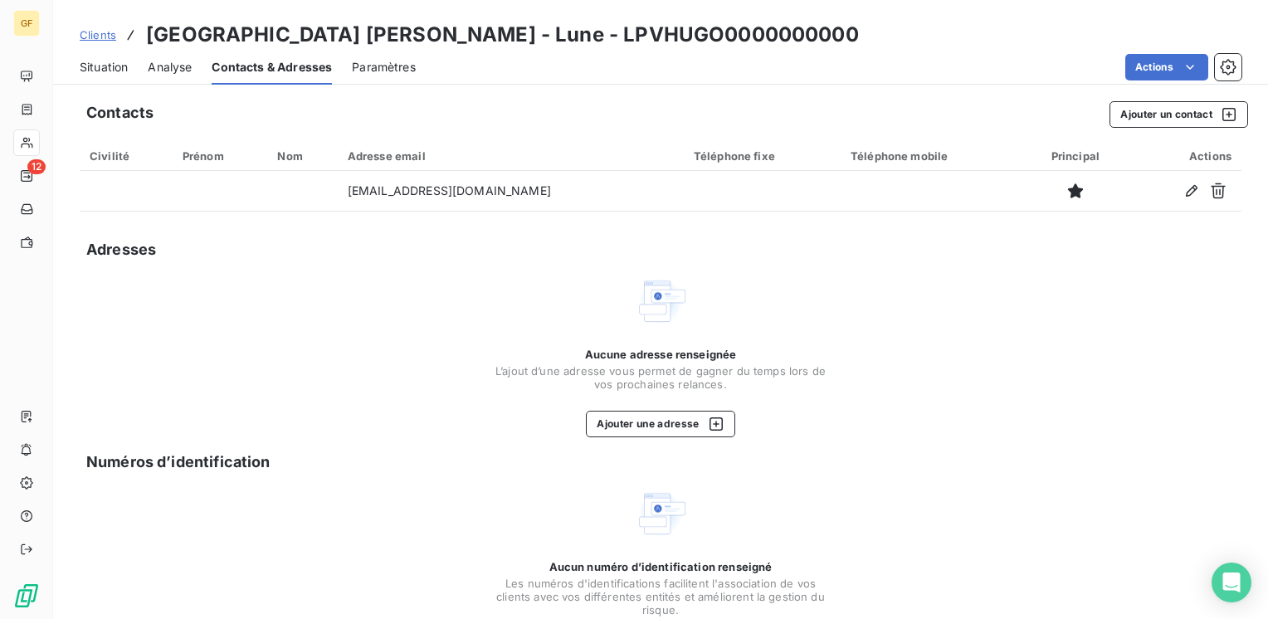
click at [110, 61] on span "Situation" at bounding box center [104, 67] width 48 height 17
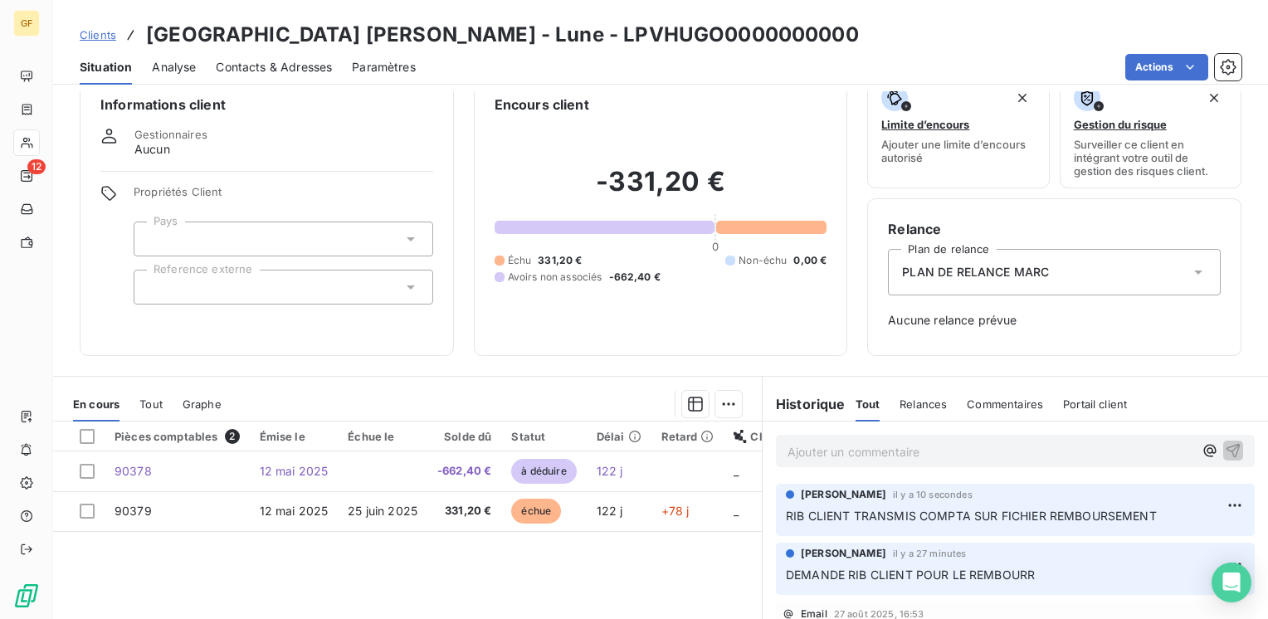
scroll to position [0, 0]
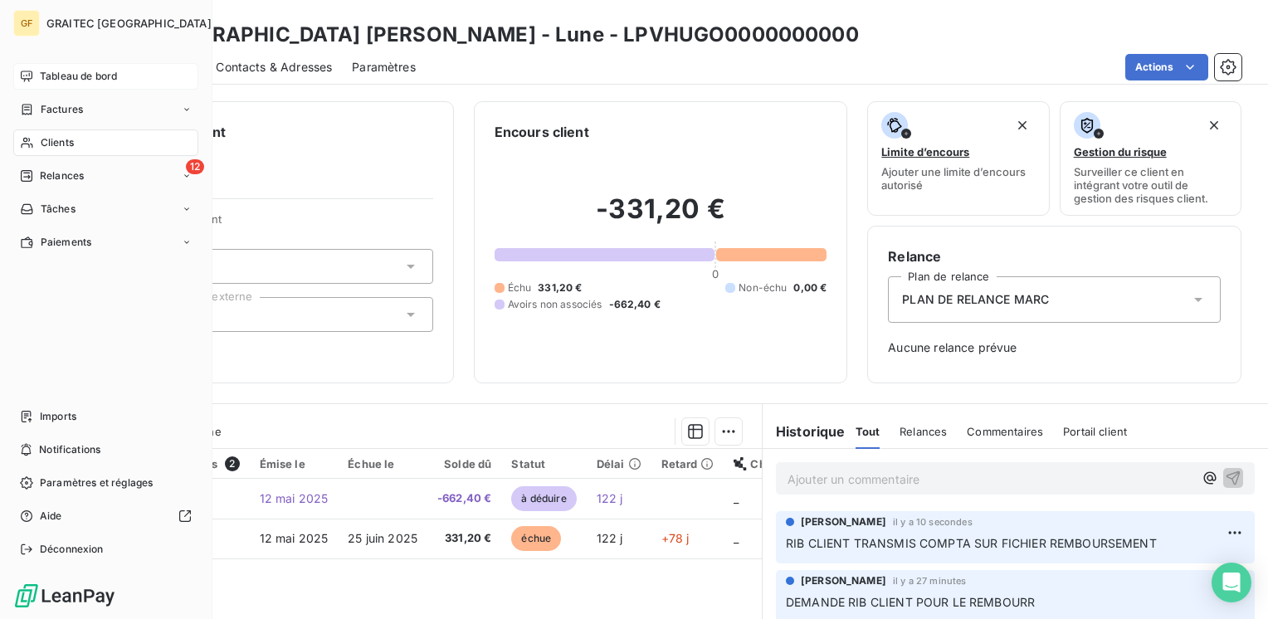
click at [51, 71] on span "Tableau de bord" at bounding box center [78, 76] width 77 height 15
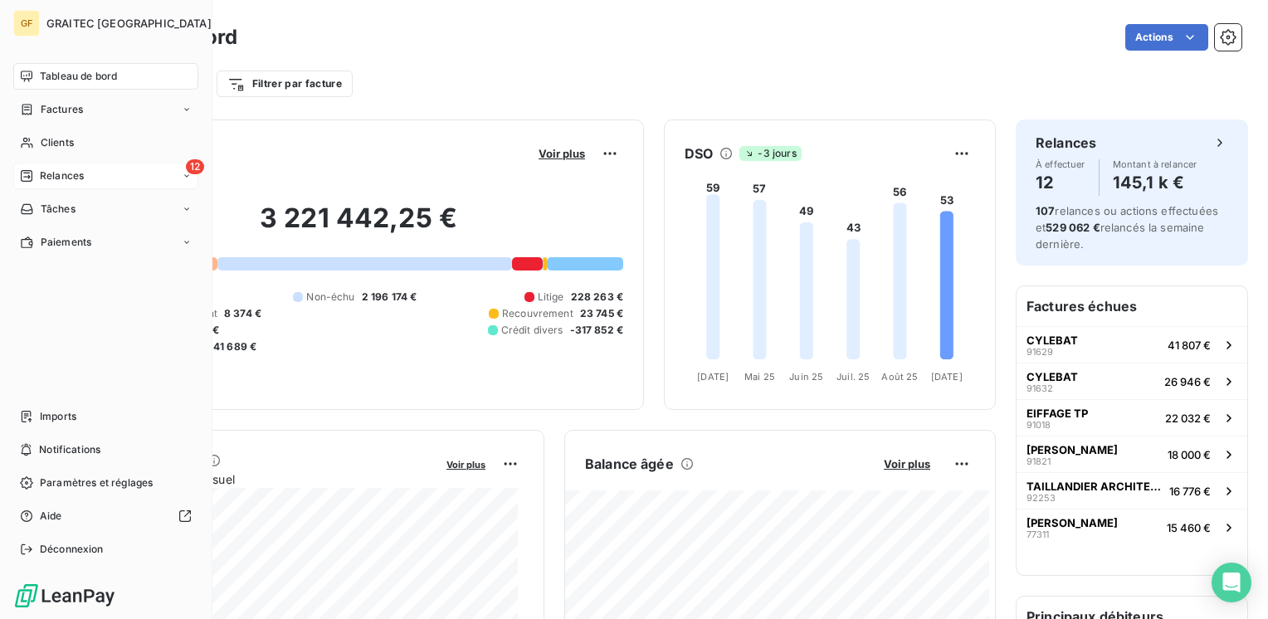
click at [62, 174] on span "Relances" at bounding box center [62, 175] width 44 height 15
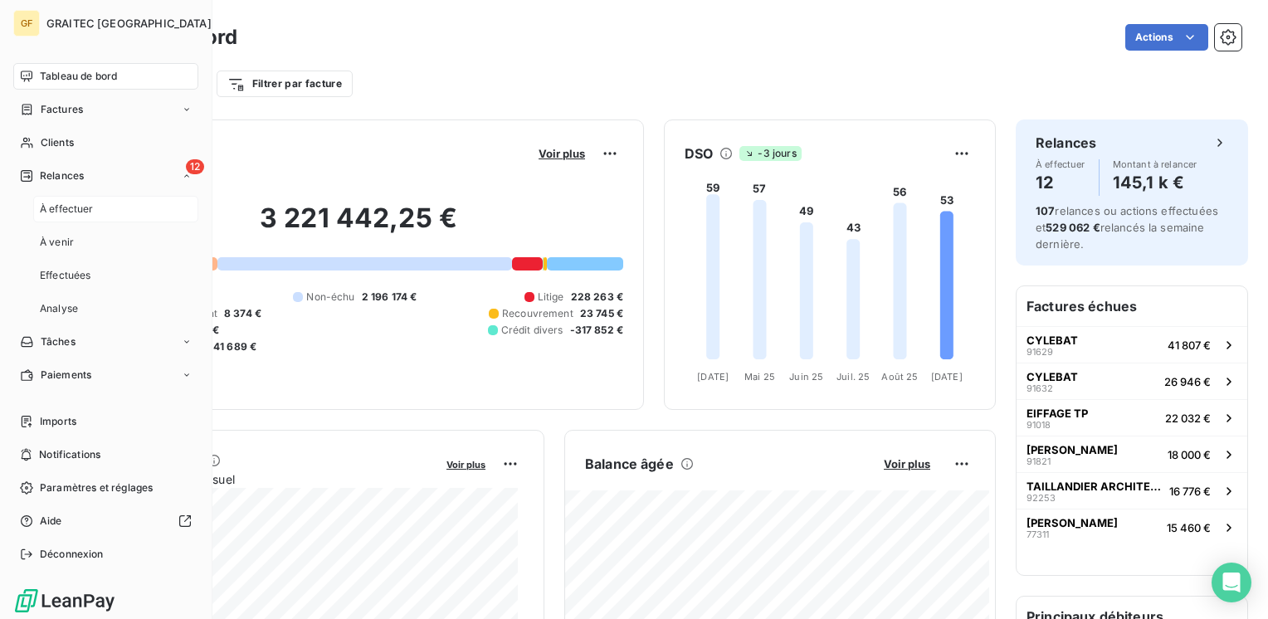
click at [71, 204] on span "À effectuer" at bounding box center [67, 209] width 54 height 15
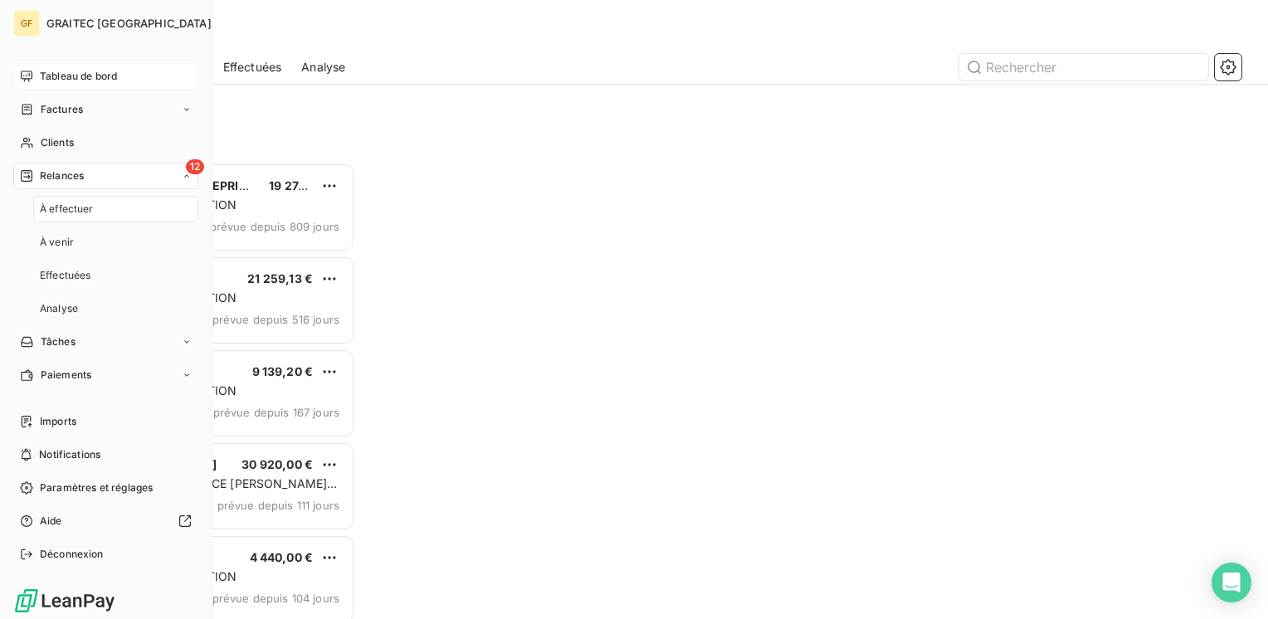
scroll to position [444, 262]
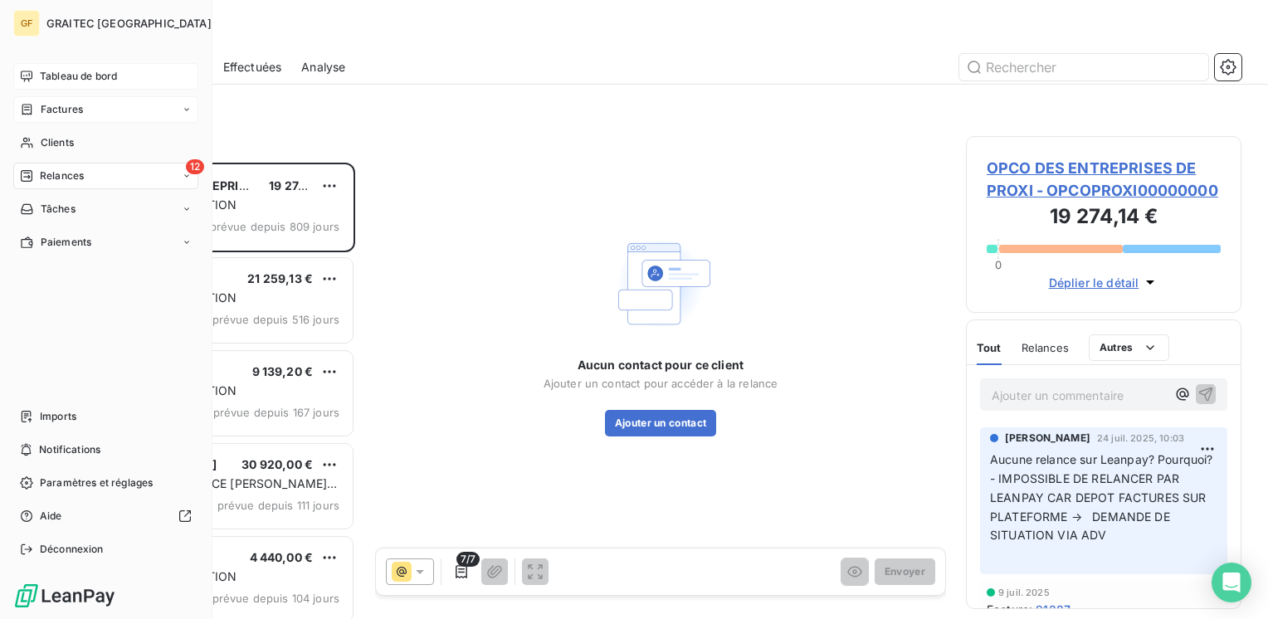
click at [66, 112] on span "Factures" at bounding box center [62, 109] width 42 height 15
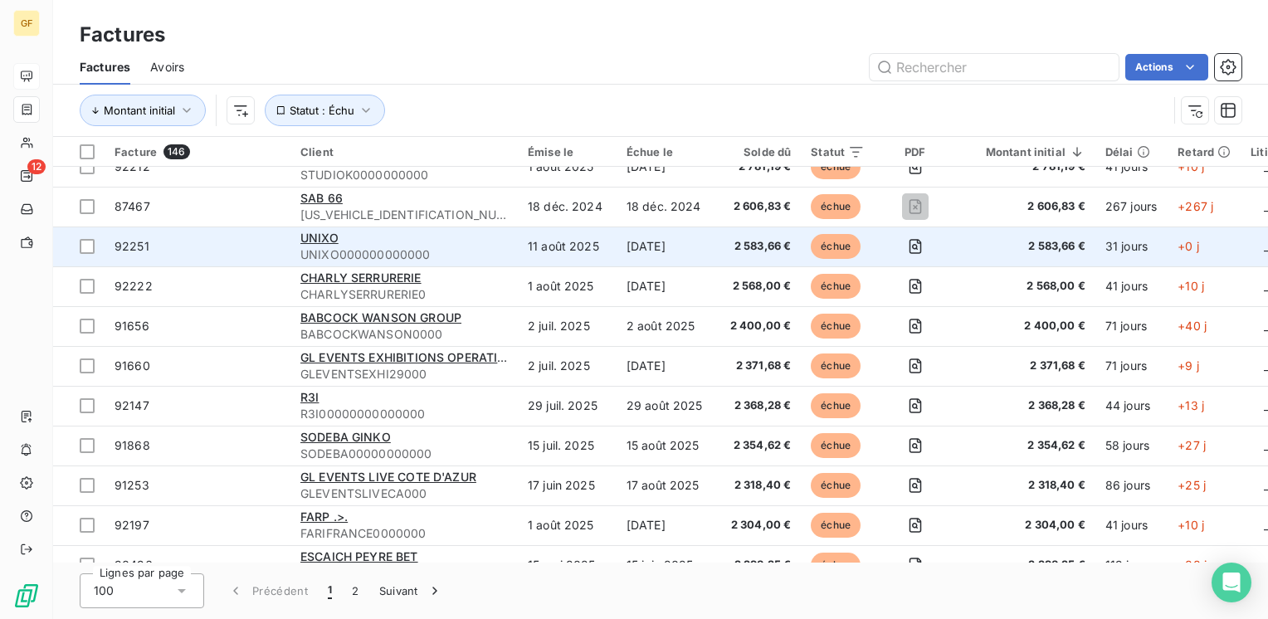
scroll to position [2656, 0]
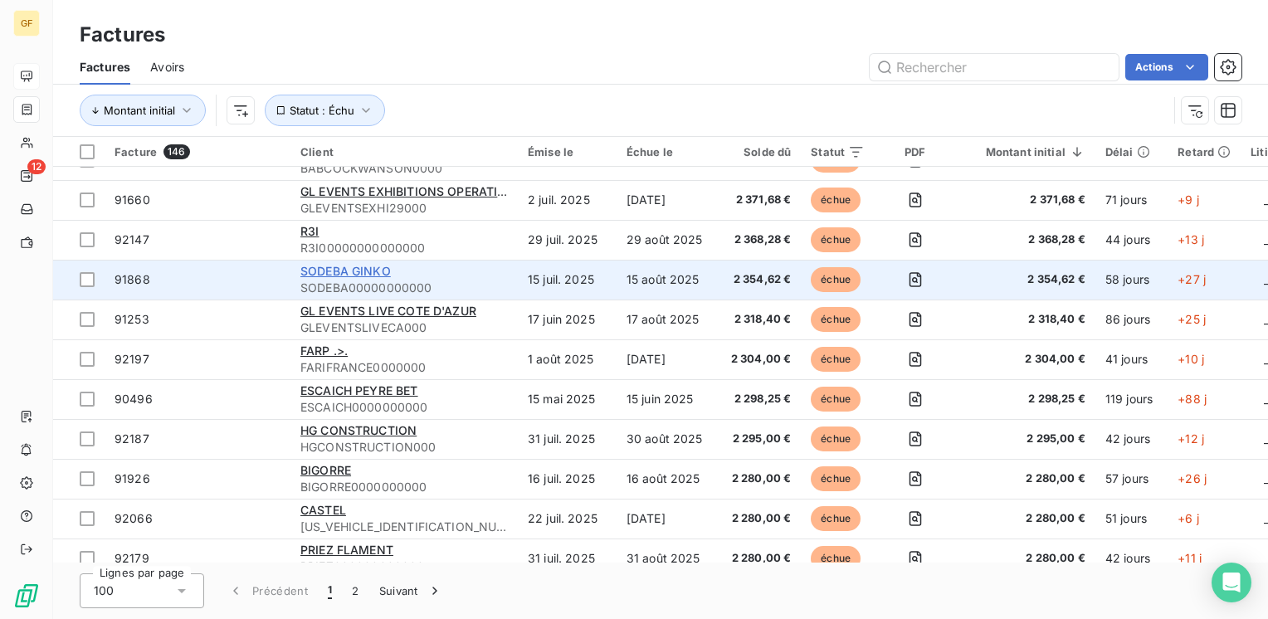
click at [344, 271] on span "SODEBA GINKO" at bounding box center [345, 271] width 90 height 14
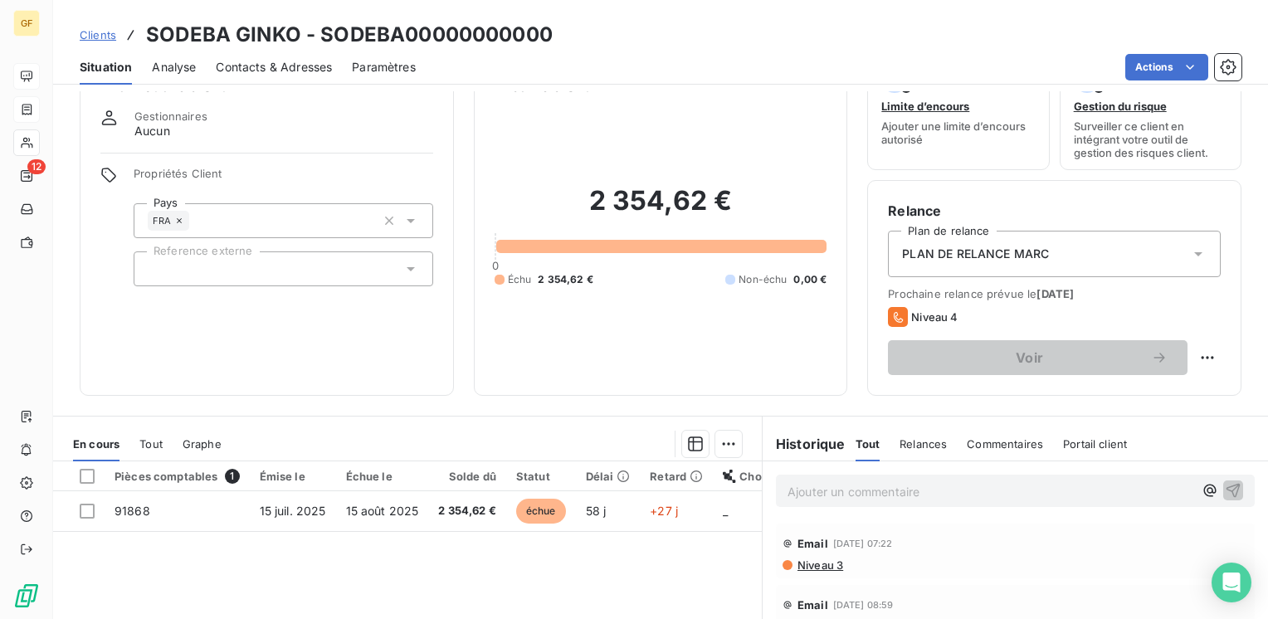
scroll to position [83, 0]
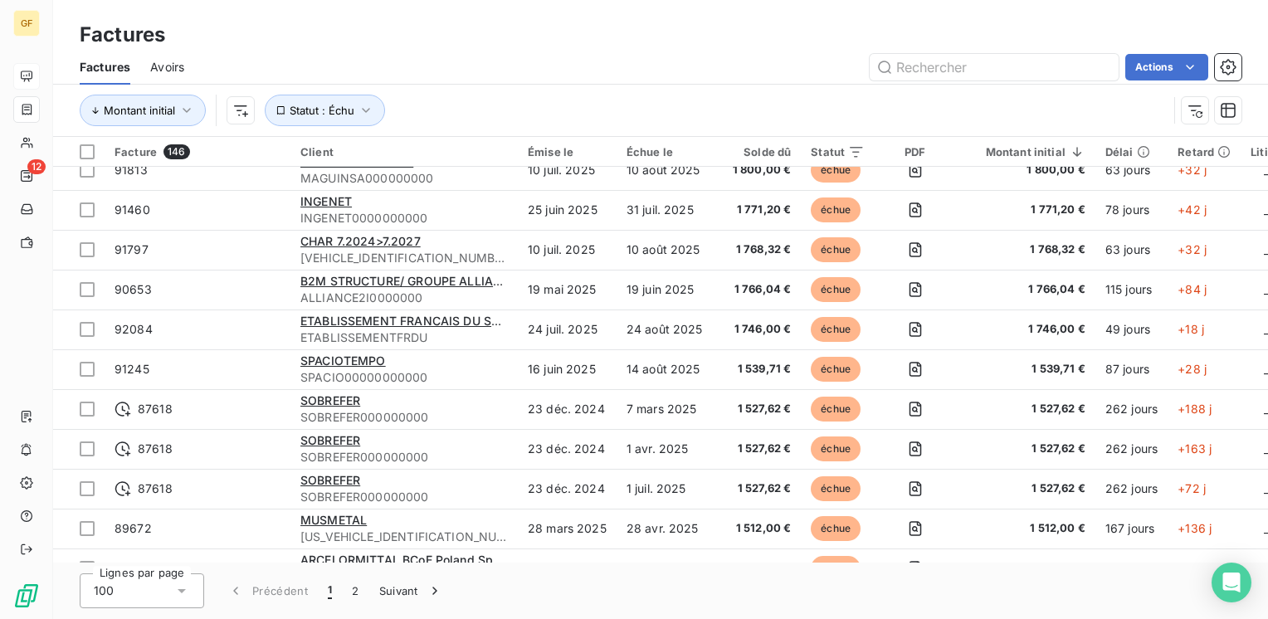
scroll to position [3486, 0]
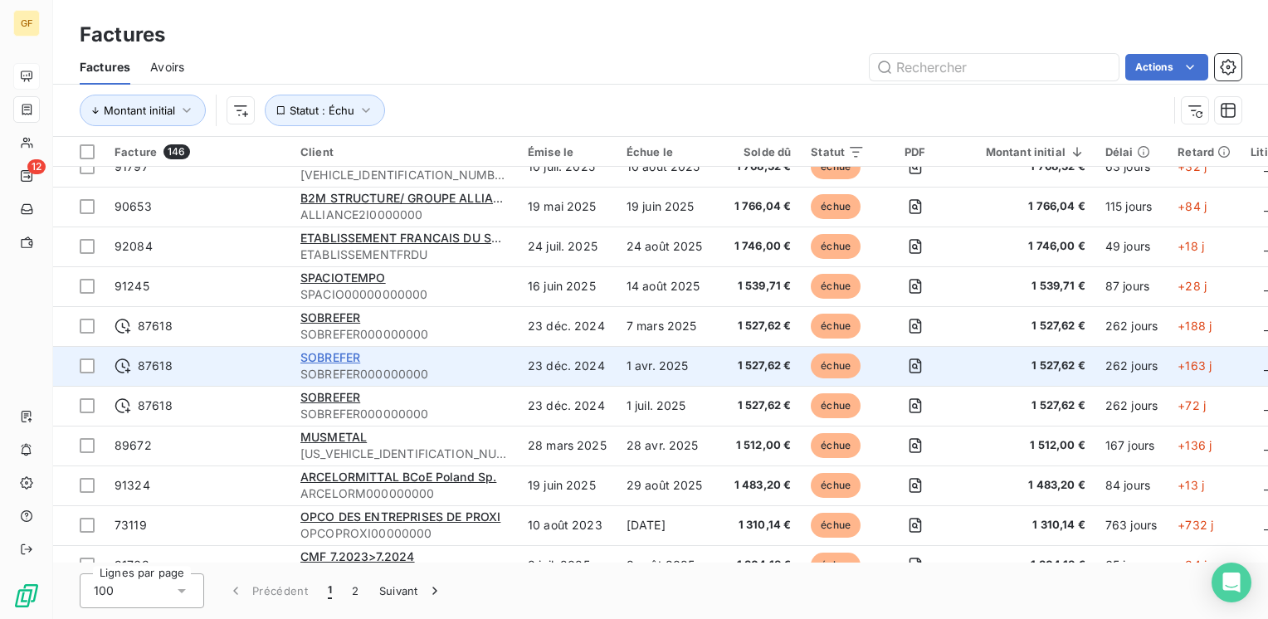
click at [346, 353] on span "SOBREFER" at bounding box center [330, 357] width 60 height 14
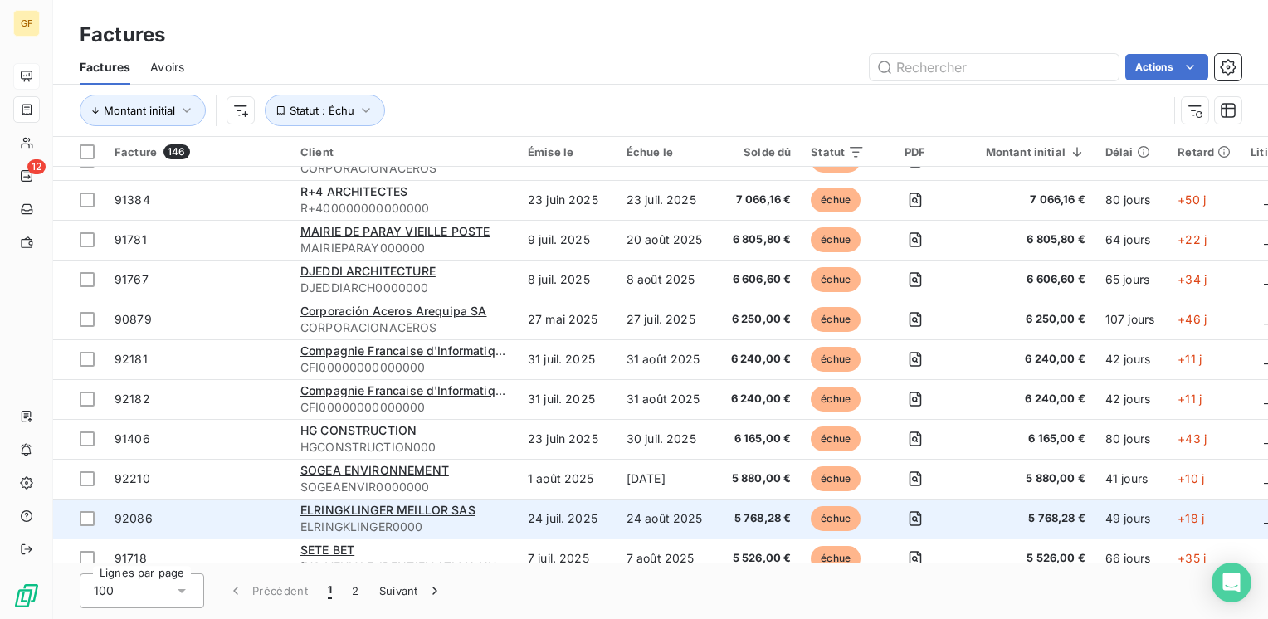
scroll to position [747, 0]
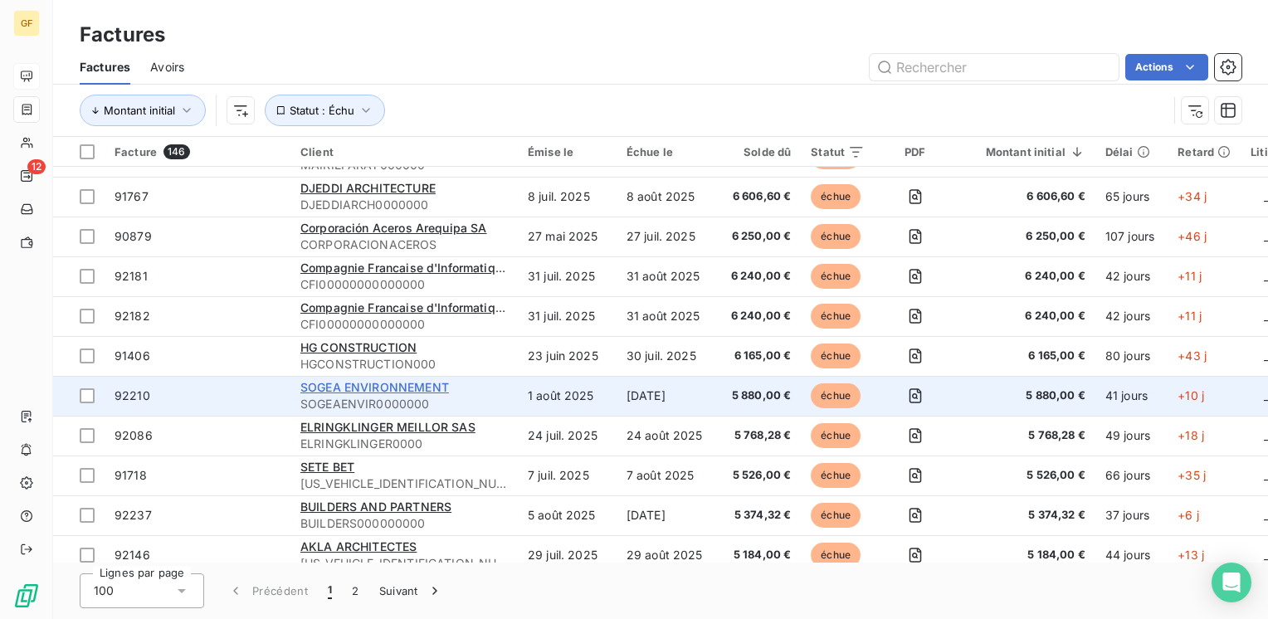
click at [352, 383] on span "SOGEA ENVIRONNEMENT" at bounding box center [374, 387] width 149 height 14
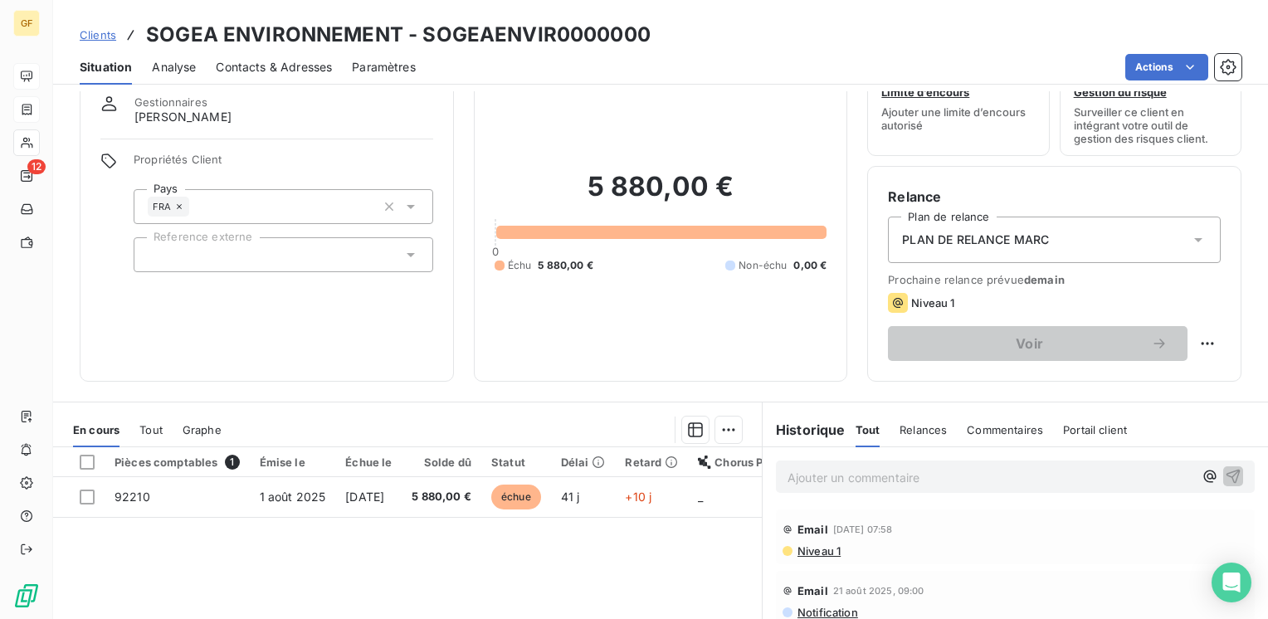
scroll to position [83, 0]
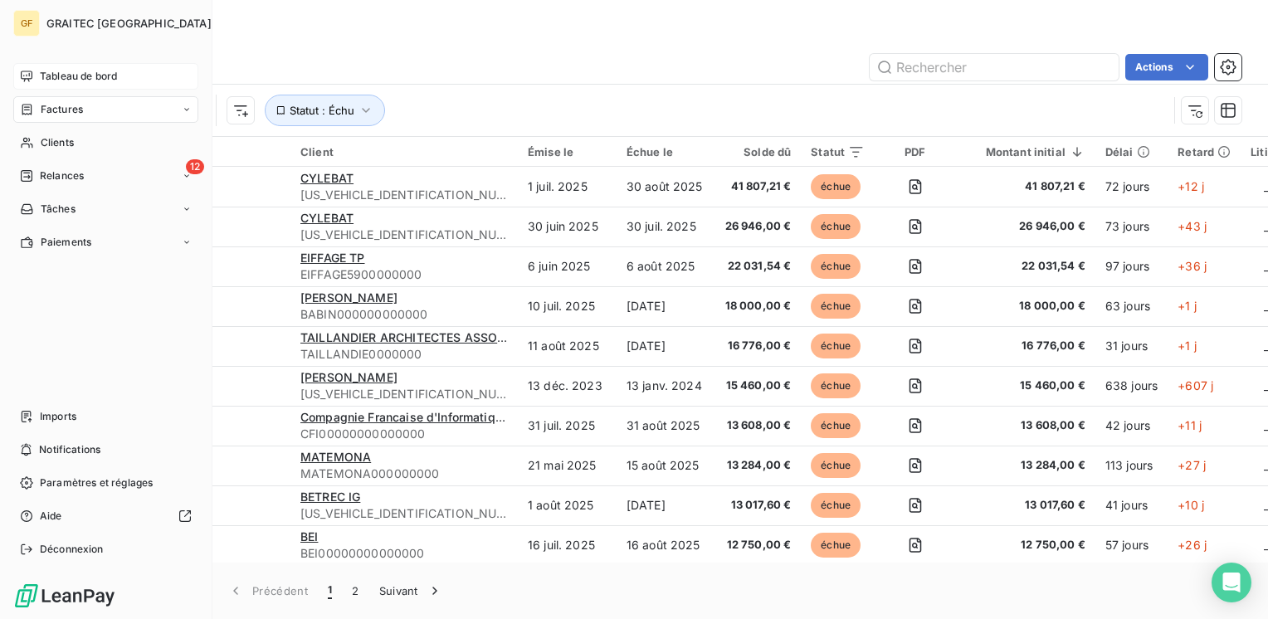
click at [55, 79] on span "Tableau de bord" at bounding box center [78, 76] width 77 height 15
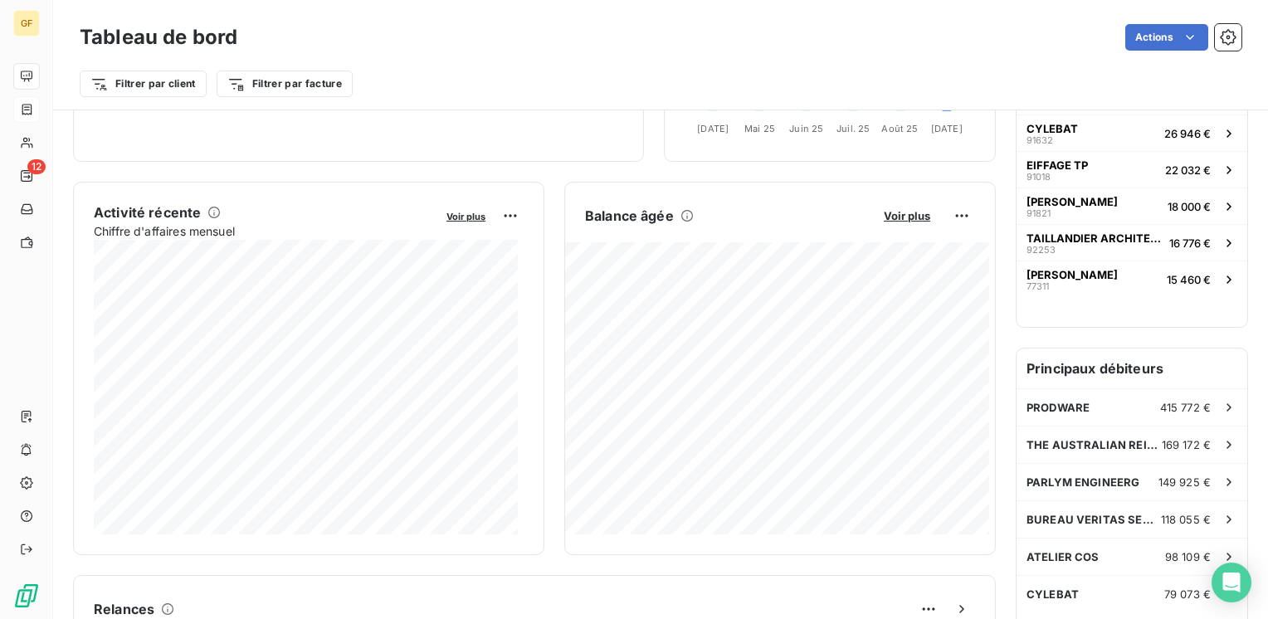
scroll to position [249, 0]
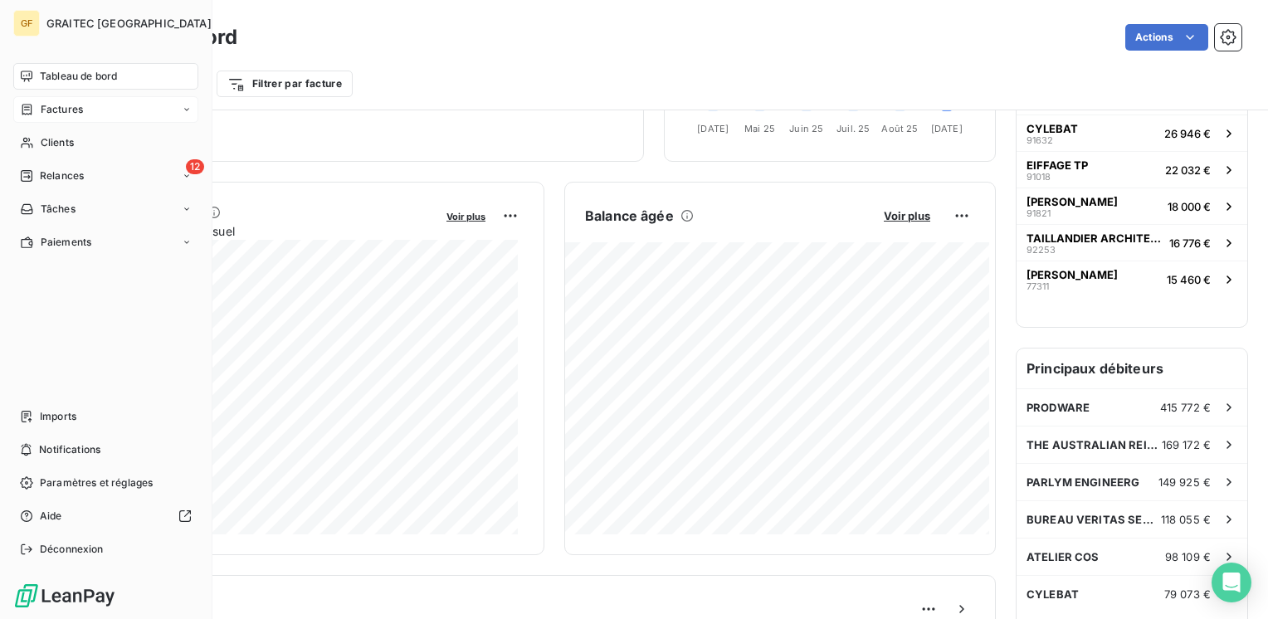
click at [74, 75] on span "Tableau de bord" at bounding box center [78, 76] width 77 height 15
click at [44, 176] on span "Relances" at bounding box center [62, 175] width 44 height 15
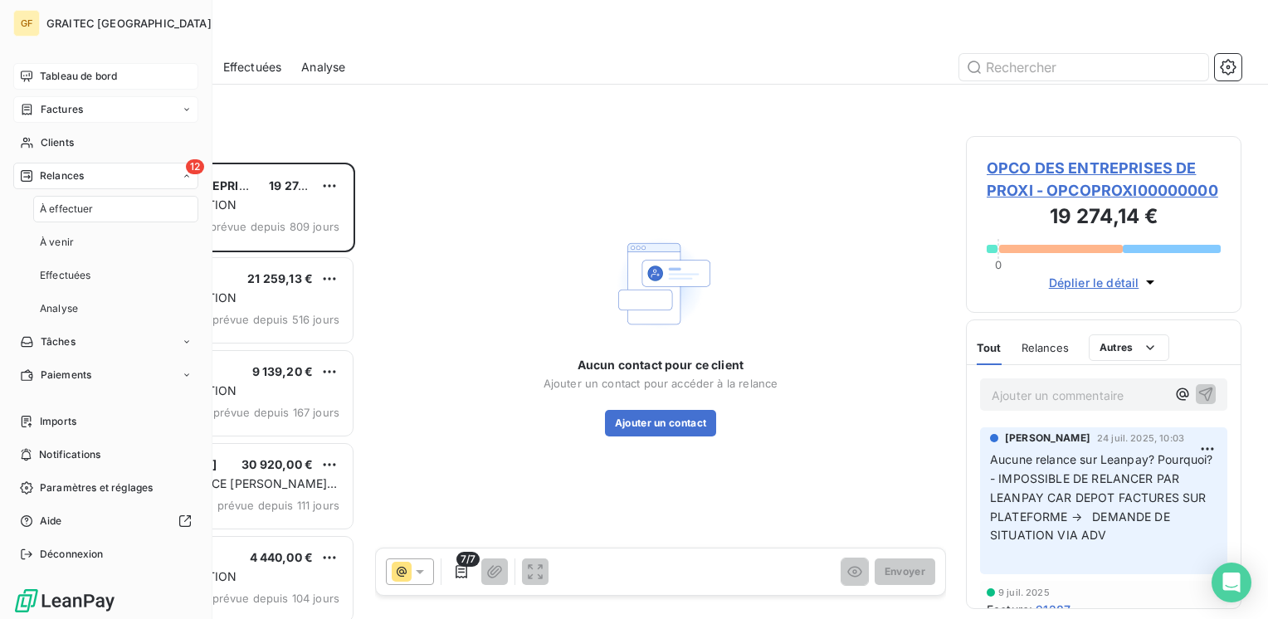
scroll to position [444, 262]
click at [54, 246] on span "À venir" at bounding box center [57, 242] width 34 height 15
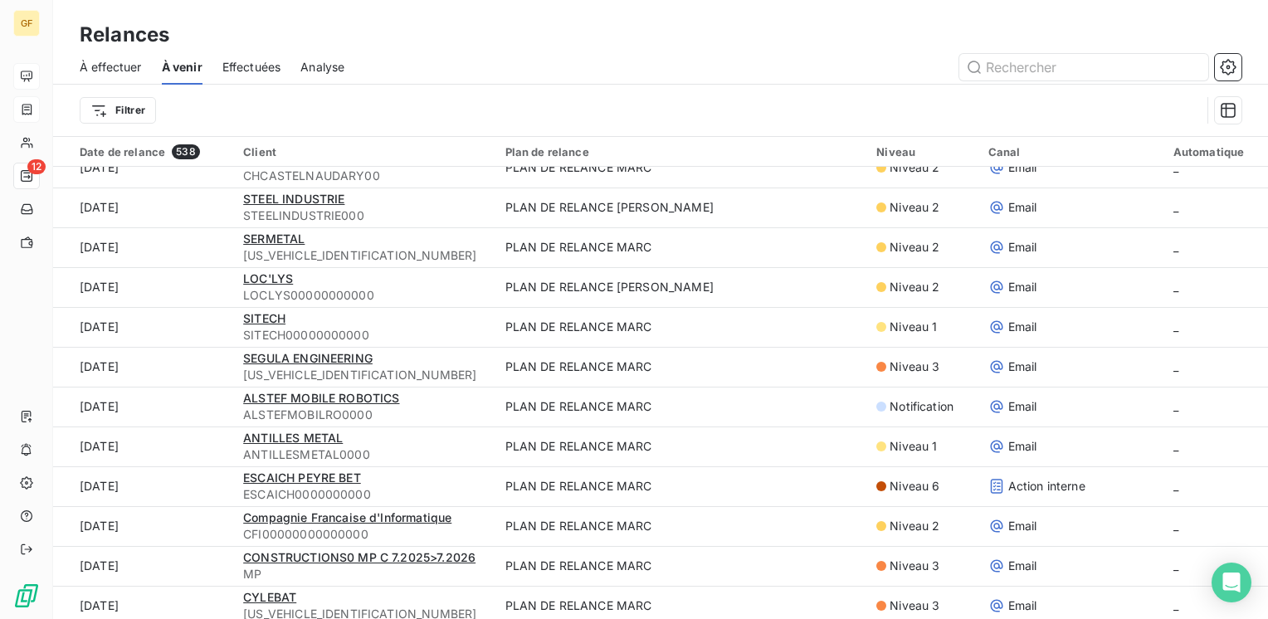
scroll to position [664, 0]
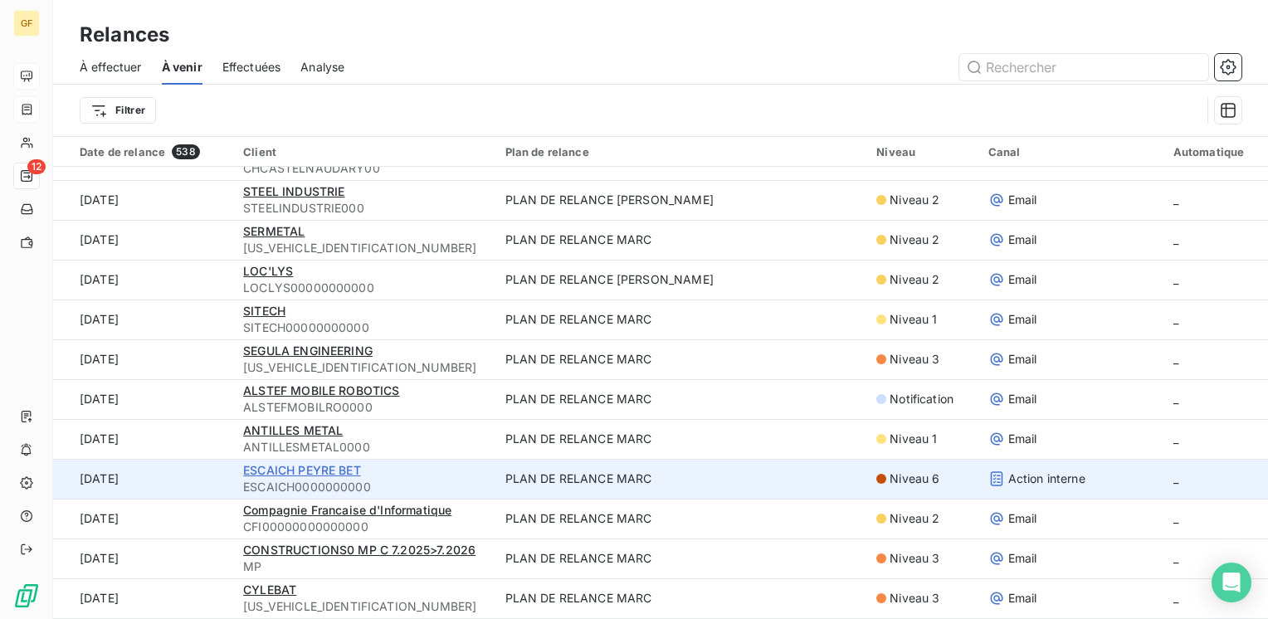
click at [347, 470] on span "ESCAICH PEYRE BET" at bounding box center [302, 470] width 118 height 14
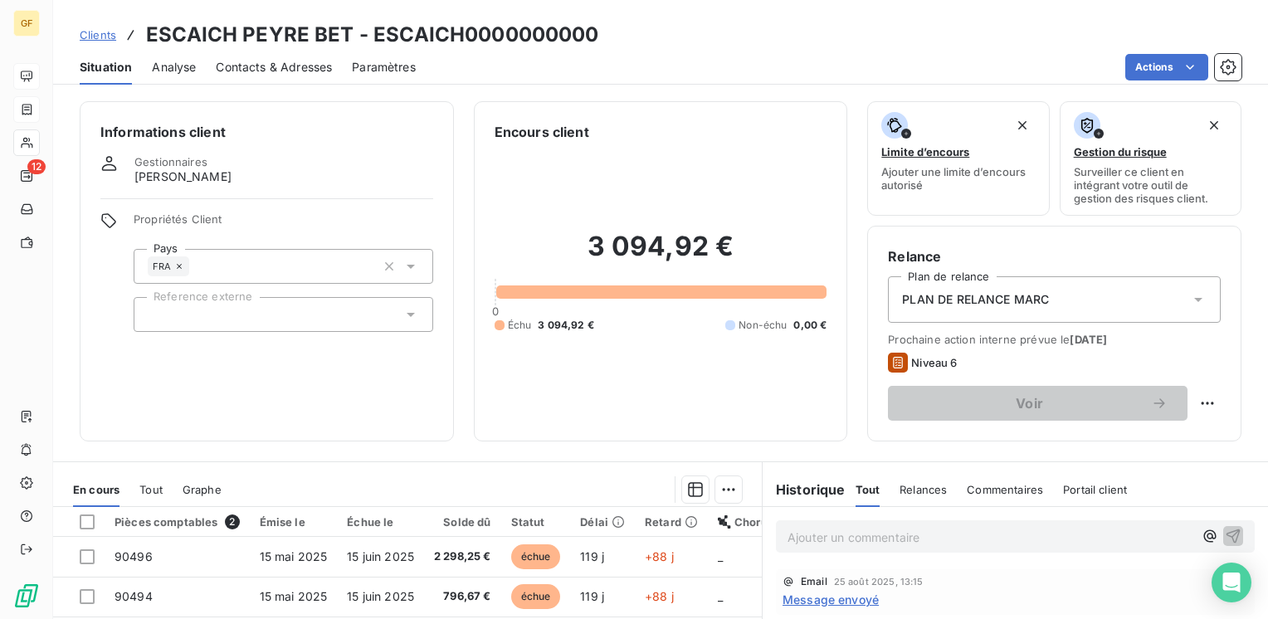
scroll to position [83, 0]
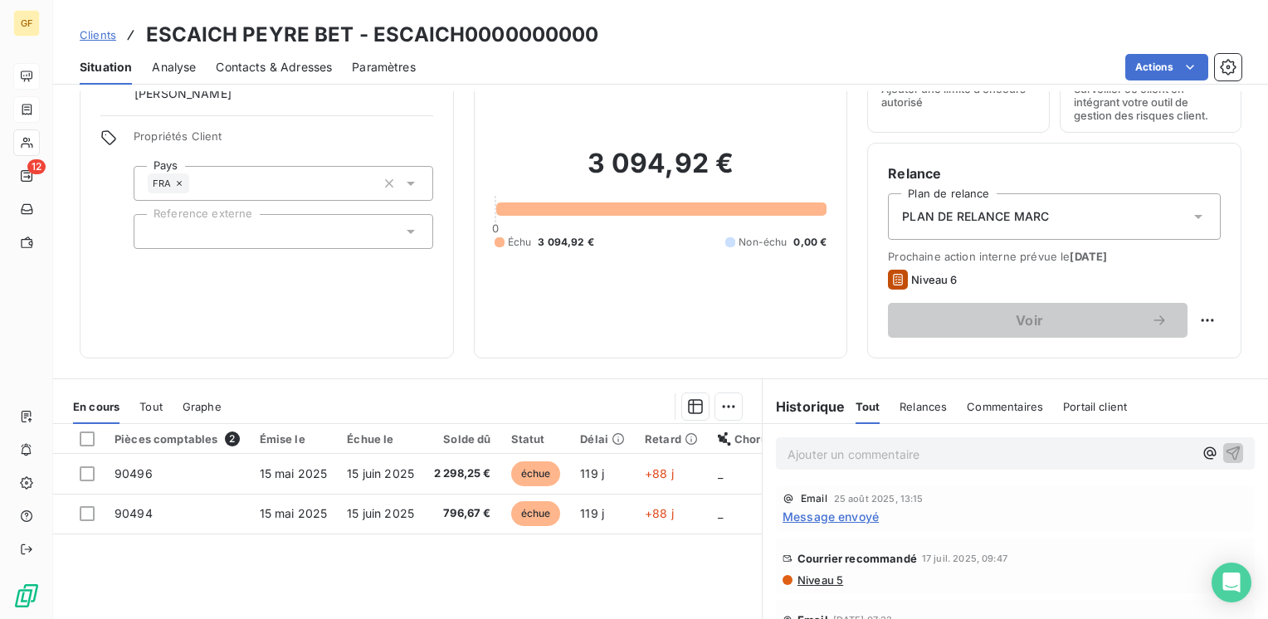
click at [810, 517] on span "Message envoyé" at bounding box center [831, 516] width 96 height 17
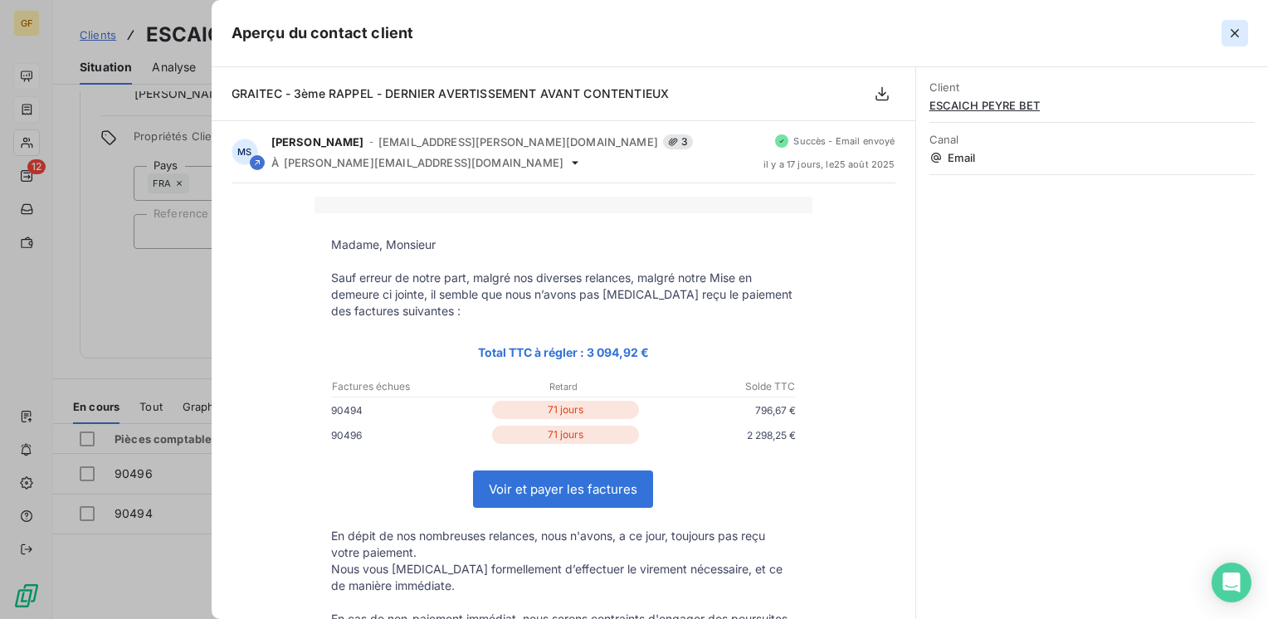
click at [1232, 32] on icon "button" at bounding box center [1235, 33] width 17 height 17
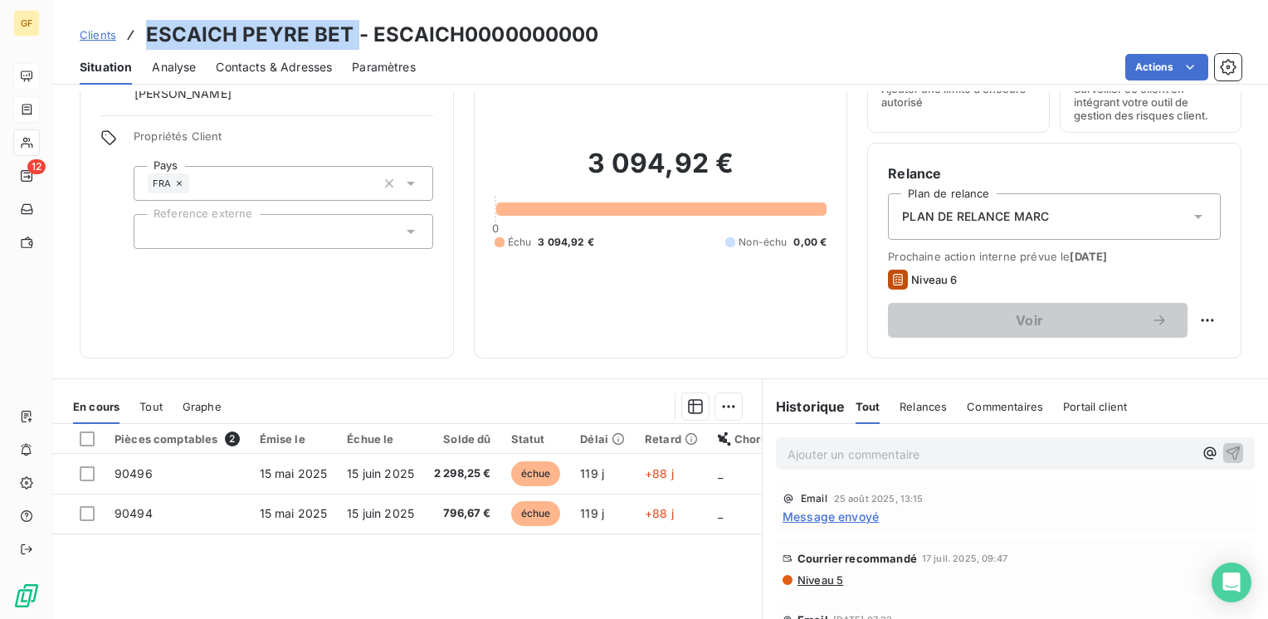
drag, startPoint x: 354, startPoint y: 37, endPoint x: 151, endPoint y: 38, distance: 202.5
click at [151, 38] on h3 "ESCAICH PEYRE BET - ESCAICH0000000000" at bounding box center [372, 35] width 453 height 30
copy h3 "ESCAICH PEYRE BET"
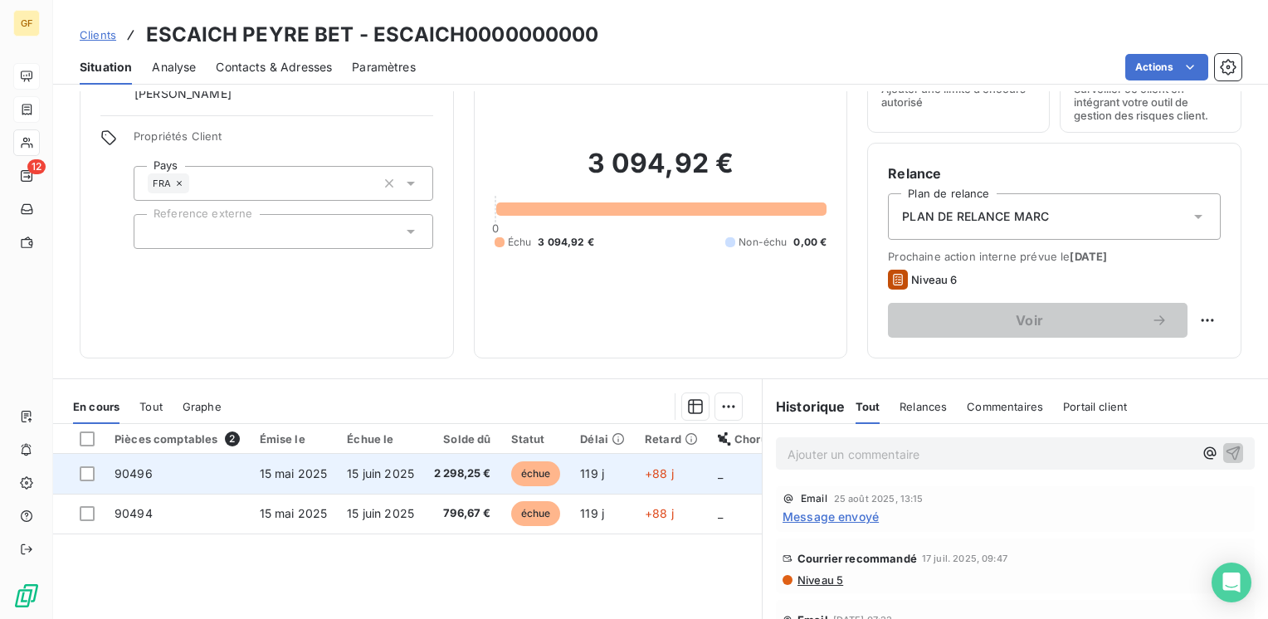
click at [278, 469] on span "15 mai 2025" at bounding box center [294, 473] width 68 height 14
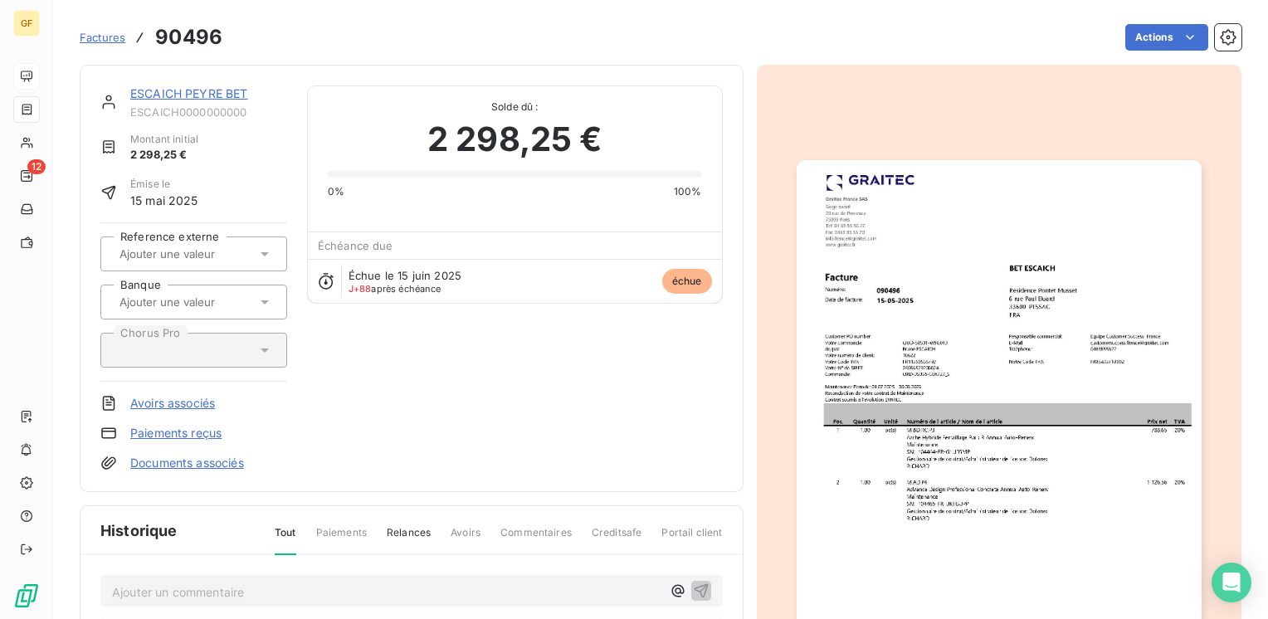
click at [1037, 380] on img "button" at bounding box center [999, 446] width 405 height 572
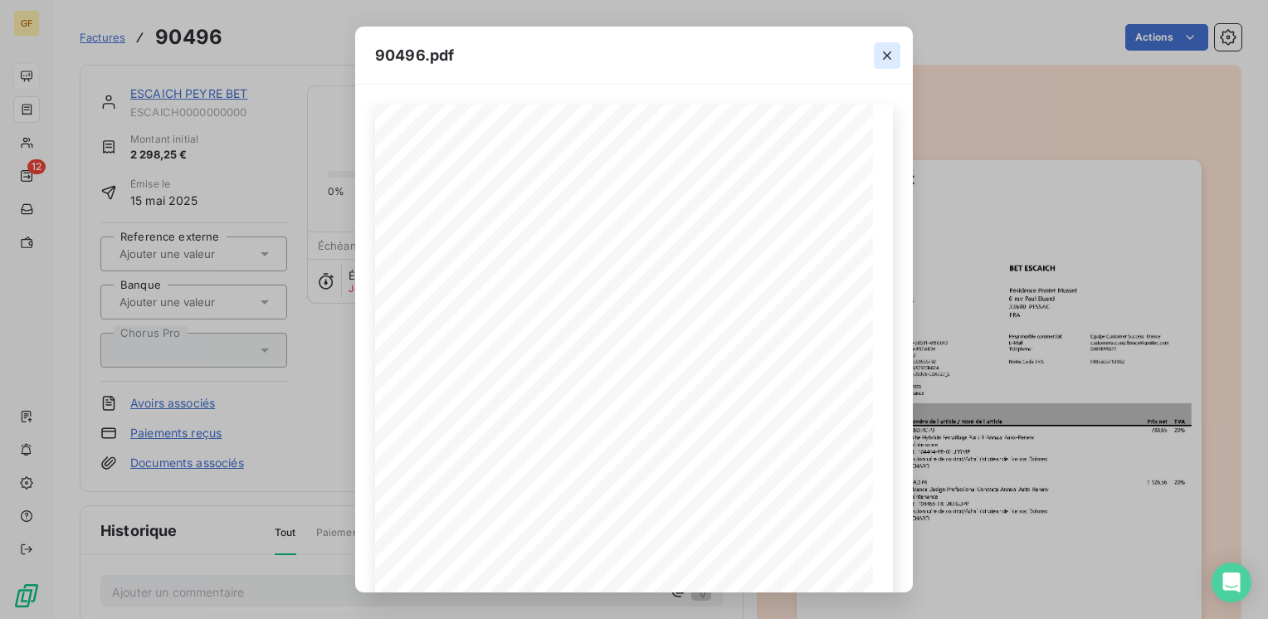
click at [890, 55] on icon "button" at bounding box center [887, 55] width 17 height 17
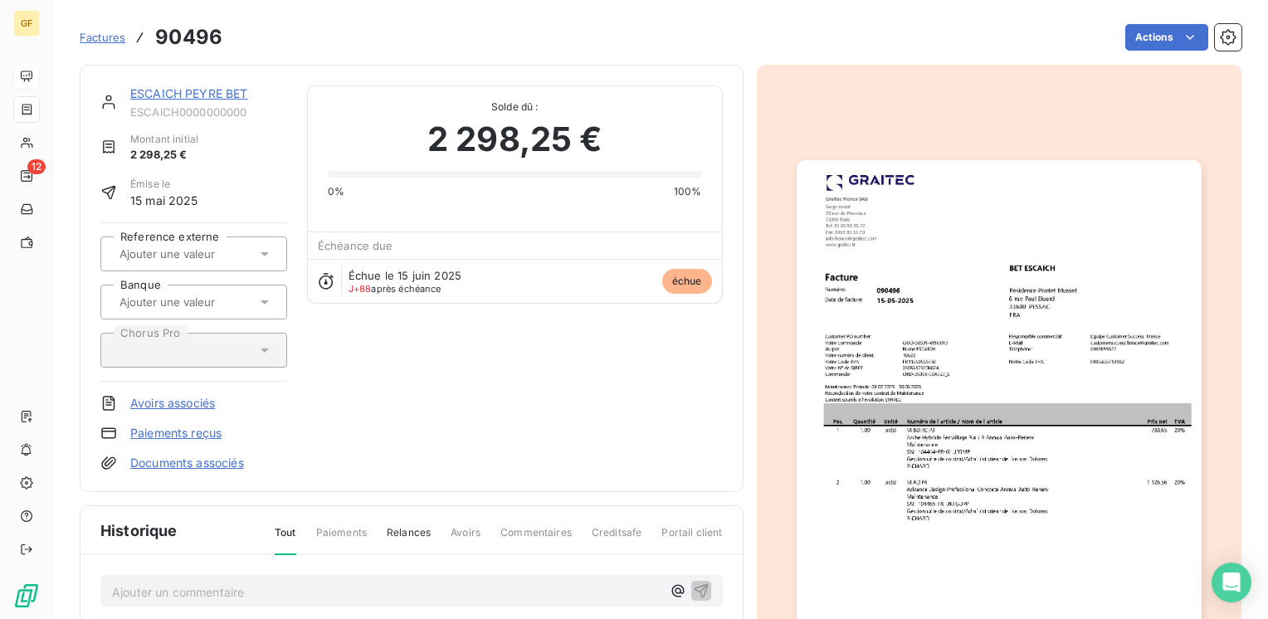
click at [201, 91] on link "ESCAICH PEYRE BET" at bounding box center [189, 93] width 118 height 14
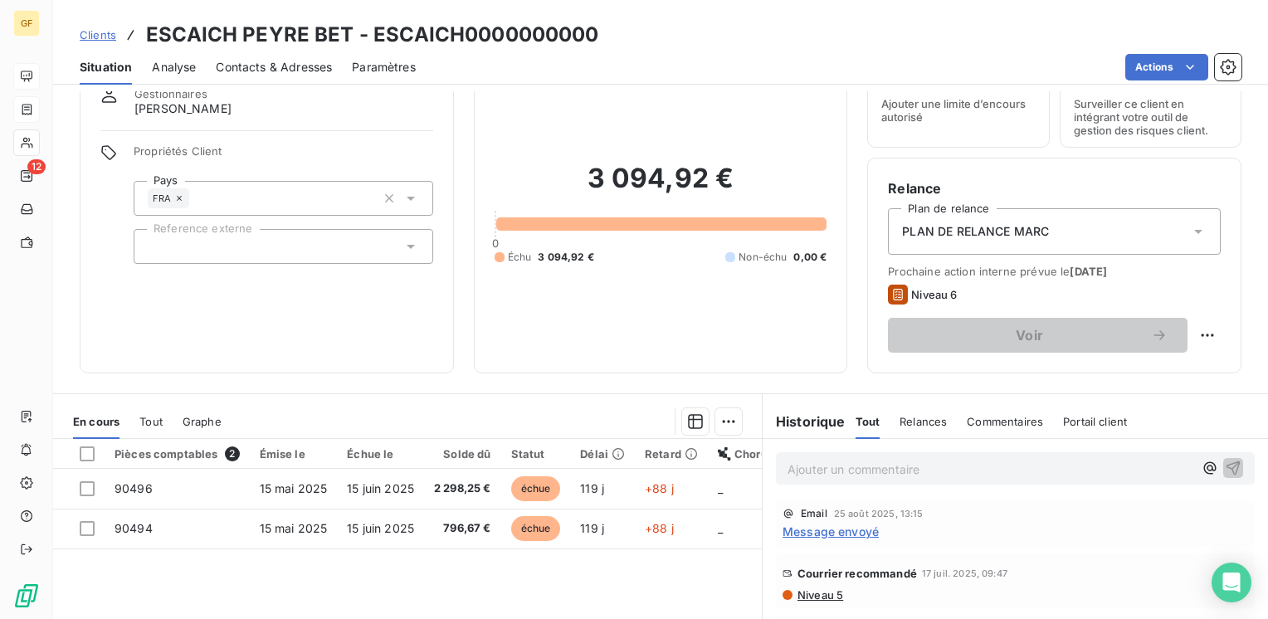
scroll to position [83, 0]
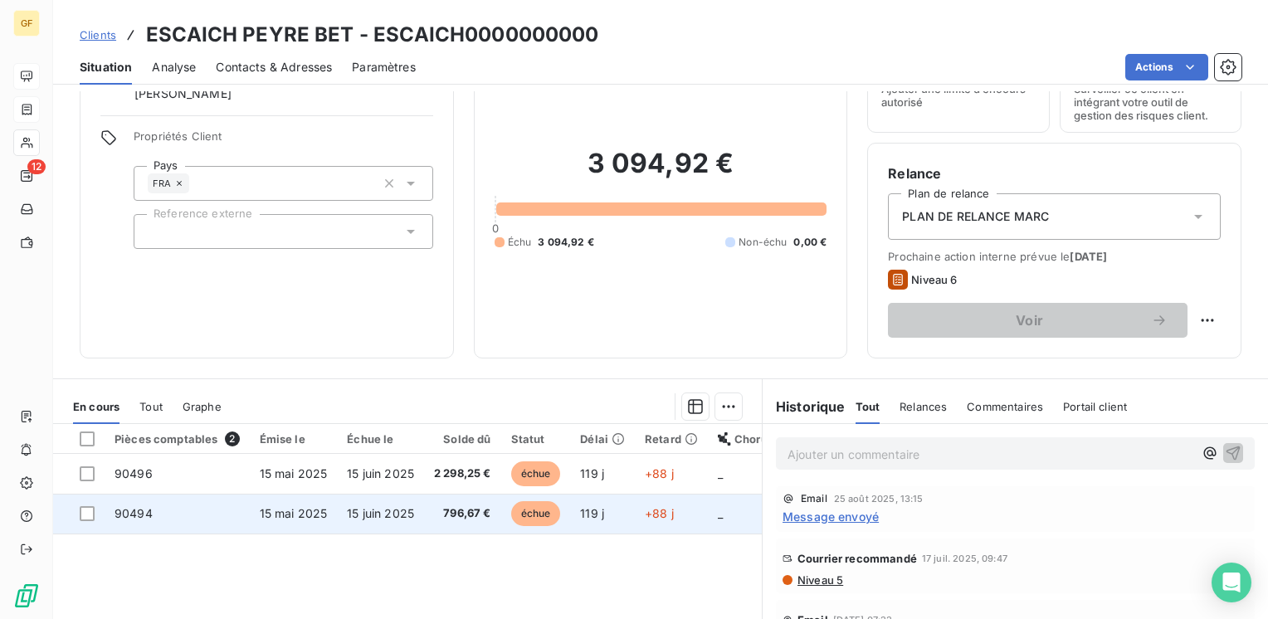
click at [341, 505] on td "15 juin 2025" at bounding box center [380, 514] width 87 height 40
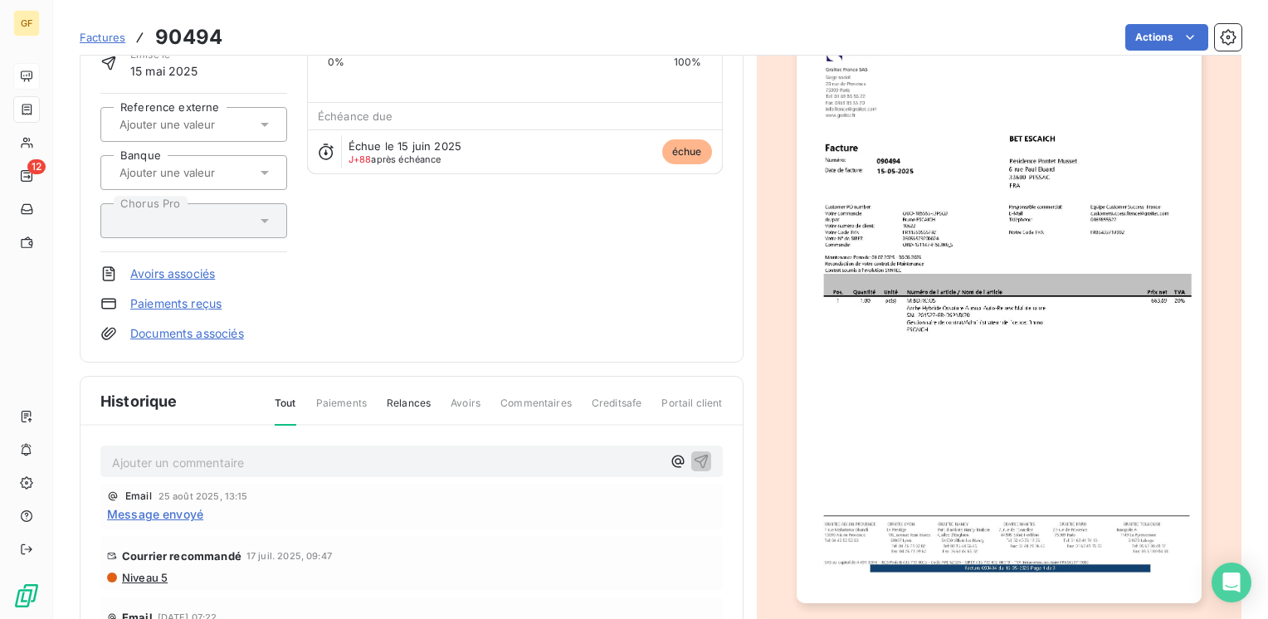
scroll to position [166, 0]
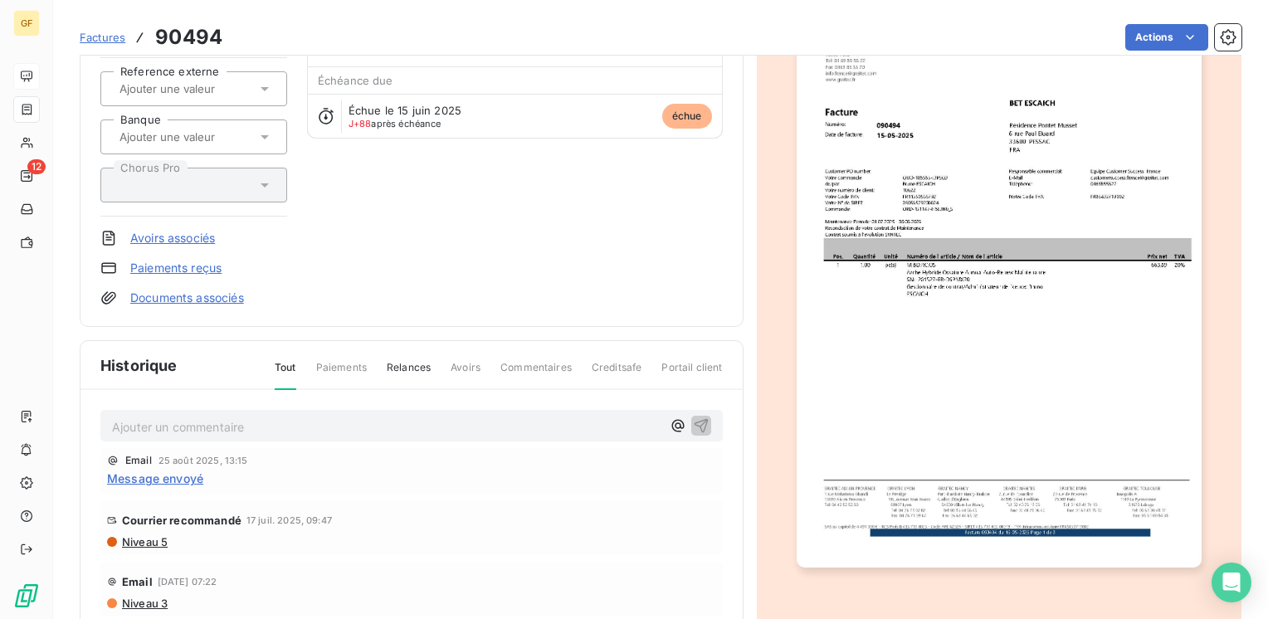
click at [873, 361] on img "button" at bounding box center [999, 281] width 405 height 572
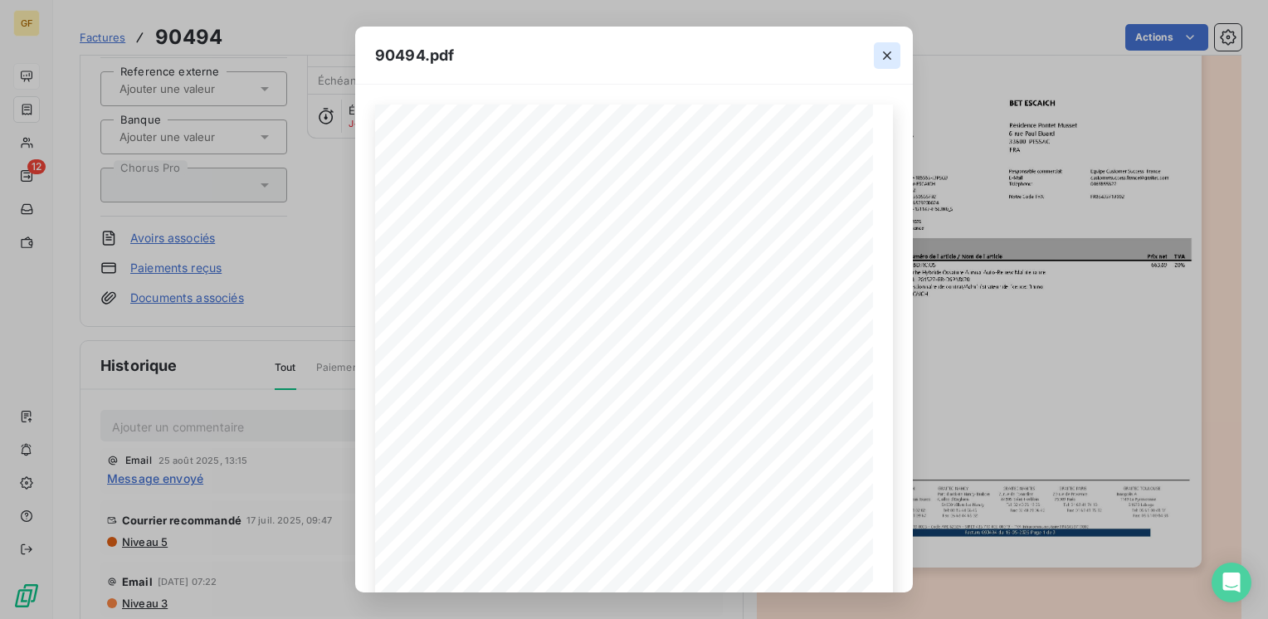
click at [886, 55] on icon "button" at bounding box center [887, 55] width 8 height 8
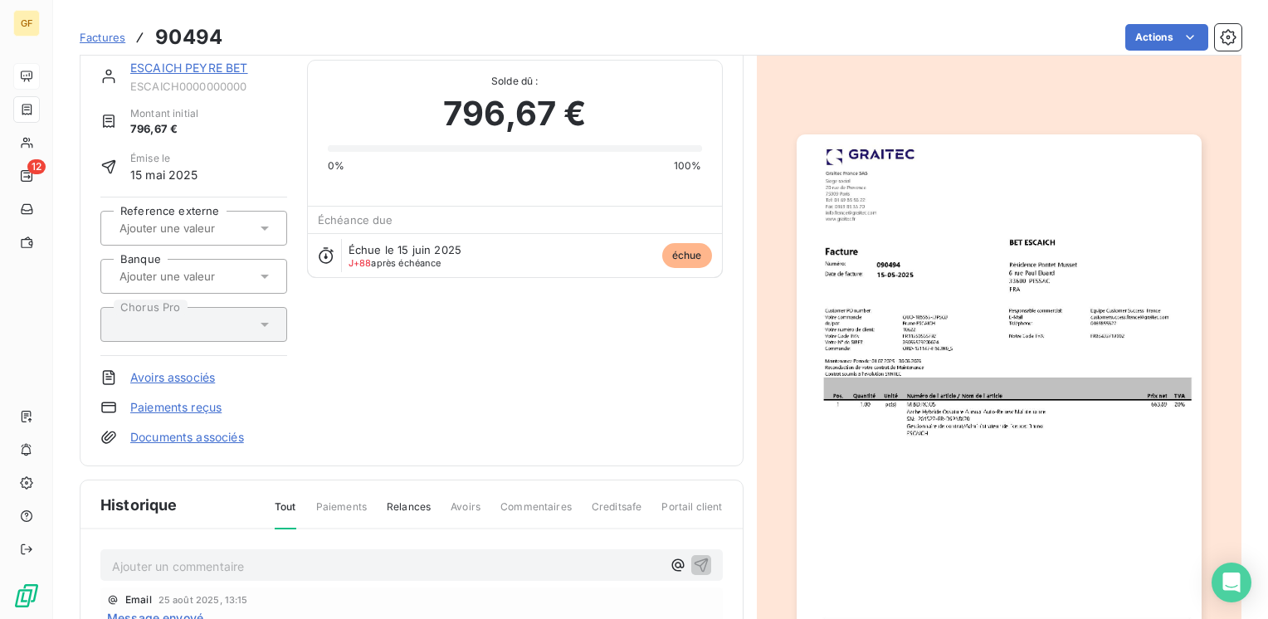
scroll to position [0, 0]
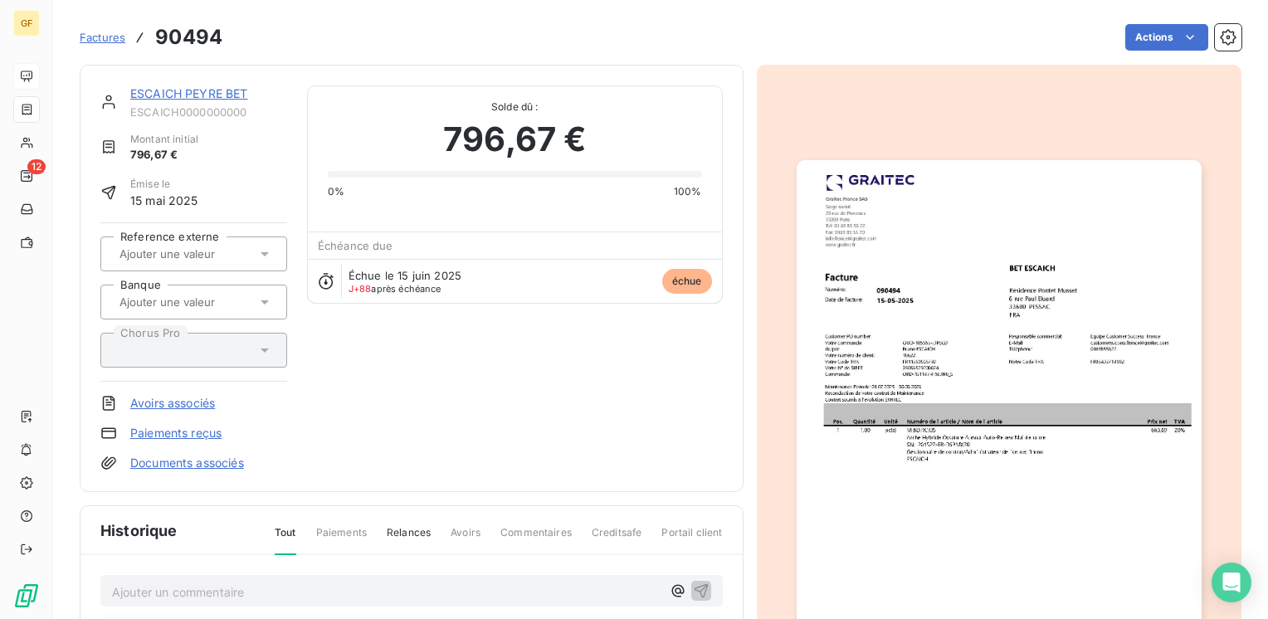
click at [229, 86] on link "ESCAICH PEYRE BET" at bounding box center [189, 93] width 118 height 14
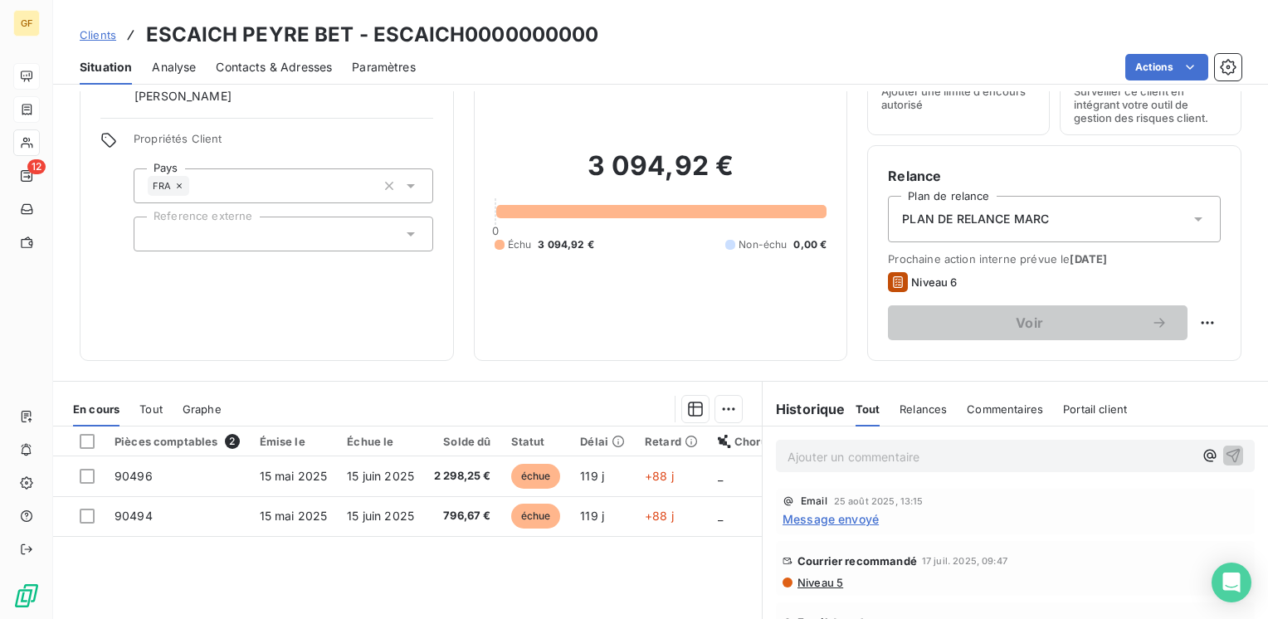
scroll to position [83, 0]
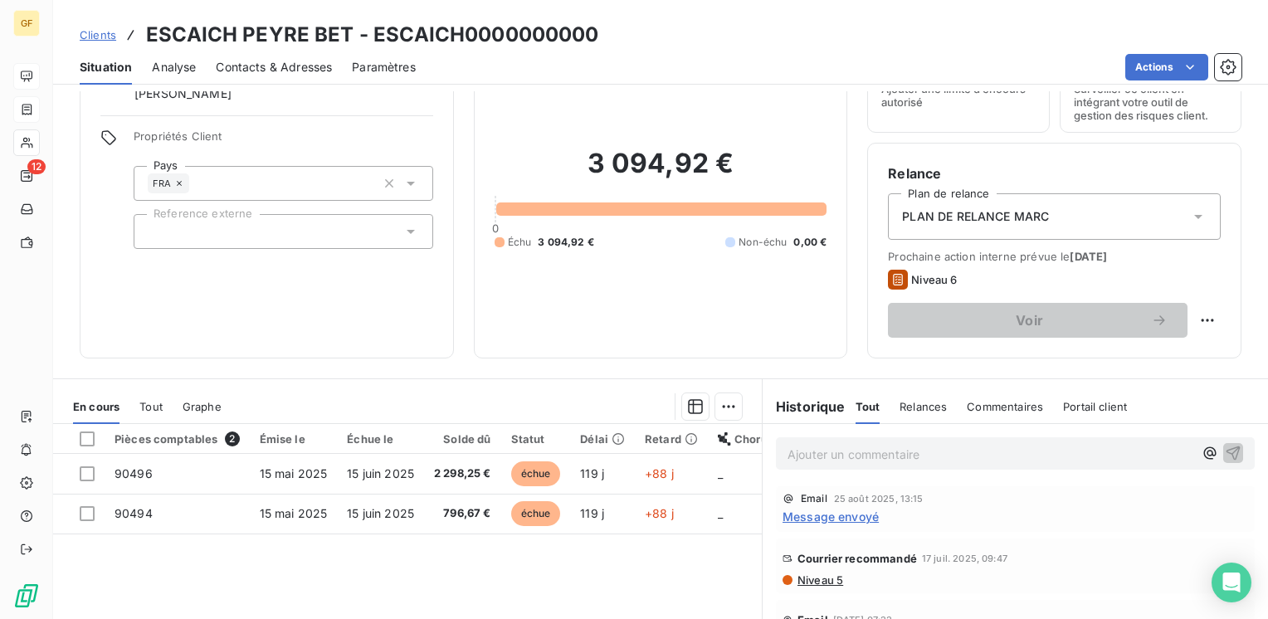
click at [790, 444] on p "Ajouter un commentaire ﻿" at bounding box center [991, 454] width 406 height 21
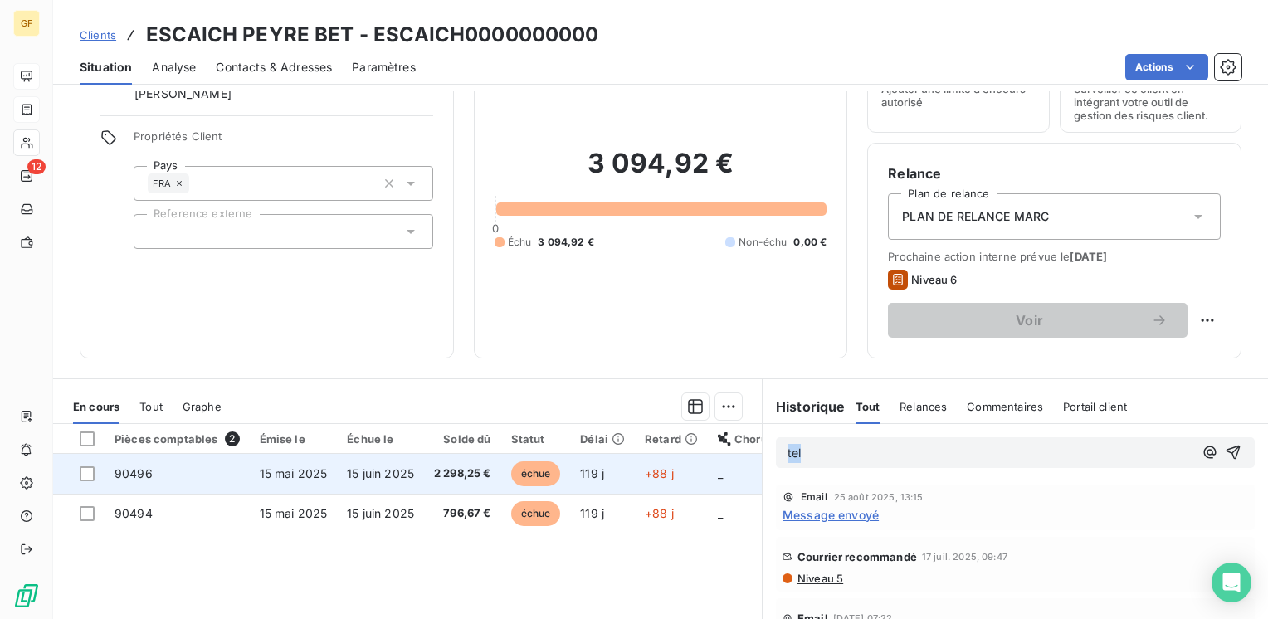
drag, startPoint x: 674, startPoint y: 466, endPoint x: 598, endPoint y: 480, distance: 76.7
click at [598, 480] on div "En cours Tout Graphe Pièces comptables 2 Émise le Échue le Solde dû Statut Déla…" at bounding box center [660, 585] width 1215 height 415
drag, startPoint x: 810, startPoint y: 447, endPoint x: 725, endPoint y: 456, distance: 86.0
click at [725, 456] on div "En cours Tout Graphe Pièces comptables 2 Émise le Échue le Solde dû Statut Déla…" at bounding box center [660, 585] width 1215 height 415
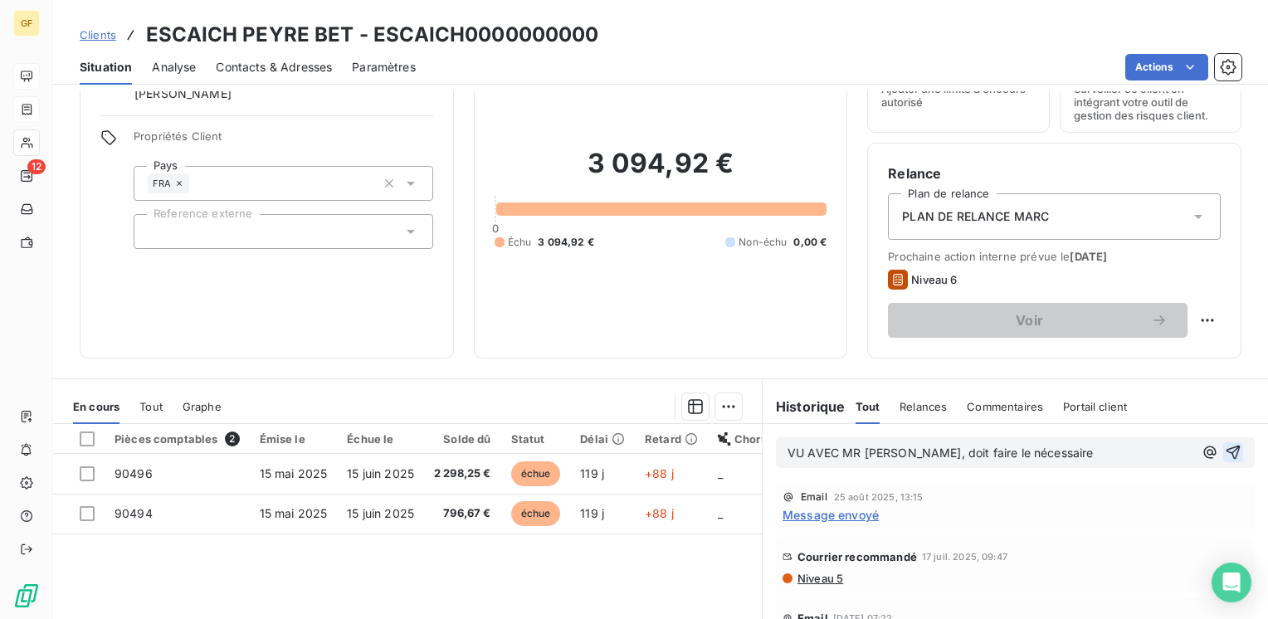
click at [1225, 446] on icon "button" at bounding box center [1233, 452] width 17 height 17
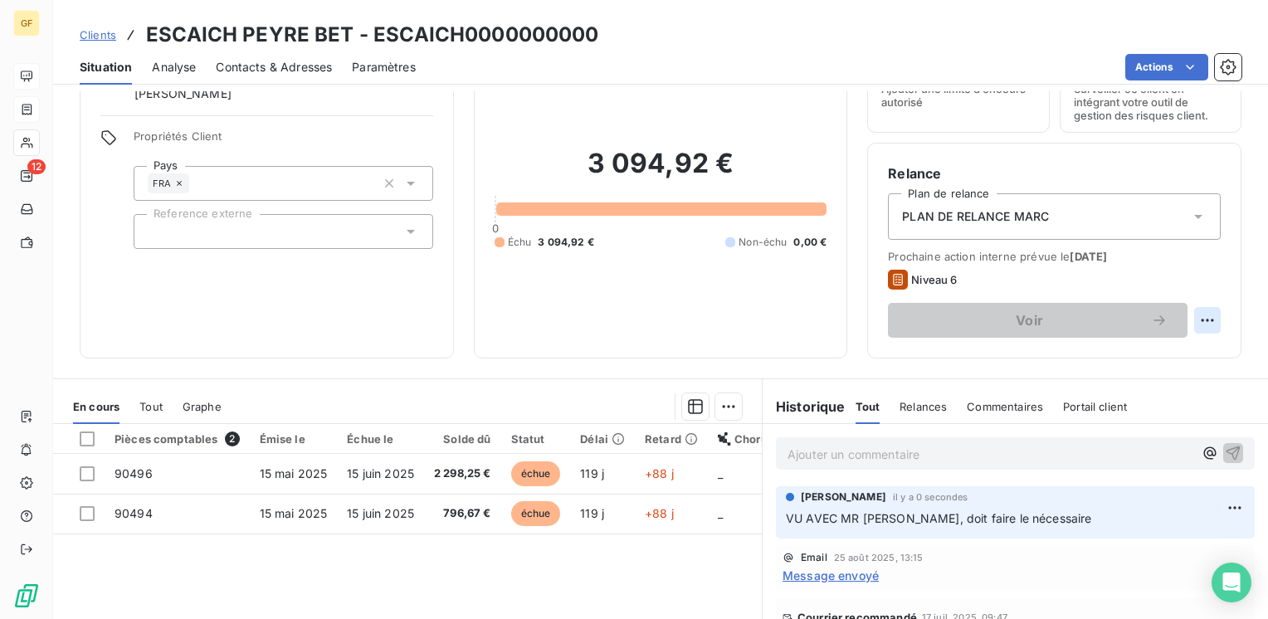
click at [1194, 324] on html "GF 12 Clients ESCAICH PEYRE BET - ESCAICH0000000000 Situation Analyse Contacts …" at bounding box center [634, 309] width 1268 height 619
click at [1130, 356] on div "Replanifier cette action" at bounding box center [1126, 357] width 149 height 27
select select "8"
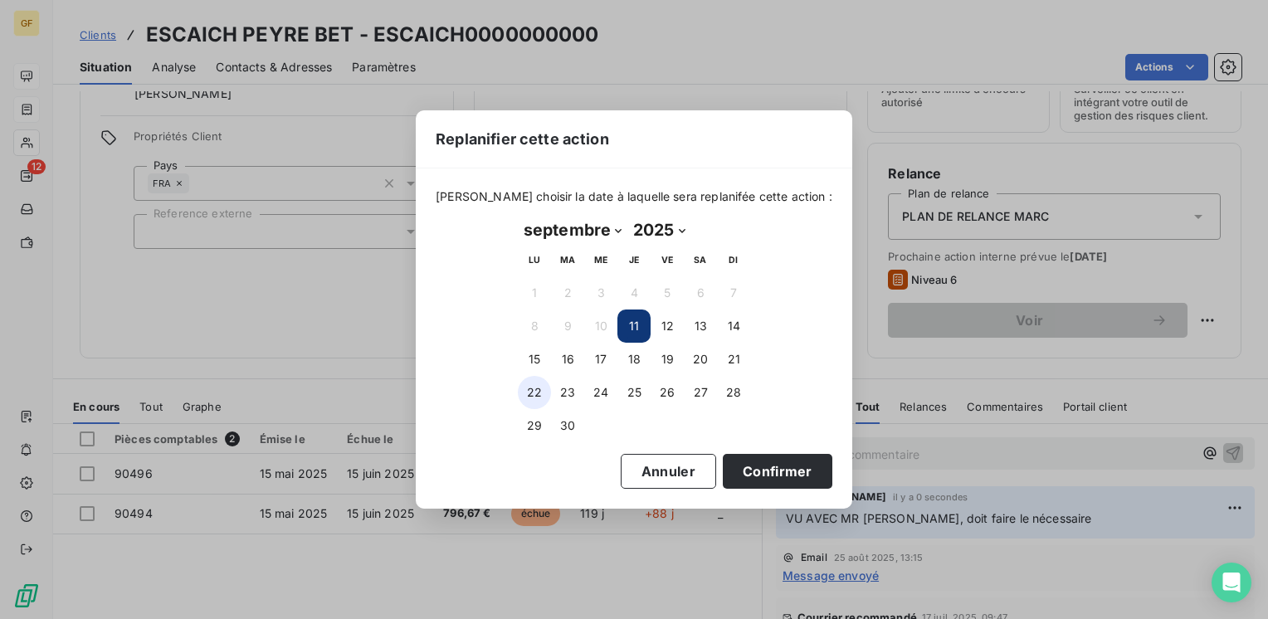
click at [538, 392] on button "22" at bounding box center [534, 392] width 33 height 33
click at [778, 473] on button "Confirmer" at bounding box center [778, 471] width 110 height 35
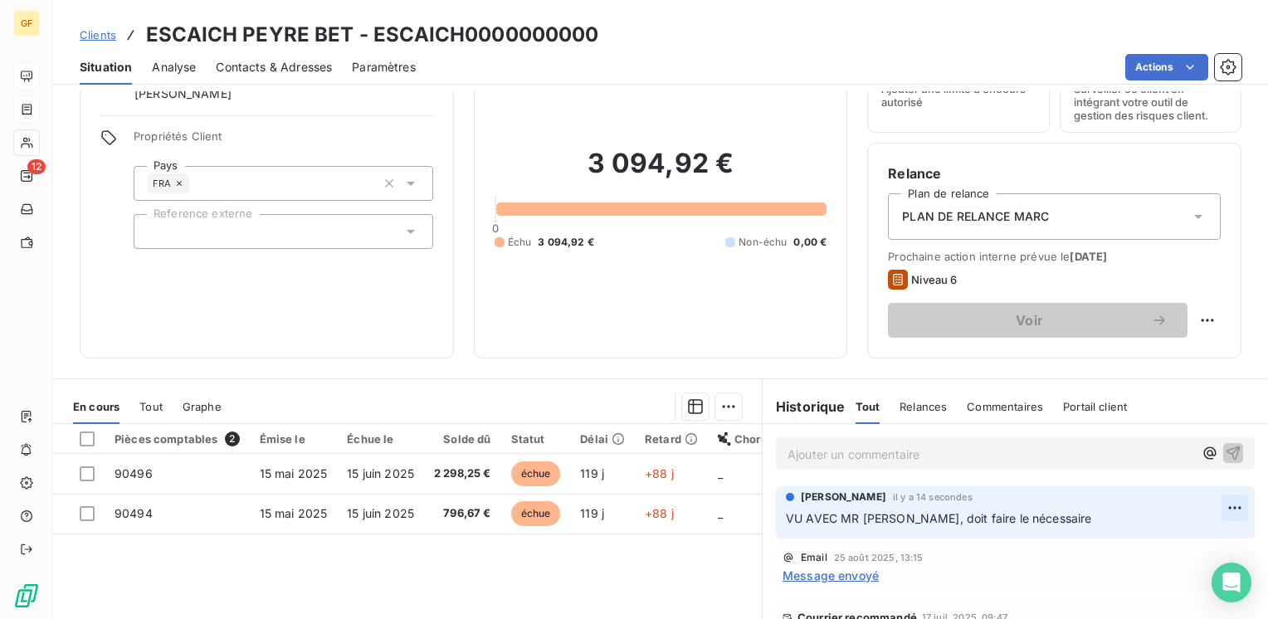
click at [1215, 503] on html "GF 12 Clients ESCAICH PEYRE BET - ESCAICH0000000000 Situation Analyse Contacts …" at bounding box center [634, 309] width 1268 height 619
click at [1149, 544] on div "Editer" at bounding box center [1170, 543] width 93 height 27
click at [786, 514] on span "VU AVEC MR ESCAICH, doit faire le nécessaire" at bounding box center [939, 518] width 306 height 14
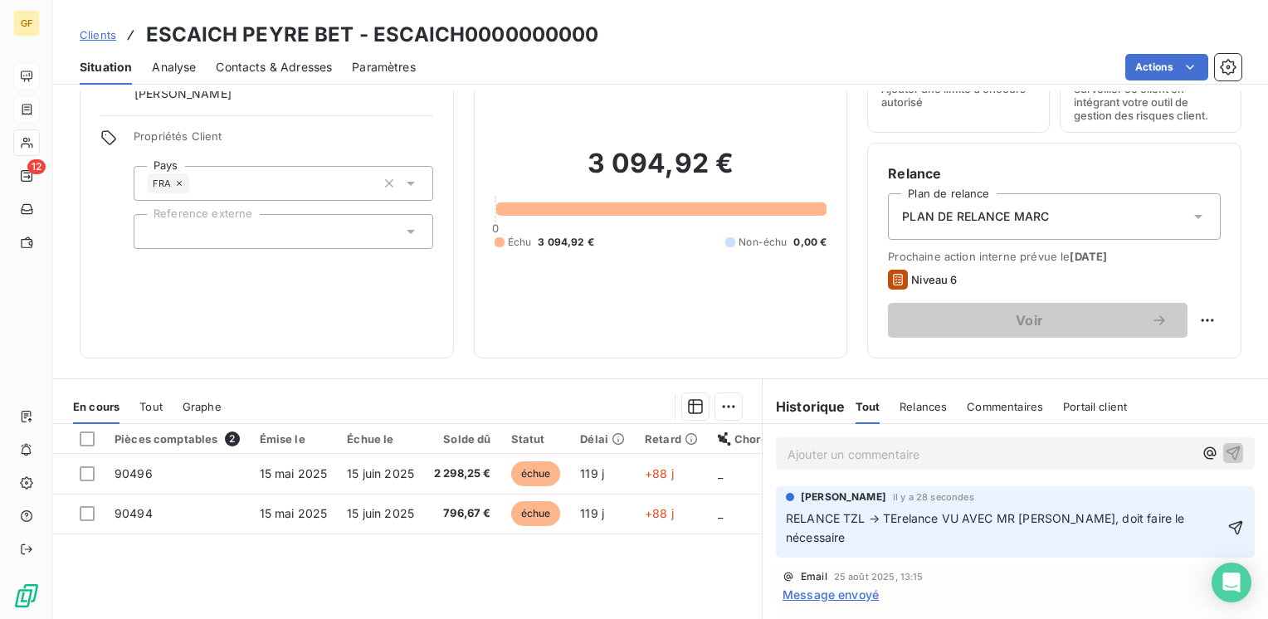
click at [844, 512] on span "RELANCE TZL → TErelance VU AVEC MR ESCAICH, doit faire le nécessaire" at bounding box center [987, 527] width 403 height 33
click at [843, 512] on span "RELANCE TZL → TErelance VU AVEC MR ESCAICH, doit faire le nécessaire" at bounding box center [987, 527] width 403 height 33
click at [877, 515] on span "RELANCE TEL → TErelance VU AVEC MR ESCAICH, doit faire le nécessaire" at bounding box center [987, 527] width 402 height 33
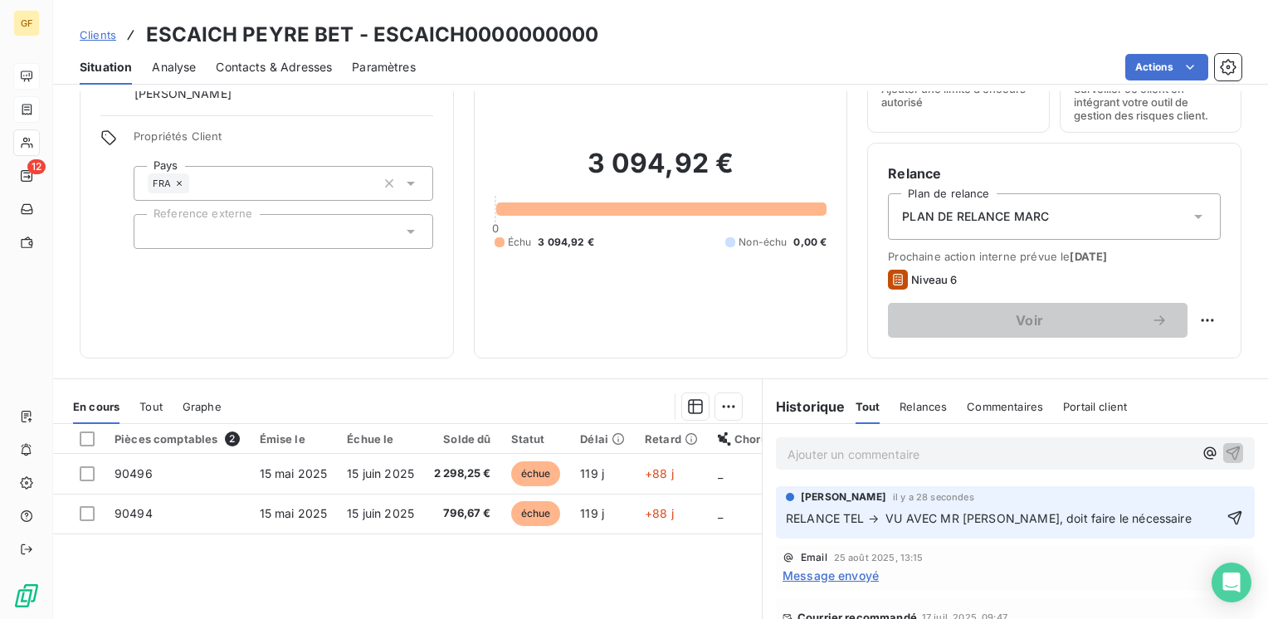
click at [1222, 519] on div "Marc Santoro il y a 28 secondes RELANCE TEL → VU AVEC MR ESCAICH, doit faire le…" at bounding box center [1015, 512] width 479 height 52
click at [1227, 516] on icon "button" at bounding box center [1235, 518] width 17 height 17
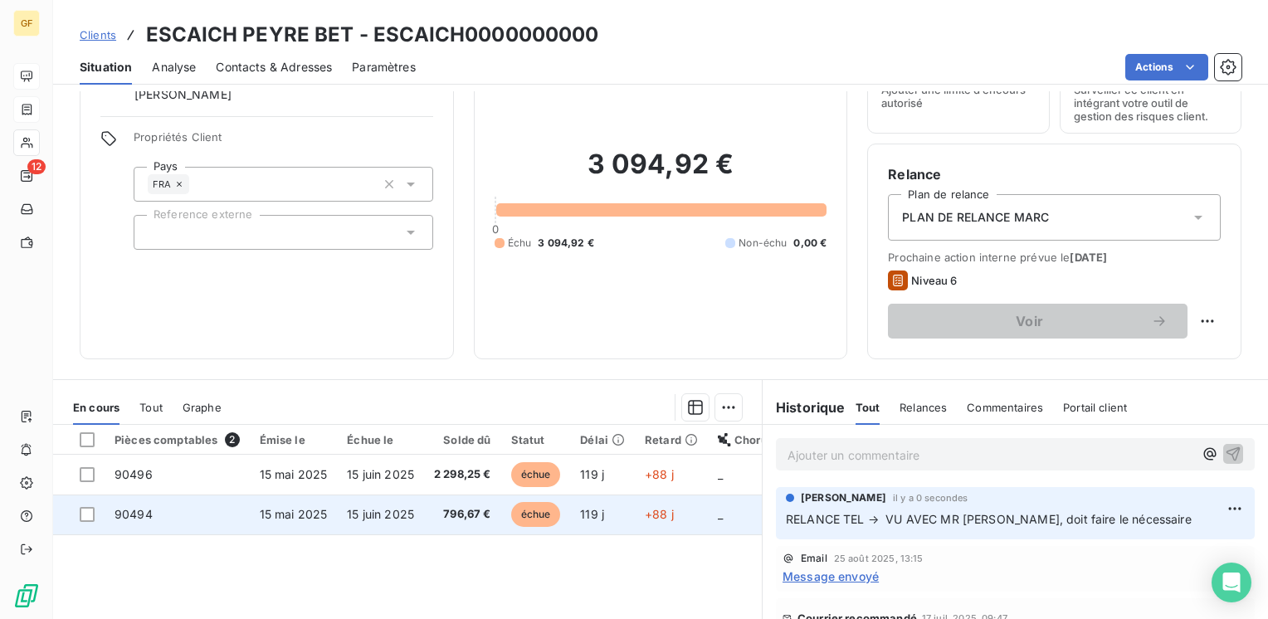
scroll to position [0, 0]
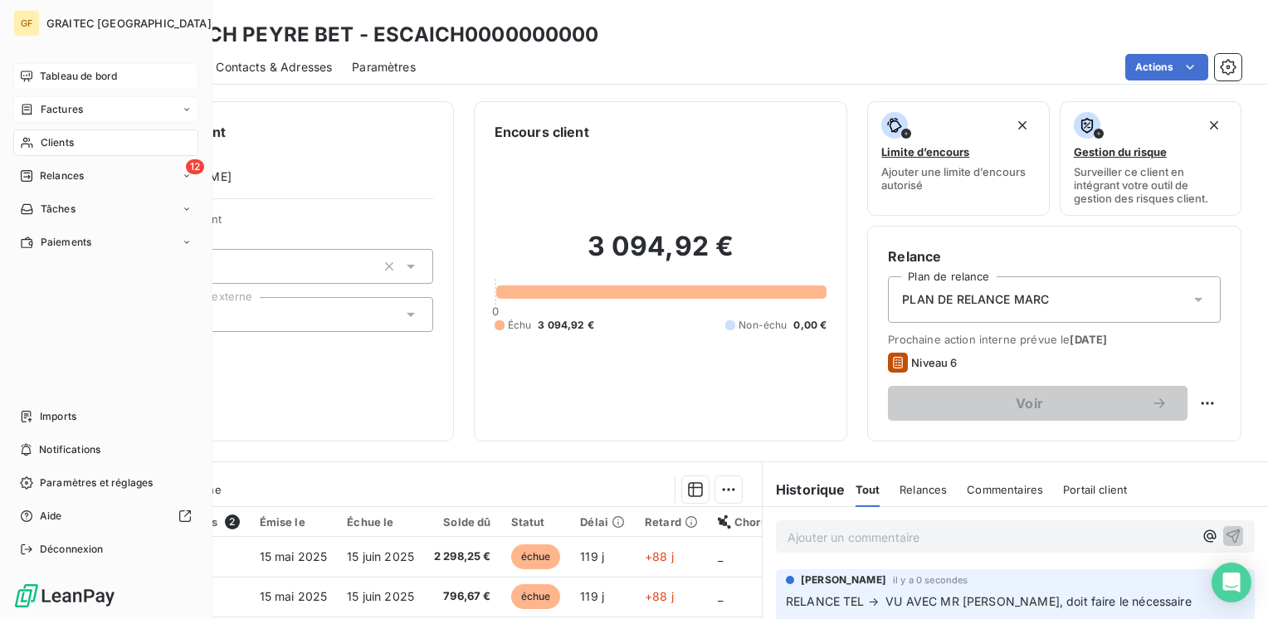
click at [44, 69] on span "Tableau de bord" at bounding box center [78, 76] width 77 height 15
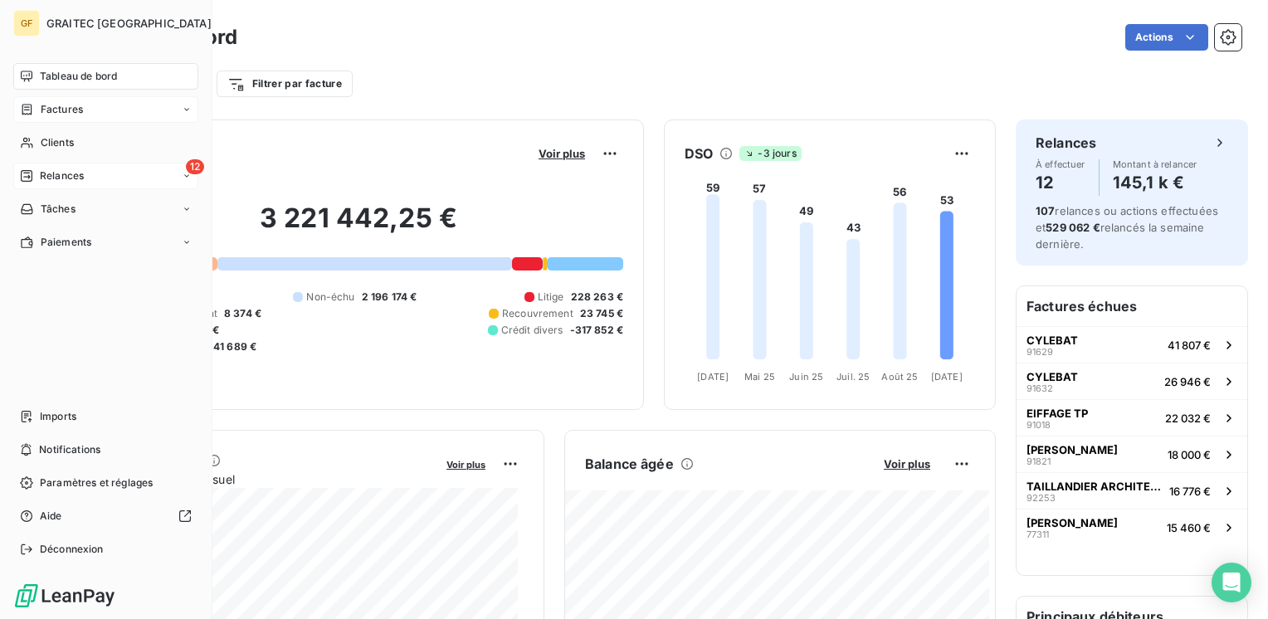
click at [46, 175] on span "Relances" at bounding box center [62, 175] width 44 height 15
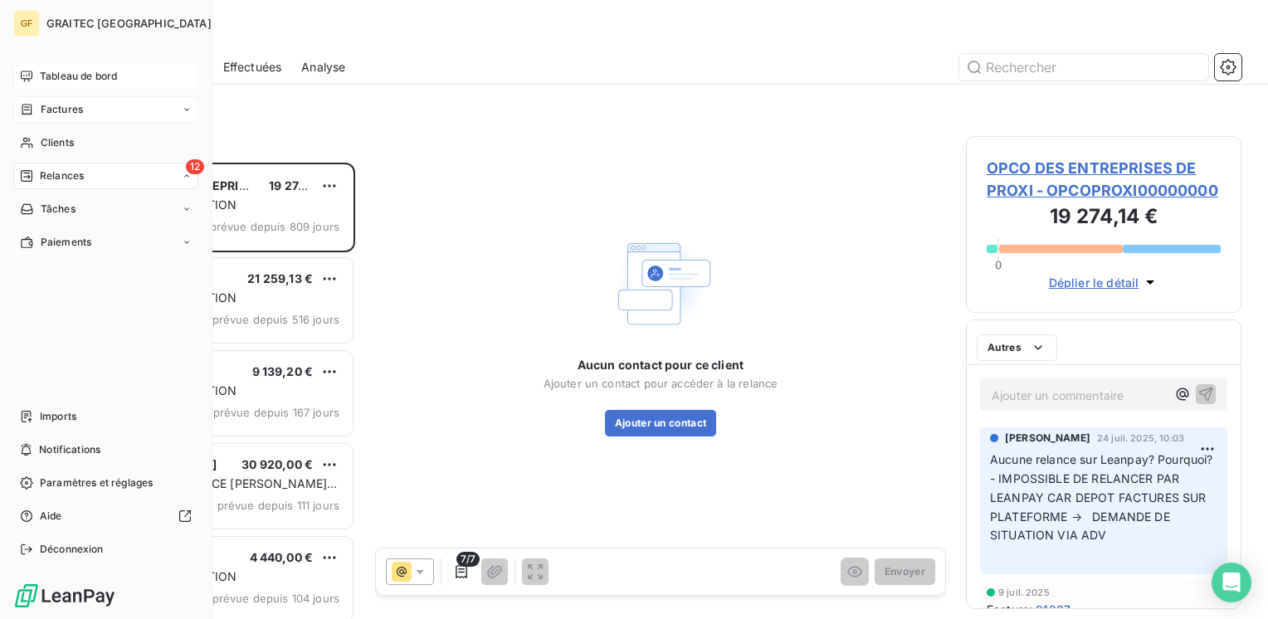
scroll to position [444, 262]
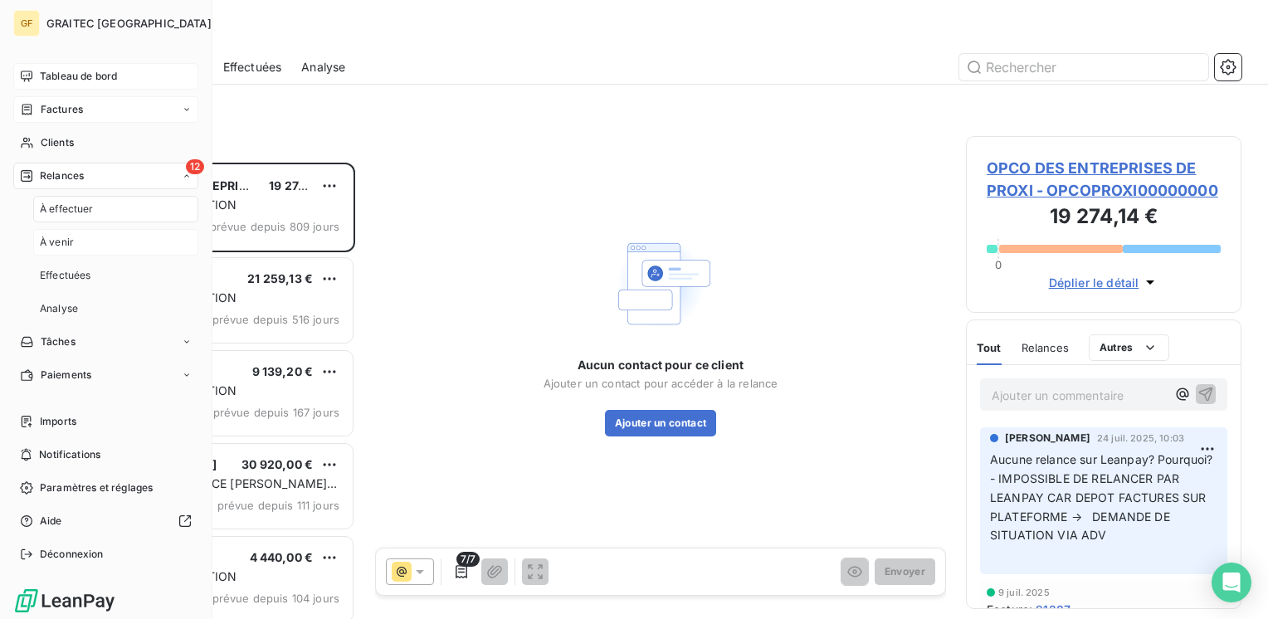
click at [50, 239] on span "À venir" at bounding box center [57, 242] width 34 height 15
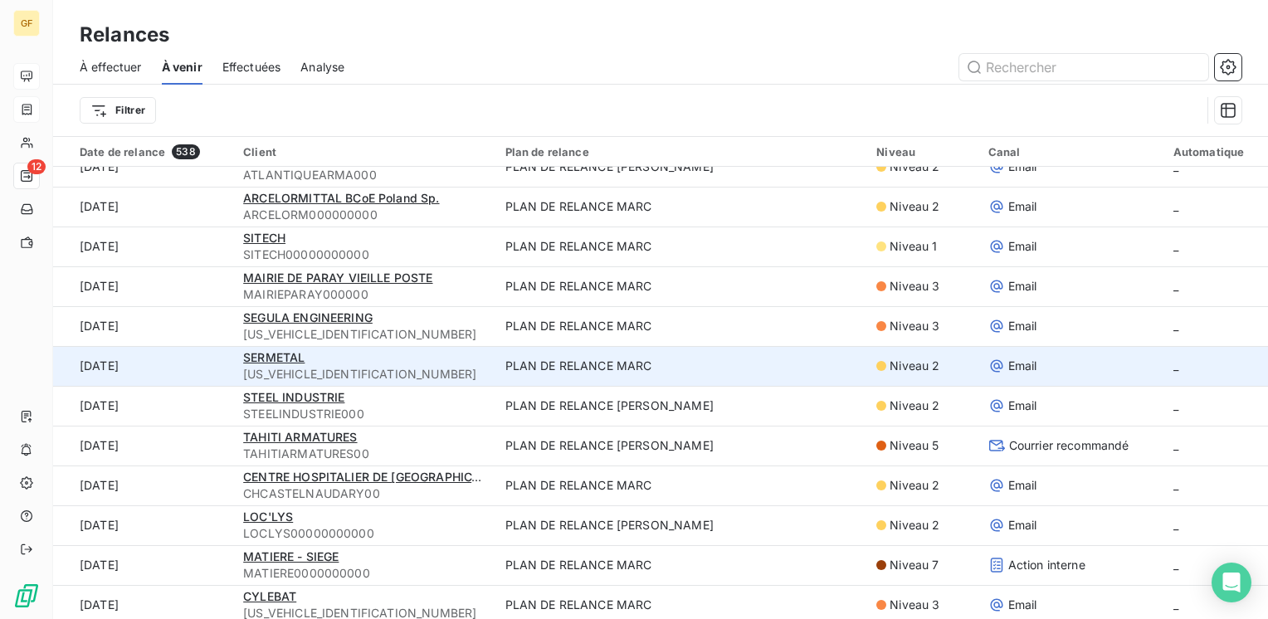
scroll to position [913, 0]
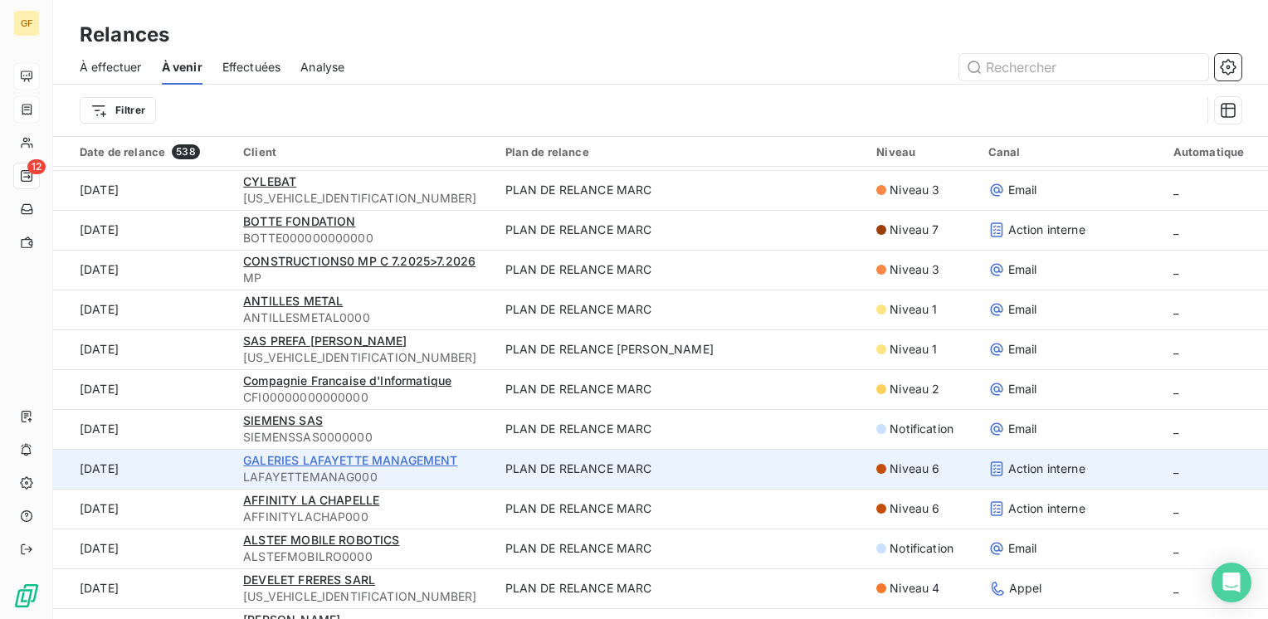
click at [334, 459] on span "GALERIES LAFAYETTE MANAGEMENT" at bounding box center [350, 460] width 214 height 14
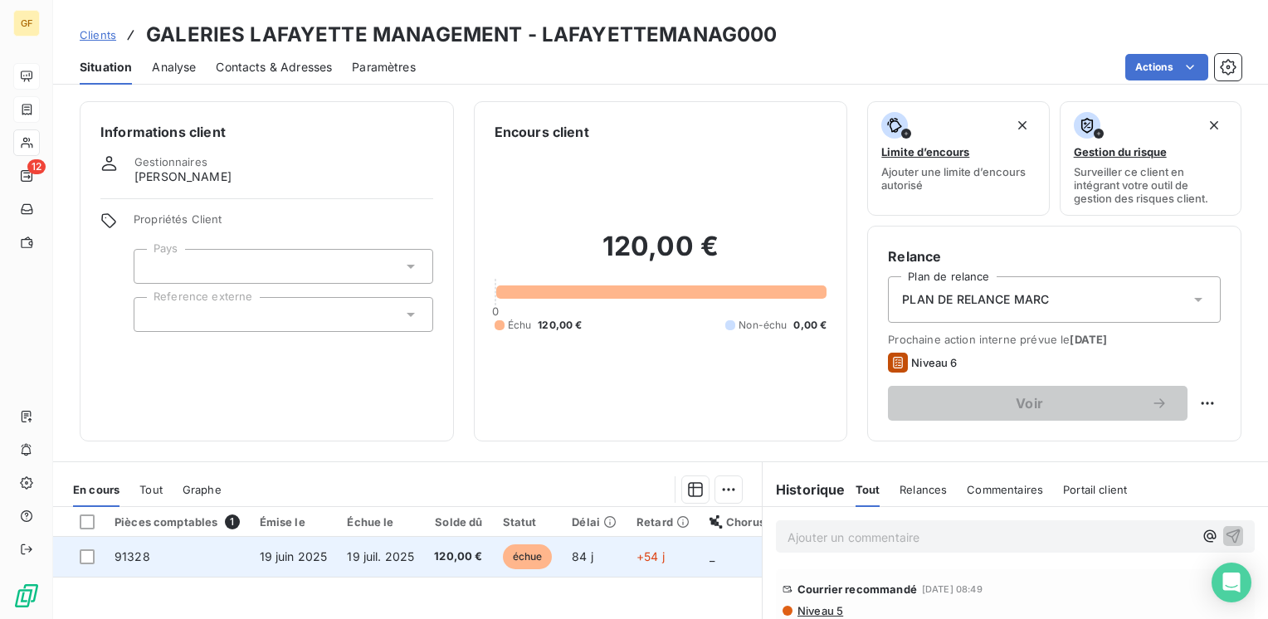
scroll to position [83, 0]
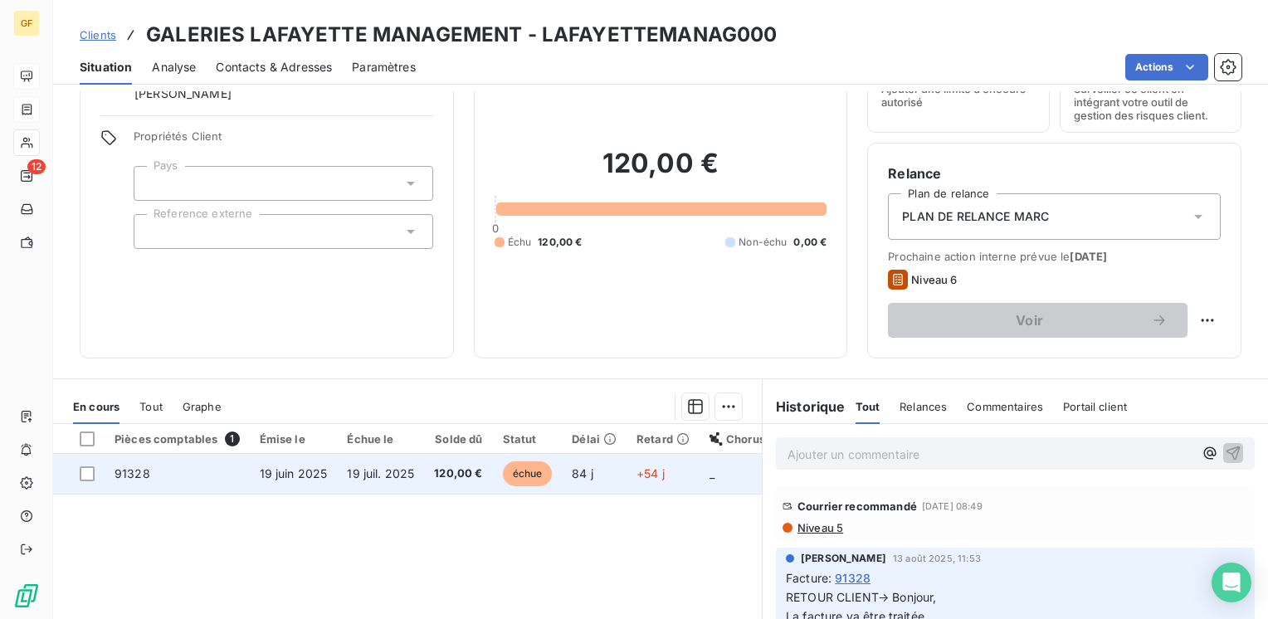
click at [376, 473] on span "19 juil. 2025" at bounding box center [380, 473] width 67 height 14
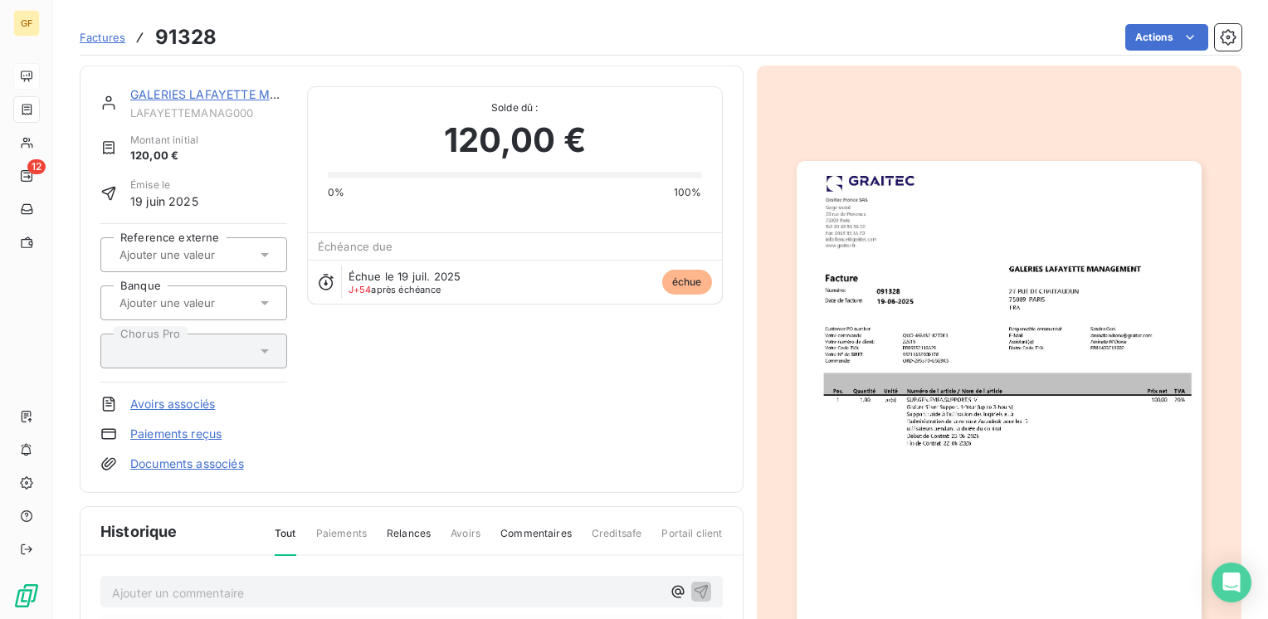
scroll to position [83, 0]
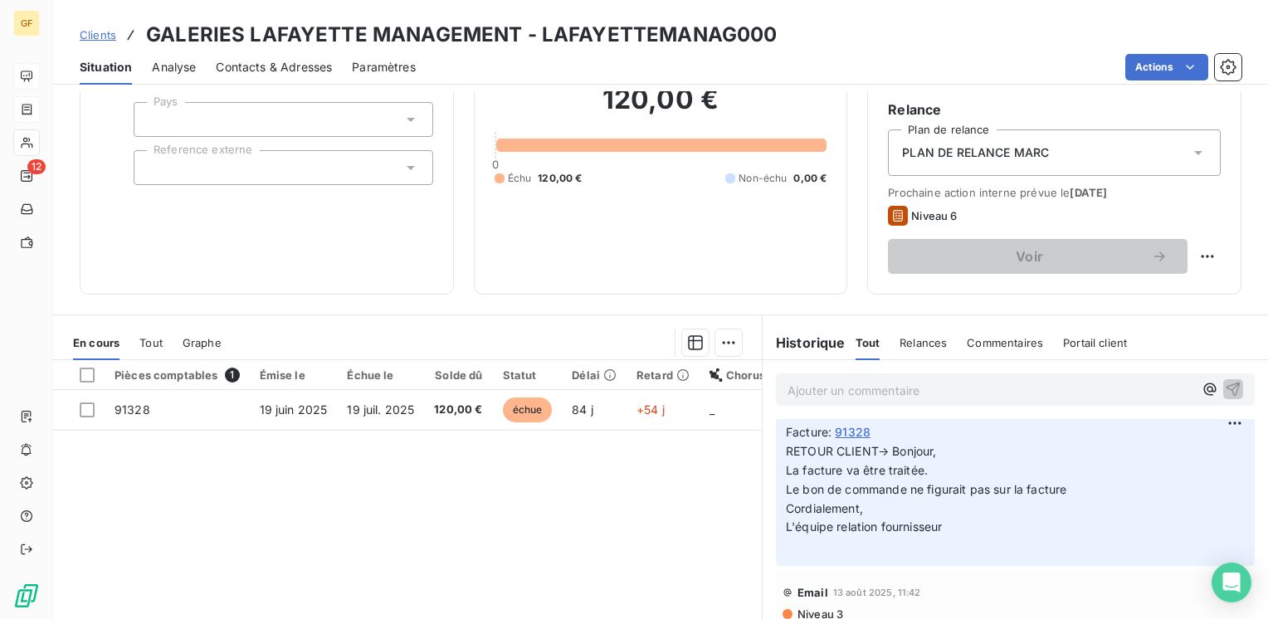
scroll to position [83, 0]
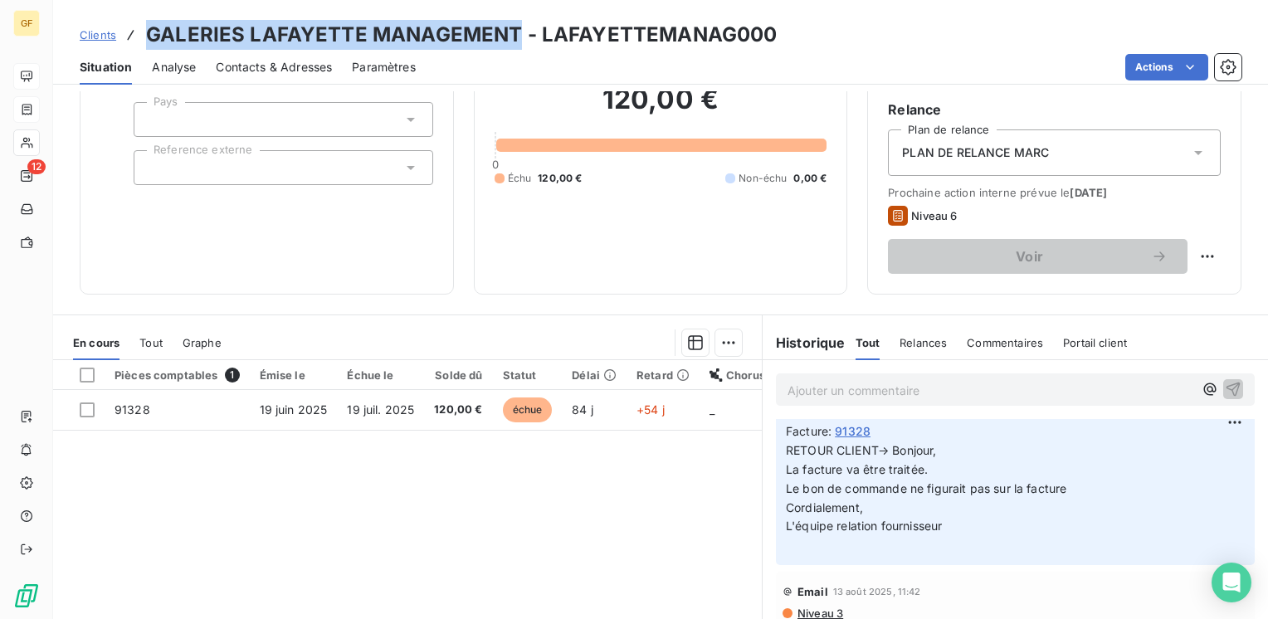
drag, startPoint x: 515, startPoint y: 32, endPoint x: 149, endPoint y: 38, distance: 366.0
click at [149, 38] on h3 "GALERIES LAFAYETTE MANAGEMENT - LAFAYETTEMANAG000" at bounding box center [461, 35] width 631 height 30
copy h3 "GALERIES LAFAYETTE MANAGEMENT"
click at [296, 71] on span "Contacts & Adresses" at bounding box center [274, 67] width 116 height 17
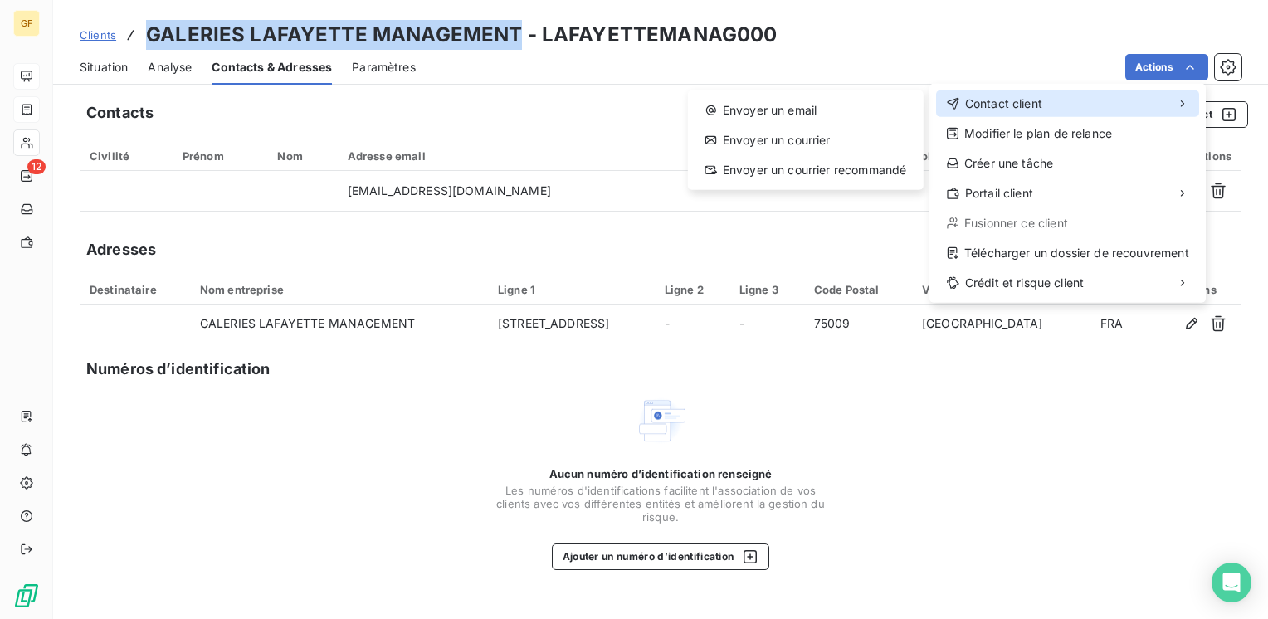
click at [1066, 97] on div "Contact client" at bounding box center [1067, 103] width 263 height 27
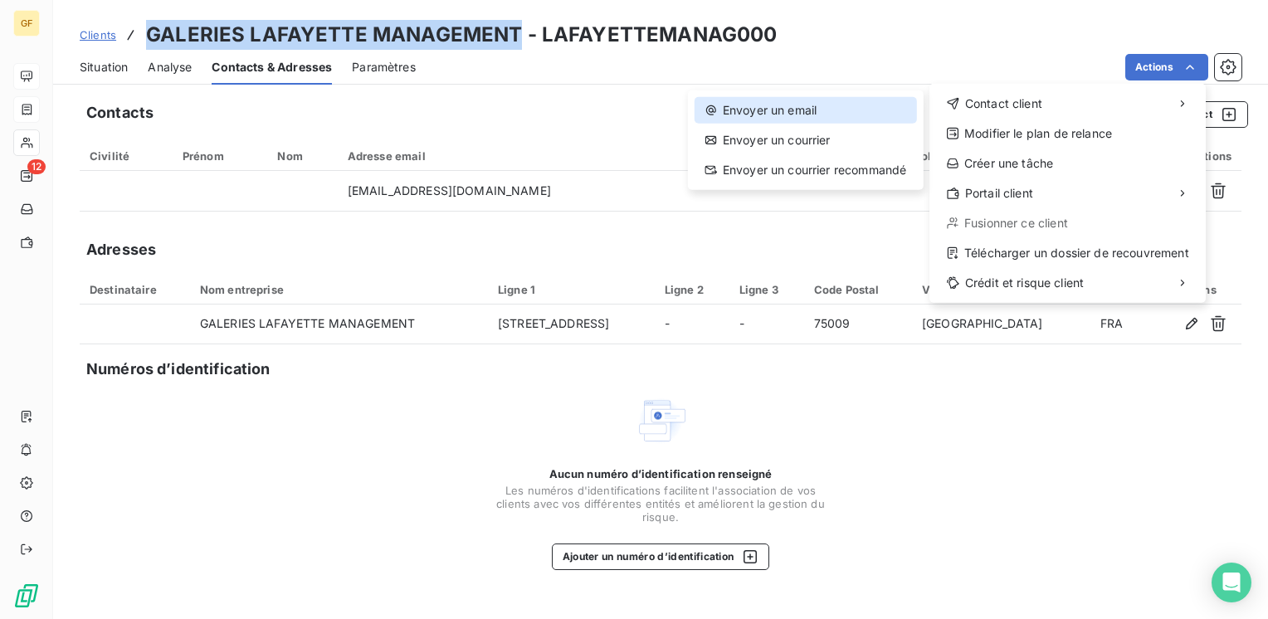
click at [800, 105] on div "Envoyer un email" at bounding box center [806, 110] width 222 height 27
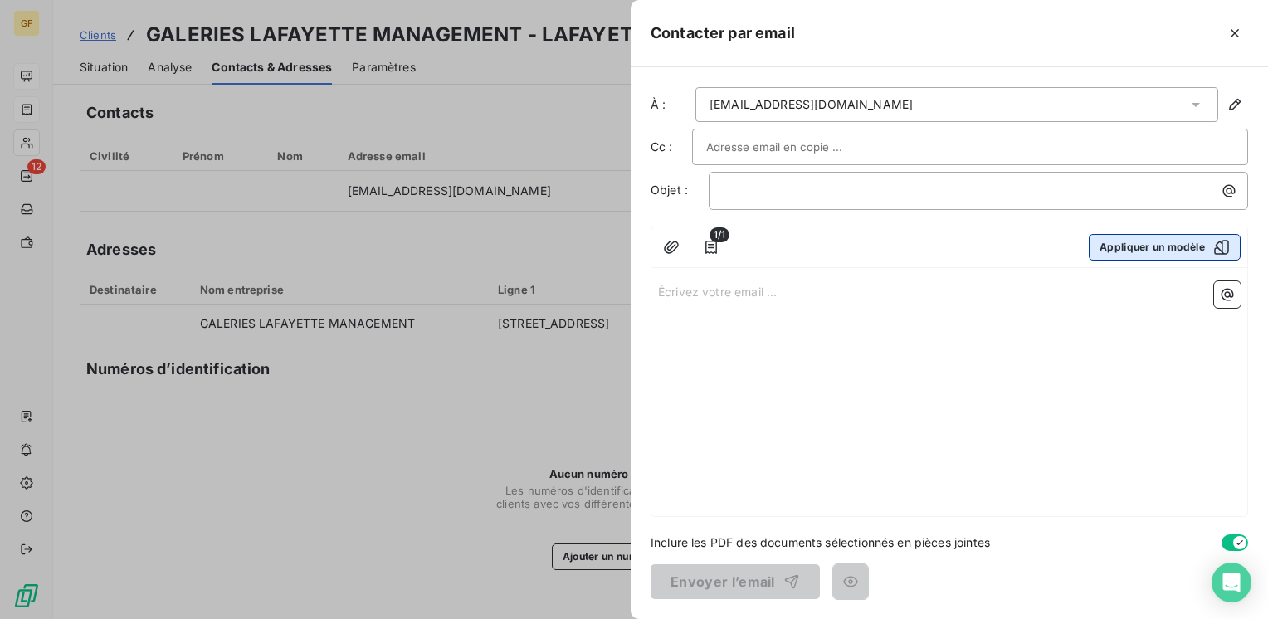
click at [1125, 247] on button "Appliquer un modèle" at bounding box center [1165, 247] width 152 height 27
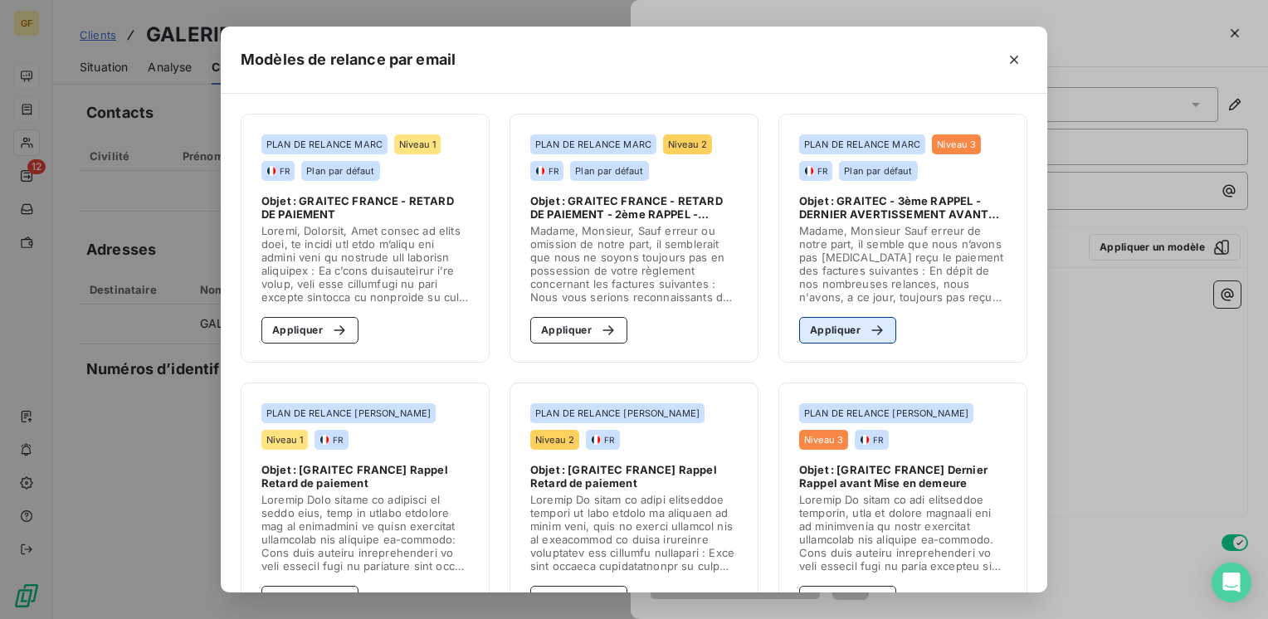
click at [831, 337] on button "Appliquer" at bounding box center [847, 330] width 97 height 27
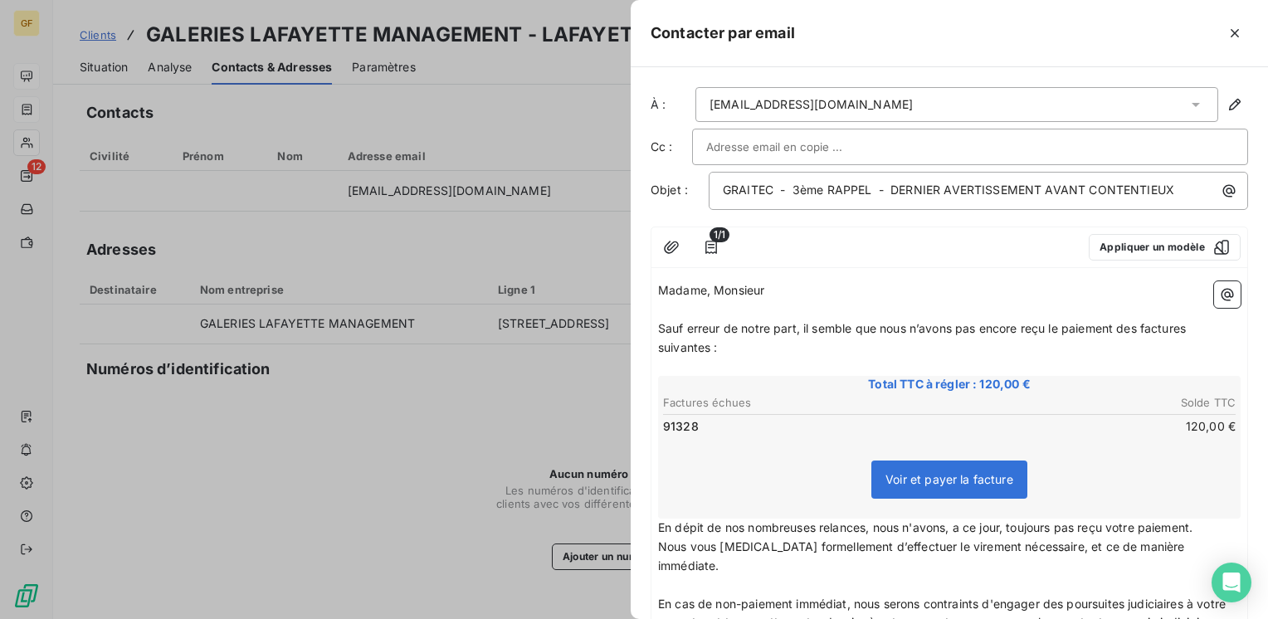
click at [781, 146] on input "text" at bounding box center [795, 146] width 178 height 25
click at [750, 149] on input "text" at bounding box center [795, 146] width 178 height 25
paste input "Sandra.Geri@graitec.com"
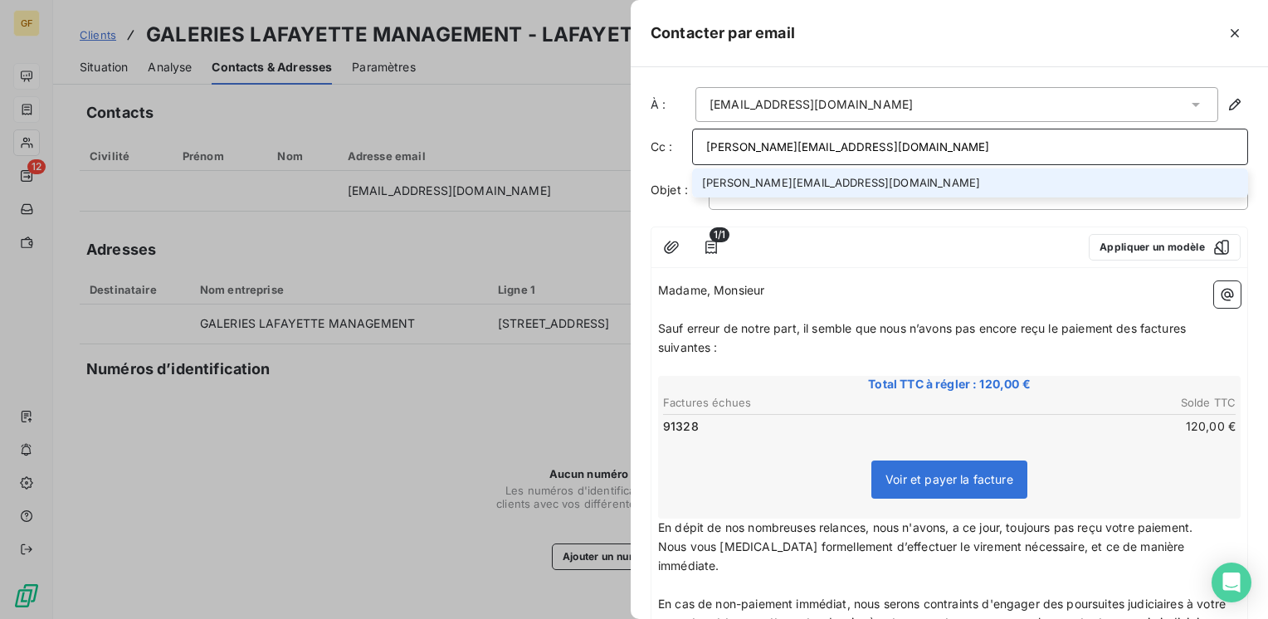
type input "Sandra.Geri@graitec.com"
click at [765, 187] on li "Sandra.Geri@graitec.com" at bounding box center [970, 182] width 556 height 29
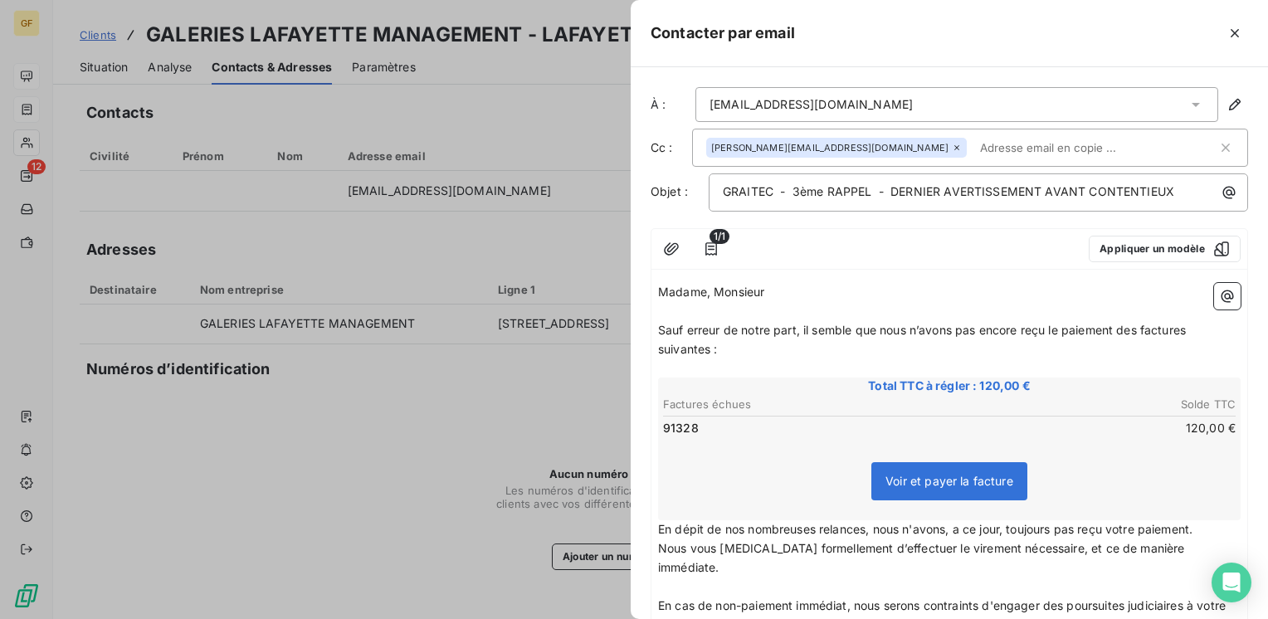
click at [954, 148] on icon at bounding box center [956, 147] width 5 height 5
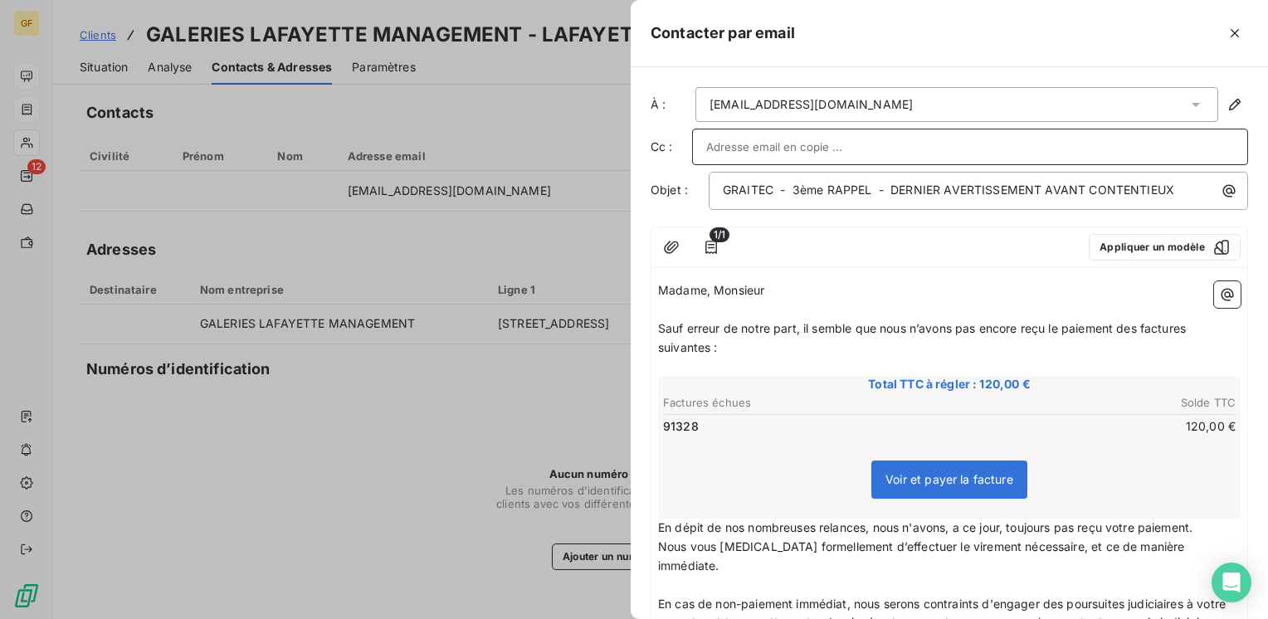
paste input "gestionnaire_licences@galerieslafayette.com"
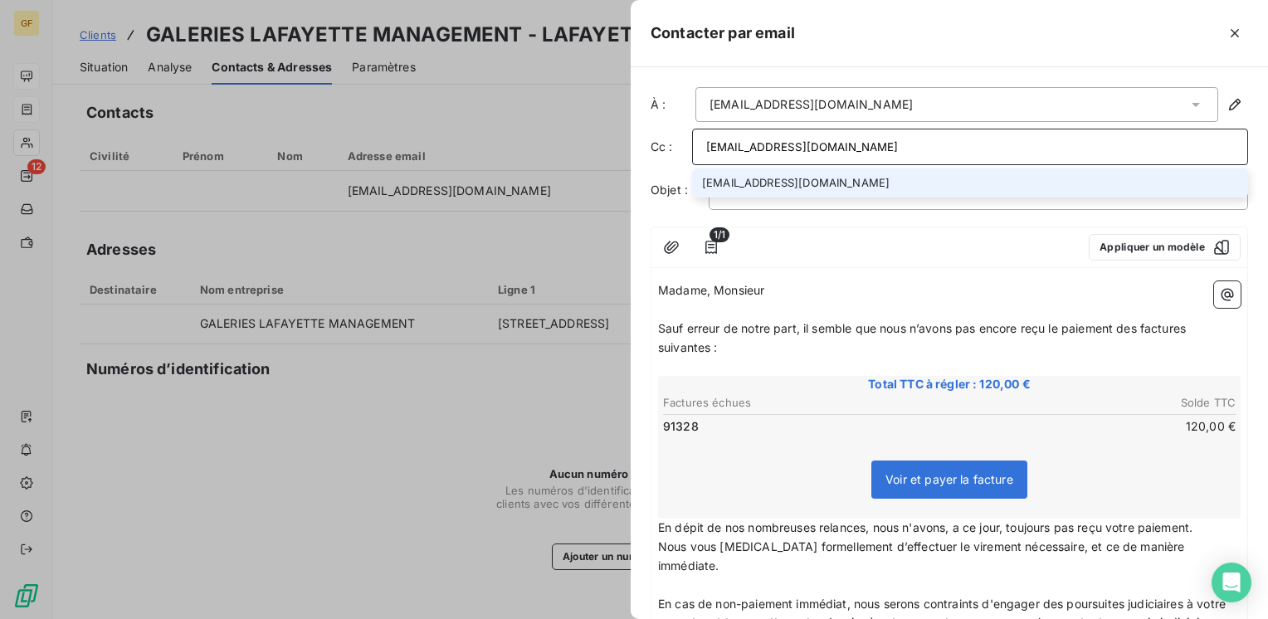
type input "gestionnaire_licences@galerieslafayette.com"
click at [807, 180] on li "gestionnaire_licences@galerieslafayette.com" at bounding box center [970, 182] width 556 height 29
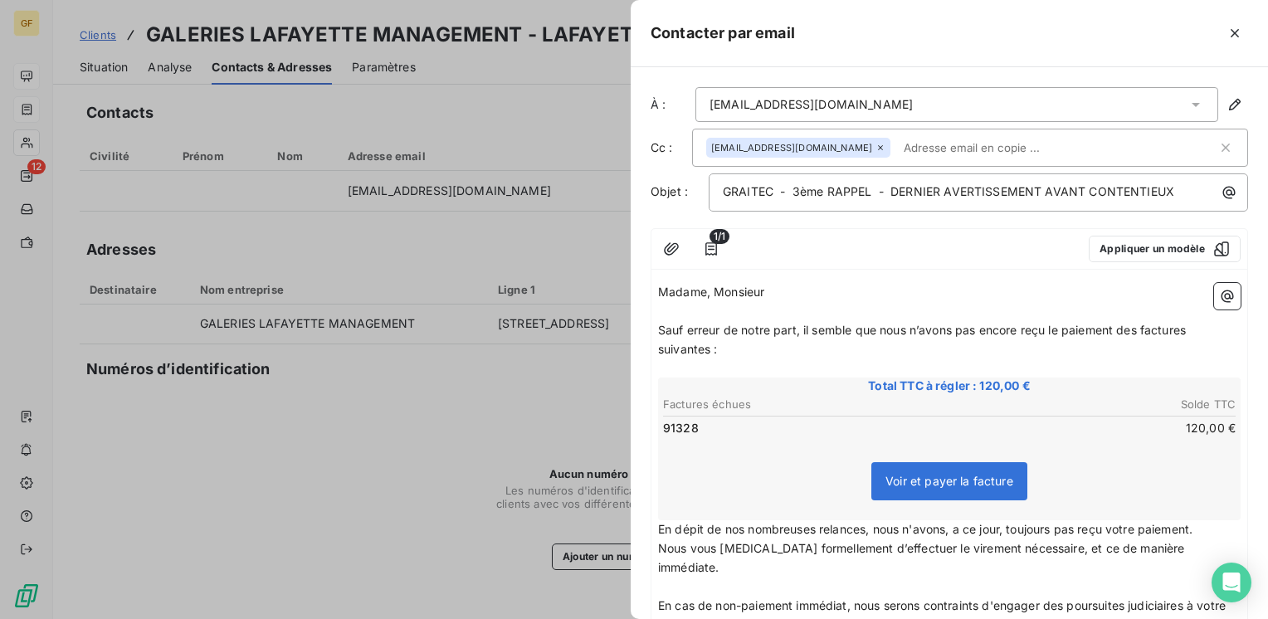
click at [982, 141] on input "text" at bounding box center [993, 147] width 192 height 25
paste input "Sandra.Geri@graitec.com"
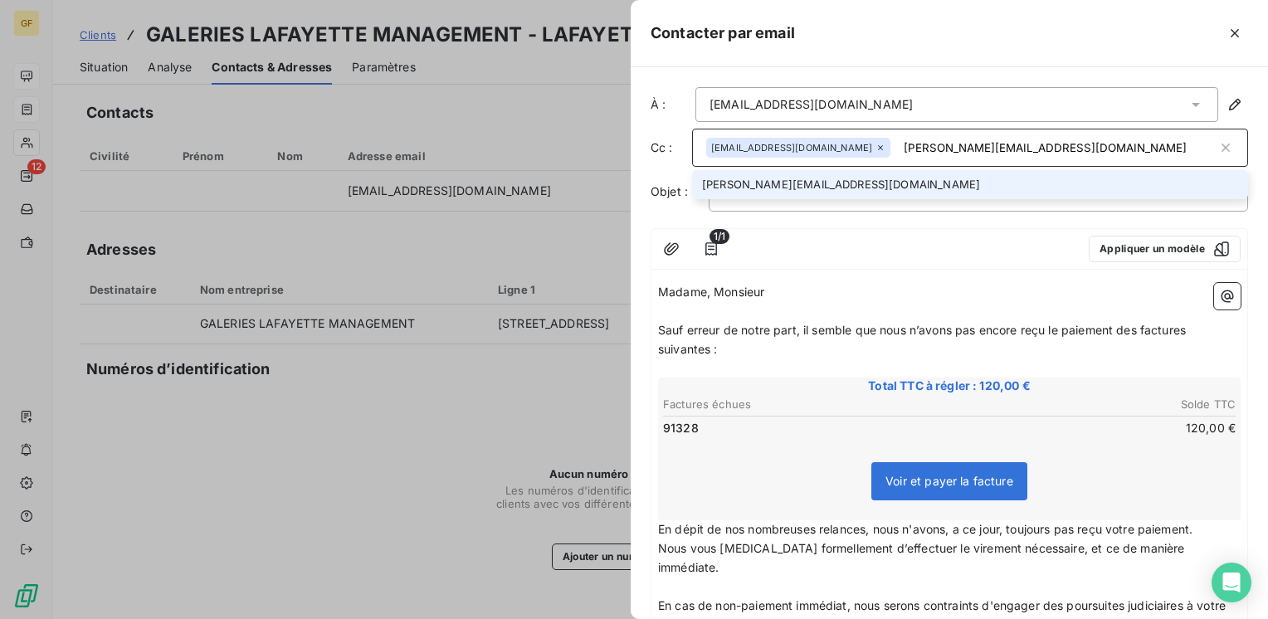
type input "Sandra.Geri@graitec.com"
click at [787, 187] on li "Sandra.Geri@graitec.com" at bounding box center [970, 184] width 556 height 29
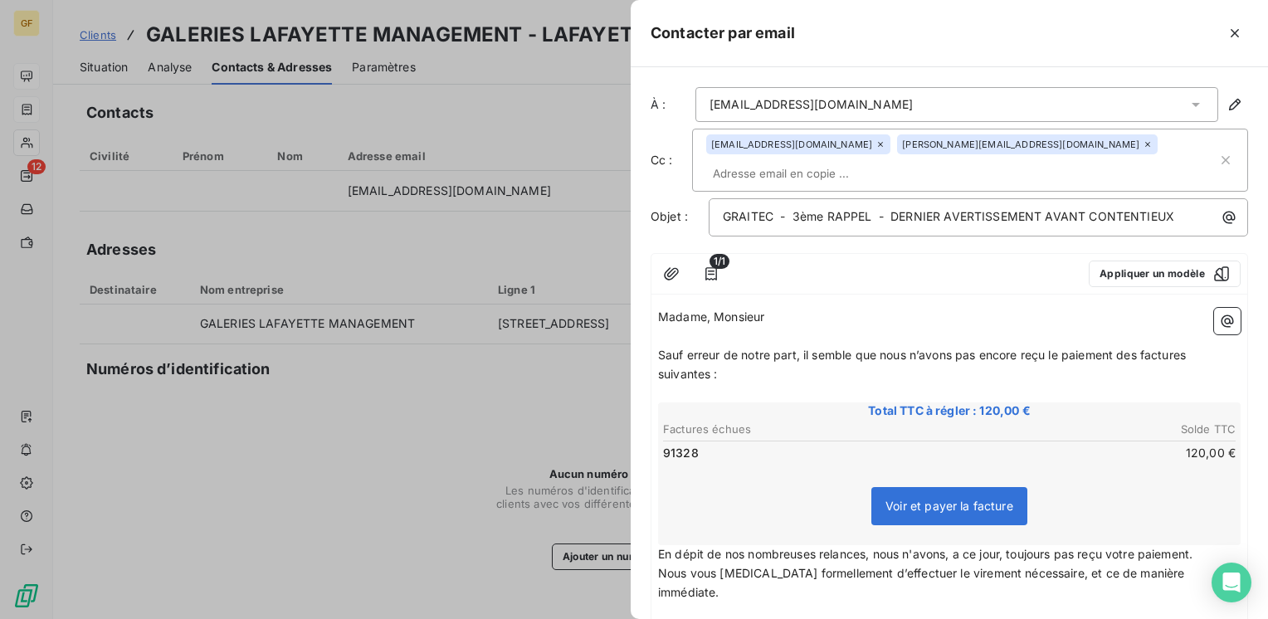
click at [902, 172] on div "gestionnaire_licences@galerieslafayette.com Sandra.Geri@graitec.com" at bounding box center [961, 159] width 511 height 51
paste input "Fanny.Berlioz@graitec.com"
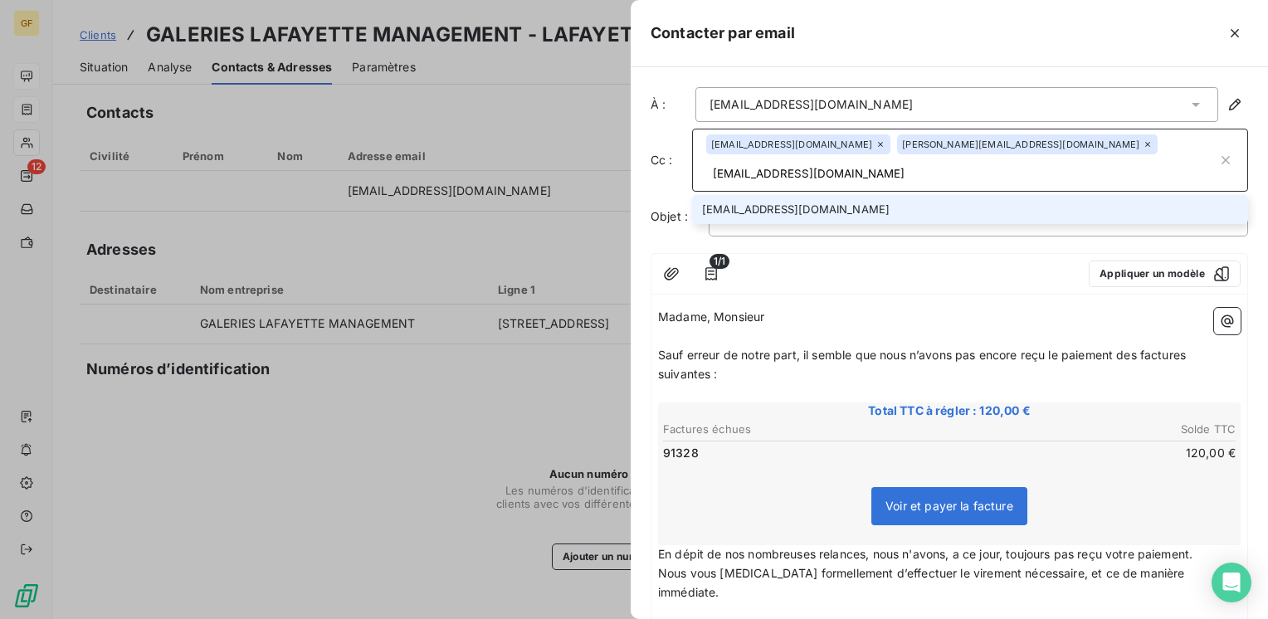
type input "Fanny.Berlioz@graitec.com"
click at [885, 209] on li "Fanny.Berlioz@graitec.com" at bounding box center [970, 209] width 556 height 29
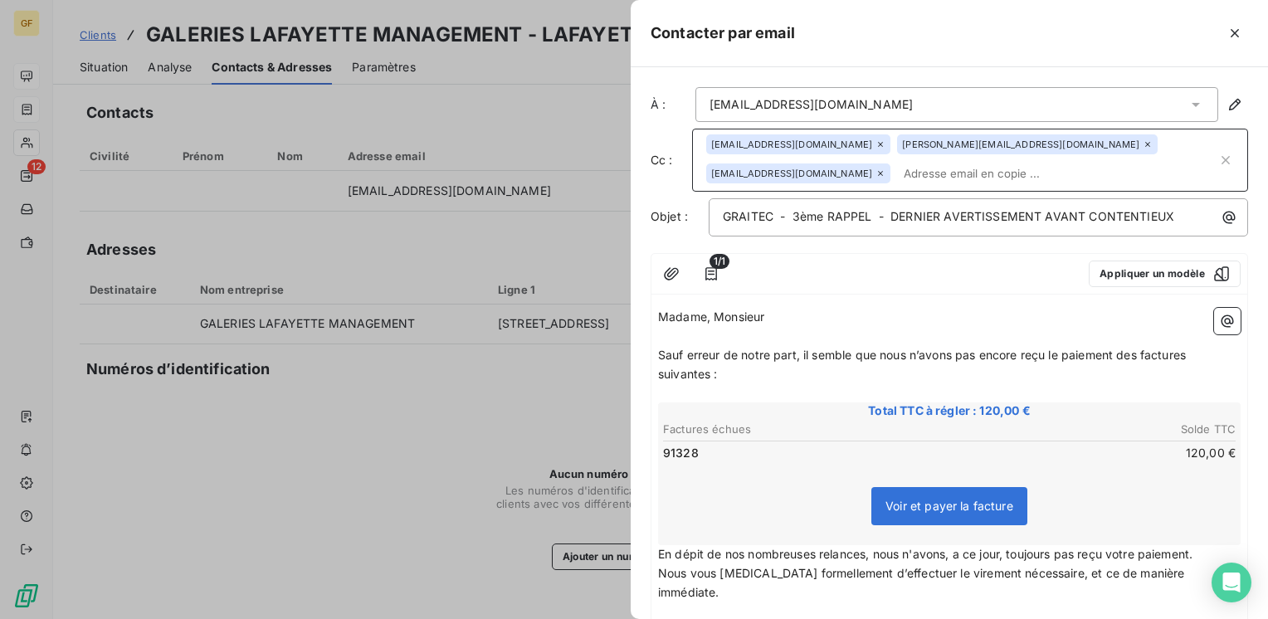
click at [804, 350] on span "Sauf erreur de notre part, il semble que nous n’avons pas encore reçu le paieme…" at bounding box center [923, 364] width 531 height 33
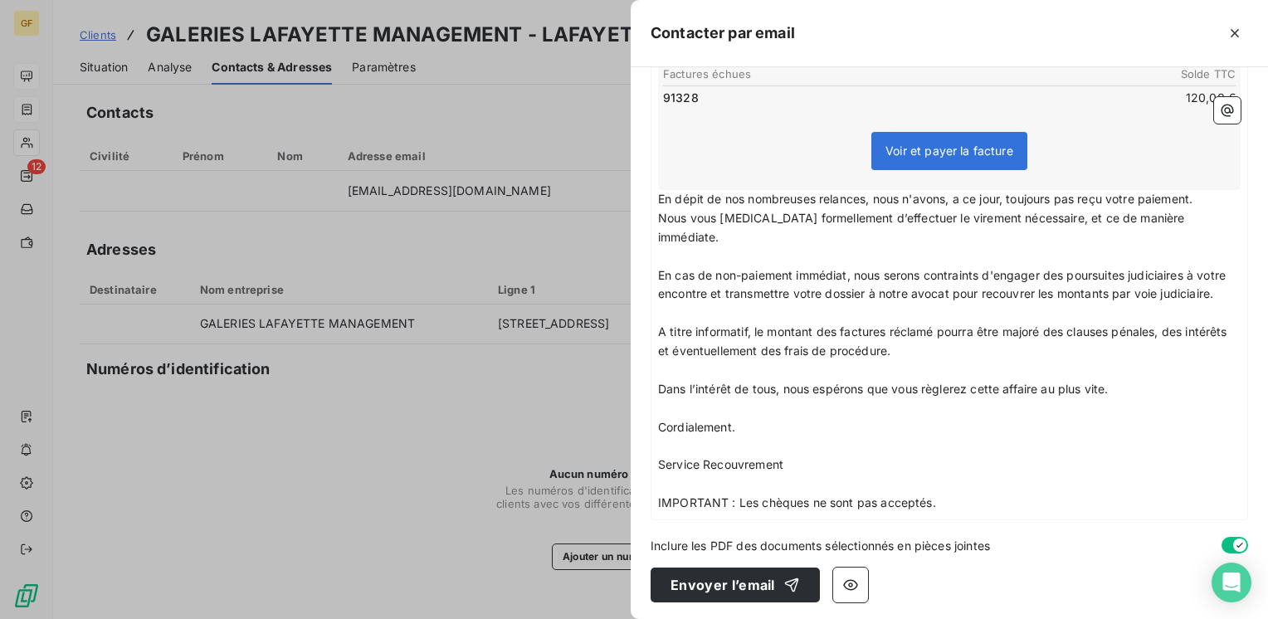
scroll to position [0, 0]
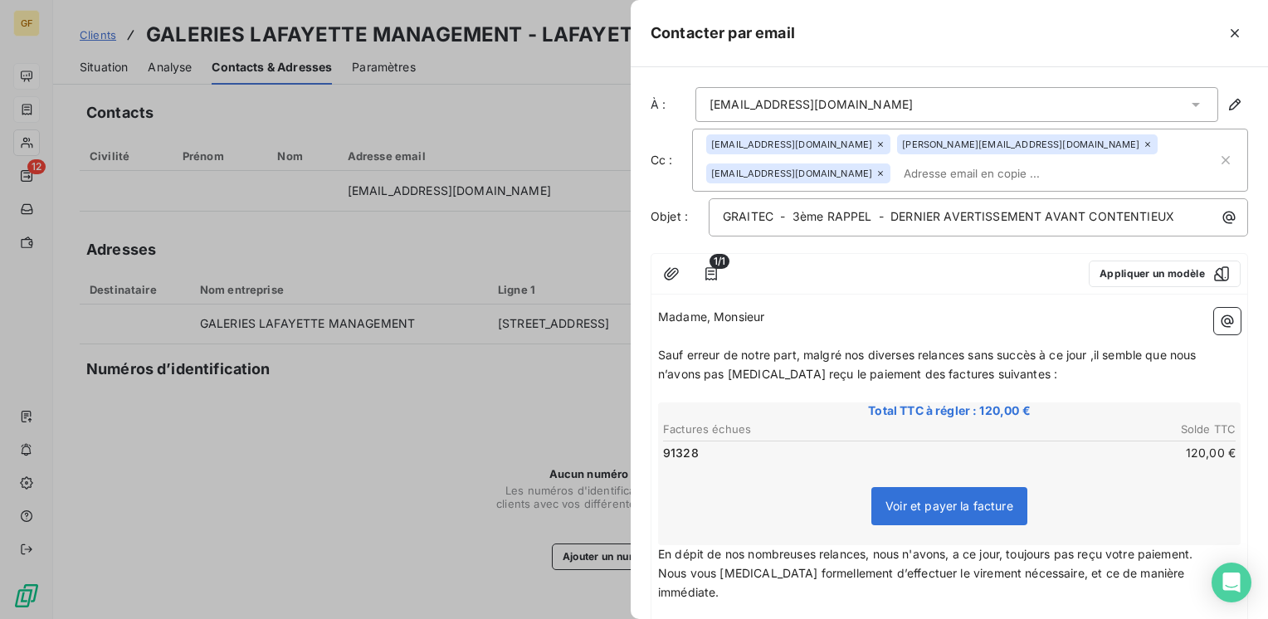
click at [1052, 167] on div "gestionnaire_licences@galerieslafayette.com Sandra.Geri@graitec.com Fanny.Berli…" at bounding box center [961, 159] width 511 height 51
paste input "cpoidevin@galerieslafayette.com"
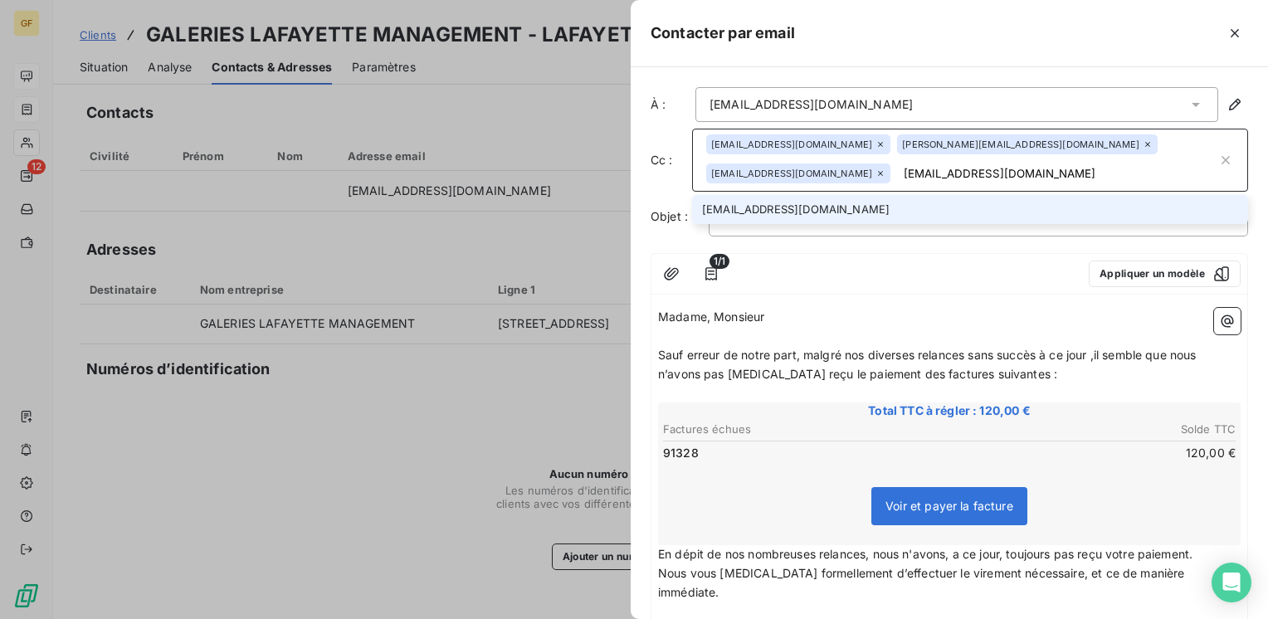
type input "cpoidevin@galerieslafayette.com"
click at [876, 202] on li "cpoidevin@galerieslafayette.com" at bounding box center [970, 209] width 556 height 29
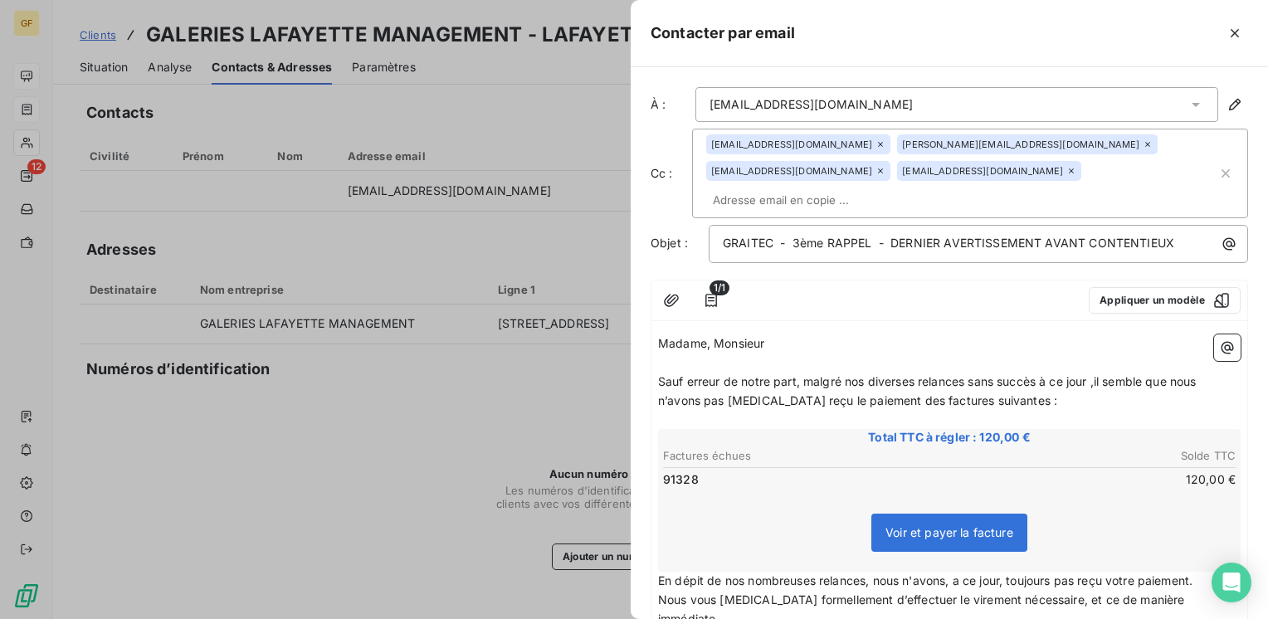
click at [981, 295] on div "1/1 Appliquer un modèle Madame, Monsieur ﻿ Sauf erreur de notre part, malgré no…" at bounding box center [950, 591] width 598 height 622
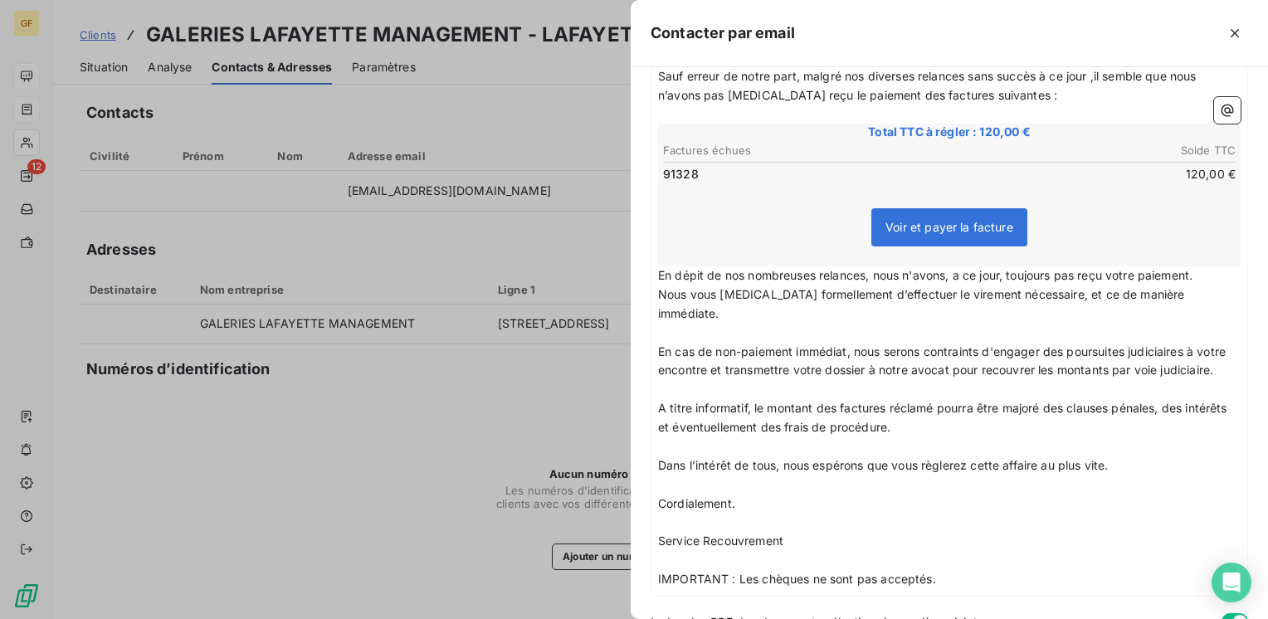
scroll to position [355, 0]
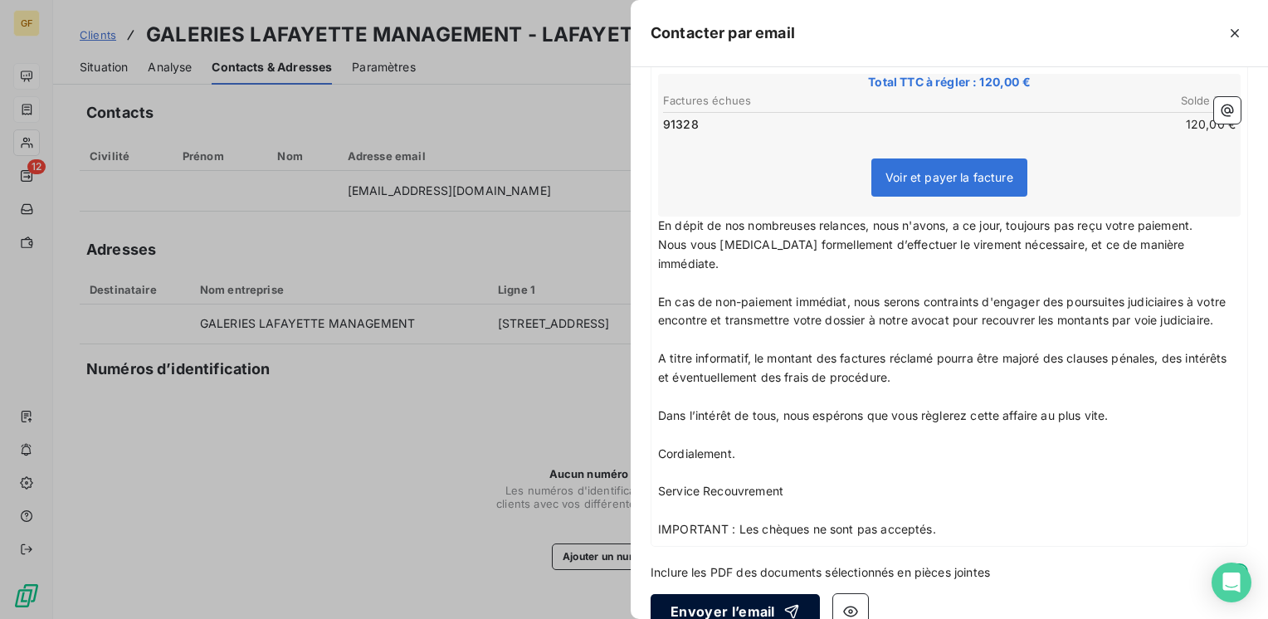
click at [715, 594] on button "Envoyer l’email" at bounding box center [735, 611] width 169 height 35
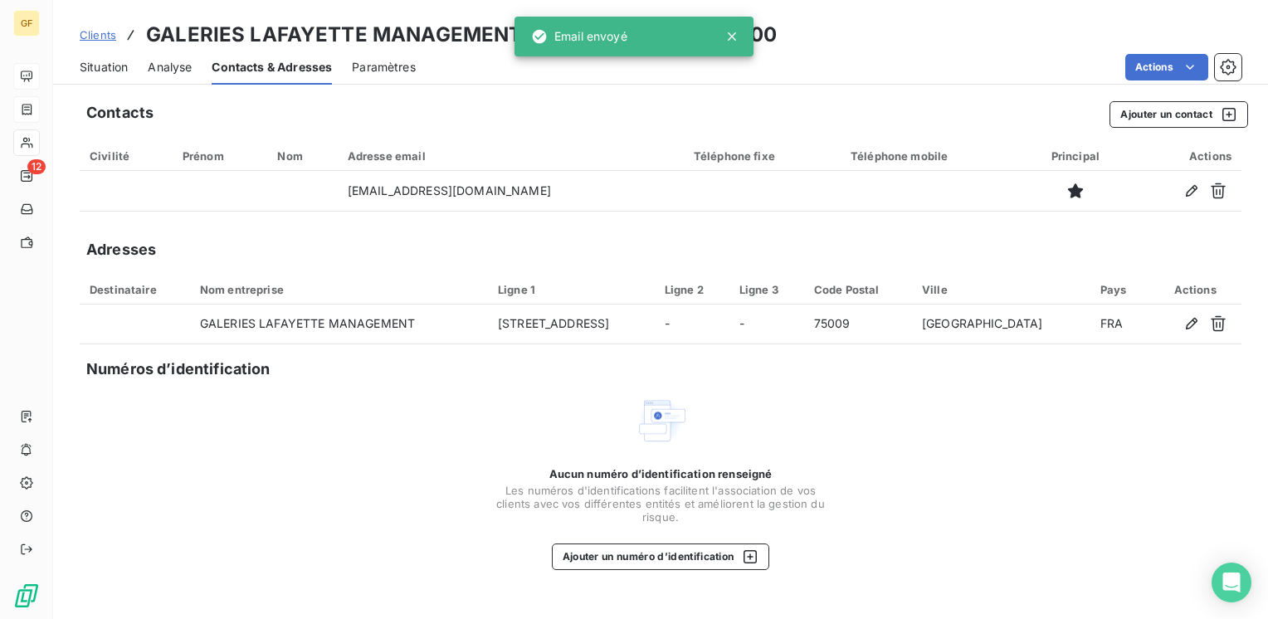
click at [100, 67] on span "Situation" at bounding box center [104, 67] width 48 height 17
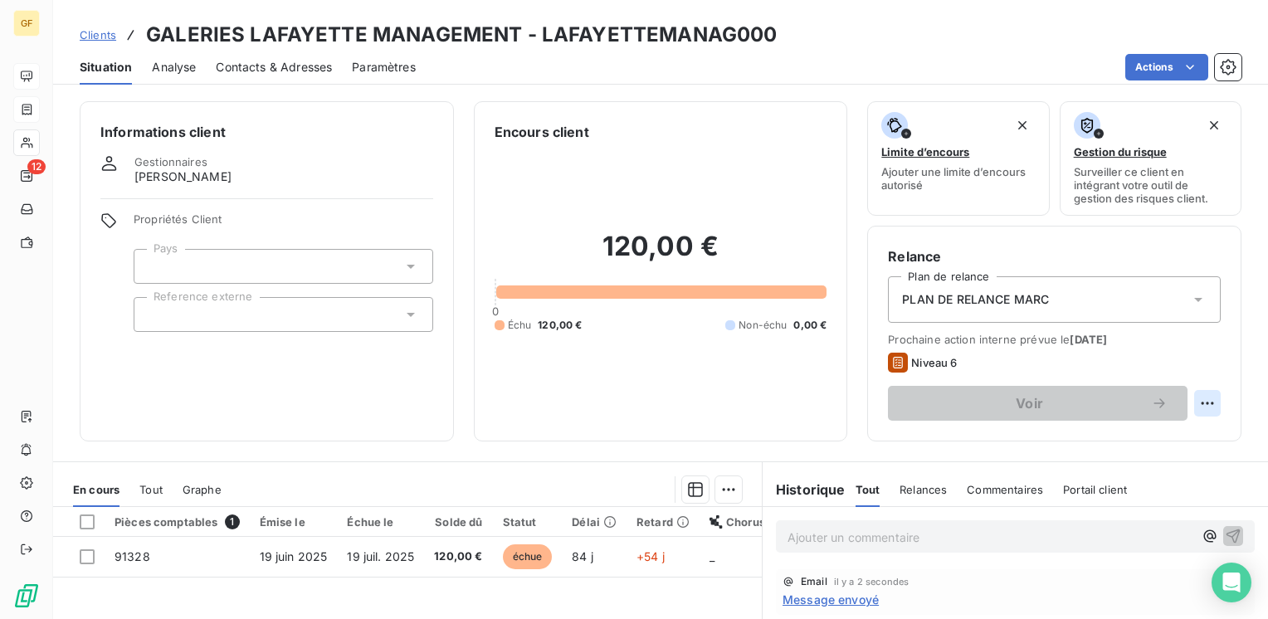
click at [1192, 398] on html "GF 12 Clients GALERIES LAFAYETTE MANAGEMENT - LAFAYETTEMANAG000 Situation Analy…" at bounding box center [634, 309] width 1268 height 619
click at [1109, 428] on div "Replanifier cette action" at bounding box center [1126, 440] width 149 height 27
select select "8"
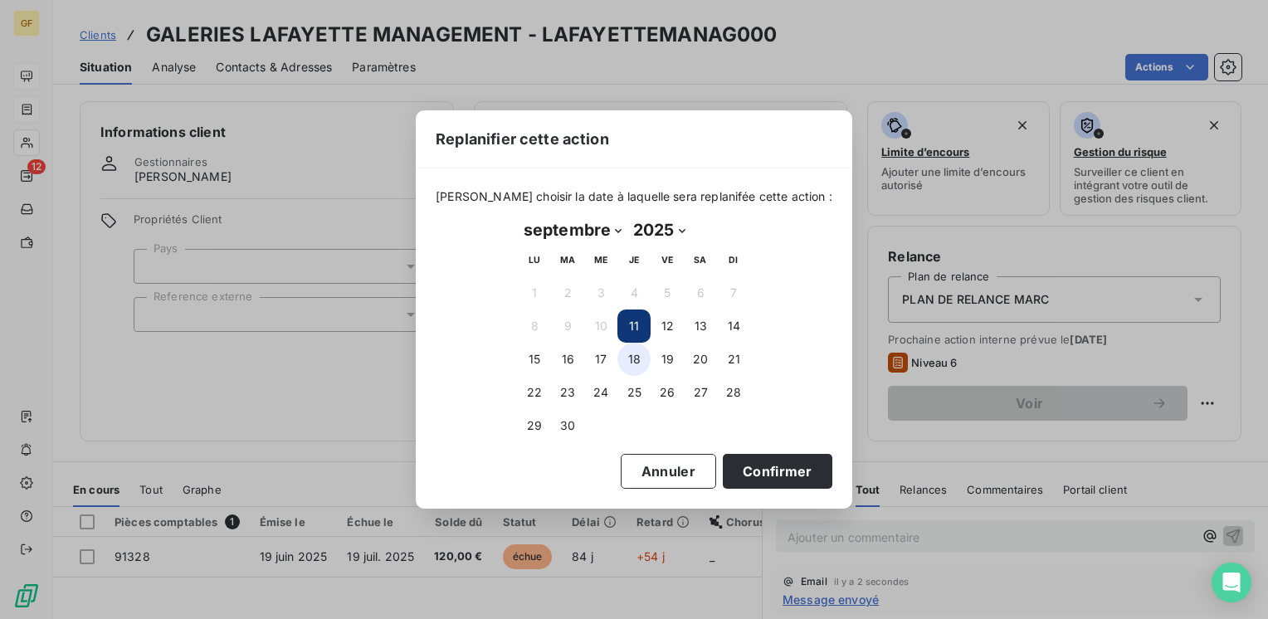
click at [632, 352] on button "18" at bounding box center [633, 359] width 33 height 33
click at [729, 467] on button "Confirmer" at bounding box center [778, 471] width 110 height 35
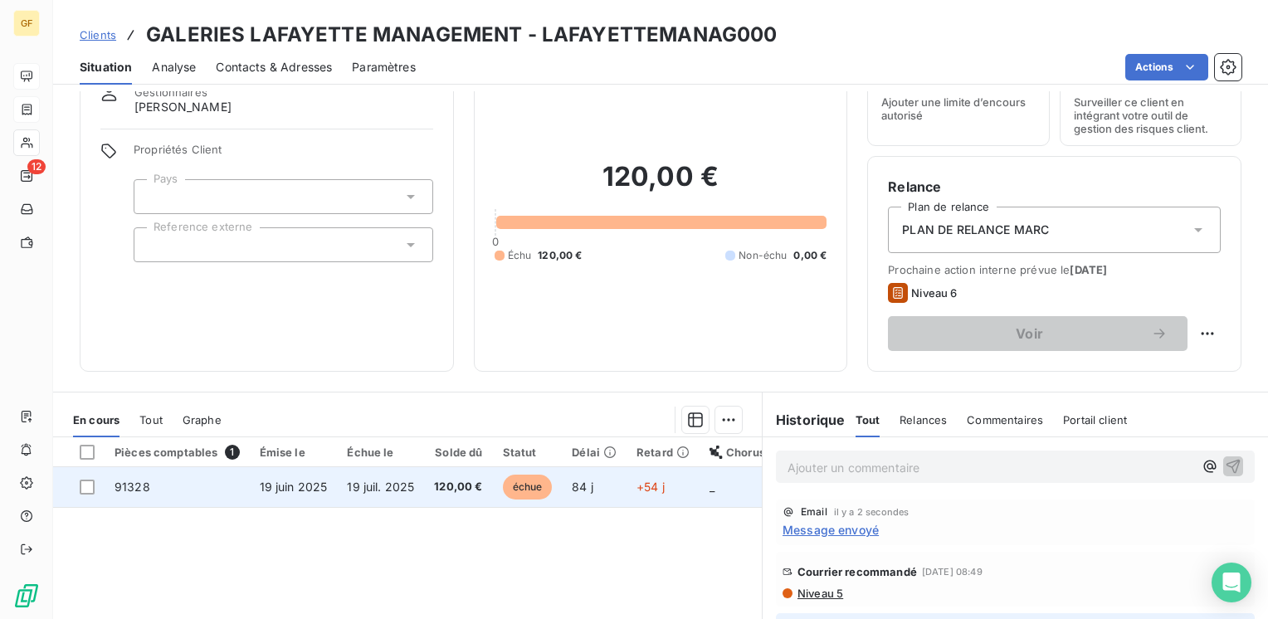
scroll to position [166, 0]
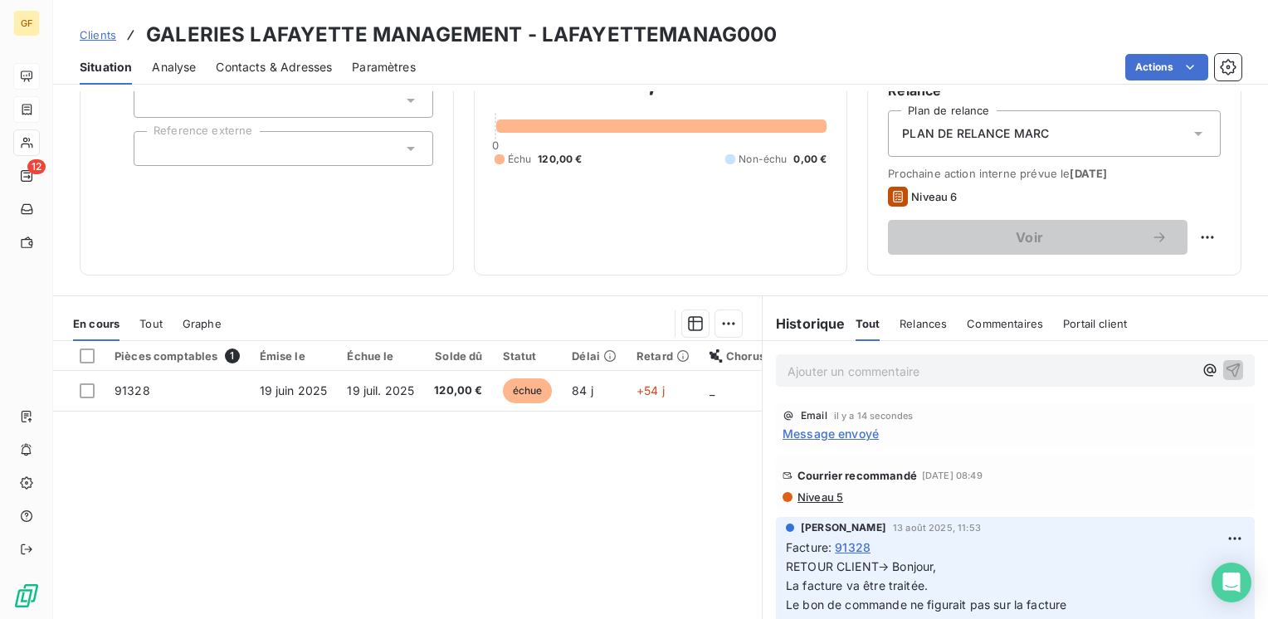
click at [839, 431] on span "Message envoyé" at bounding box center [831, 433] width 96 height 17
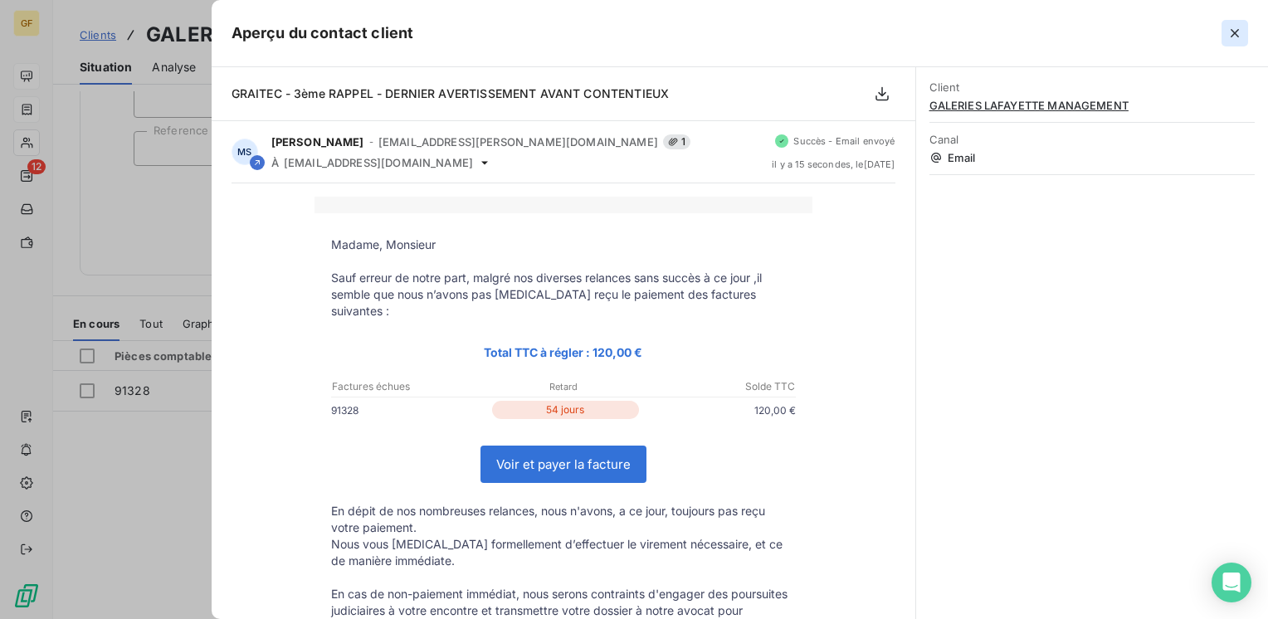
click at [1237, 31] on icon "button" at bounding box center [1235, 33] width 8 height 8
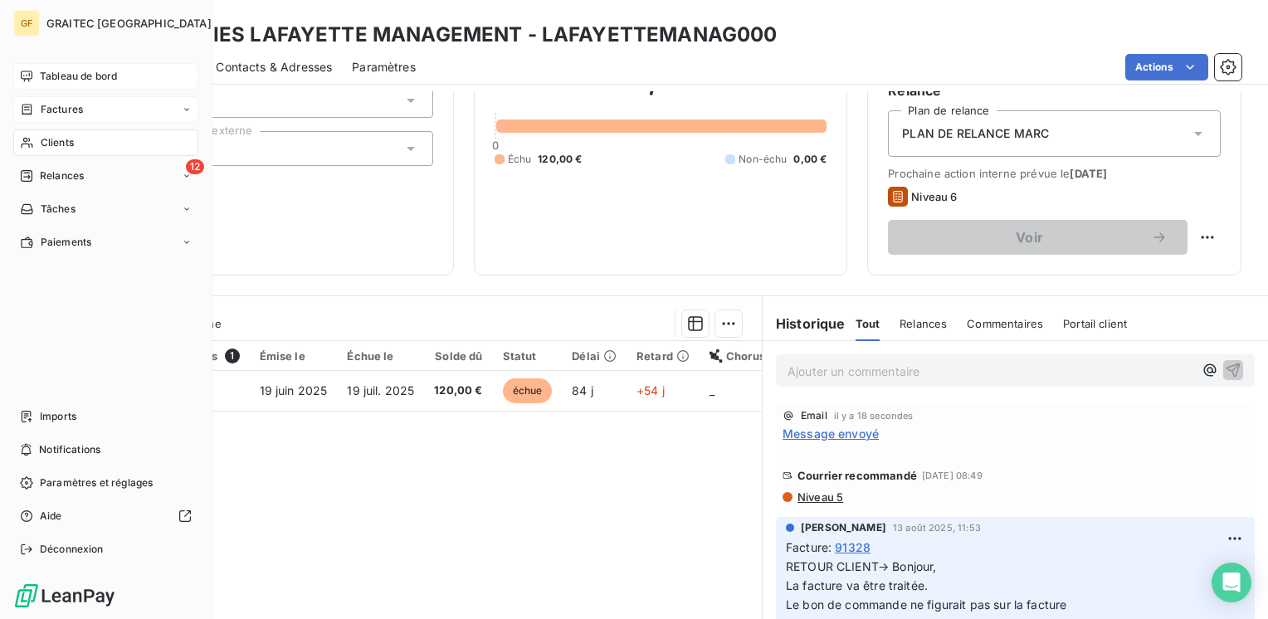
click at [61, 113] on span "Factures" at bounding box center [62, 109] width 42 height 15
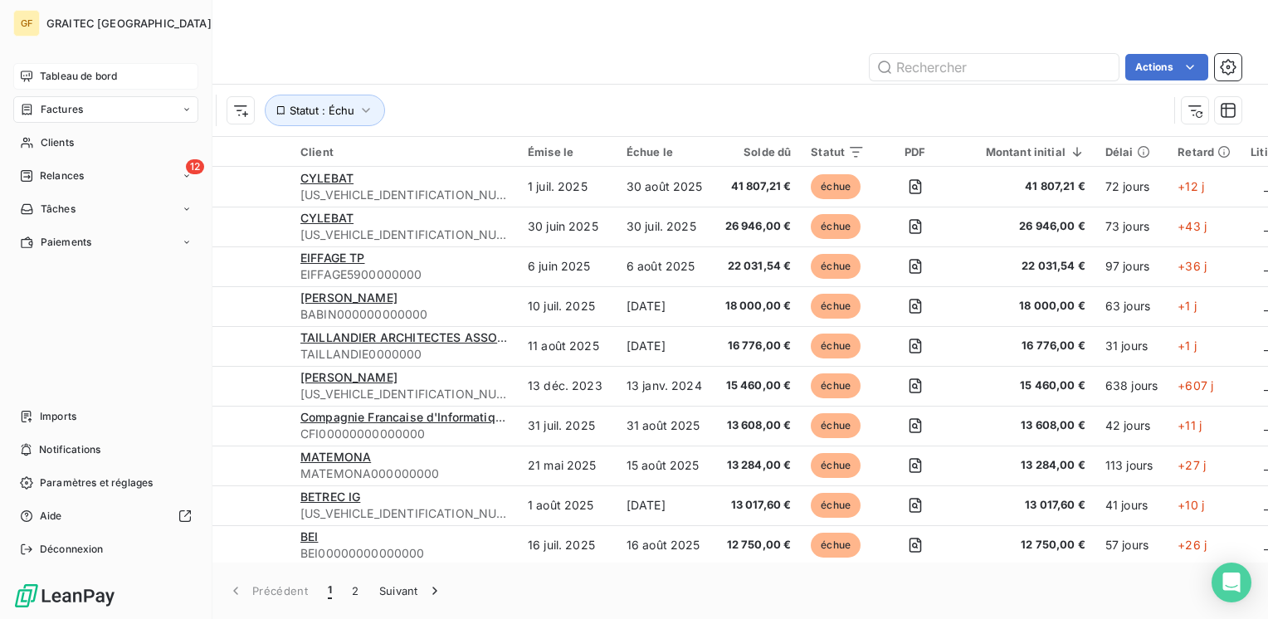
click at [59, 78] on span "Tableau de bord" at bounding box center [78, 76] width 77 height 15
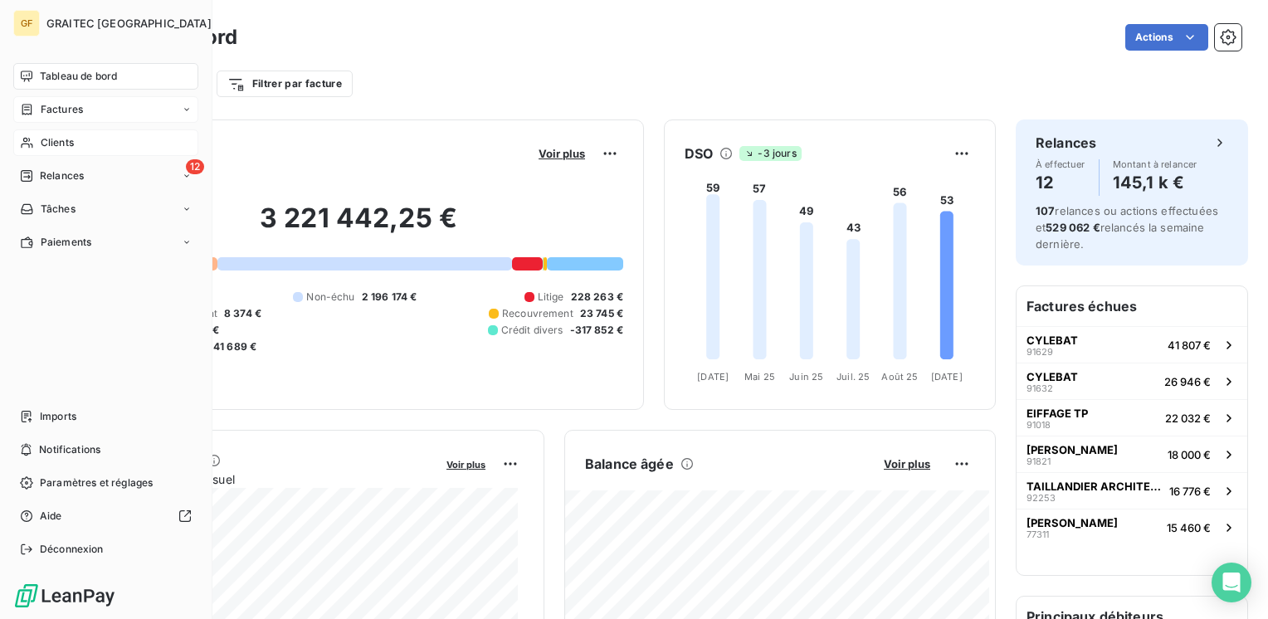
click at [50, 144] on span "Clients" at bounding box center [57, 142] width 33 height 15
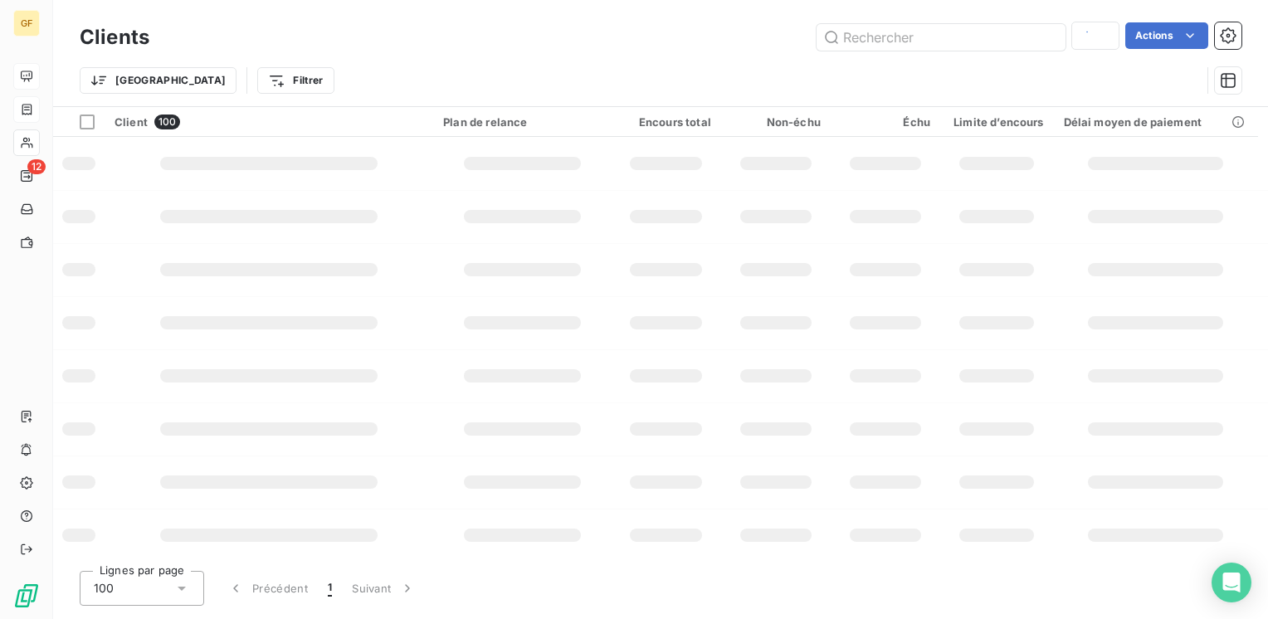
type input "victor"
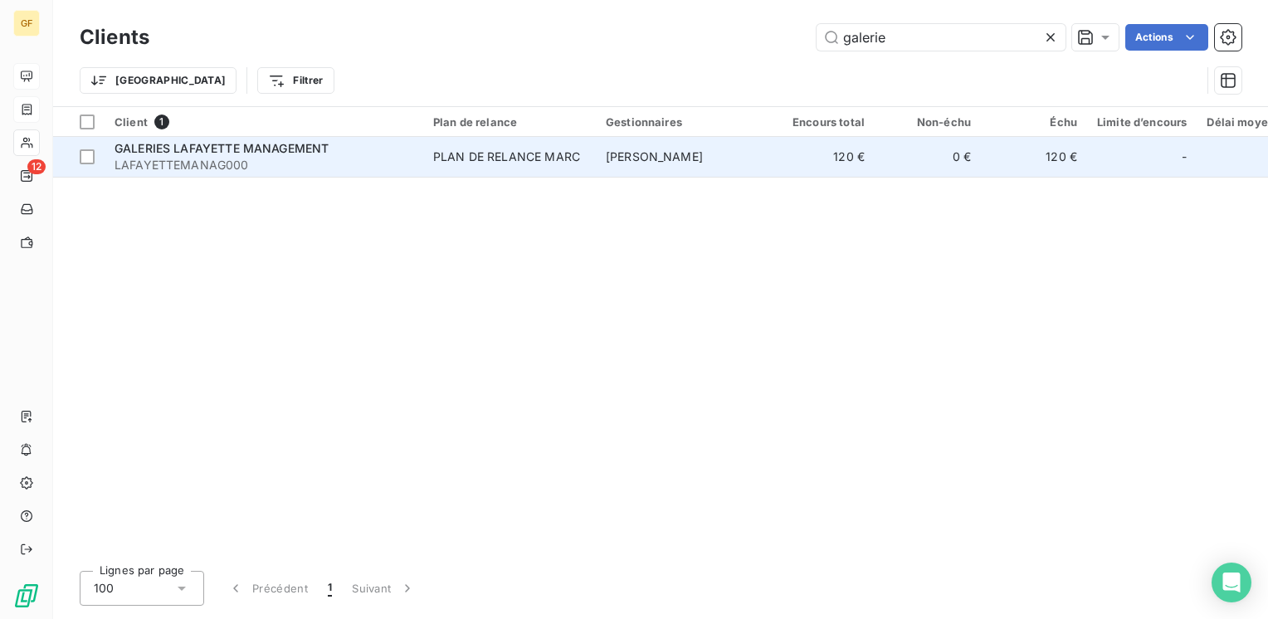
type input "galerie"
click at [264, 159] on span "LAFAYETTEMANAG000" at bounding box center [264, 165] width 299 height 17
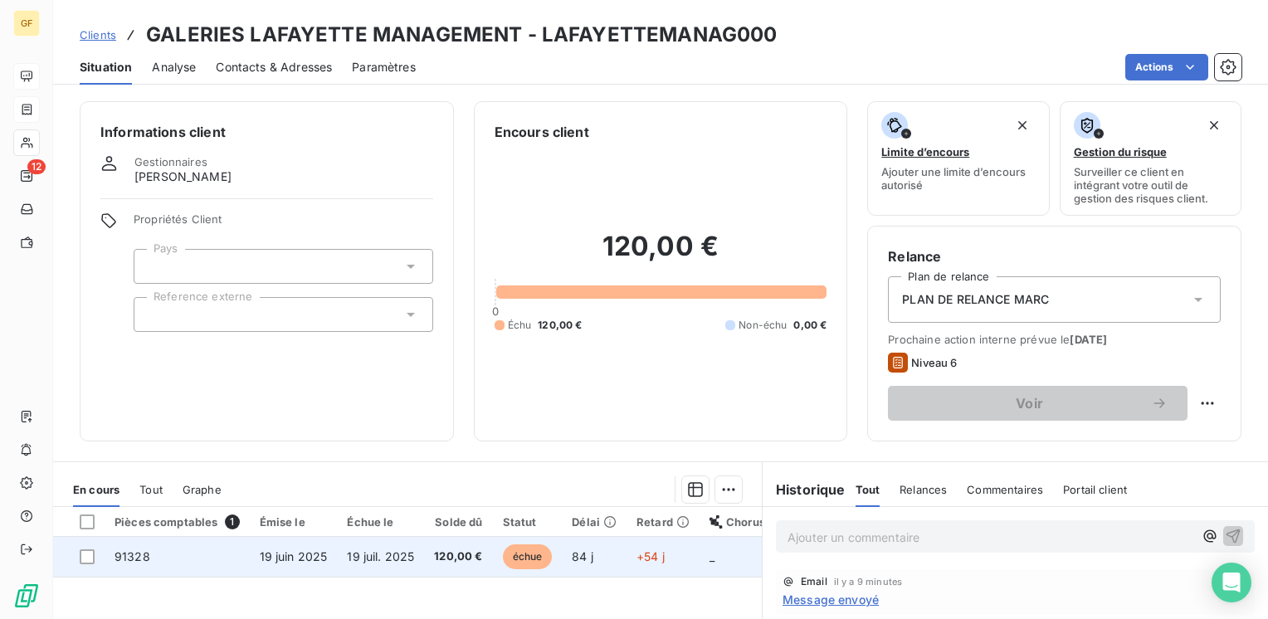
click at [372, 553] on span "19 juil. 2025" at bounding box center [380, 556] width 67 height 14
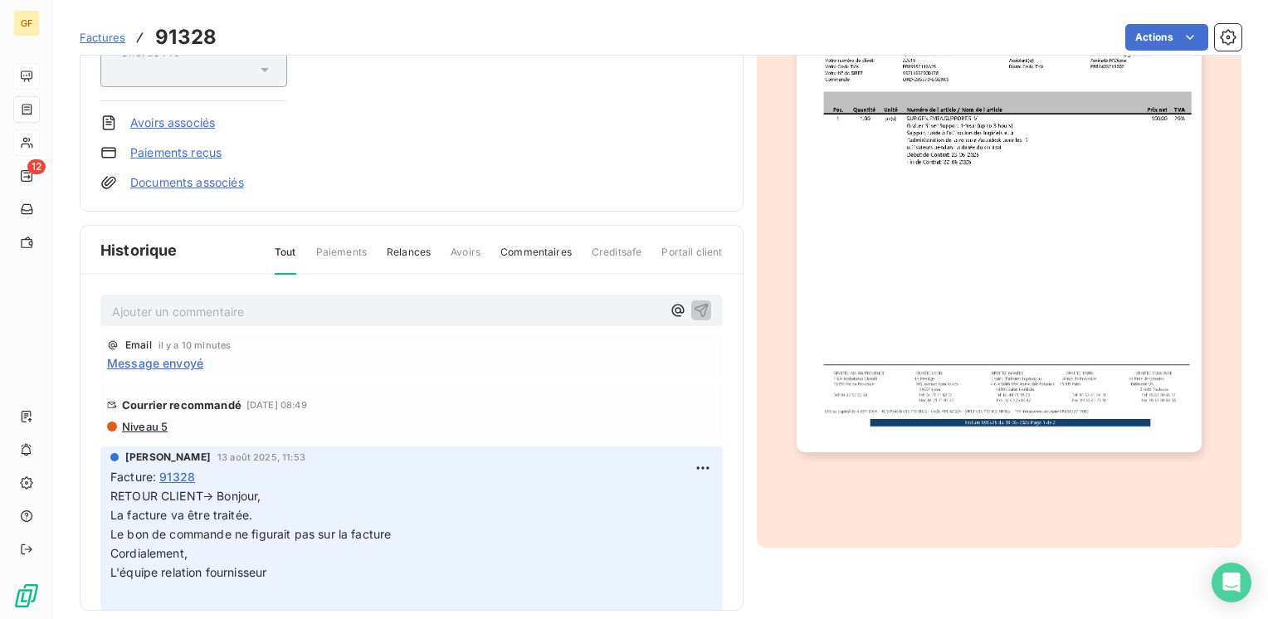
scroll to position [298, 0]
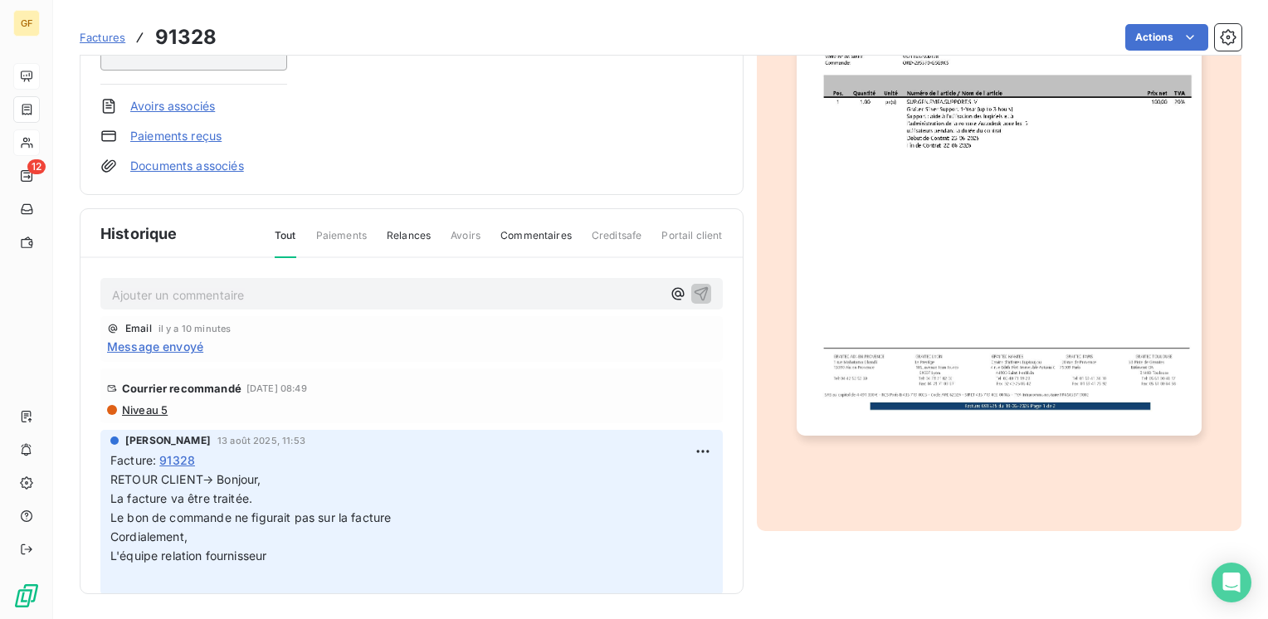
click at [155, 300] on p "Ajouter un commentaire ﻿" at bounding box center [386, 295] width 549 height 21
click at [694, 286] on icon "button" at bounding box center [701, 293] width 14 height 14
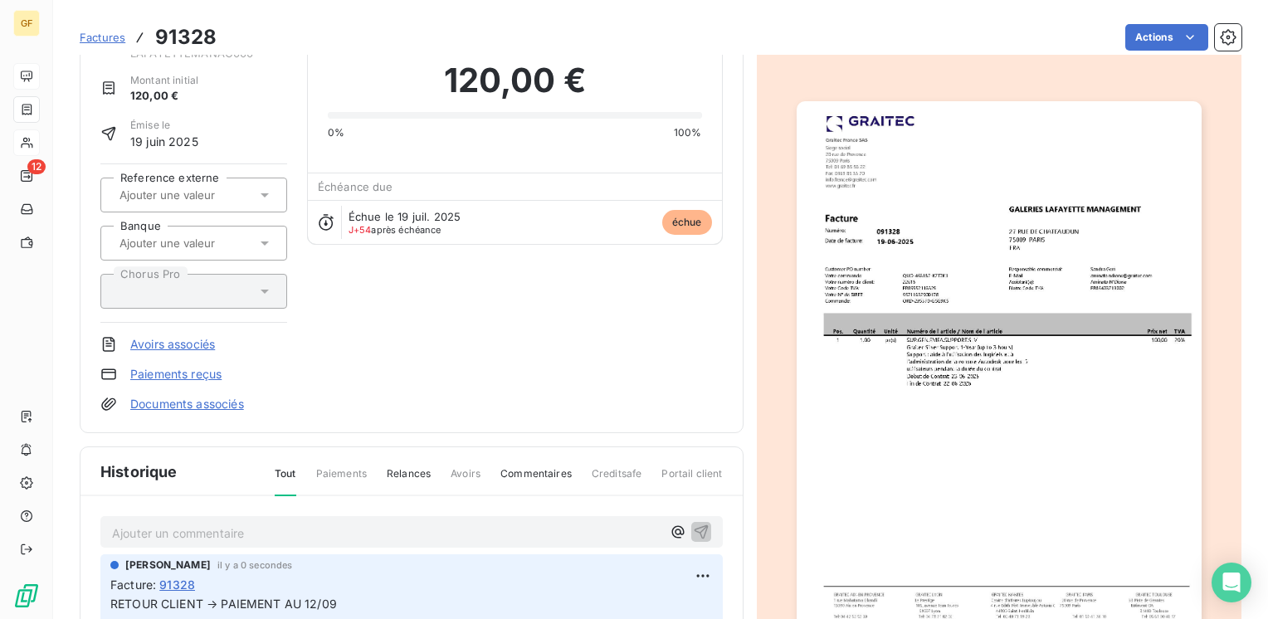
scroll to position [0, 0]
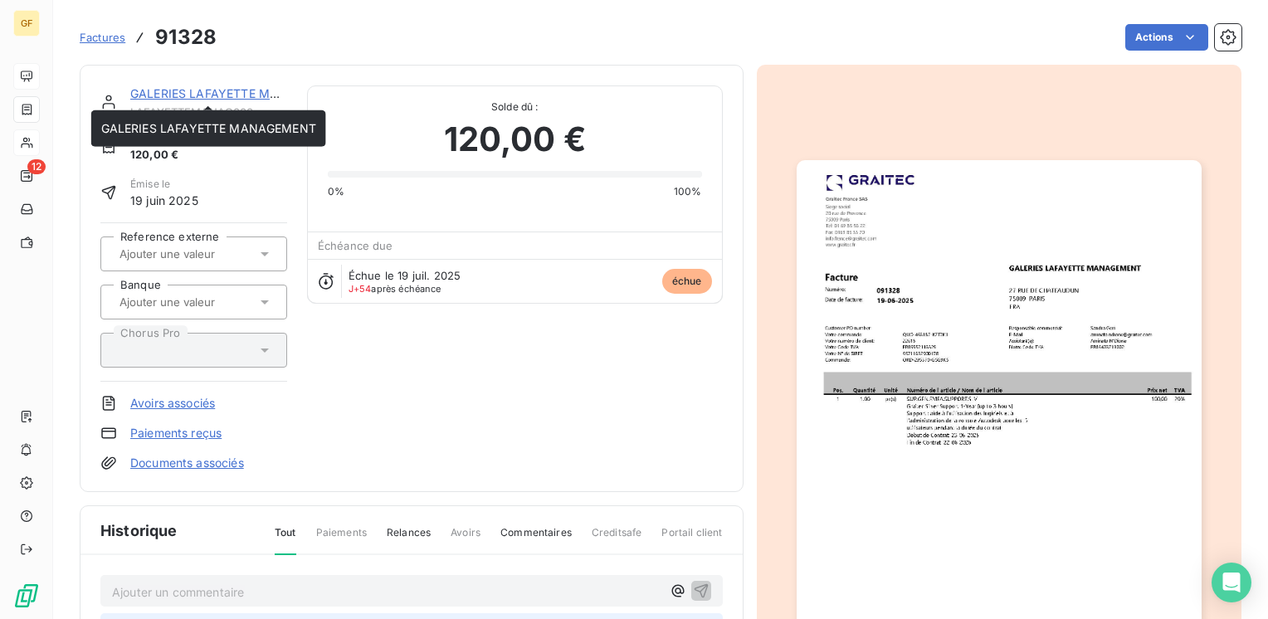
click at [174, 97] on link "GALERIES LAFAYETTE MANAGEMENT" at bounding box center [237, 93] width 215 height 14
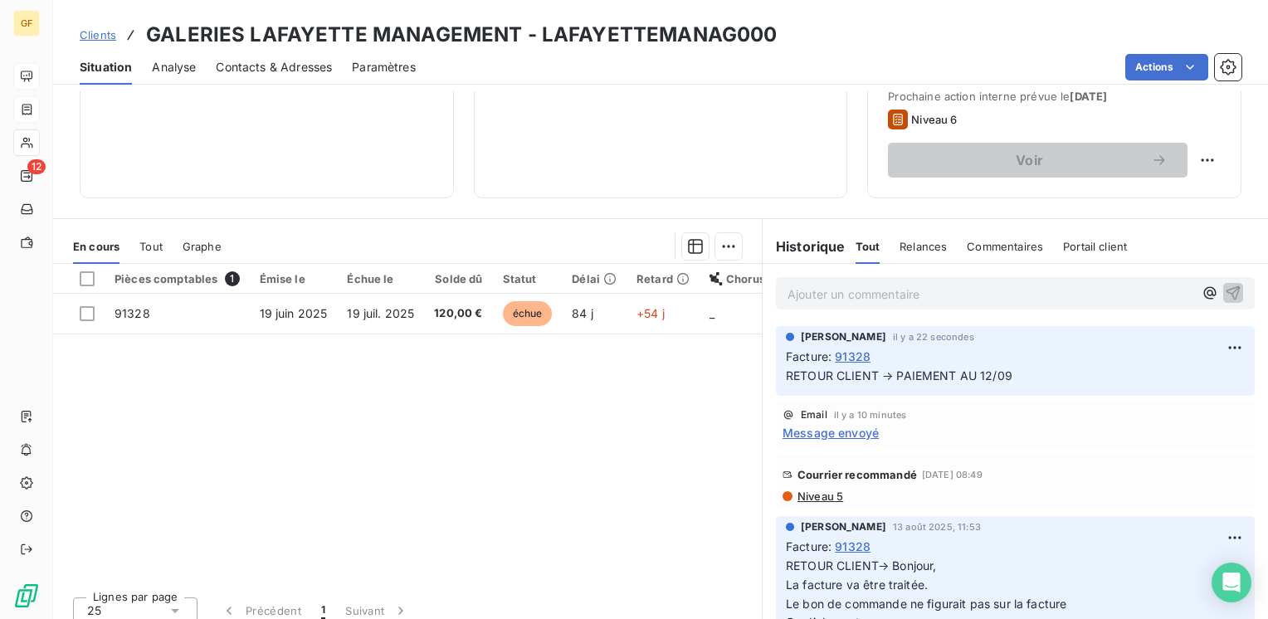
scroll to position [256, 0]
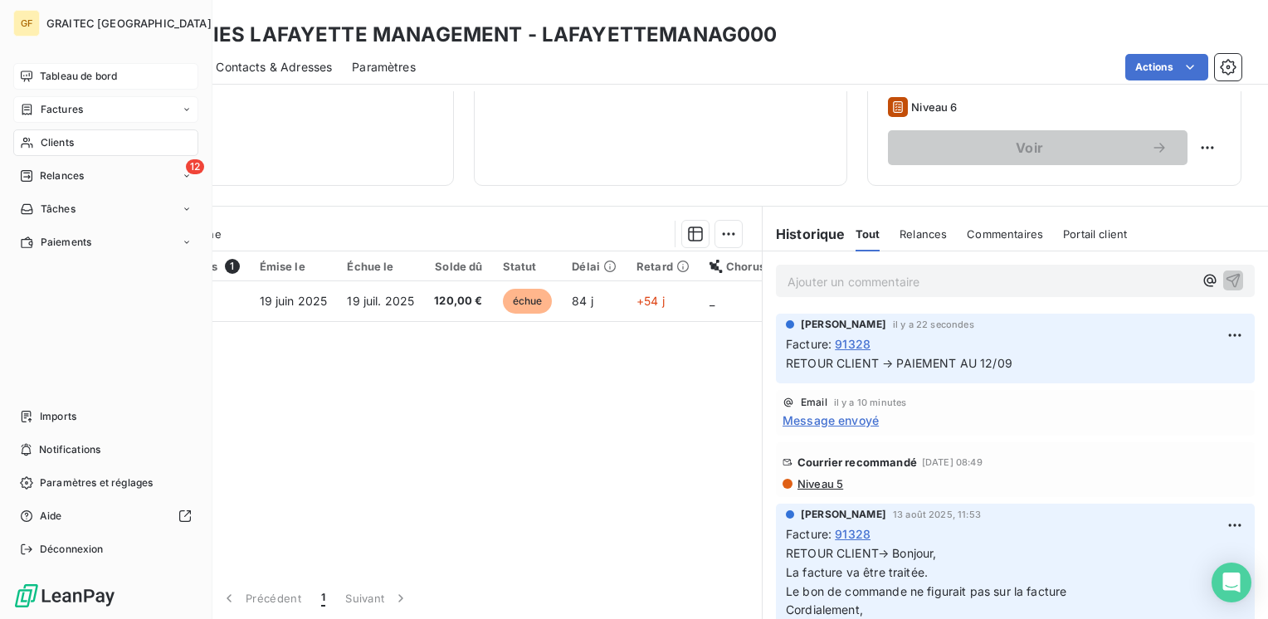
click at [51, 102] on span "Factures" at bounding box center [62, 109] width 42 height 15
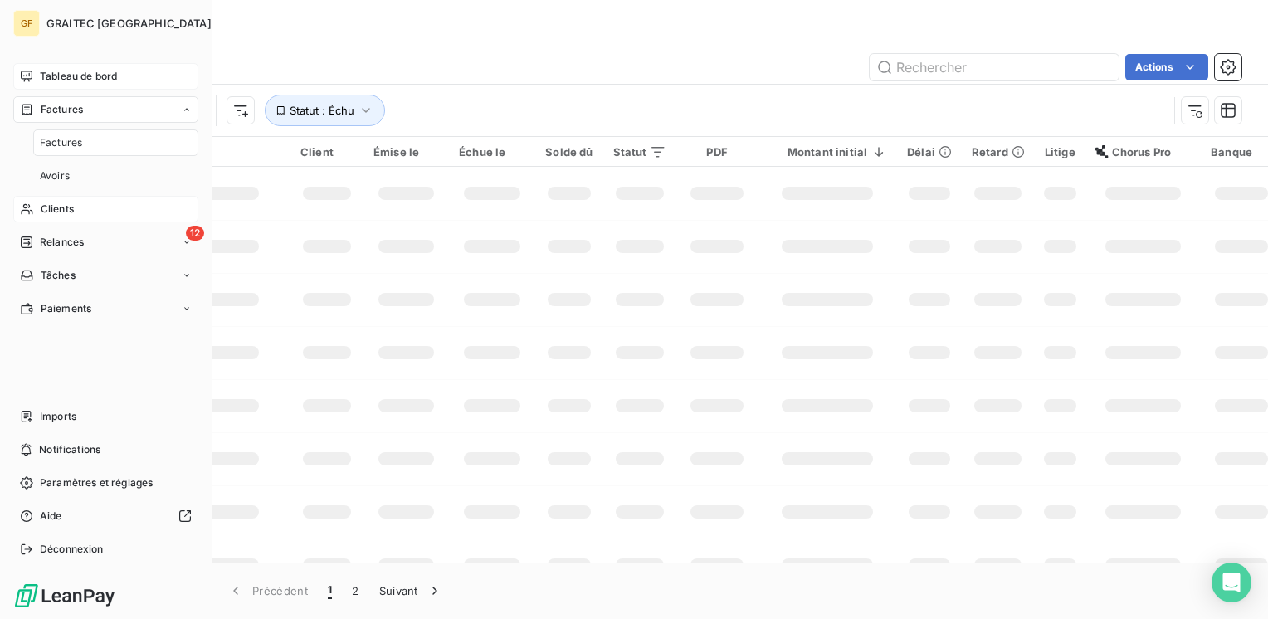
click at [63, 72] on span "Tableau de bord" at bounding box center [78, 76] width 77 height 15
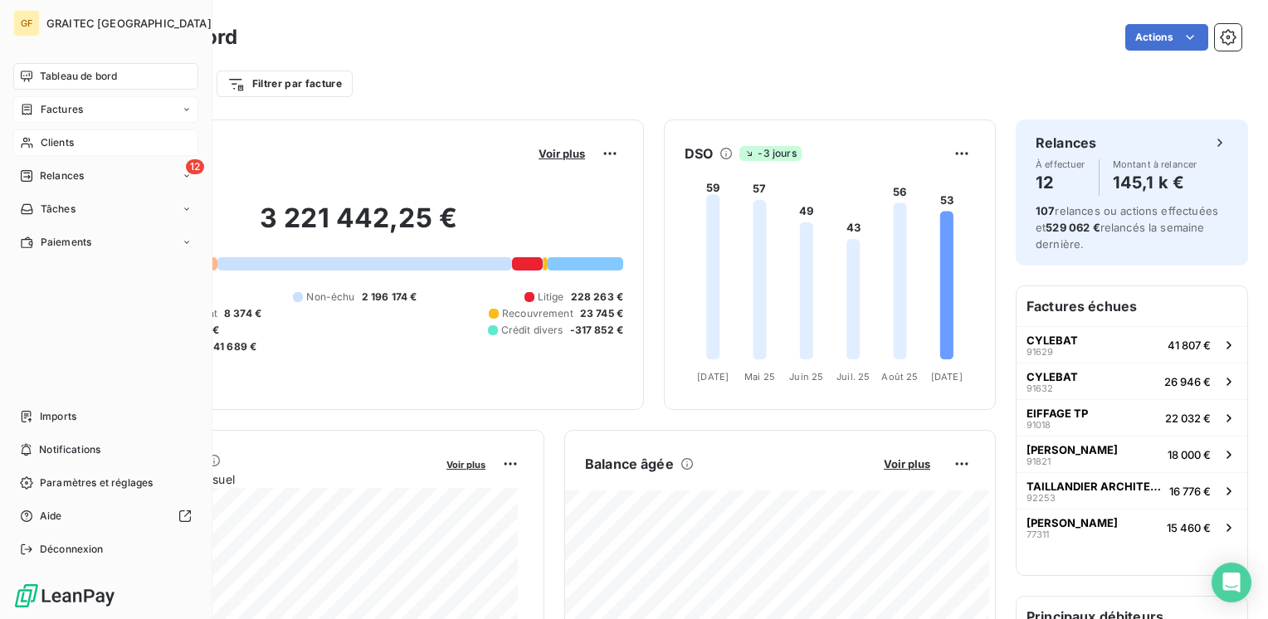
click at [61, 114] on span "Factures" at bounding box center [62, 109] width 42 height 15
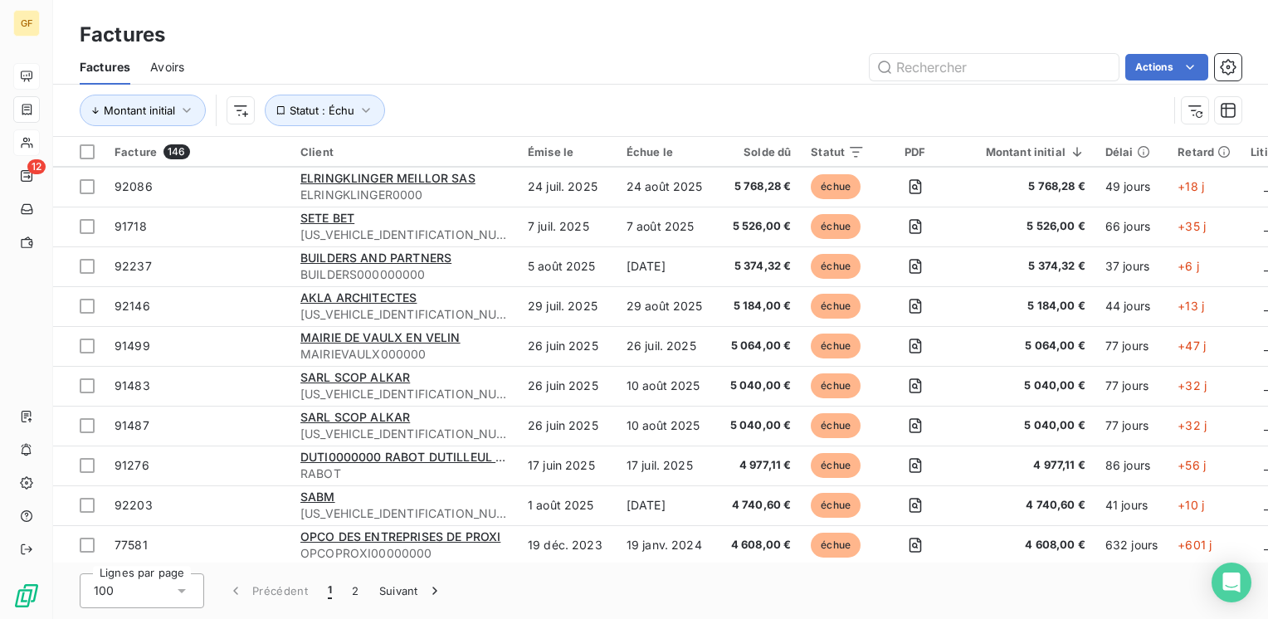
scroll to position [1079, 0]
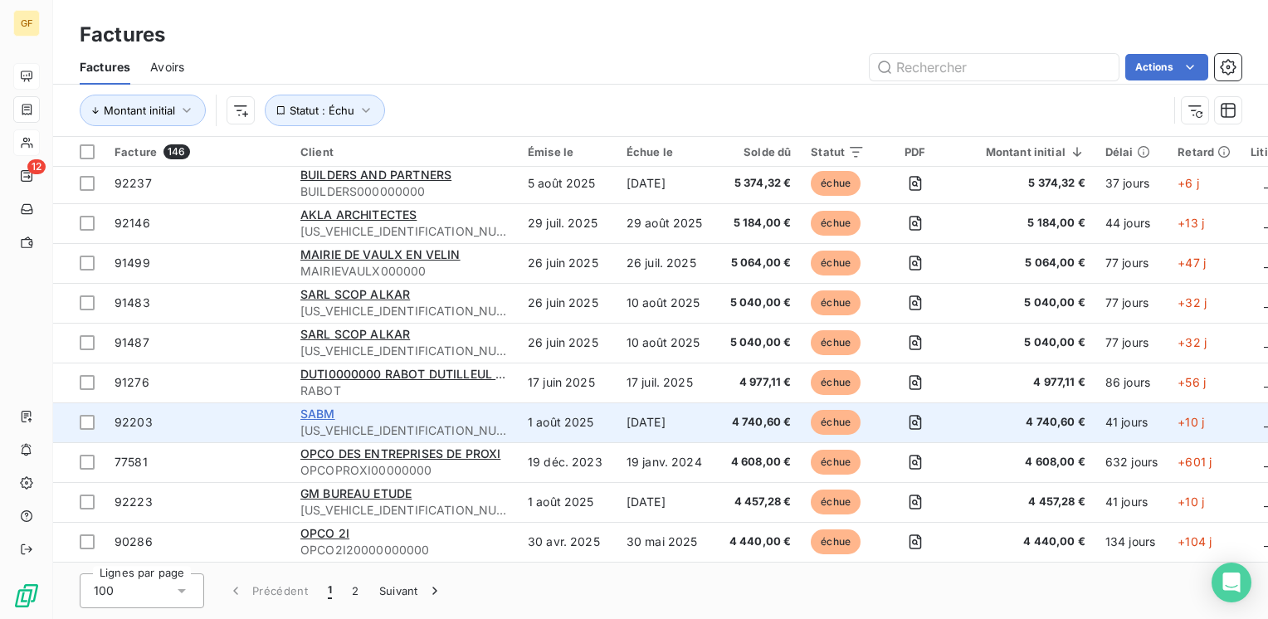
click at [329, 416] on span "SABM" at bounding box center [317, 414] width 35 height 14
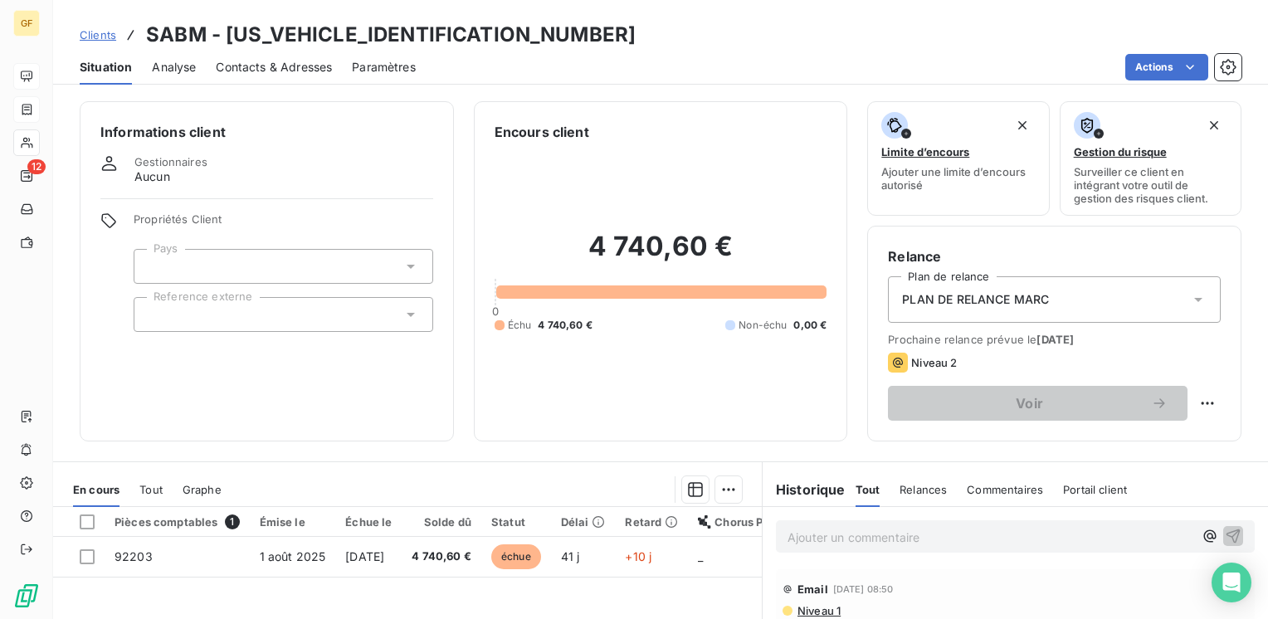
scroll to position [83, 0]
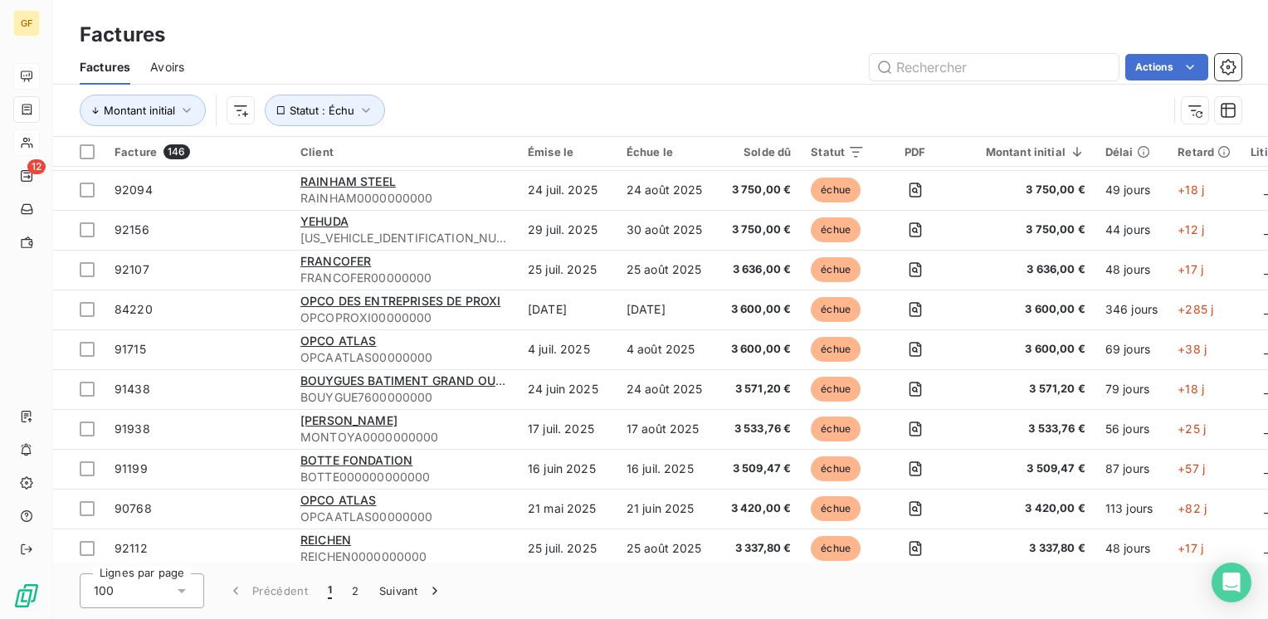
scroll to position [1743, 0]
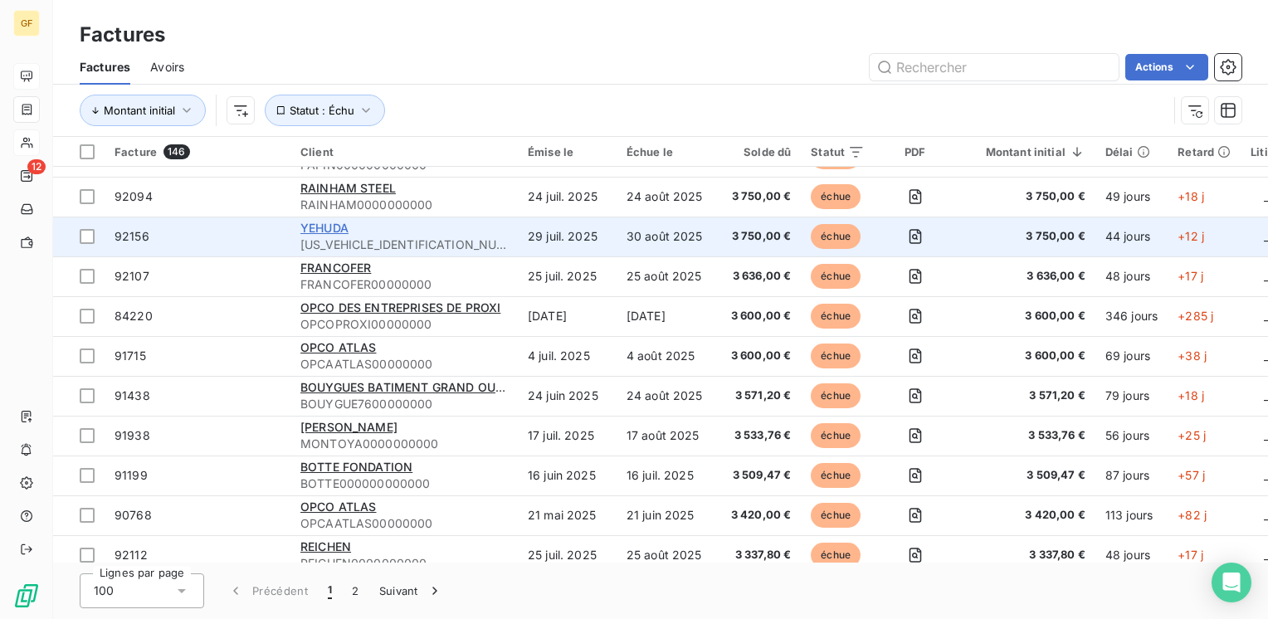
click at [335, 225] on span "YEHUDA" at bounding box center [324, 228] width 48 height 14
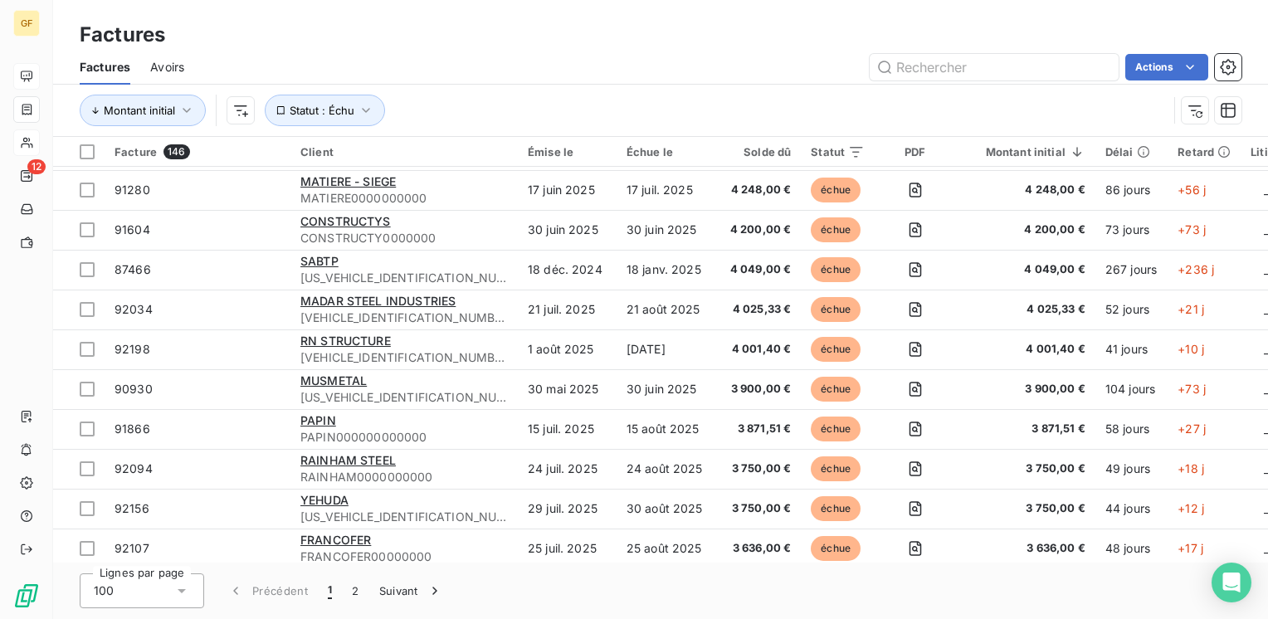
scroll to position [1494, 0]
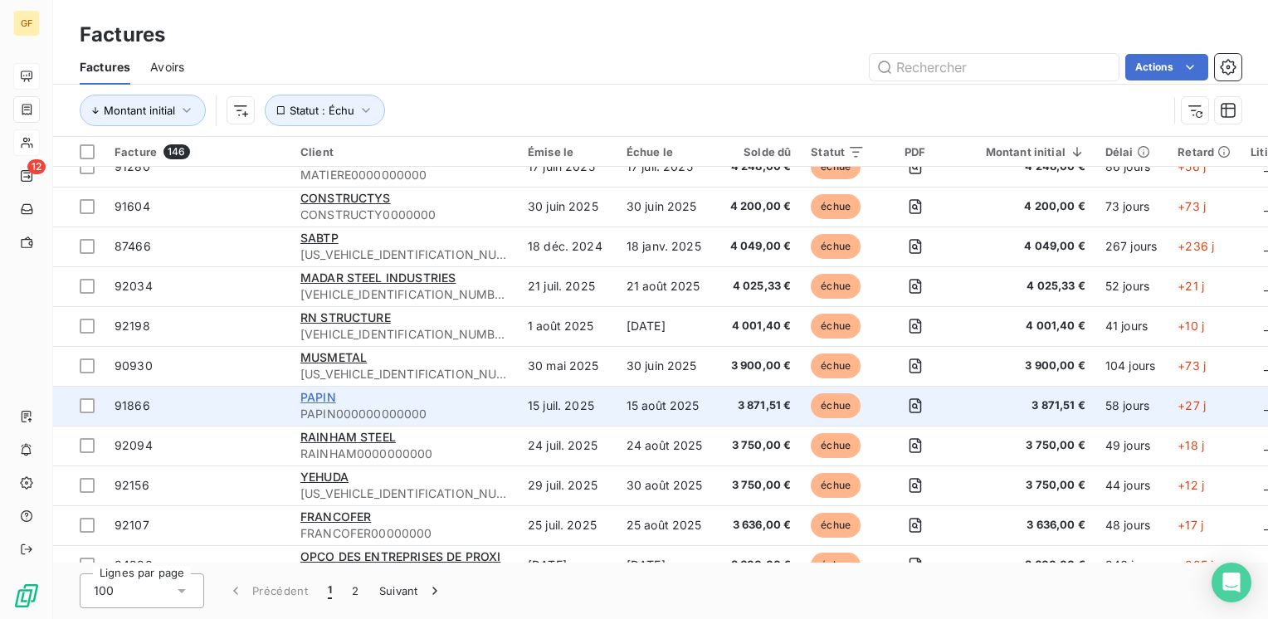
click at [319, 393] on span "PAPIN" at bounding box center [318, 397] width 36 height 14
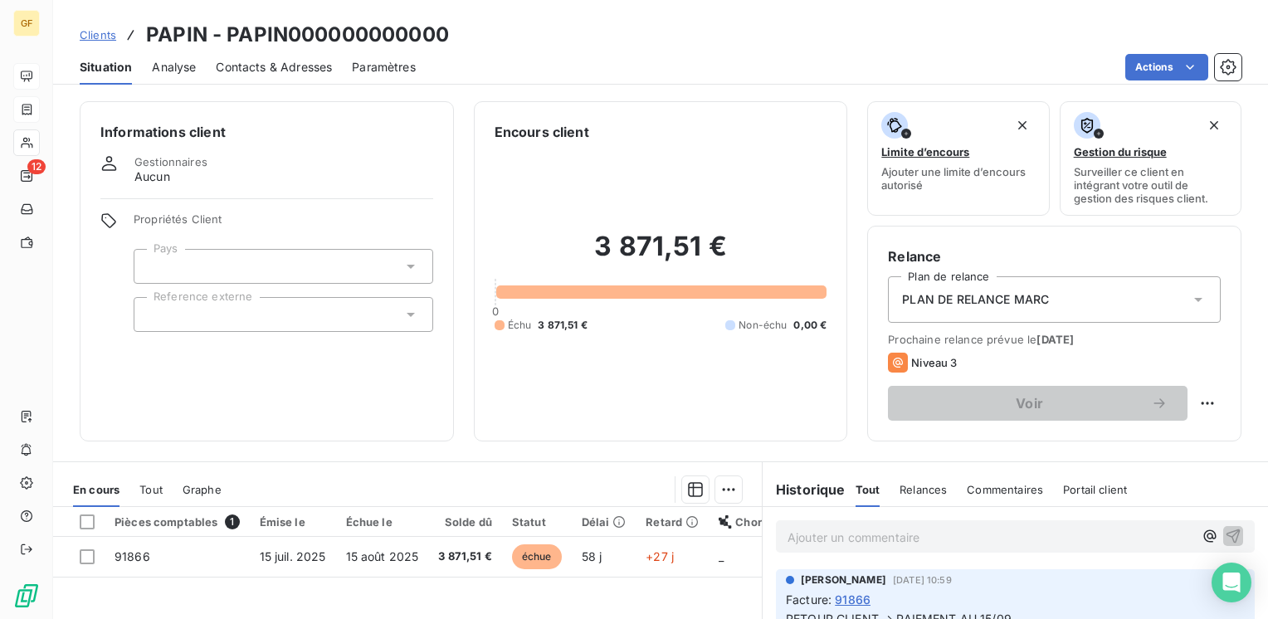
scroll to position [83, 0]
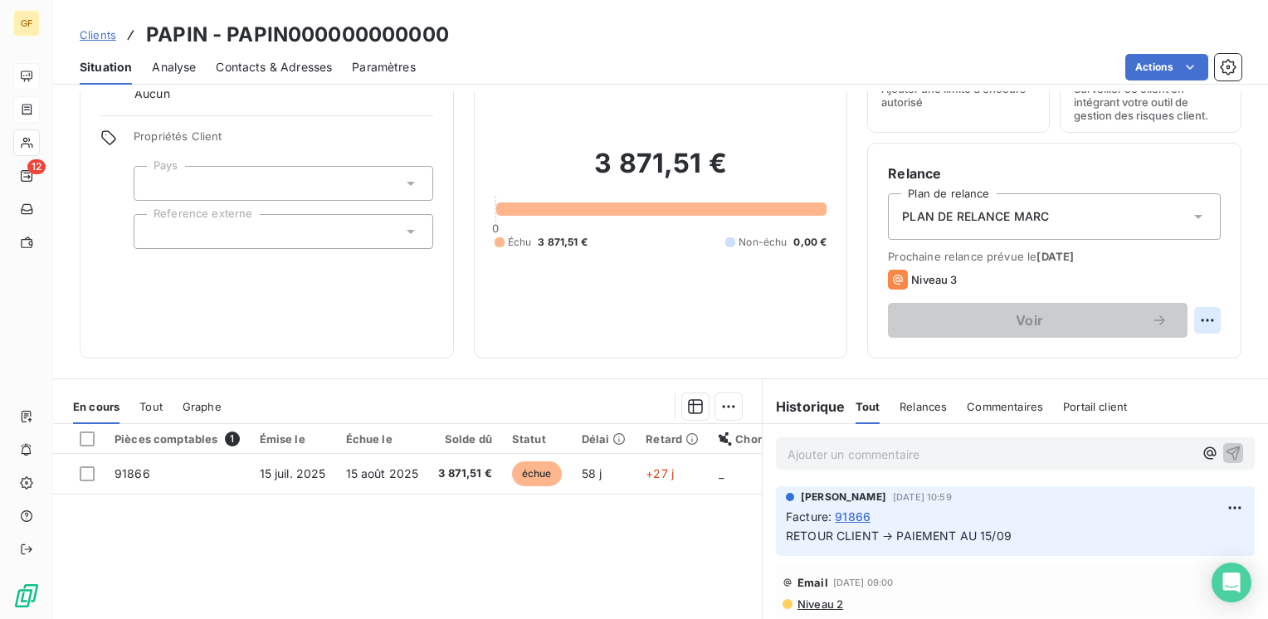
click at [1205, 318] on html "GF 12 Clients PAPIN - PAPIN000000000000 Situation Analyse Contacts & Adresses P…" at bounding box center [634, 309] width 1268 height 619
click at [1142, 348] on div "Replanifier cette action" at bounding box center [1126, 357] width 149 height 27
select select "8"
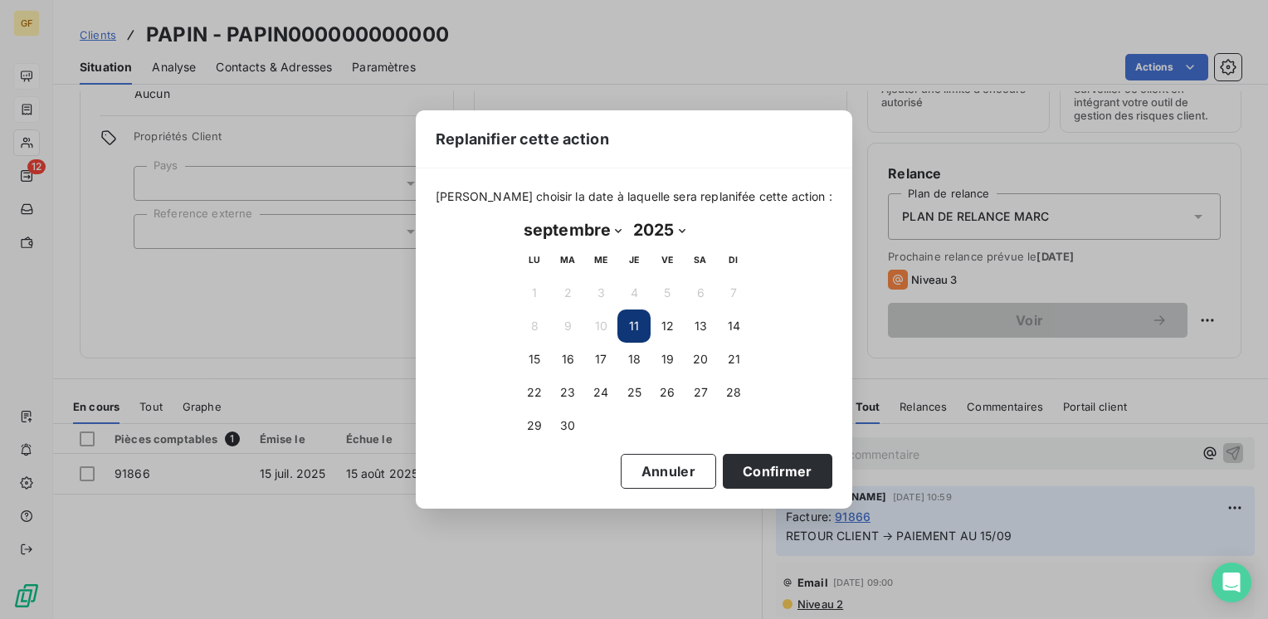
click at [315, 334] on div "Replanifier cette action Veuillez choisir la date à laquelle sera replanifée ce…" at bounding box center [634, 309] width 1268 height 619
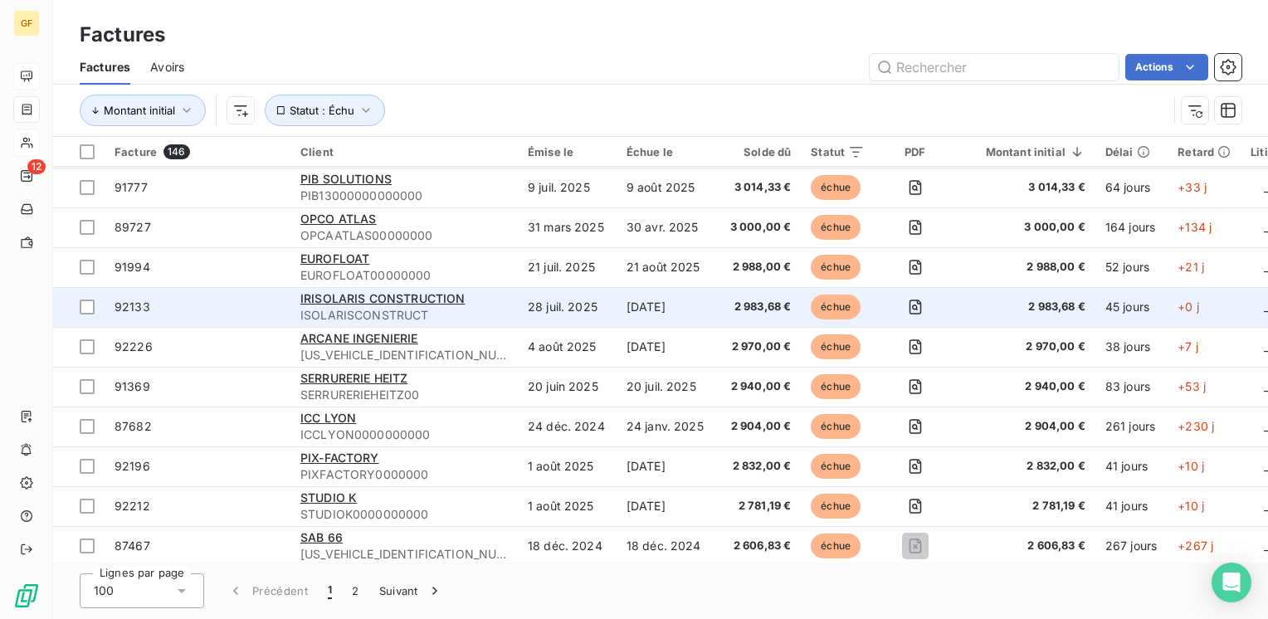
scroll to position [2233, 0]
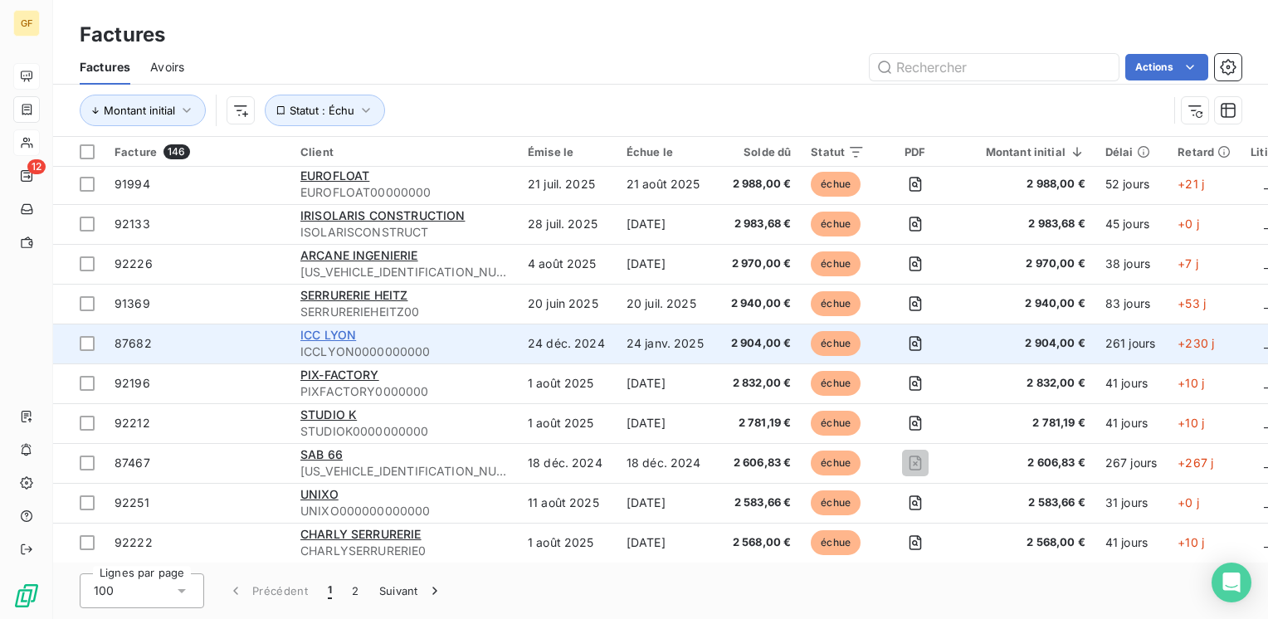
click at [332, 337] on span "ICC LYON" at bounding box center [328, 335] width 56 height 14
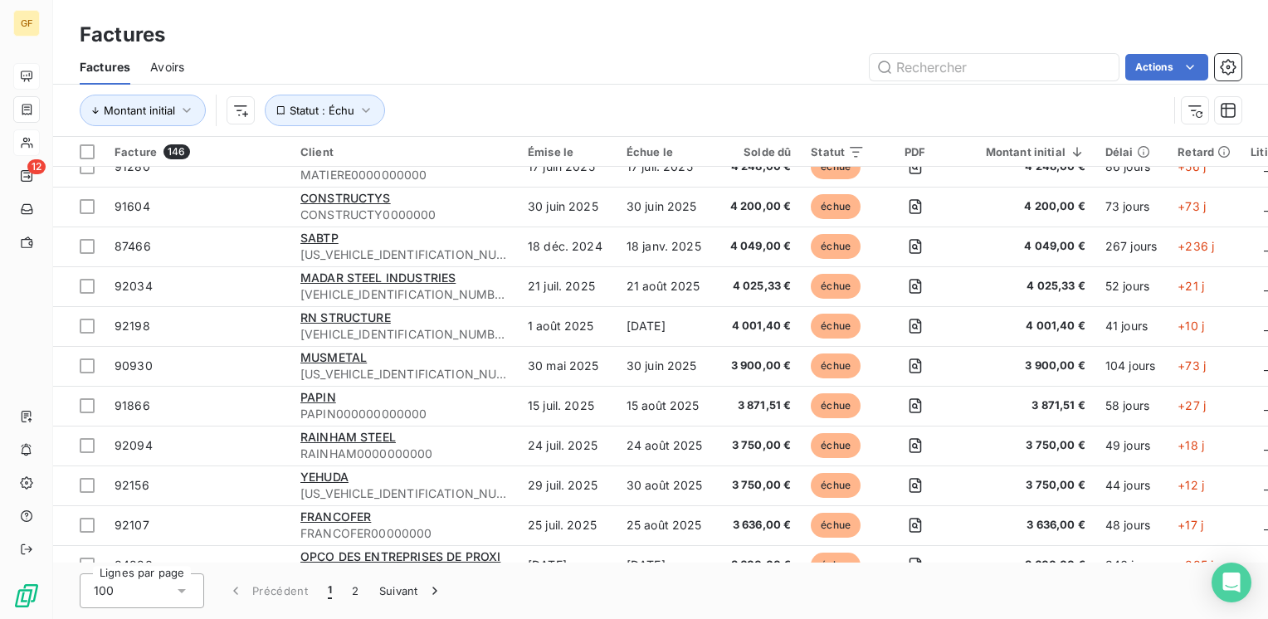
scroll to position [1328, 0]
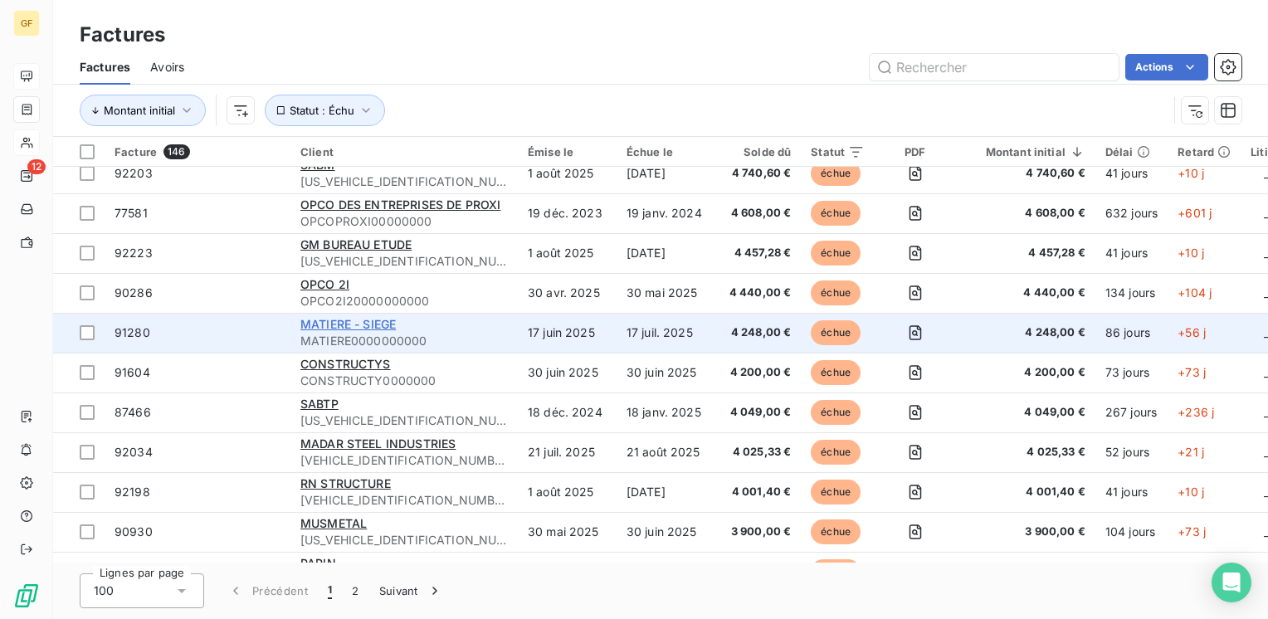
click at [356, 321] on span "MATIERE - SIEGE" at bounding box center [347, 324] width 95 height 14
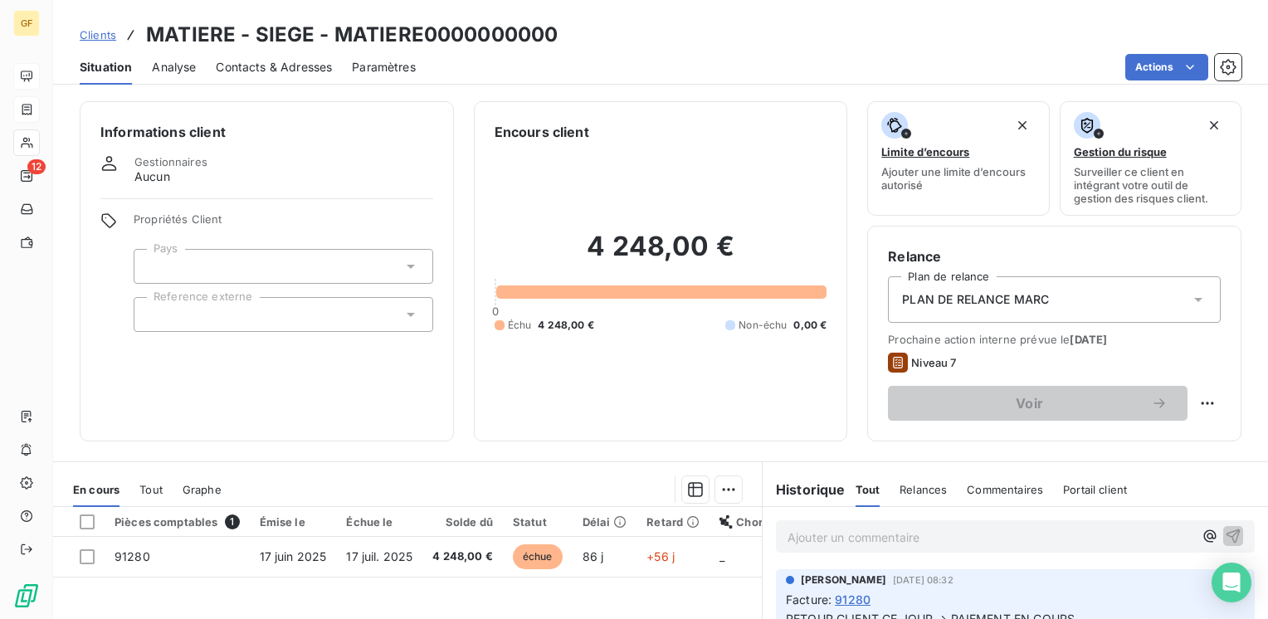
scroll to position [166, 0]
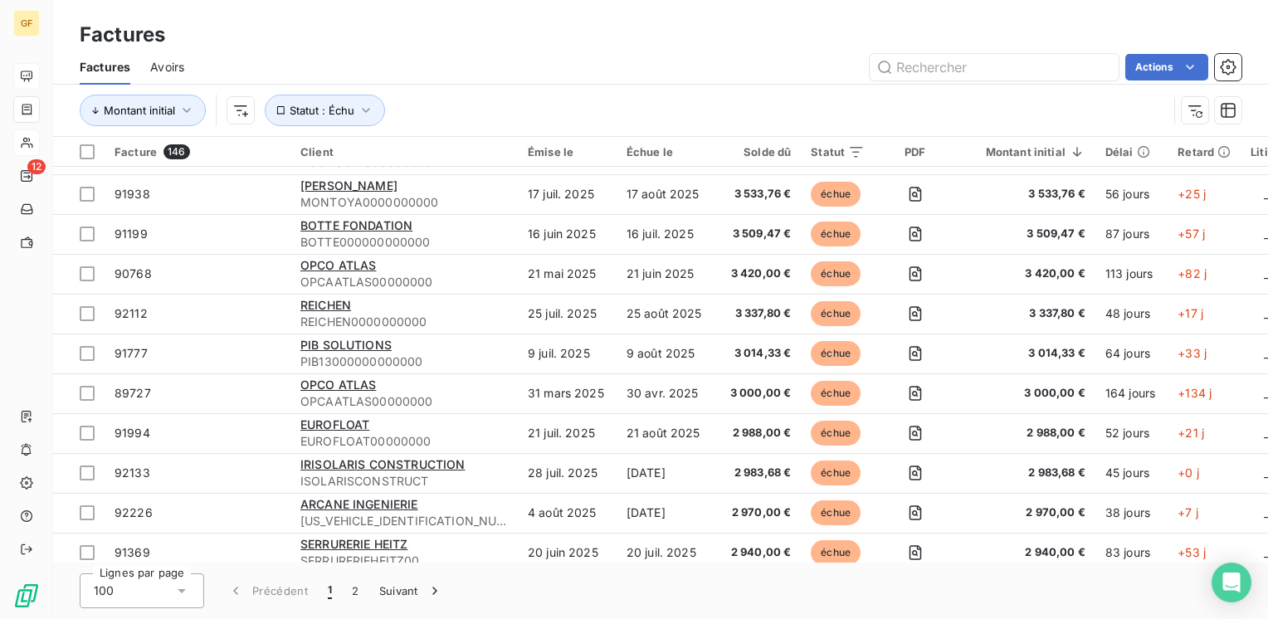
scroll to position [2067, 0]
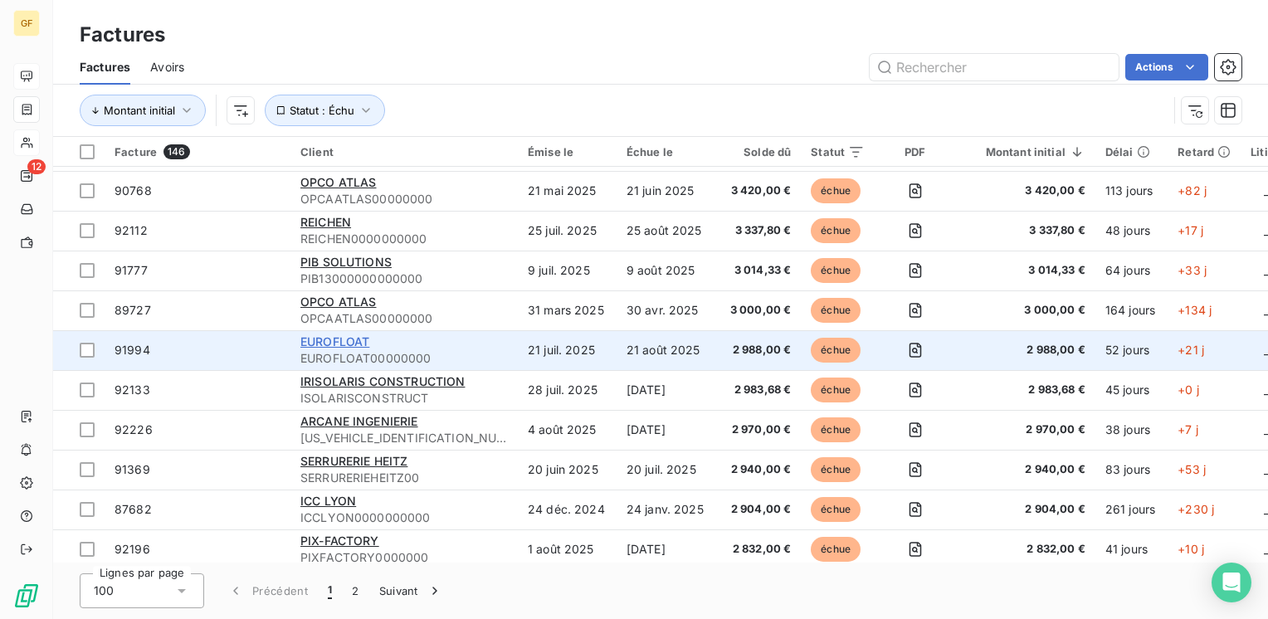
click at [329, 339] on span "EUROFLOAT" at bounding box center [334, 341] width 69 height 14
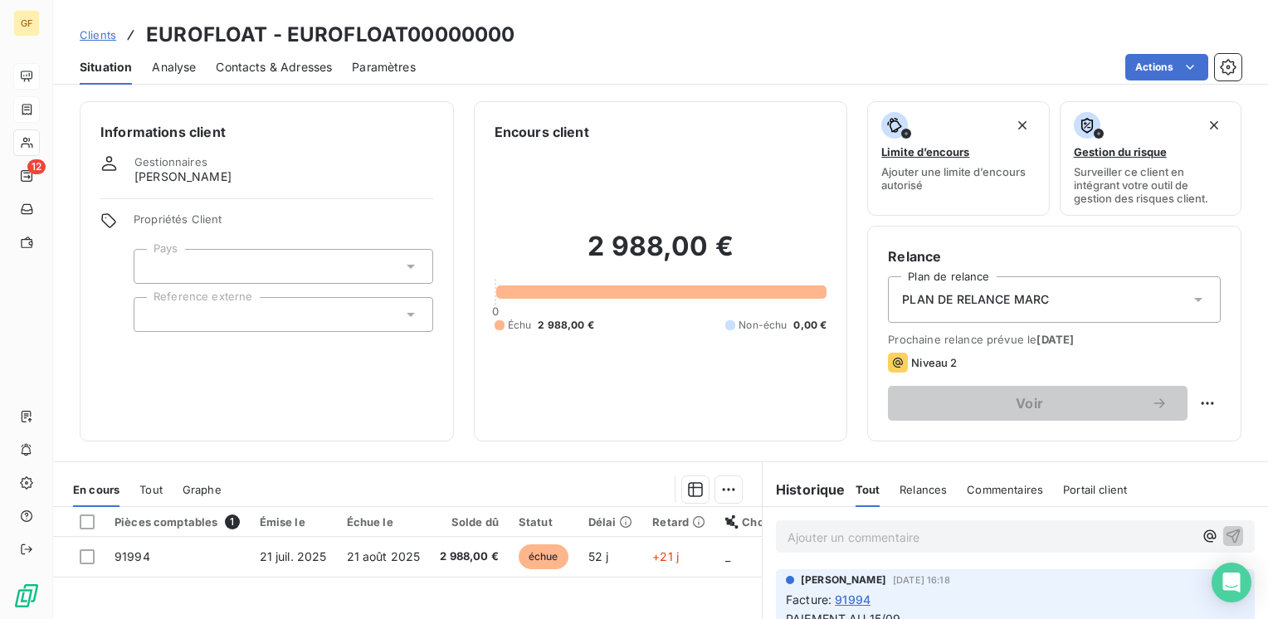
scroll to position [83, 0]
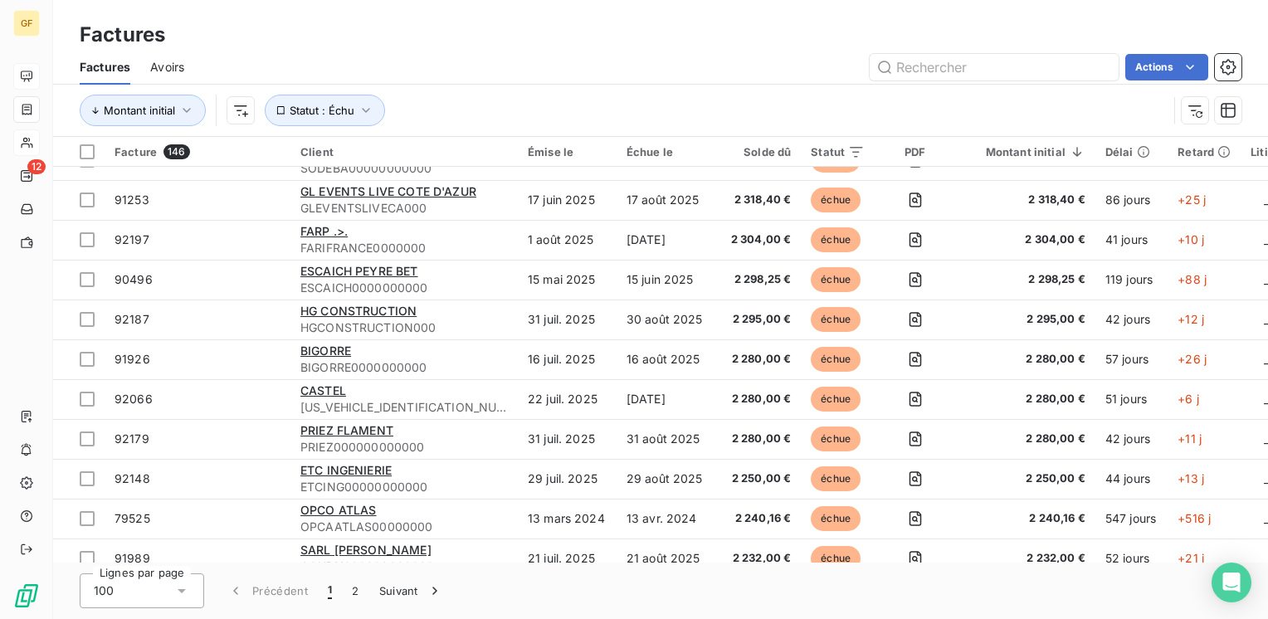
scroll to position [2739, 0]
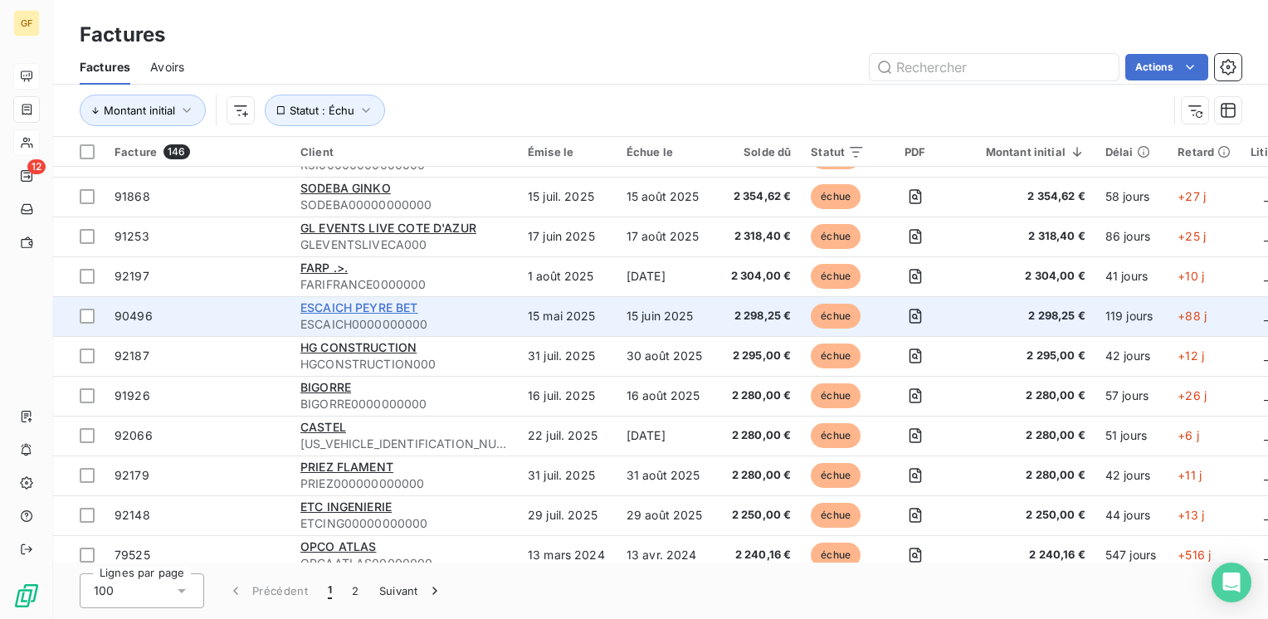
click at [367, 304] on span "ESCAICH PEYRE BET" at bounding box center [359, 307] width 118 height 14
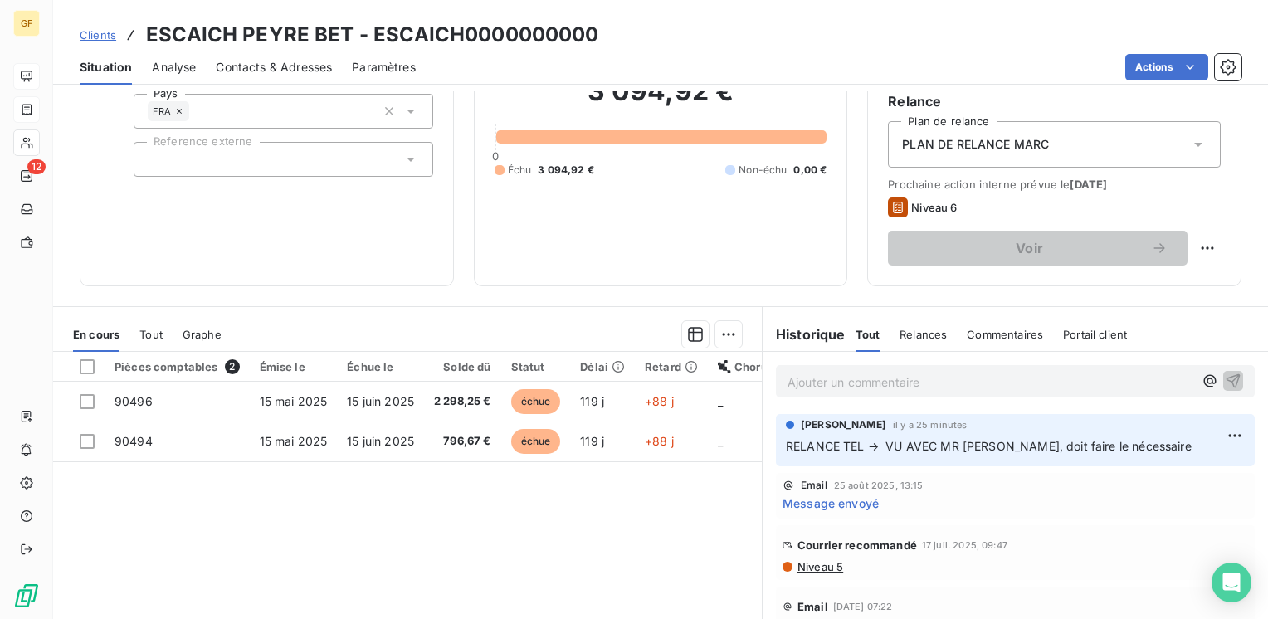
scroll to position [166, 0]
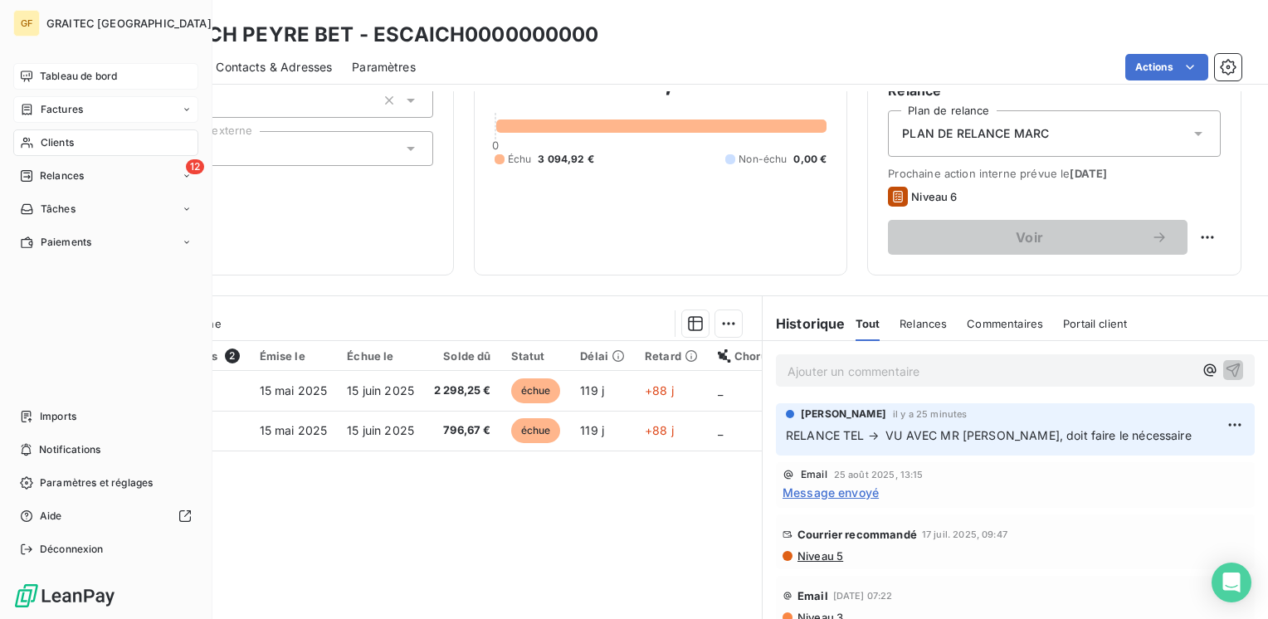
click at [37, 78] on div "Tableau de bord" at bounding box center [105, 76] width 185 height 27
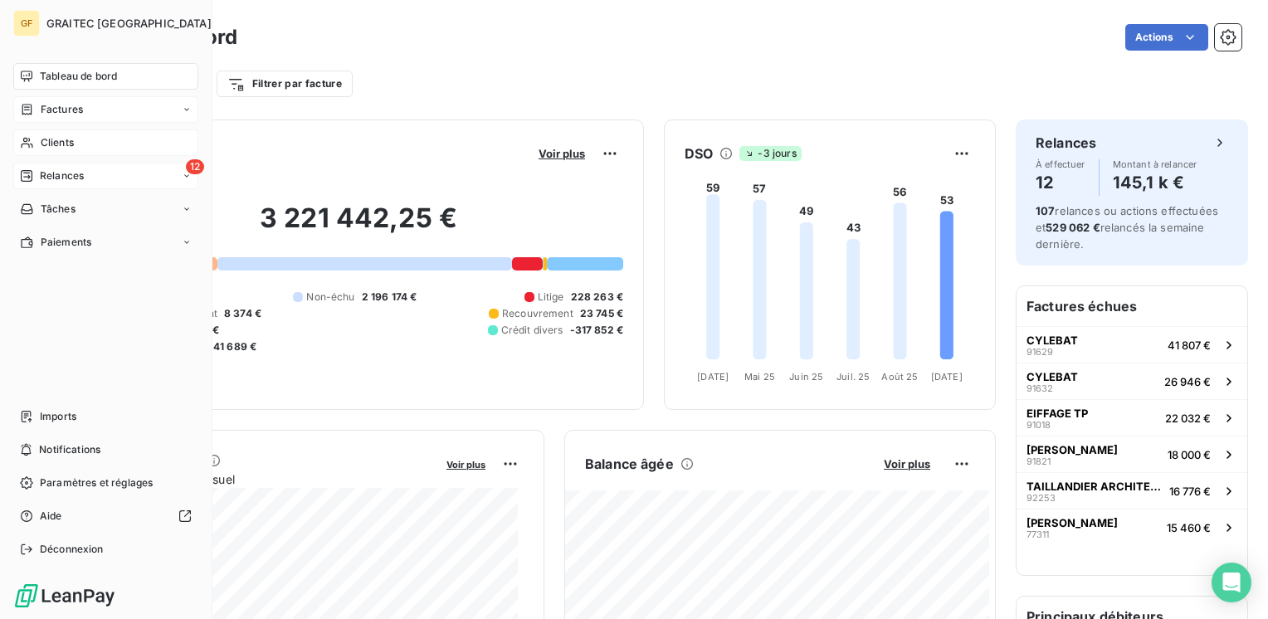
click at [56, 168] on span "Relances" at bounding box center [62, 175] width 44 height 15
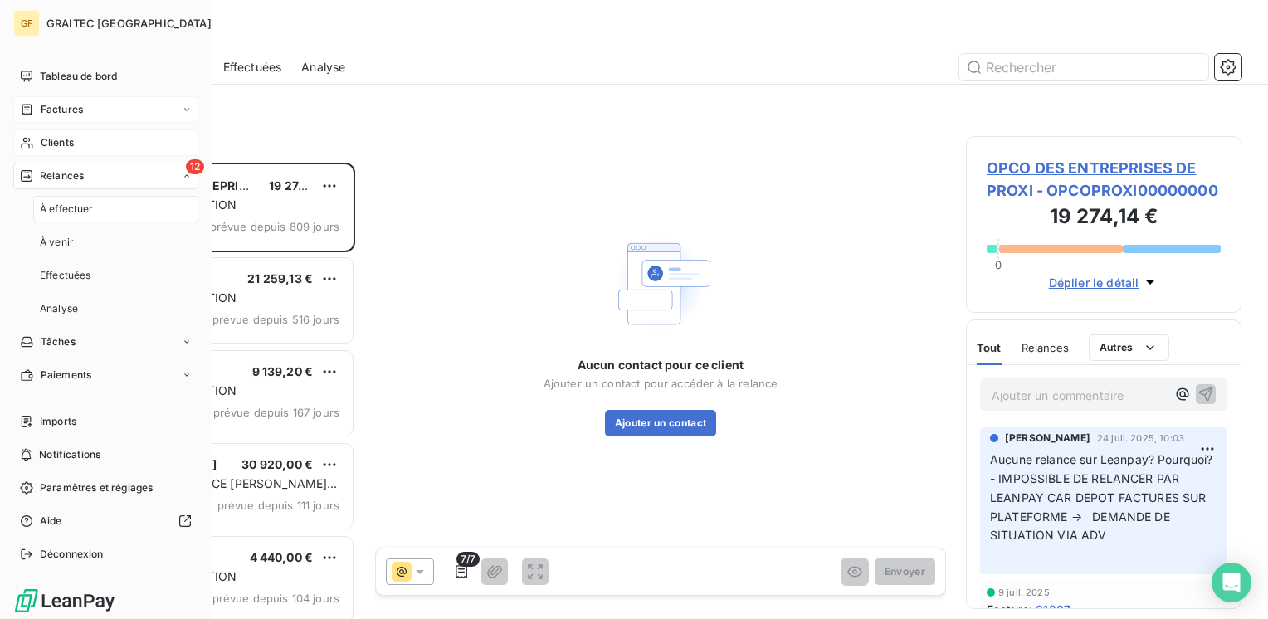
scroll to position [444, 262]
click at [54, 240] on span "À venir" at bounding box center [57, 242] width 34 height 15
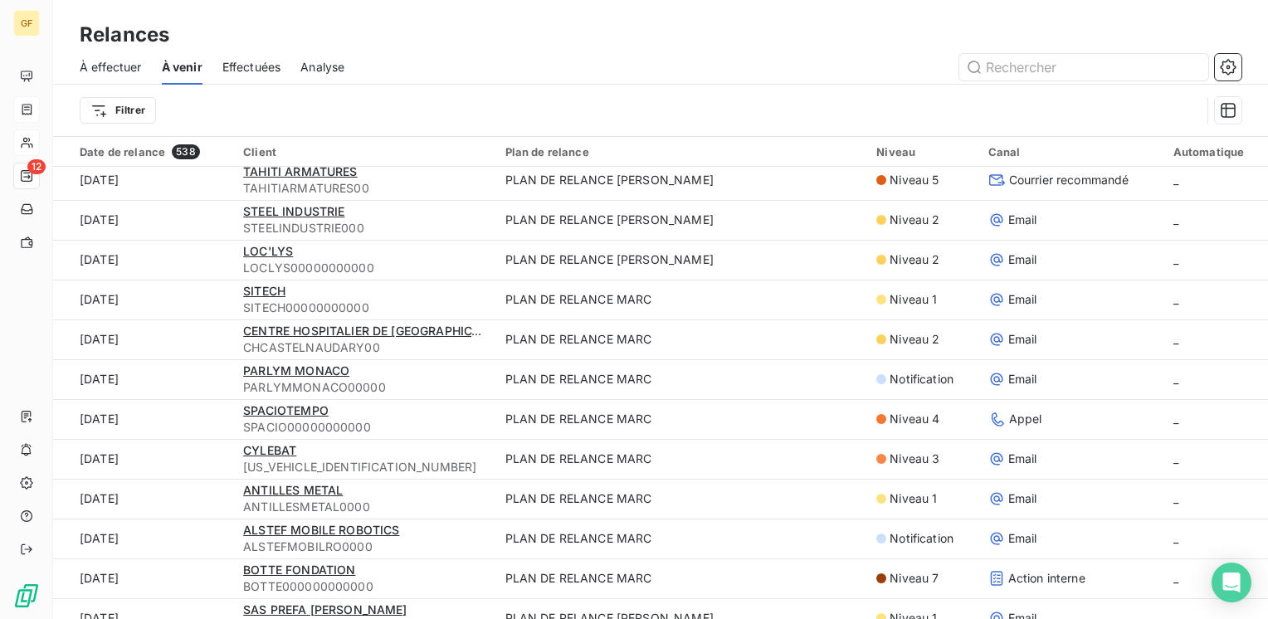
scroll to position [747, 0]
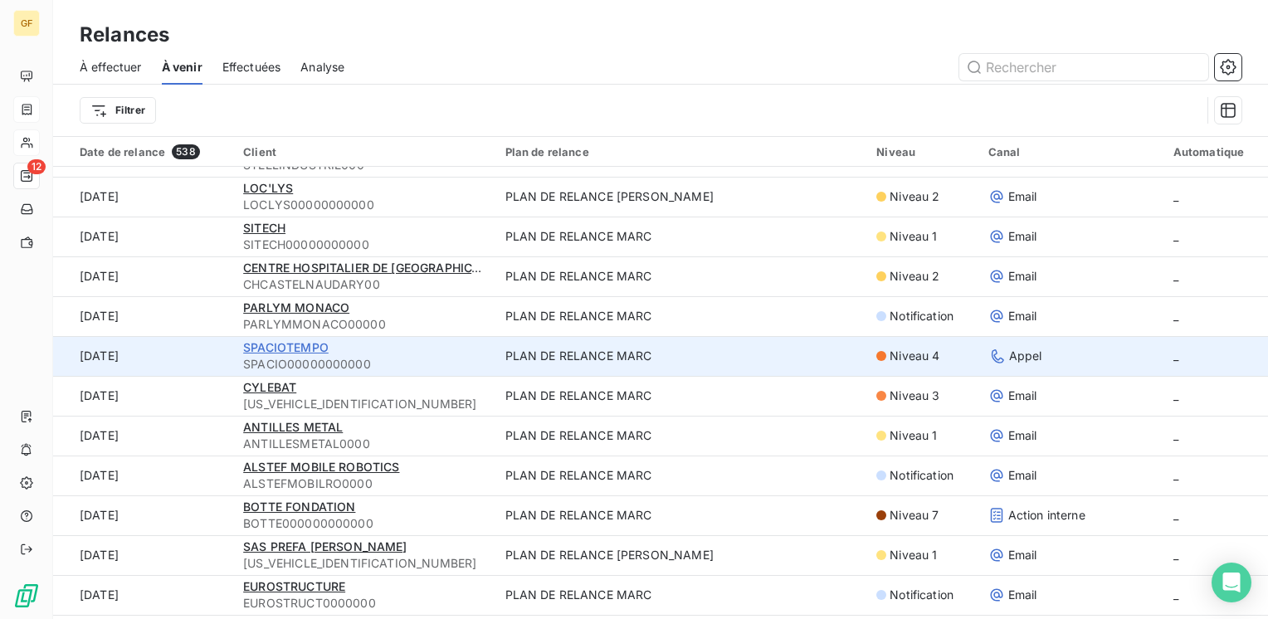
click at [311, 344] on span "SPACIOTEMPO" at bounding box center [285, 347] width 85 height 14
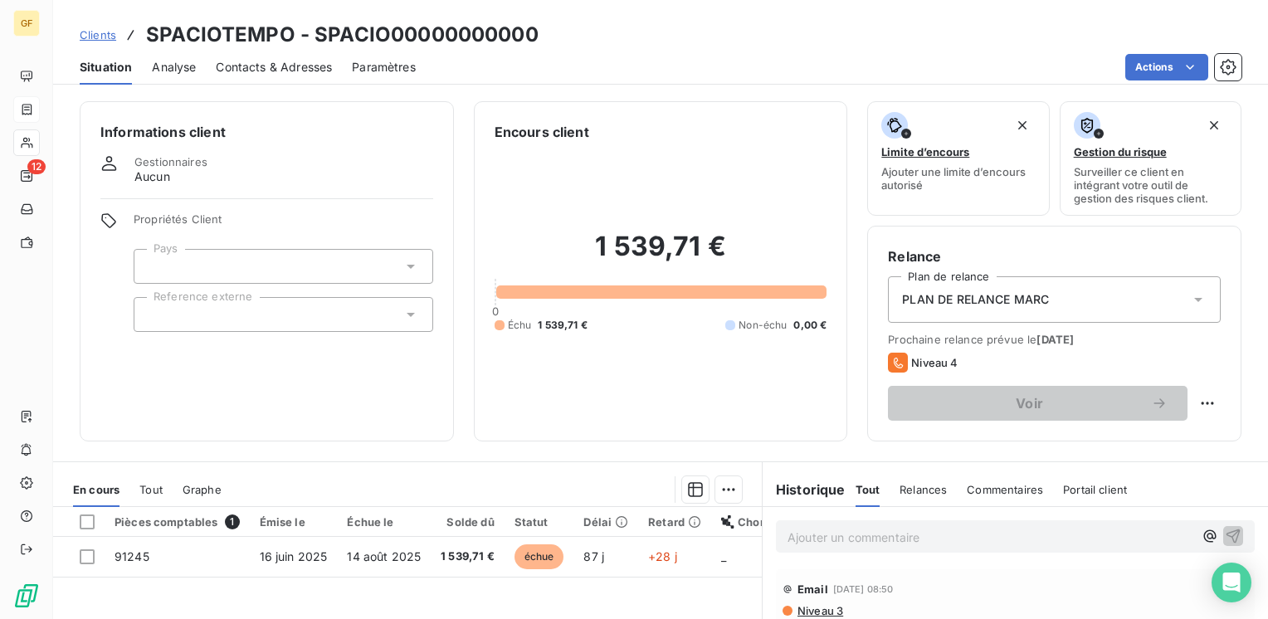
scroll to position [83, 0]
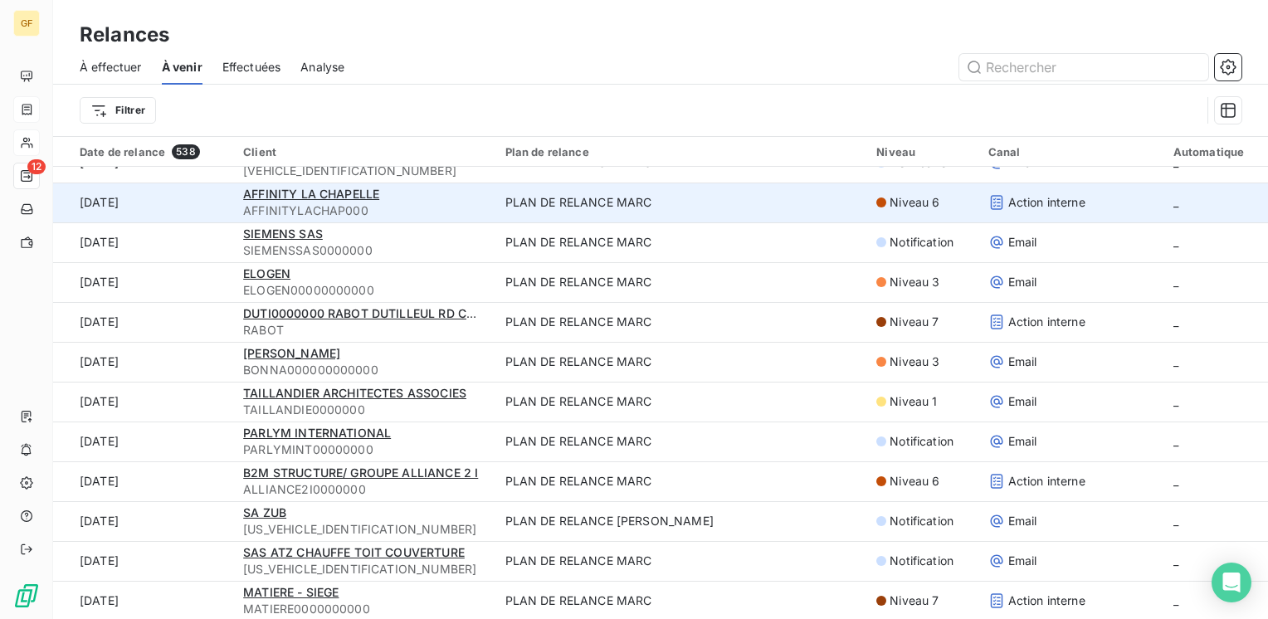
scroll to position [1411, 0]
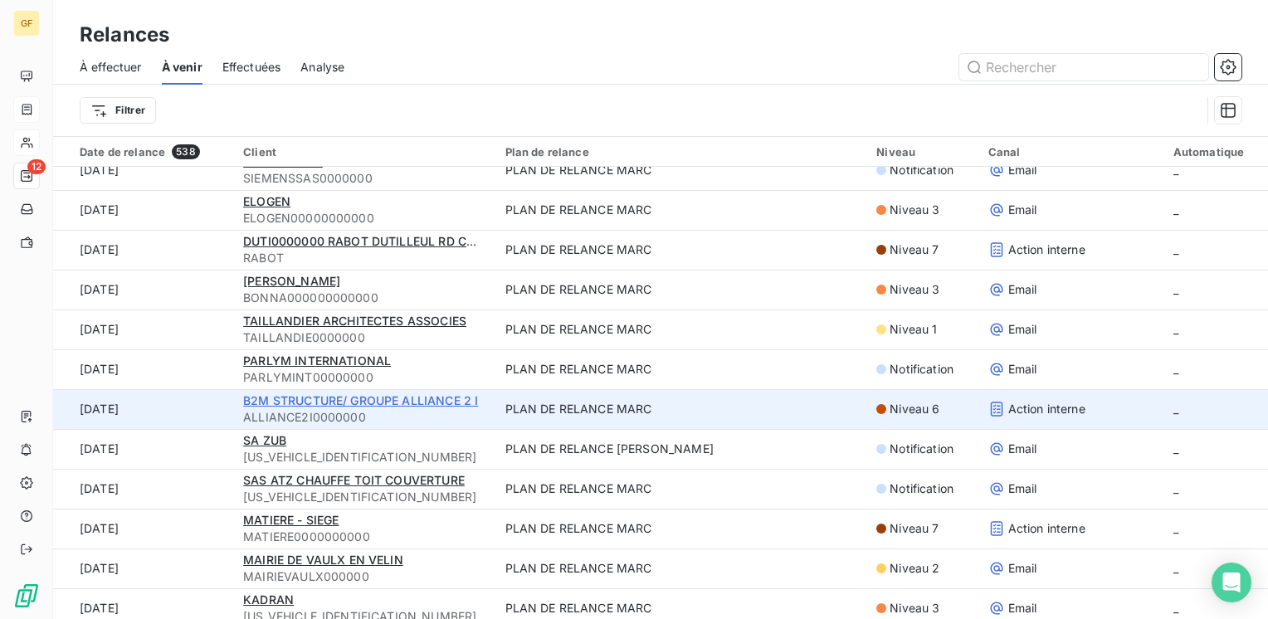
click at [334, 396] on span "B2M STRUCTURE/ GROUPE ALLIANCE 2 I" at bounding box center [360, 400] width 235 height 14
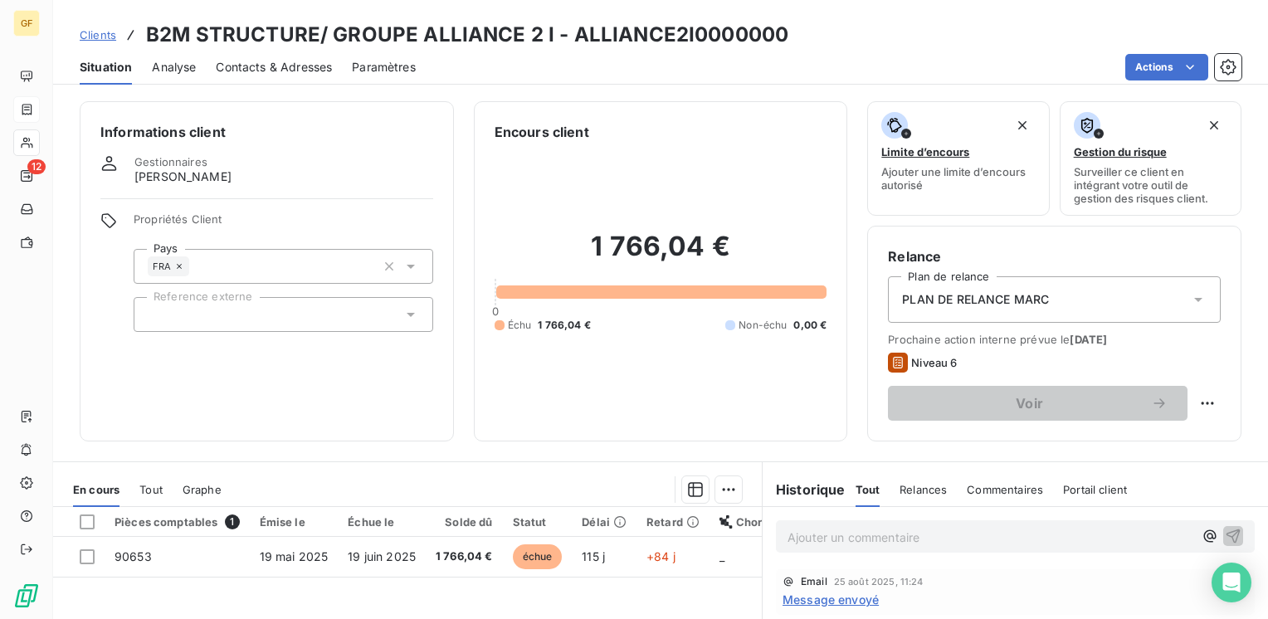
scroll to position [83, 0]
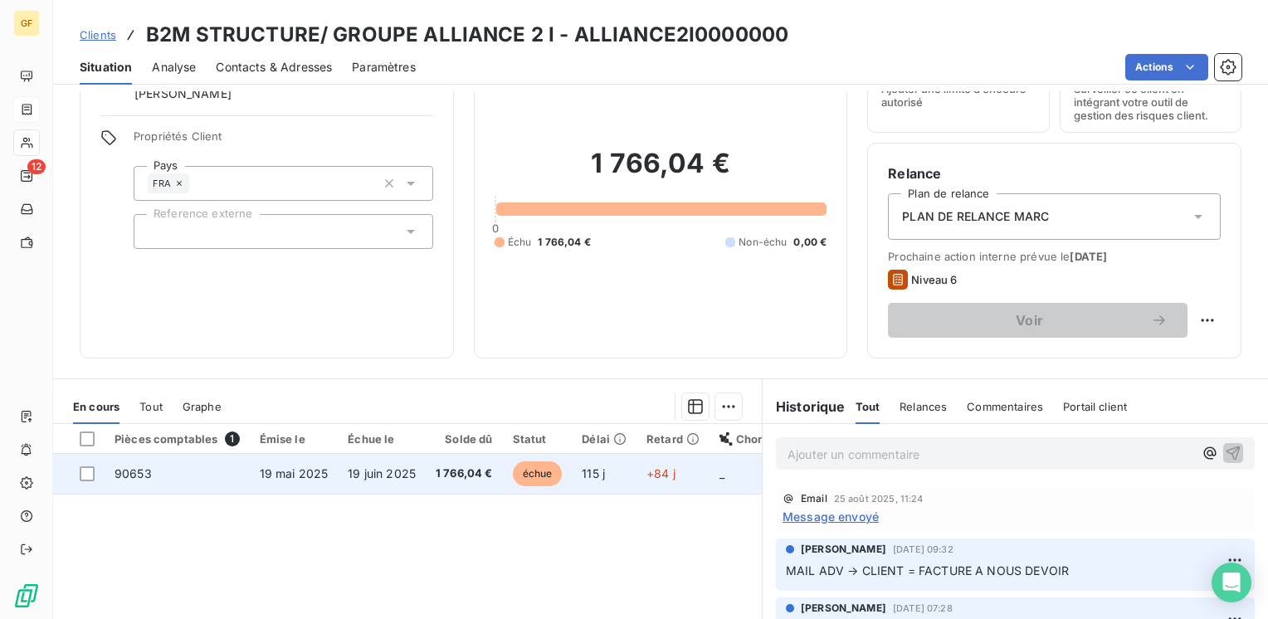
click at [343, 459] on td "19 juin 2025" at bounding box center [382, 474] width 88 height 40
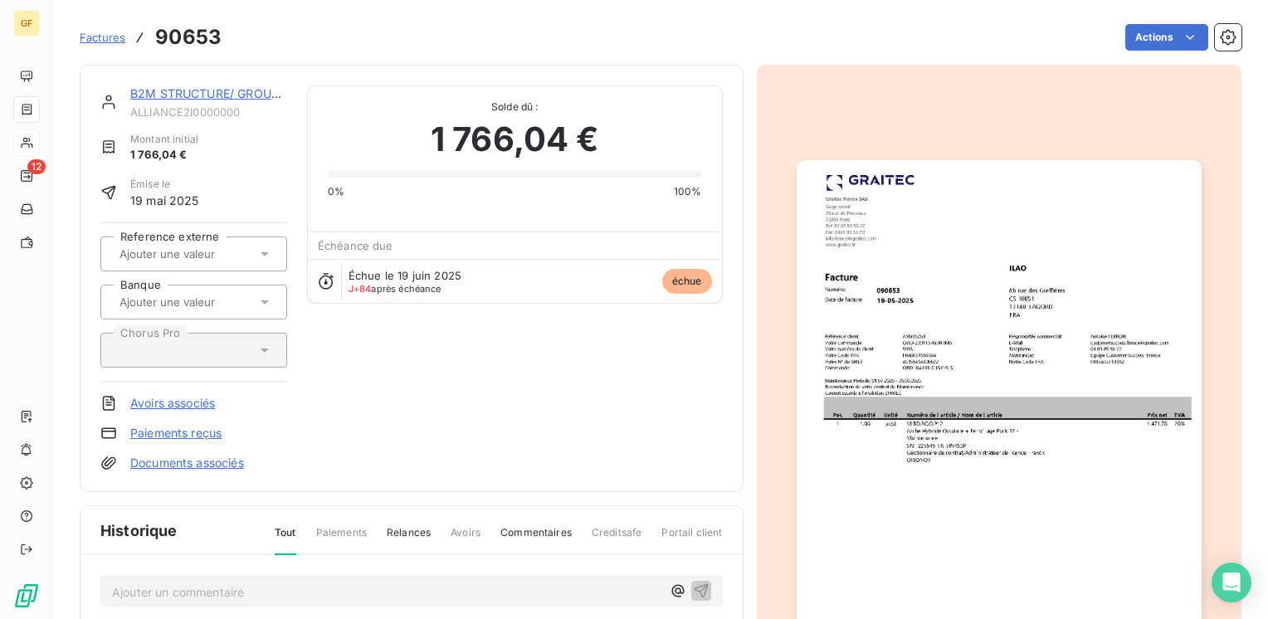
click at [973, 296] on img "button" at bounding box center [999, 446] width 405 height 572
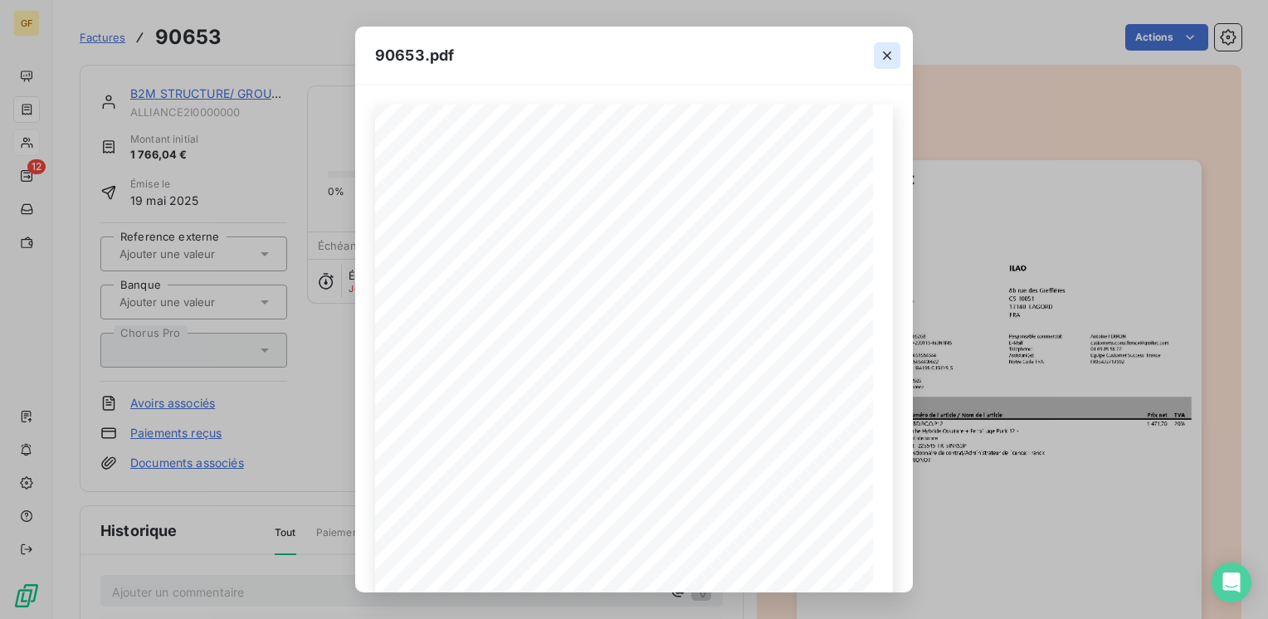
click at [884, 51] on icon "button" at bounding box center [887, 55] width 8 height 8
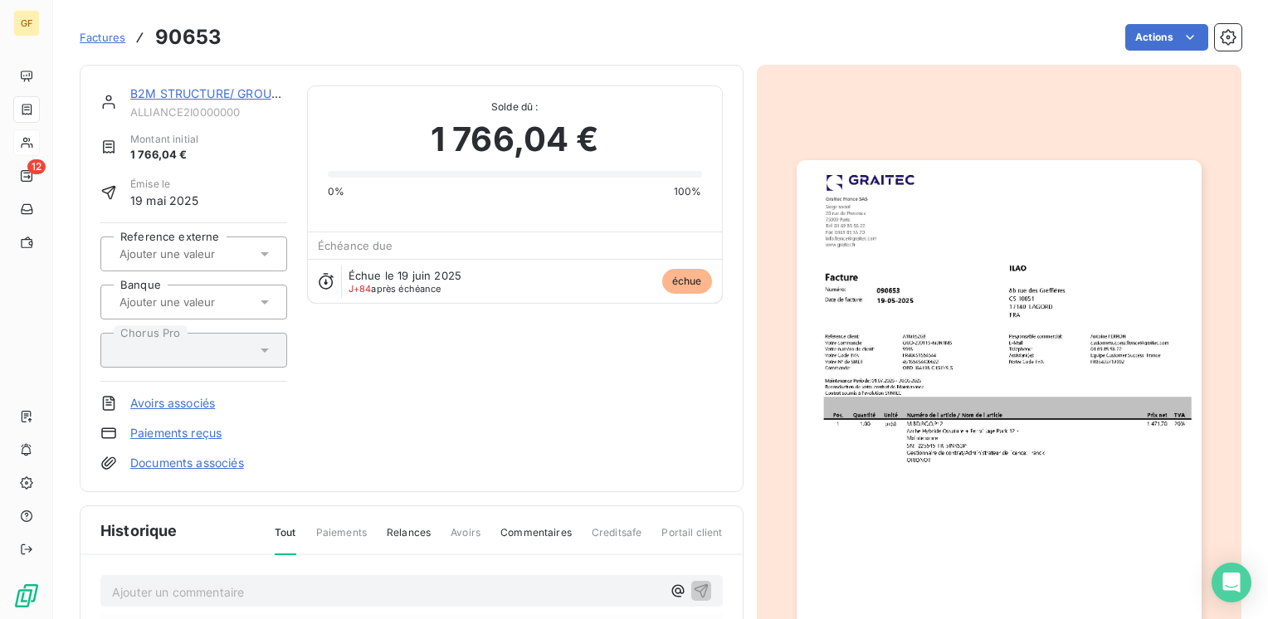
click at [226, 91] on link "B2M STRUCTURE/ GROUPE ALLIANCE 2 I" at bounding box center [247, 93] width 235 height 14
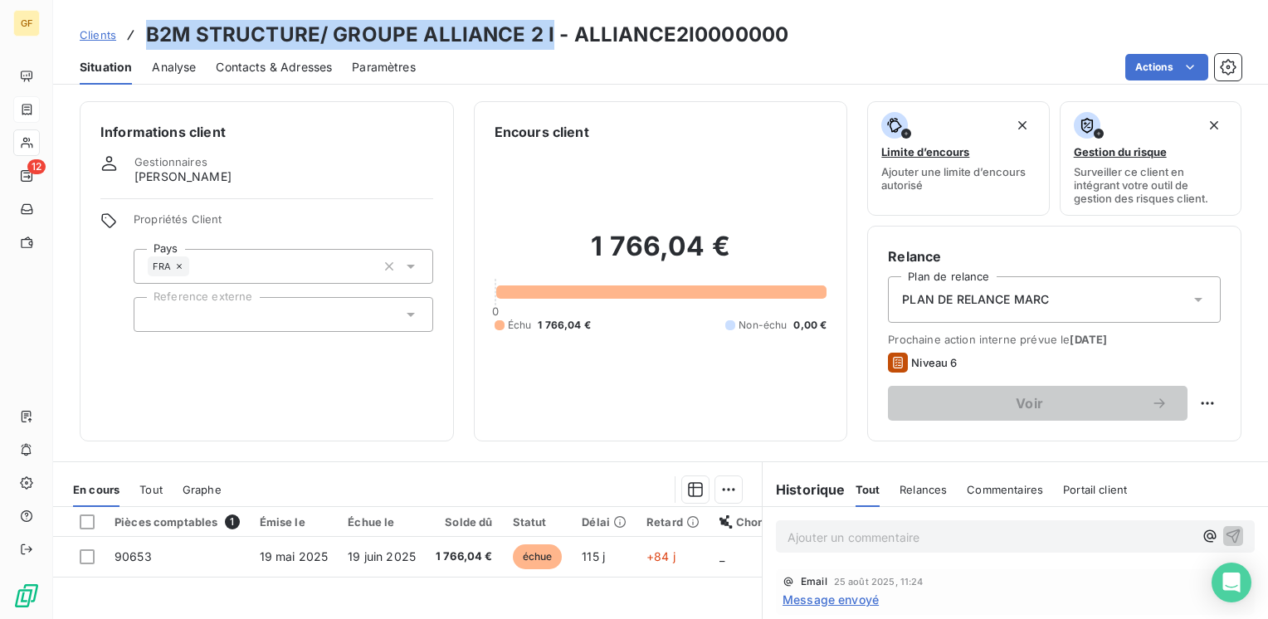
drag, startPoint x: 548, startPoint y: 34, endPoint x: 150, endPoint y: 38, distance: 397.6
click at [150, 38] on h3 "B2M STRUCTURE/ GROUPE ALLIANCE 2 I - ALLIANCE2I0000000" at bounding box center [467, 35] width 642 height 30
copy h3 "B2M STRUCTURE/ GROUPE ALLIANCE 2 I"
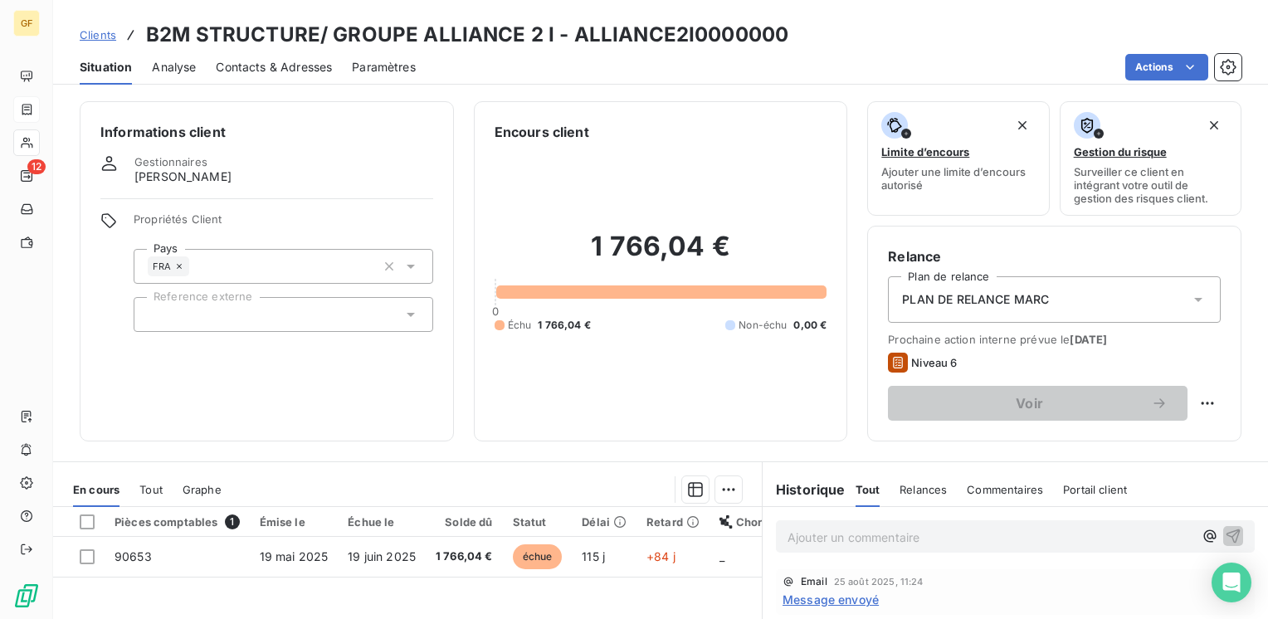
click at [511, 54] on div "Actions" at bounding box center [839, 67] width 806 height 27
drag, startPoint x: 549, startPoint y: 34, endPoint x: 329, endPoint y: 37, distance: 219.9
click at [329, 37] on h3 "B2M STRUCTURE/ GROUPE ALLIANCE 2 I - ALLIANCE2I0000000" at bounding box center [467, 35] width 642 height 30
copy h3 "GROUPE ALLIANCE 2 I"
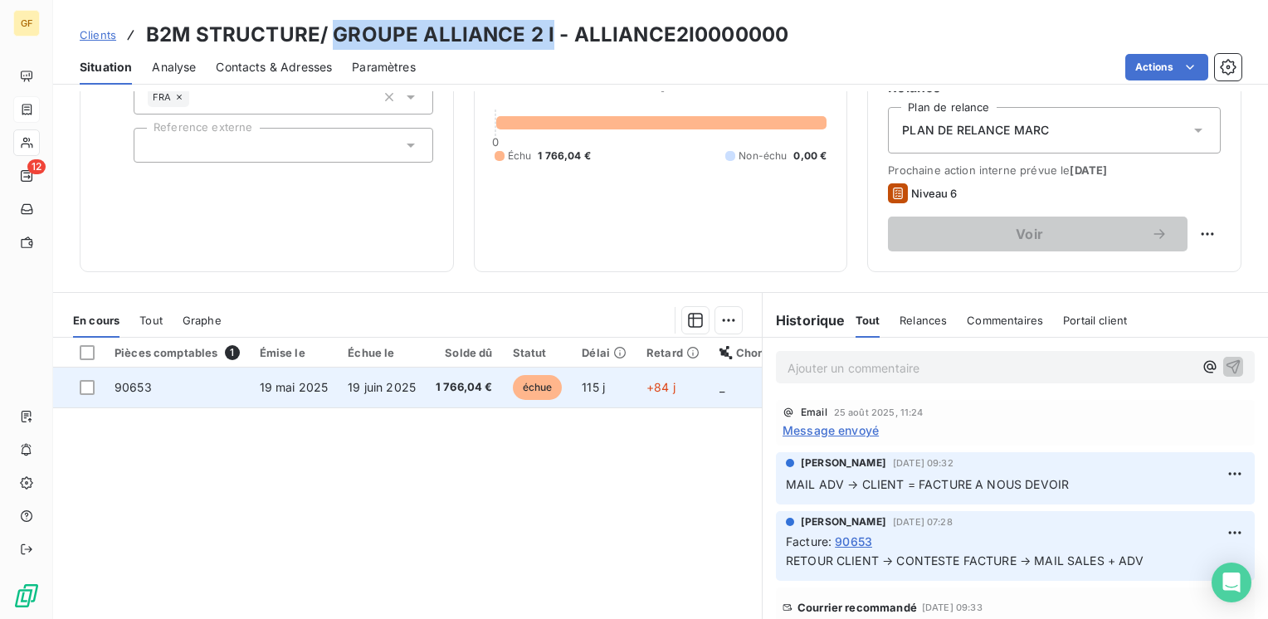
scroll to position [83, 0]
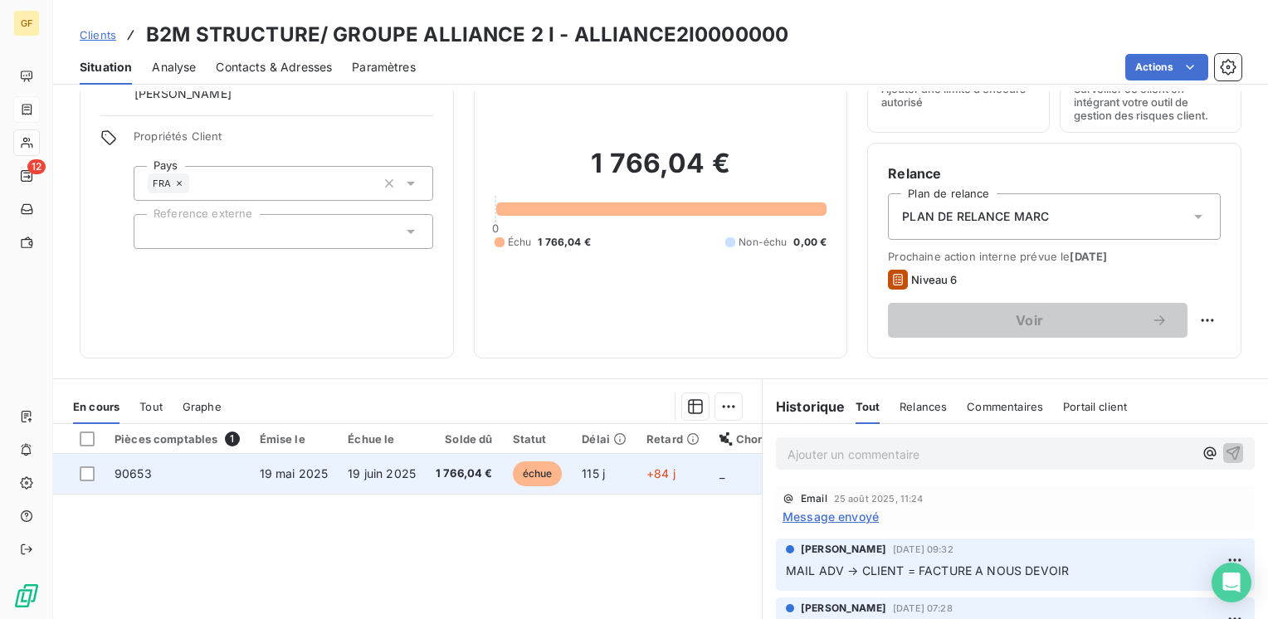
click at [418, 471] on td "19 juin 2025" at bounding box center [382, 474] width 88 height 40
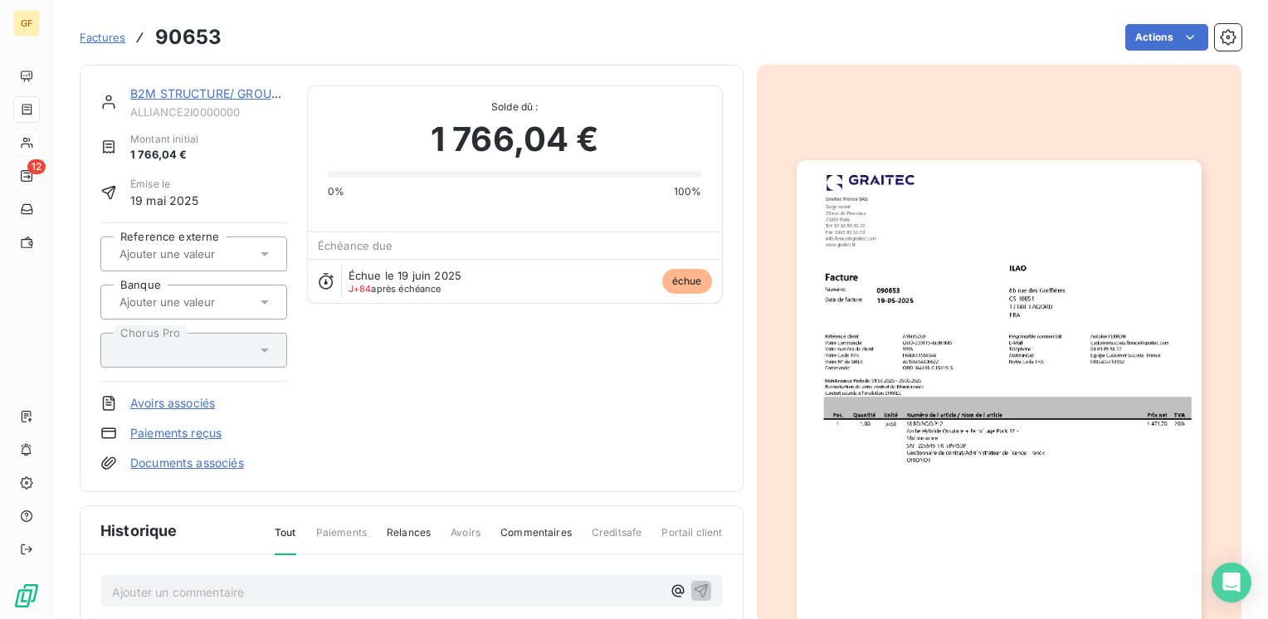
click at [885, 437] on img "button" at bounding box center [999, 446] width 405 height 572
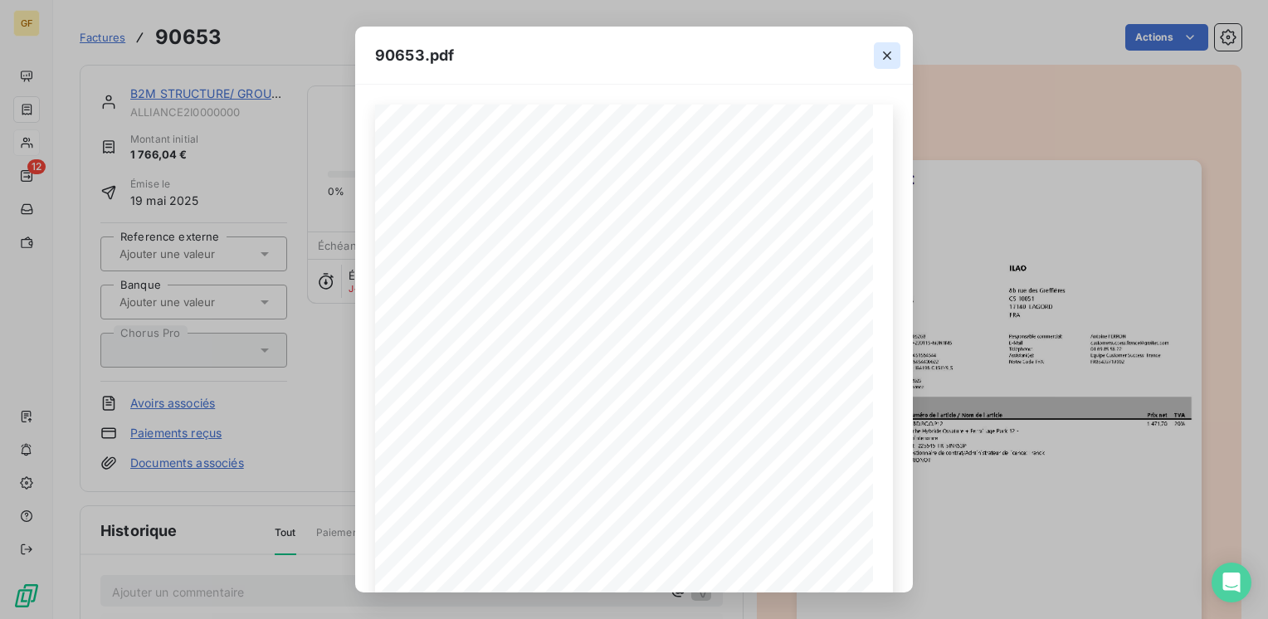
click at [889, 47] on icon "button" at bounding box center [887, 55] width 17 height 17
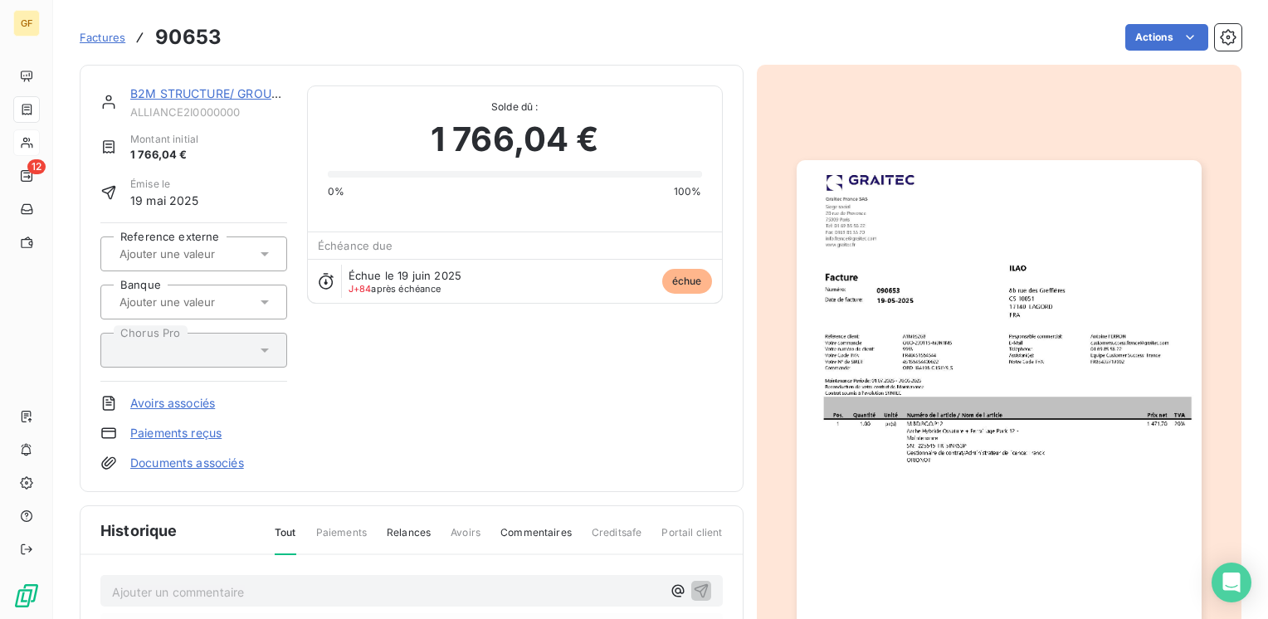
click at [246, 90] on link "B2M STRUCTURE/ GROUPE ALLIANCE 2 I" at bounding box center [247, 93] width 235 height 14
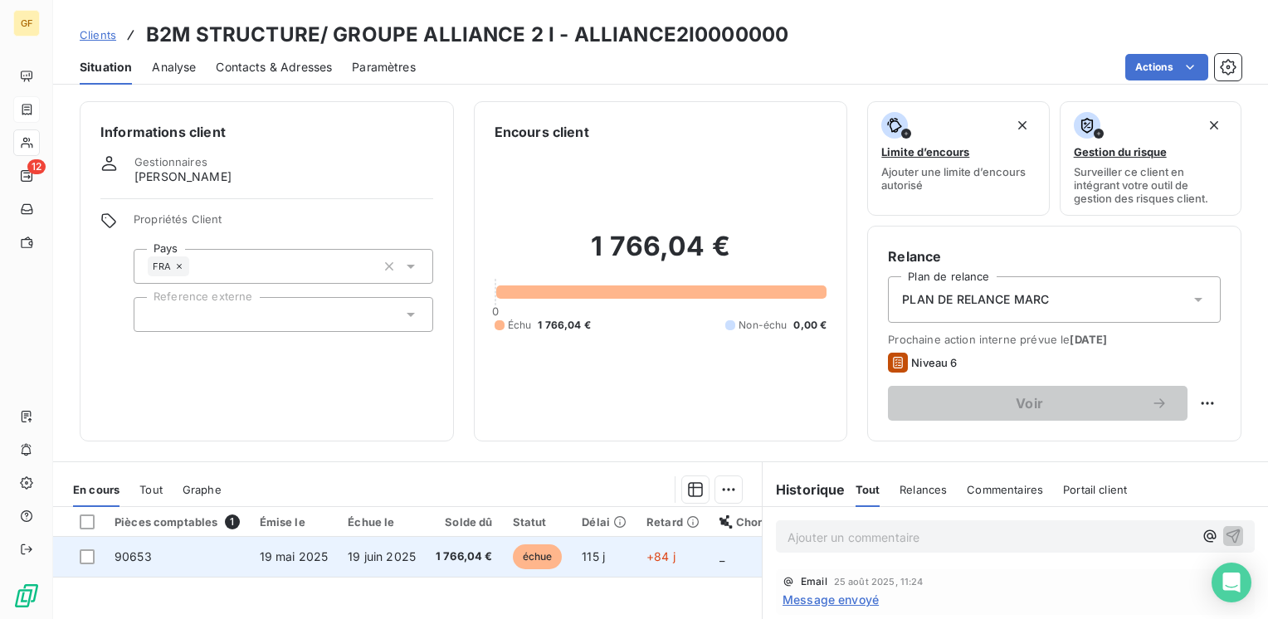
click at [467, 556] on span "1 766,04 €" at bounding box center [464, 557] width 57 height 17
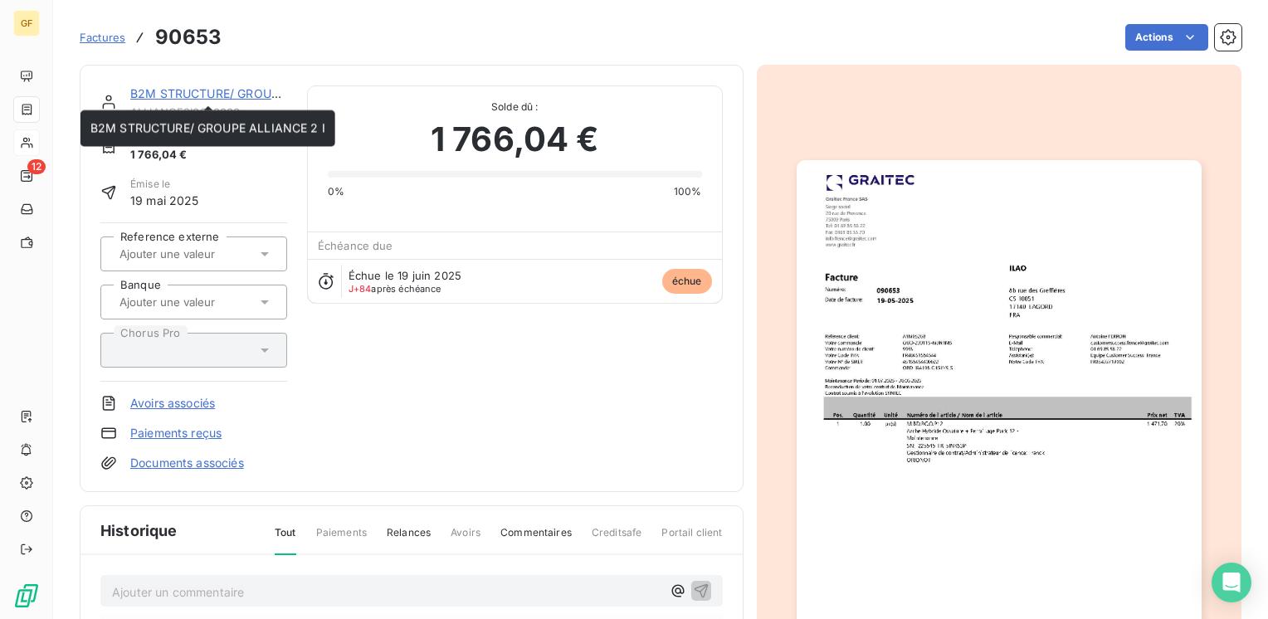
click at [207, 94] on link "B2M STRUCTURE/ GROUPE ALLIANCE 2 I" at bounding box center [247, 93] width 235 height 14
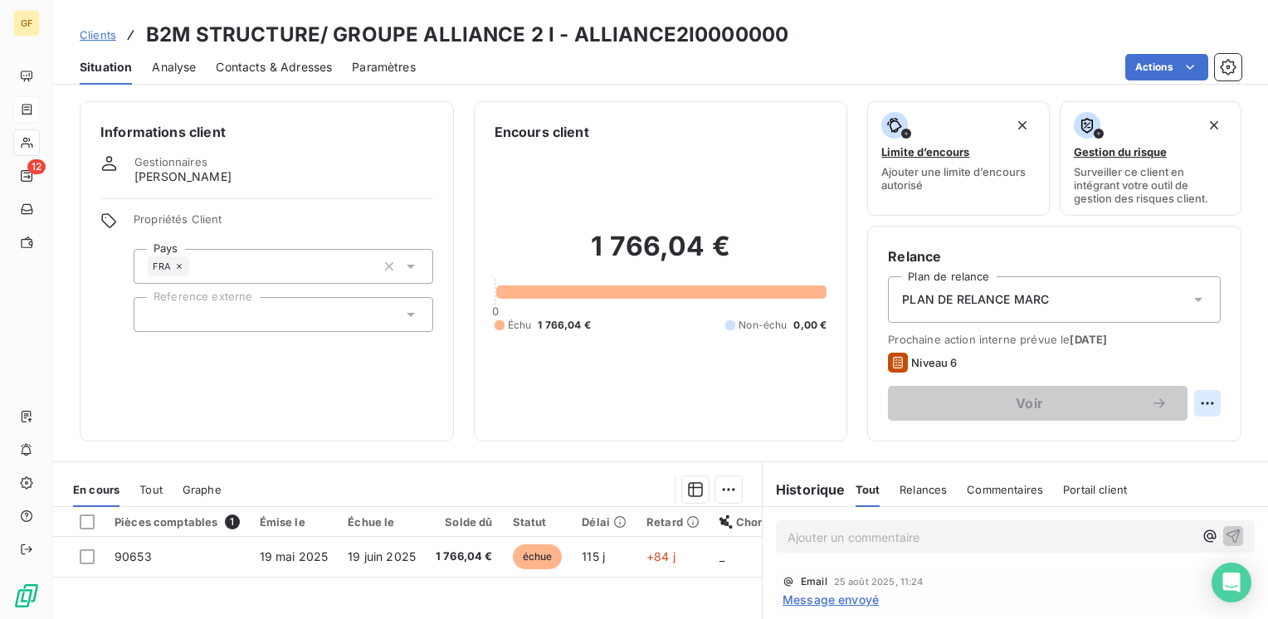
click at [1189, 400] on html "GF 12 Clients B2M STRUCTURE/ GROUPE ALLIANCE 2 I - ALLIANCE2I0000000 Situation …" at bounding box center [634, 309] width 1268 height 619
click at [1066, 430] on div "Replanifier cette action" at bounding box center [1126, 440] width 149 height 27
select select "8"
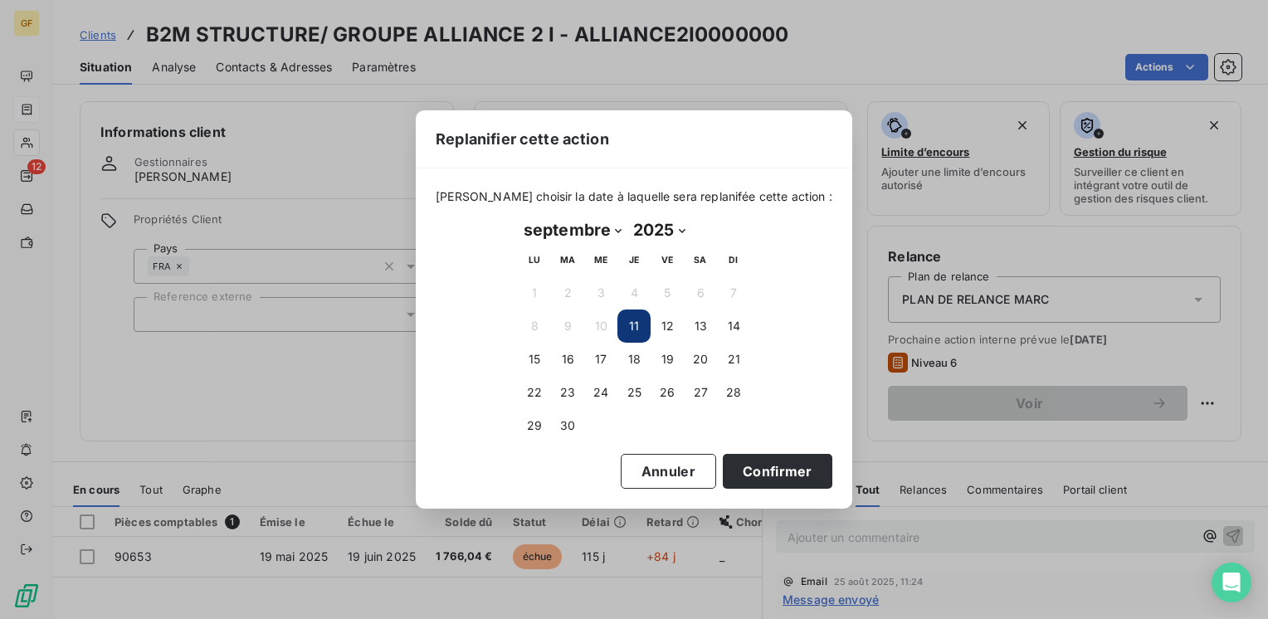
click at [637, 328] on button "11" at bounding box center [633, 326] width 33 height 33
click at [637, 327] on button "11" at bounding box center [633, 326] width 33 height 33
click at [954, 399] on div "Replanifier cette action Veuillez choisir la date à laquelle sera replanifée ce…" at bounding box center [634, 309] width 1268 height 619
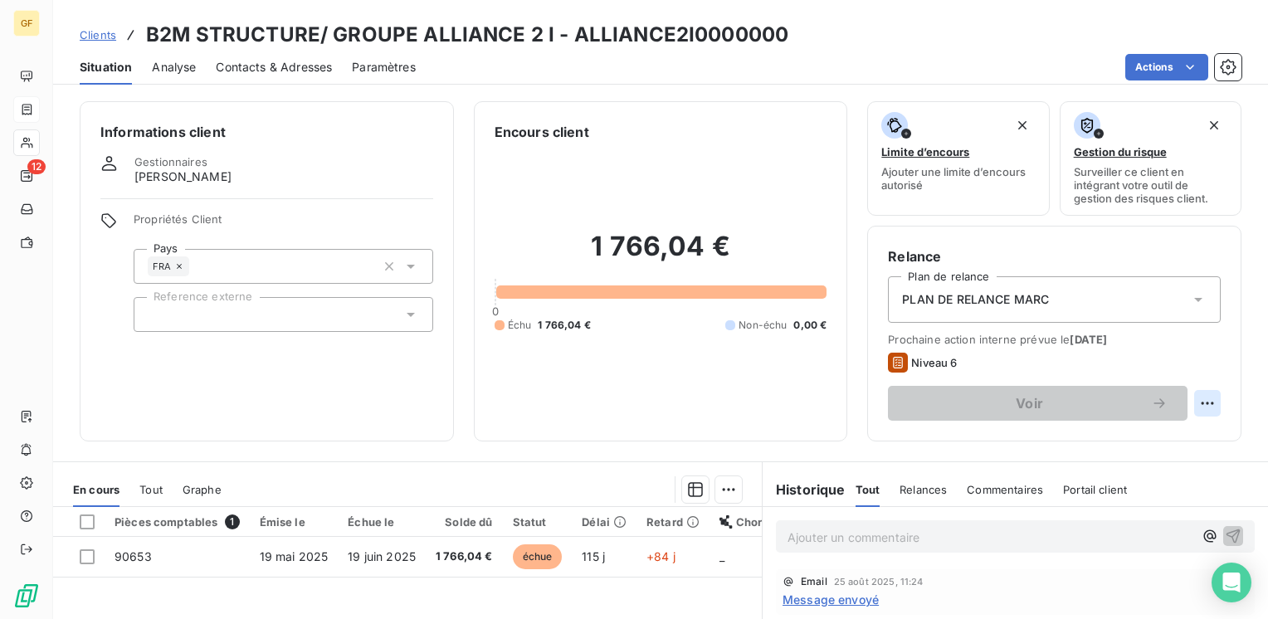
click at [1193, 395] on html "GF 12 Clients B2M STRUCTURE/ GROUPE ALLIANCE 2 I - ALLIANCE2I0000000 Situation …" at bounding box center [634, 309] width 1268 height 619
click at [1132, 427] on div "Replanifier cette action" at bounding box center [1126, 440] width 149 height 27
select select "8"
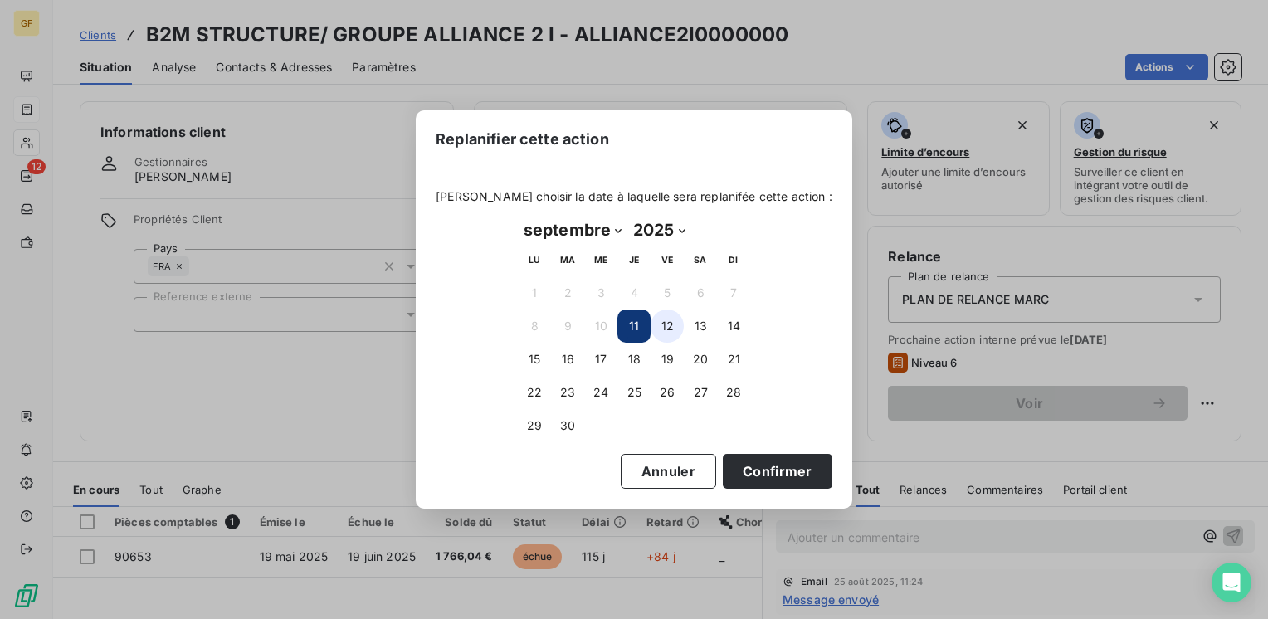
click at [676, 324] on button "12" at bounding box center [667, 326] width 33 height 33
click at [642, 324] on button "11" at bounding box center [633, 326] width 33 height 33
click at [744, 469] on button "Confirmer" at bounding box center [778, 471] width 110 height 35
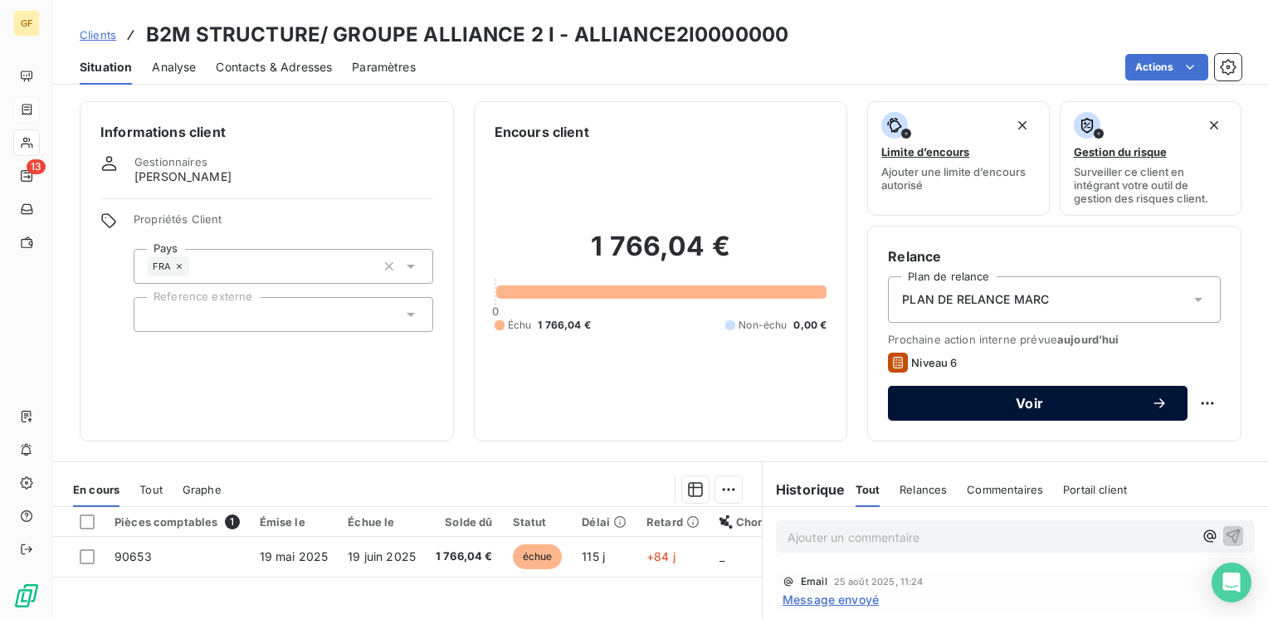
click at [1126, 403] on span "Voir" at bounding box center [1029, 403] width 243 height 13
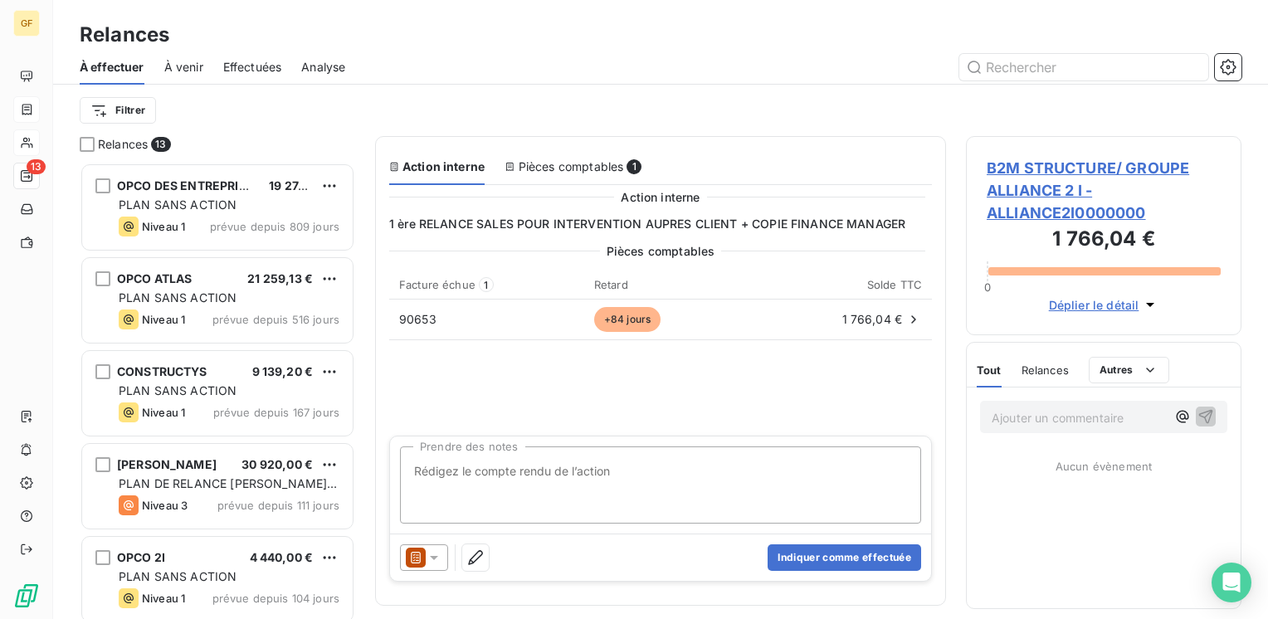
scroll to position [444, 262]
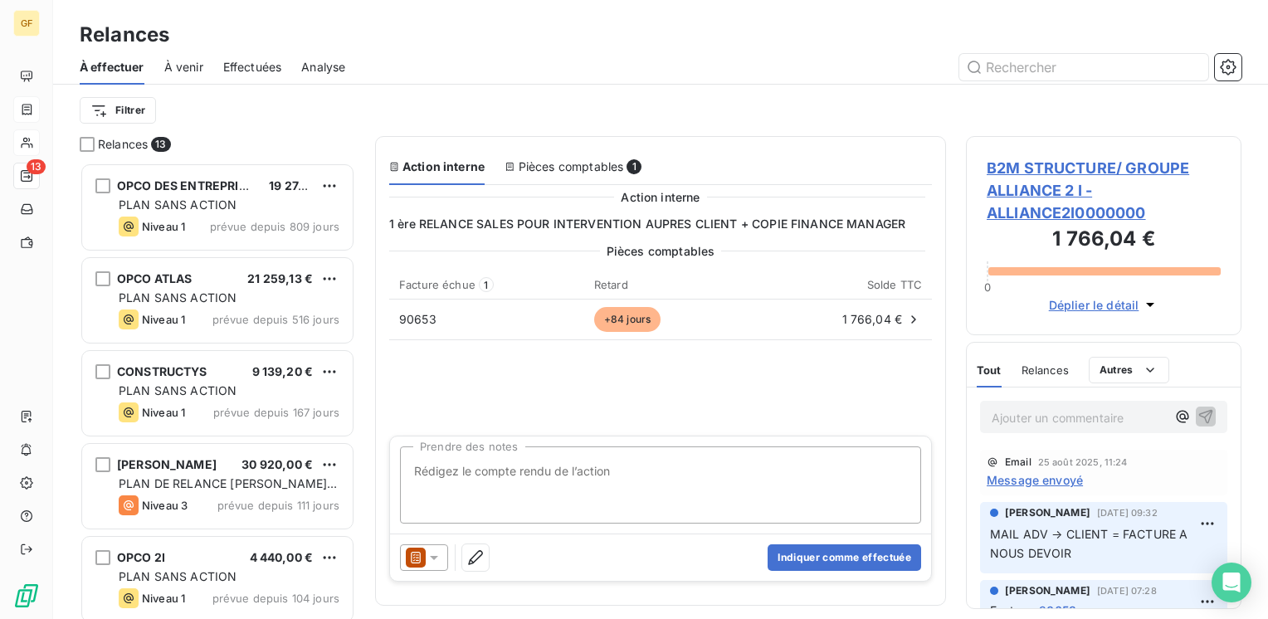
click at [435, 556] on icon at bounding box center [434, 557] width 17 height 17
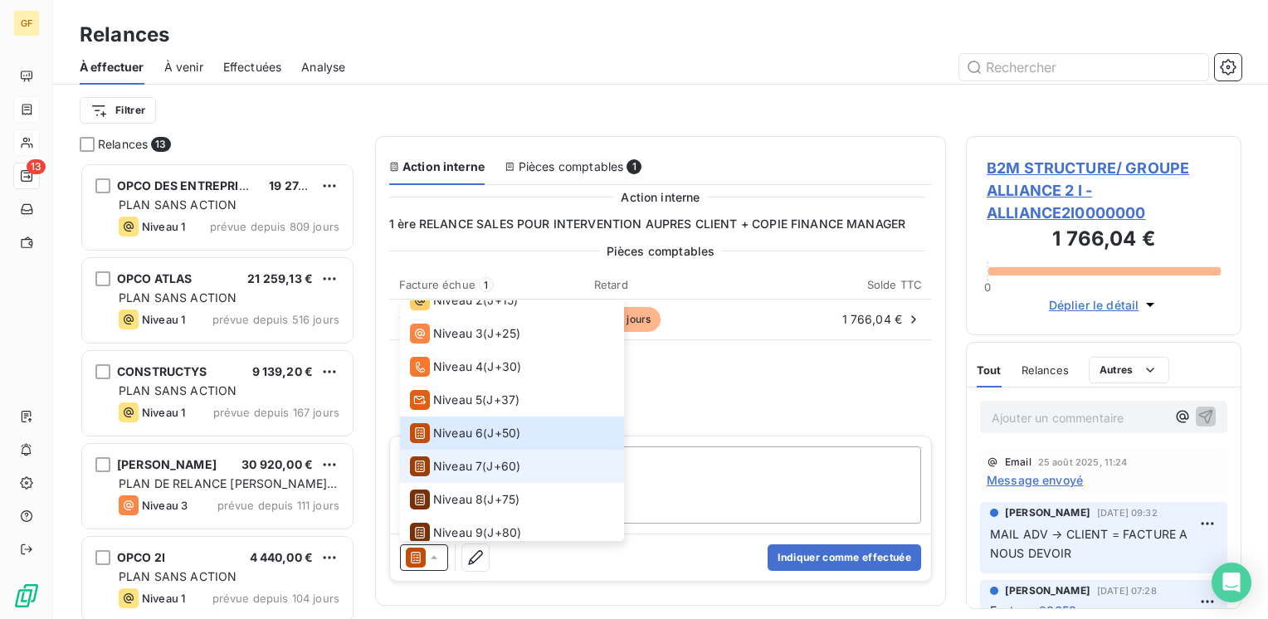
scroll to position [90, 0]
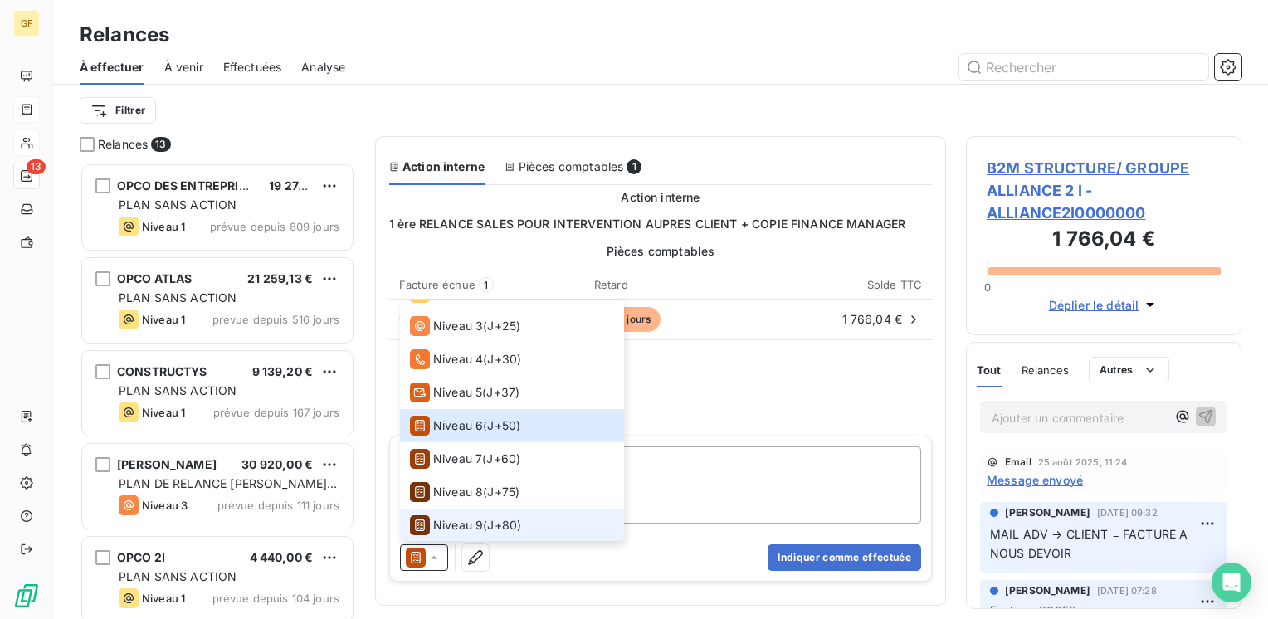
click at [458, 519] on span "Niveau 9" at bounding box center [458, 525] width 50 height 17
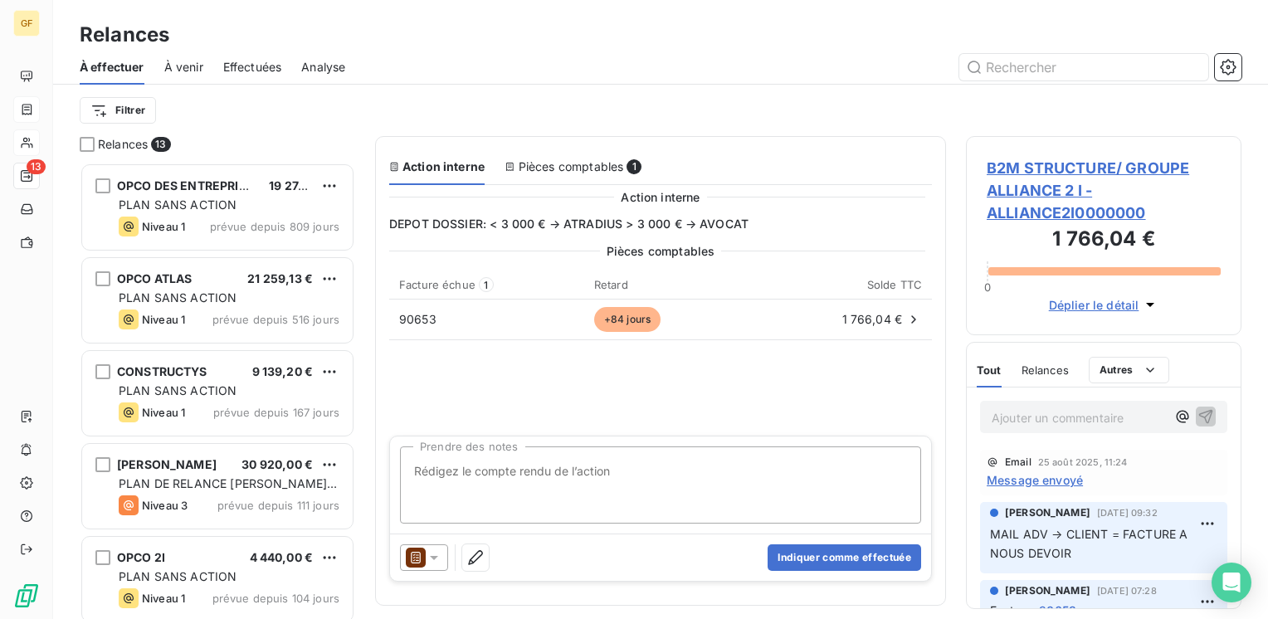
click at [578, 472] on textarea "Prendre des notes" at bounding box center [660, 484] width 521 height 77
click at [539, 478] on textarea "Prendre des notes" at bounding box center [660, 484] width 521 height 77
click at [676, 470] on textarea "DEMANDE DE VALIDATION FINANCE POUR ATRDIUS" at bounding box center [660, 484] width 521 height 77
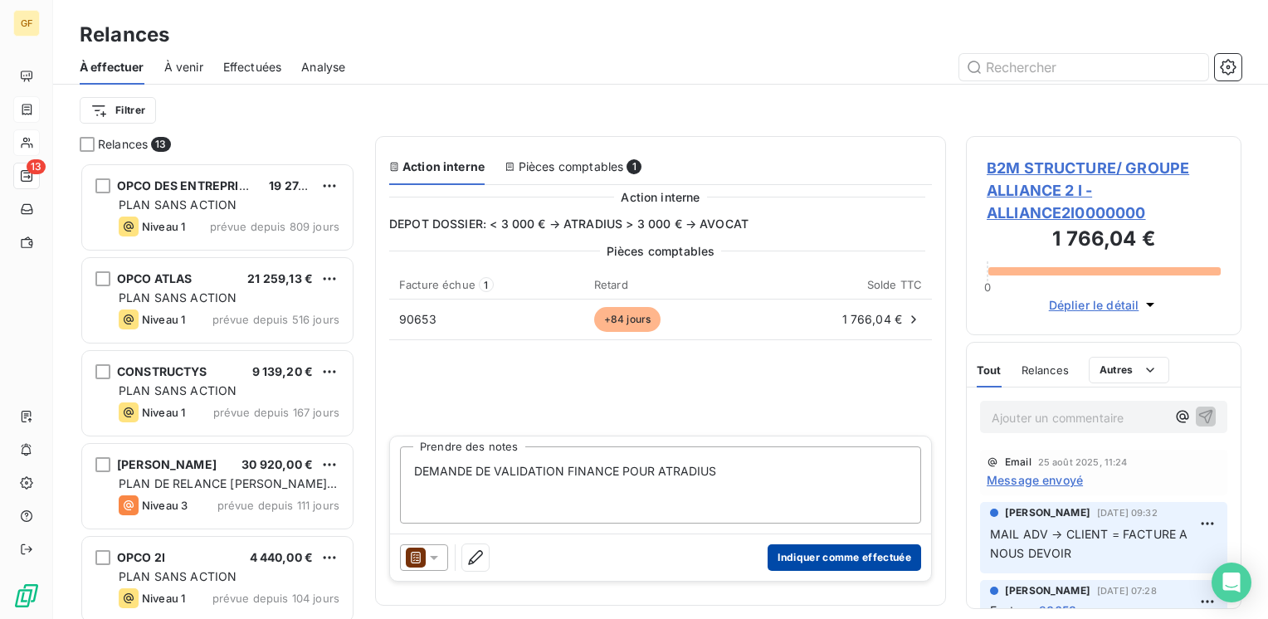
type textarea "DEMANDE DE VALIDATION FINANCE POUR ATRADIUS"
click at [835, 555] on button "Indiquer comme effectuée" at bounding box center [845, 557] width 154 height 27
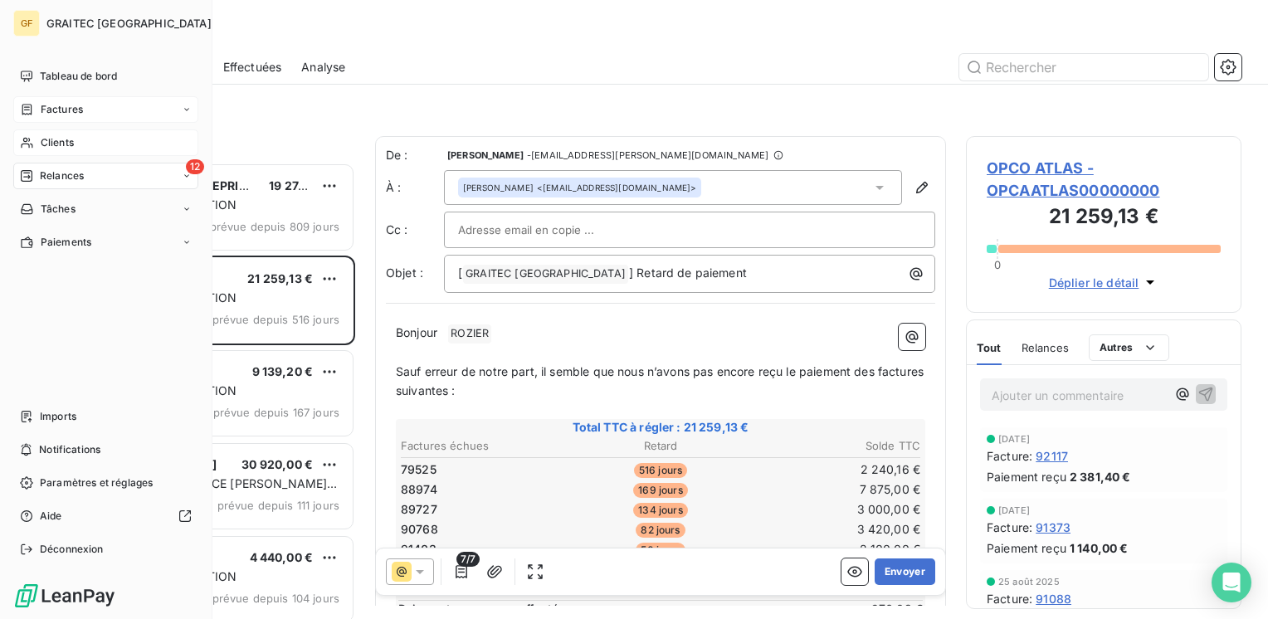
drag, startPoint x: 43, startPoint y: 139, endPoint x: 68, endPoint y: 133, distance: 25.6
click at [43, 139] on span "Clients" at bounding box center [57, 142] width 33 height 15
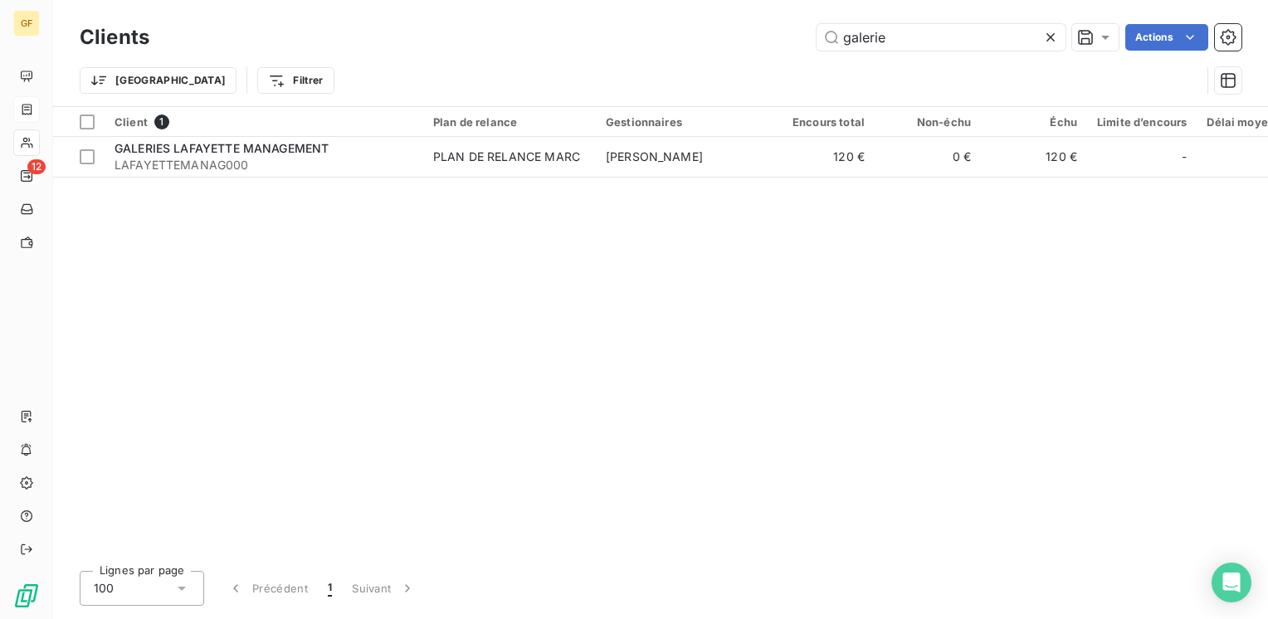
drag, startPoint x: 908, startPoint y: 34, endPoint x: 638, endPoint y: 73, distance: 272.5
click at [638, 73] on div "Clients galerie Actions Trier Filtrer" at bounding box center [661, 63] width 1162 height 86
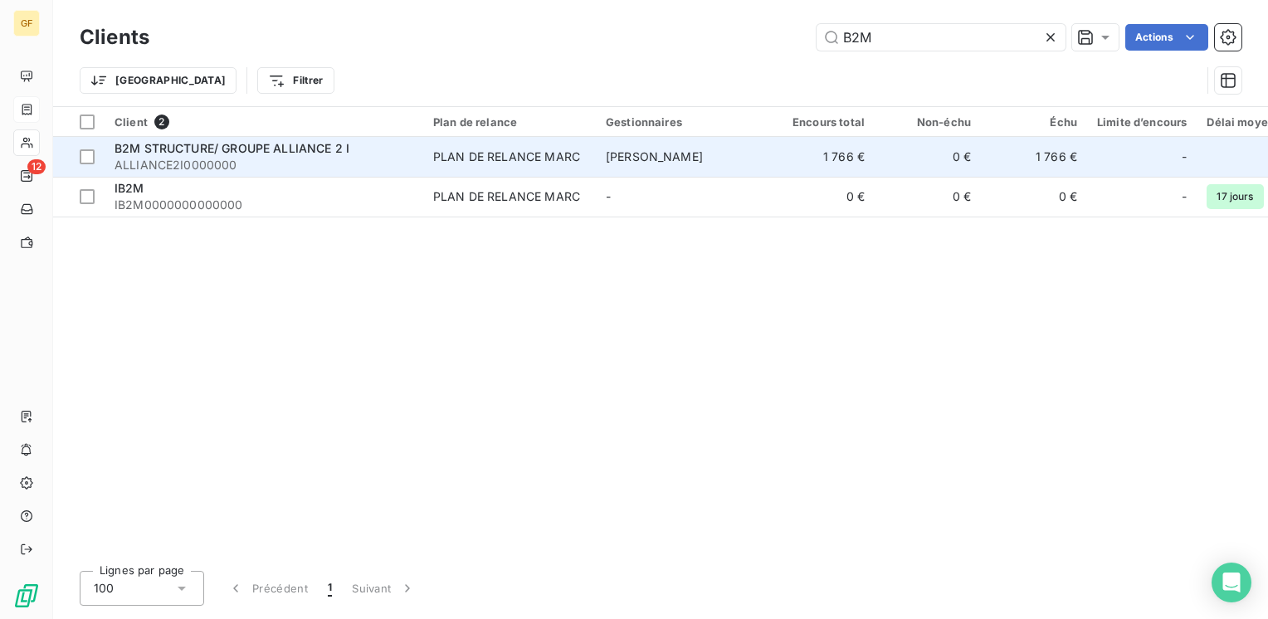
type input "B2M"
click at [302, 153] on span "B2M STRUCTURE/ GROUPE ALLIANCE 2 I" at bounding box center [232, 148] width 235 height 14
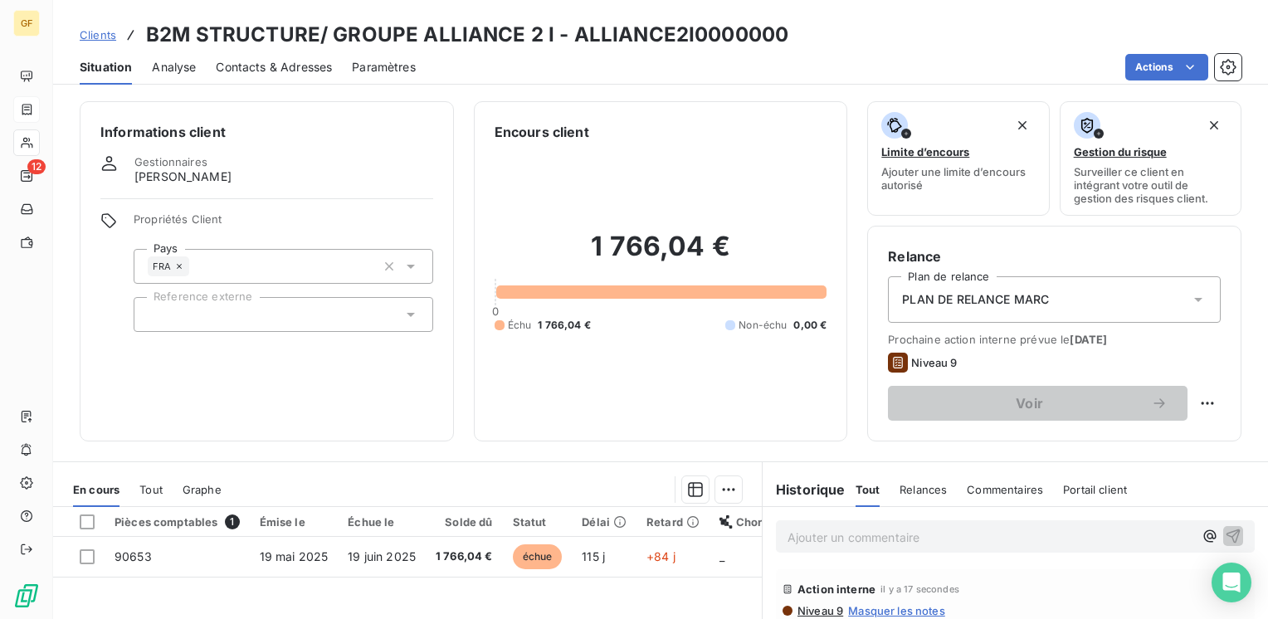
scroll to position [166, 0]
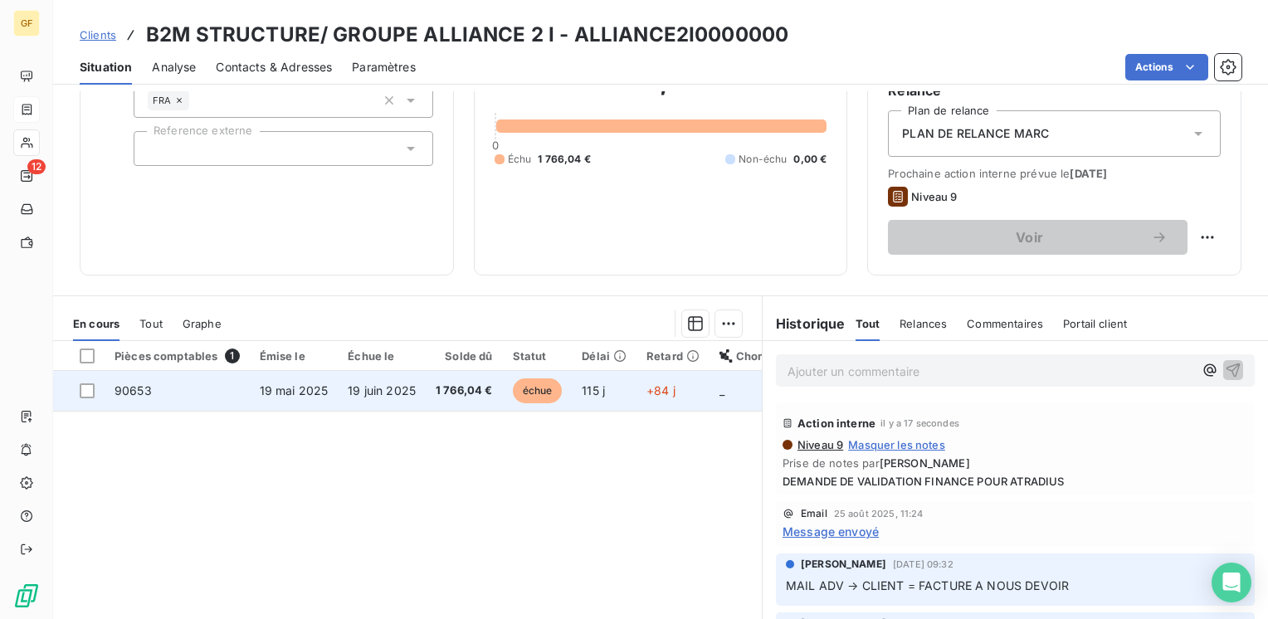
click at [390, 390] on span "19 juin 2025" at bounding box center [382, 390] width 68 height 14
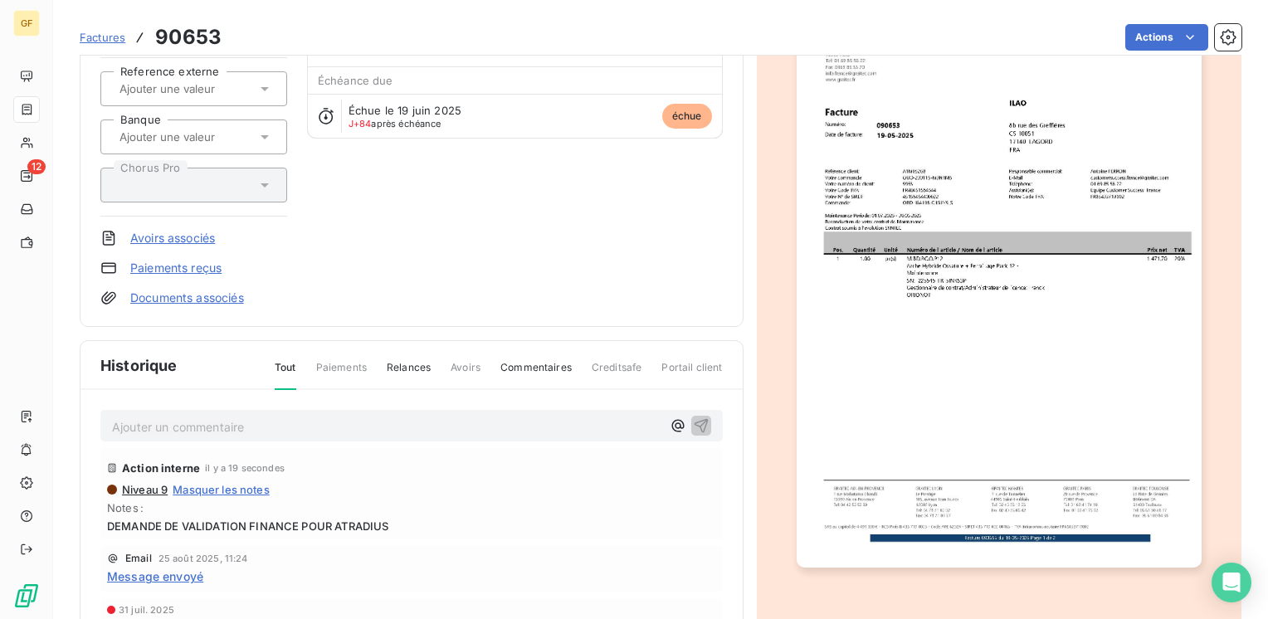
click at [925, 323] on img "button" at bounding box center [999, 281] width 405 height 572
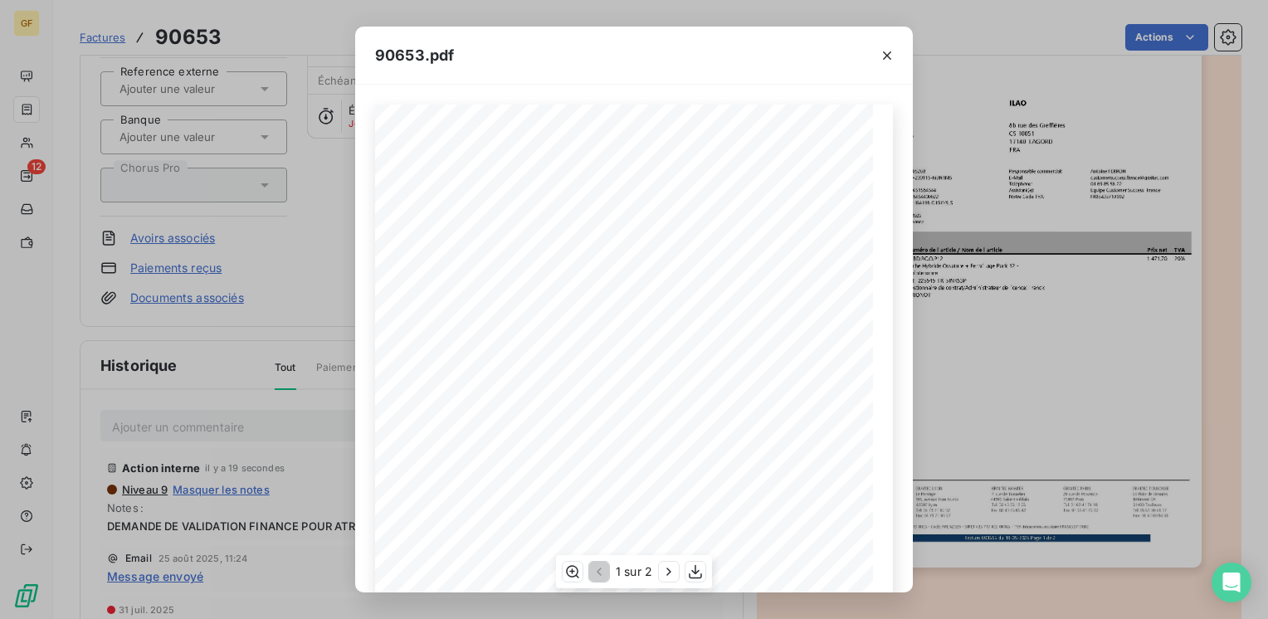
scroll to position [235, 0]
click at [662, 573] on icon "button" at bounding box center [669, 572] width 17 height 17
click at [892, 56] on icon "button" at bounding box center [887, 55] width 17 height 17
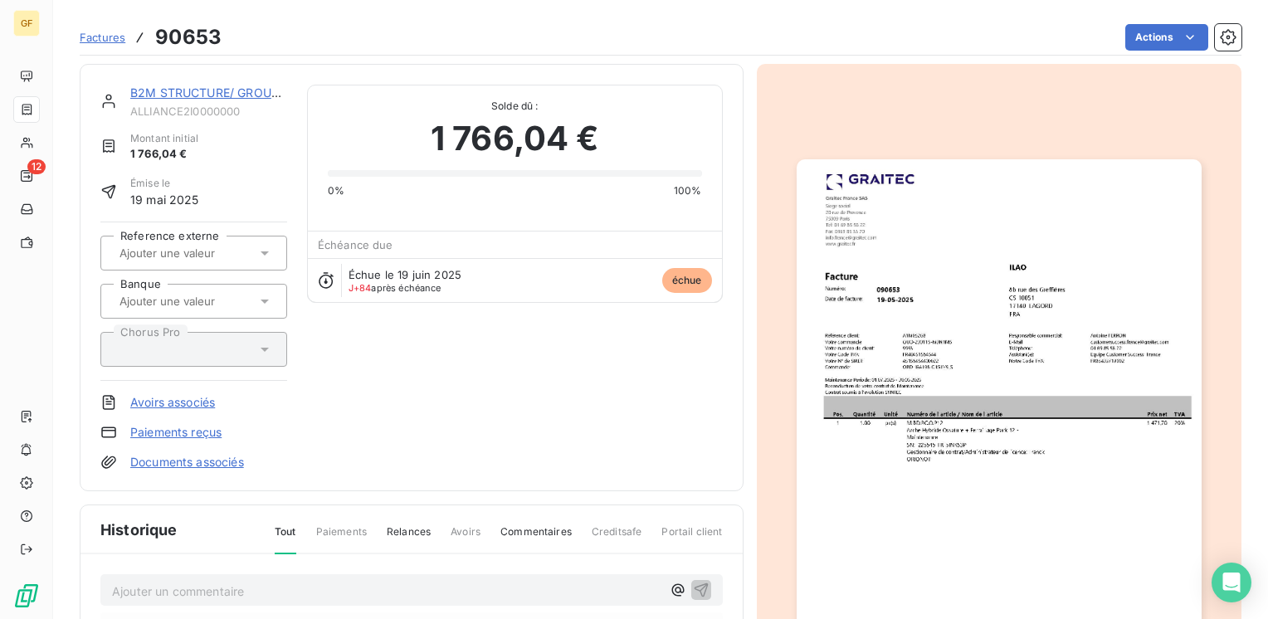
scroll to position [0, 0]
click at [188, 93] on link "B2M STRUCTURE/ GROUPE ALLIANCE 2 I" at bounding box center [247, 93] width 235 height 14
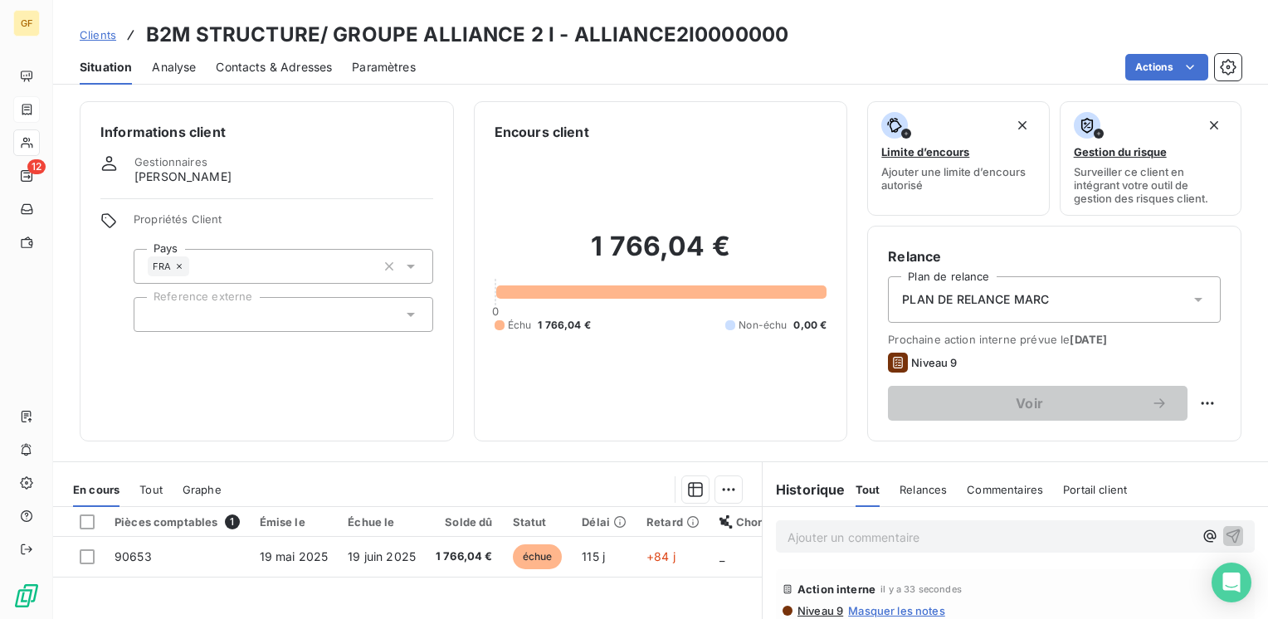
click at [838, 525] on div "Ajouter un commentaire ﻿" at bounding box center [991, 536] width 406 height 22
click at [832, 533] on p "Ajouter un commentaire ﻿" at bounding box center [991, 537] width 406 height 21
click at [1202, 538] on icon "button" at bounding box center [1210, 536] width 17 height 17
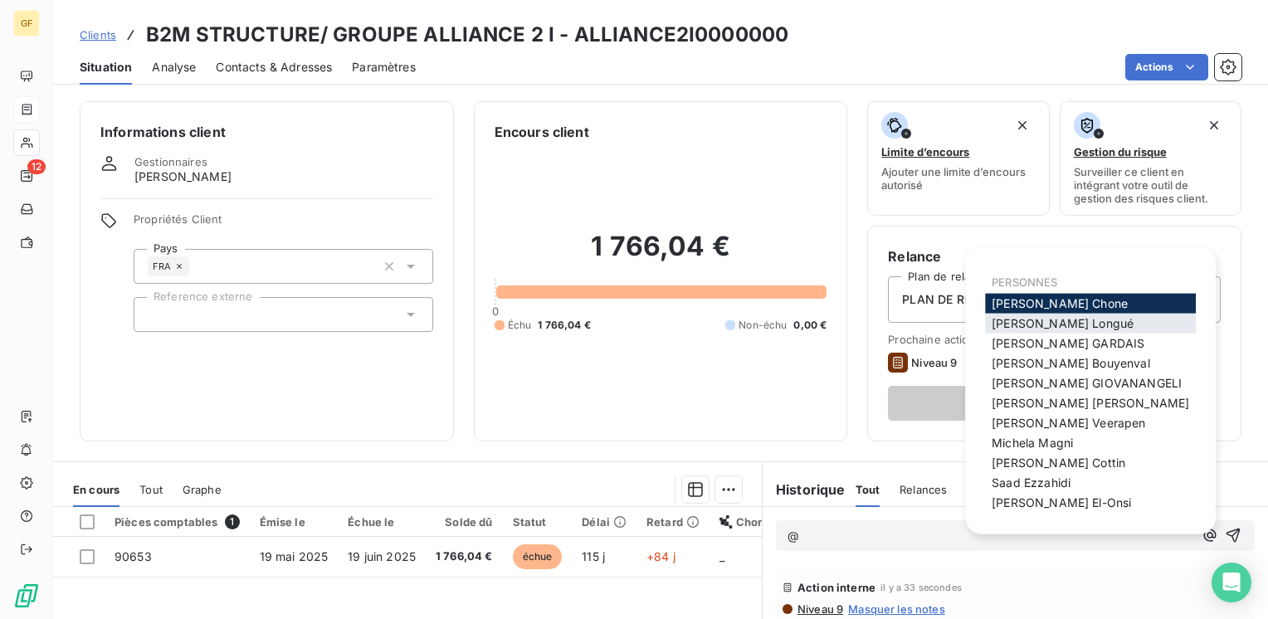
click at [1036, 317] on span "Camille Longué" at bounding box center [1063, 323] width 142 height 14
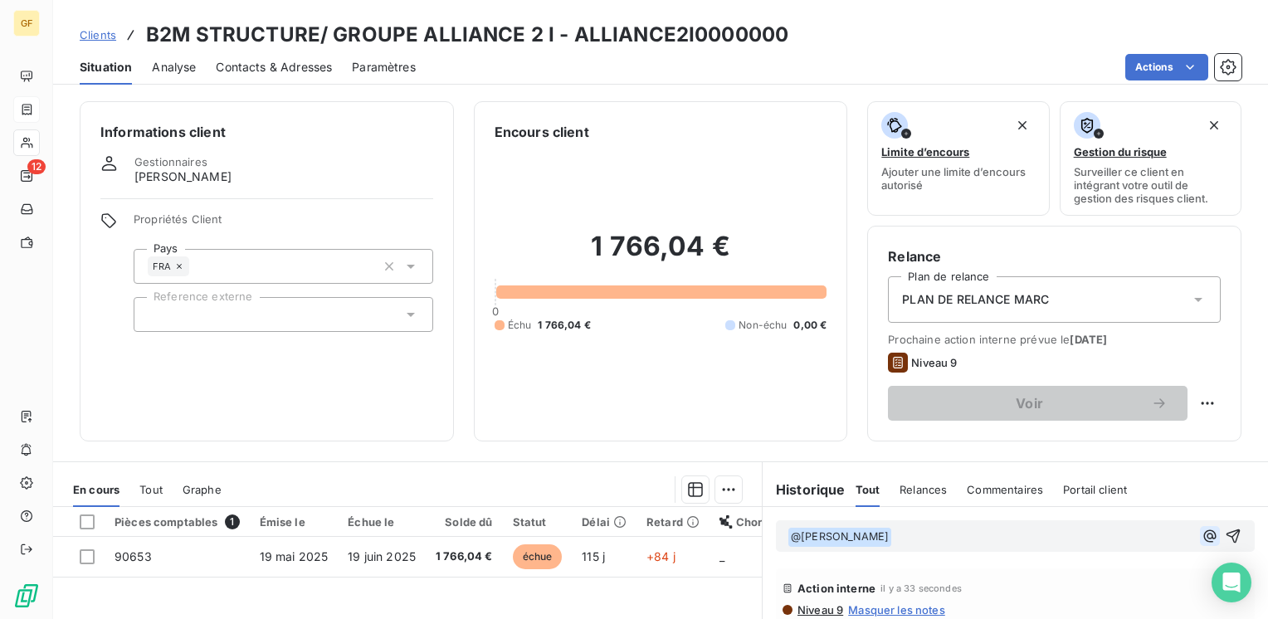
click at [1202, 543] on icon "button" at bounding box center [1210, 536] width 17 height 17
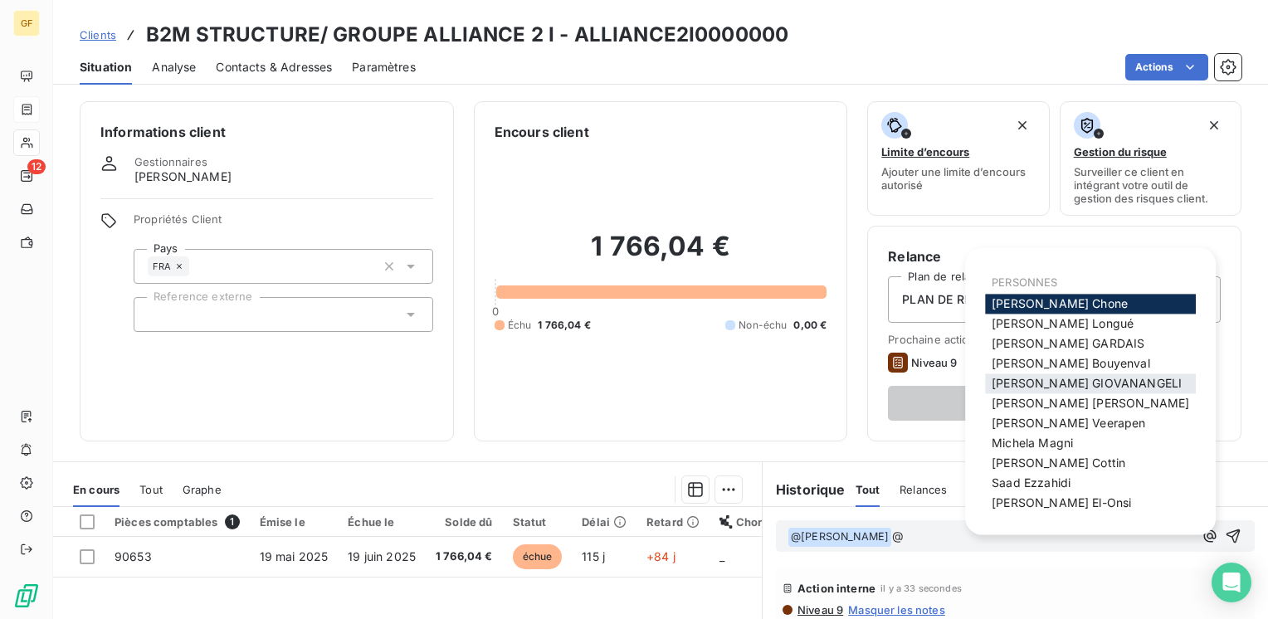
click at [1034, 383] on span "Jacques GIOVANANGELI" at bounding box center [1087, 383] width 190 height 14
click at [1204, 534] on icon "button" at bounding box center [1210, 535] width 12 height 12
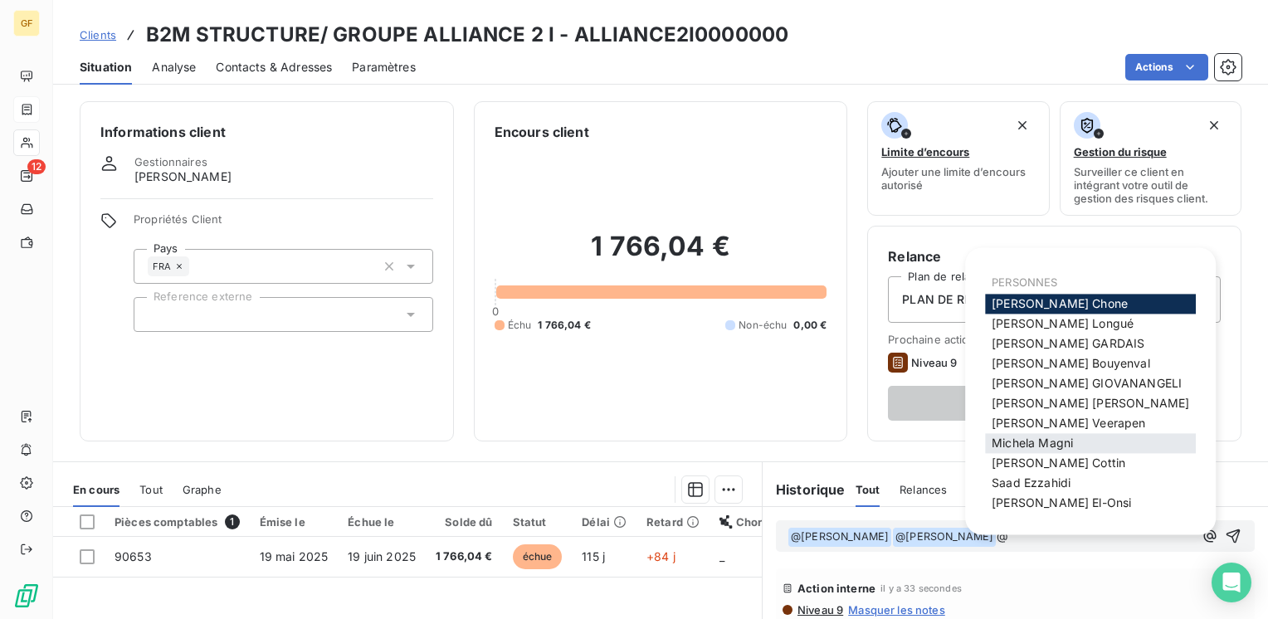
scroll to position [1, 0]
click at [990, 571] on div "Action interne il y a 33 secondes Niveau 9 Masquer les notes Prise de notes par…" at bounding box center [1015, 613] width 479 height 91
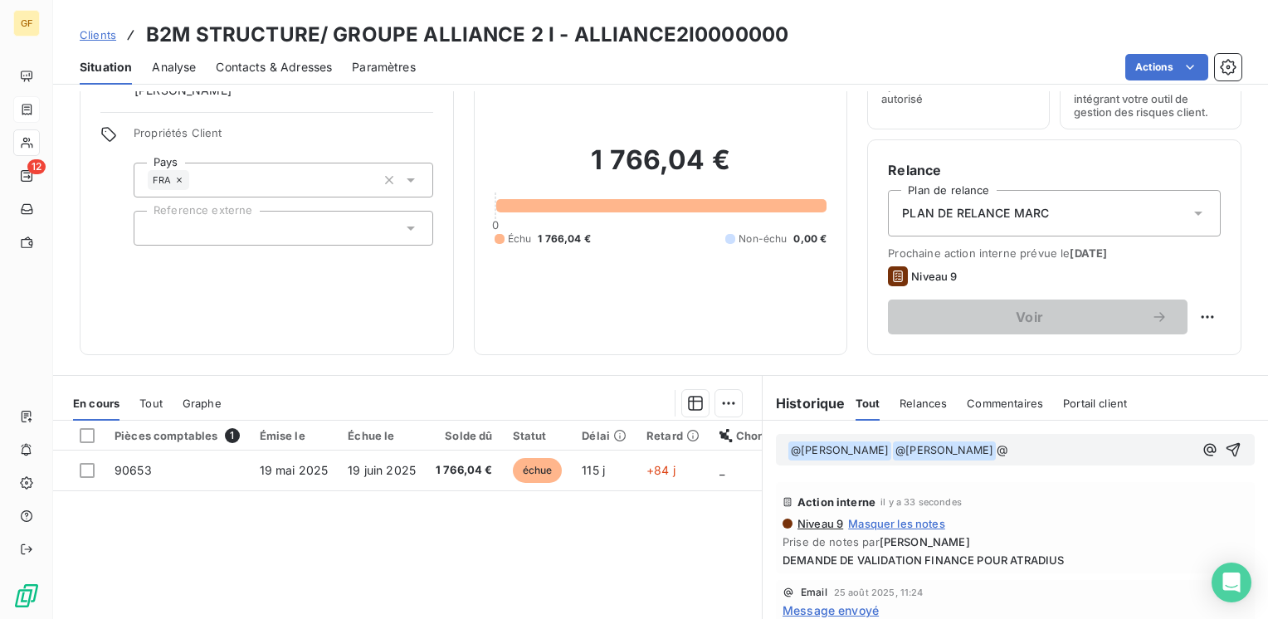
scroll to position [0, 0]
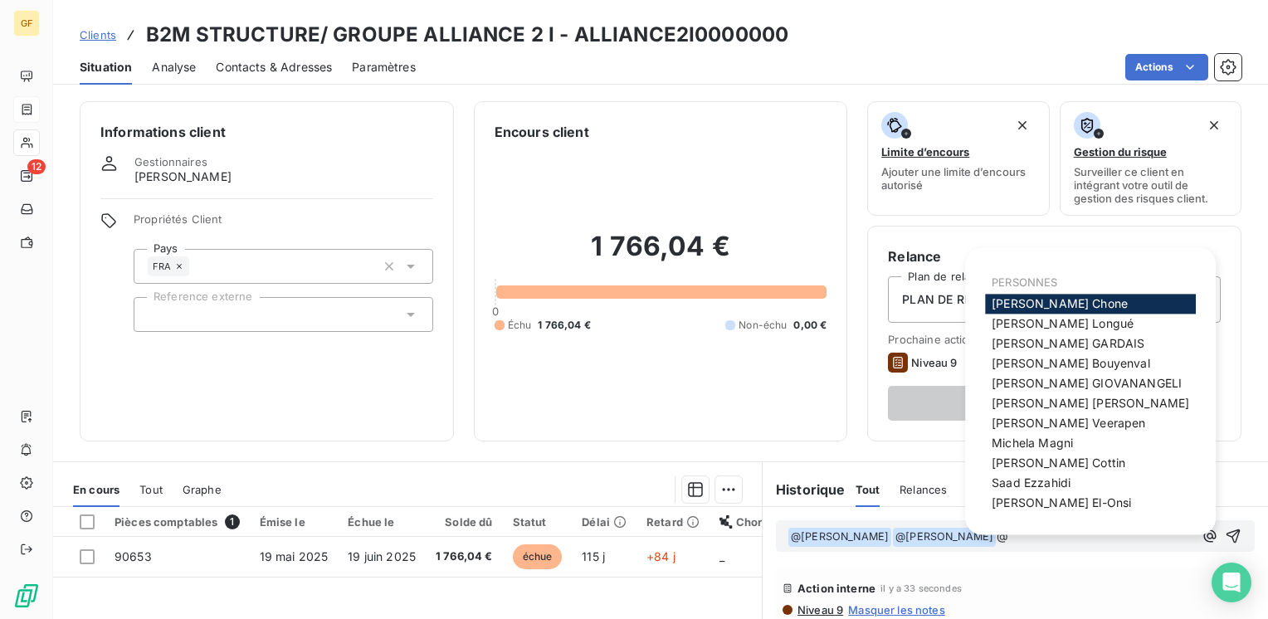
click at [1033, 534] on body "GF 12 Clients B2M STRUCTURE/ GROUPE ALLIANCE 2 I - ALLIANCE2I0000000 Situation …" at bounding box center [634, 309] width 1268 height 619
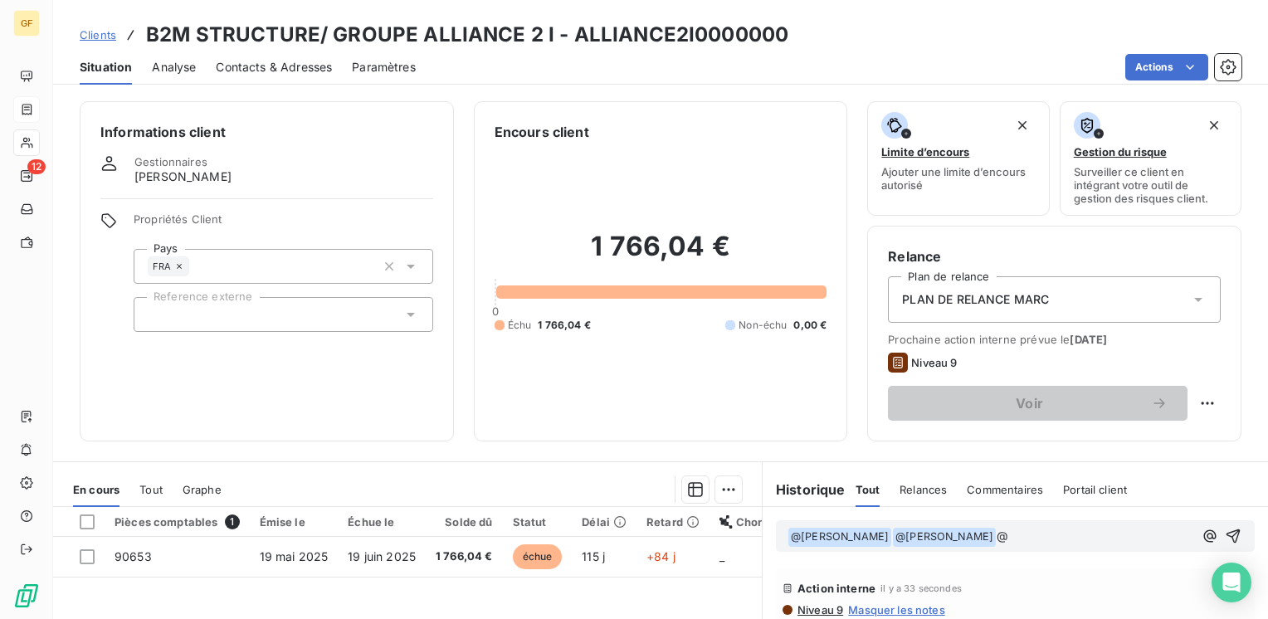
click at [1039, 543] on p "﻿ @ Camille Longué ﻿ ﻿ @ Jacques GIOVANANGELI ﻿ @" at bounding box center [991, 537] width 406 height 20
drag, startPoint x: 1036, startPoint y: 533, endPoint x: 785, endPoint y: 541, distance: 250.8
click at [788, 541] on p "﻿ @ Camille Longué ﻿ ﻿ @ Jacques GIOVANANGELI ﻿ @" at bounding box center [991, 537] width 406 height 20
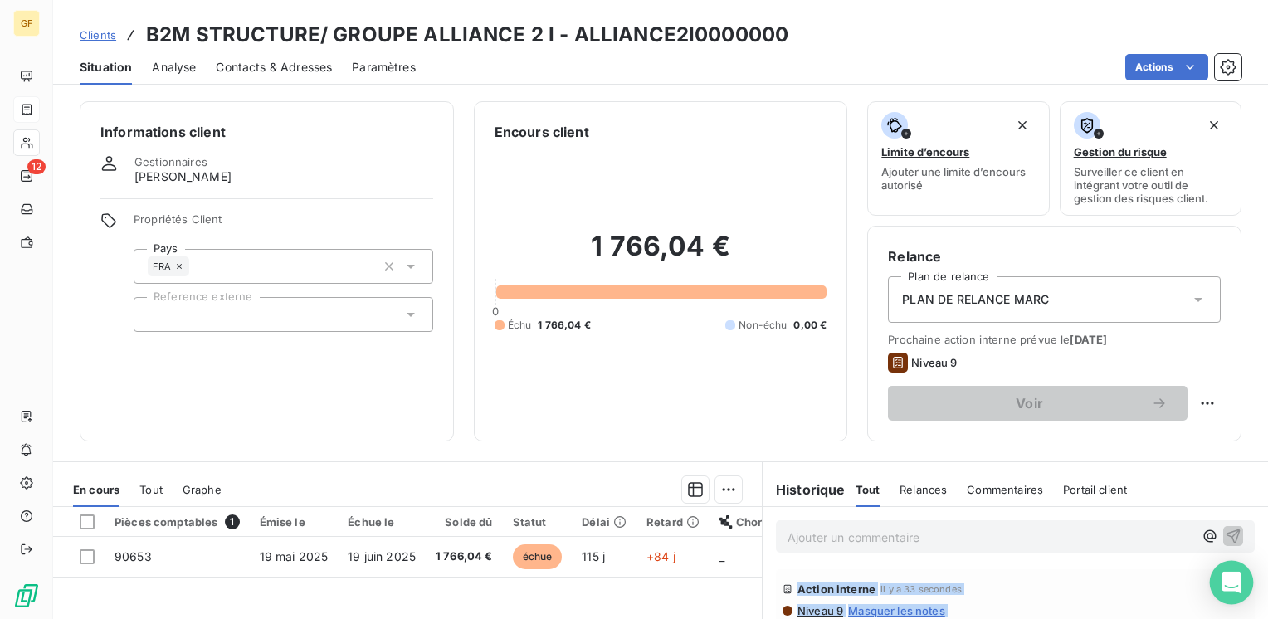
drag, startPoint x: 1242, startPoint y: 544, endPoint x: 1244, endPoint y: 577, distance: 33.2
click at [1244, 577] on body "GF 12 Clients B2M STRUCTURE/ GROUPE ALLIANCE 2 I - ALLIANCE2I0000000 Situation …" at bounding box center [634, 309] width 1268 height 619
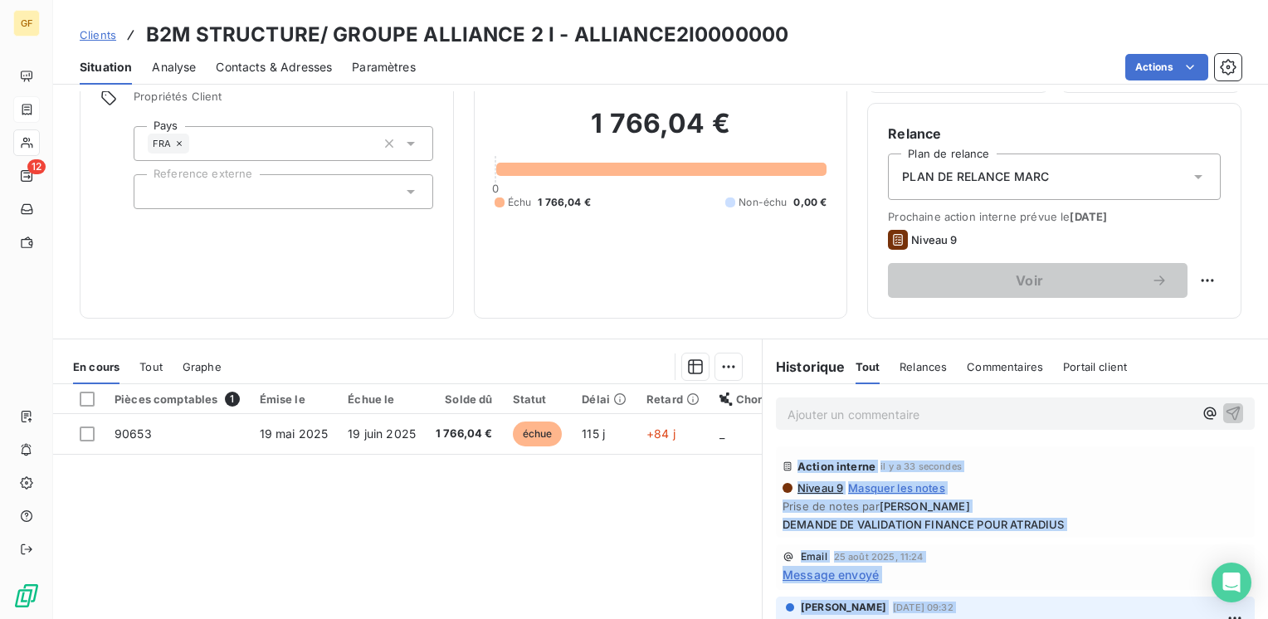
scroll to position [121, 0]
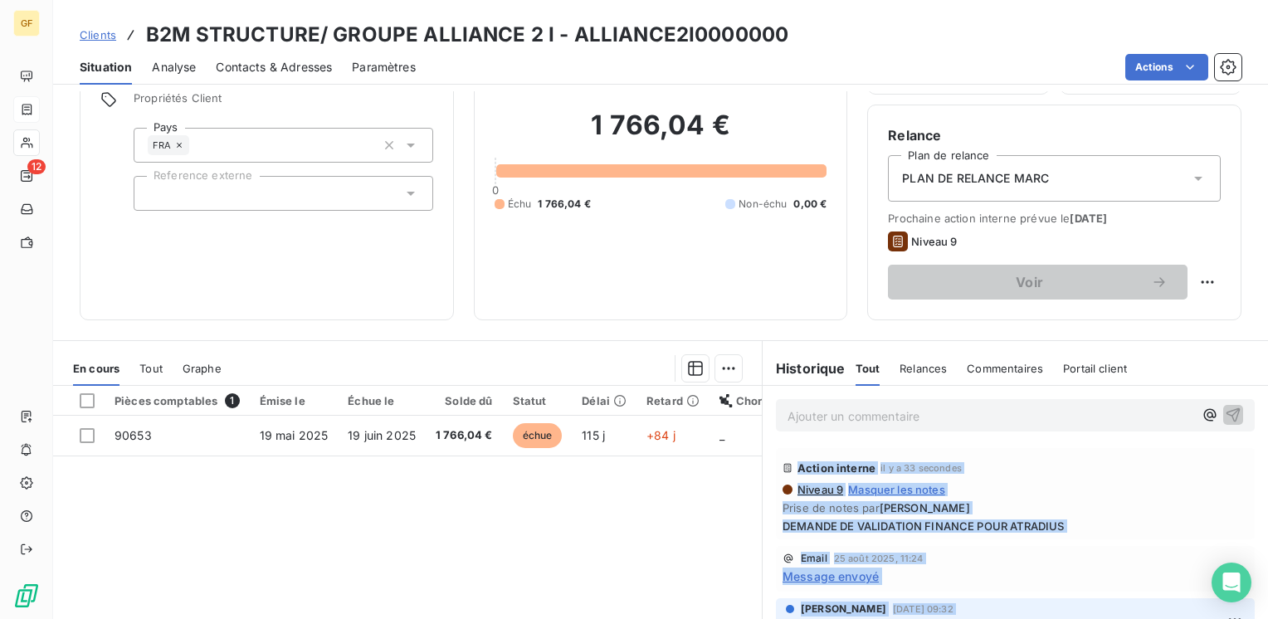
click at [1046, 493] on div "Niveau 9 Masquer les notes" at bounding box center [1016, 489] width 466 height 13
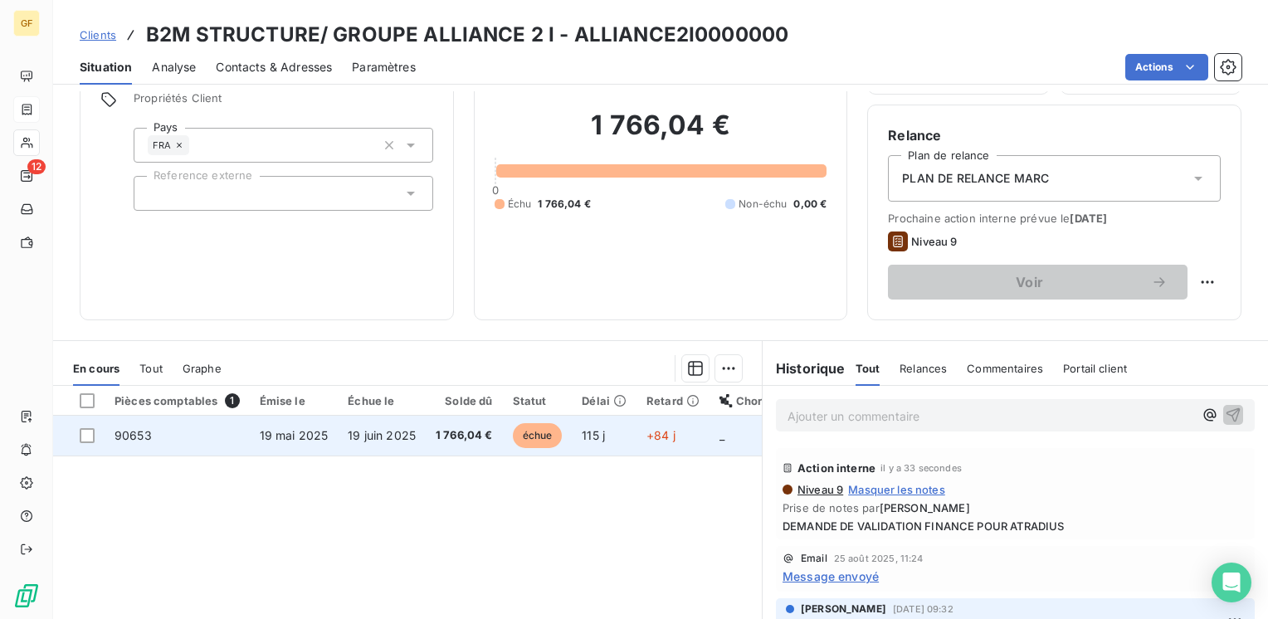
click at [362, 441] on span "19 juin 2025" at bounding box center [382, 435] width 68 height 14
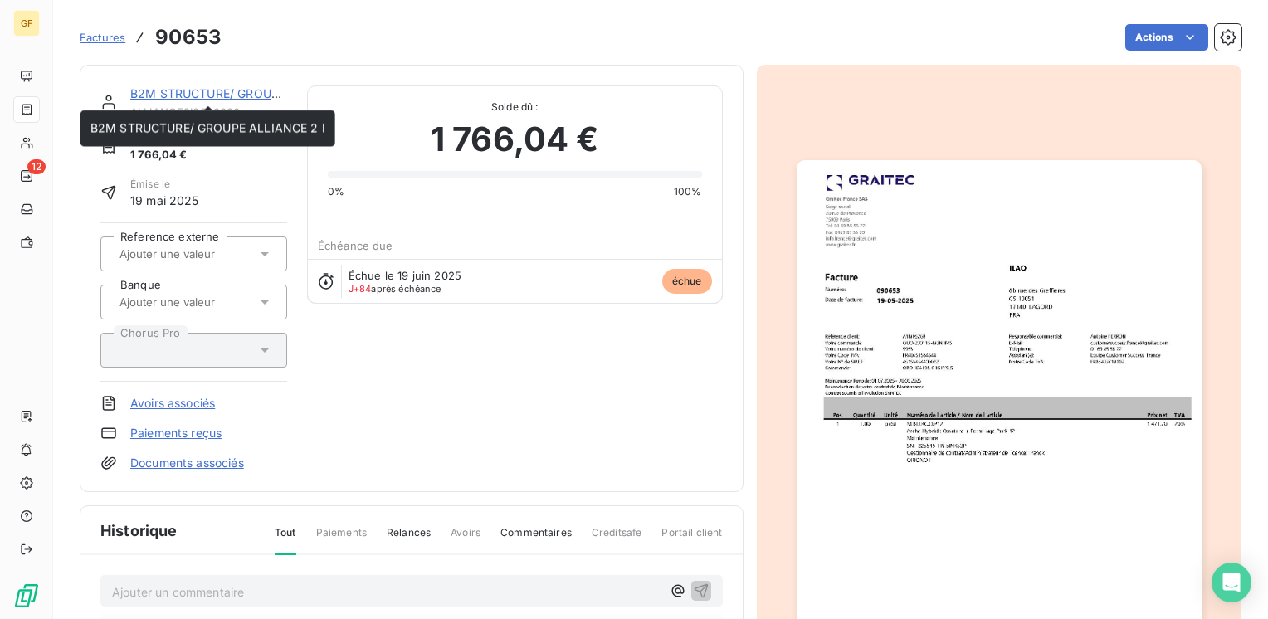
click at [237, 88] on link "B2M STRUCTURE/ GROUPE ALLIANCE 2 I" at bounding box center [247, 93] width 235 height 14
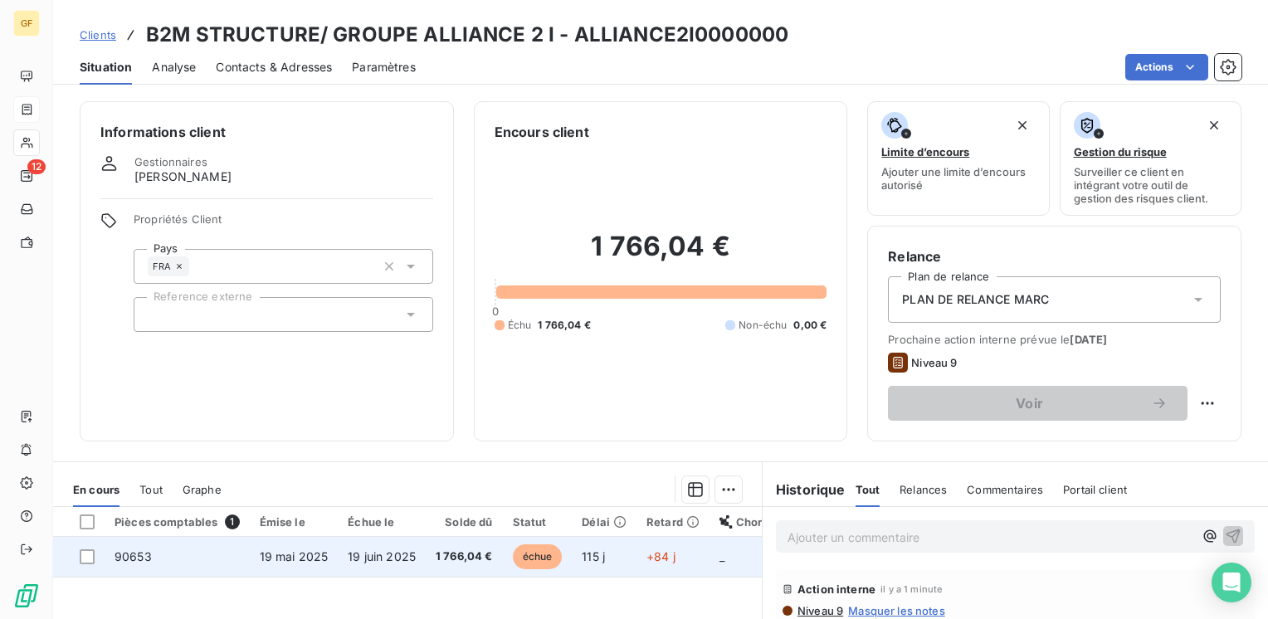
click at [324, 554] on span "19 mai 2025" at bounding box center [294, 556] width 69 height 14
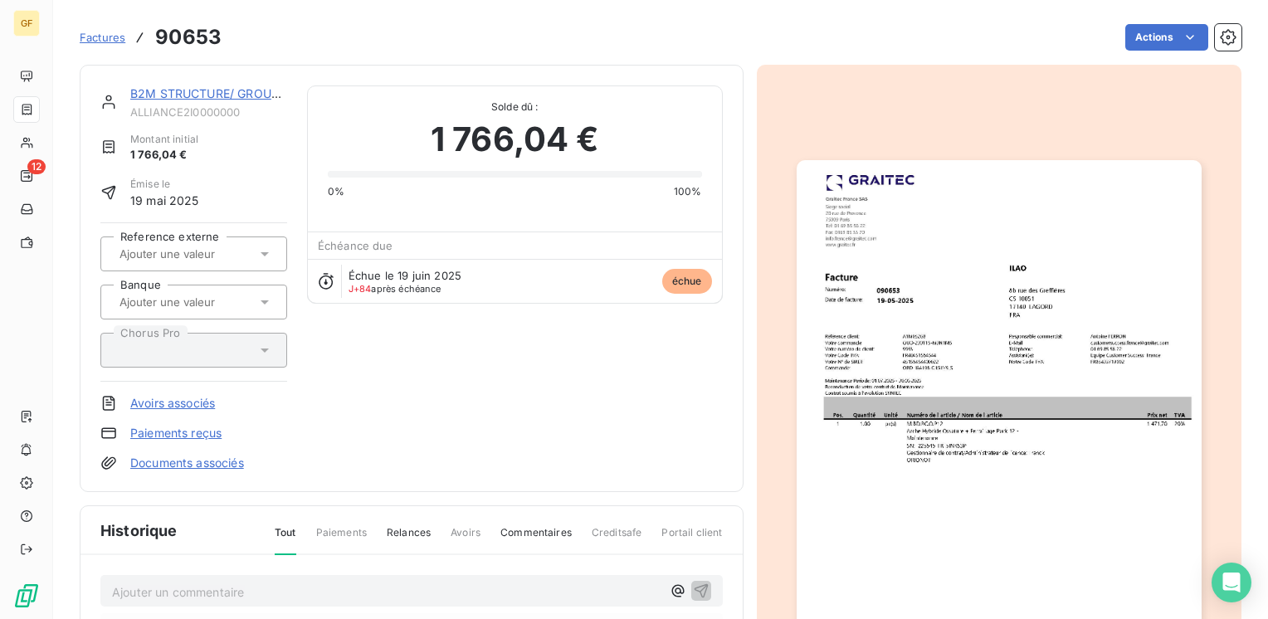
click at [979, 320] on img "button" at bounding box center [999, 446] width 405 height 572
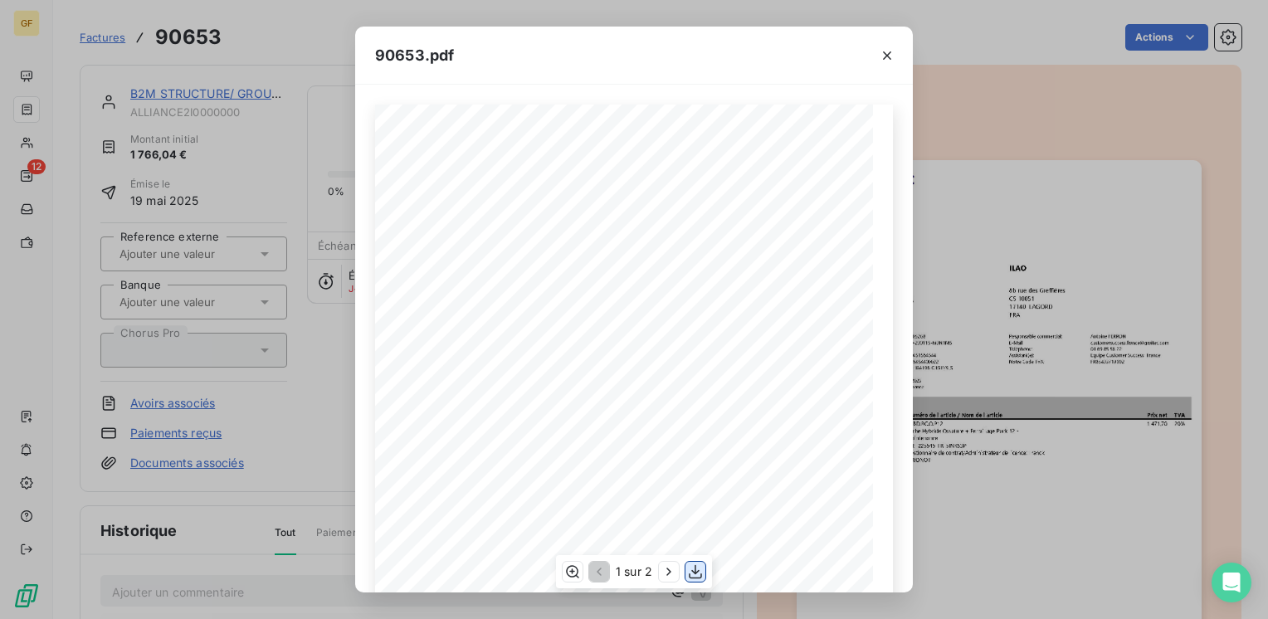
click at [691, 569] on icon "button" at bounding box center [695, 572] width 17 height 17
click at [883, 51] on icon "button" at bounding box center [887, 55] width 17 height 17
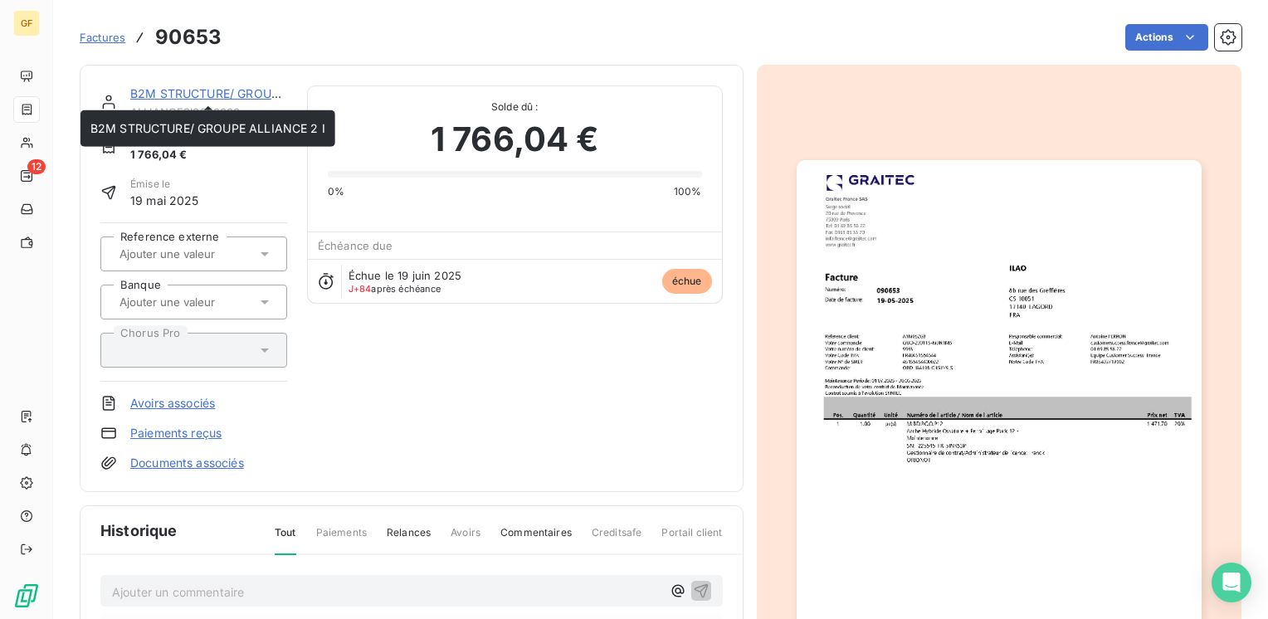
click at [261, 96] on link "B2M STRUCTURE/ GROUPE ALLIANCE 2 I" at bounding box center [247, 93] width 235 height 14
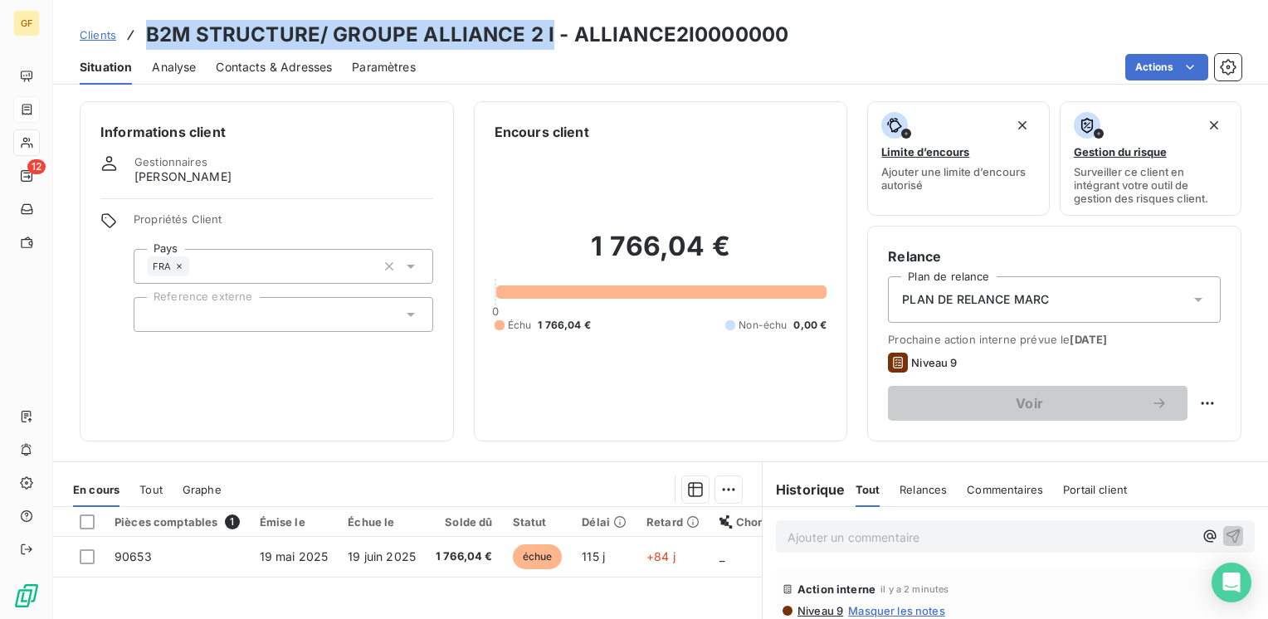
drag, startPoint x: 548, startPoint y: 39, endPoint x: 131, endPoint y: 34, distance: 416.6
click at [131, 34] on div "Clients B2M STRUCTURE/ GROUPE ALLIANCE 2 I - ALLIANCE2I0000000" at bounding box center [434, 35] width 709 height 30
copy h3 "B2M STRUCTURE/ GROUPE ALLIANCE 2 I"
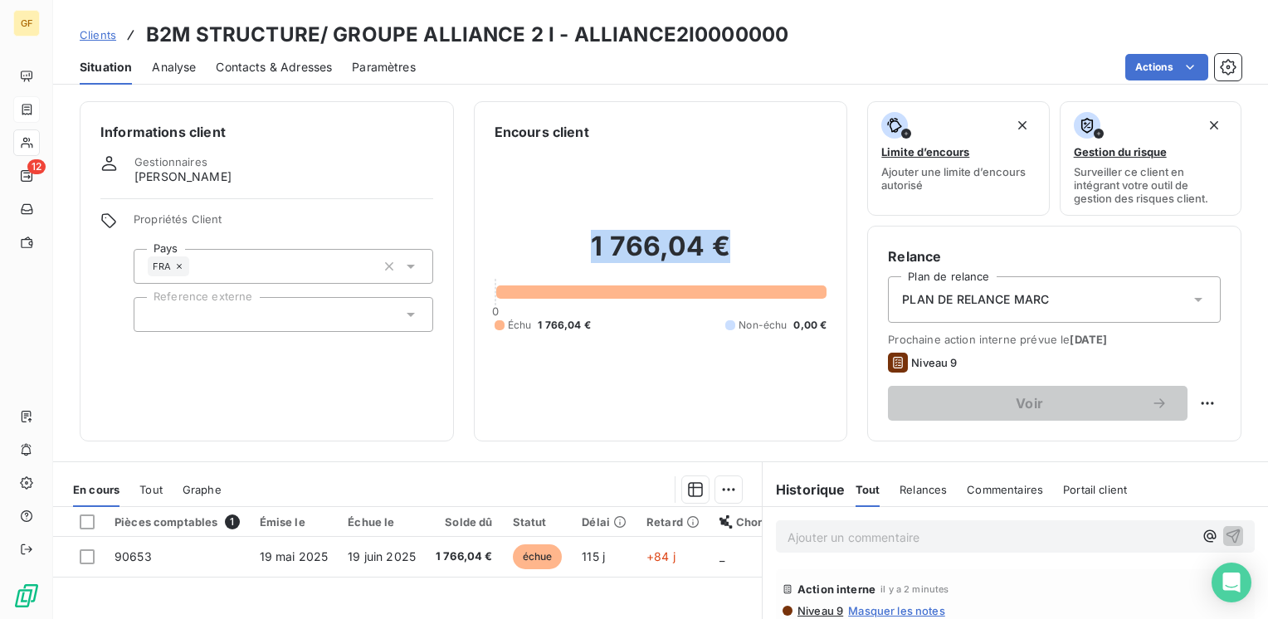
drag, startPoint x: 724, startPoint y: 247, endPoint x: 585, endPoint y: 255, distance: 138.8
click at [585, 255] on h2 "1 766,04 €" at bounding box center [661, 255] width 333 height 50
copy h2 "1 766,04 €"
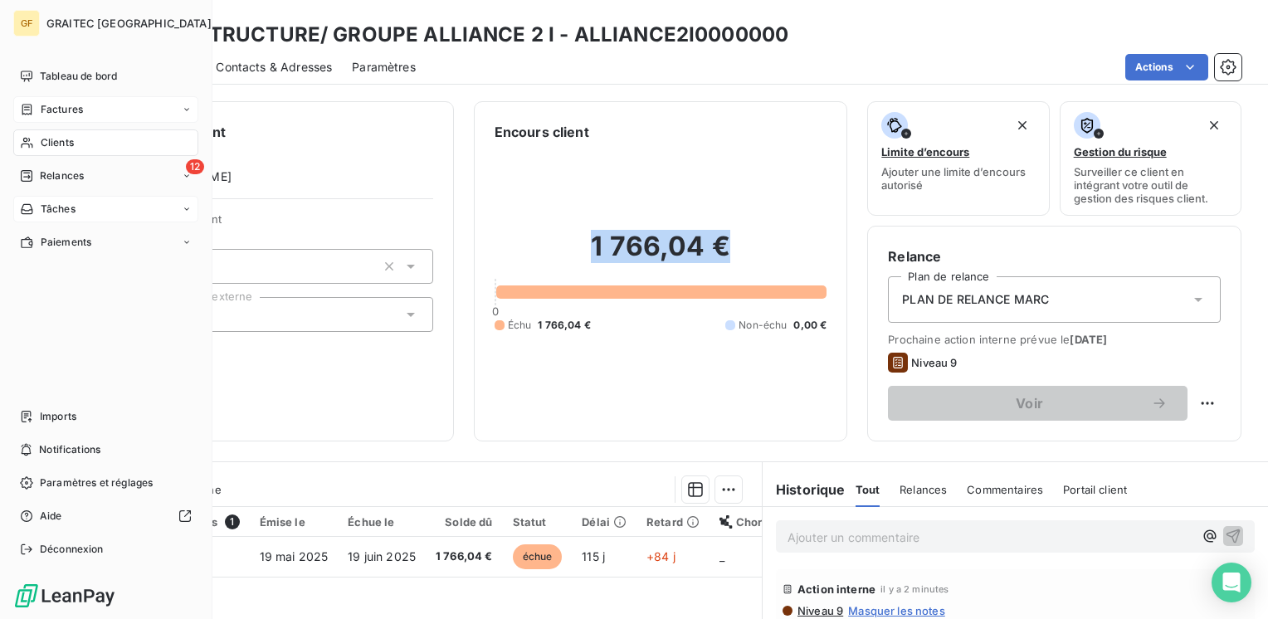
click at [57, 204] on span "Tâches" at bounding box center [58, 209] width 35 height 15
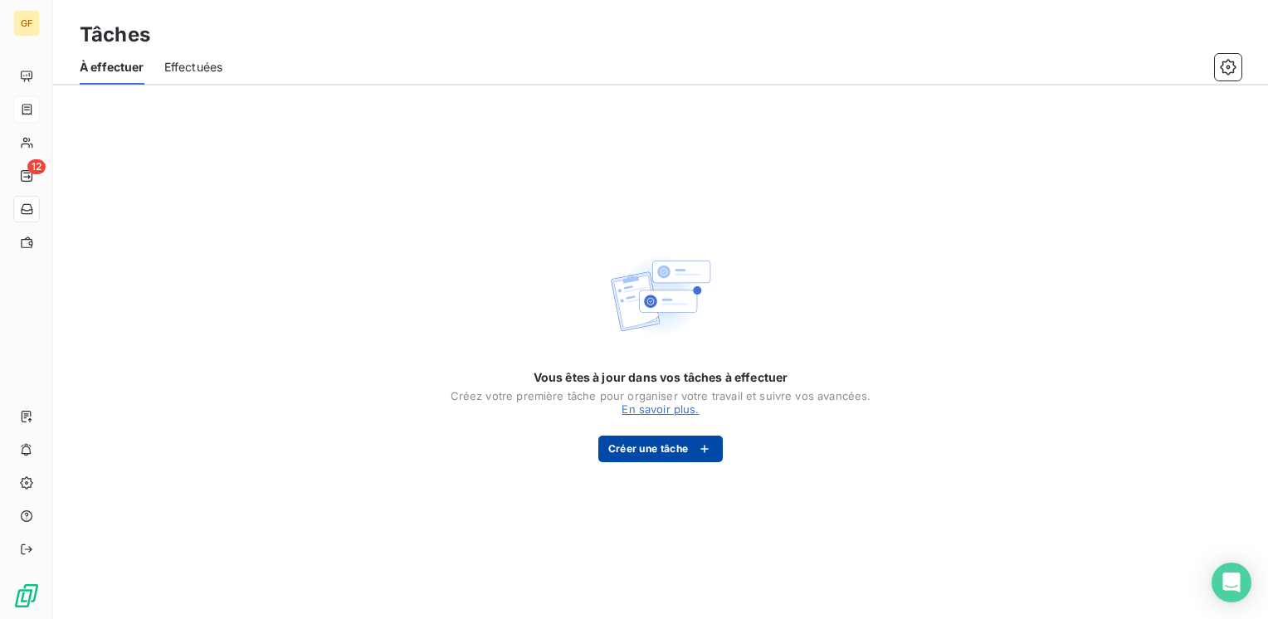
click at [641, 446] on button "Créer une tâche" at bounding box center [660, 449] width 125 height 27
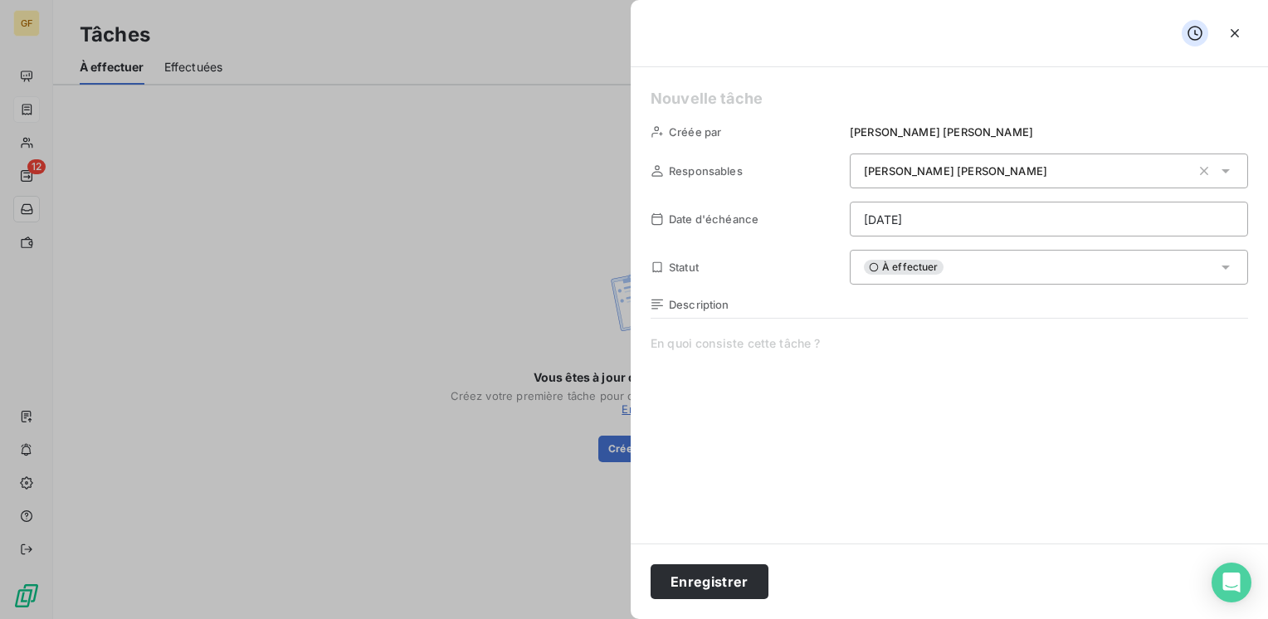
click at [701, 105] on h5 at bounding box center [950, 98] width 598 height 23
click at [685, 83] on div "Créée par Marc Santoro Responsables Marc Santoro Date d'échéance 11/09/2025 Sta…" at bounding box center [949, 305] width 637 height 476
click at [684, 90] on h5 at bounding box center [950, 98] width 598 height 23
paste h5
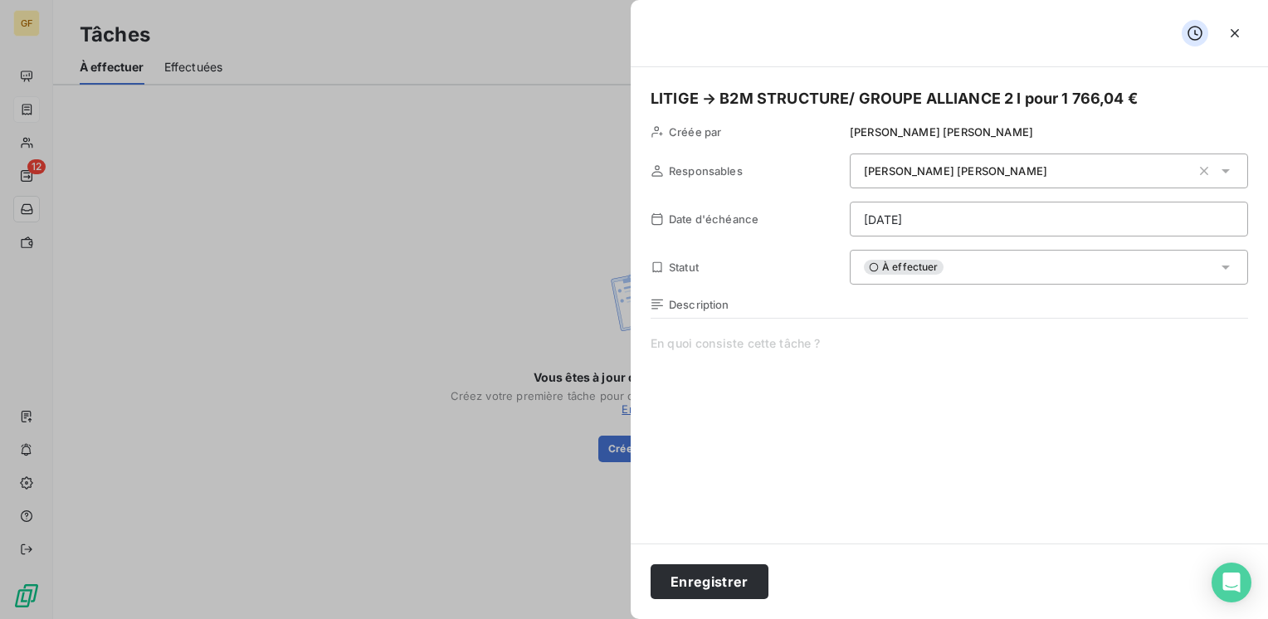
click at [709, 344] on span at bounding box center [950, 494] width 598 height 319
drag, startPoint x: 709, startPoint y: 344, endPoint x: 516, endPoint y: 367, distance: 193.9
click at [517, 618] on div "LITIGE → B2M STRUCTURE/ GROUPE ALLIANCE 2 I pour 1 766,04 € Créée par Marc Sant…" at bounding box center [634, 619] width 1268 height 0
drag, startPoint x: 767, startPoint y: 354, endPoint x: 300, endPoint y: 380, distance: 467.2
click at [300, 618] on div "LITIGE → B2M STRUCTURE/ GROUPE ALLIANCE 2 I pour 1 766,04 € Créée par Marc Sant…" at bounding box center [634, 619] width 1268 height 0
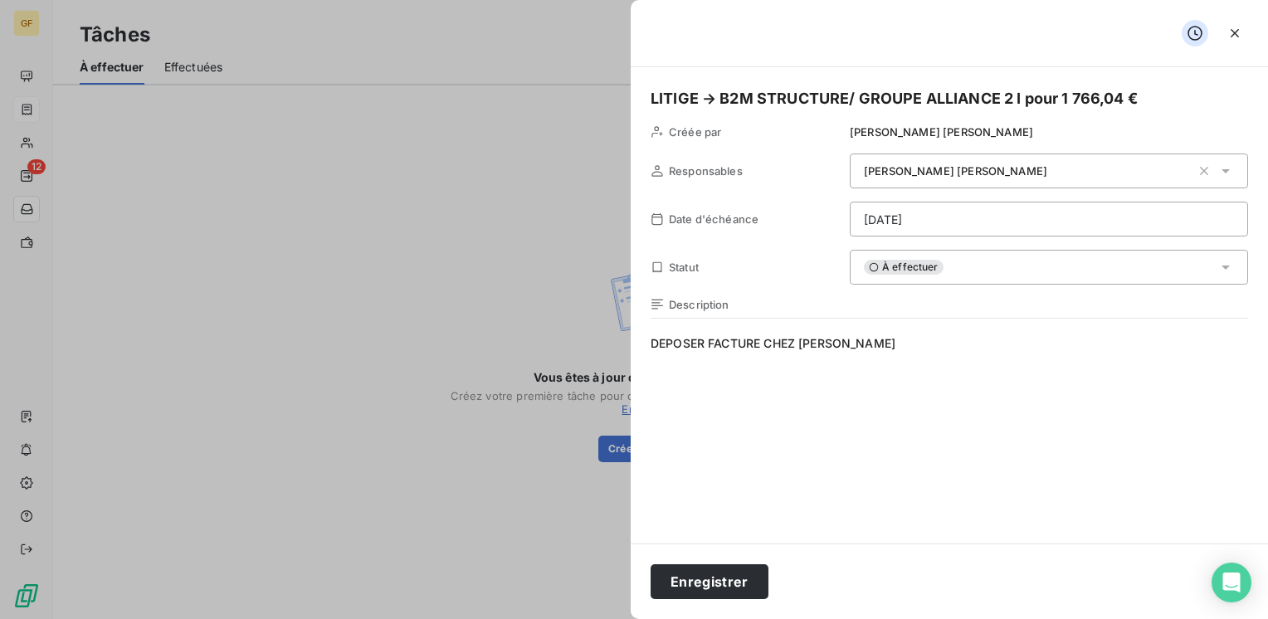
click at [654, 93] on h5 "LITIGE → B2M STRUCTURE/ GROUPE ALLIANCE 2 I pour 1 766,04 €" at bounding box center [950, 98] width 598 height 23
click at [989, 226] on html "GF 12 Tâches À effectuer Effectuées Vous êtes à jour dans vos tâches à effectue…" at bounding box center [634, 309] width 1268 height 619
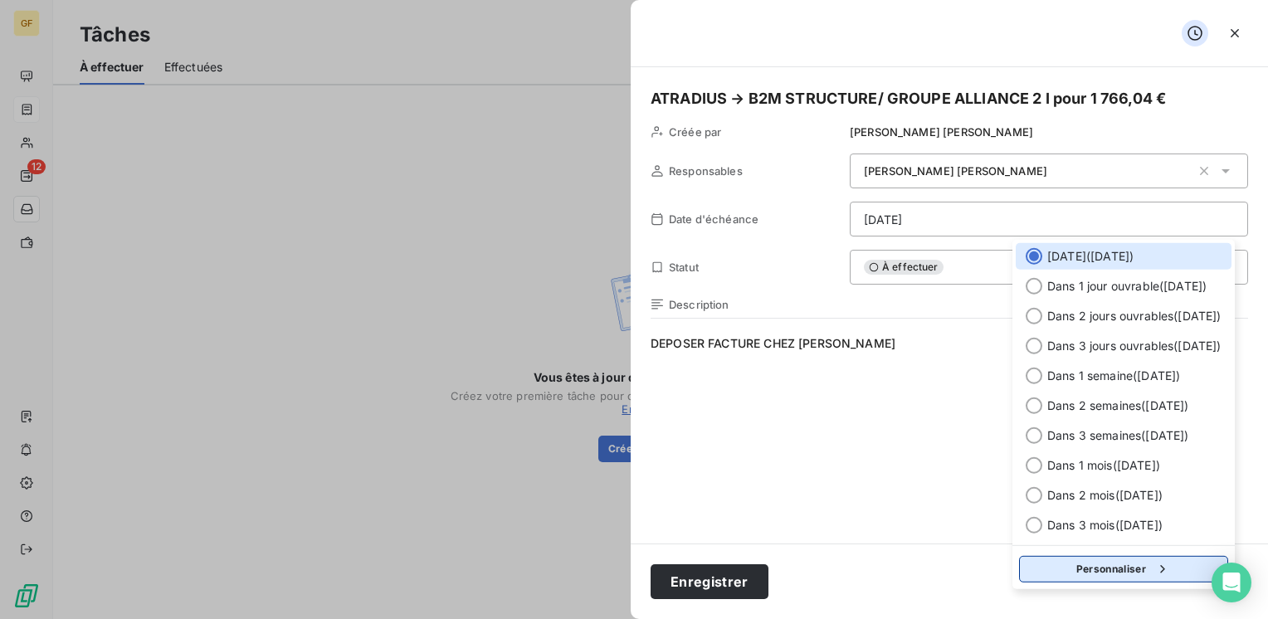
click at [1077, 565] on button "Personnaliser" at bounding box center [1123, 569] width 209 height 27
select select "8"
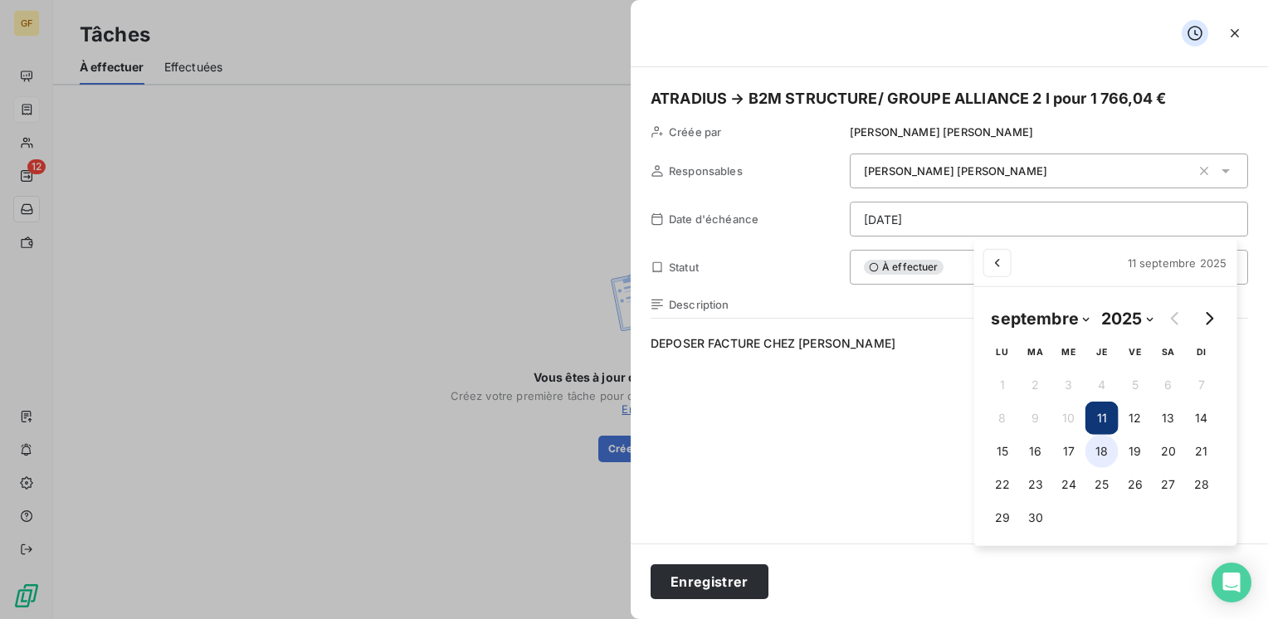
click at [1100, 451] on button "18" at bounding box center [1102, 451] width 33 height 33
type input "18/09/2025"
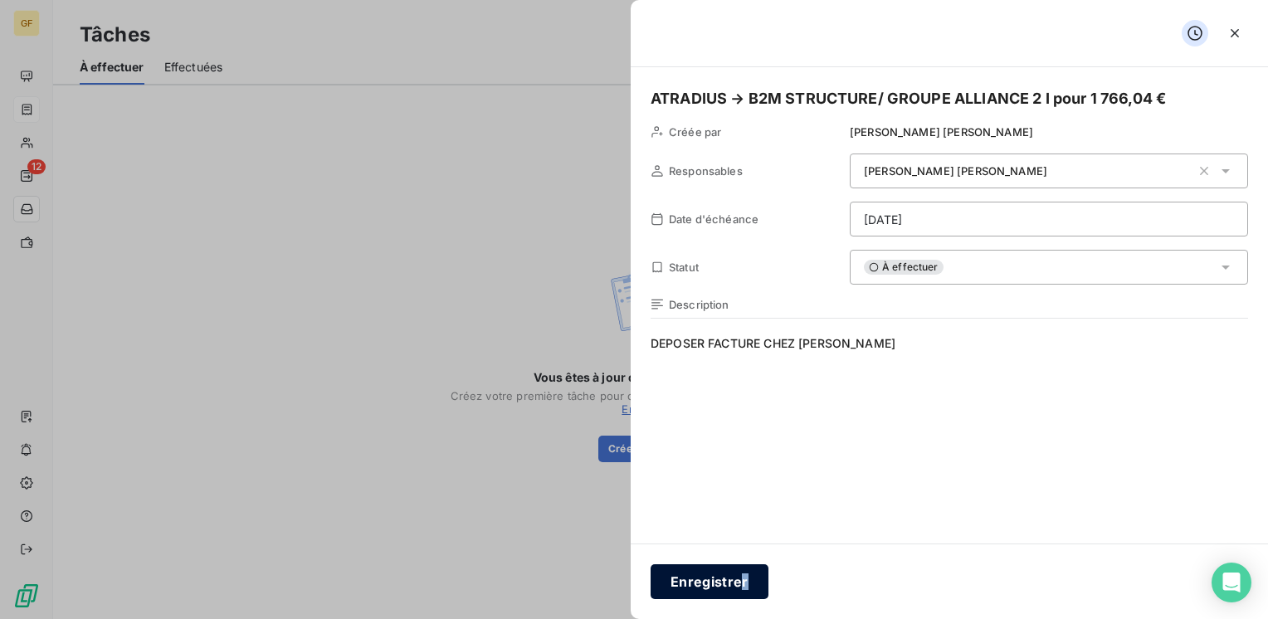
click at [743, 584] on html "GF 12 Tâches À effectuer Effectuées Vous êtes à jour dans vos tâches à effectue…" at bounding box center [634, 309] width 1268 height 619
drag, startPoint x: 743, startPoint y: 584, endPoint x: 717, endPoint y: 586, distance: 25.8
click at [717, 586] on button "Enregistrer" at bounding box center [710, 581] width 118 height 35
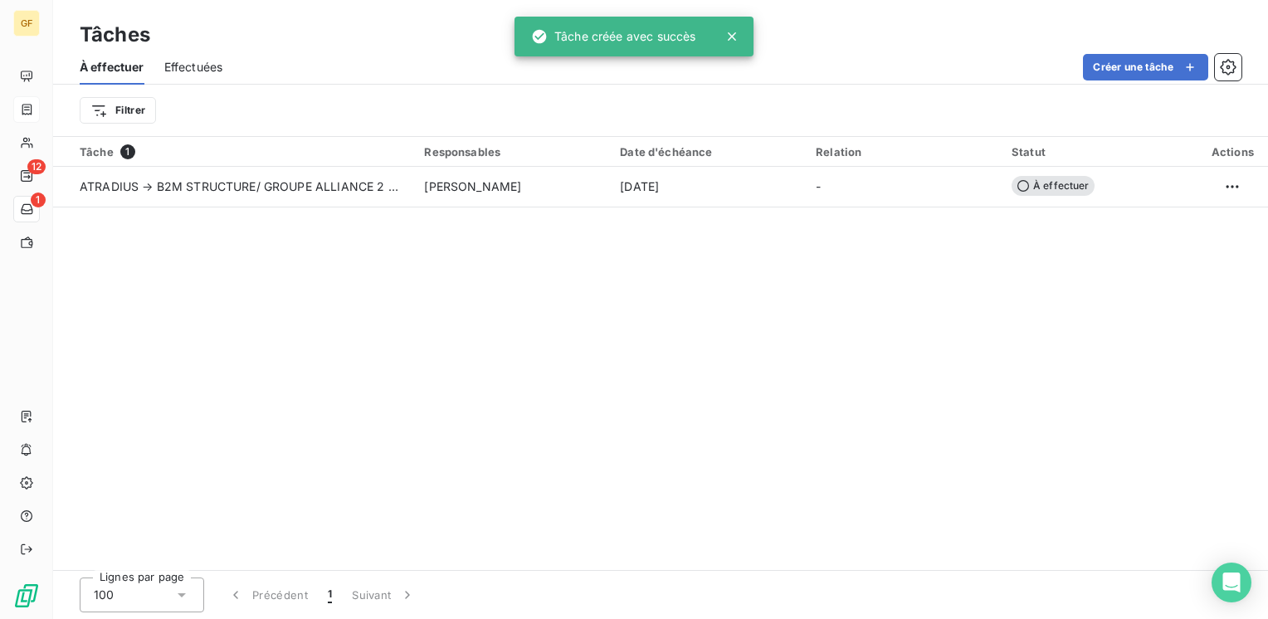
click at [652, 366] on div "Tâche 1 Responsables Date d'échéance Relation Statut Actions ATRADIUS → B2M STR…" at bounding box center [660, 353] width 1215 height 433
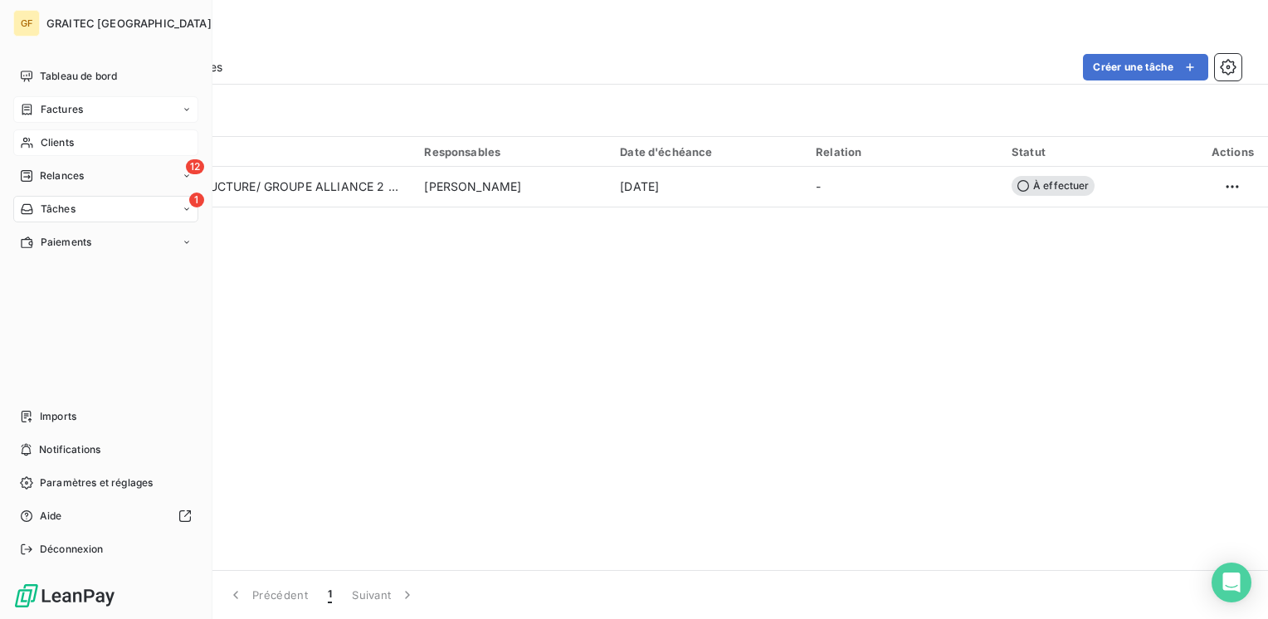
drag, startPoint x: 46, startPoint y: 149, endPoint x: 81, endPoint y: 141, distance: 35.6
click at [47, 149] on span "Clients" at bounding box center [57, 142] width 33 height 15
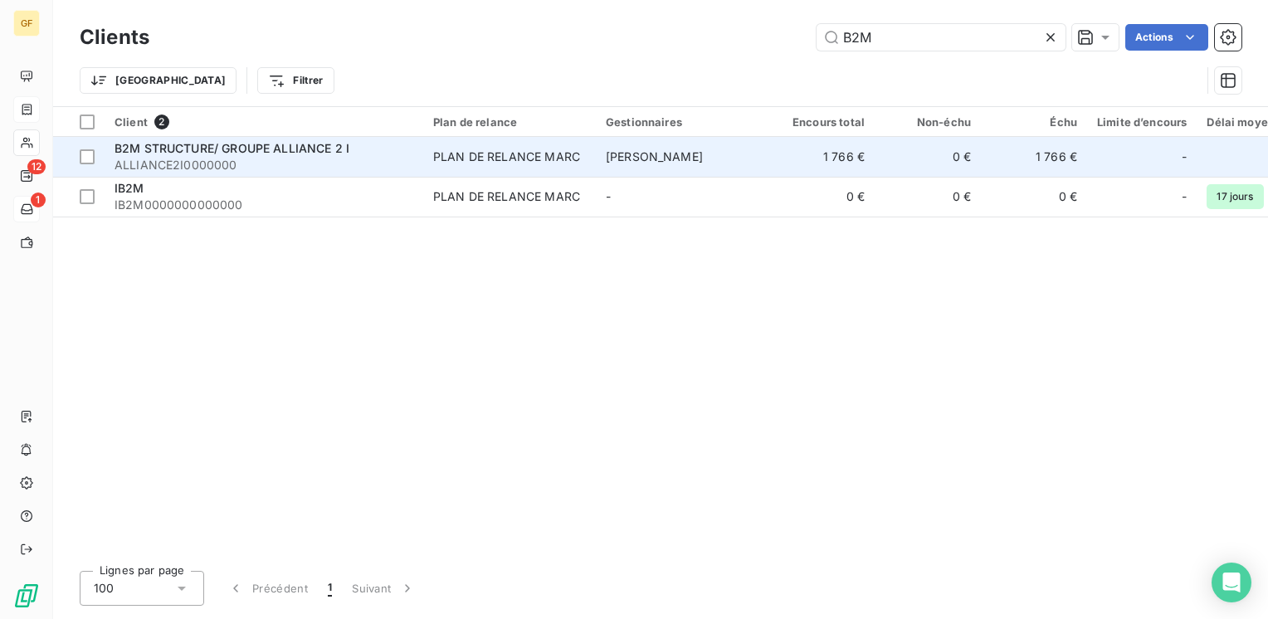
click at [395, 157] on span "ALLIANCE2I0000000" at bounding box center [264, 165] width 299 height 17
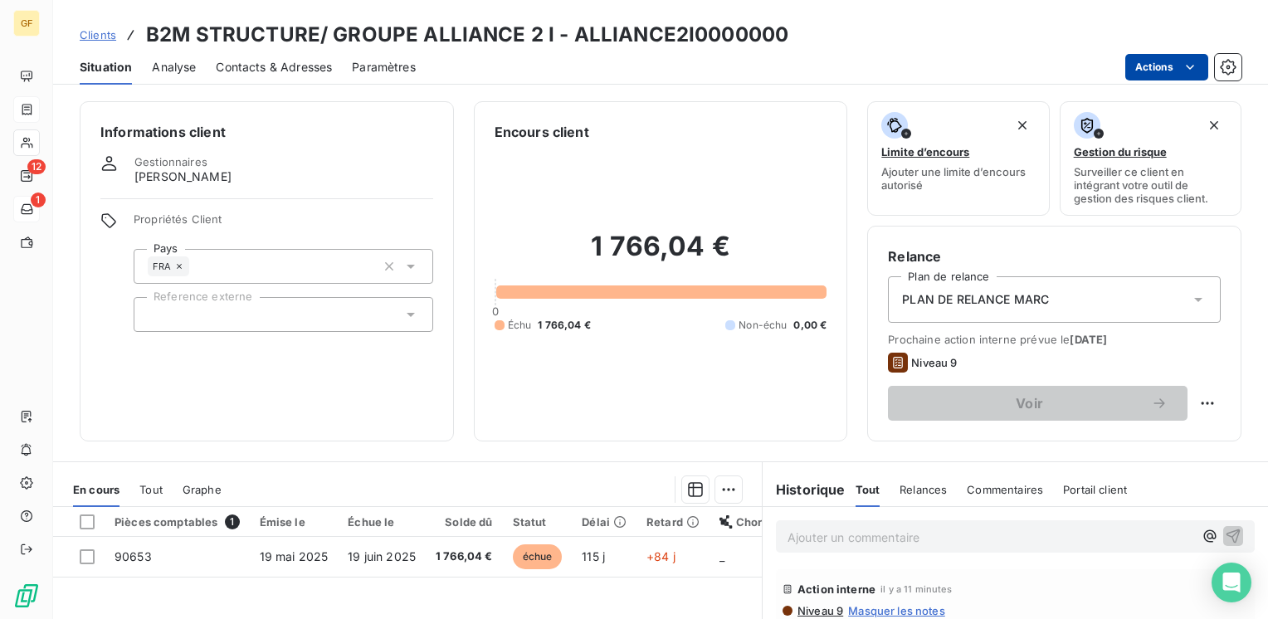
click at [1175, 66] on html "GF 12 1 Clients B2M STRUCTURE/ GROUPE ALLIANCE 2 I - ALLIANCE2I0000000 Situatio…" at bounding box center [634, 309] width 1268 height 619
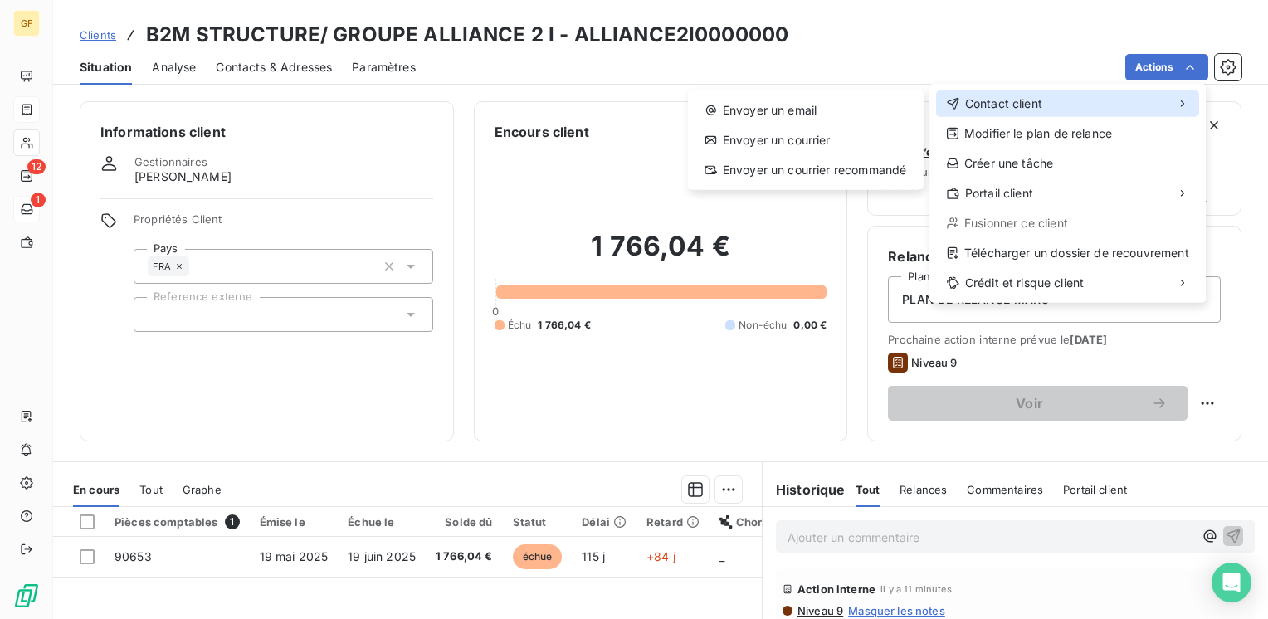
click at [959, 101] on icon at bounding box center [953, 103] width 14 height 13
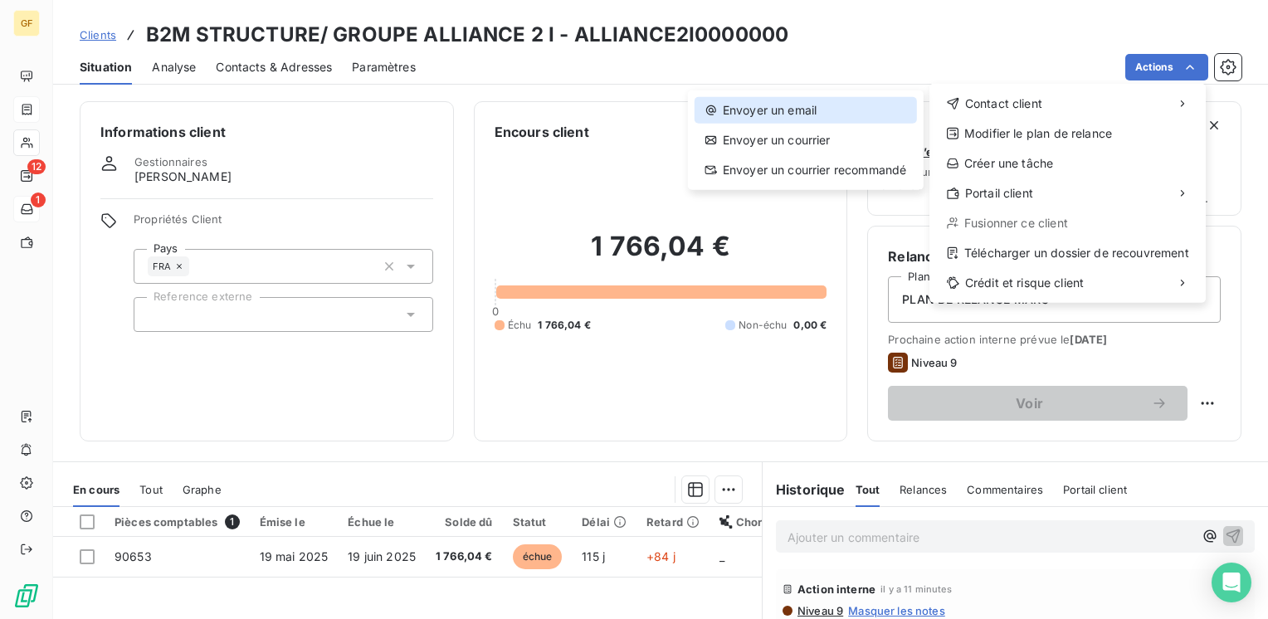
click at [812, 103] on div "Envoyer un email" at bounding box center [806, 110] width 222 height 27
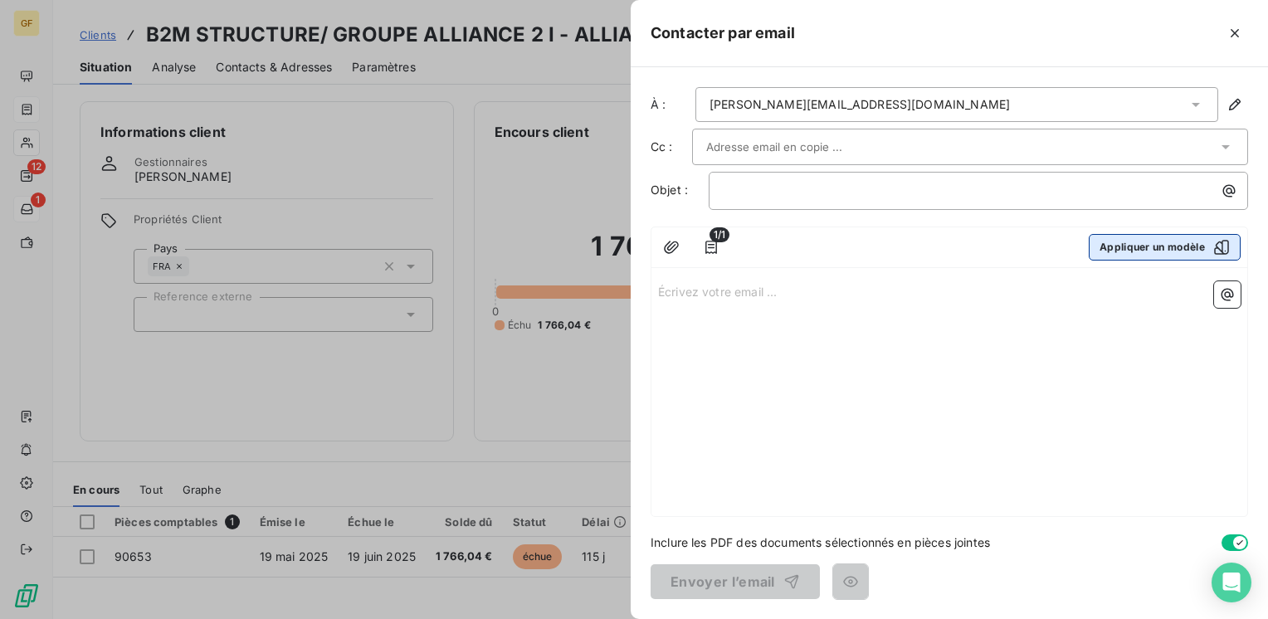
click at [1134, 251] on button "Appliquer un modèle" at bounding box center [1165, 247] width 152 height 27
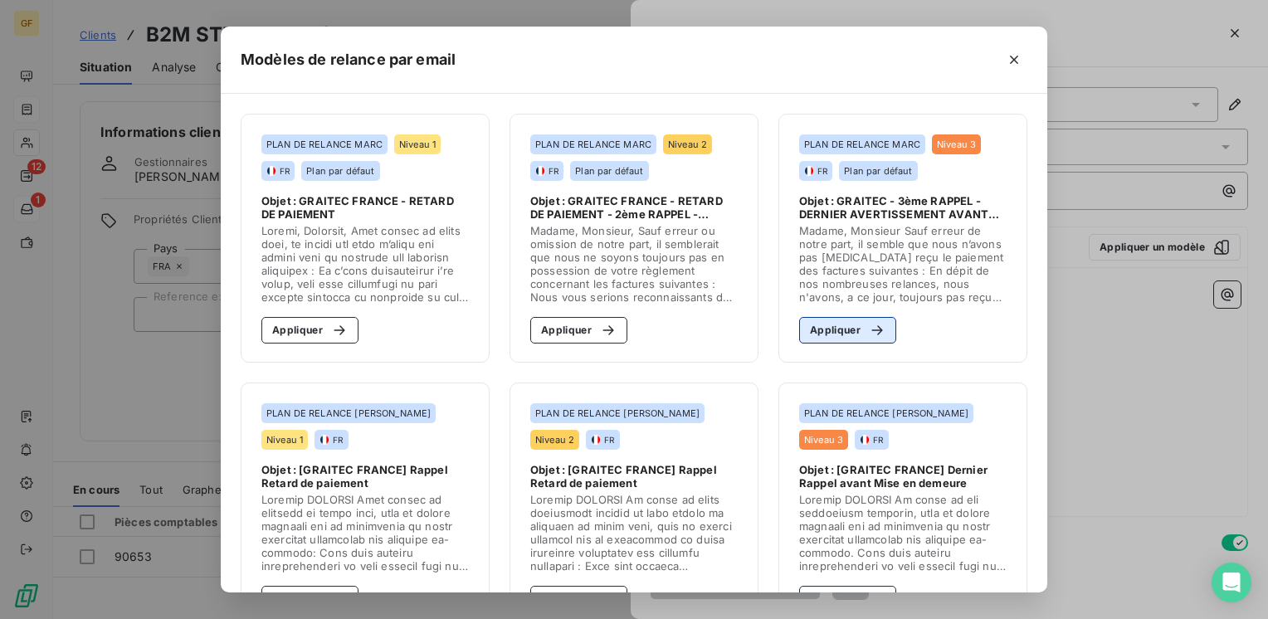
click at [822, 329] on button "Appliquer" at bounding box center [847, 330] width 97 height 27
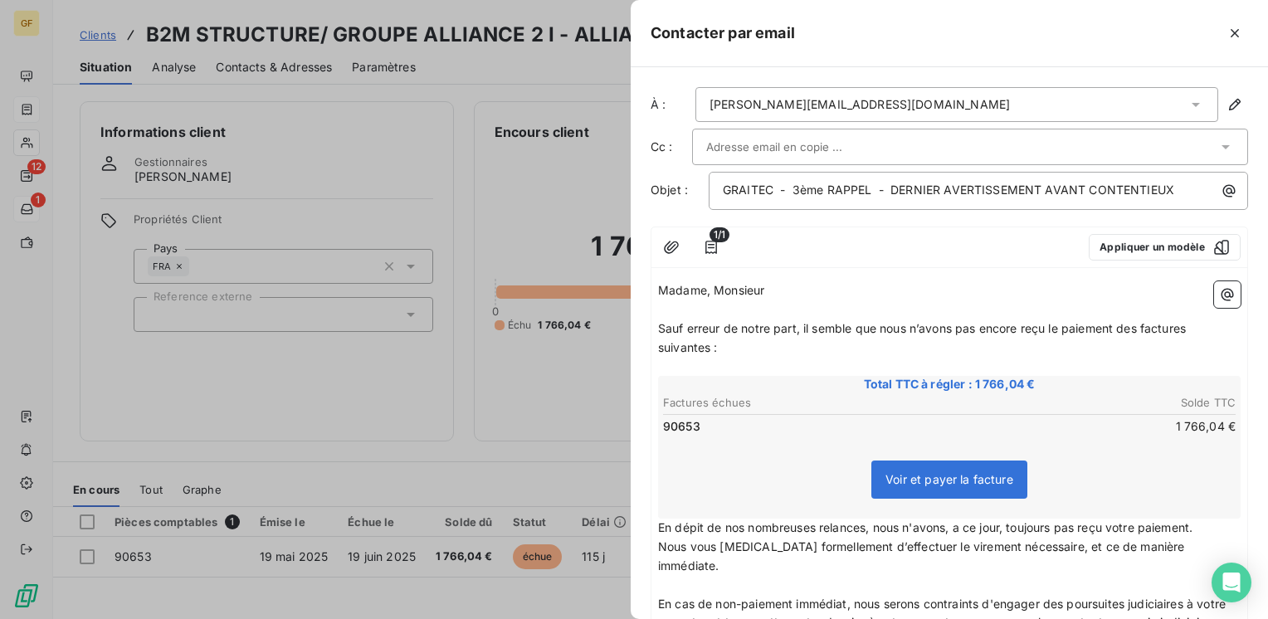
click at [749, 149] on input "text" at bounding box center [795, 146] width 178 height 25
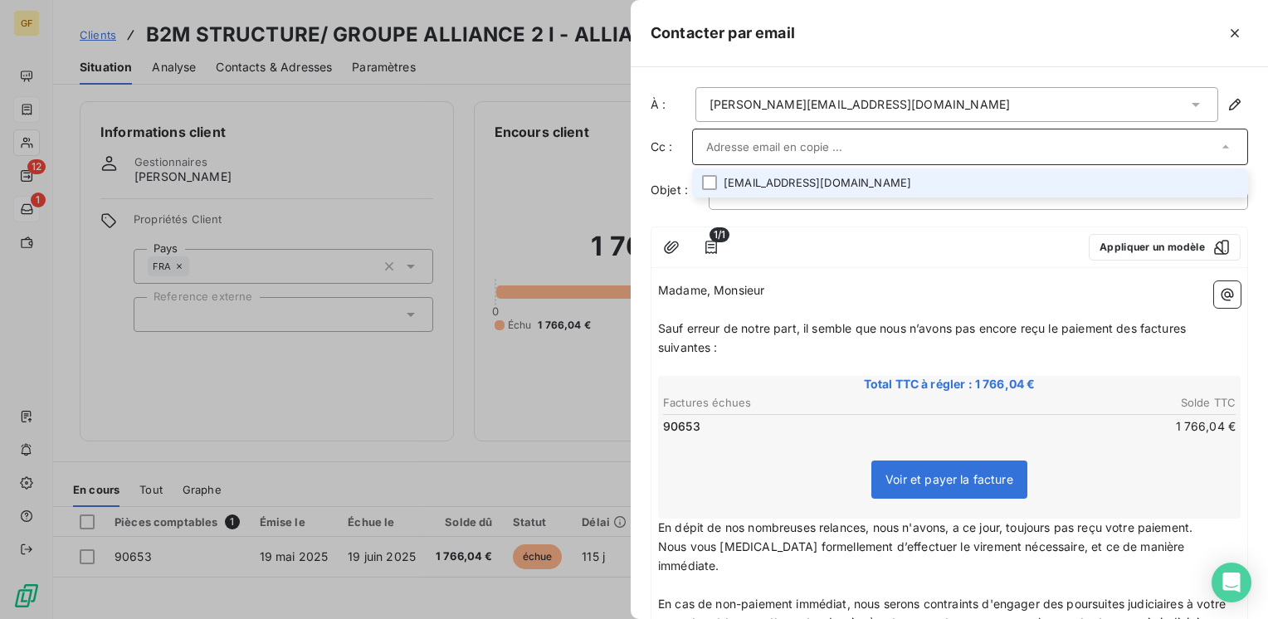
click at [749, 177] on li "gestion@alliance2i.com" at bounding box center [970, 182] width 556 height 29
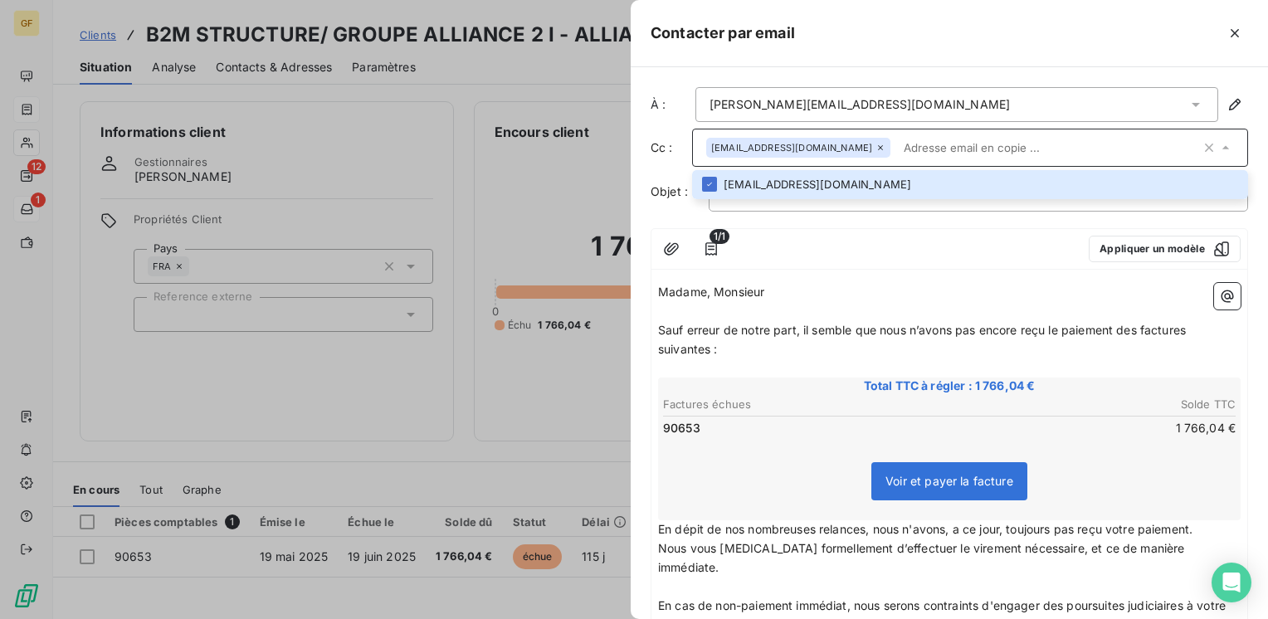
click at [897, 147] on input "text" at bounding box center [1049, 147] width 304 height 25
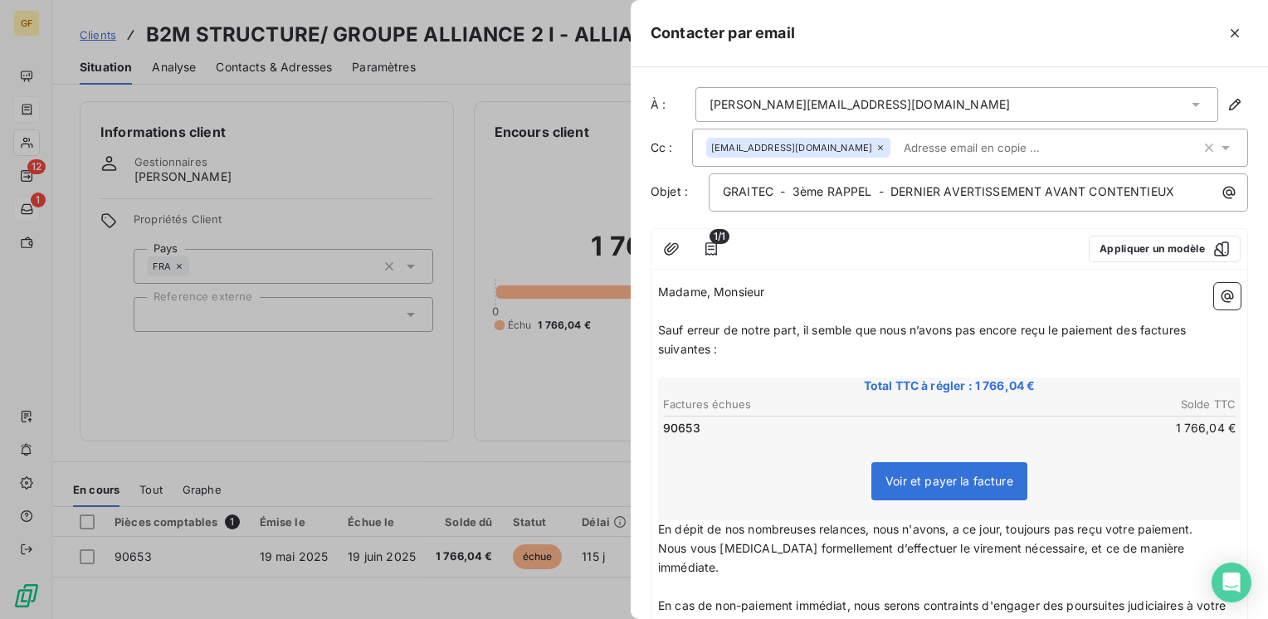
paste input "antoine.ferron@graitec.com"
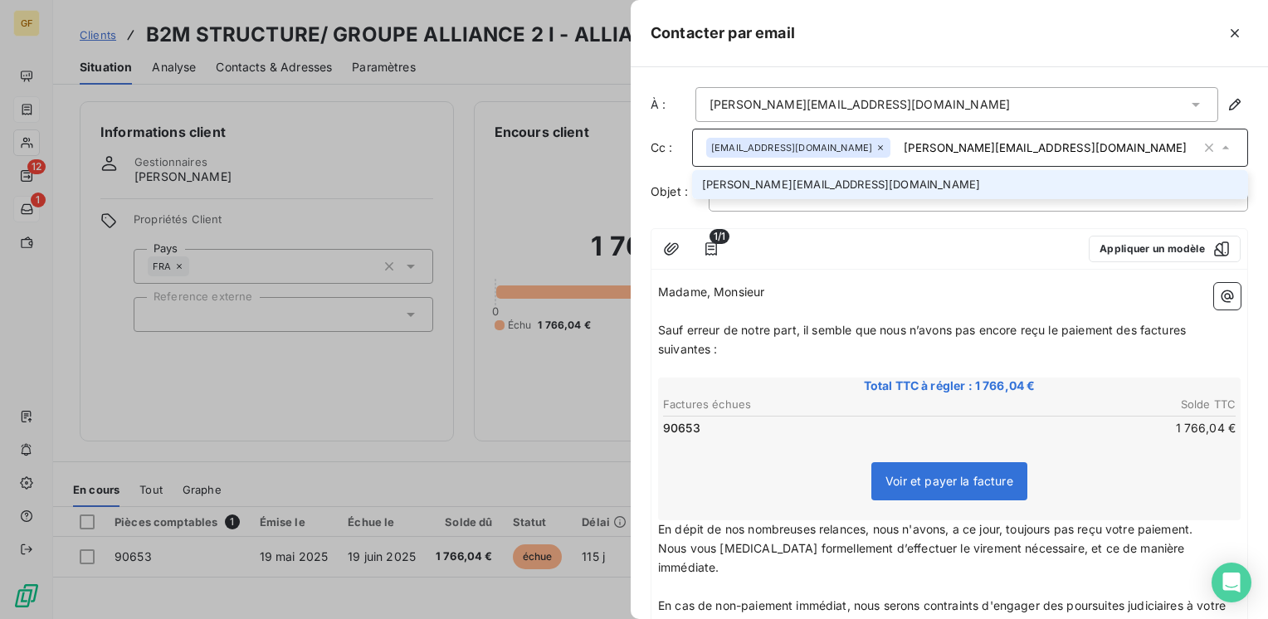
type input "antoine.ferron@graitec.com"
click at [839, 188] on li "antoine.ferron@graitec.com" at bounding box center [970, 184] width 556 height 29
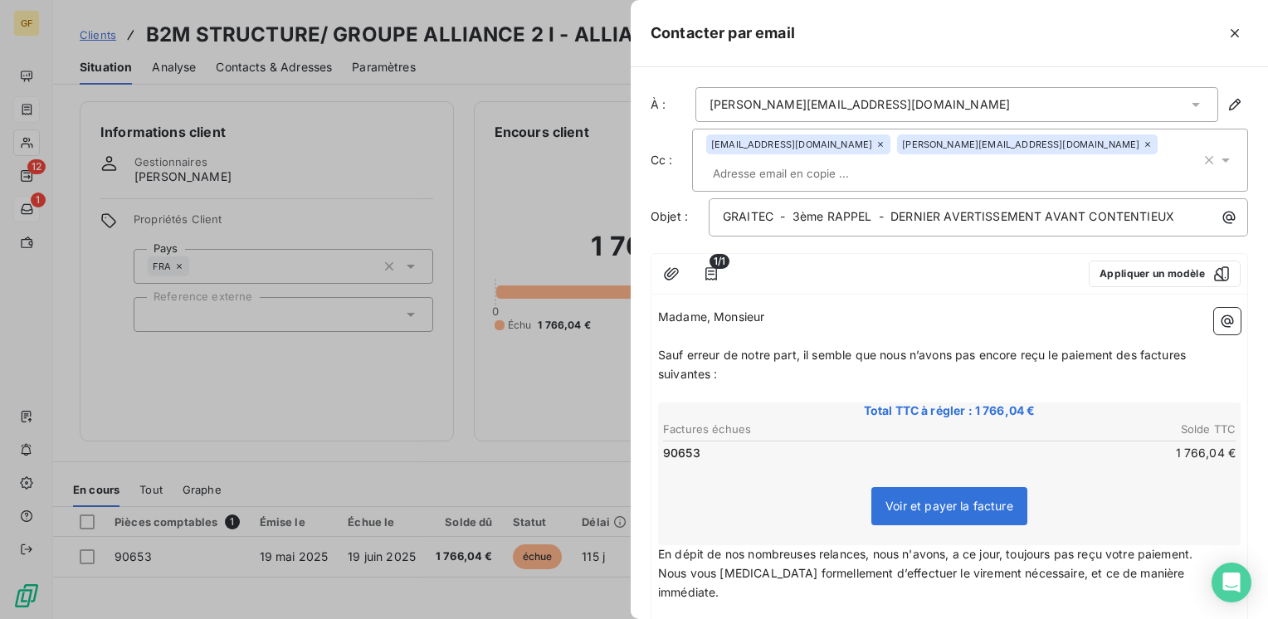
click at [898, 161] on input "text" at bounding box center [802, 173] width 192 height 25
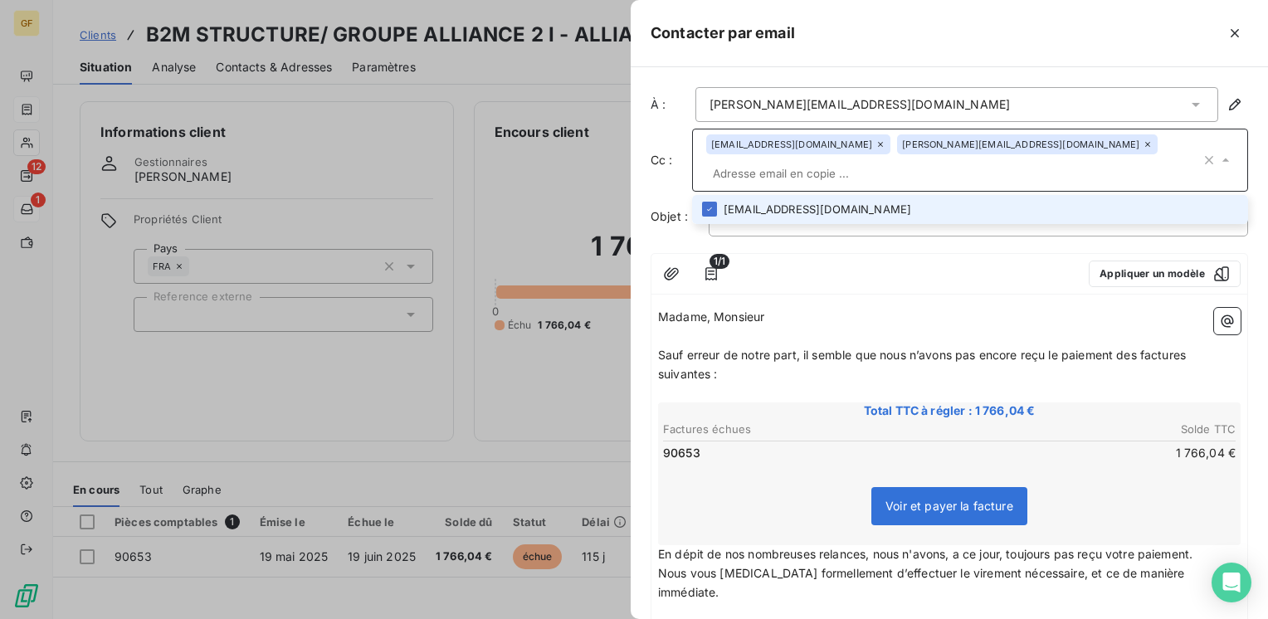
paste input "Jacques.Giovanangeli@graitec.com"
click at [1005, 161] on input "Jacques.Giovanangeli@graitec.com" at bounding box center [953, 173] width 495 height 25
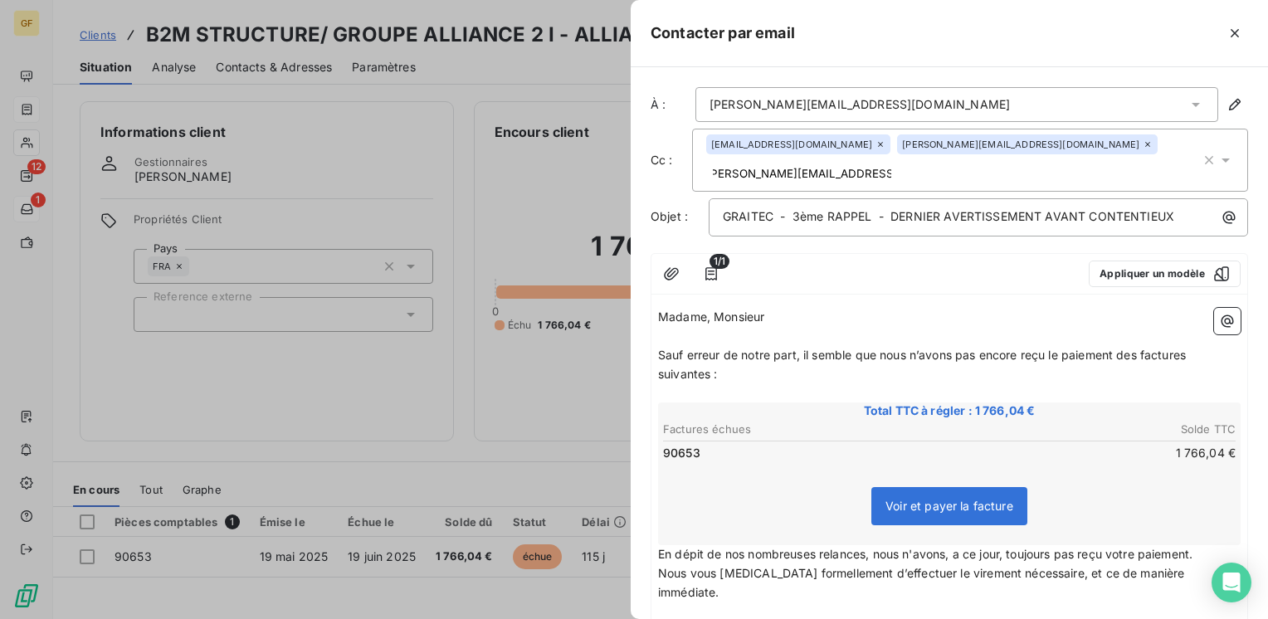
click at [898, 161] on input "Jacques.Giovanangeli@graitec.com" at bounding box center [802, 173] width 192 height 25
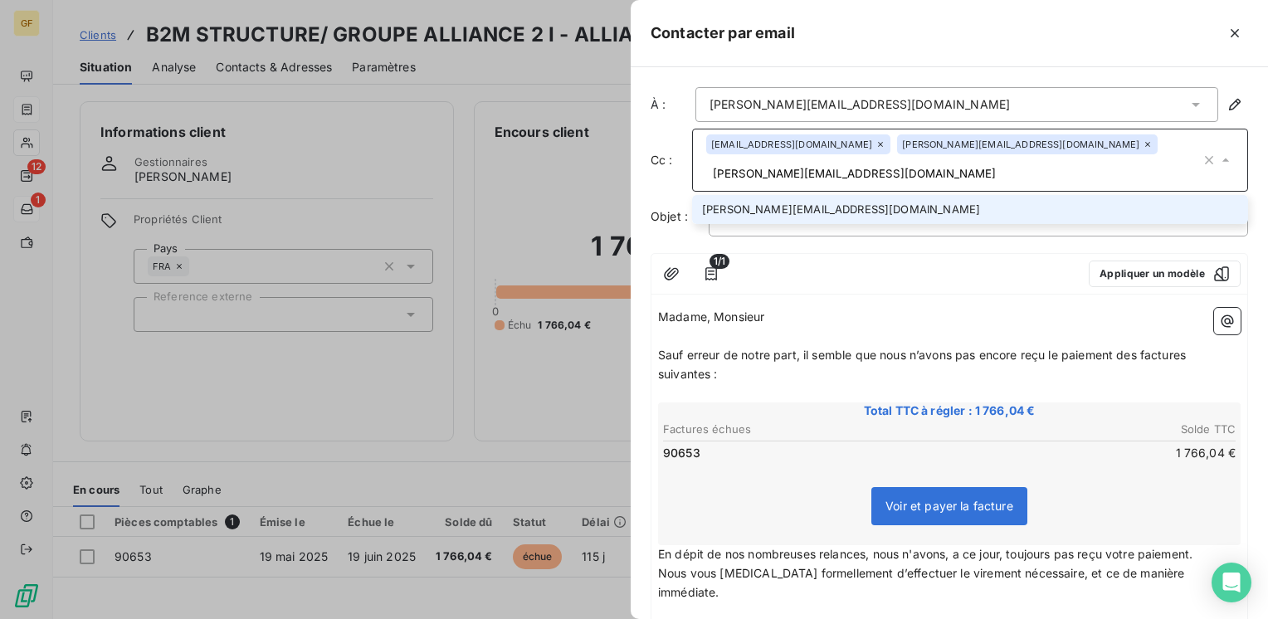
click at [1003, 161] on input "Jacques.Giovanangeli@graitec.com" at bounding box center [953, 173] width 495 height 25
type input "JJacques.Giovanangeli@graitec.com"
click at [890, 195] on li "JJacques.Giovanangeli@graitec.com" at bounding box center [970, 209] width 556 height 29
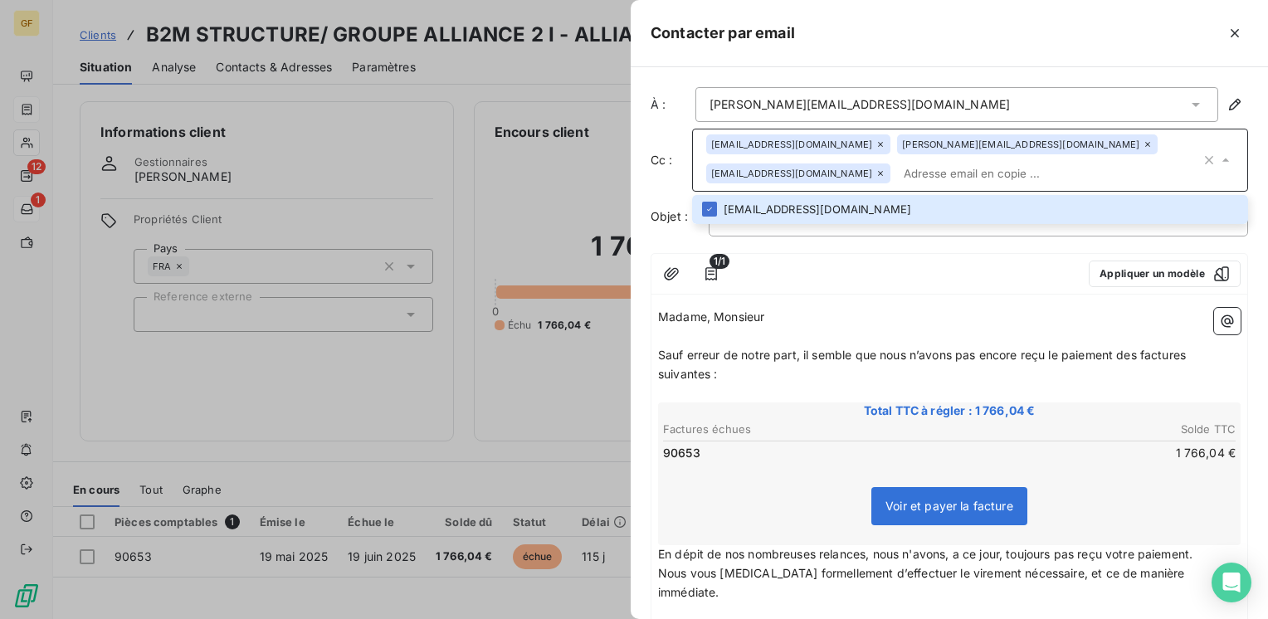
click at [872, 168] on span "JJacques.Giovanangeli@graitec.com" at bounding box center [791, 173] width 161 height 10
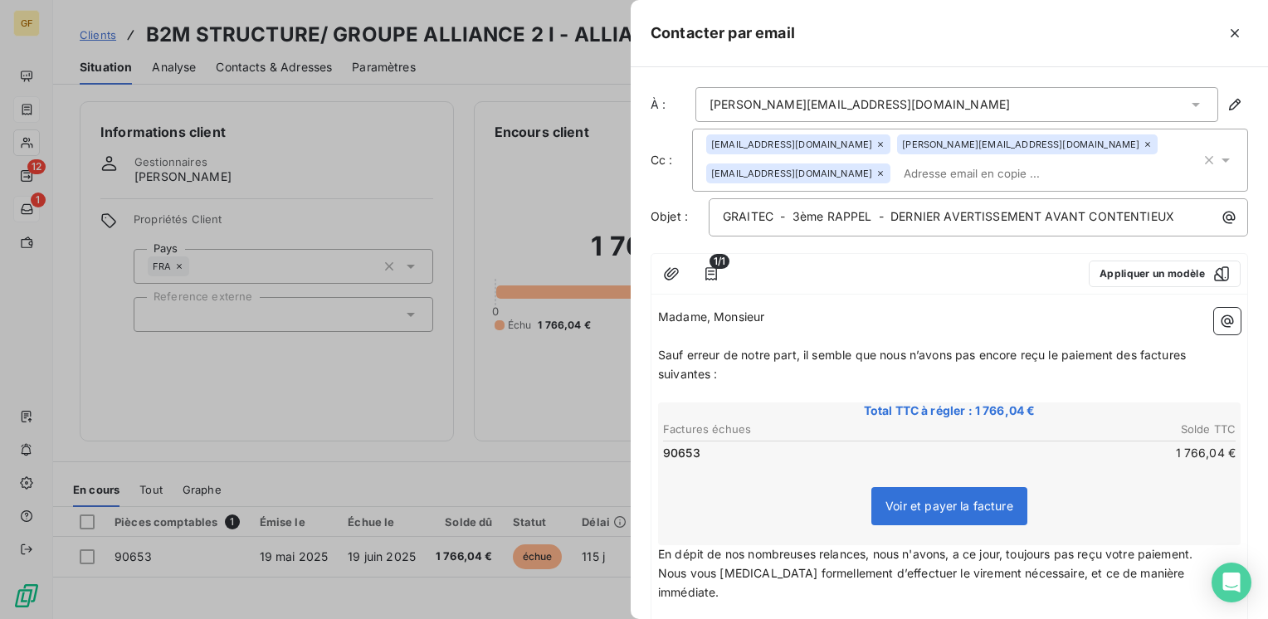
click at [886, 168] on icon at bounding box center [881, 173] width 10 height 10
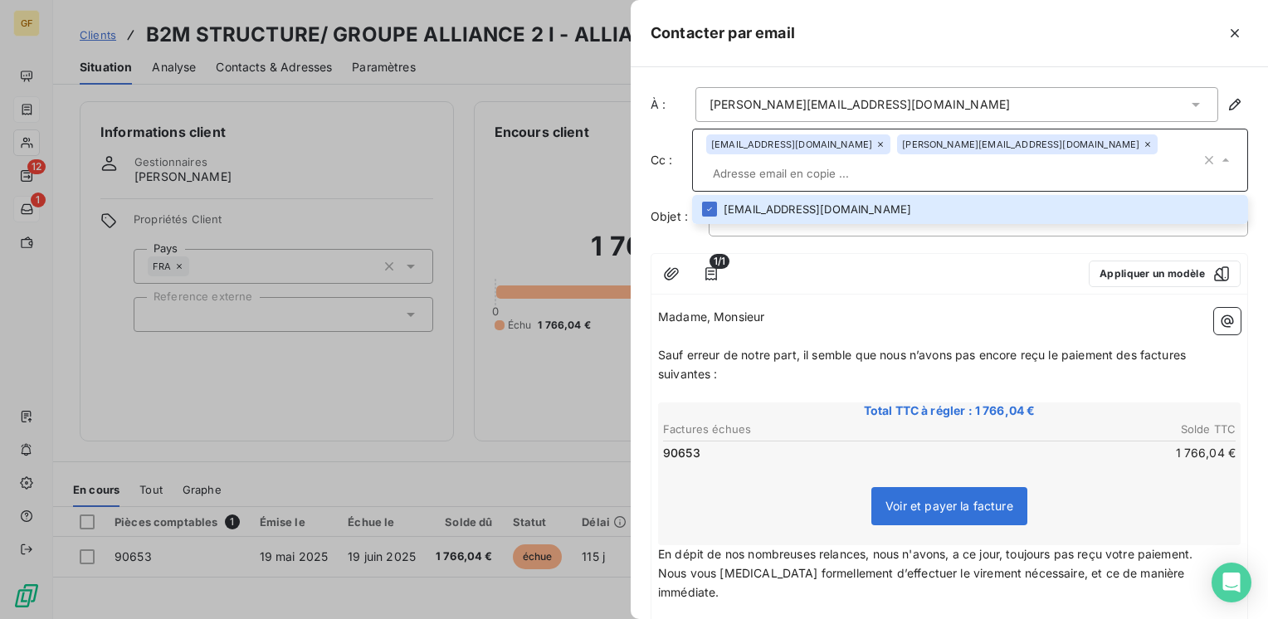
paste input "Jacques.Giovanangeli@graitec.com"
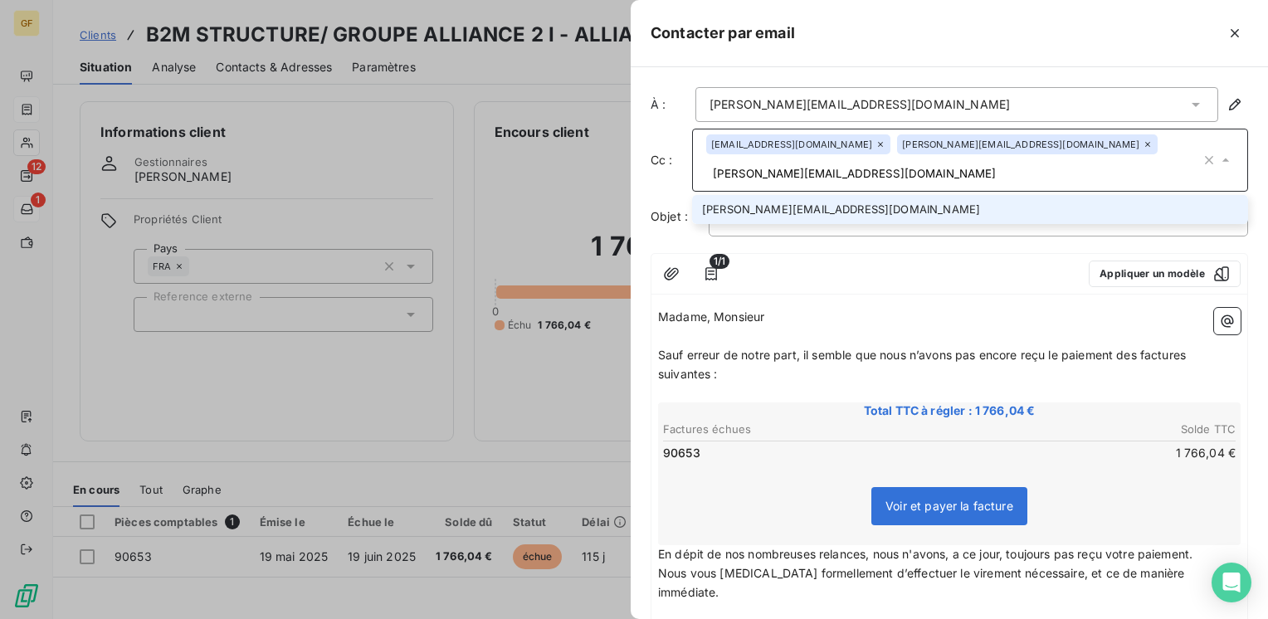
type input "Jacques.Giovanangeli@graitec.com"
click at [866, 195] on li "Jacques.Giovanangeli@graitec.com" at bounding box center [970, 209] width 556 height 29
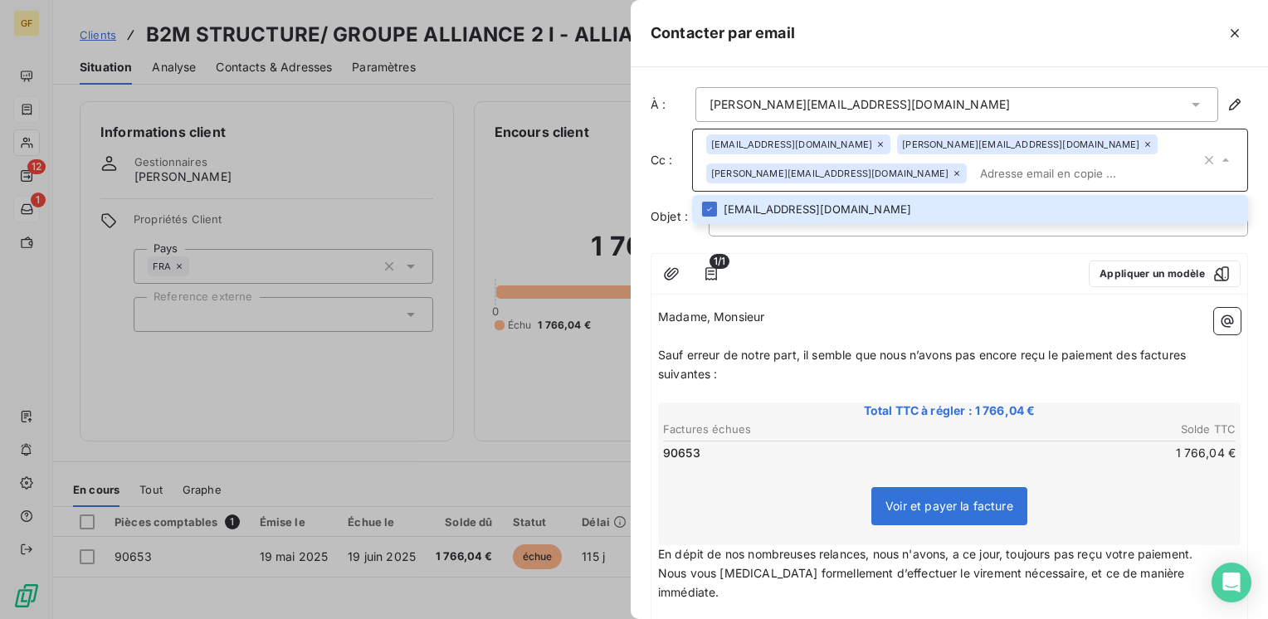
click at [964, 279] on div at bounding box center [907, 274] width 338 height 27
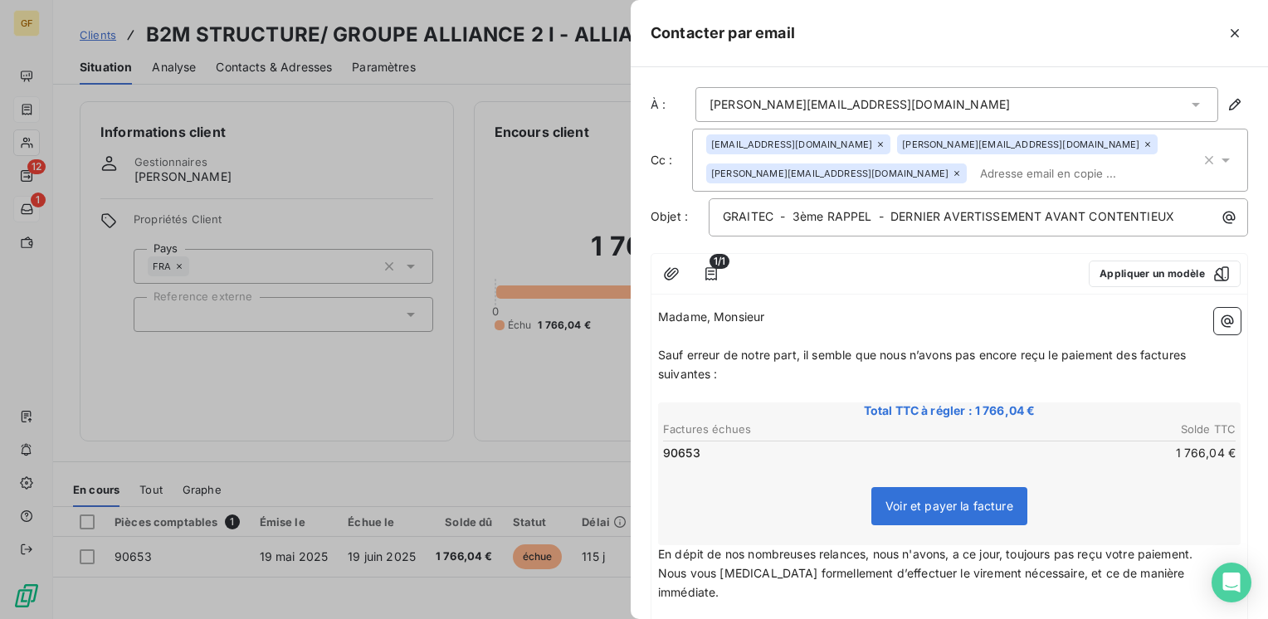
scroll to position [83, 0]
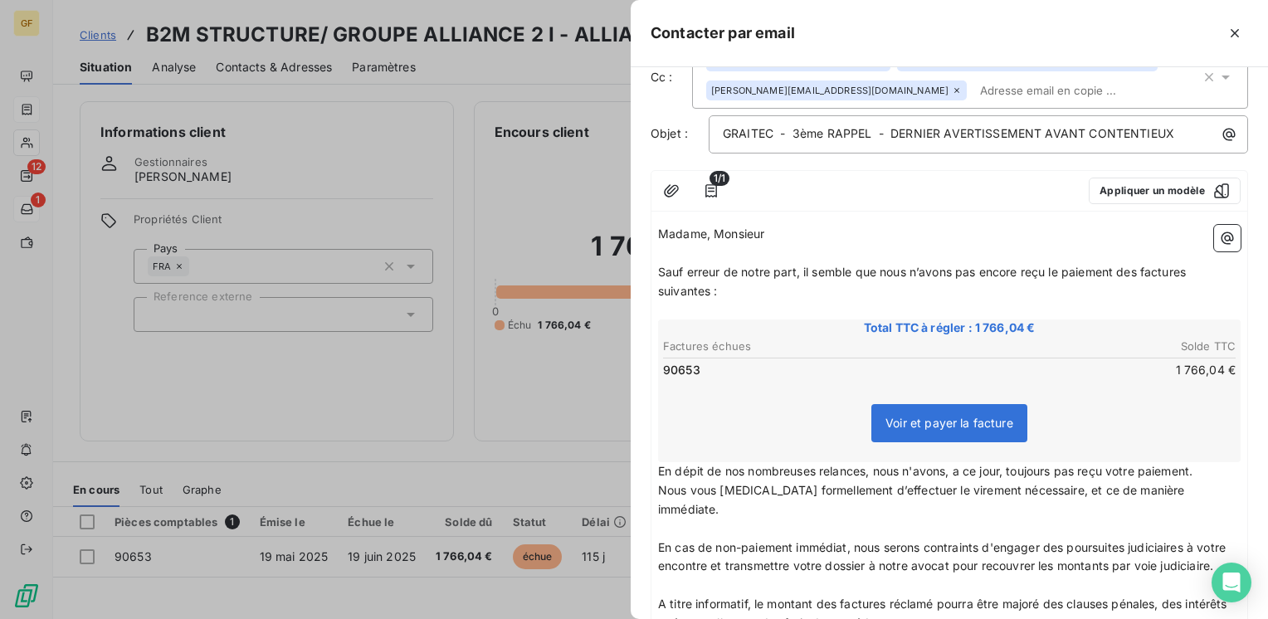
click at [803, 266] on span "Sauf erreur de notre part, il semble que nous n’avons pas encore reçu le paieme…" at bounding box center [923, 281] width 531 height 33
click at [1188, 486] on span "Nous vous [MEDICAL_DATA] formellement d’effectuer le virement nécessaire, et ce…" at bounding box center [923, 499] width 530 height 33
click at [1187, 486] on span "Nous vous [MEDICAL_DATA] formellement d’effectuer le virement nécessaire, et ce…" at bounding box center [923, 499] width 530 height 33
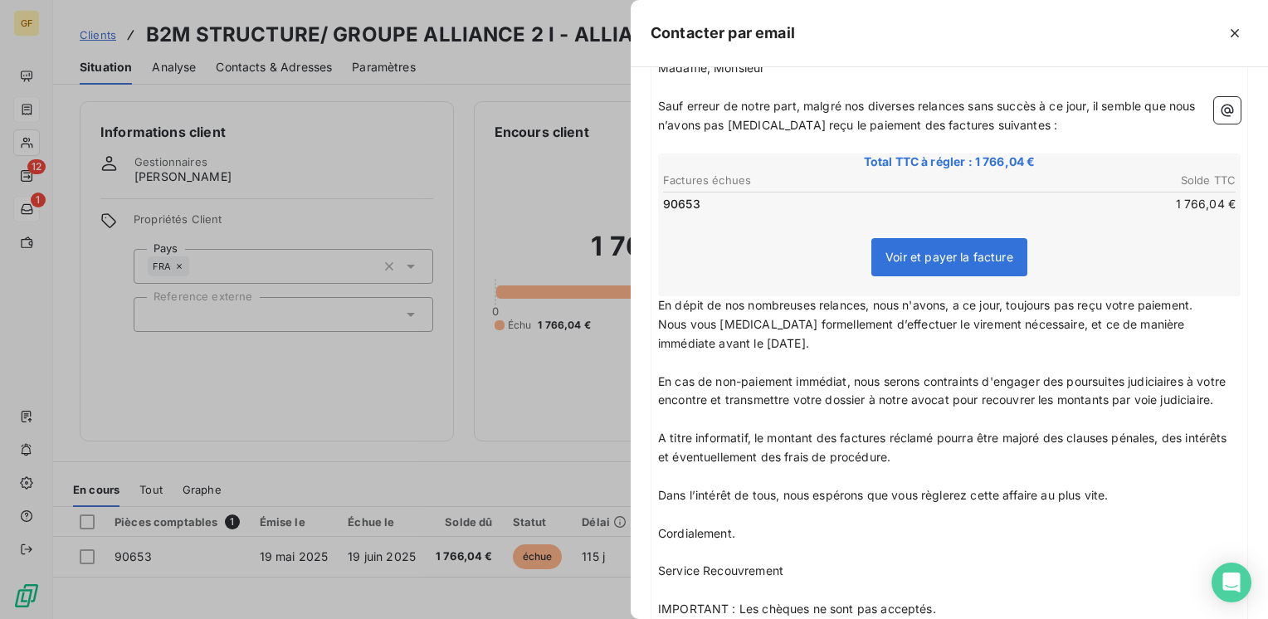
scroll to position [374, 0]
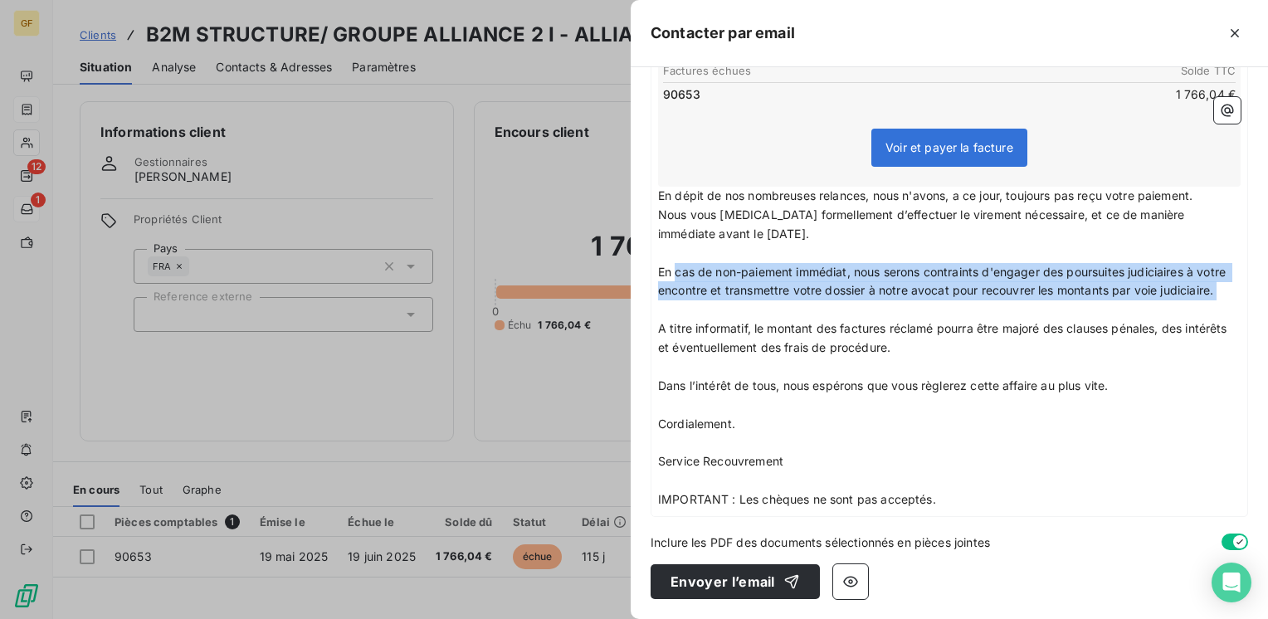
drag, startPoint x: 729, startPoint y: 306, endPoint x: 678, endPoint y: 258, distance: 69.9
click at [678, 258] on div "Madame, Monsieur ﻿ Sauf erreur de notre part, malgré nos diverses relances sans…" at bounding box center [949, 229] width 583 height 560
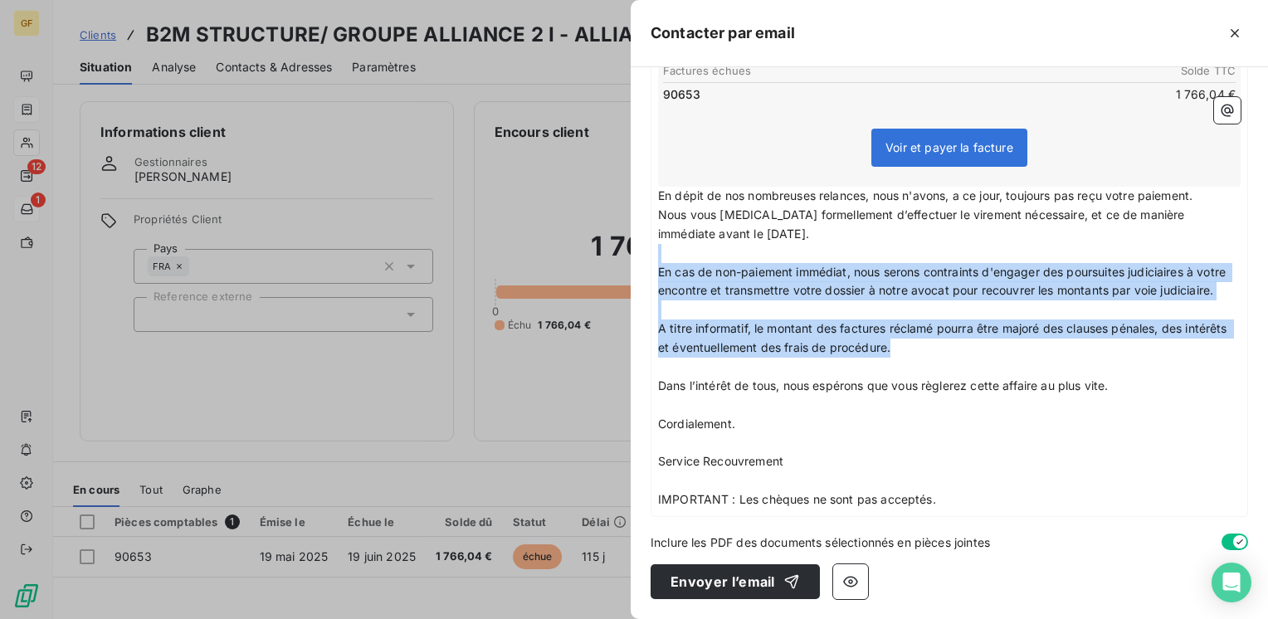
drag, startPoint x: 949, startPoint y: 349, endPoint x: 659, endPoint y: 233, distance: 312.5
click at [659, 233] on div "Madame, Monsieur ﻿ Sauf erreur de notre part, malgré nos diverses relances sans…" at bounding box center [949, 229] width 583 height 560
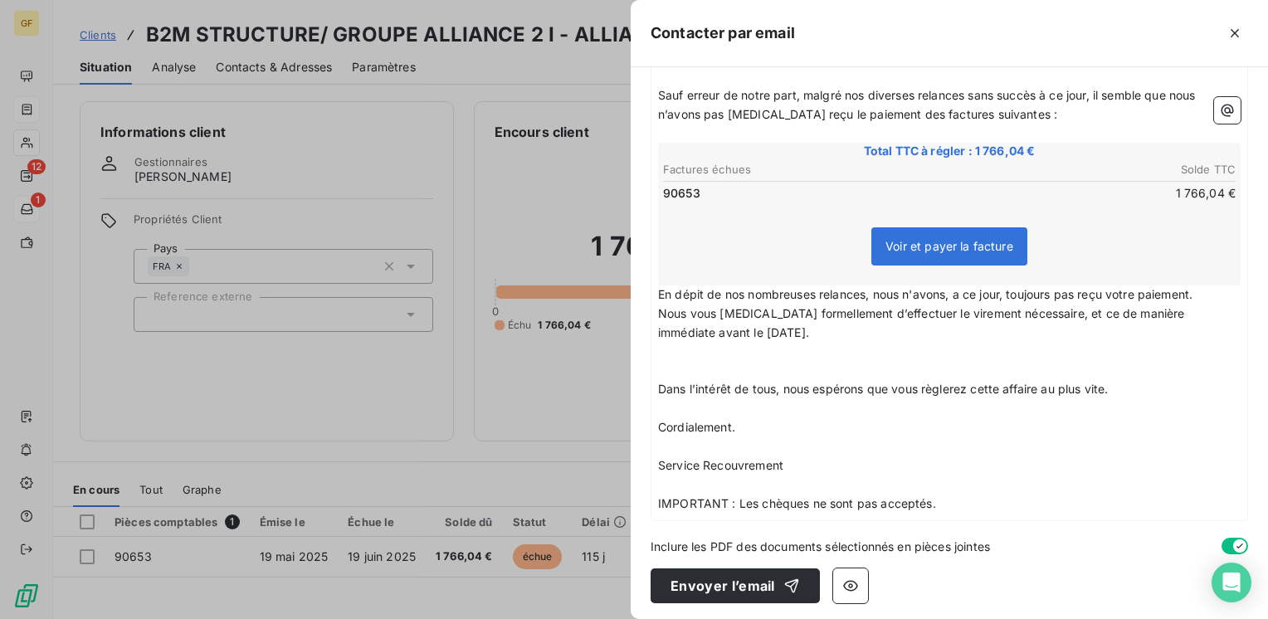
scroll to position [242, 0]
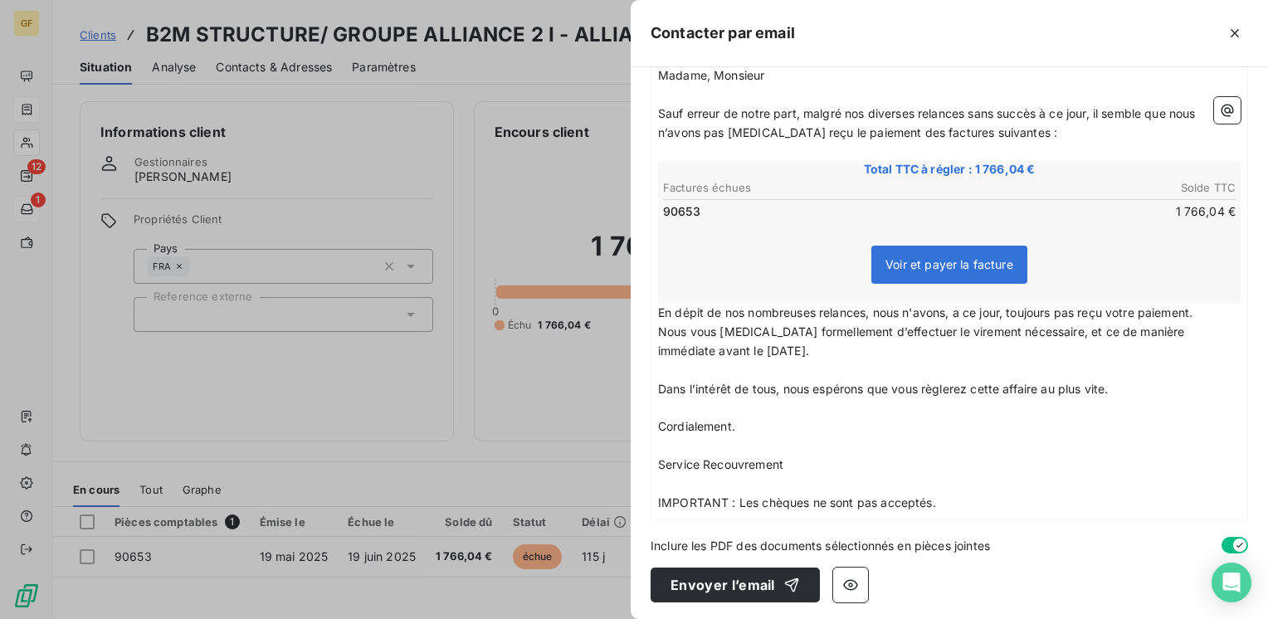
click at [1218, 308] on p "En dépit de nos nombreuses relances, nous n'avons, a ce jour, toujours pas reçu…" at bounding box center [949, 313] width 583 height 19
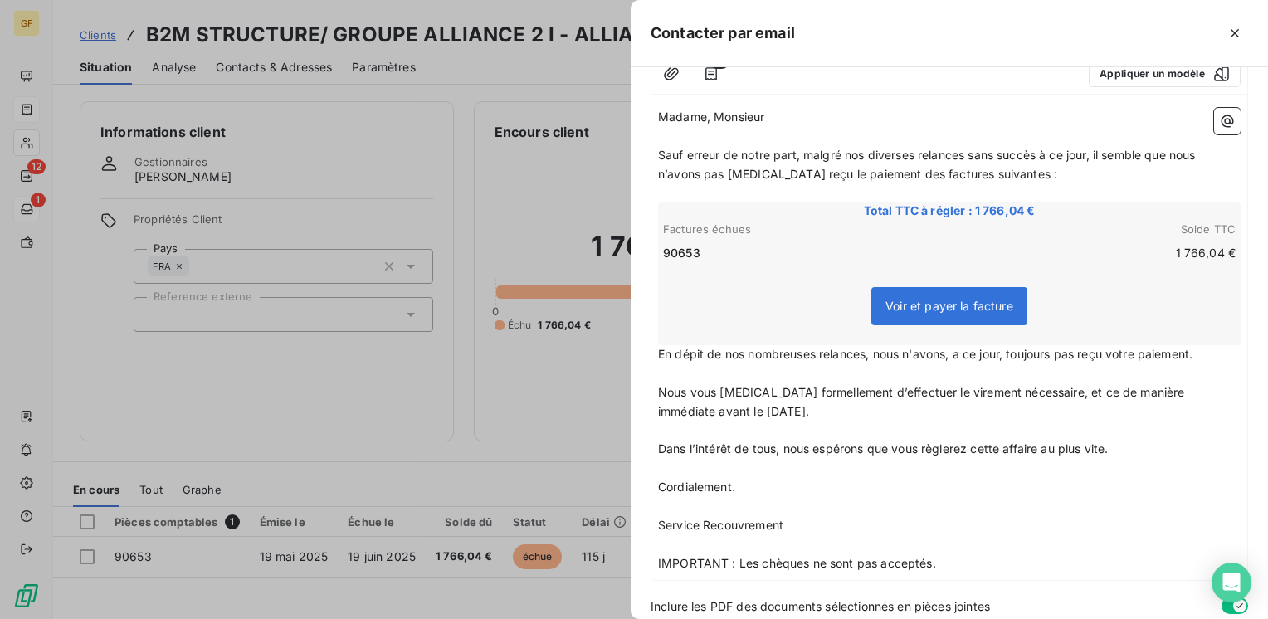
scroll to position [177, 0]
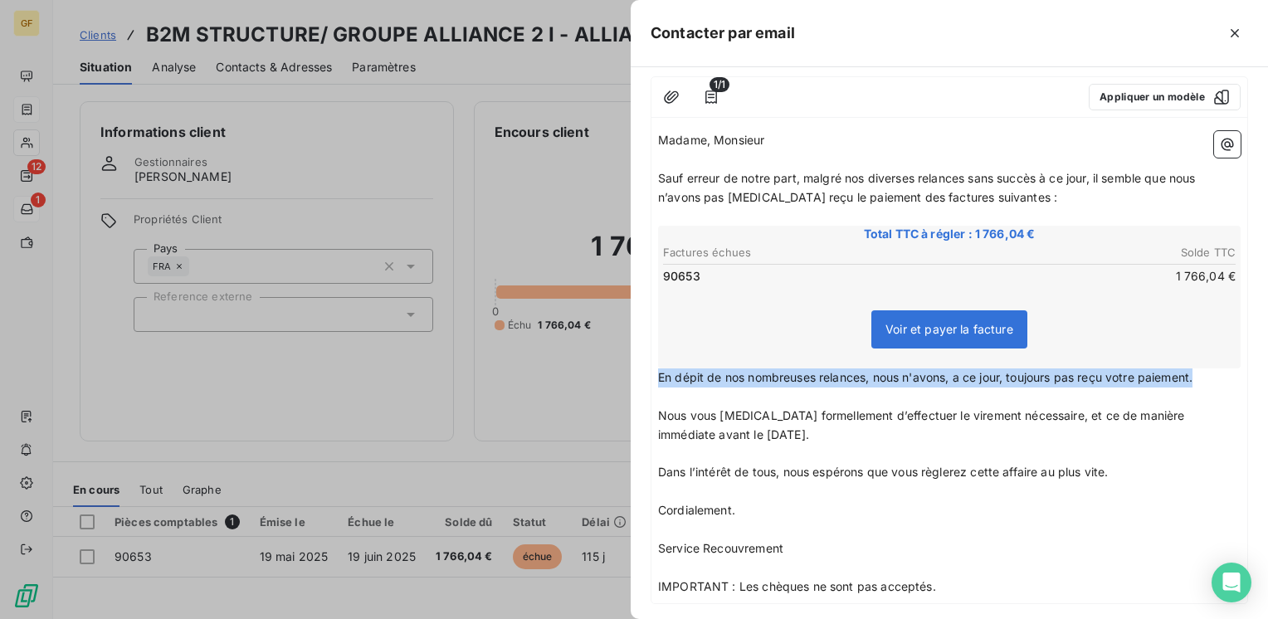
drag, startPoint x: 1212, startPoint y: 377, endPoint x: 644, endPoint y: 375, distance: 567.7
click at [644, 375] on div "À : franck.orionot@ilao.fr Cc : gestion@alliance2i.com antoine.ferron@graitec.c…" at bounding box center [949, 343] width 637 height 552
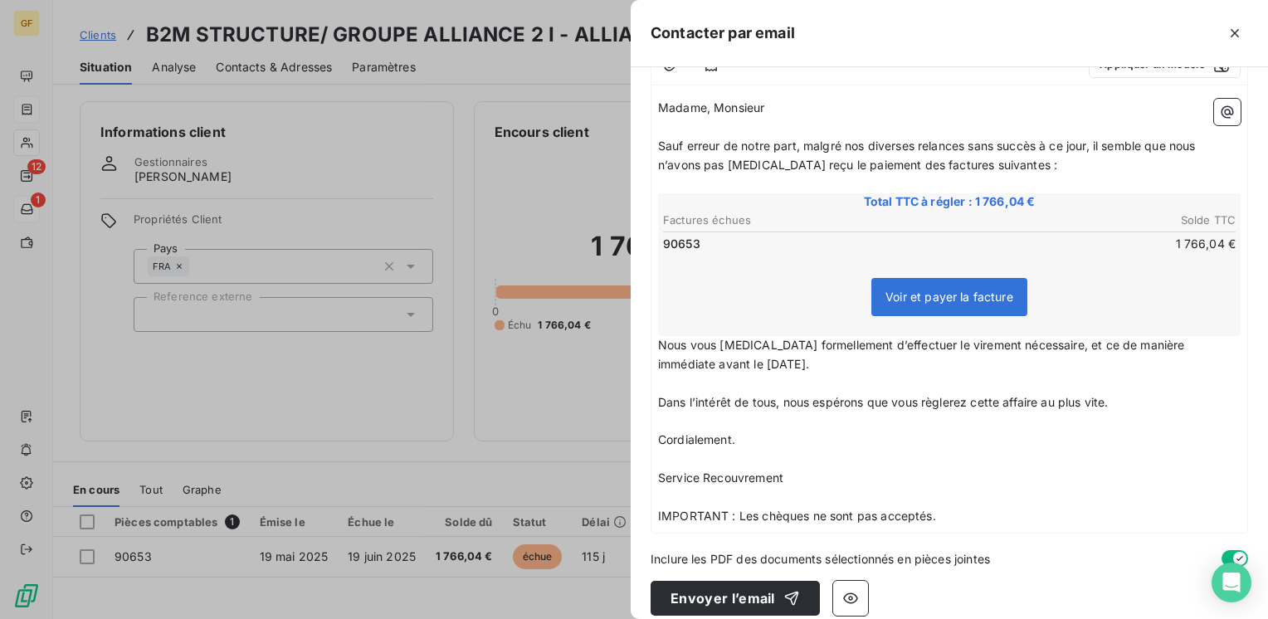
scroll to position [222, 0]
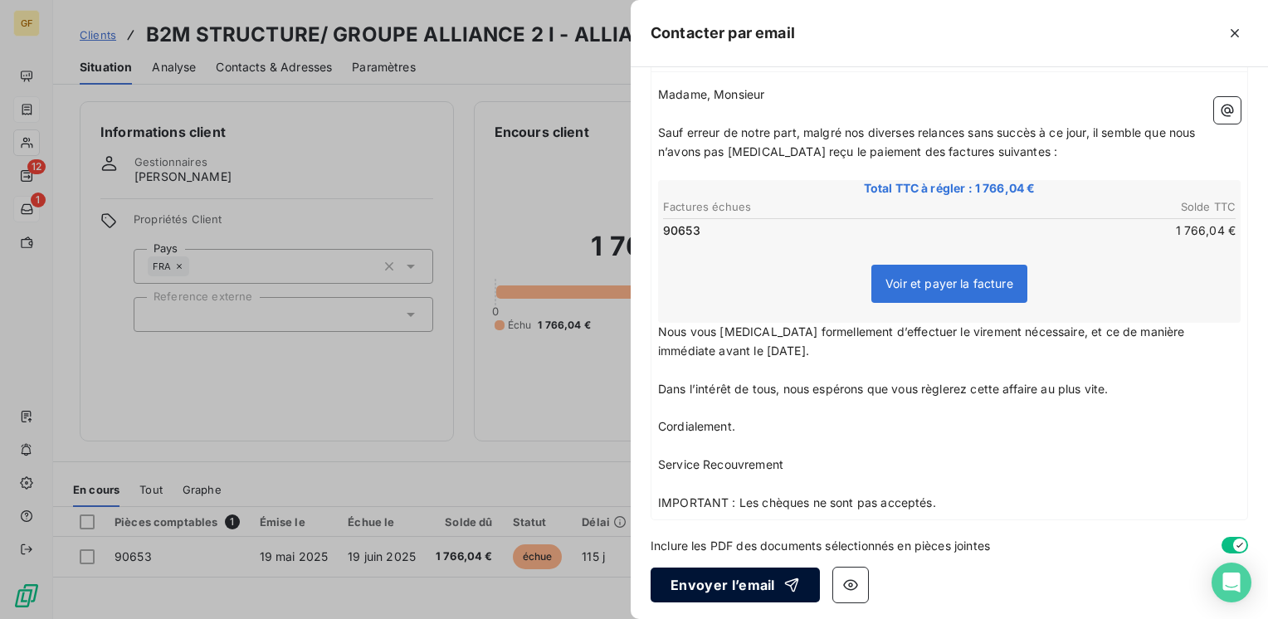
click at [744, 584] on button "Envoyer l’email" at bounding box center [735, 585] width 169 height 35
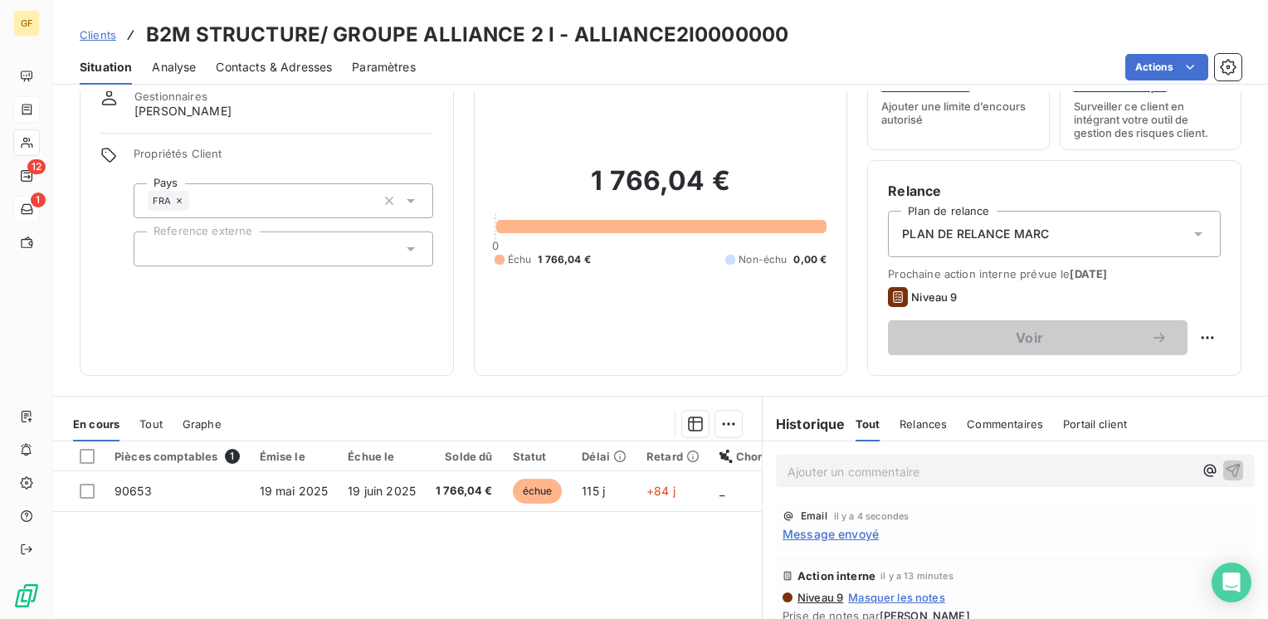
scroll to position [83, 0]
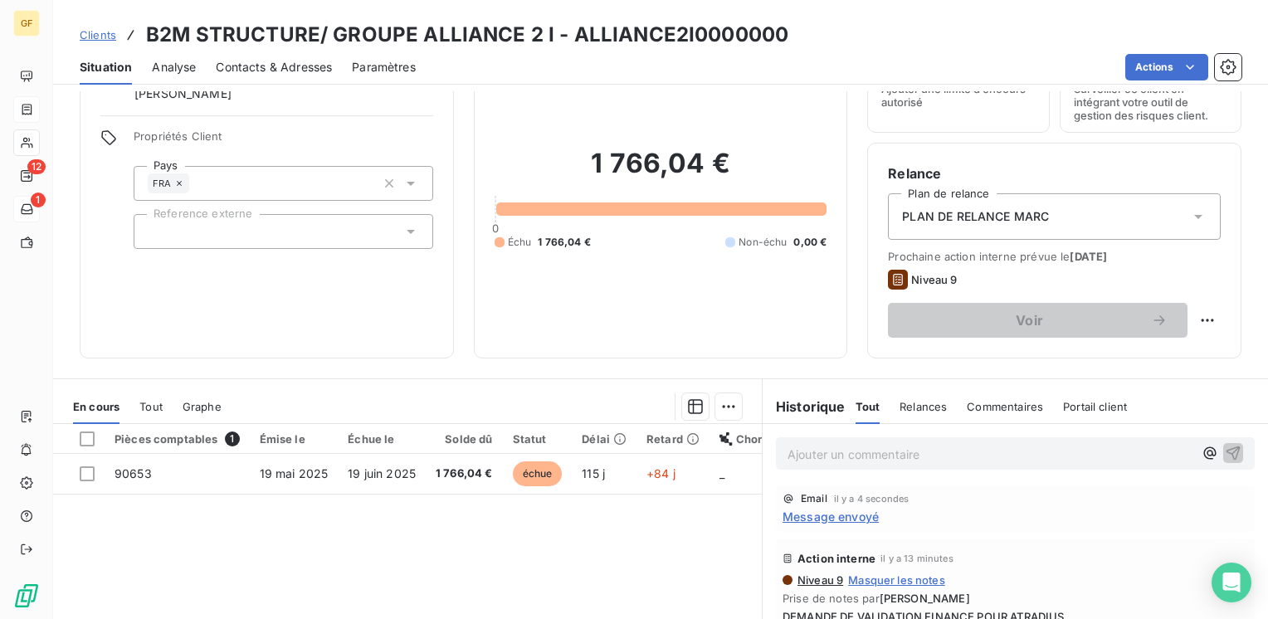
click at [793, 509] on span "Message envoyé" at bounding box center [831, 516] width 96 height 17
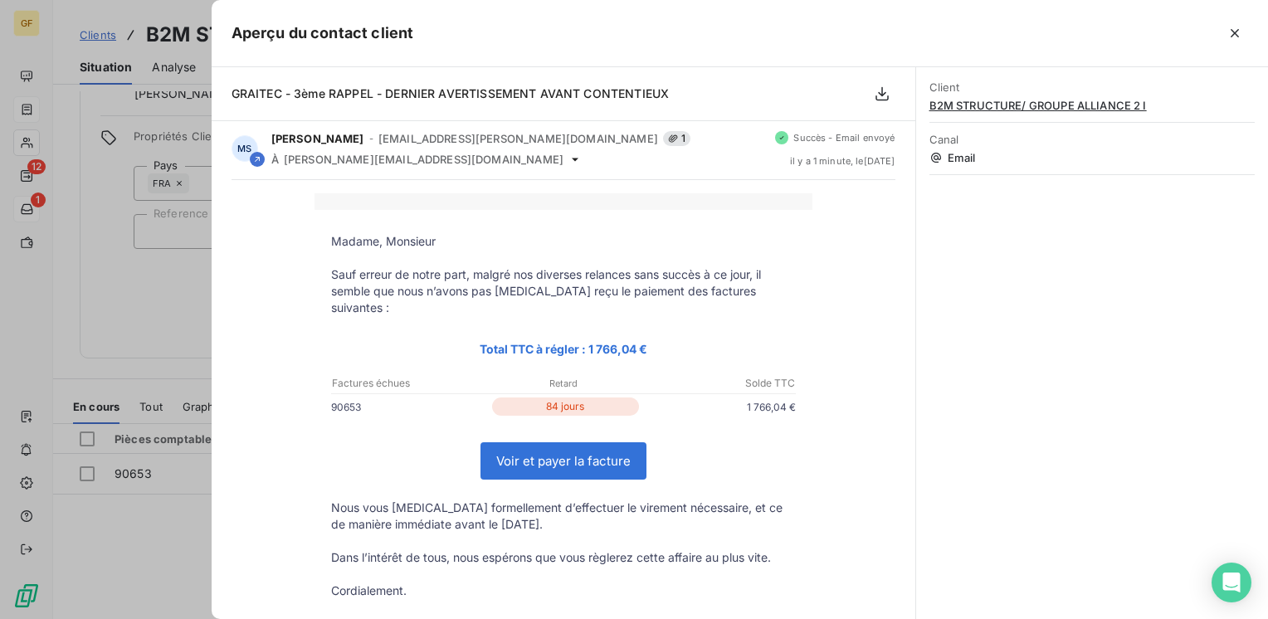
scroll to position [0, 0]
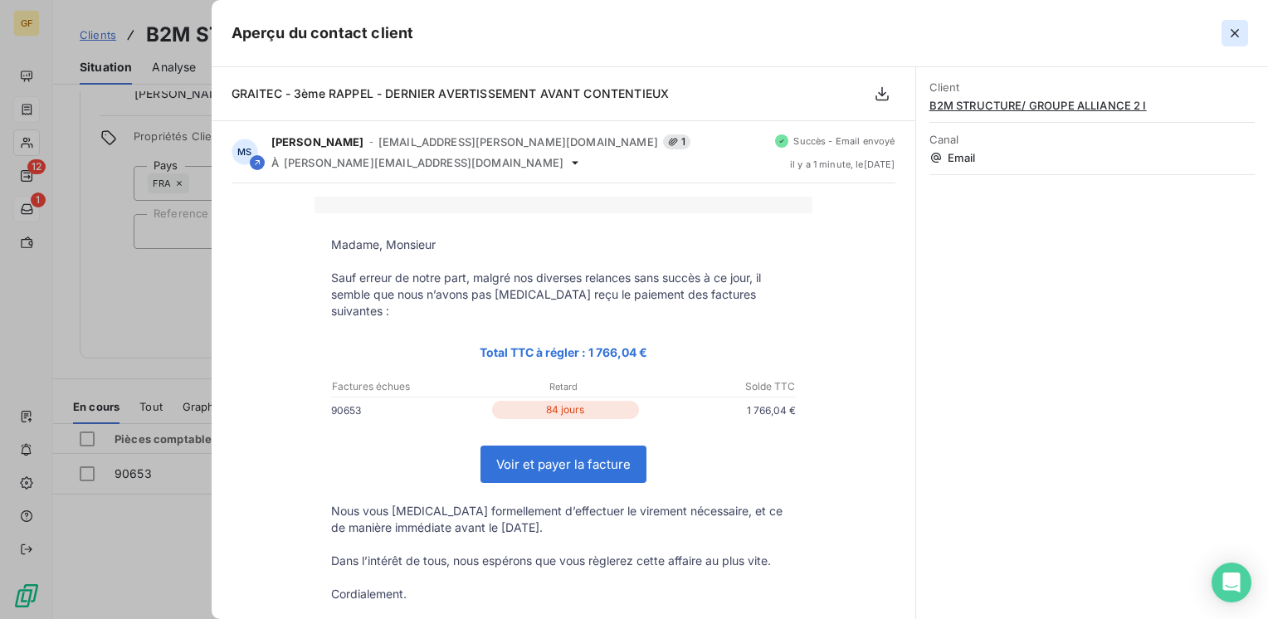
click at [1241, 29] on icon "button" at bounding box center [1235, 33] width 17 height 17
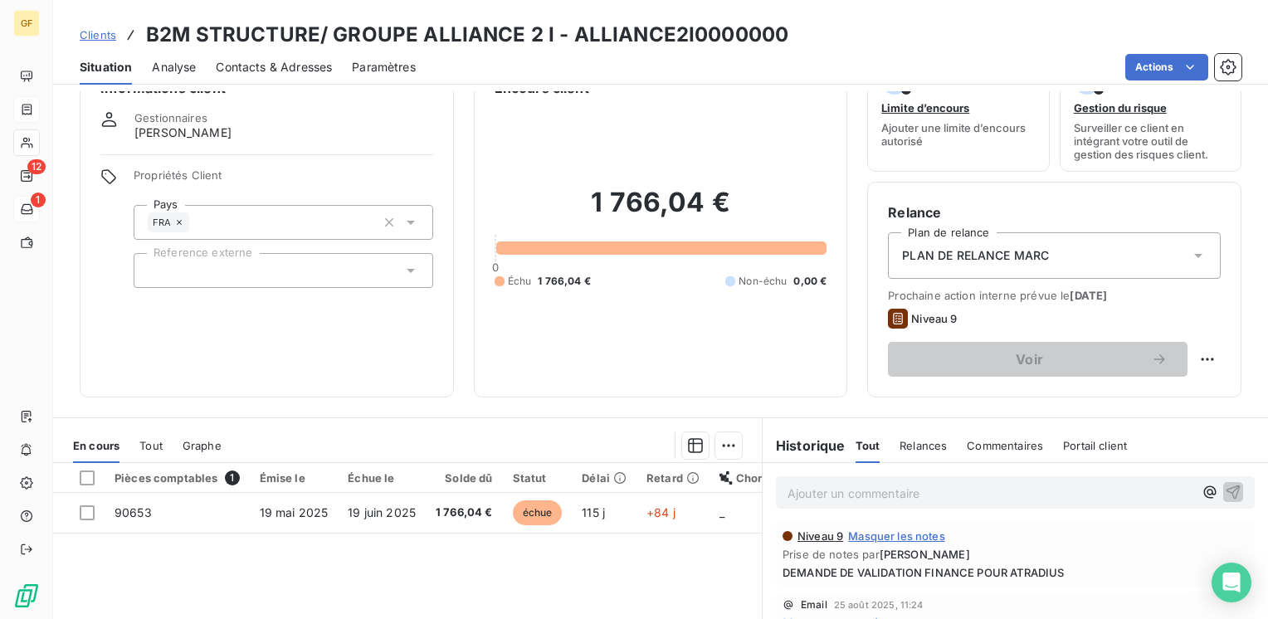
scroll to position [83, 0]
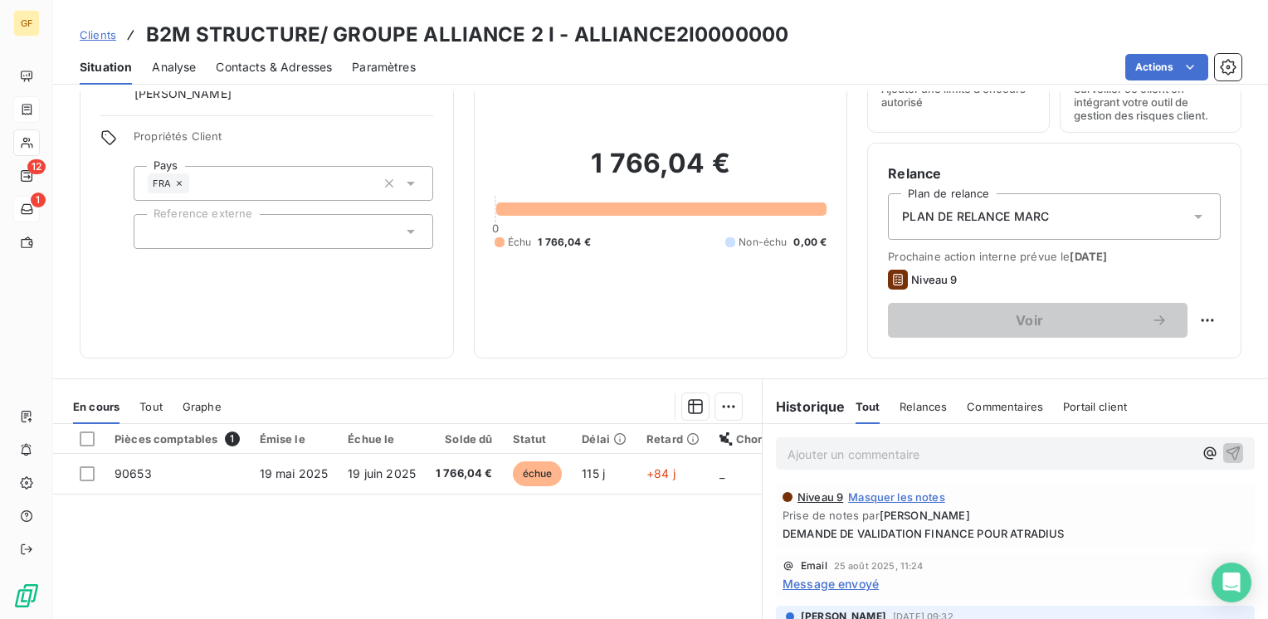
click at [822, 495] on span "Niveau 9" at bounding box center [819, 496] width 47 height 13
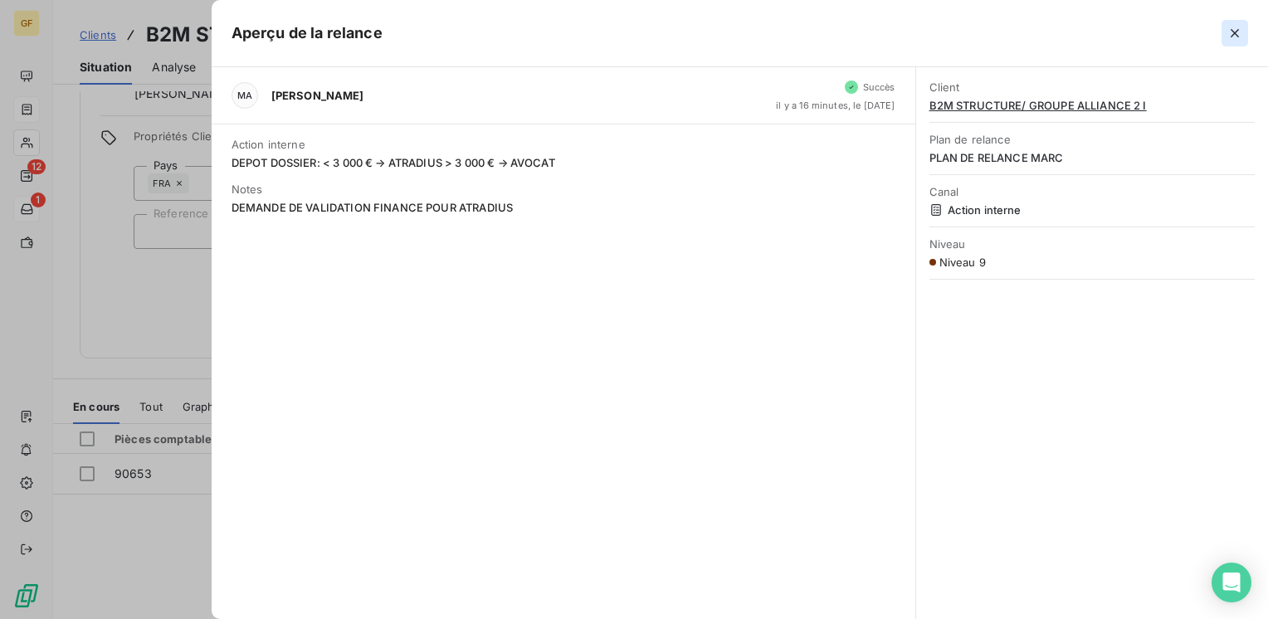
click at [1232, 25] on icon "button" at bounding box center [1235, 33] width 17 height 17
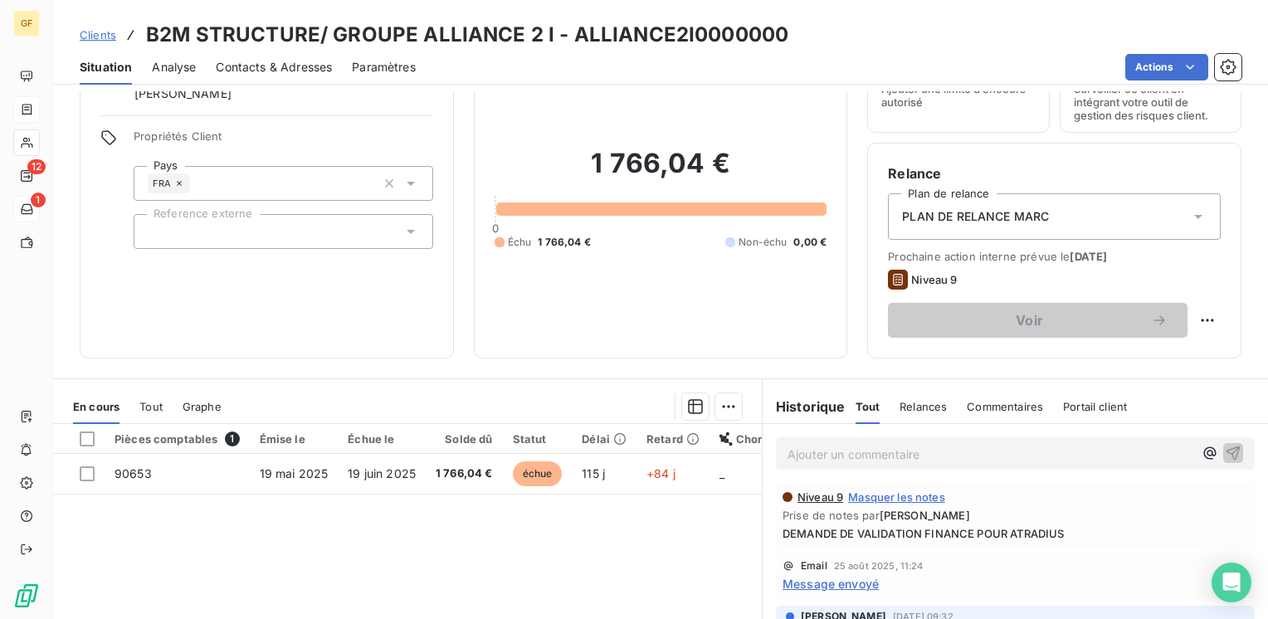
scroll to position [0, 0]
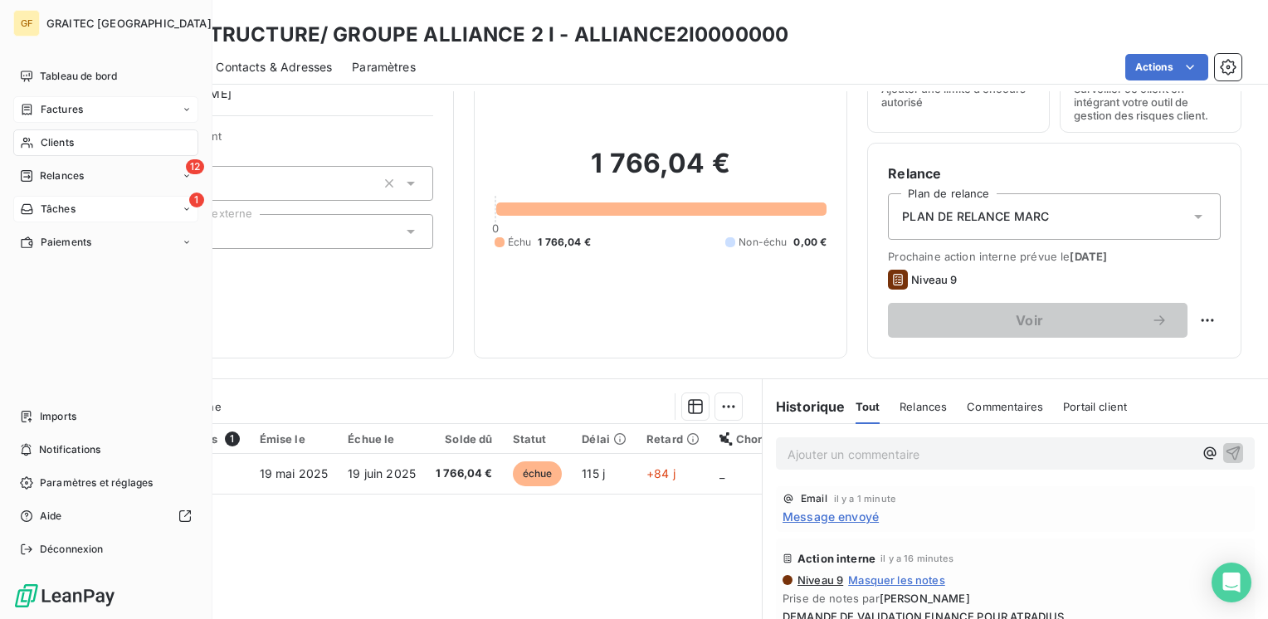
click at [76, 105] on span "Factures" at bounding box center [62, 109] width 42 height 15
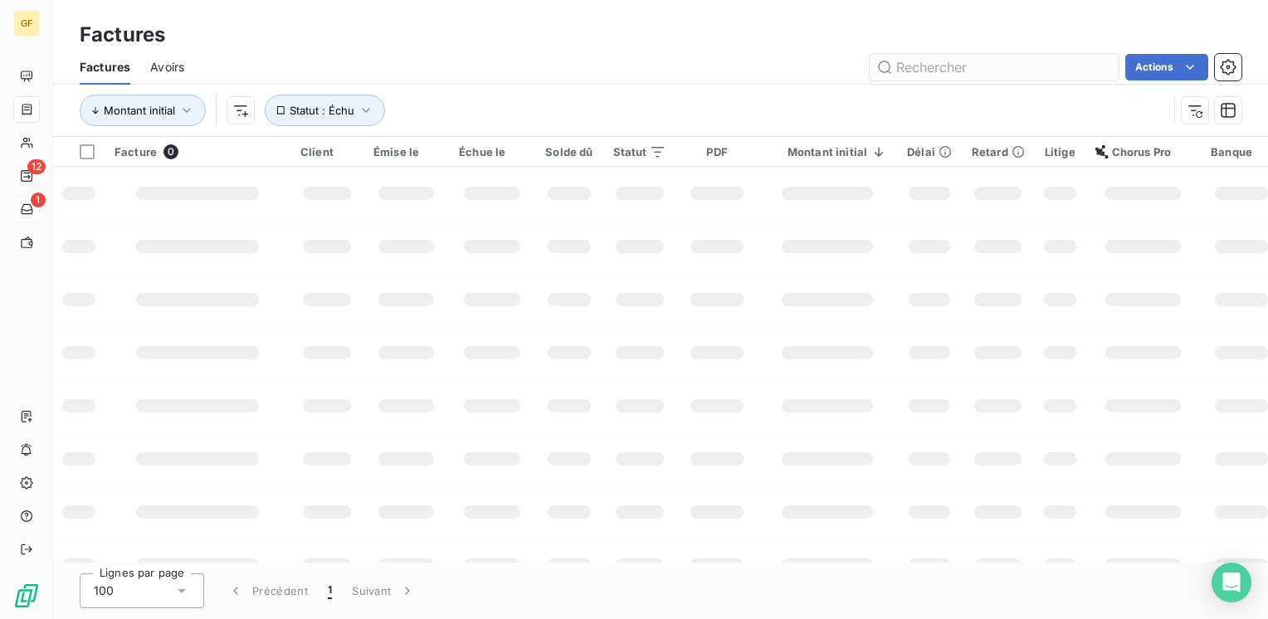
click at [959, 69] on input "text" at bounding box center [994, 67] width 249 height 27
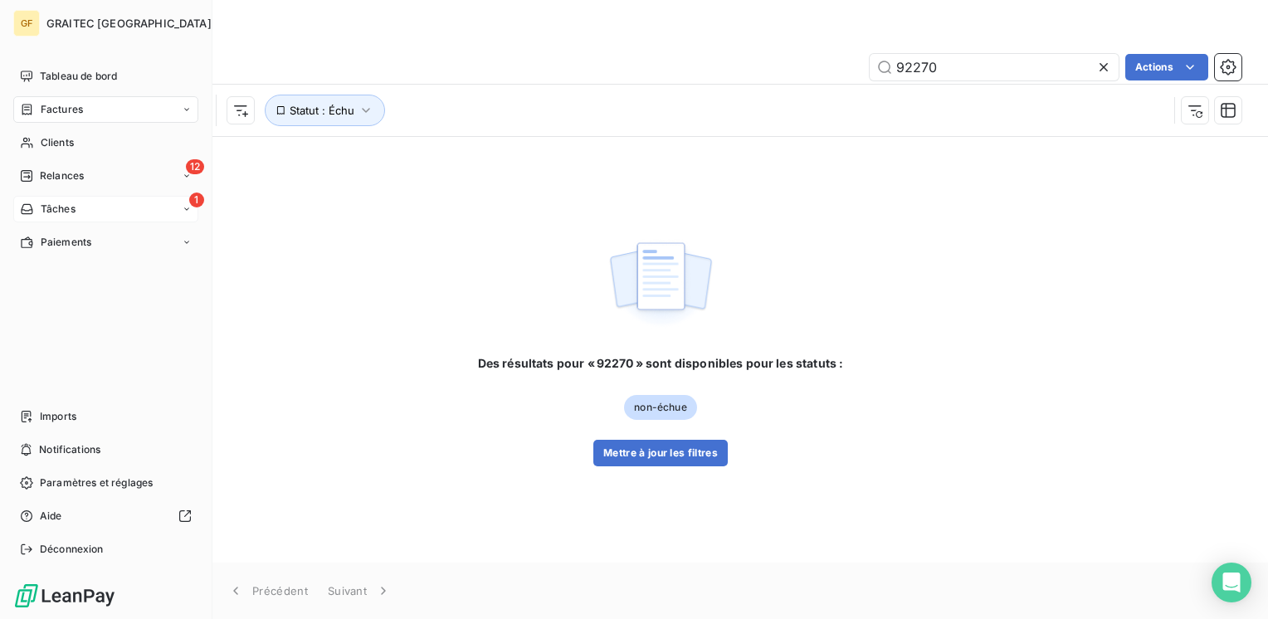
click at [60, 105] on span "Factures" at bounding box center [62, 109] width 42 height 15
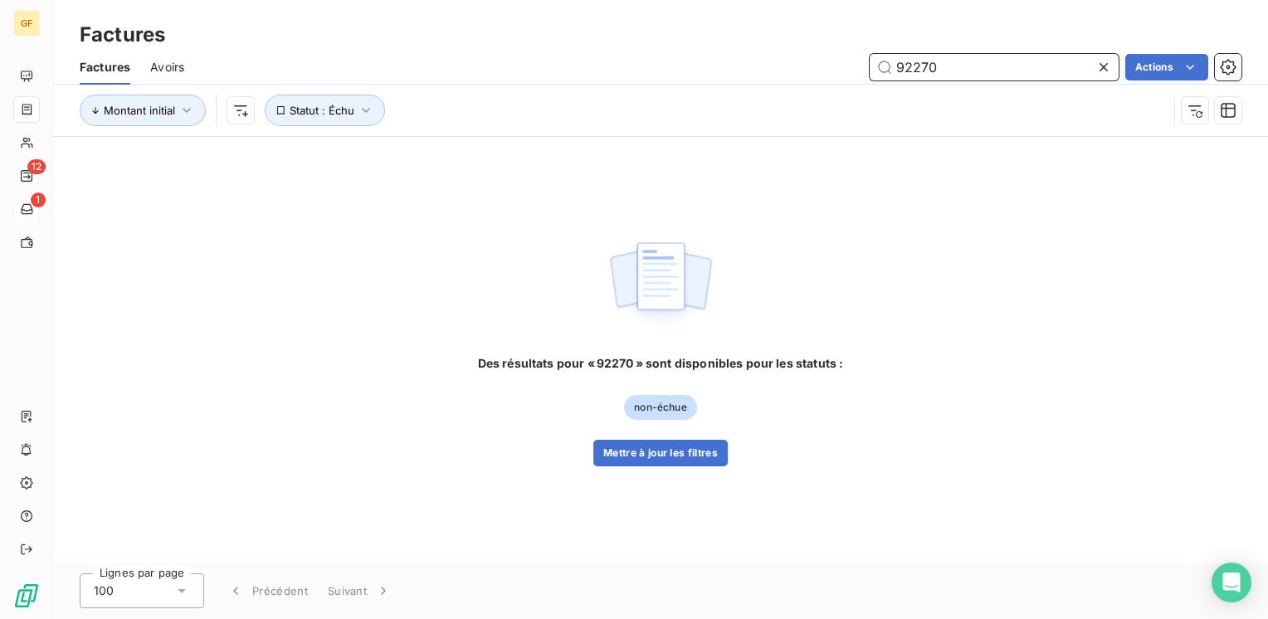
drag, startPoint x: 930, startPoint y: 61, endPoint x: 835, endPoint y: 68, distance: 94.8
click at [835, 68] on div "92270 Actions" at bounding box center [722, 67] width 1037 height 27
drag, startPoint x: 937, startPoint y: 76, endPoint x: 884, endPoint y: 76, distance: 53.1
click at [884, 76] on input "905" at bounding box center [994, 67] width 249 height 27
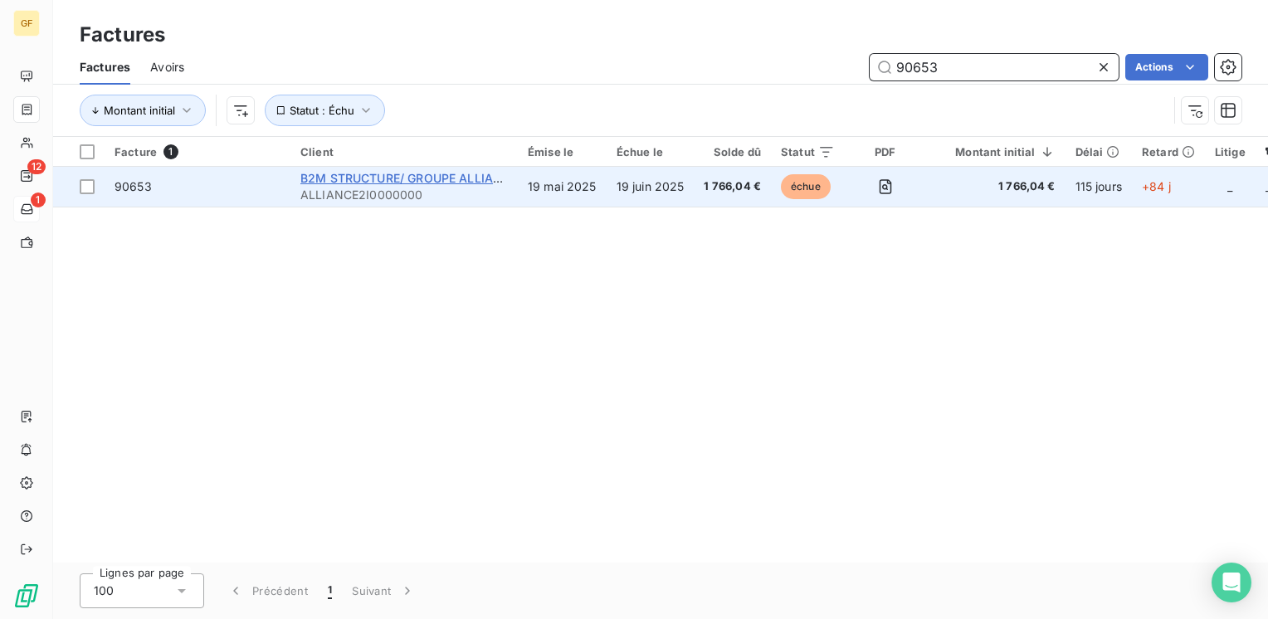
type input "90653"
click at [388, 181] on span "B2M STRUCTURE/ GROUPE ALLIANCE 2 I" at bounding box center [417, 178] width 235 height 14
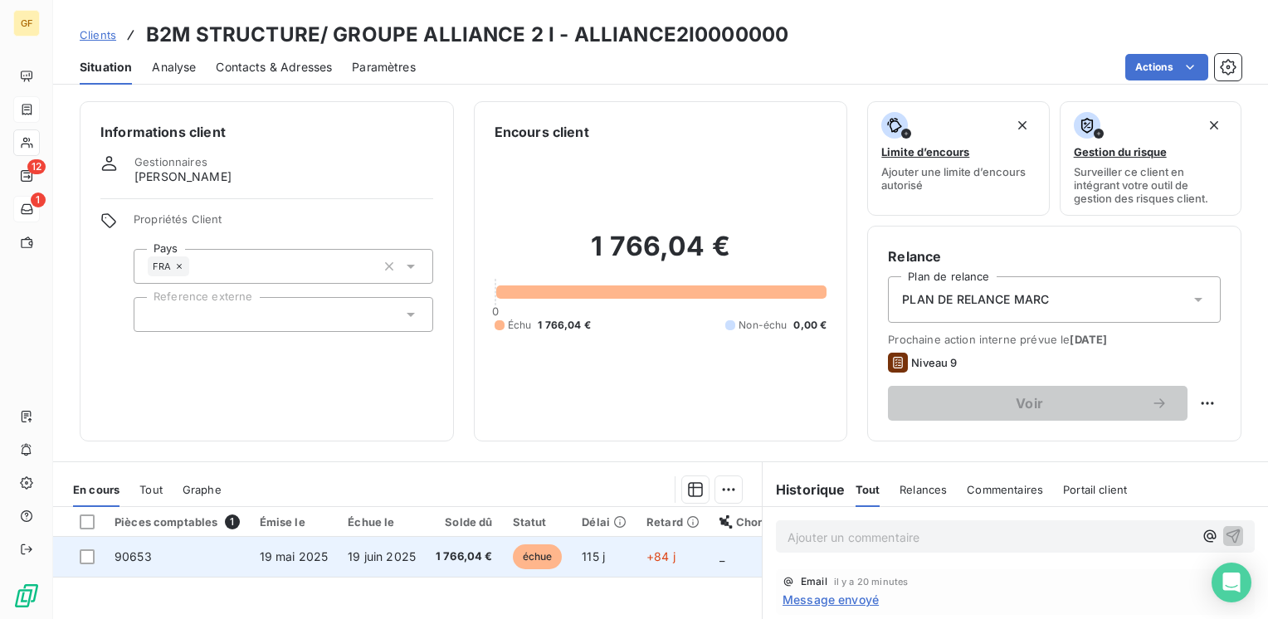
click at [442, 549] on span "1 766,04 €" at bounding box center [464, 557] width 57 height 17
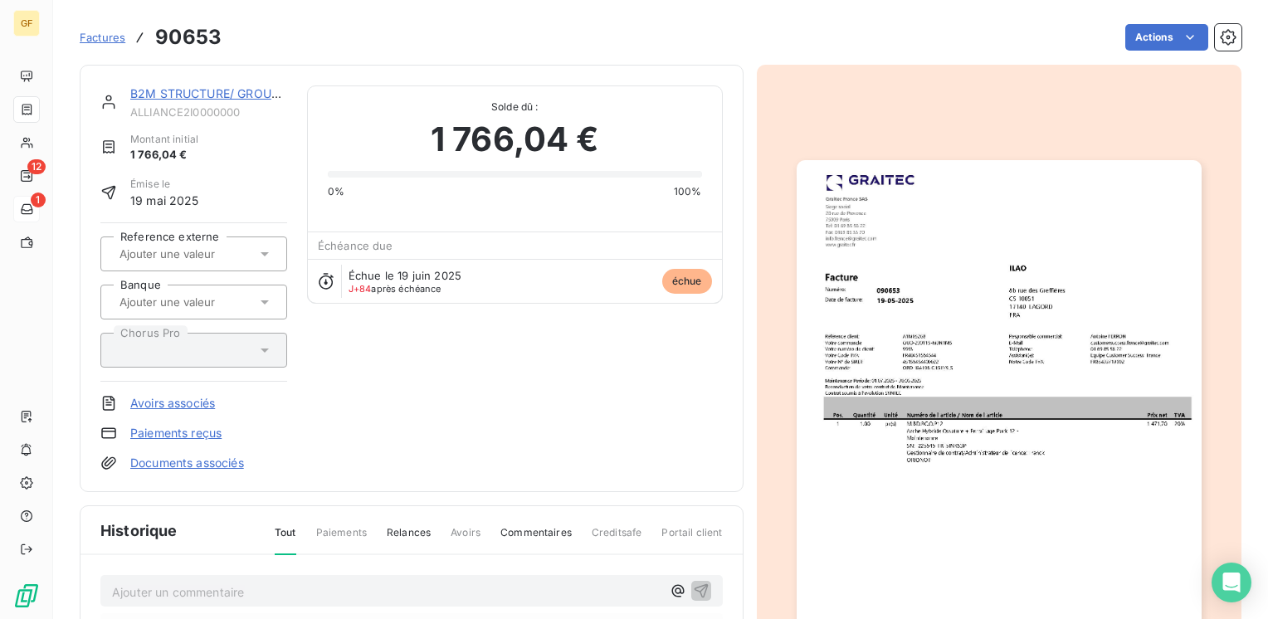
click at [883, 327] on img "button" at bounding box center [999, 446] width 405 height 572
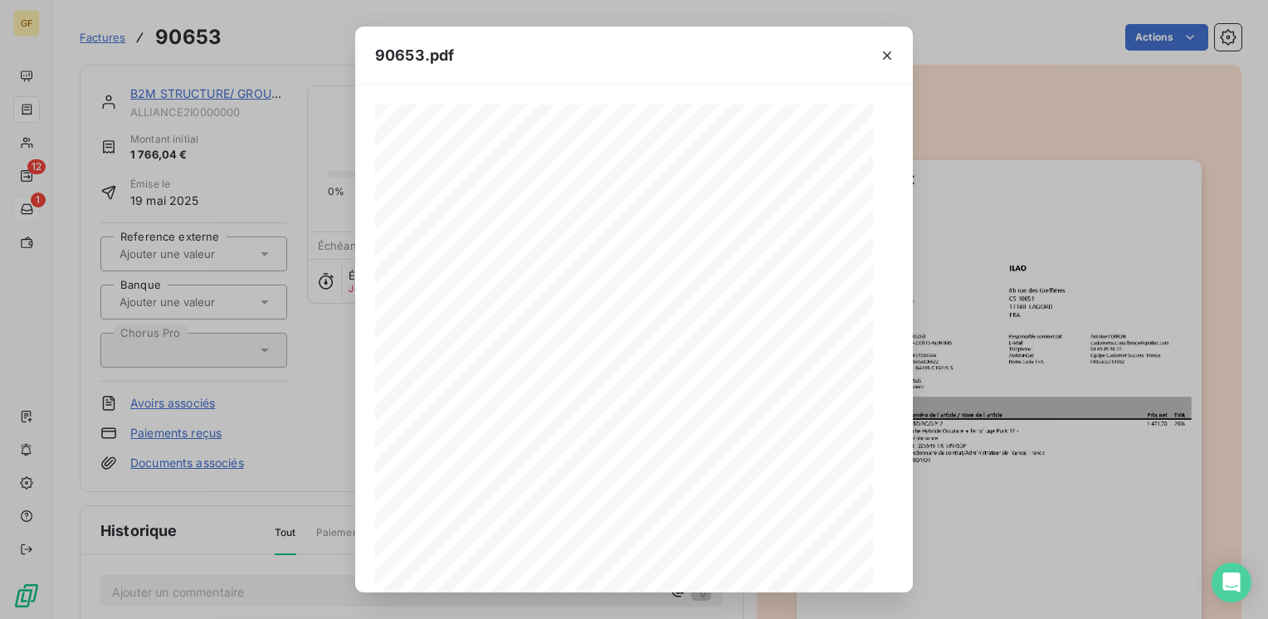
scroll to position [235, 0]
click at [690, 573] on icon "button" at bounding box center [695, 572] width 17 height 17
click at [892, 51] on icon "button" at bounding box center [887, 55] width 17 height 17
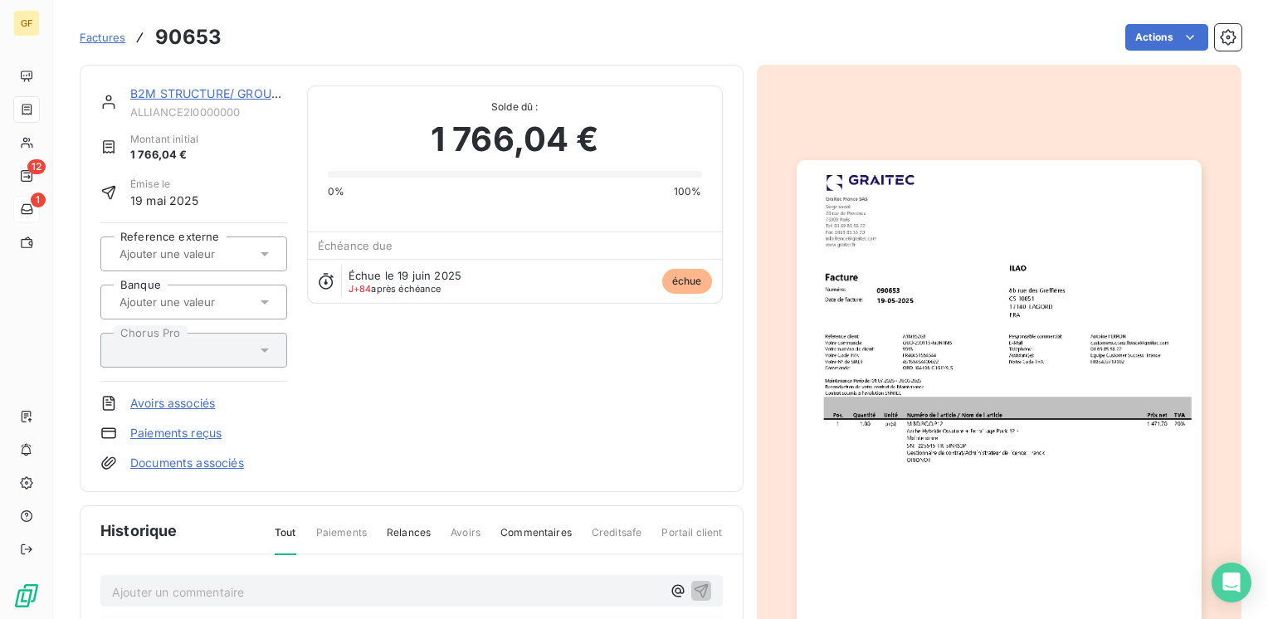
click at [233, 95] on link "B2M STRUCTURE/ GROUPE ALLIANCE 2 I" at bounding box center [247, 93] width 235 height 14
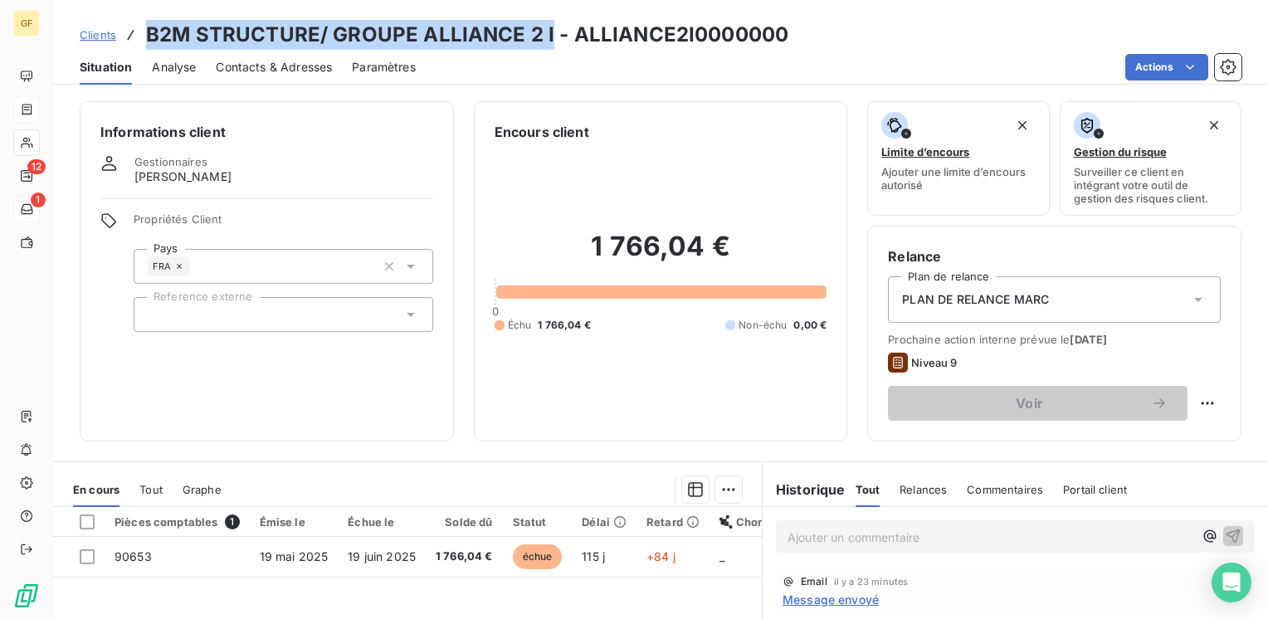
drag, startPoint x: 547, startPoint y: 33, endPoint x: 146, endPoint y: 21, distance: 401.0
click at [146, 21] on h3 "B2M STRUCTURE/ GROUPE ALLIANCE 2 I - ALLIANCE2I0000000" at bounding box center [467, 35] width 642 height 30
copy h3 "B2M STRUCTURE/ GROUPE ALLIANCE 2 I"
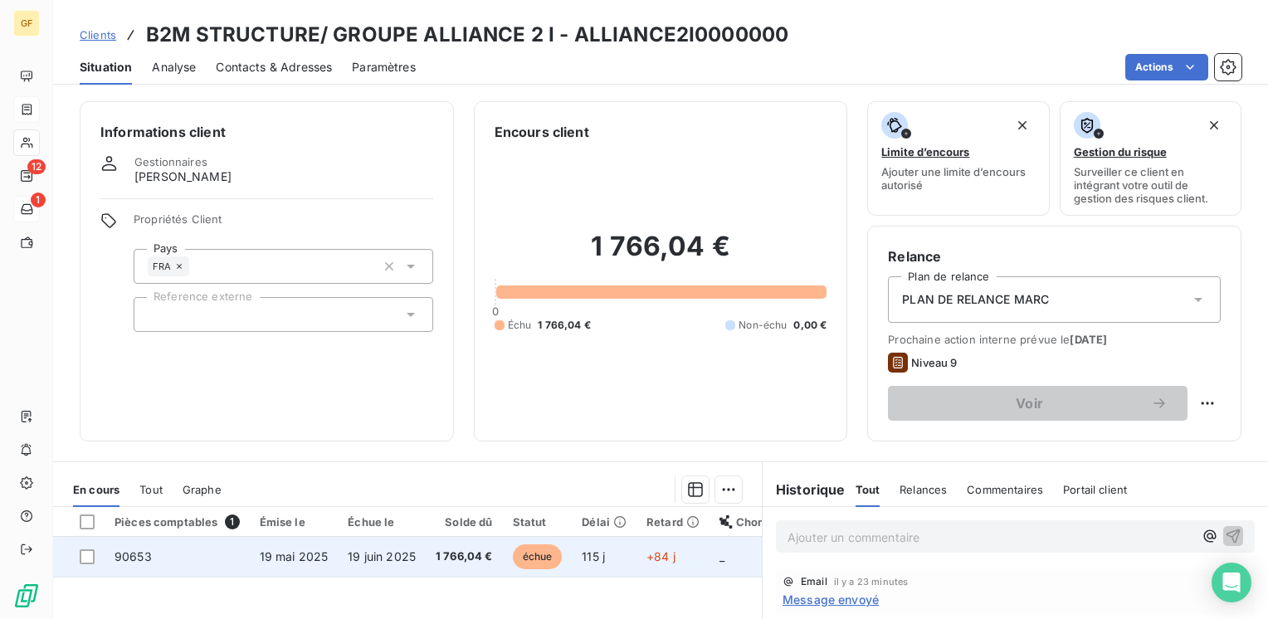
click at [375, 546] on td "19 juin 2025" at bounding box center [382, 557] width 88 height 40
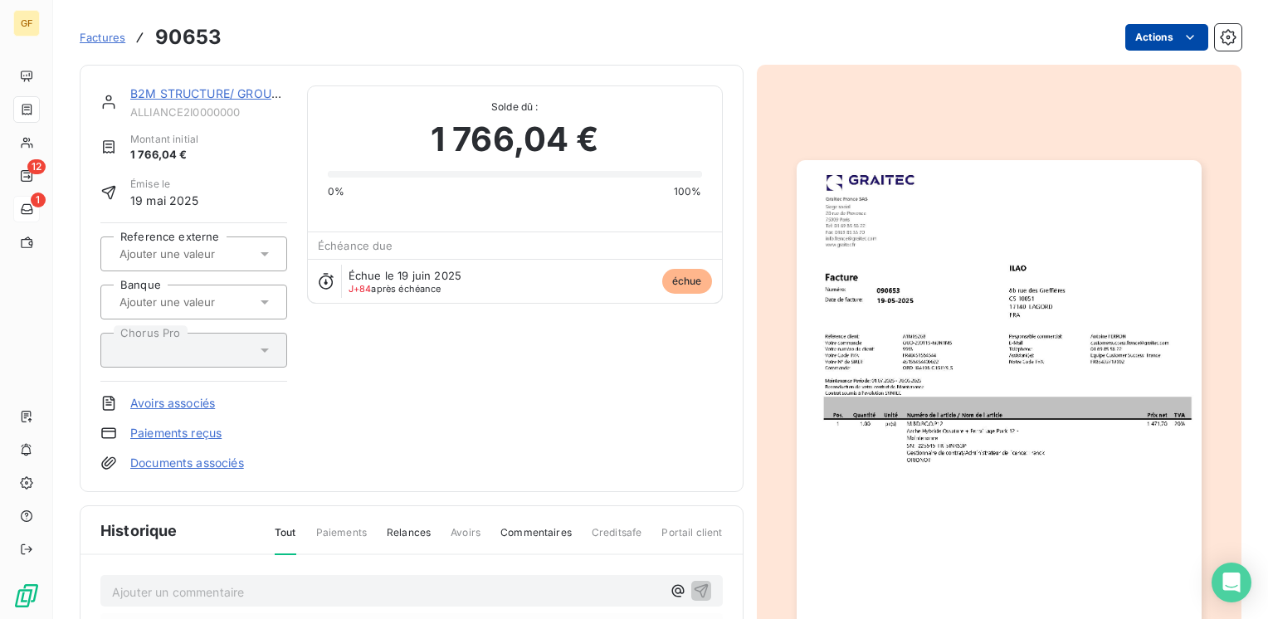
click at [1148, 37] on html "GF 12 1 Factures 90653 Actions B2M STRUCTURE/ GROUPE ALLIANCE 2 I ALLIANCE2I000…" at bounding box center [634, 309] width 1268 height 619
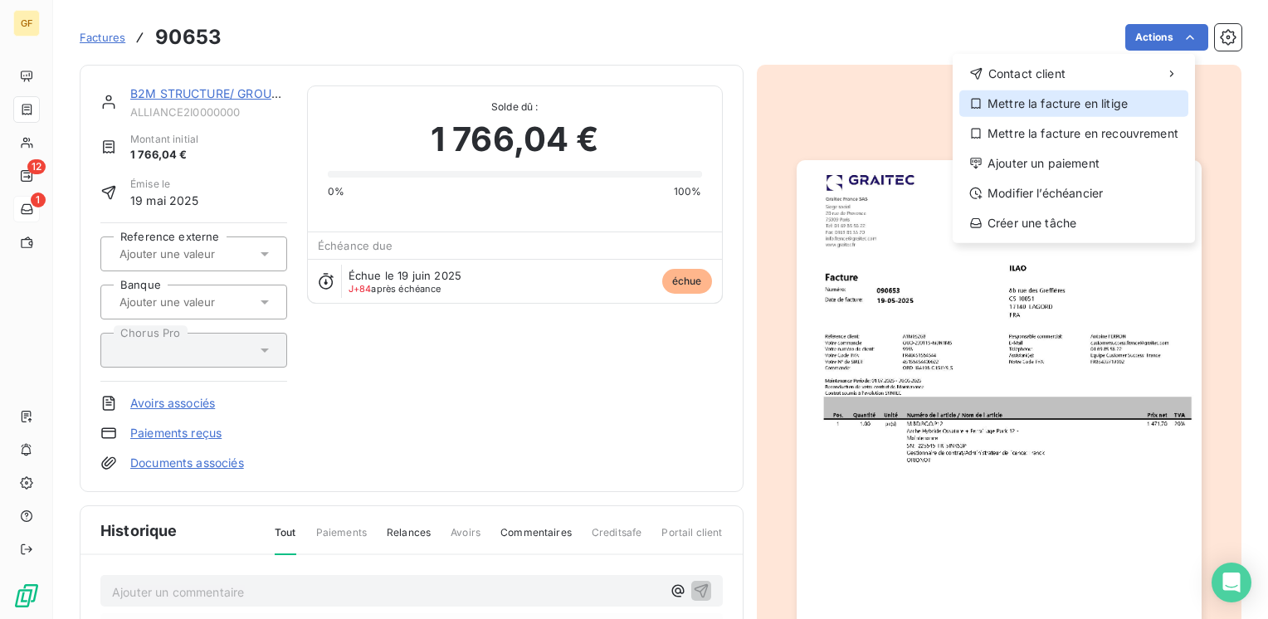
click at [1056, 110] on div "Mettre la facture en litige" at bounding box center [1073, 103] width 229 height 27
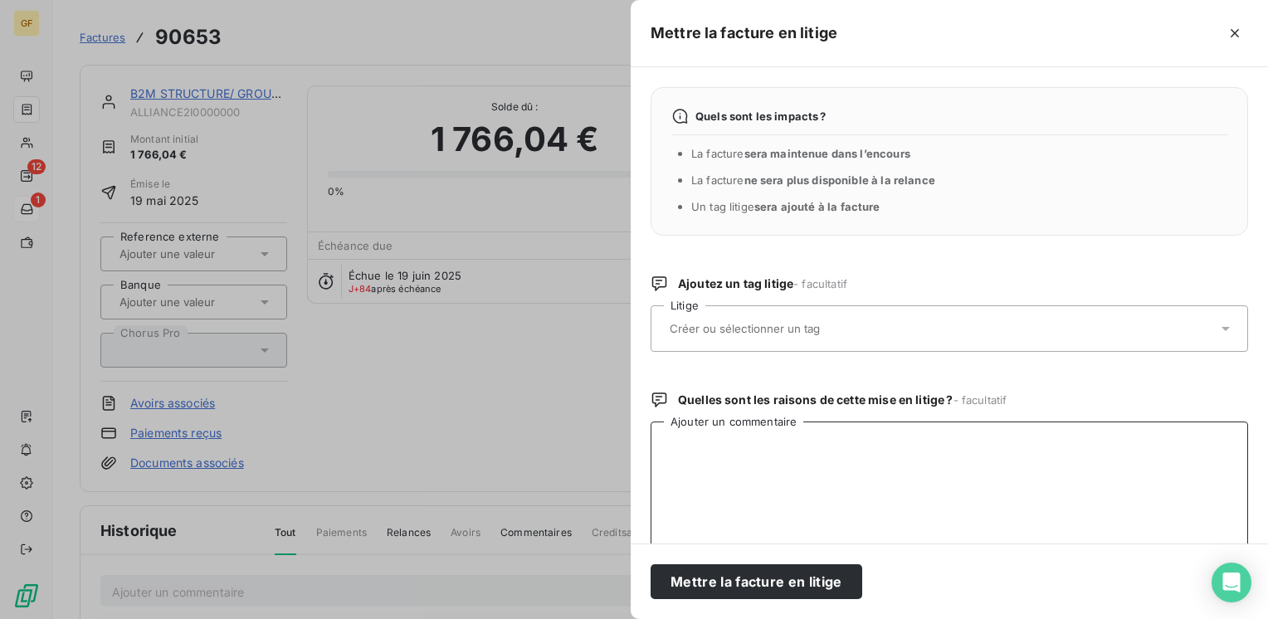
click at [794, 465] on textarea "Ajouter un commentaire" at bounding box center [950, 508] width 598 height 173
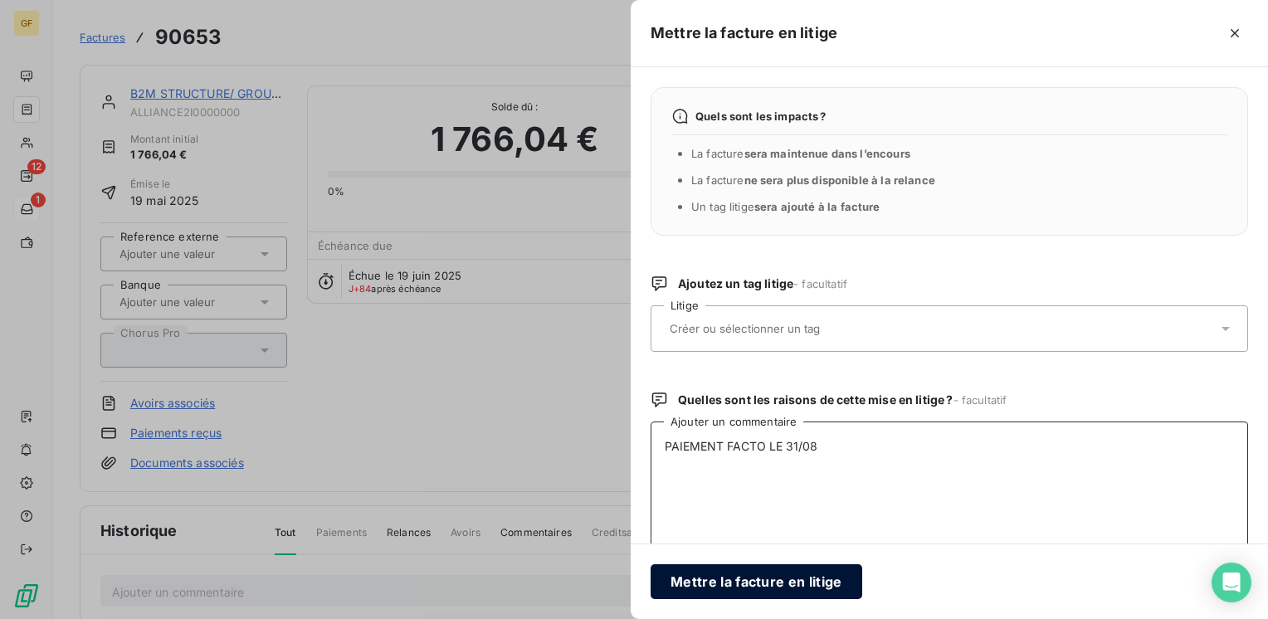
type textarea "PAIEMENT FACTO LE 31/08"
click at [777, 570] on button "Mettre la facture en litige" at bounding box center [757, 581] width 212 height 35
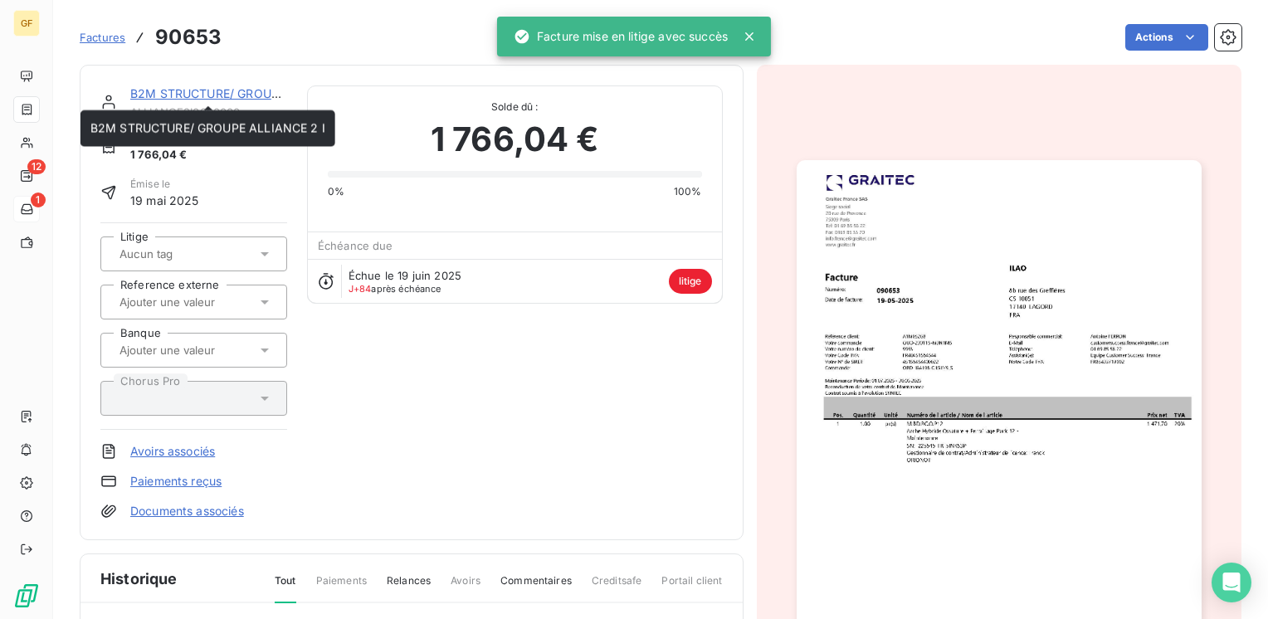
click at [185, 90] on link "B2M STRUCTURE/ GROUPE ALLIANCE 2 I" at bounding box center [247, 93] width 235 height 14
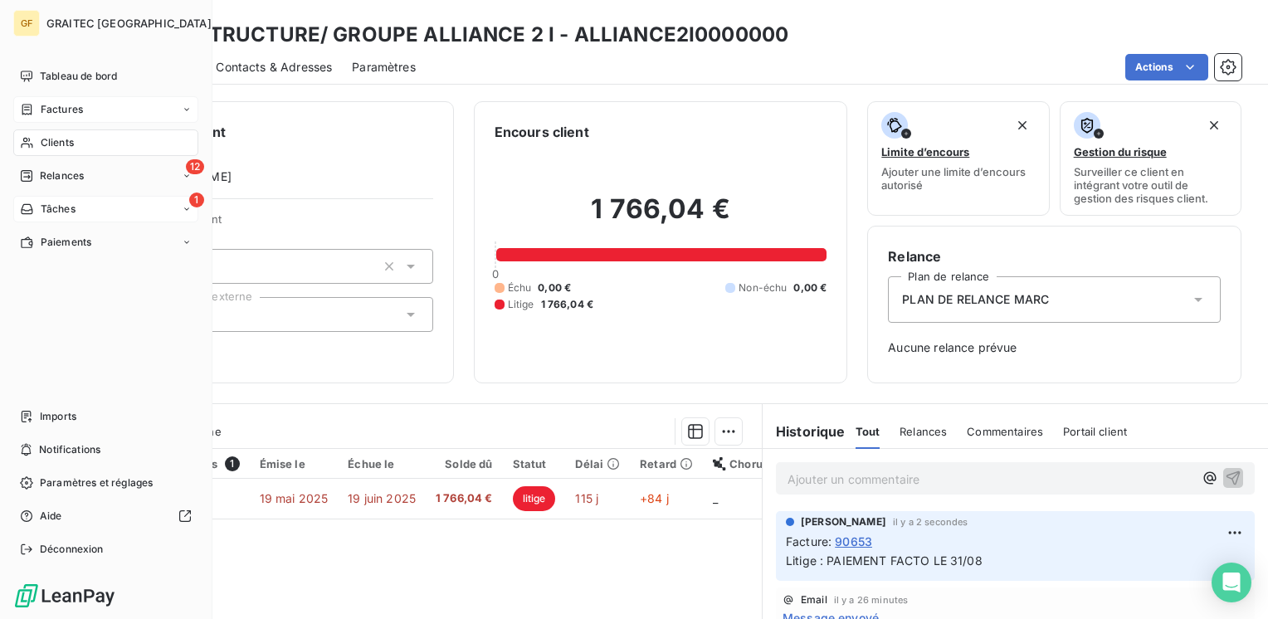
click at [68, 212] on span "Tâches" at bounding box center [58, 209] width 35 height 15
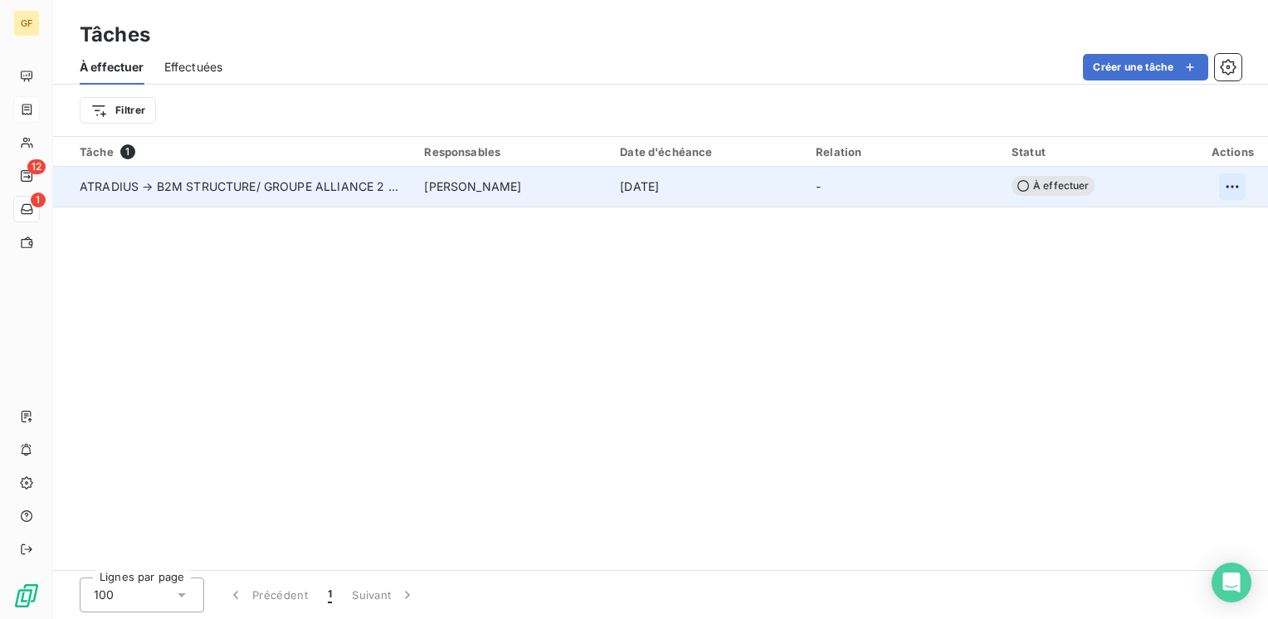
click at [1233, 184] on html "GF 12 1 Tâches À effectuer Effectuées Créer une tâche Filtrer Tâche 1 Responsab…" at bounding box center [634, 309] width 1268 height 619
click at [1162, 223] on div "Supprimer la tâche" at bounding box center [1168, 223] width 144 height 27
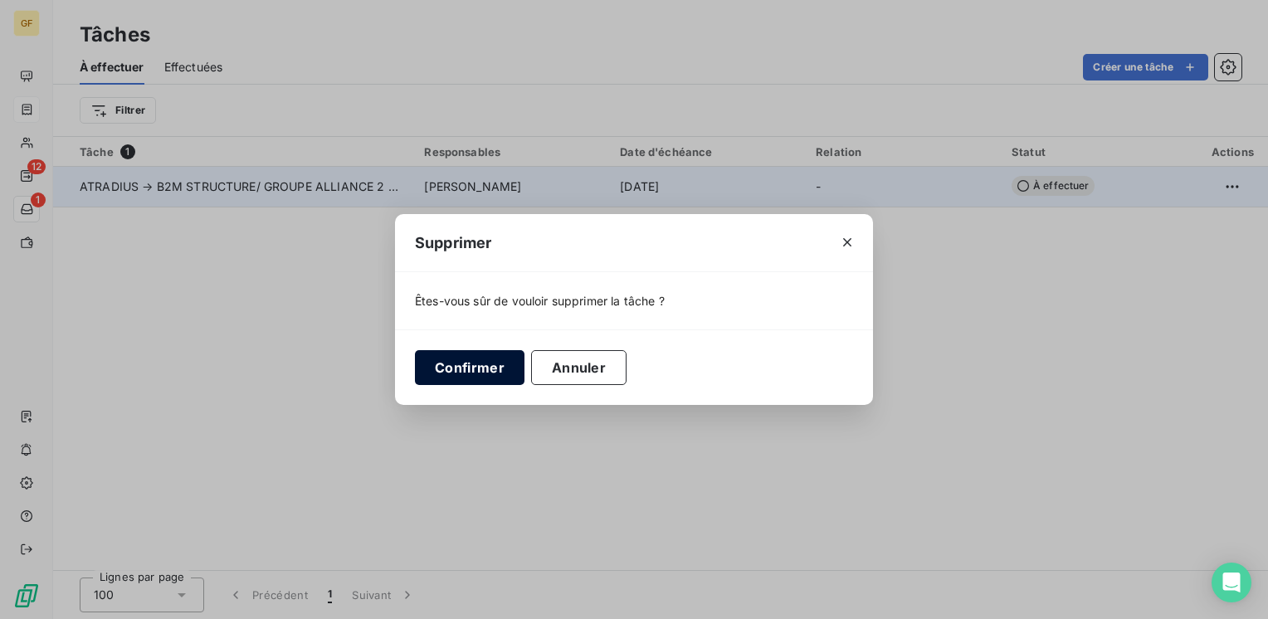
click at [505, 367] on button "Confirmer" at bounding box center [470, 367] width 110 height 35
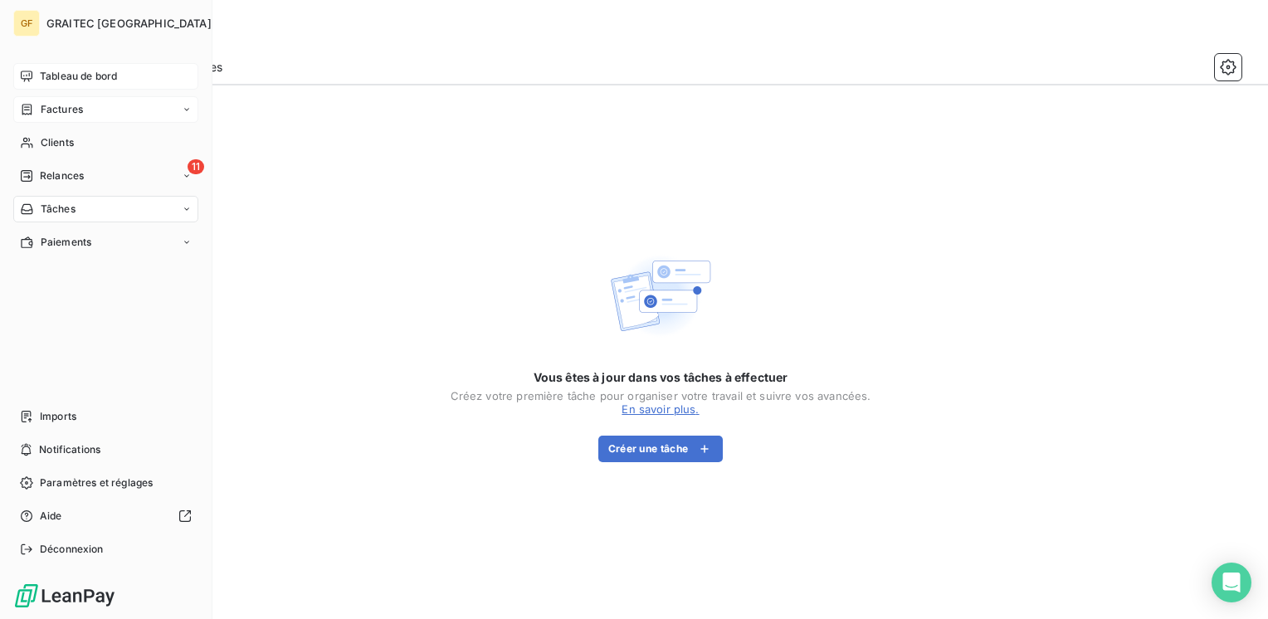
click at [53, 72] on span "Tableau de bord" at bounding box center [78, 76] width 77 height 15
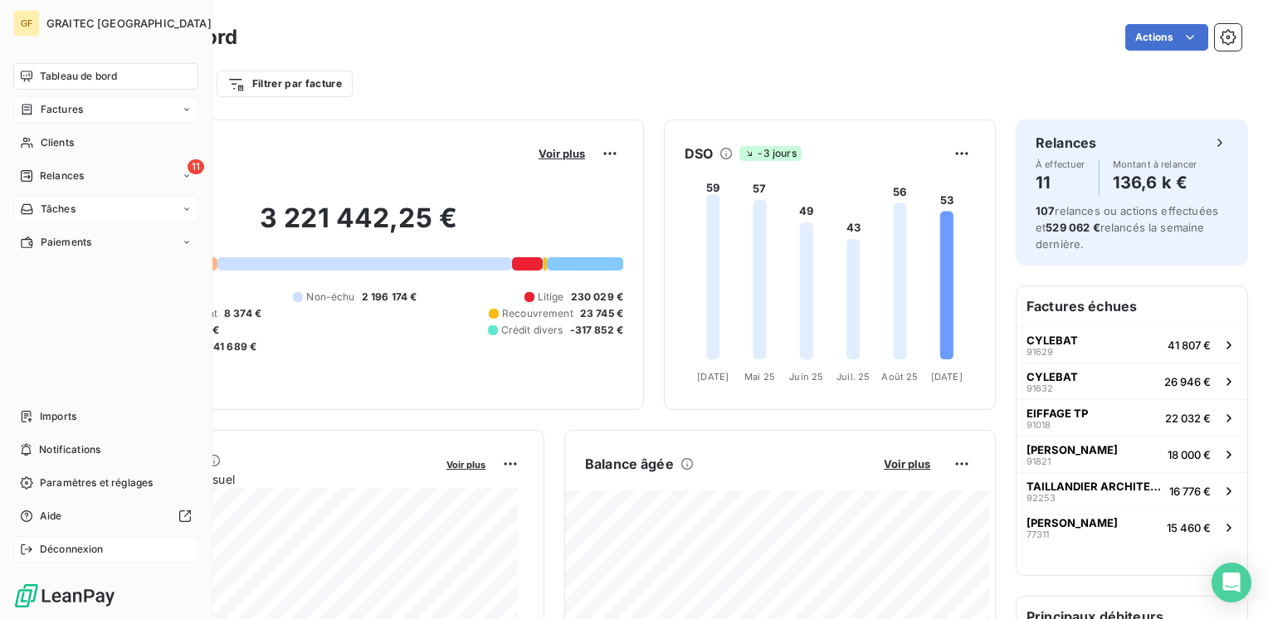
click at [54, 550] on span "Déconnexion" at bounding box center [72, 549] width 64 height 15
